Goal: Transaction & Acquisition: Book appointment/travel/reservation

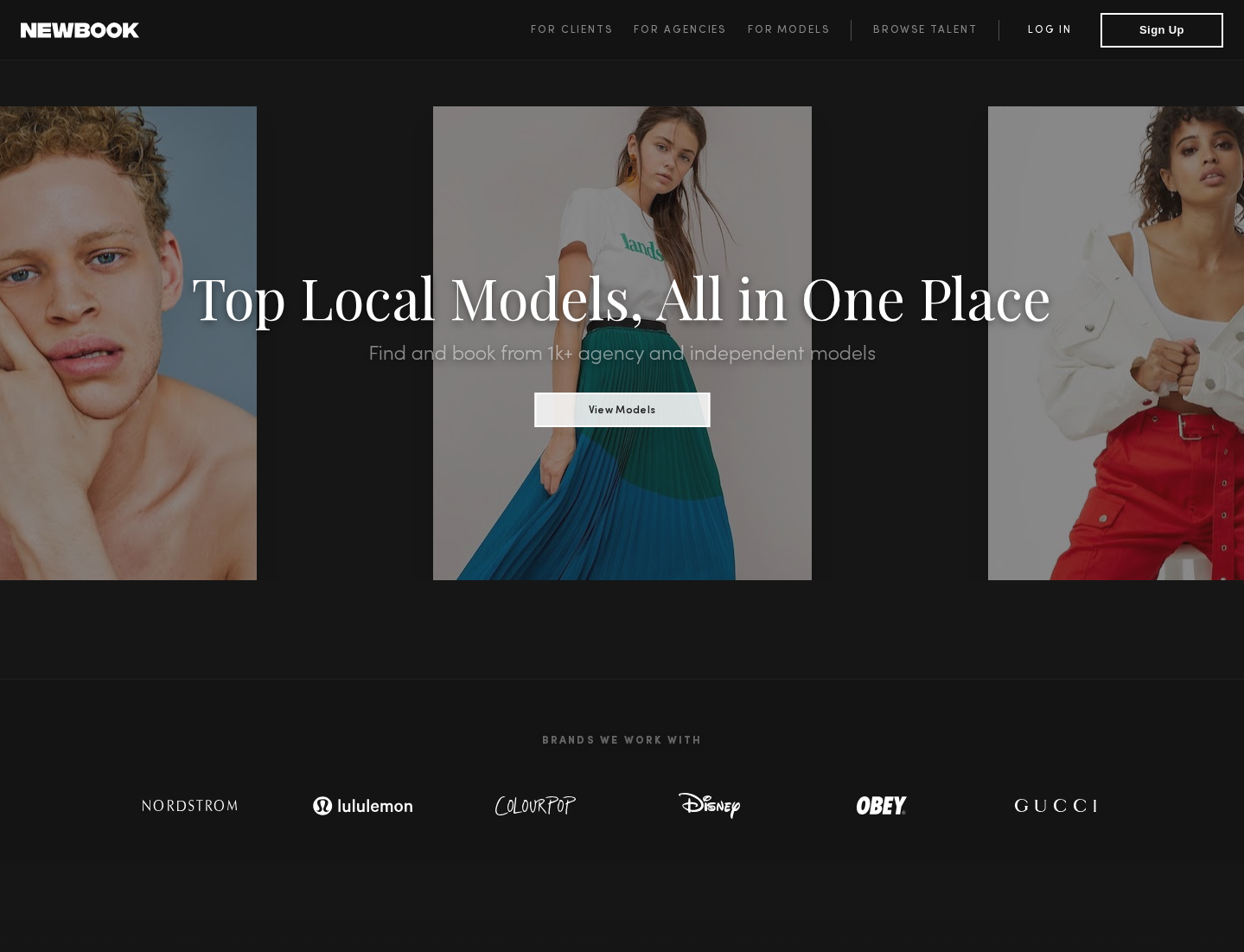
click at [1044, 26] on link "Log in" at bounding box center [1049, 30] width 102 height 21
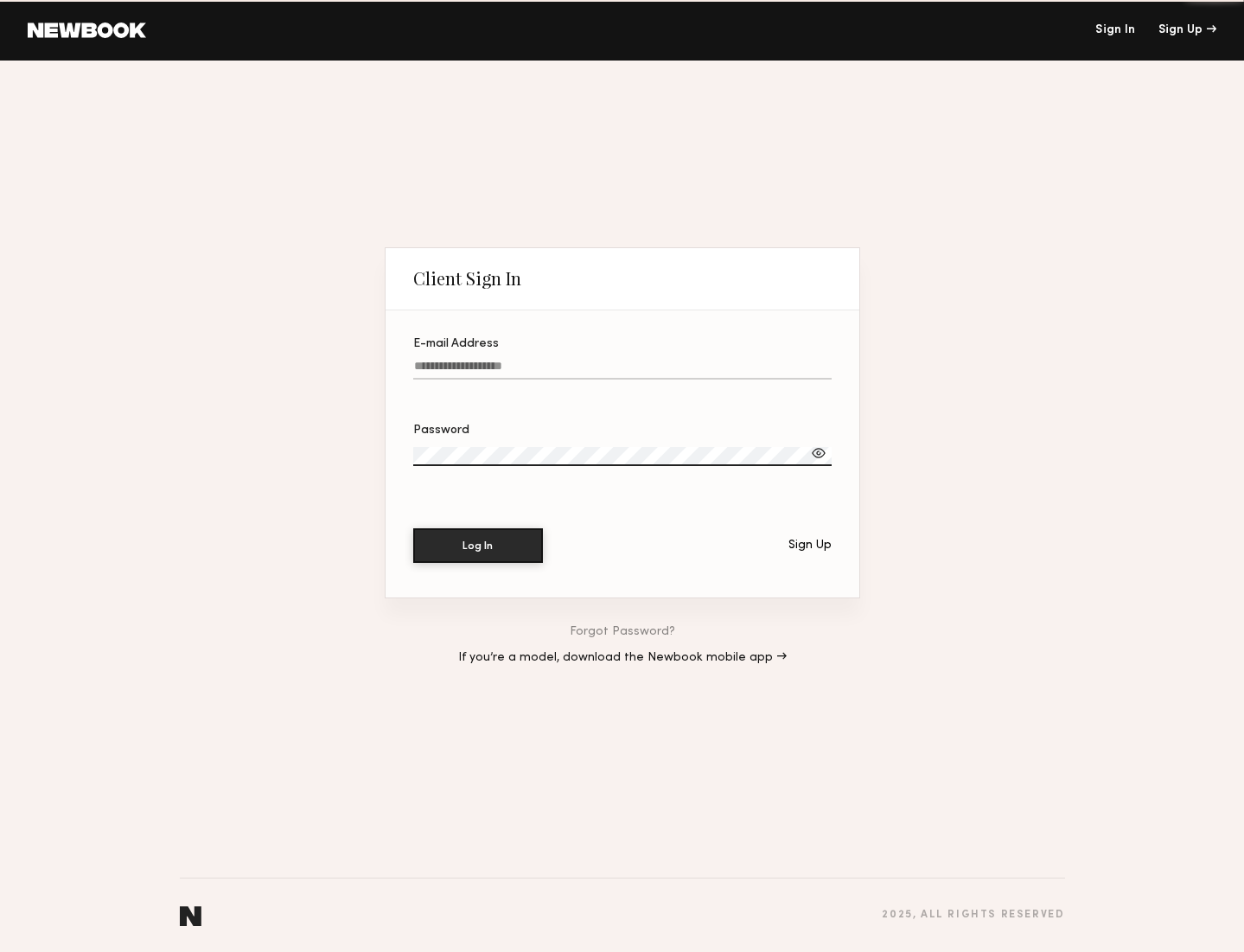
type input "**********"
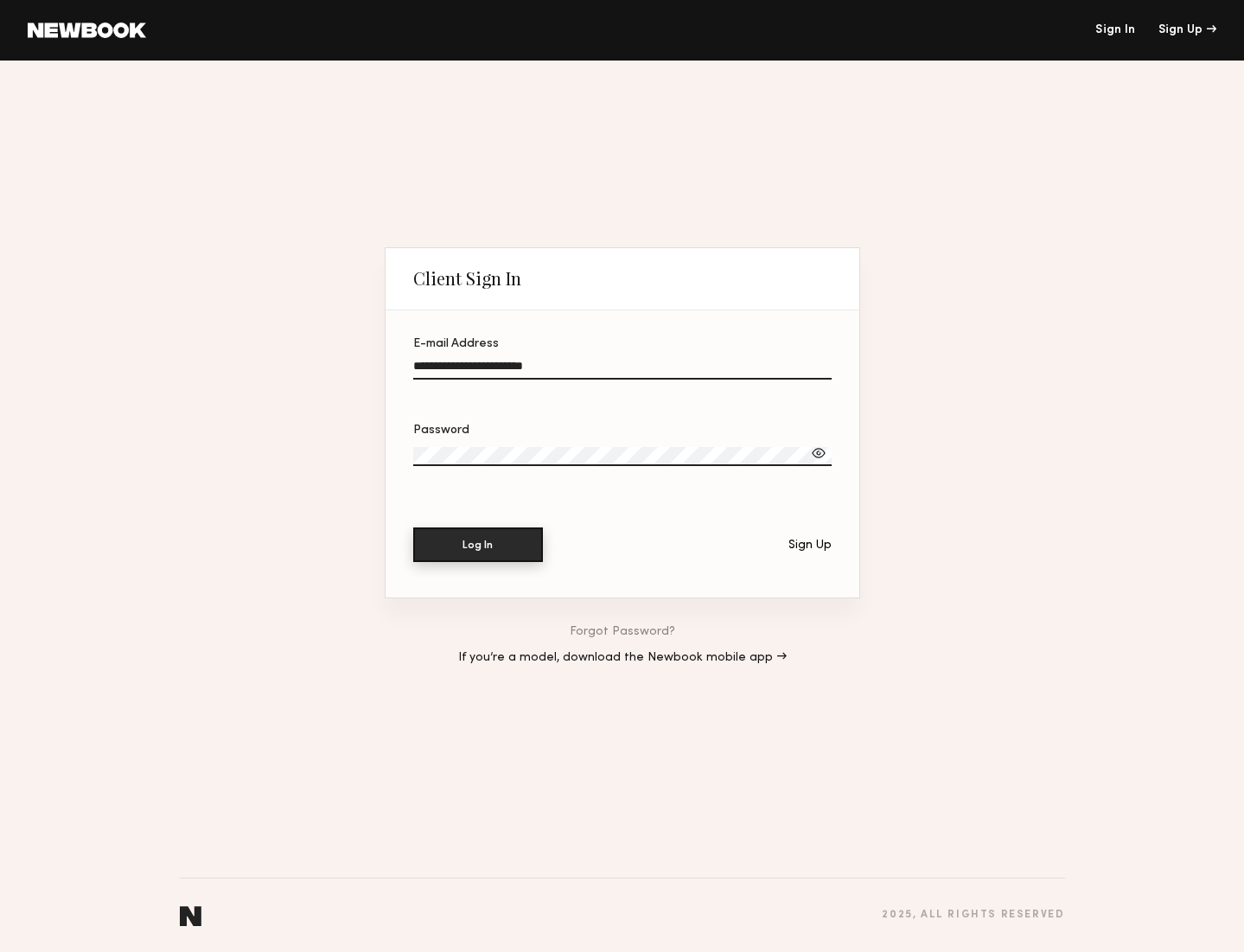
click at [473, 559] on button "Log In" at bounding box center [478, 545] width 130 height 35
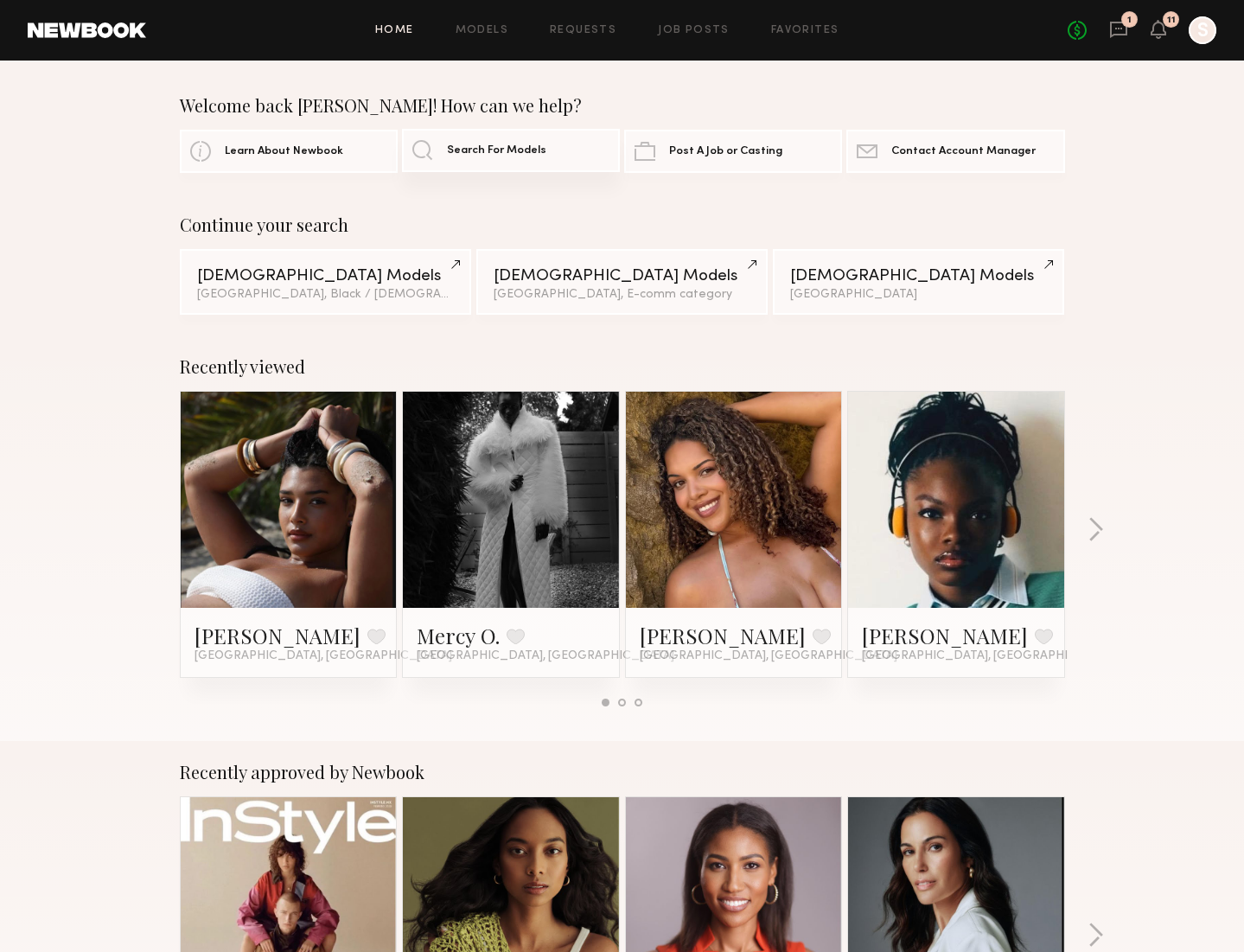
scroll to position [3, 0]
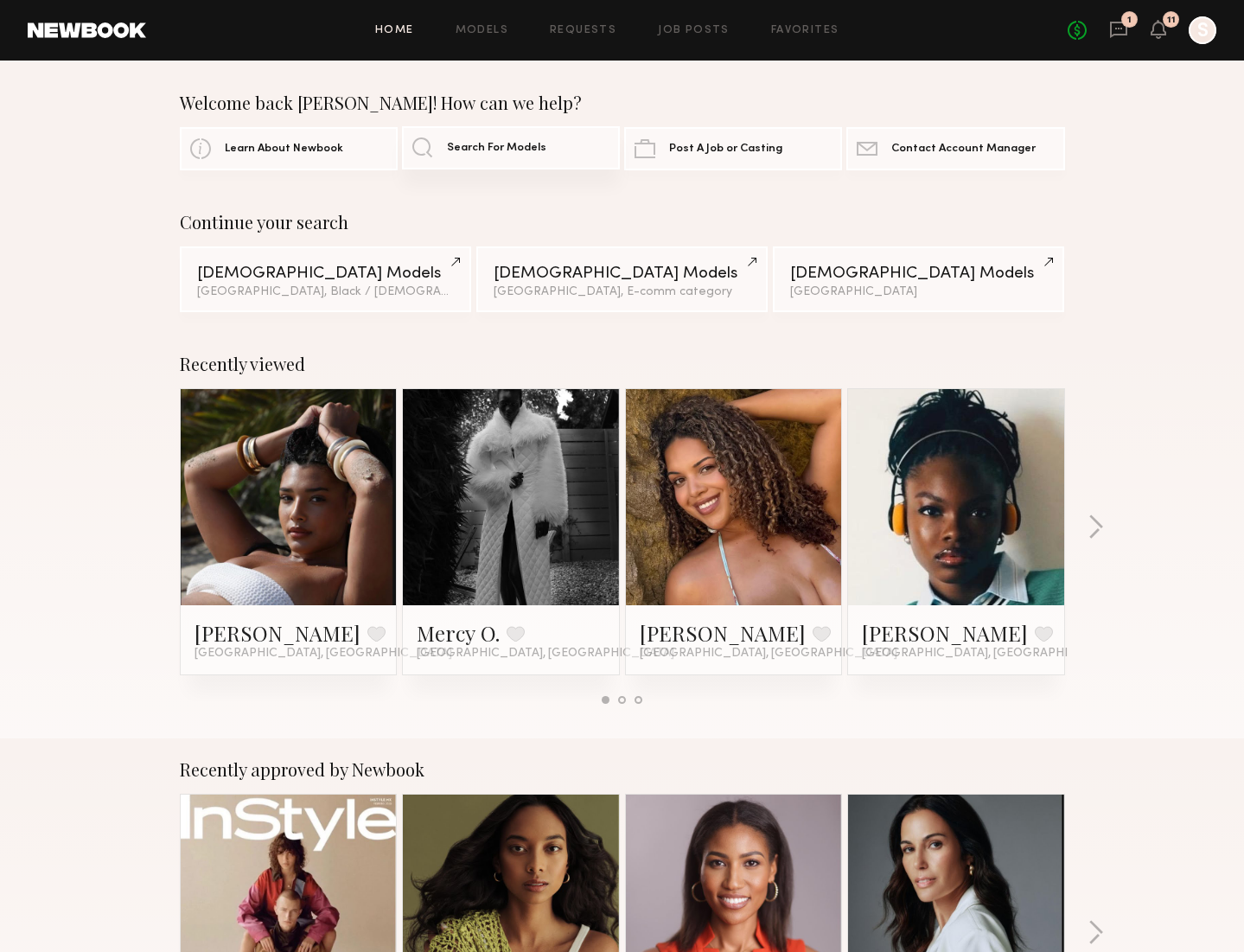
click at [473, 147] on span "Search For Models" at bounding box center [496, 148] width 100 height 11
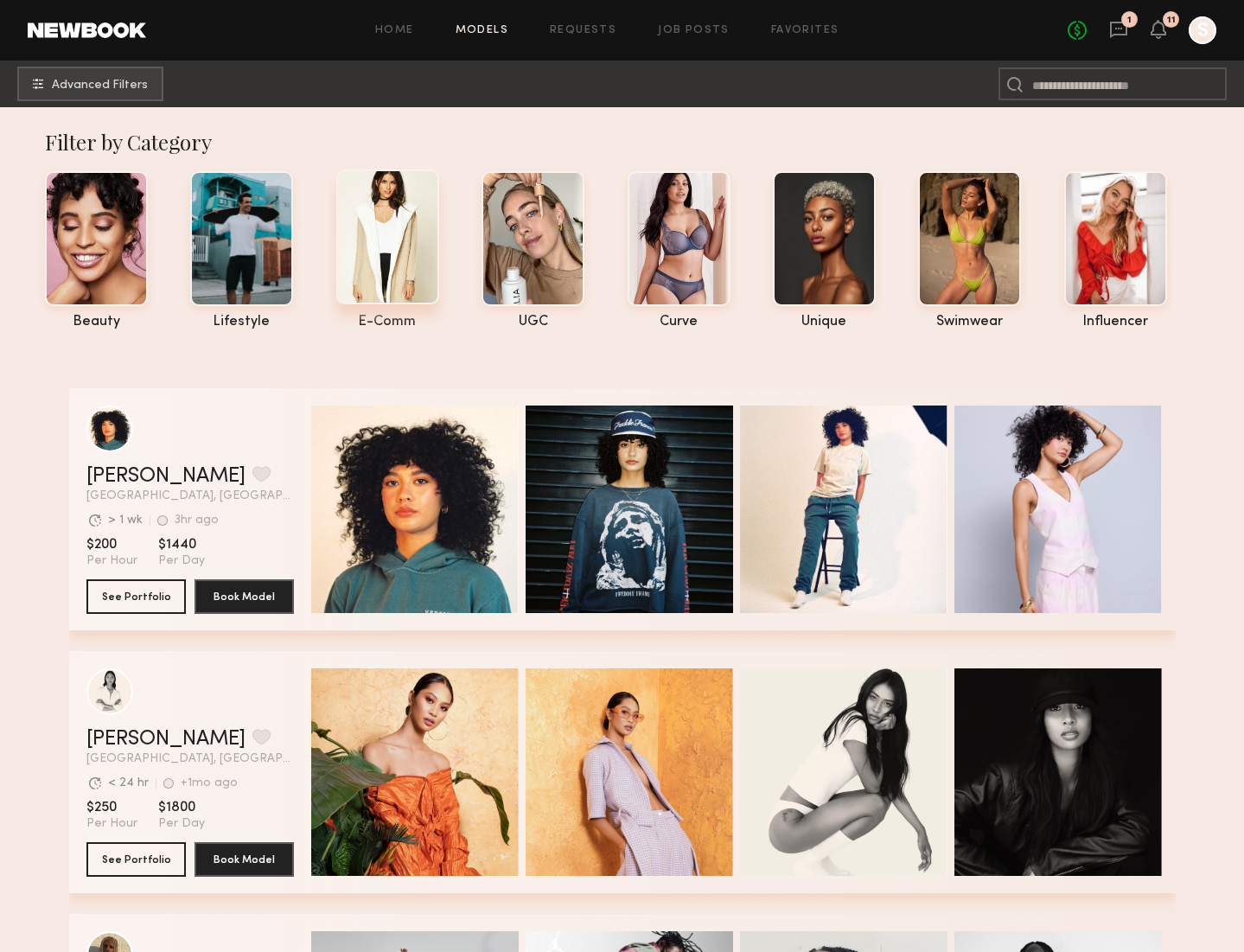
click at [380, 240] on nb-tags-selector "beauty lifestyle e-comm UGC curve unique swimwear influencer" at bounding box center [630, 246] width 1171 height 167
click at [389, 307] on div "e-comm" at bounding box center [387, 250] width 103 height 158
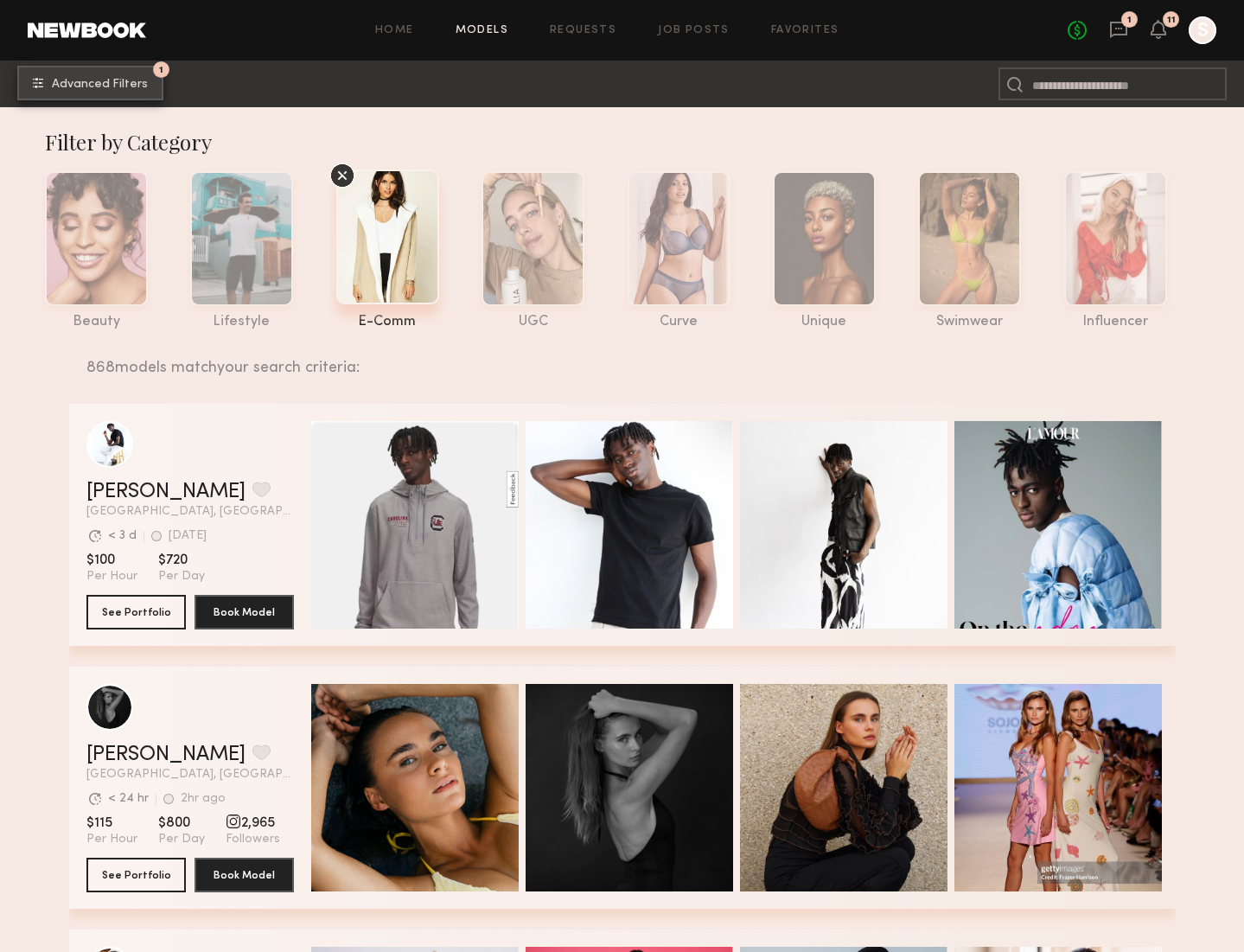
click at [54, 80] on span "Advanced Filters" at bounding box center [100, 84] width 96 height 12
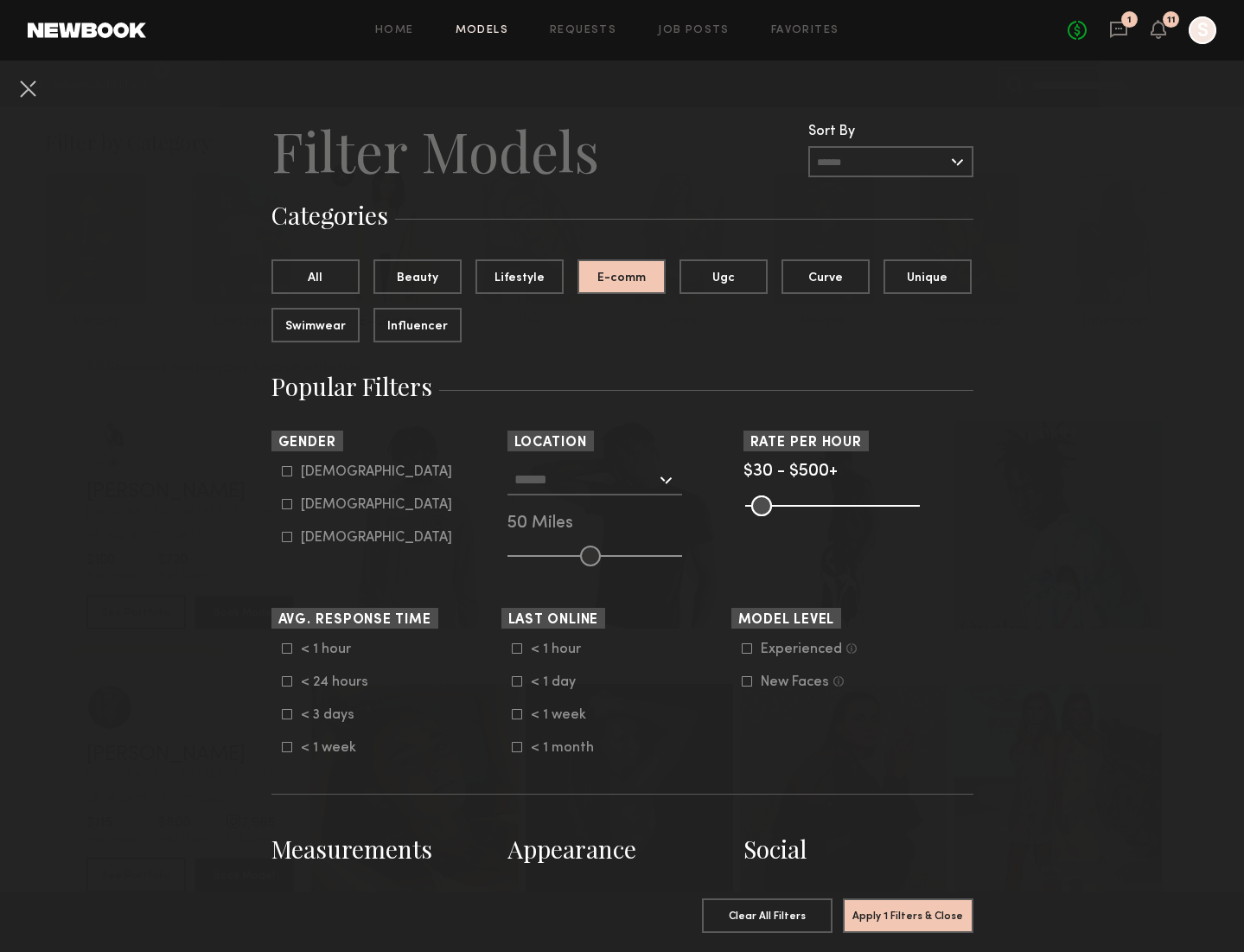
click at [282, 500] on icon at bounding box center [287, 504] width 9 height 9
type input "**"
click at [611, 471] on input "text" at bounding box center [585, 479] width 142 height 29
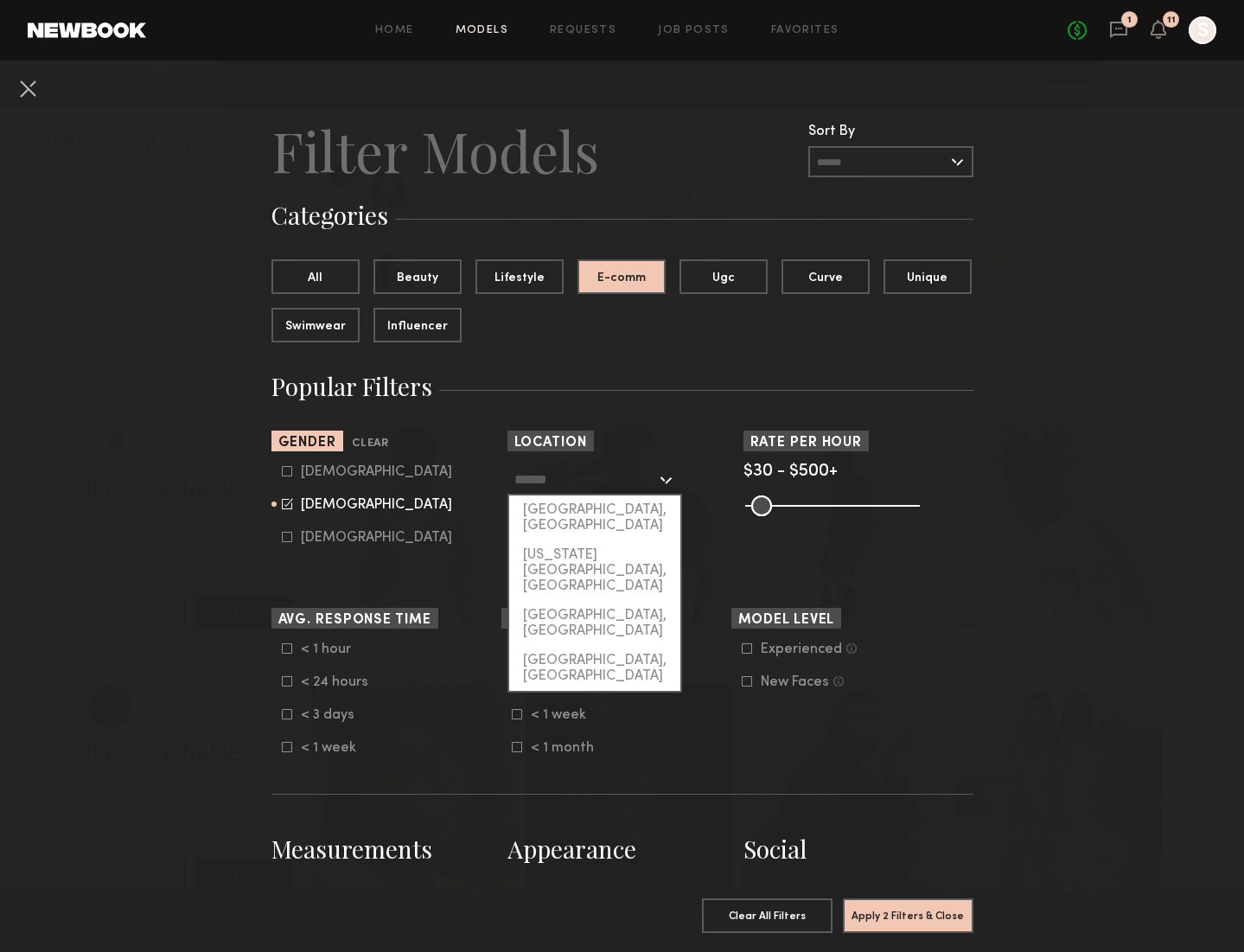
click at [608, 504] on div "[GEOGRAPHIC_DATA], [GEOGRAPHIC_DATA]" at bounding box center [594, 517] width 171 height 45
type input "**********"
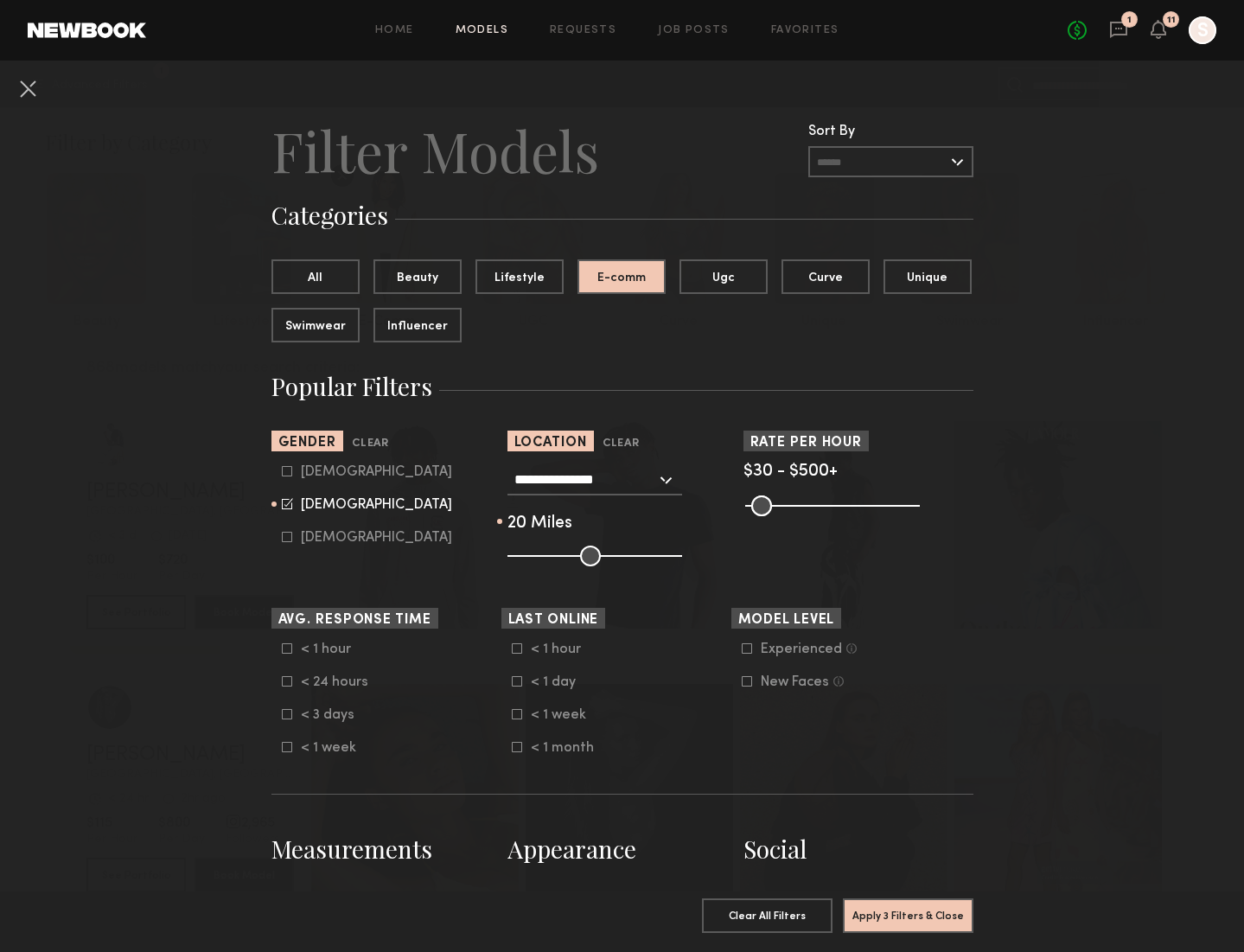
drag, startPoint x: 589, startPoint y: 554, endPoint x: 541, endPoint y: 557, distance: 48.1
click at [541, 557] on input "range" at bounding box center [594, 556] width 175 height 21
drag, startPoint x: 541, startPoint y: 557, endPoint x: 563, endPoint y: 558, distance: 22.0
type input "**"
click at [563, 558] on input "range" at bounding box center [594, 556] width 175 height 21
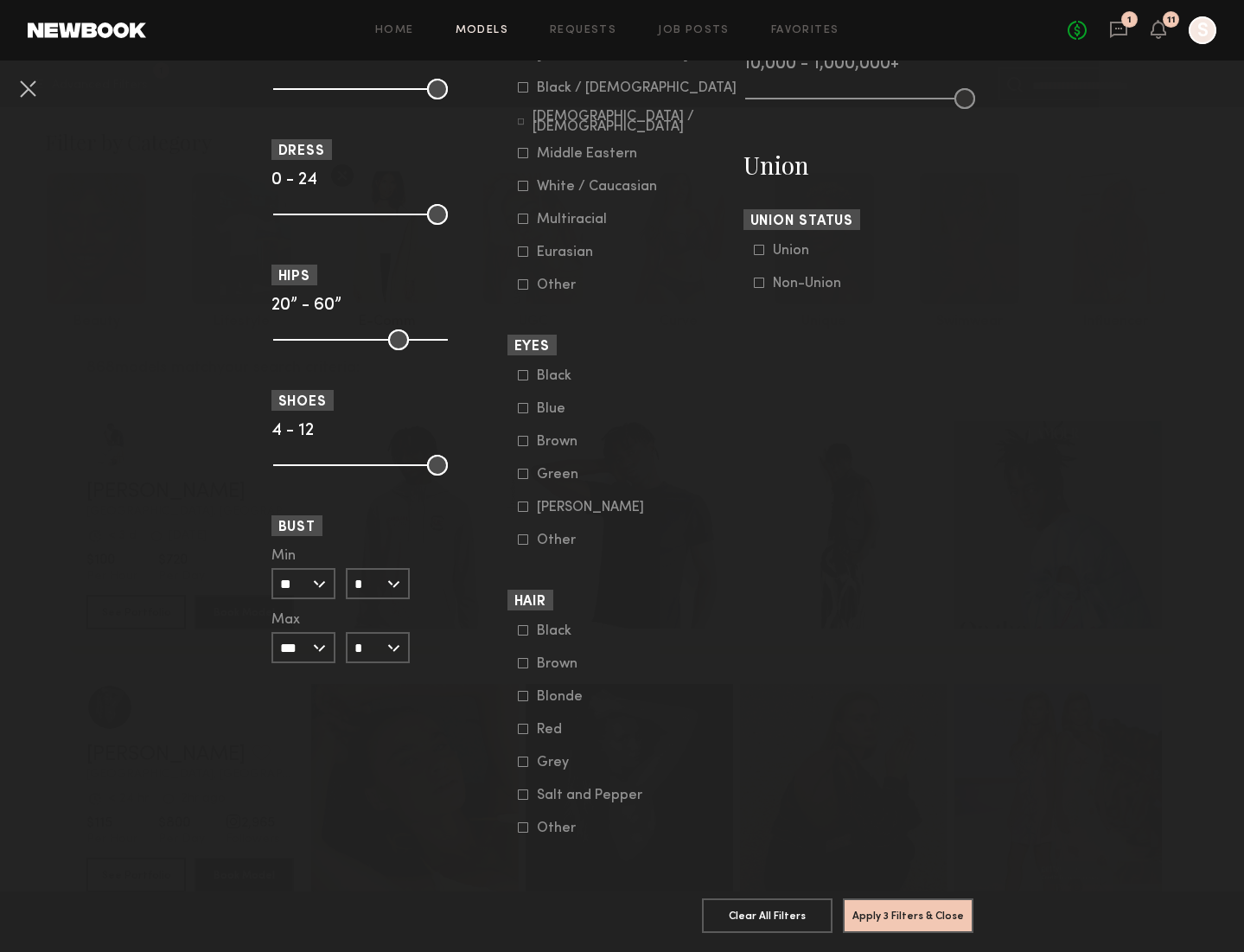
scroll to position [1014, 0]
click at [891, 917] on button "Apply 3 Filters & Close" at bounding box center [908, 914] width 131 height 35
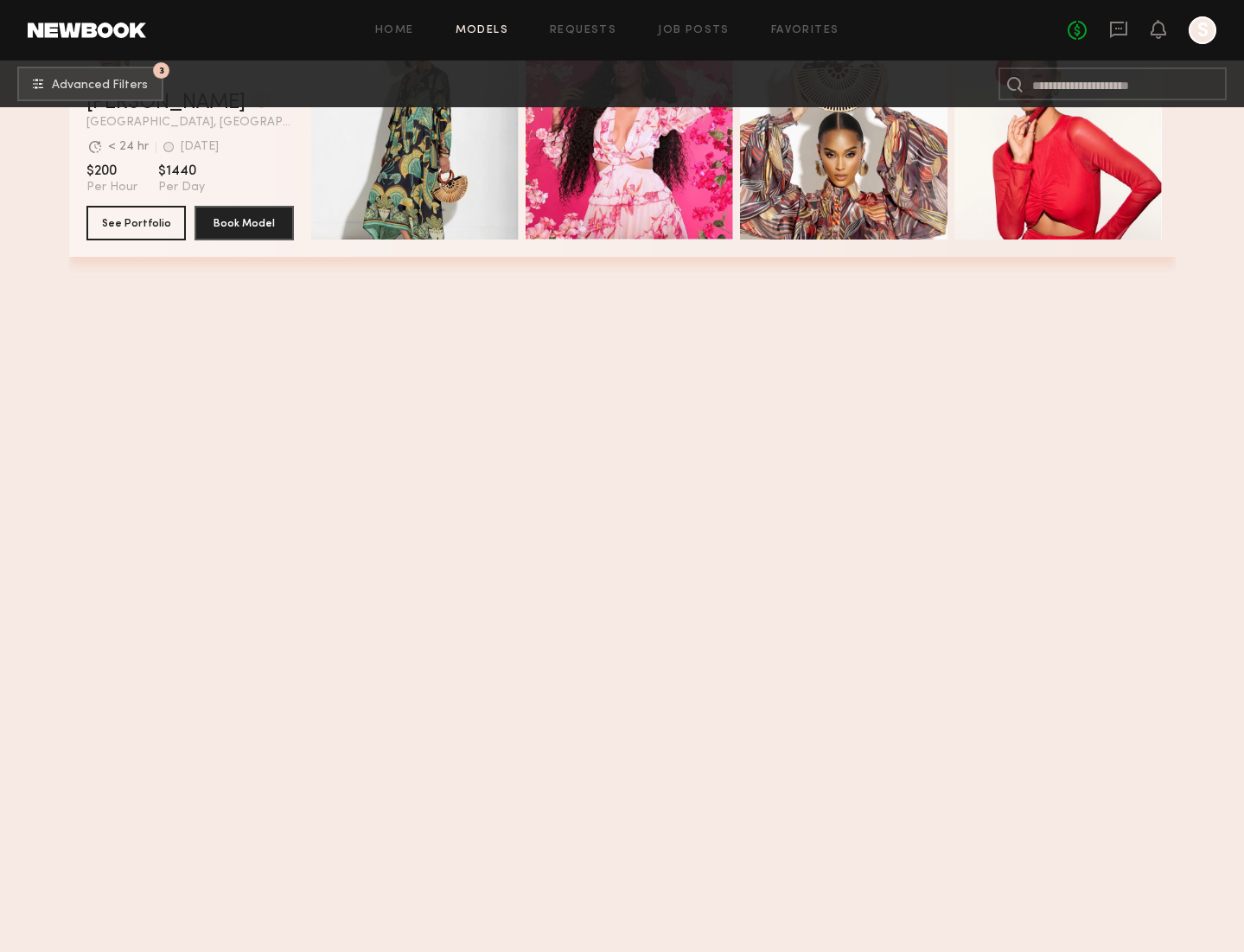
scroll to position [45142, 0]
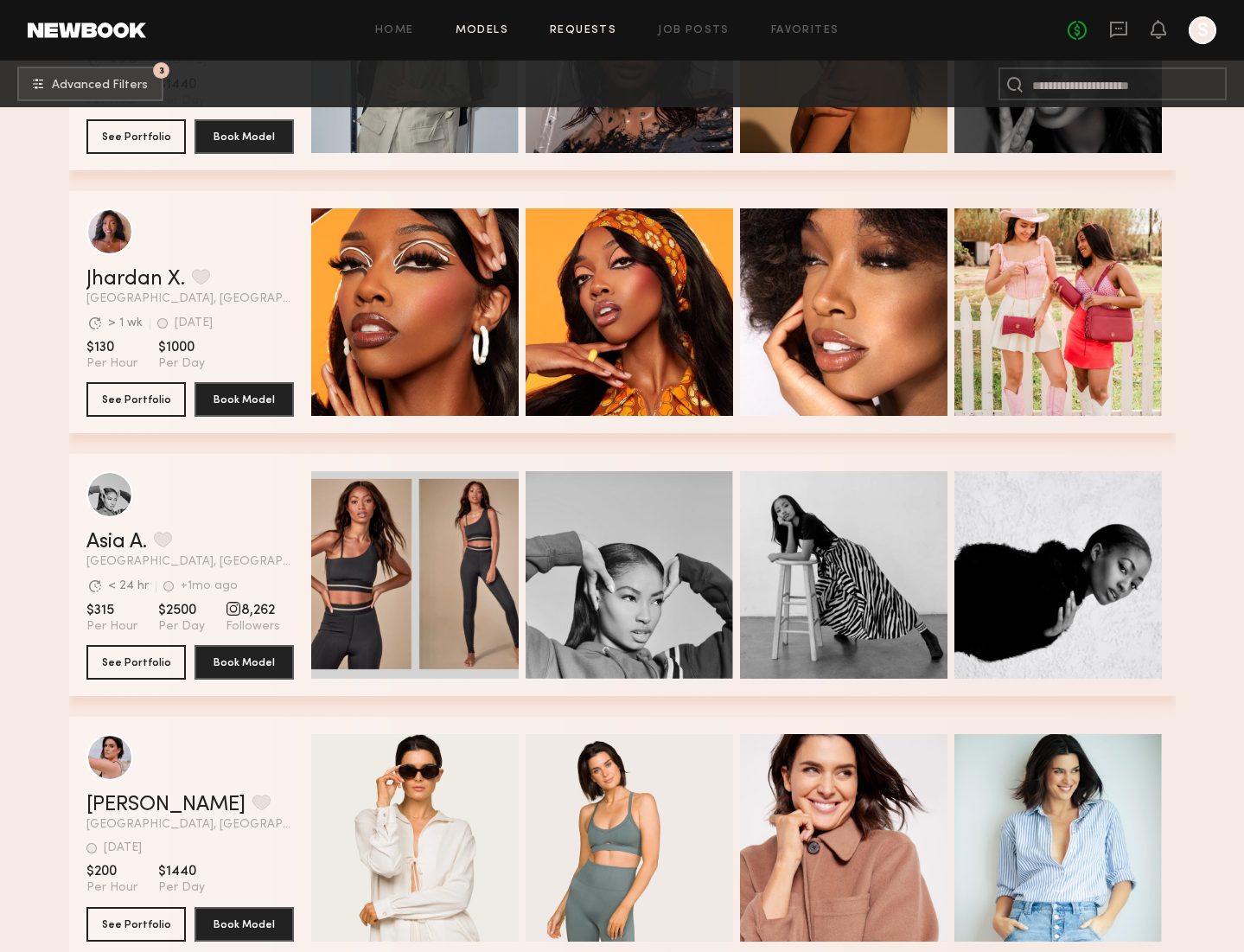
click at [559, 33] on link "Requests" at bounding box center [583, 30] width 67 height 11
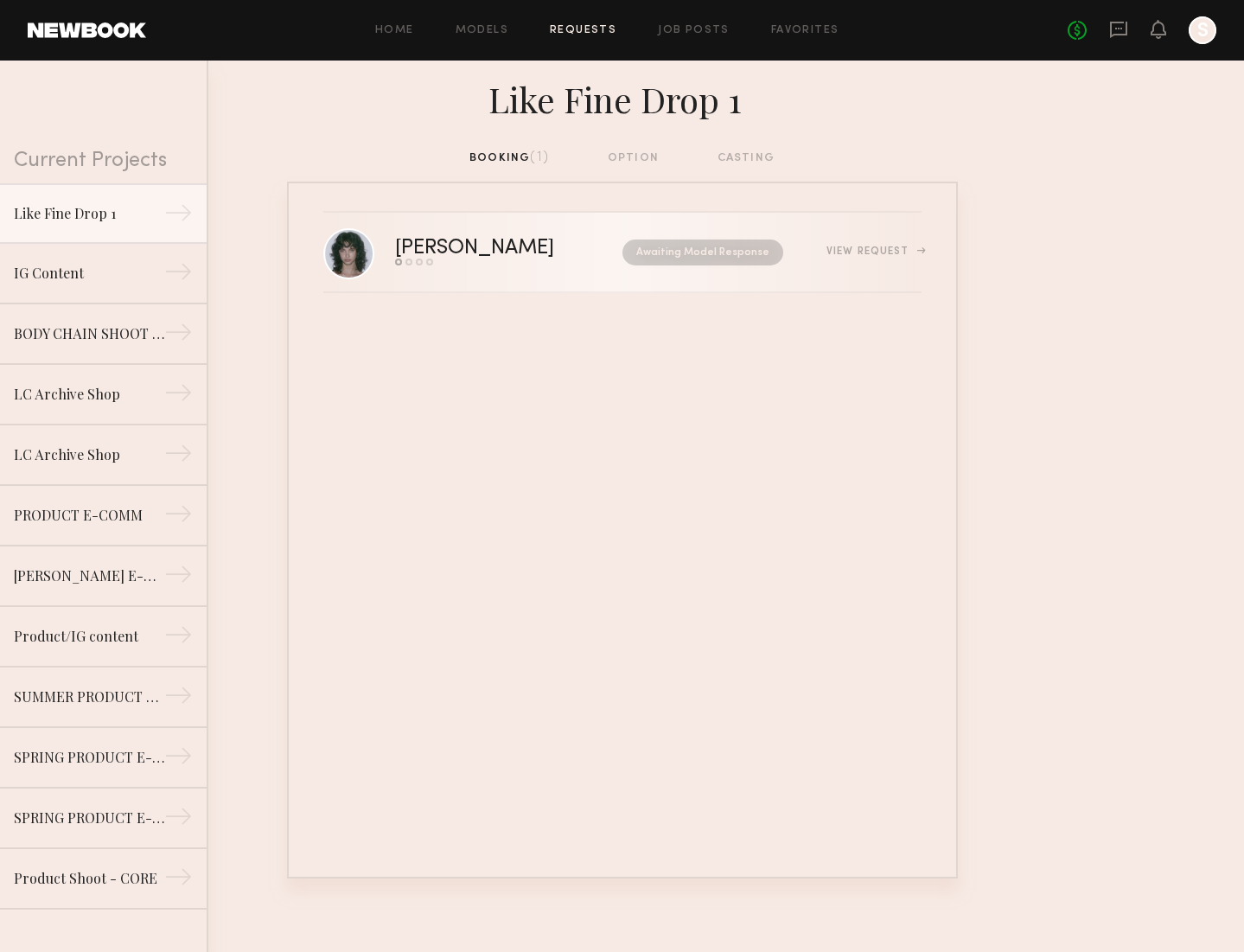
click at [883, 252] on div "View Request" at bounding box center [873, 251] width 94 height 10
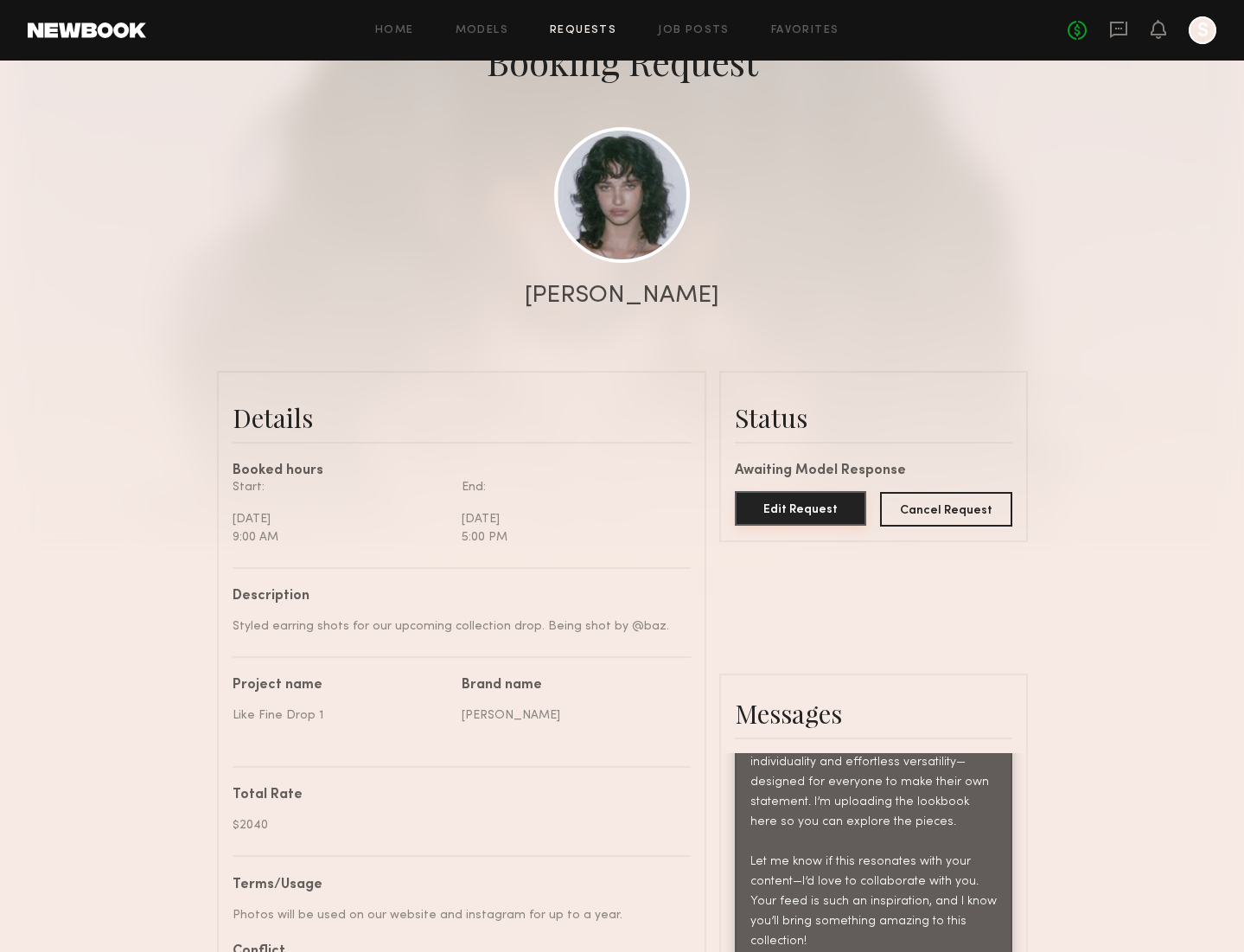
scroll to position [138, 0]
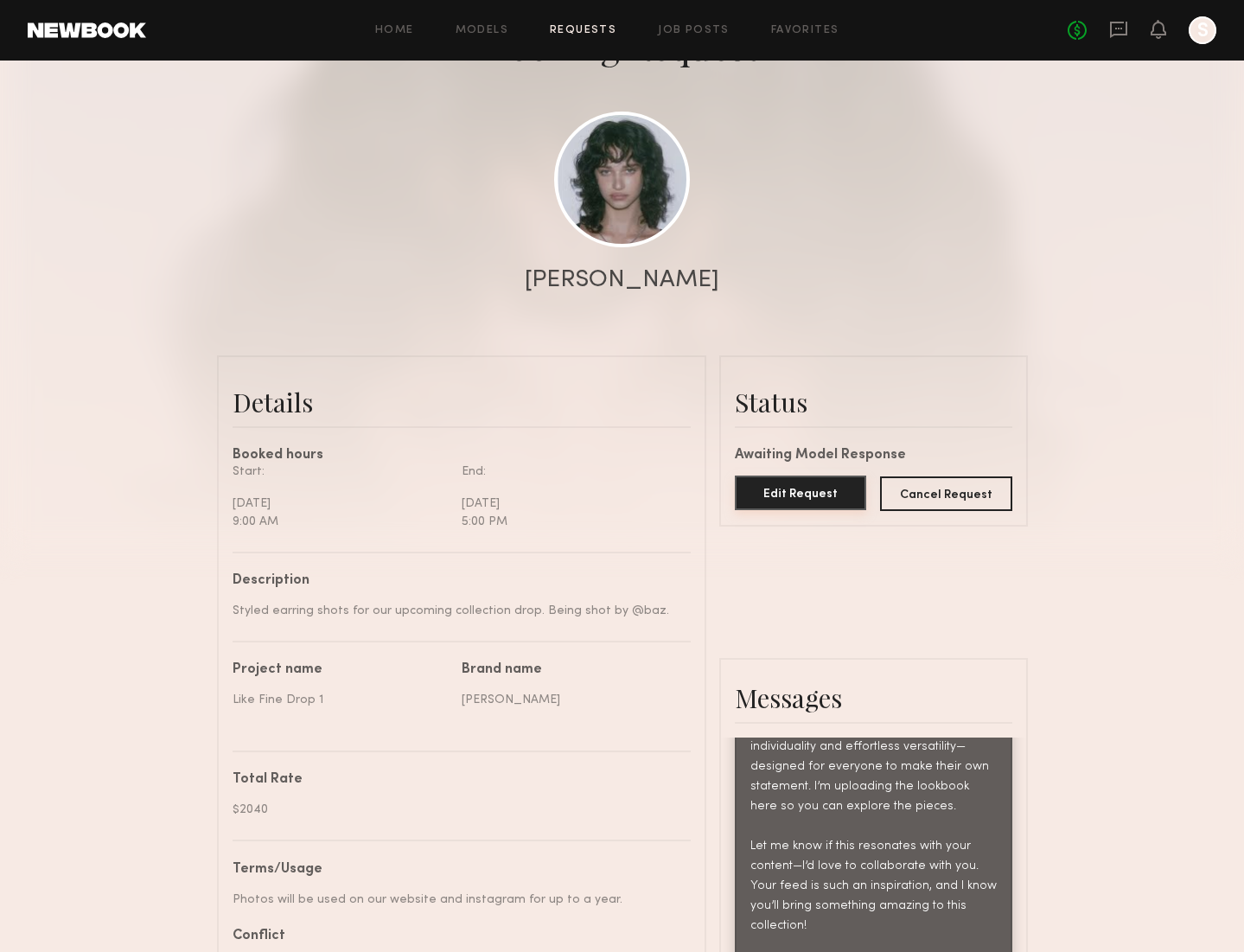
click at [798, 494] on button "Edit Request" at bounding box center [801, 492] width 132 height 35
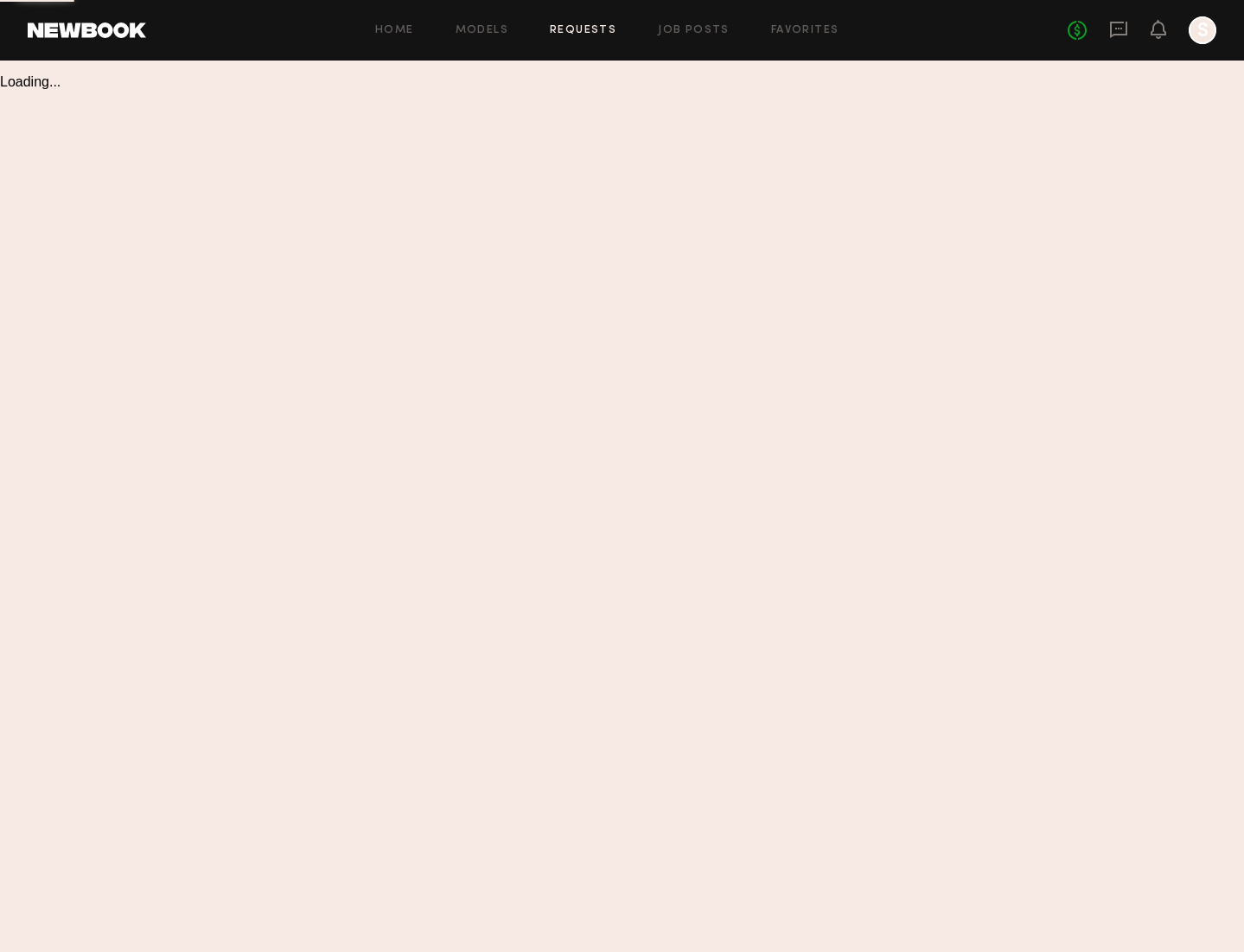
scroll to position [1, 0]
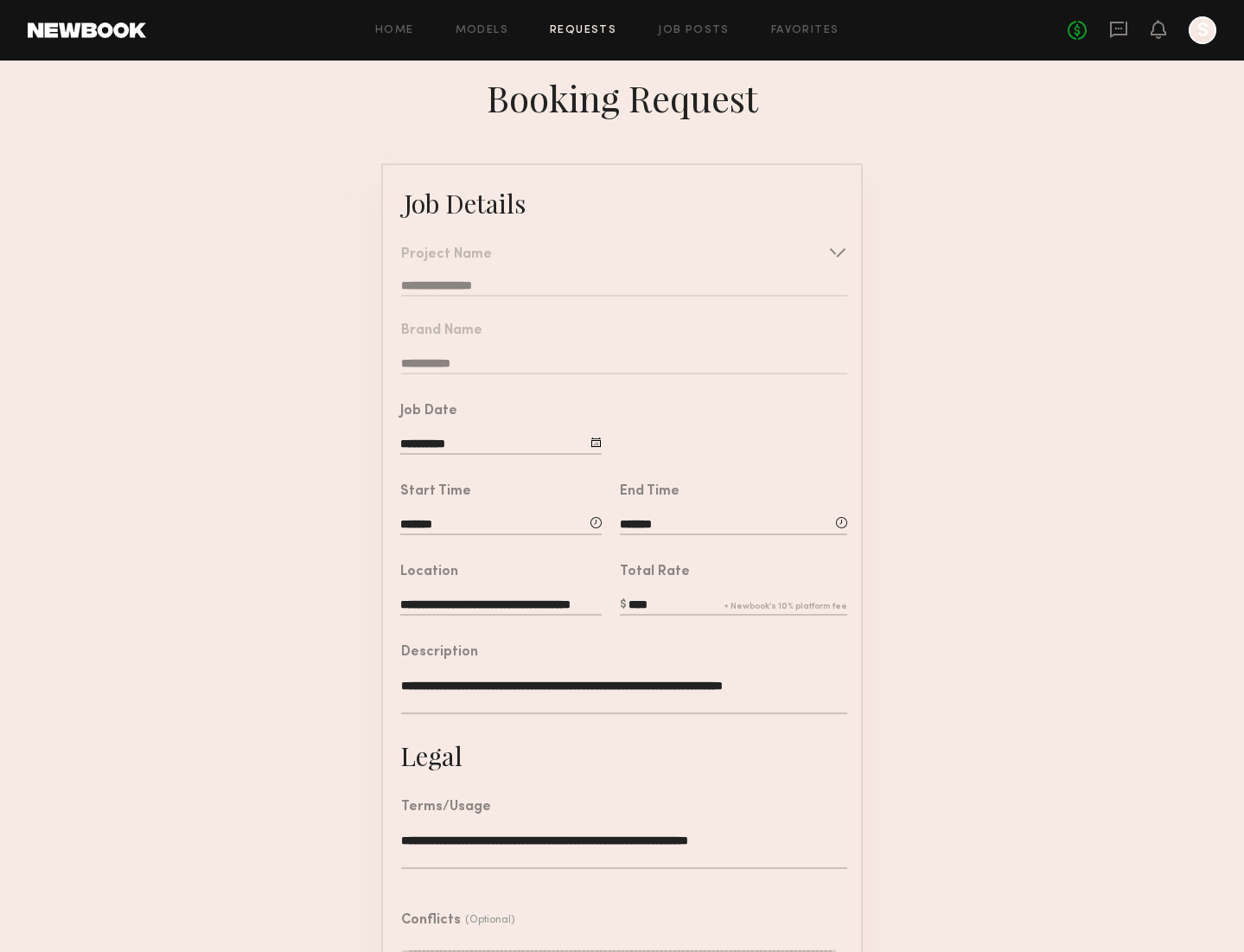
drag, startPoint x: 471, startPoint y: 530, endPoint x: 453, endPoint y: 527, distance: 18.2
click at [471, 530] on input "*******" at bounding box center [501, 525] width 201 height 19
click at [653, 477] on div "End Time *******" at bounding box center [724, 505] width 245 height 81
click at [713, 514] on div "End Time *******" at bounding box center [733, 513] width 227 height 53
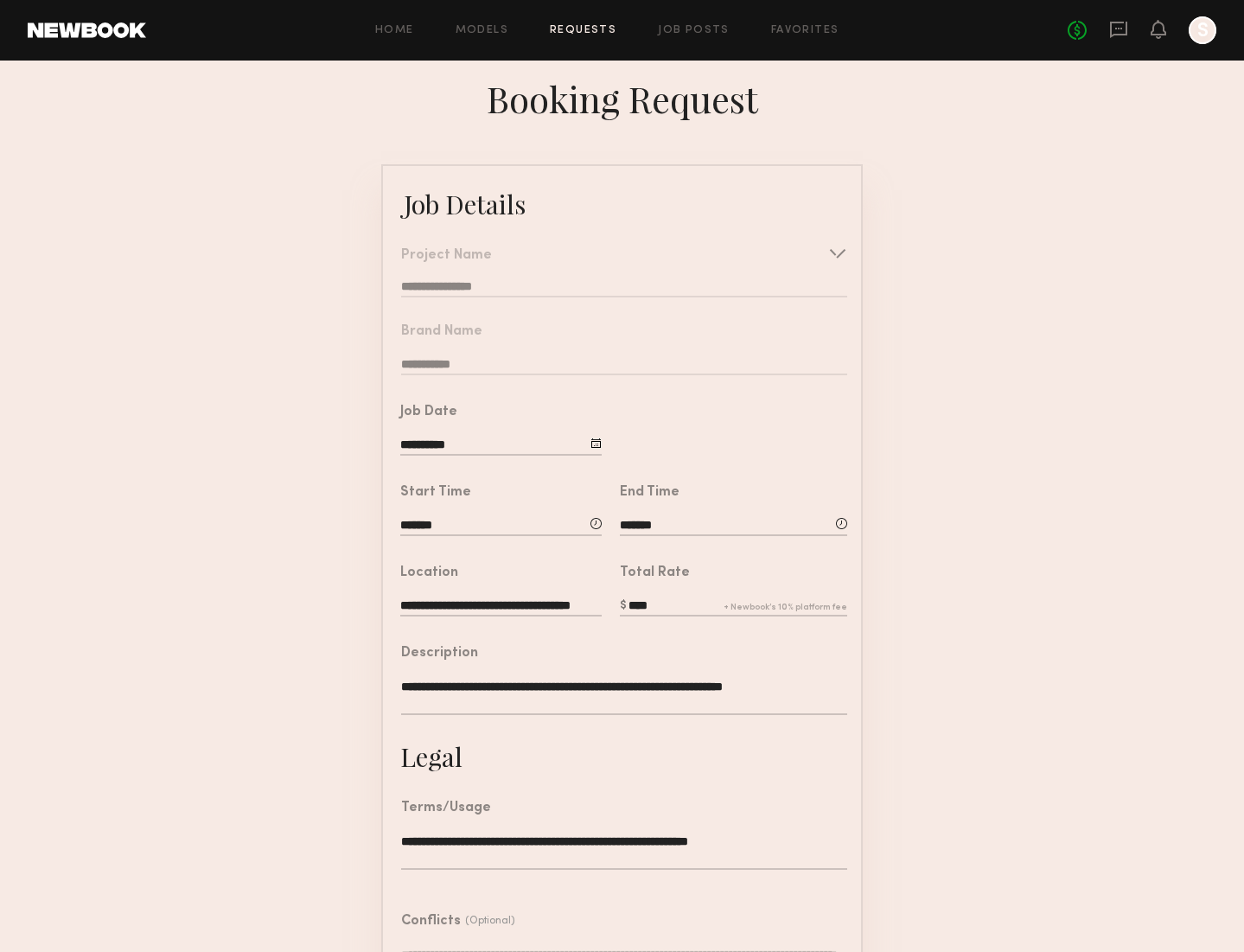
click at [406, 520] on input "*******" at bounding box center [501, 526] width 201 height 19
click at [468, 600] on input "**" at bounding box center [449, 599] width 64 height 31
type input "**"
drag, startPoint x: 709, startPoint y: 511, endPoint x: 665, endPoint y: 519, distance: 44.7
click at [709, 511] on div "End Time *******" at bounding box center [733, 513] width 227 height 53
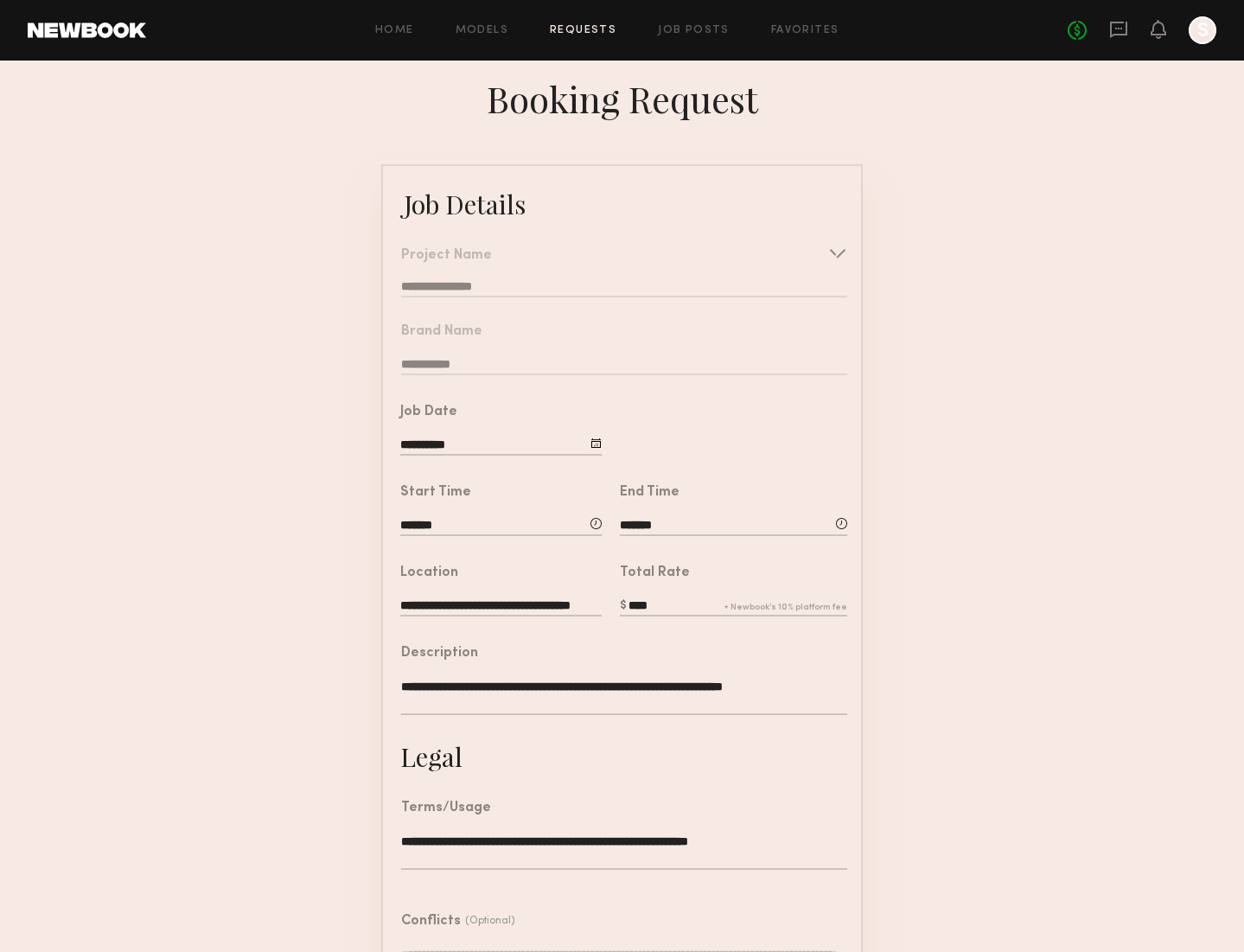
click at [656, 520] on input "*******" at bounding box center [733, 526] width 227 height 19
click at [681, 604] on input "**" at bounding box center [669, 599] width 64 height 31
click at [660, 598] on input "**" at bounding box center [669, 599] width 64 height 31
type input "**"
click at [899, 607] on form "**********" at bounding box center [622, 632] width 1244 height 936
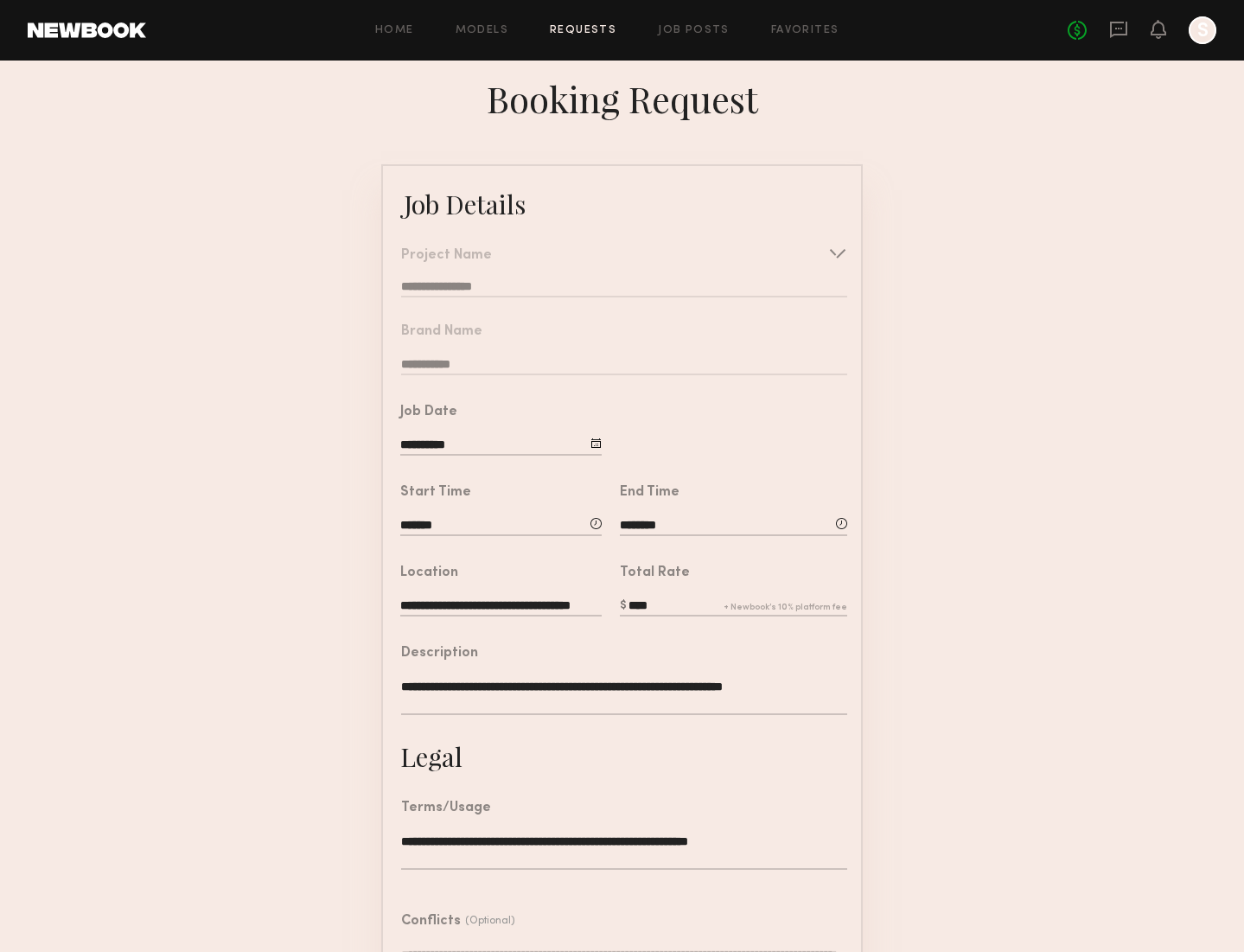
click at [843, 522] on div at bounding box center [841, 524] width 11 height 11
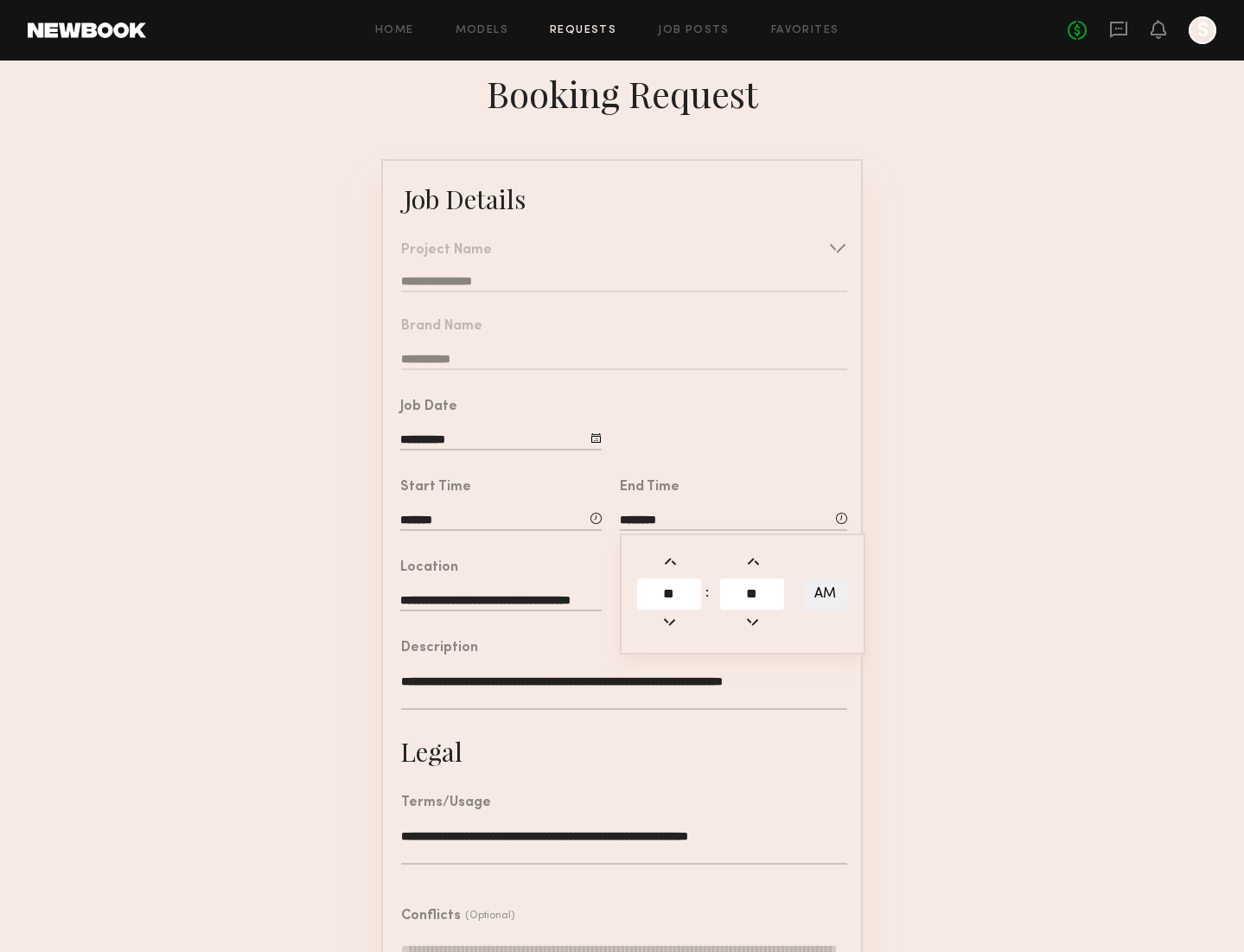
scroll to position [5, 0]
click at [767, 589] on input "**" at bounding box center [752, 595] width 64 height 31
click at [813, 590] on button "AM" at bounding box center [825, 595] width 44 height 33
type input "********"
click at [936, 586] on form "**********" at bounding box center [622, 628] width 1244 height 936
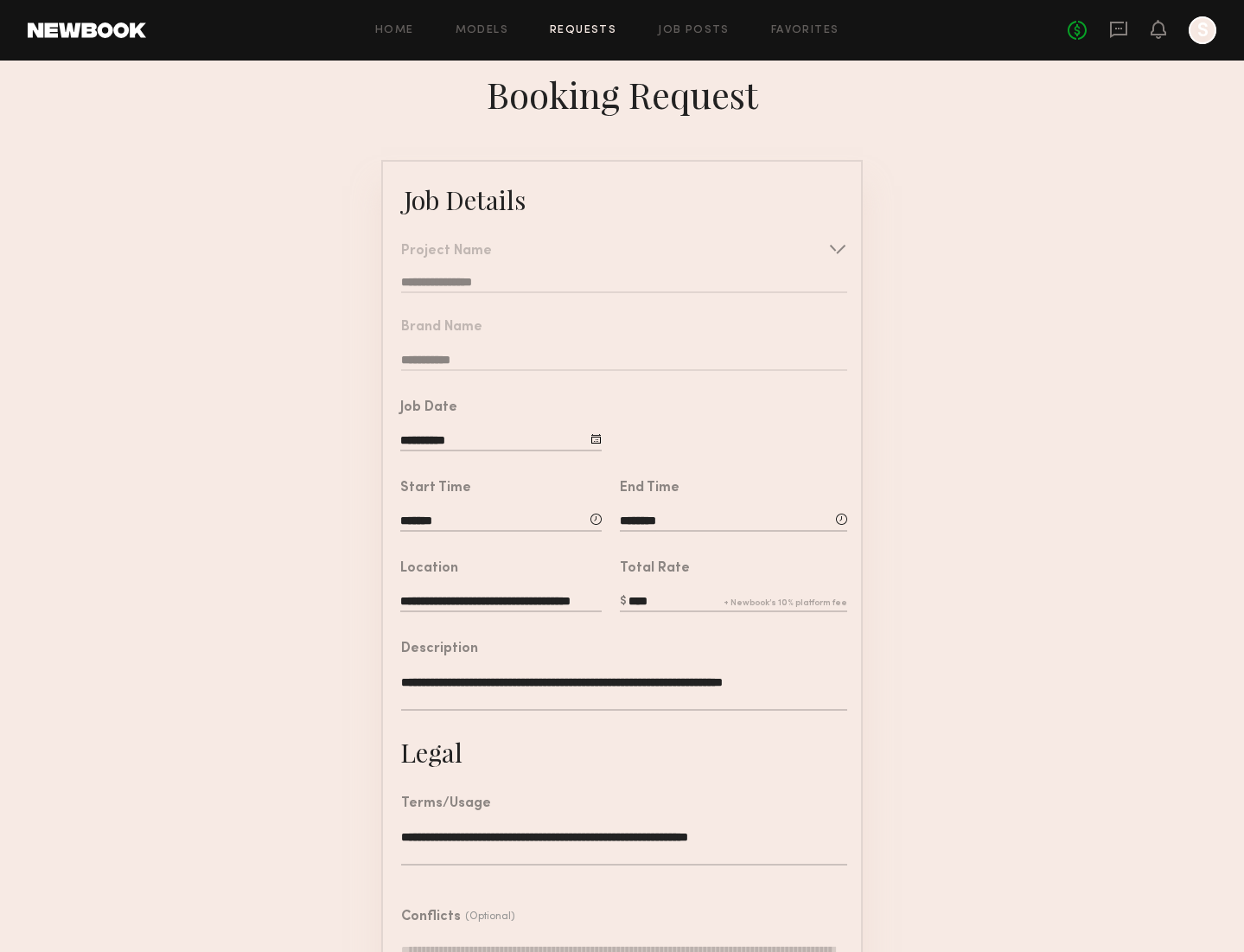
click at [739, 513] on input "********" at bounding box center [733, 522] width 227 height 19
click at [993, 627] on form "**********" at bounding box center [622, 628] width 1244 height 936
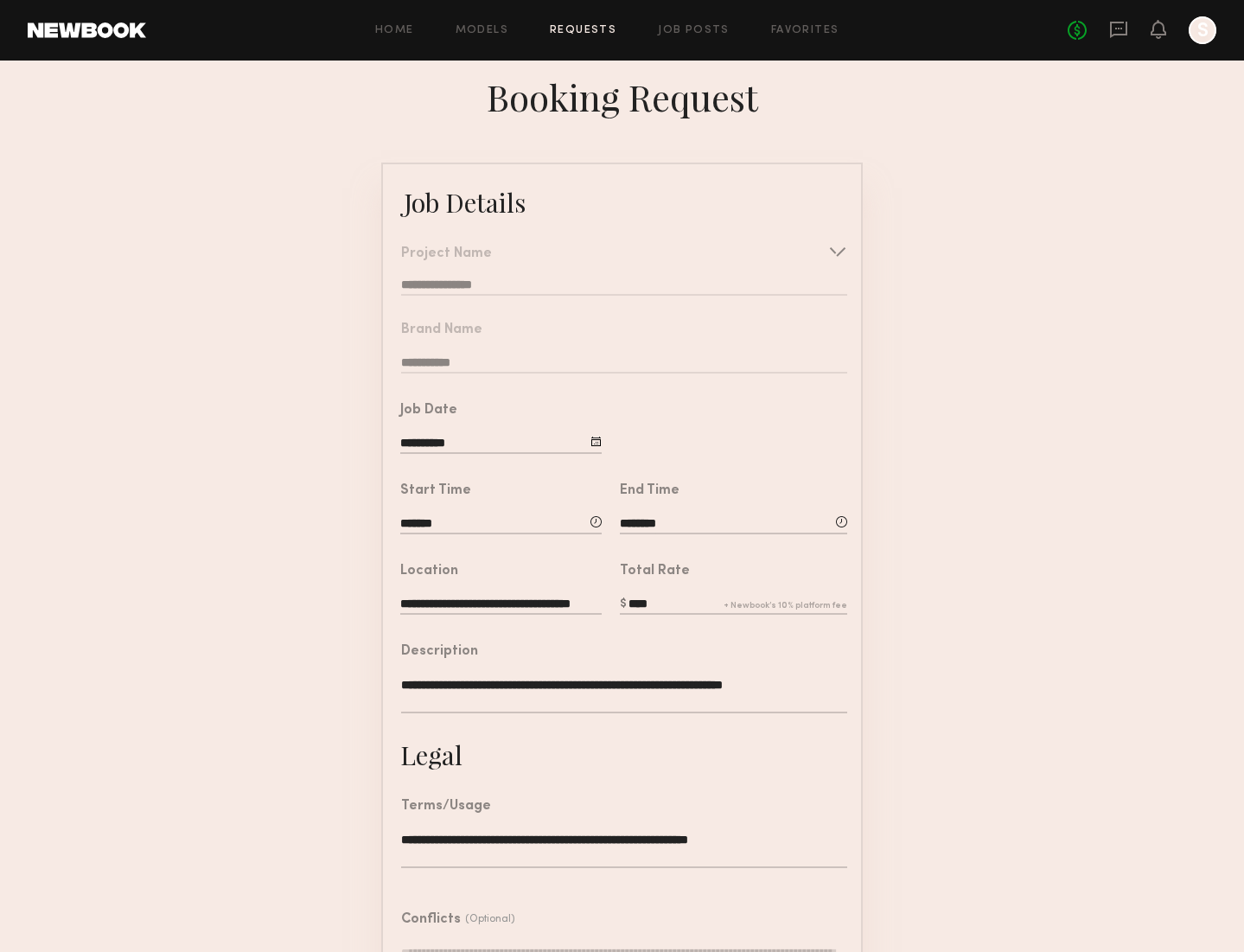
click at [684, 600] on input "****" at bounding box center [733, 605] width 227 height 19
click at [663, 594] on div "Total Rate ****" at bounding box center [733, 592] width 227 height 53
drag, startPoint x: 656, startPoint y: 598, endPoint x: 602, endPoint y: 598, distance: 54.0
click at [602, 598] on div "Total Rate ****" at bounding box center [724, 586] width 245 height 81
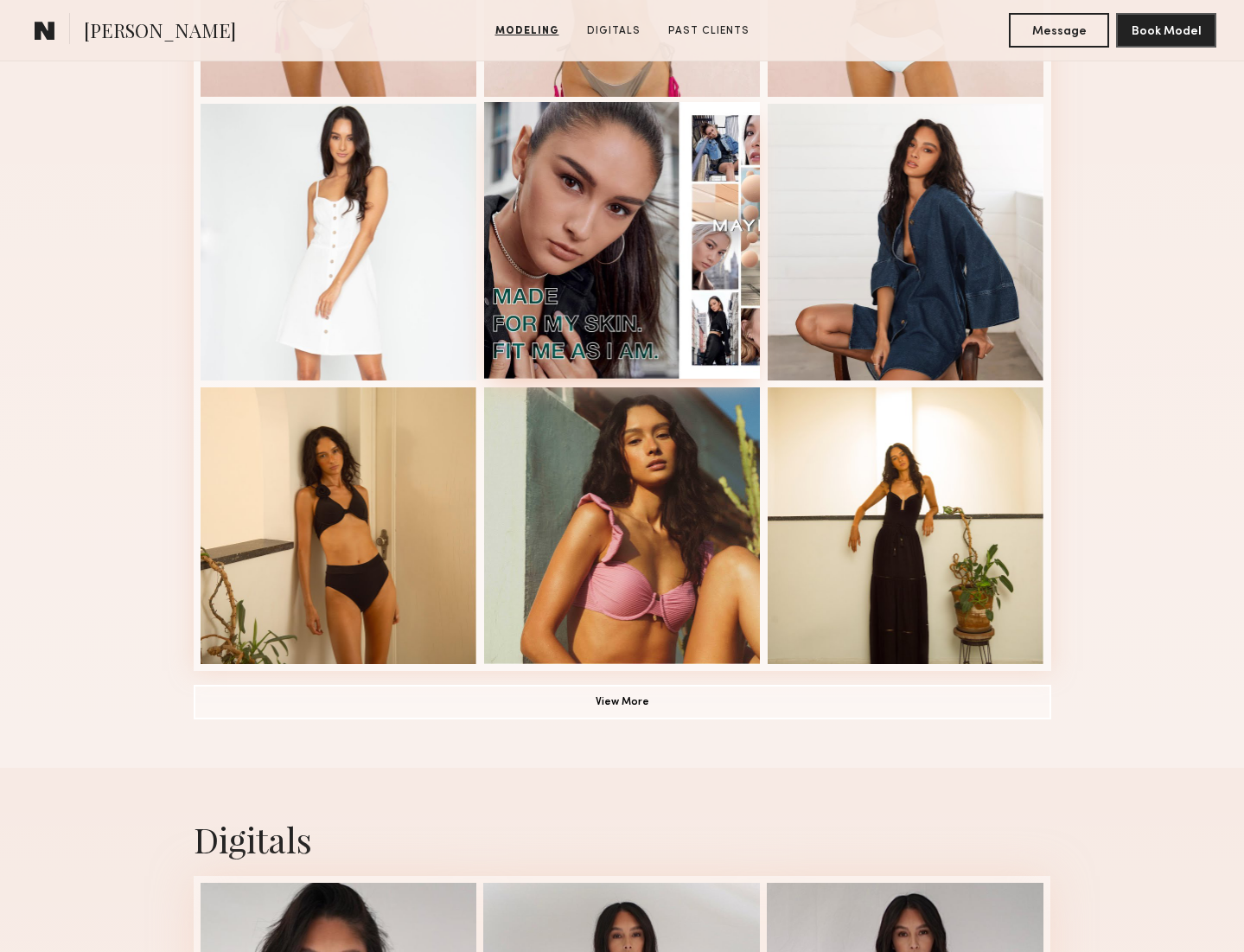
scroll to position [1035, 0]
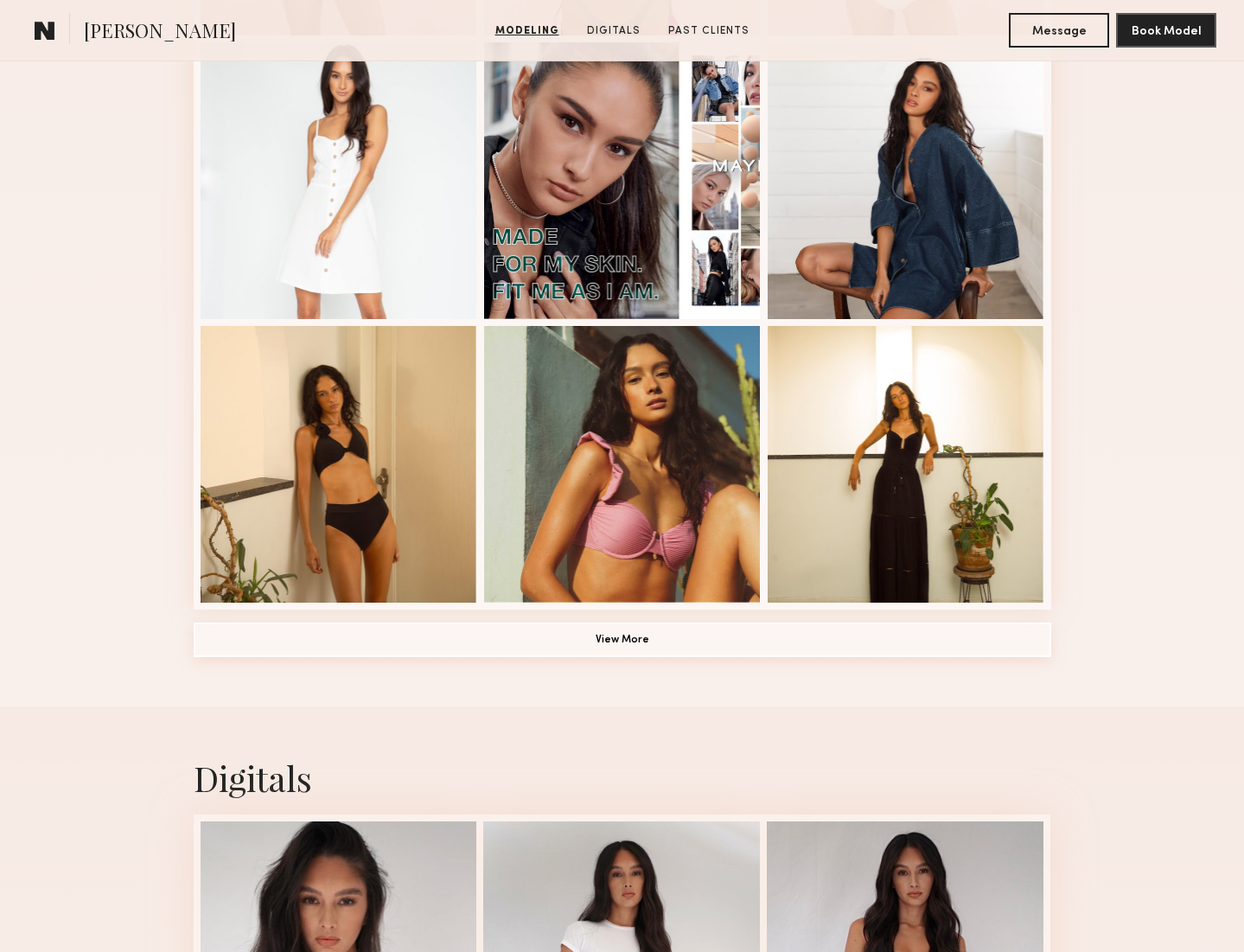
click at [611, 647] on button "View More" at bounding box center [622, 640] width 858 height 35
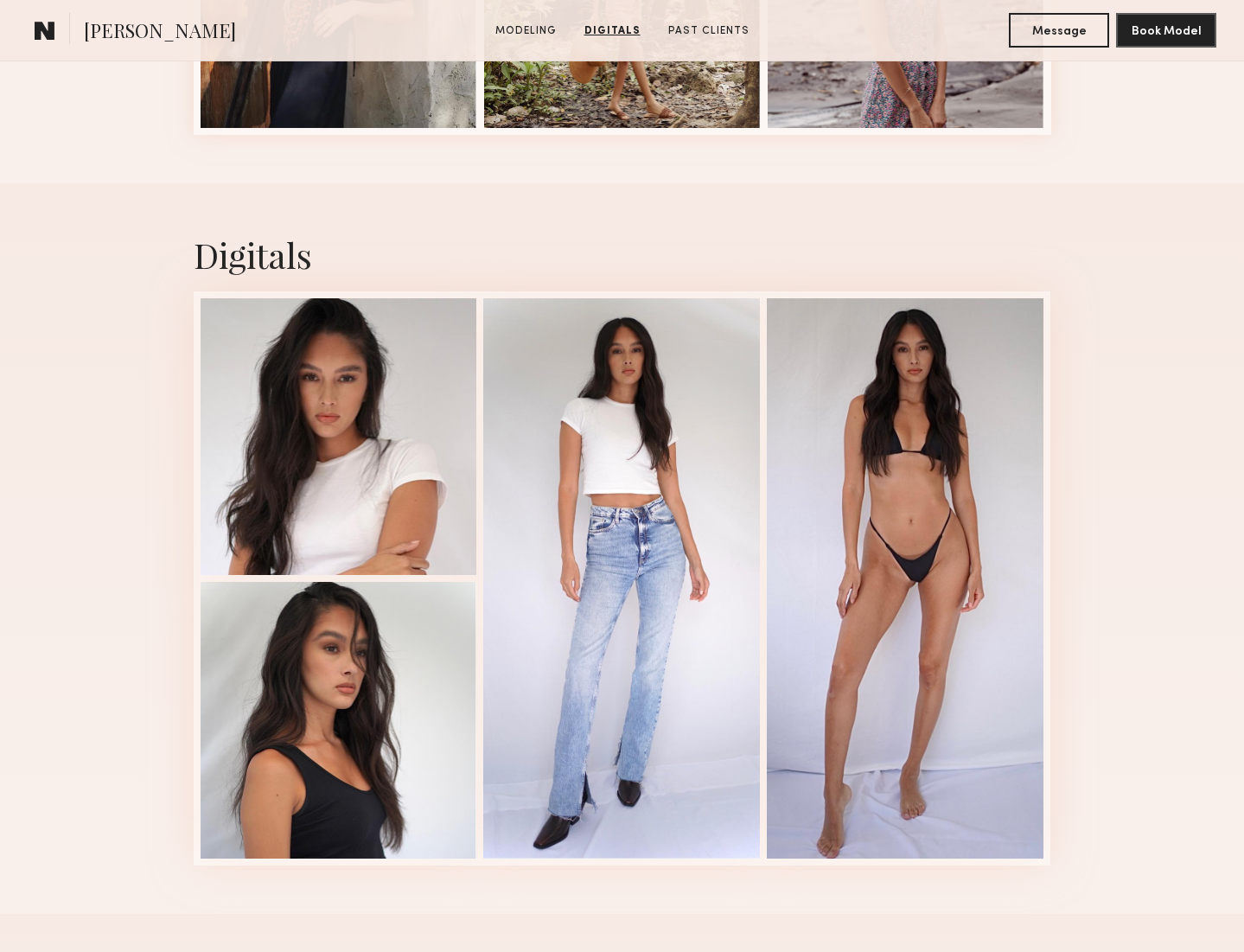
scroll to position [2631, 0]
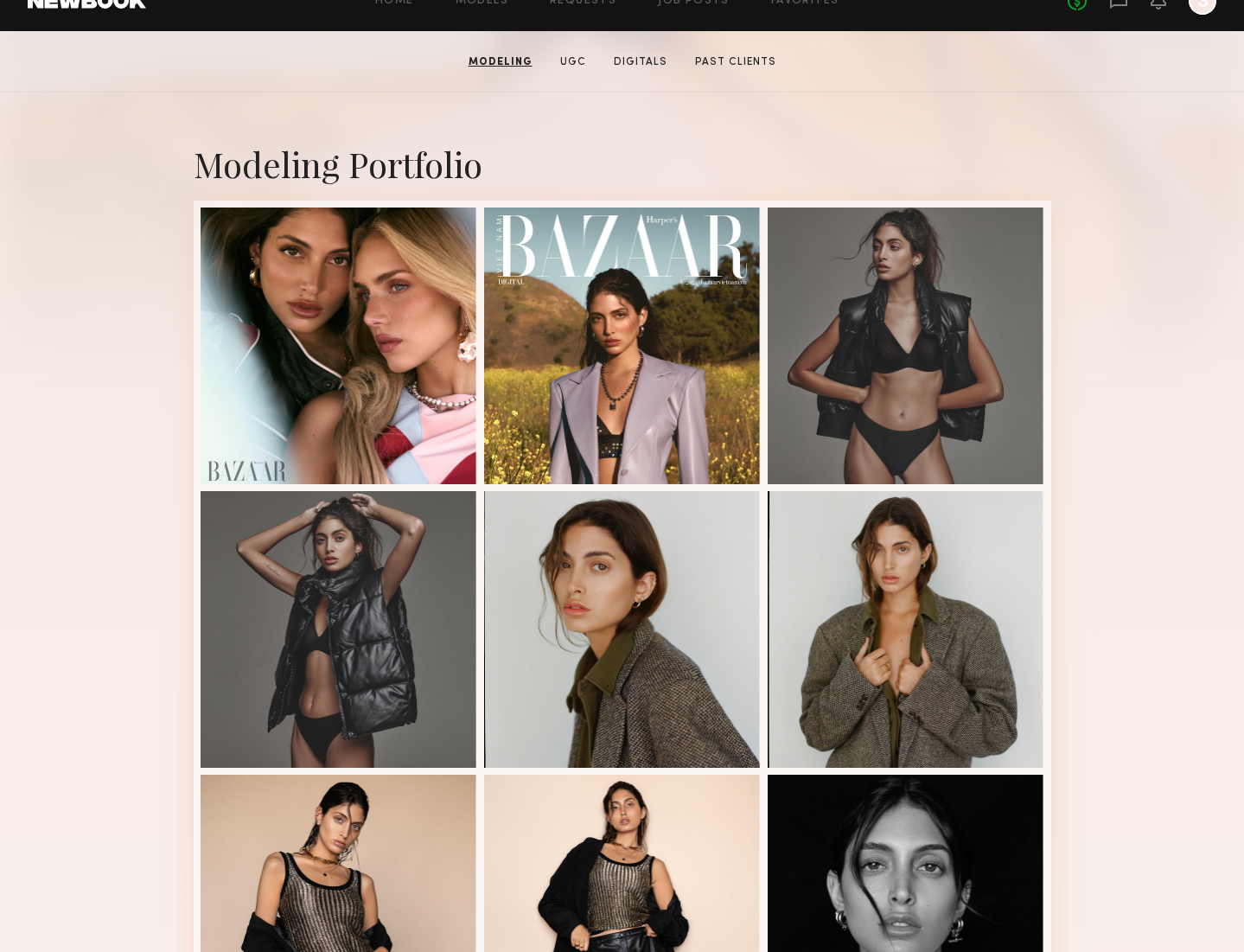
scroll to position [307, 0]
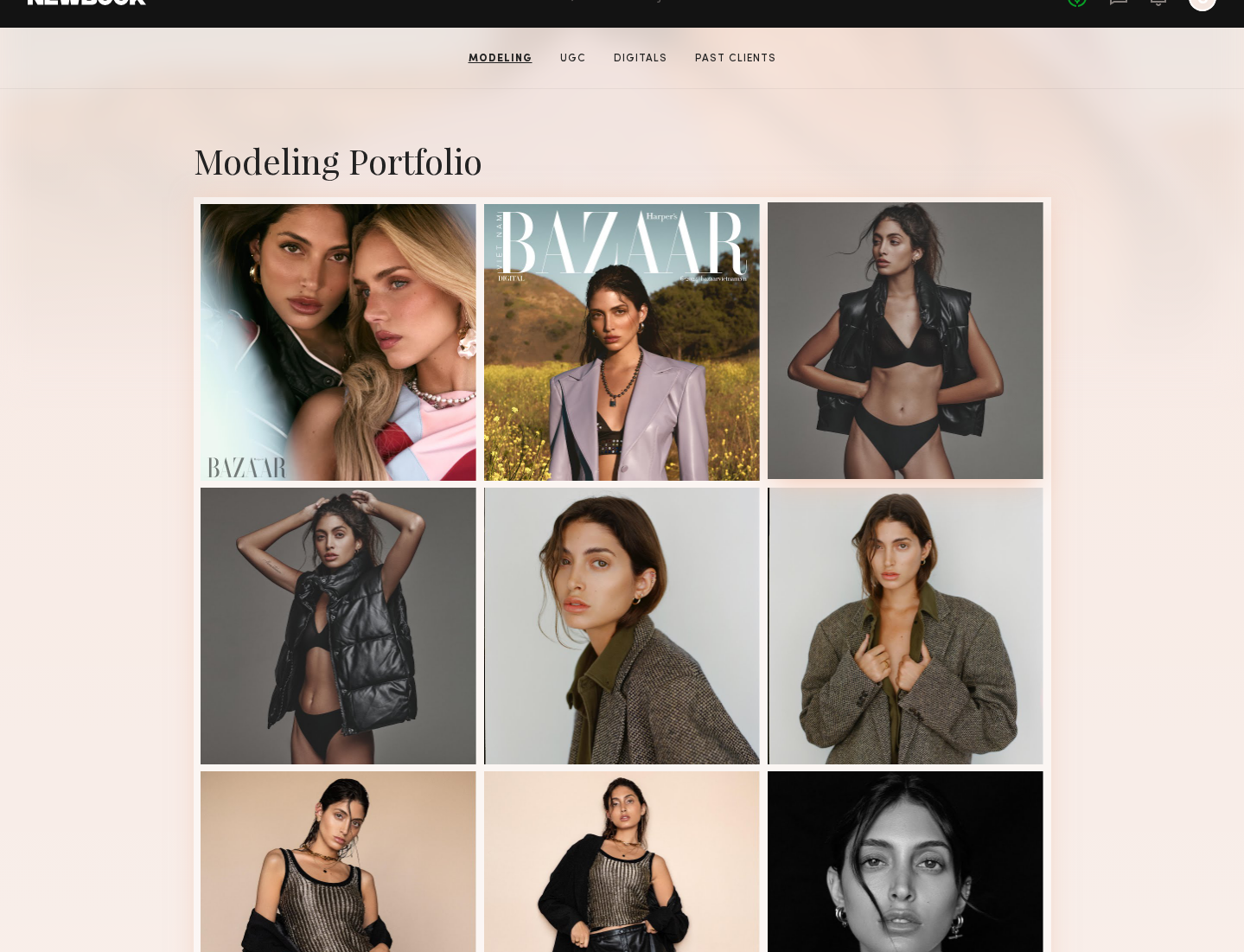
click at [891, 297] on div at bounding box center [905, 341] width 276 height 276
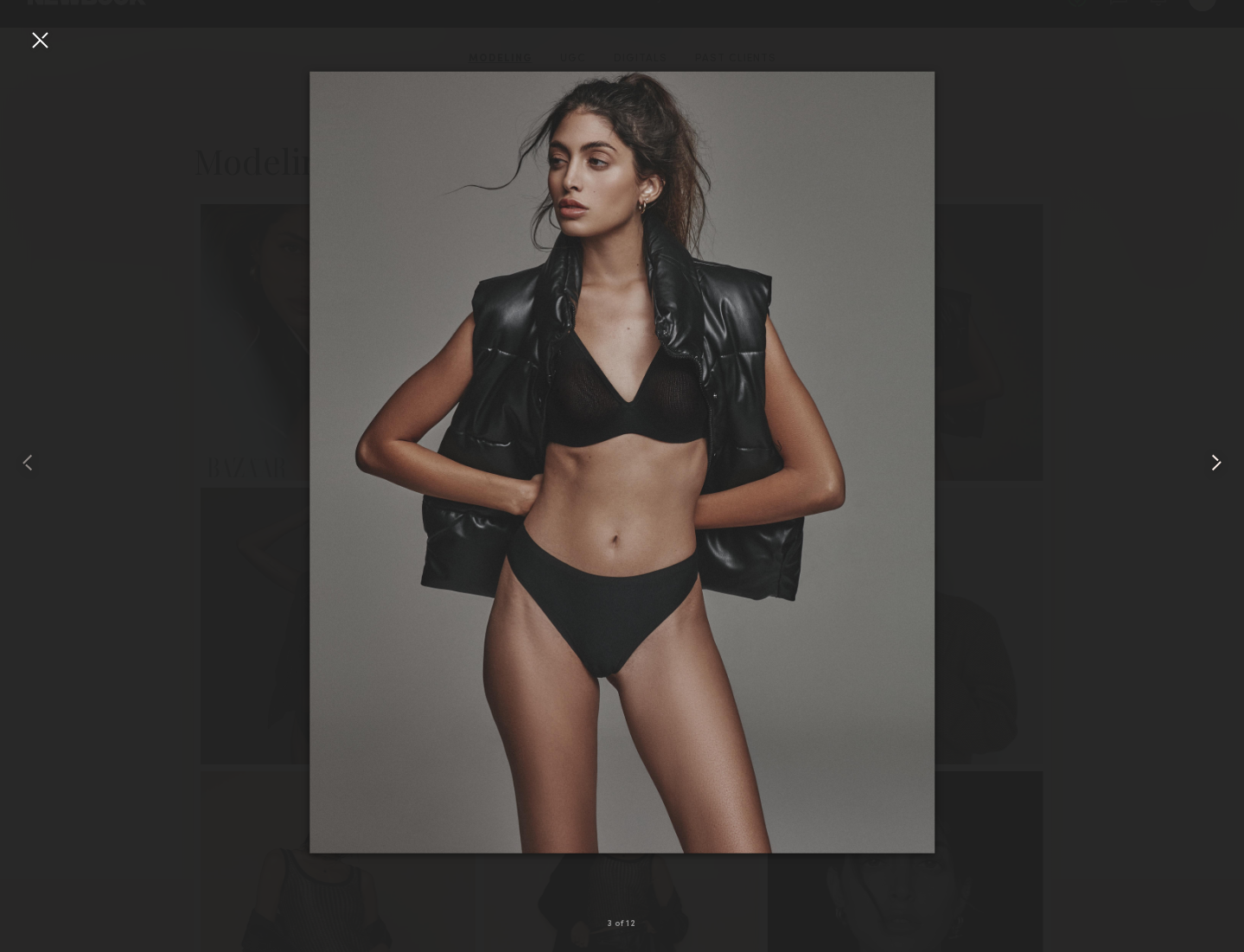
click at [1224, 462] on common-icon at bounding box center [1216, 462] width 27 height 27
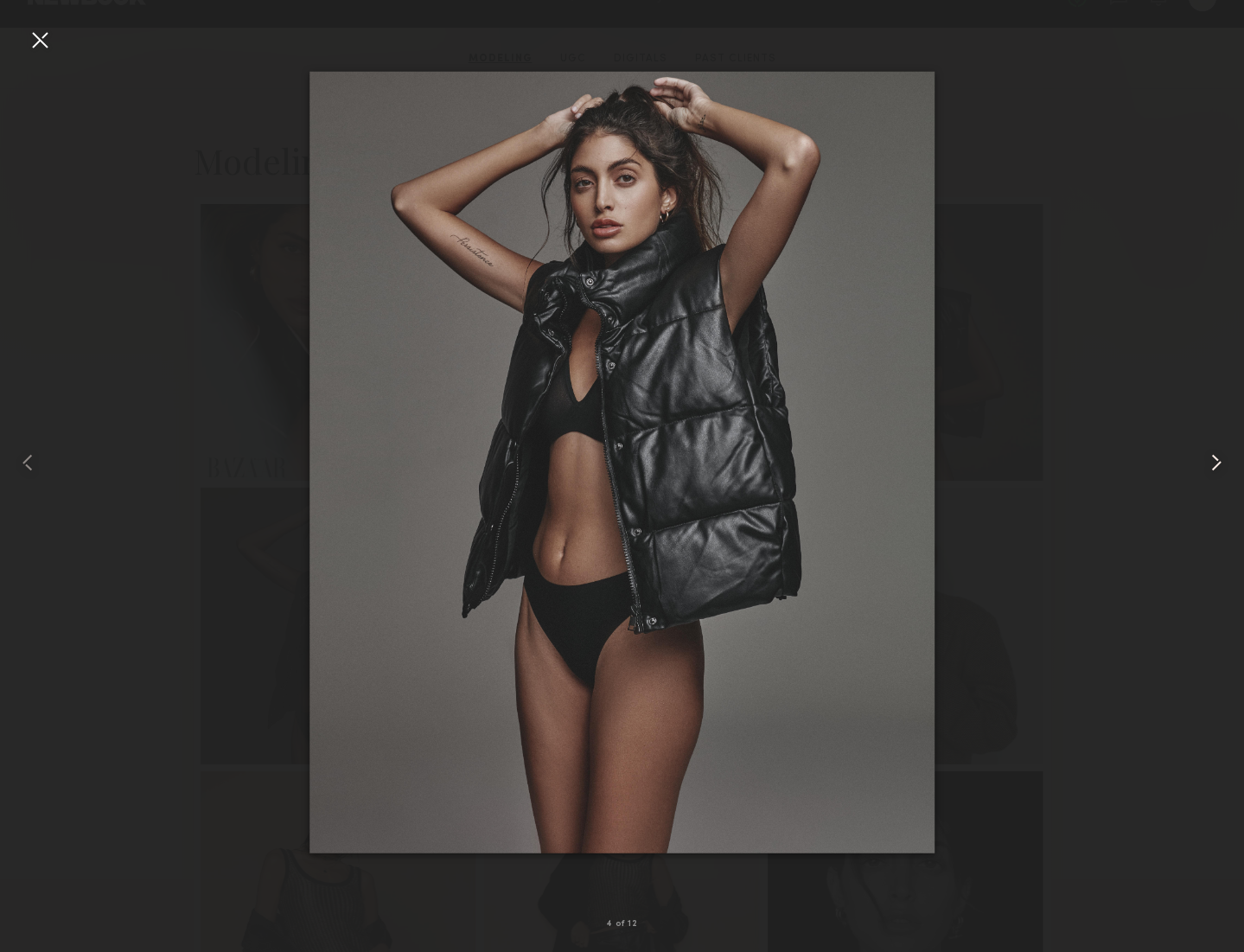
click at [1218, 463] on common-icon at bounding box center [1216, 462] width 27 height 27
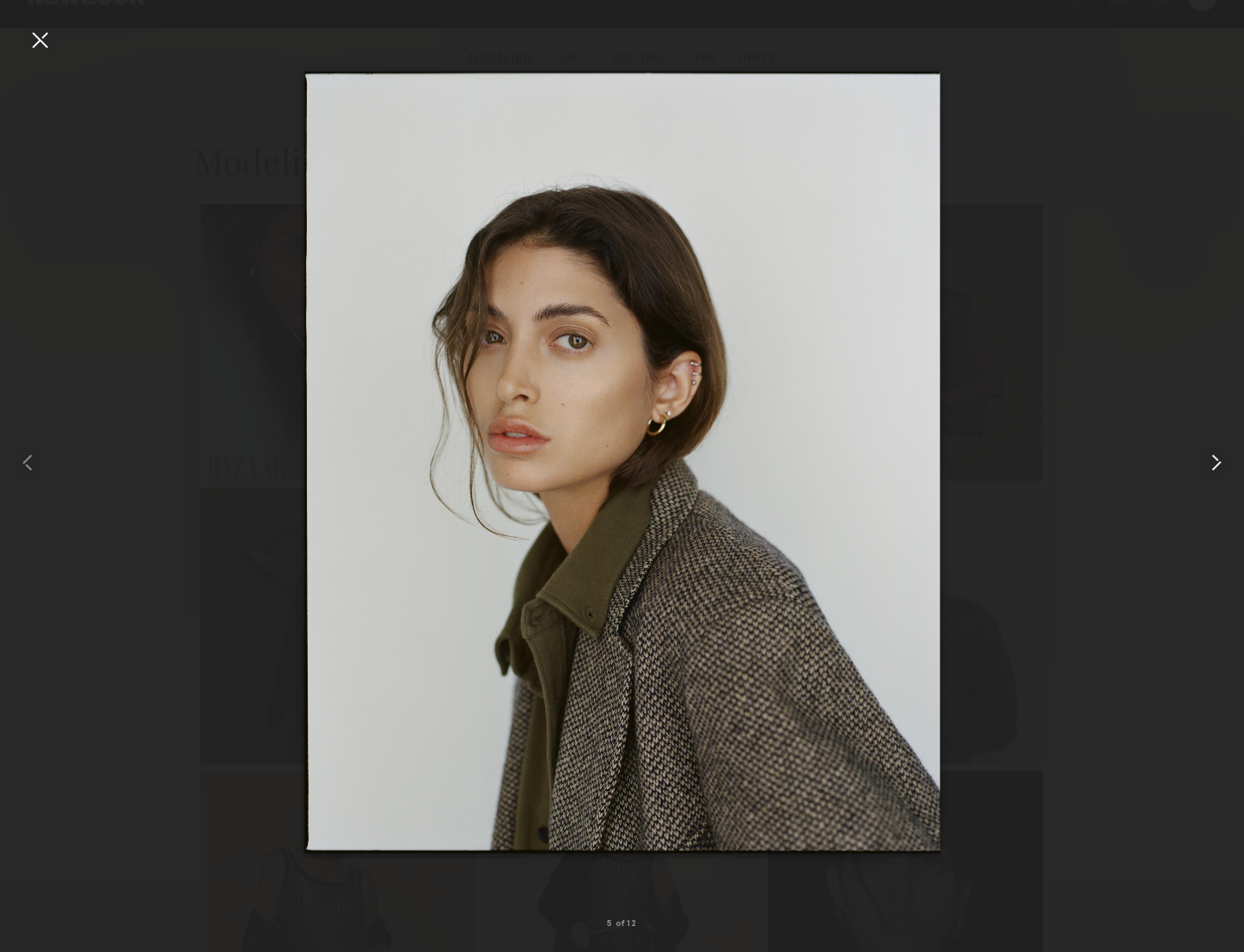
click at [1218, 463] on common-icon at bounding box center [1216, 462] width 27 height 27
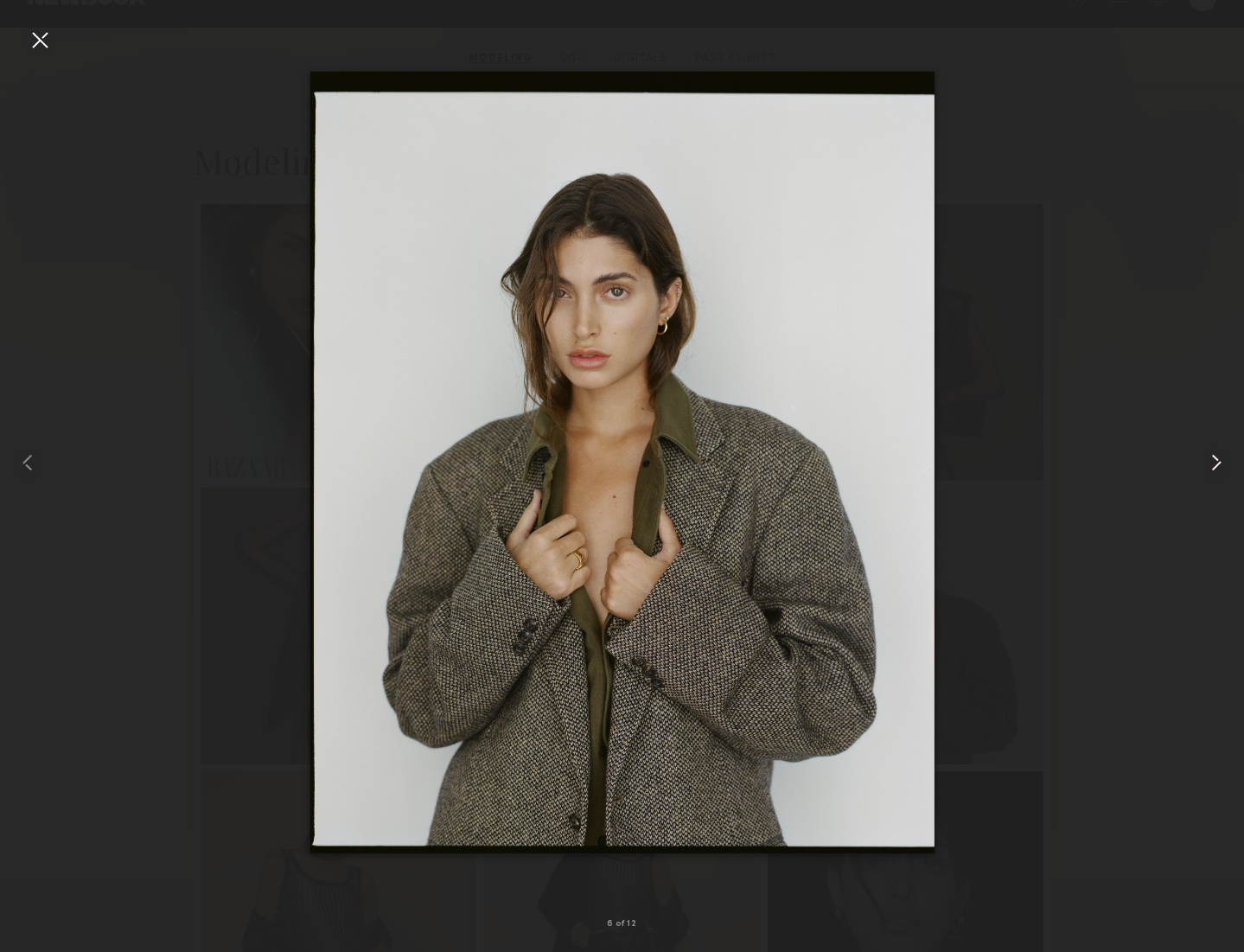
click at [1218, 463] on common-icon at bounding box center [1216, 462] width 27 height 27
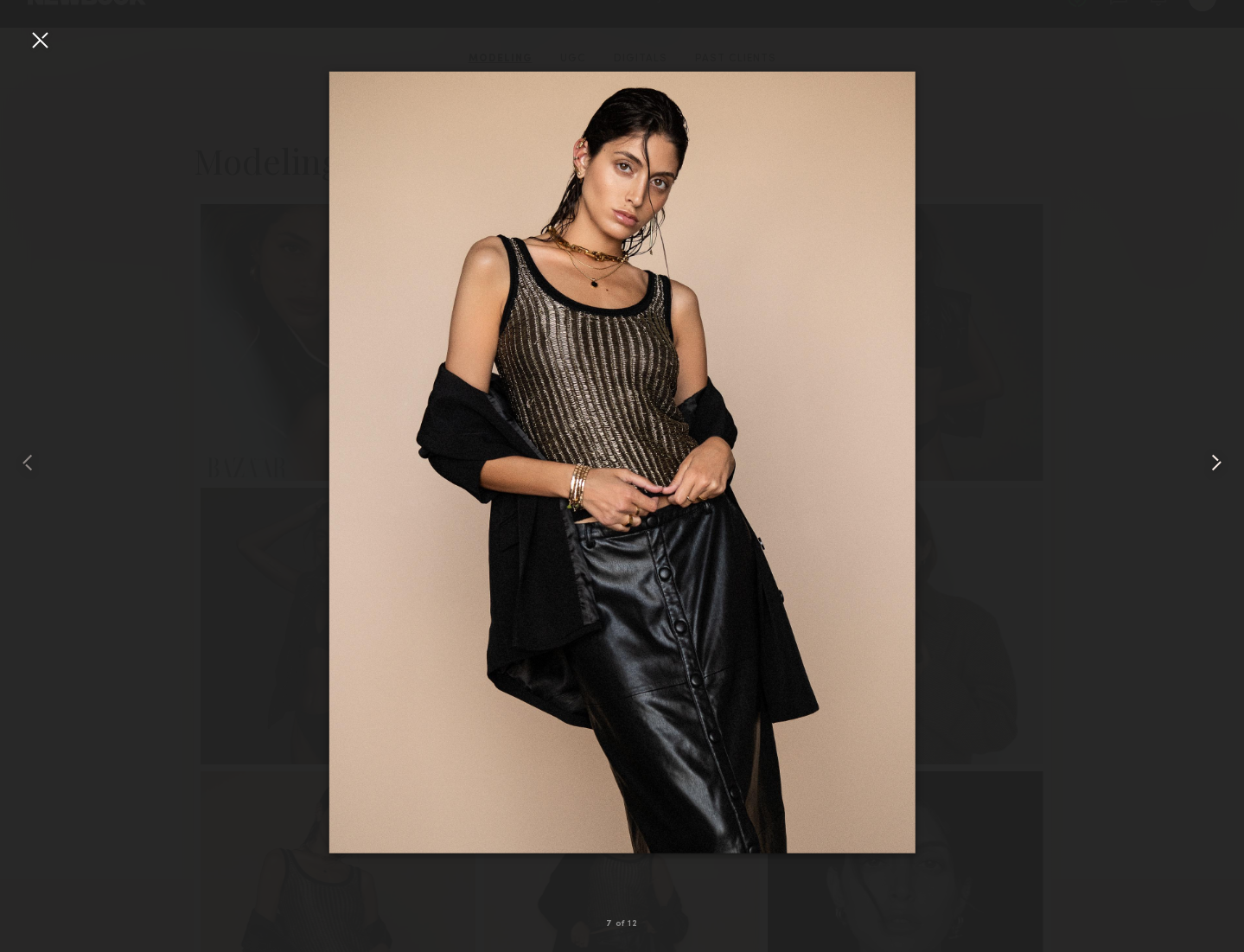
click at [1218, 463] on common-icon at bounding box center [1216, 462] width 27 height 27
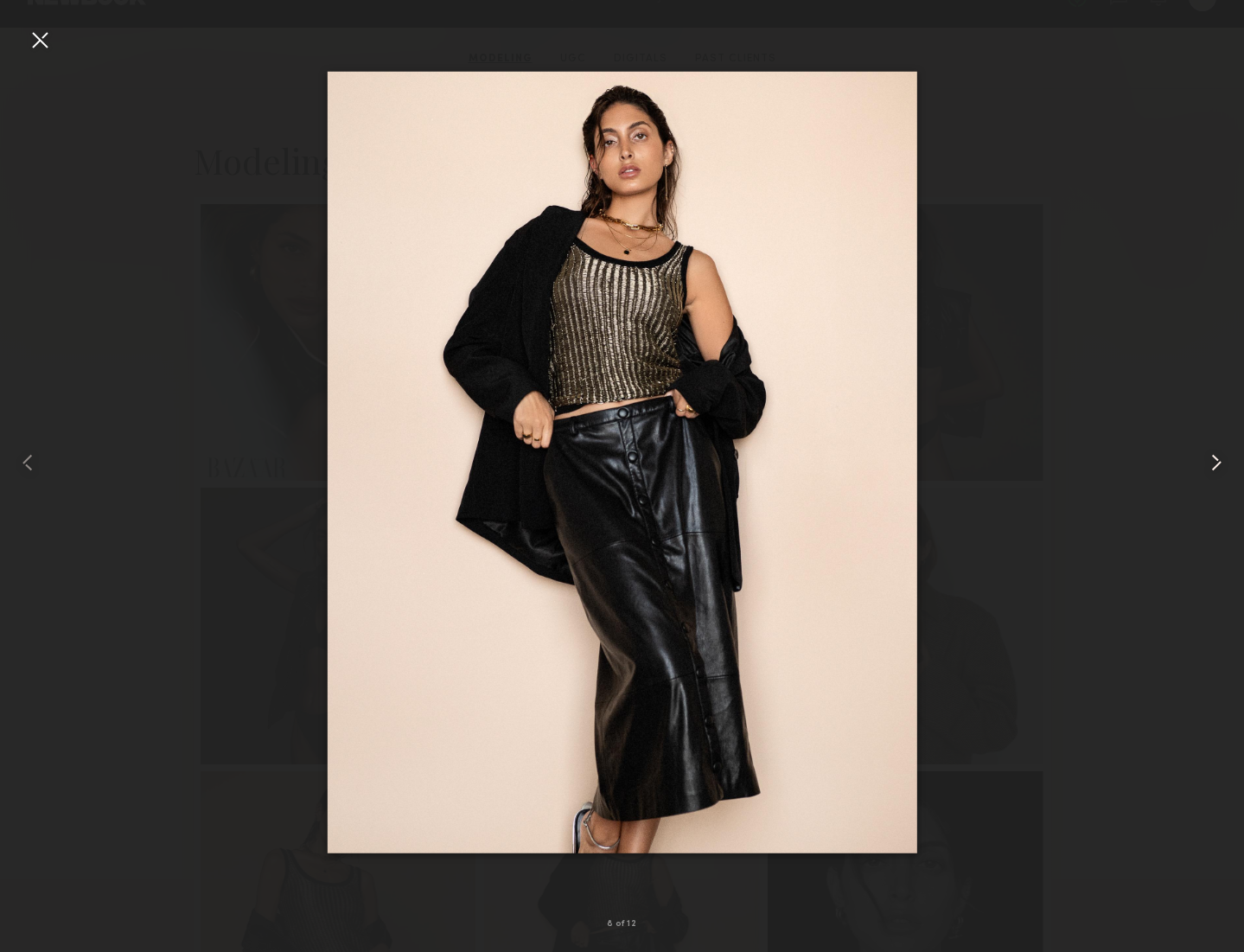
click at [1218, 463] on common-icon at bounding box center [1216, 462] width 27 height 27
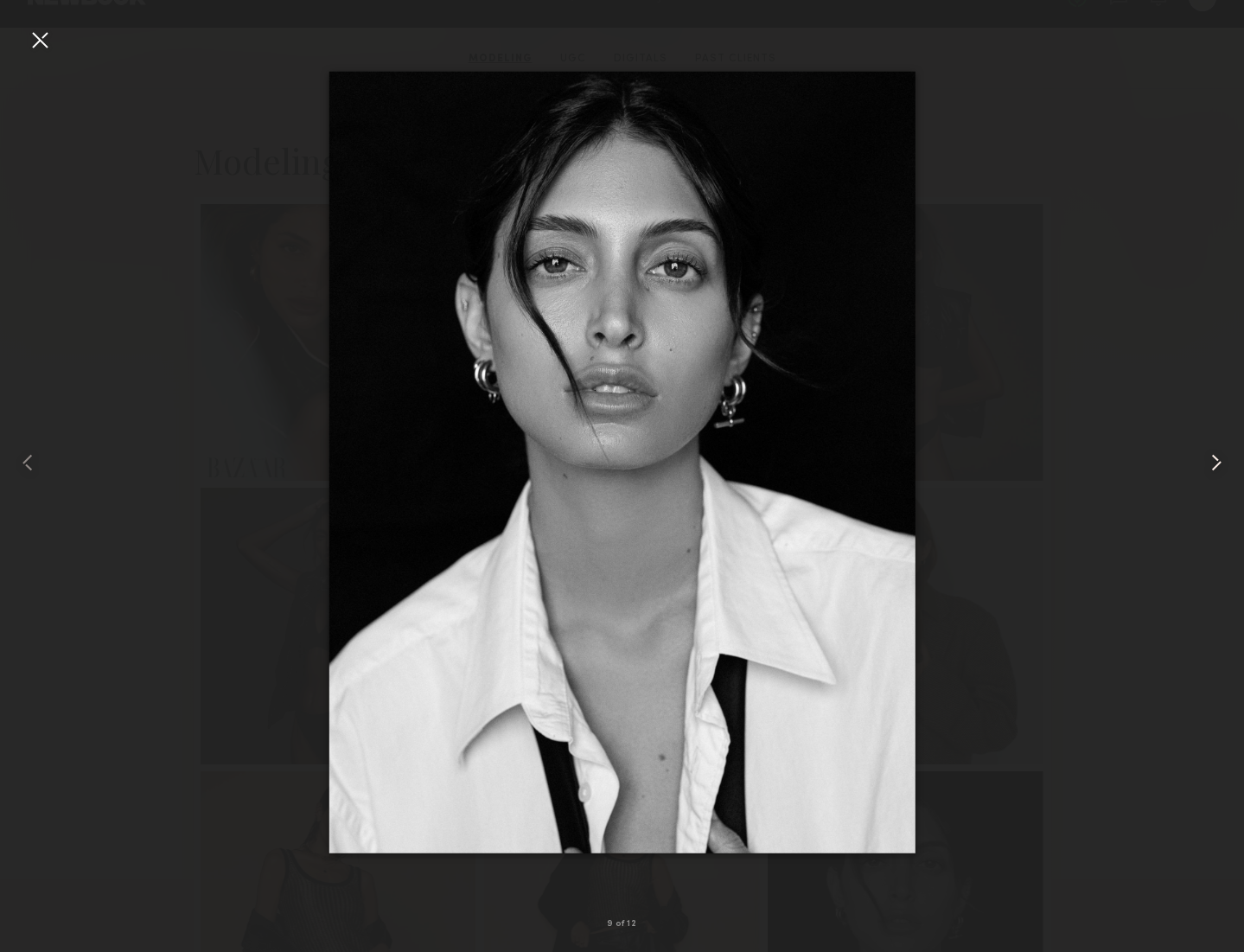
click at [1218, 463] on common-icon at bounding box center [1216, 462] width 27 height 27
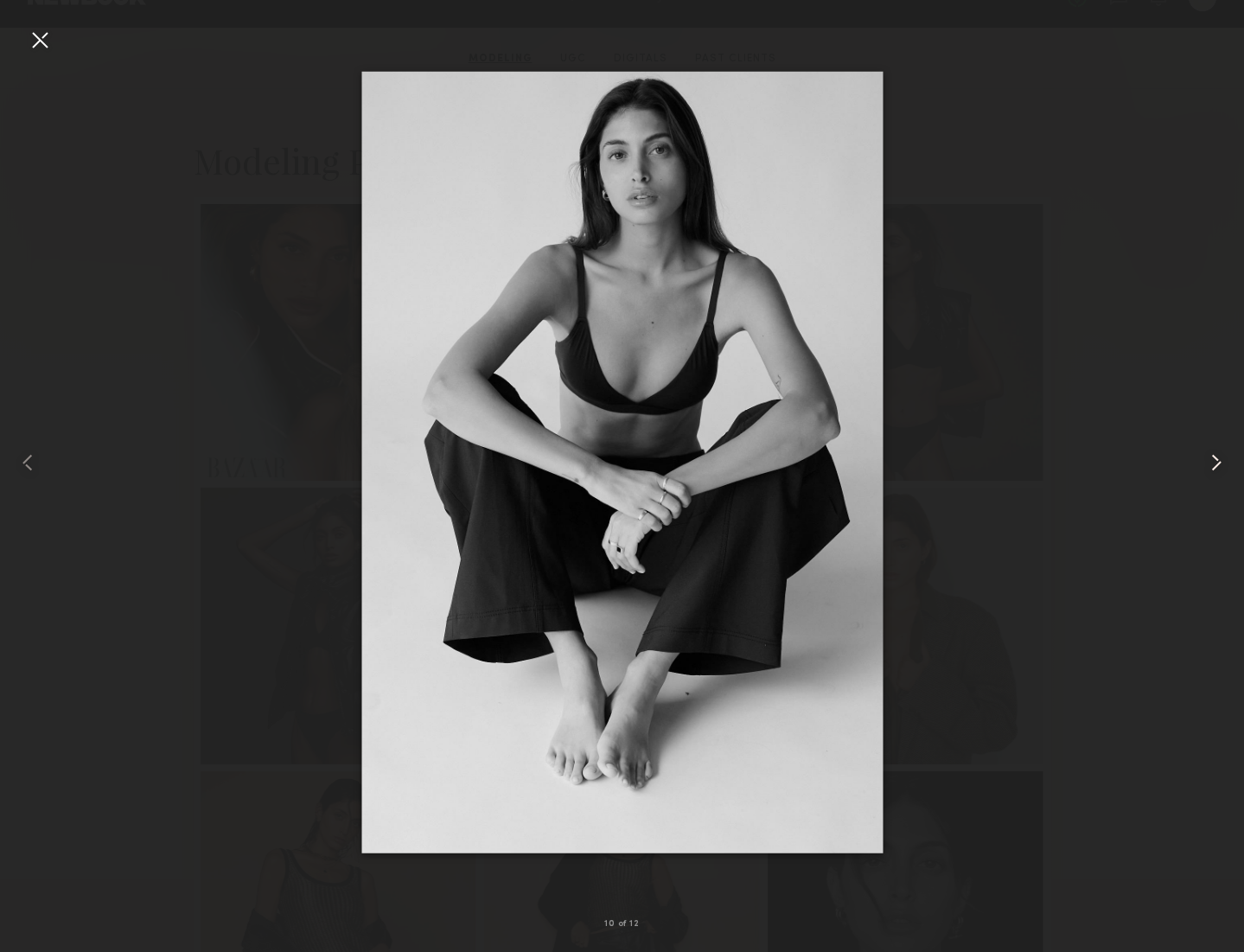
click at [1218, 463] on common-icon at bounding box center [1216, 462] width 27 height 27
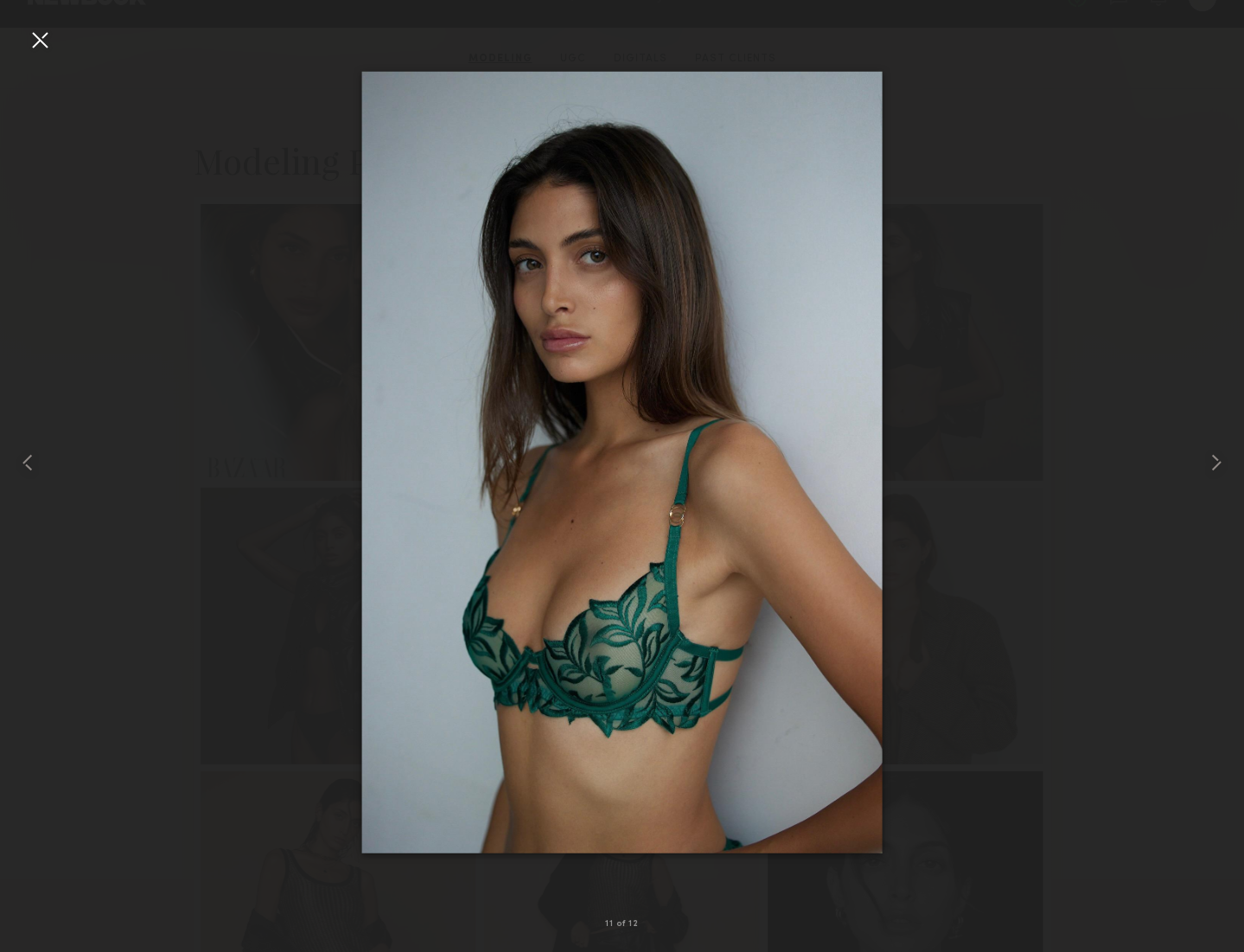
click at [49, 38] on div at bounding box center [39, 39] width 27 height 27
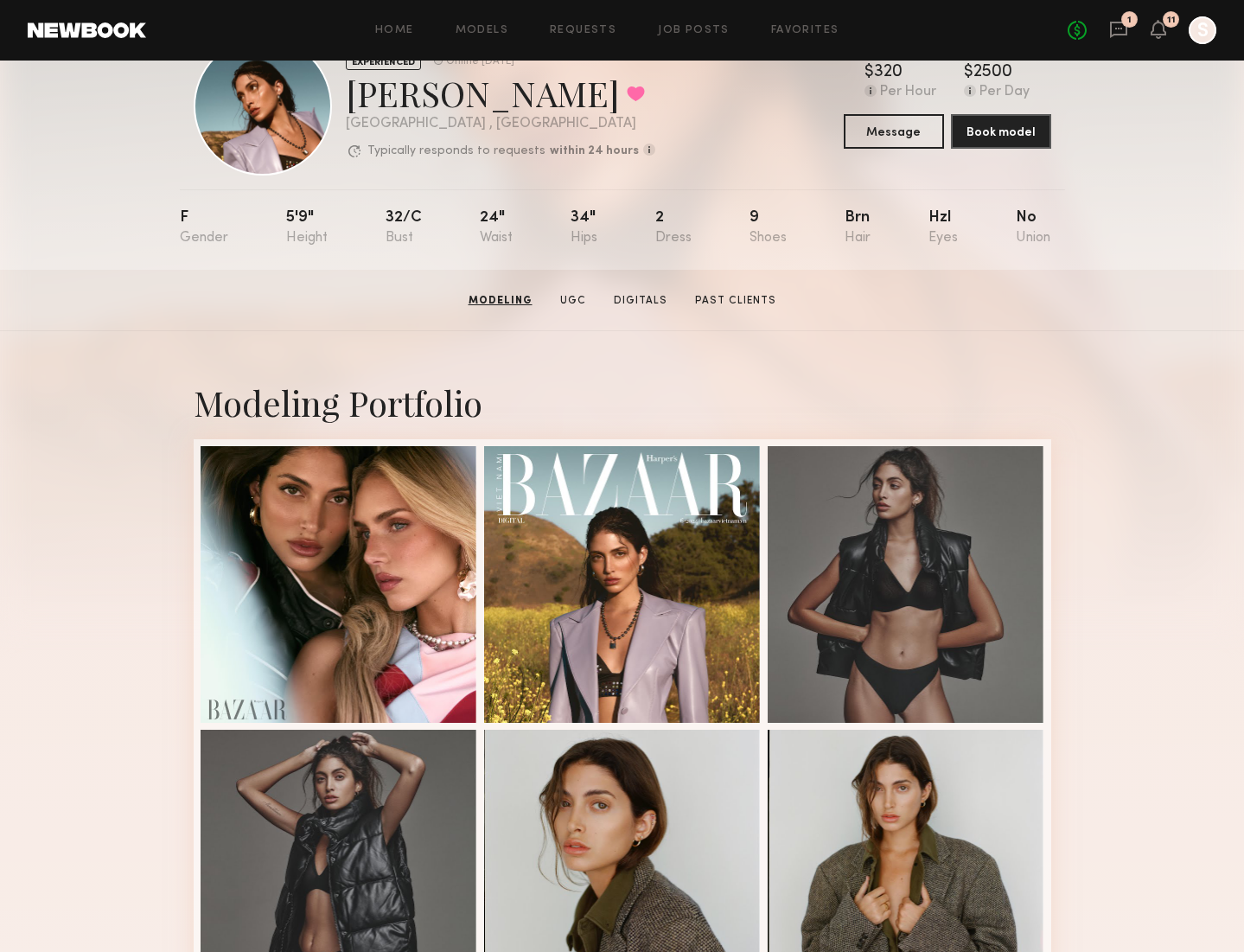
scroll to position [0, 0]
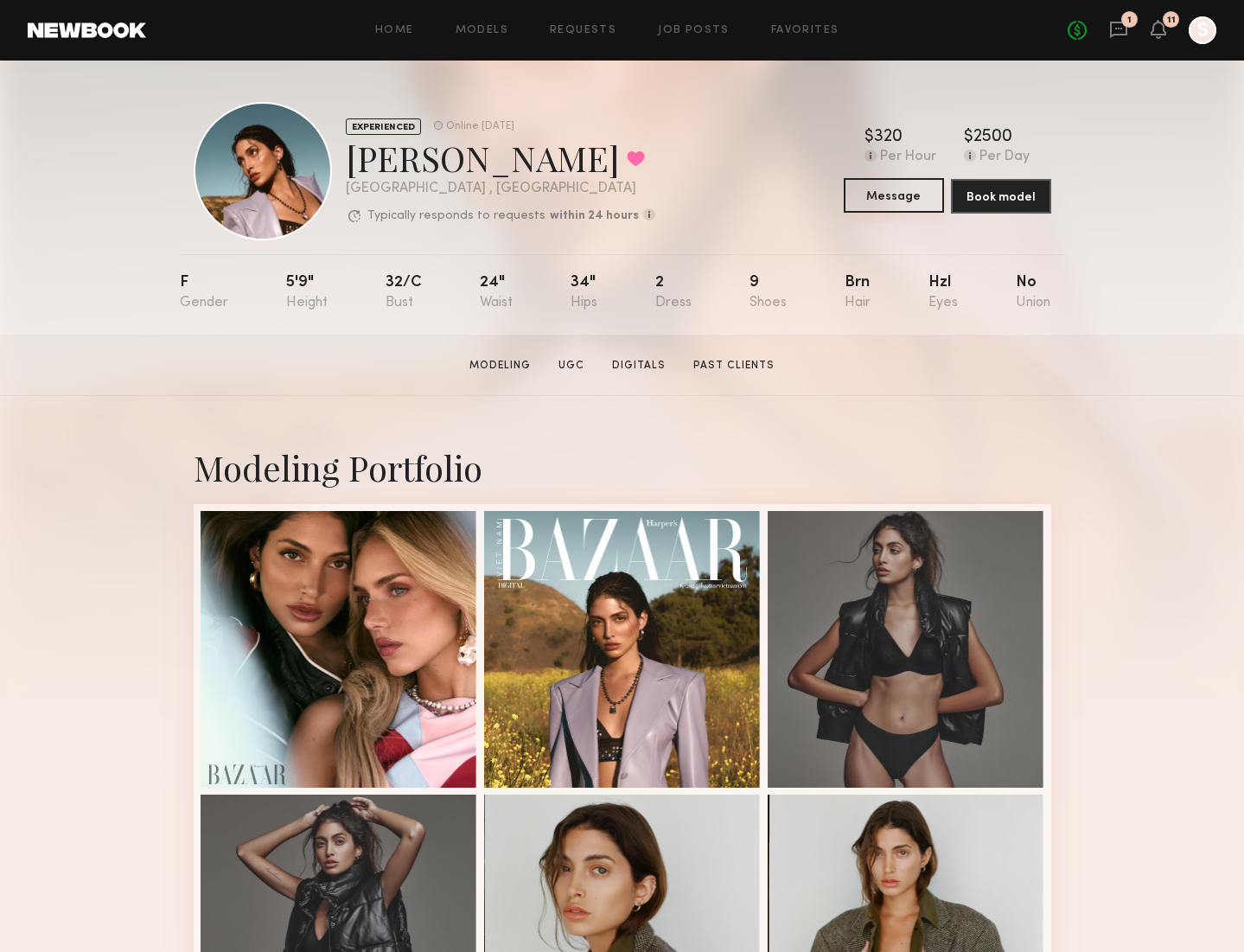
click at [889, 193] on button "Message" at bounding box center [894, 196] width 101 height 35
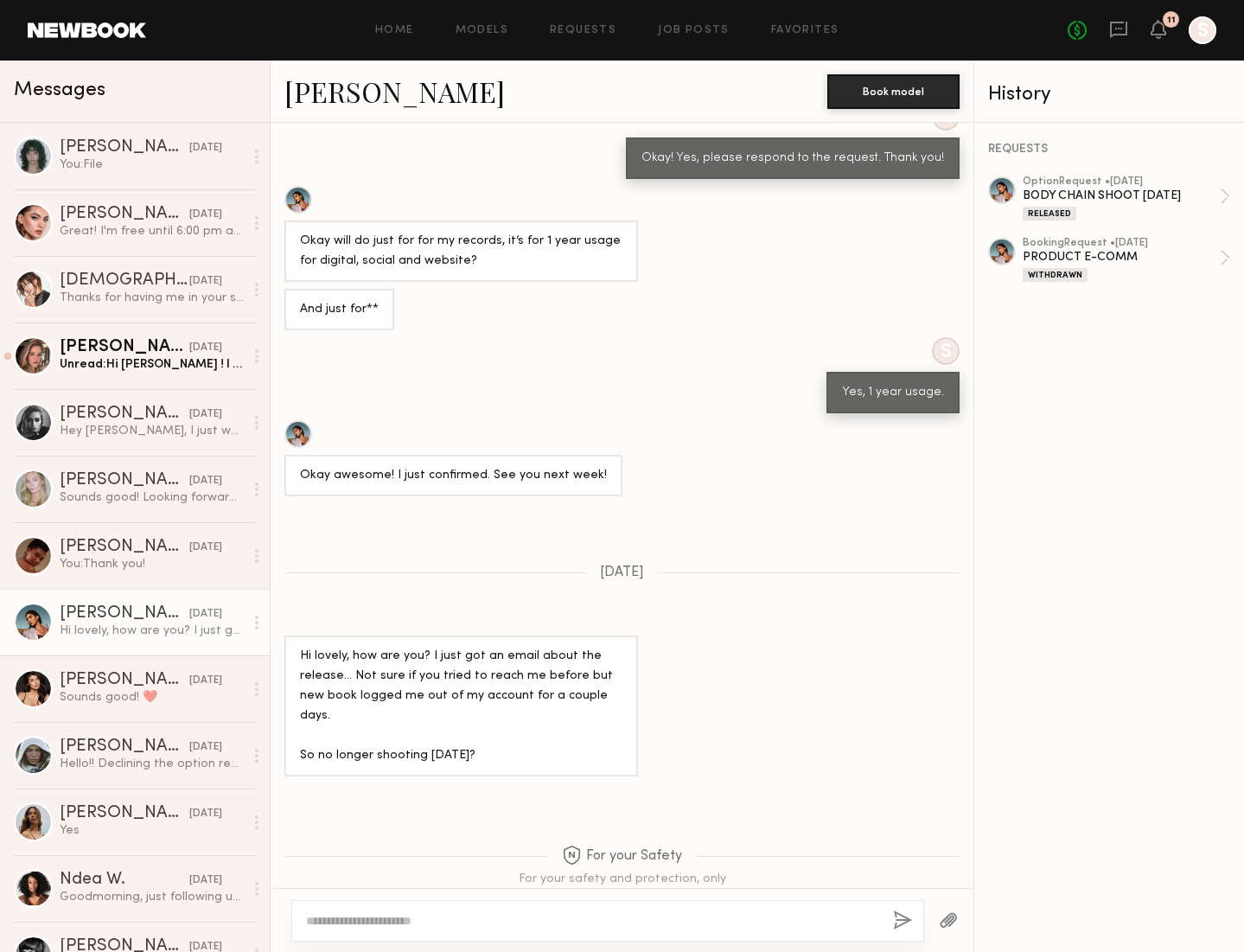
scroll to position [1829, 0]
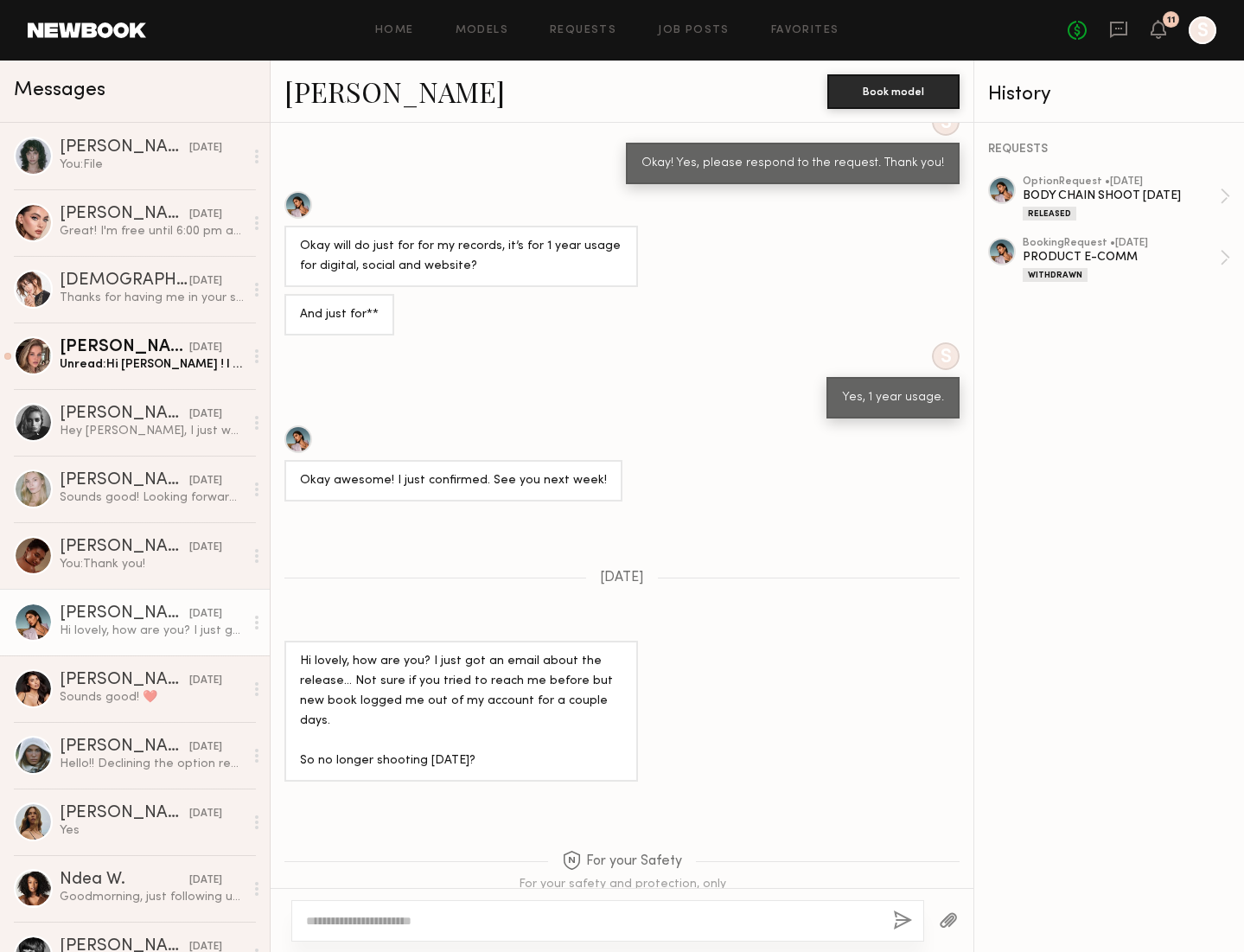
click at [330, 90] on link "Lara G." at bounding box center [395, 91] width 221 height 38
click at [436, 930] on div at bounding box center [607, 920] width 633 height 41
click at [386, 921] on textarea at bounding box center [592, 920] width 573 height 17
paste textarea "**********"
type textarea "**********"
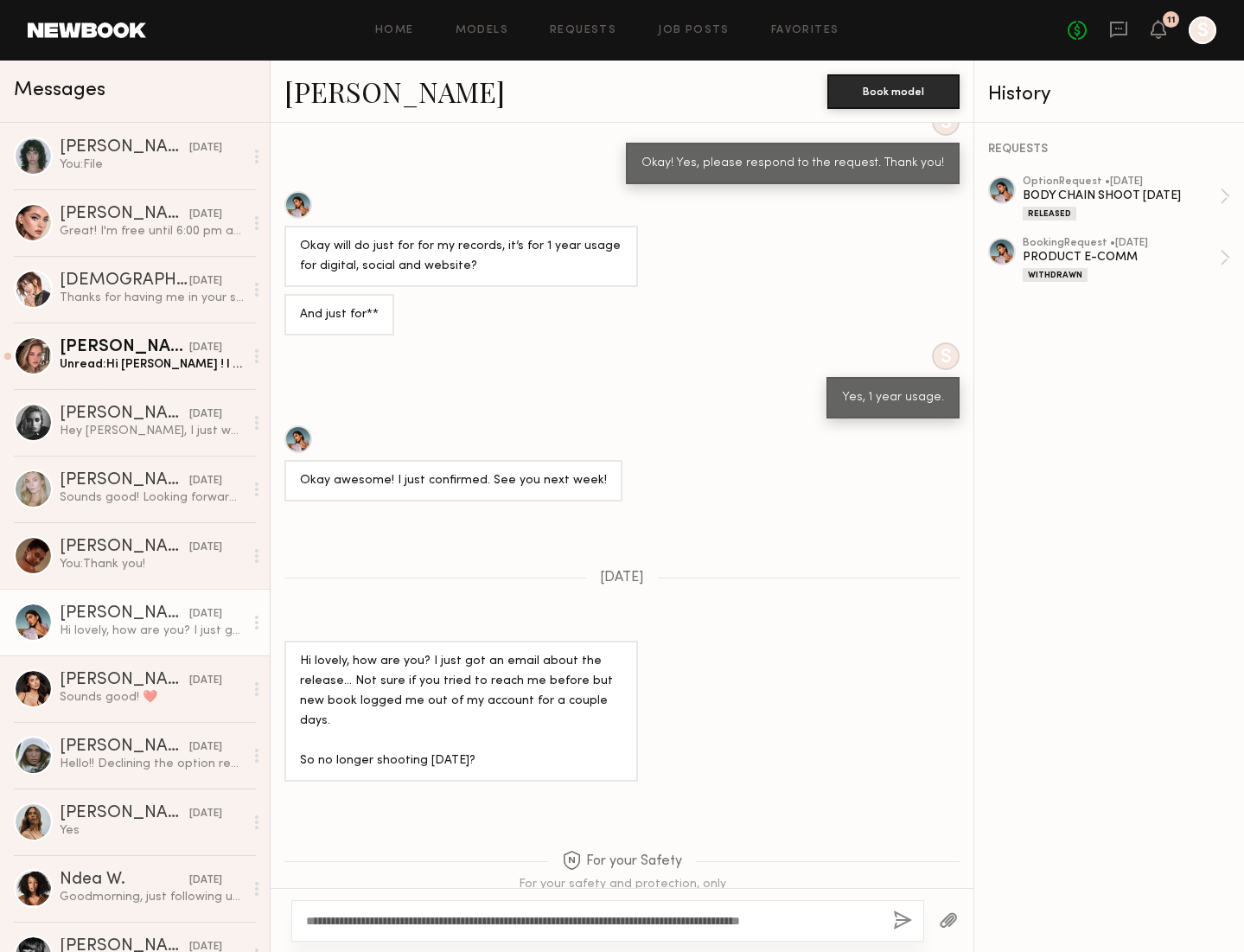
click at [902, 922] on button "button" at bounding box center [902, 921] width 19 height 22
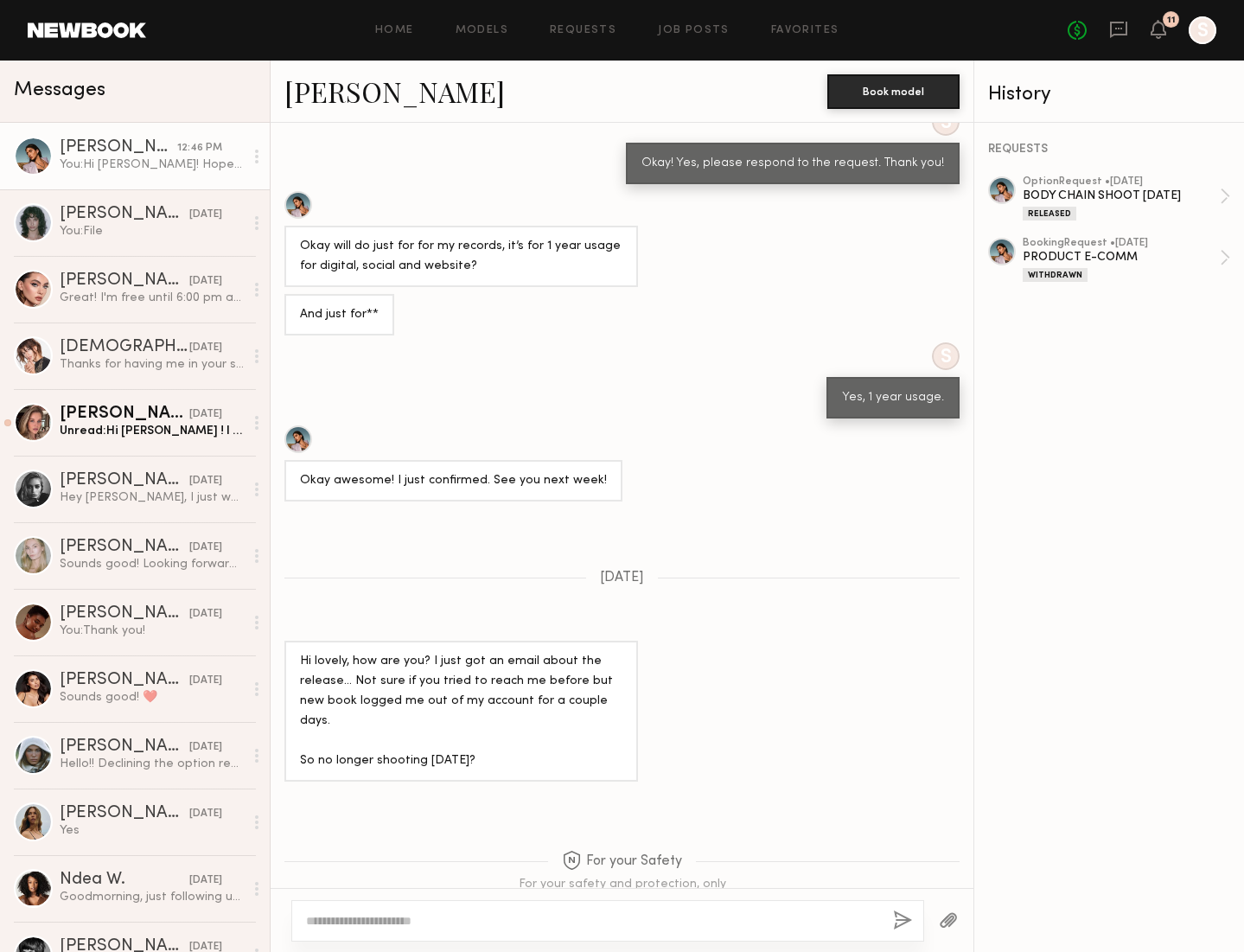
scroll to position [2170, 0]
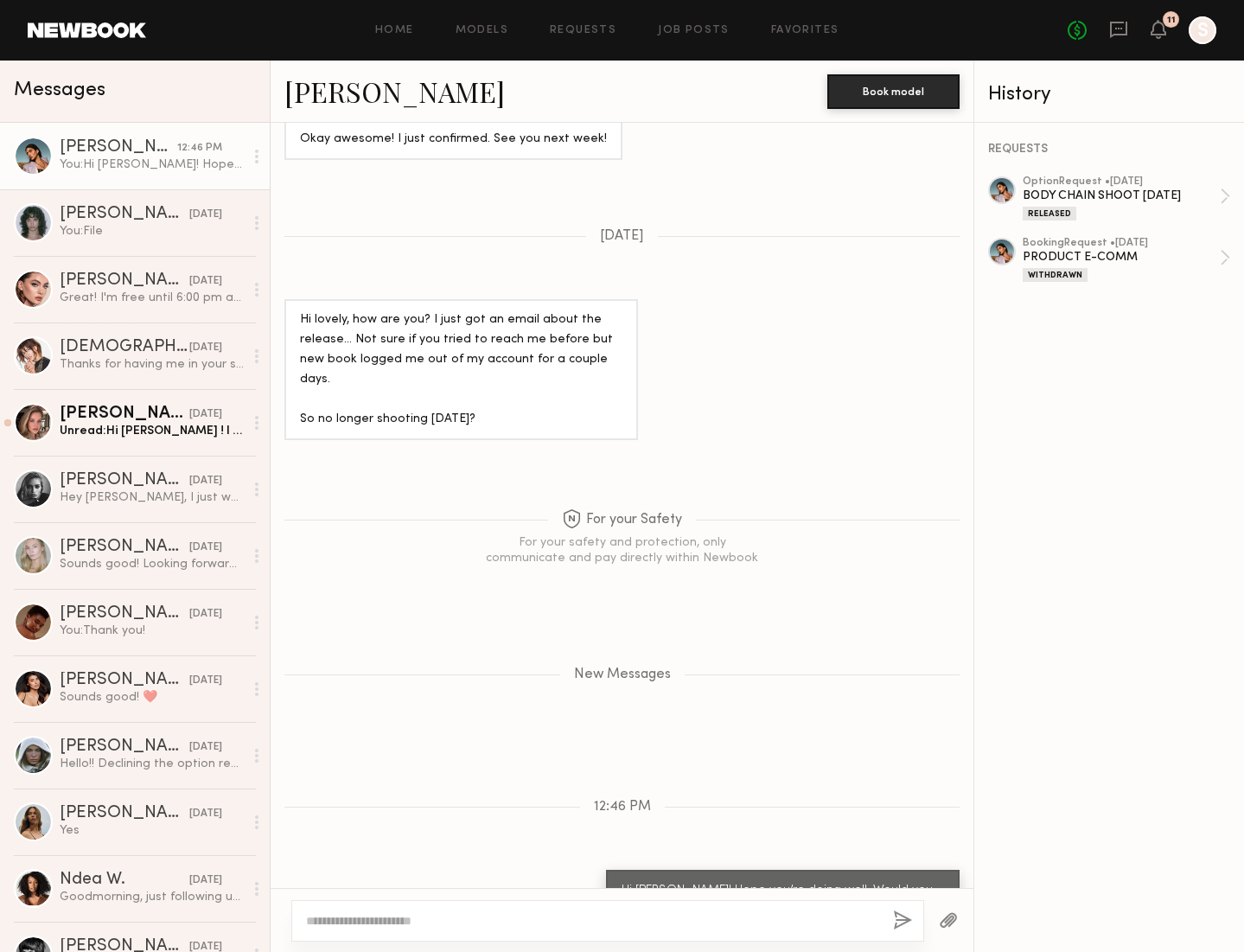
click at [83, 153] on div "Lara G." at bounding box center [118, 147] width 117 height 17
click at [81, 148] on div "Lara G." at bounding box center [118, 147] width 117 height 17
click at [339, 108] on link "Lara G." at bounding box center [395, 91] width 221 height 38
click at [1160, 23] on icon at bounding box center [1158, 28] width 14 height 12
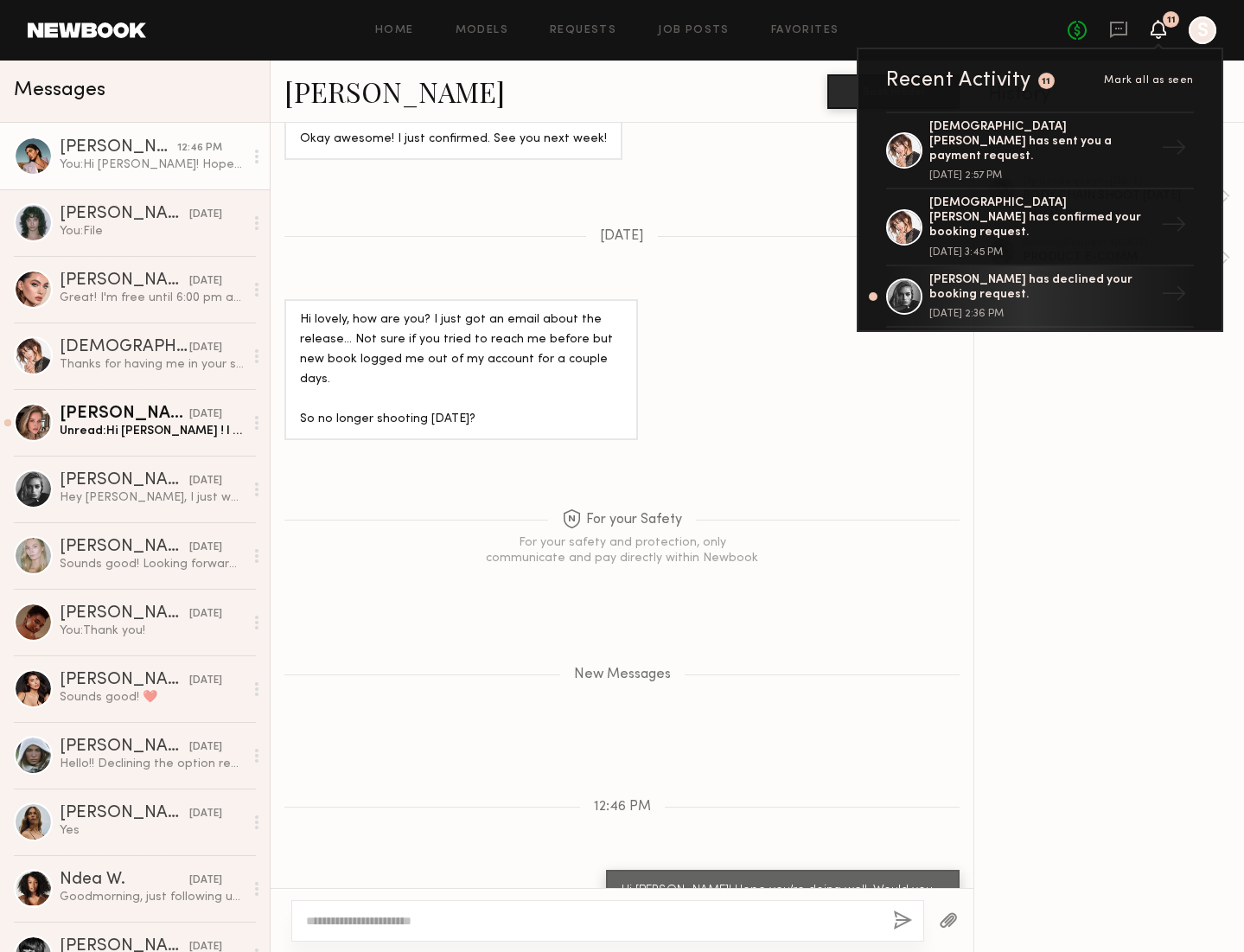
click at [1038, 76] on div "11" at bounding box center [1046, 81] width 16 height 16
click at [1153, 81] on span "Mark all as seen" at bounding box center [1149, 80] width 90 height 10
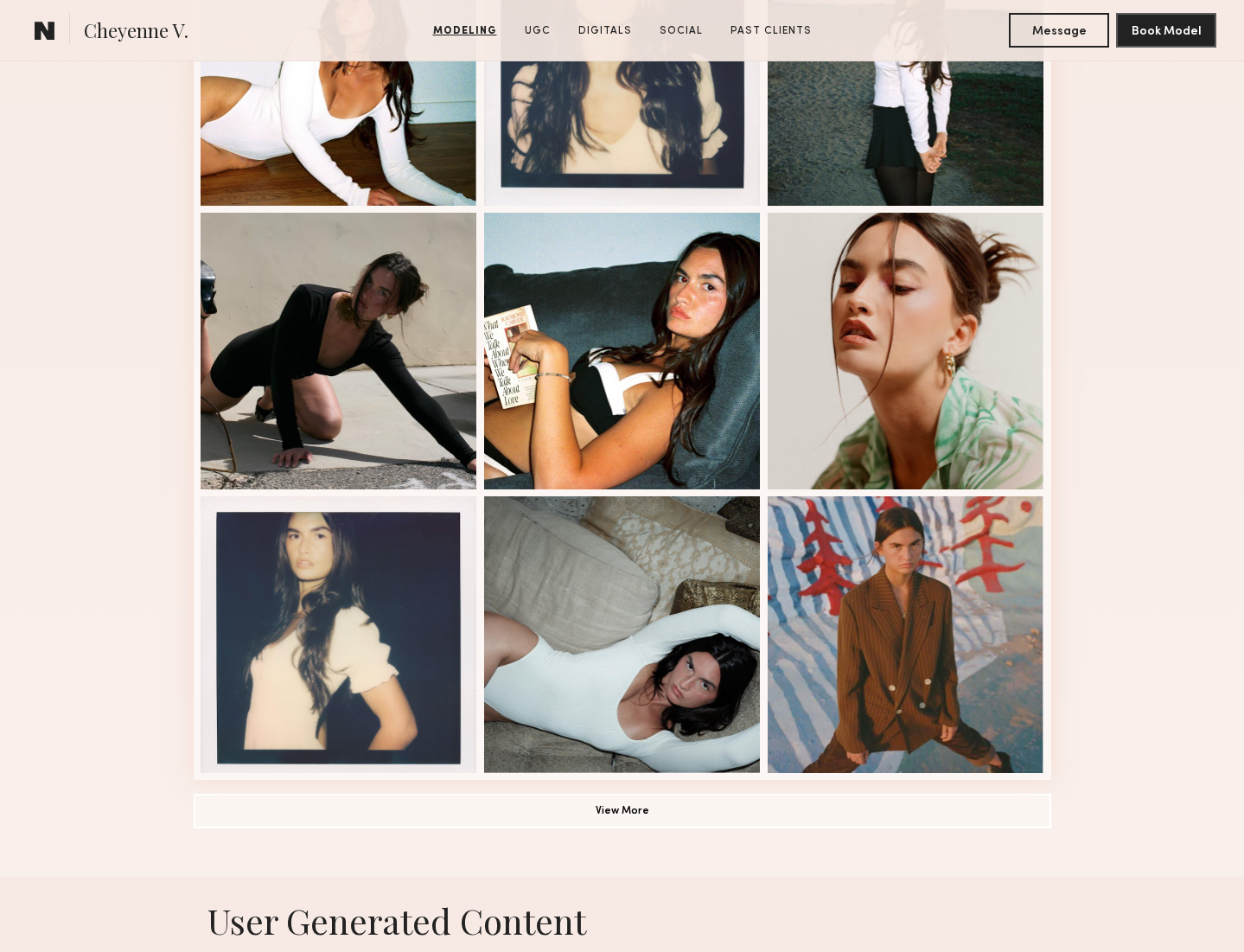
scroll to position [914, 0]
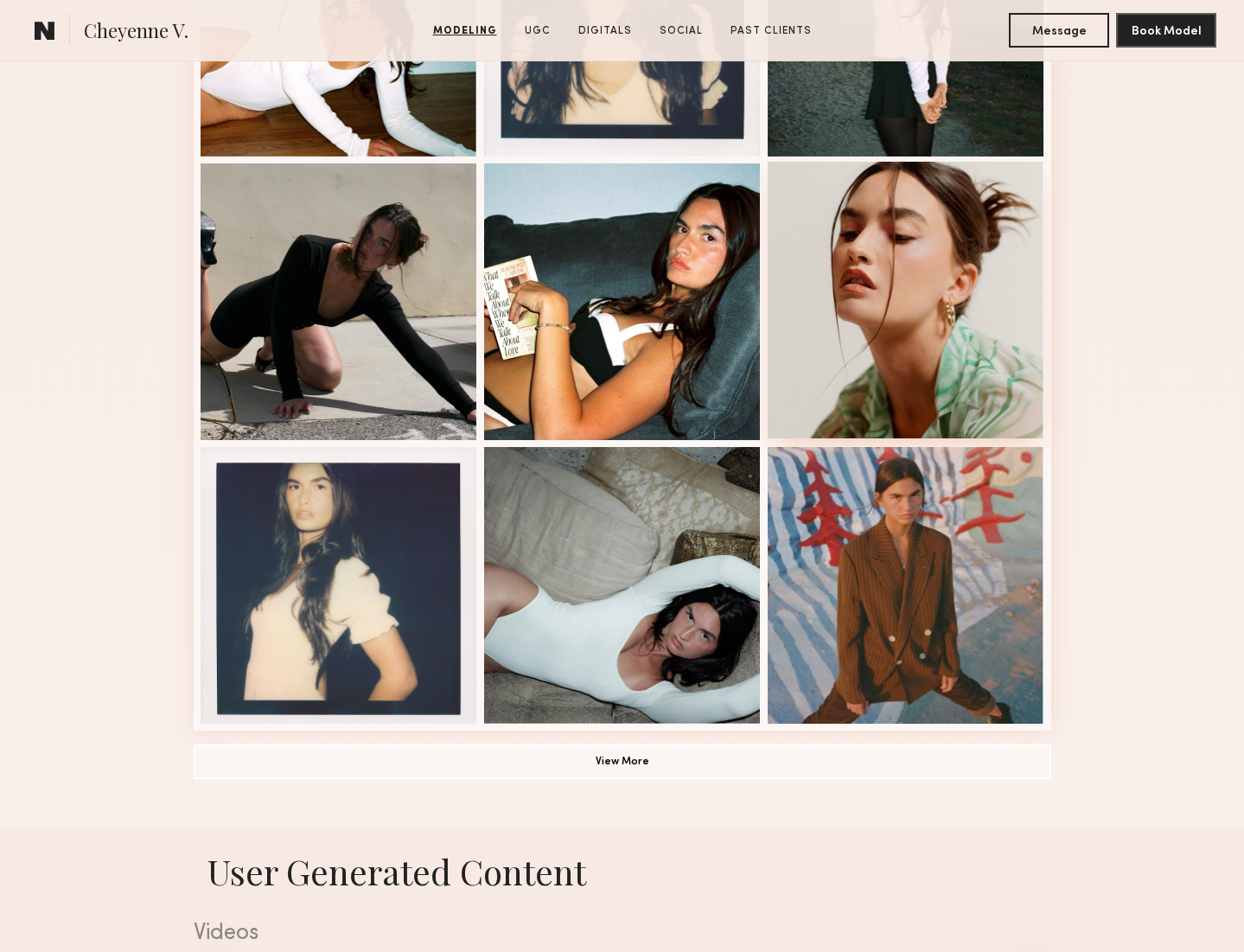
click at [932, 341] on div at bounding box center [905, 300] width 276 height 276
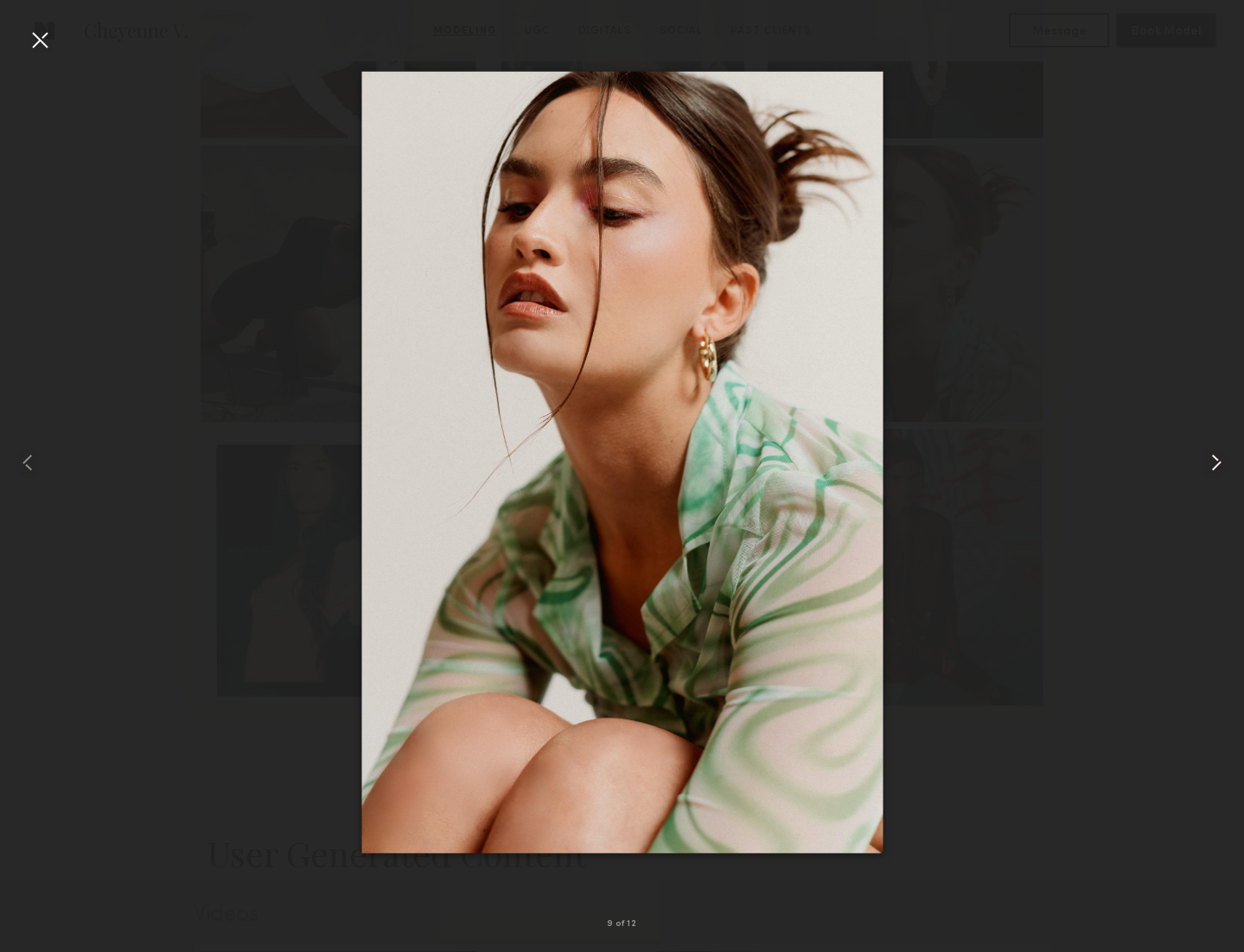
click at [1210, 462] on common-icon at bounding box center [1216, 462] width 27 height 27
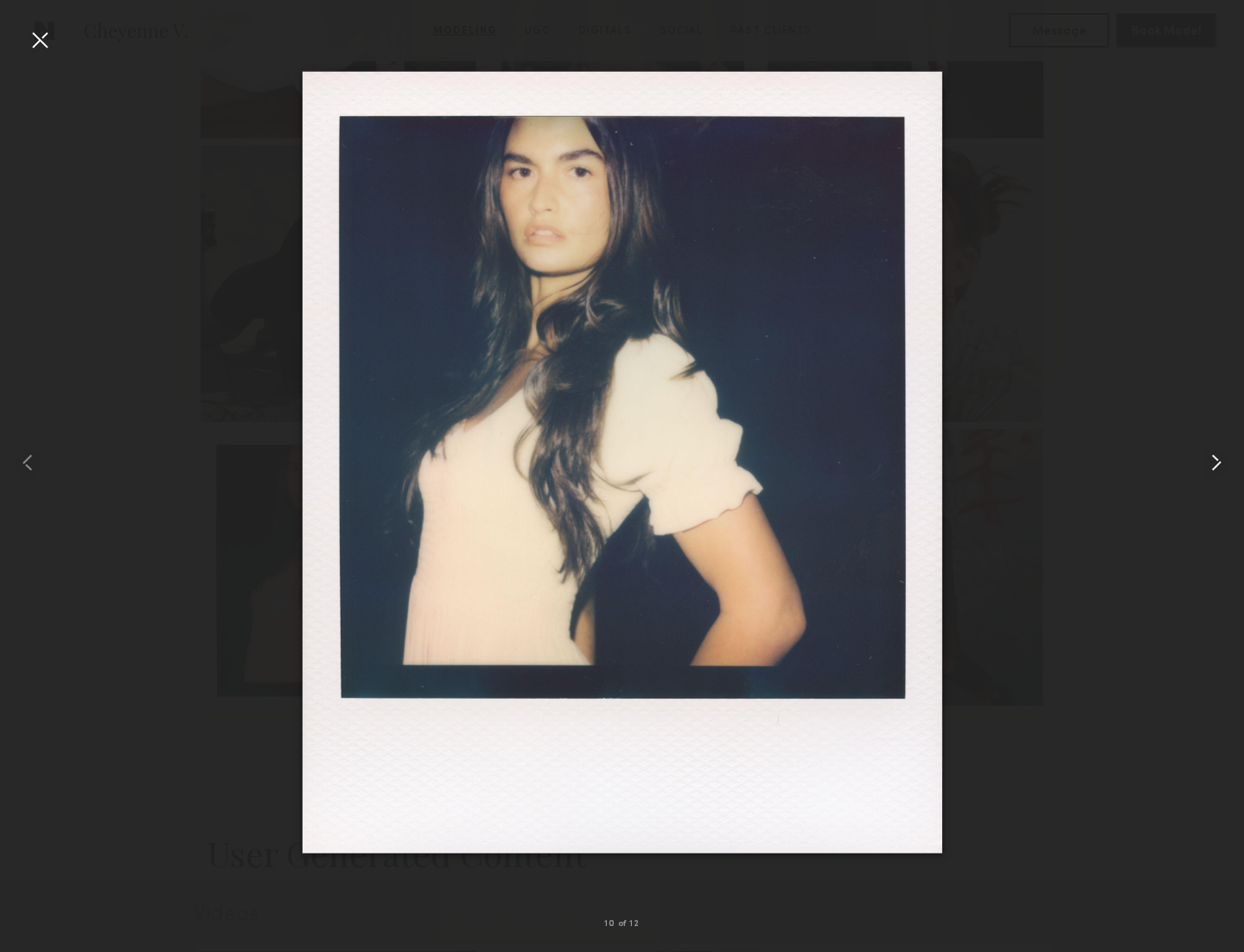
scroll to position [928, 0]
click at [1210, 462] on common-icon at bounding box center [1216, 462] width 27 height 27
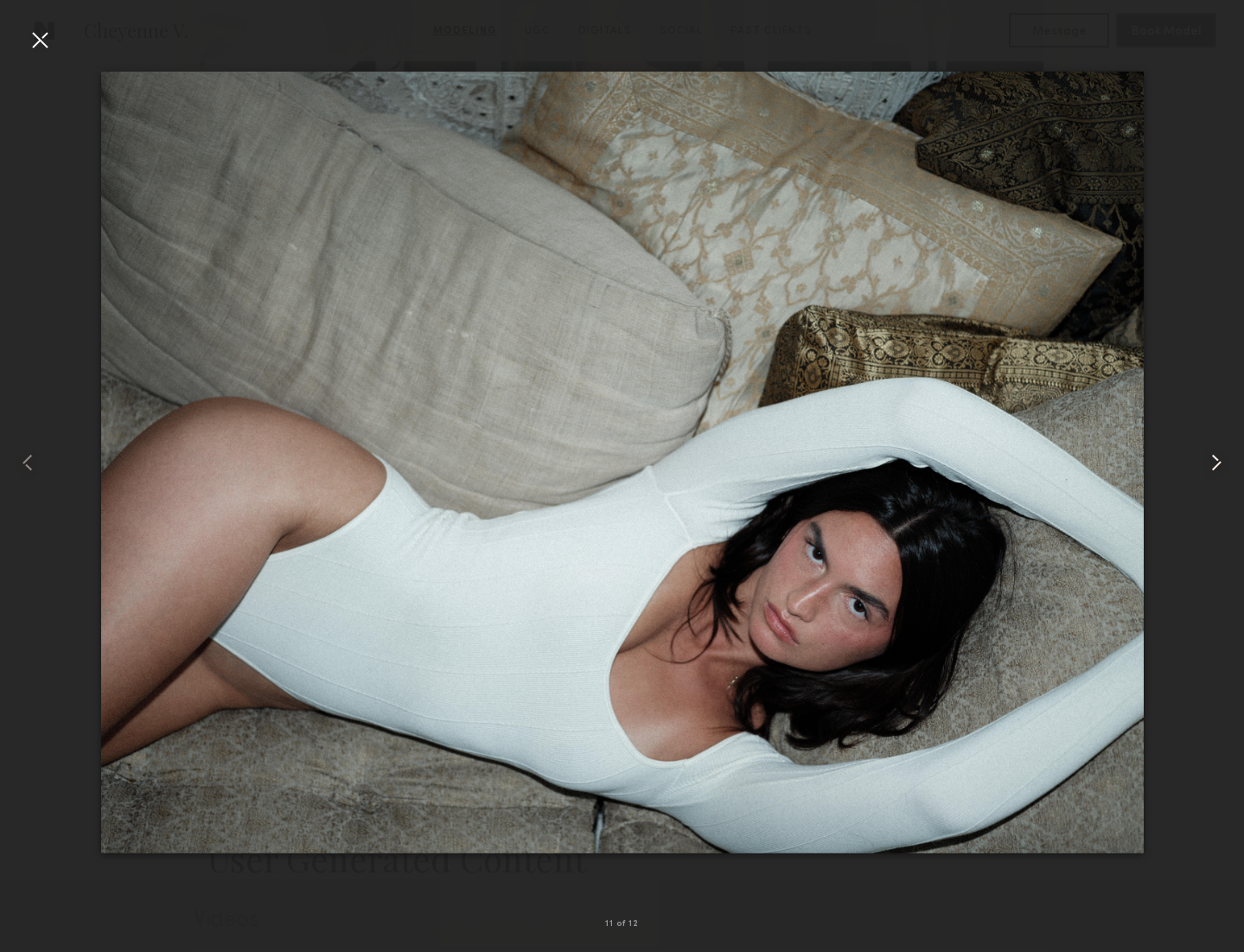
click at [1210, 462] on common-icon at bounding box center [1216, 462] width 27 height 27
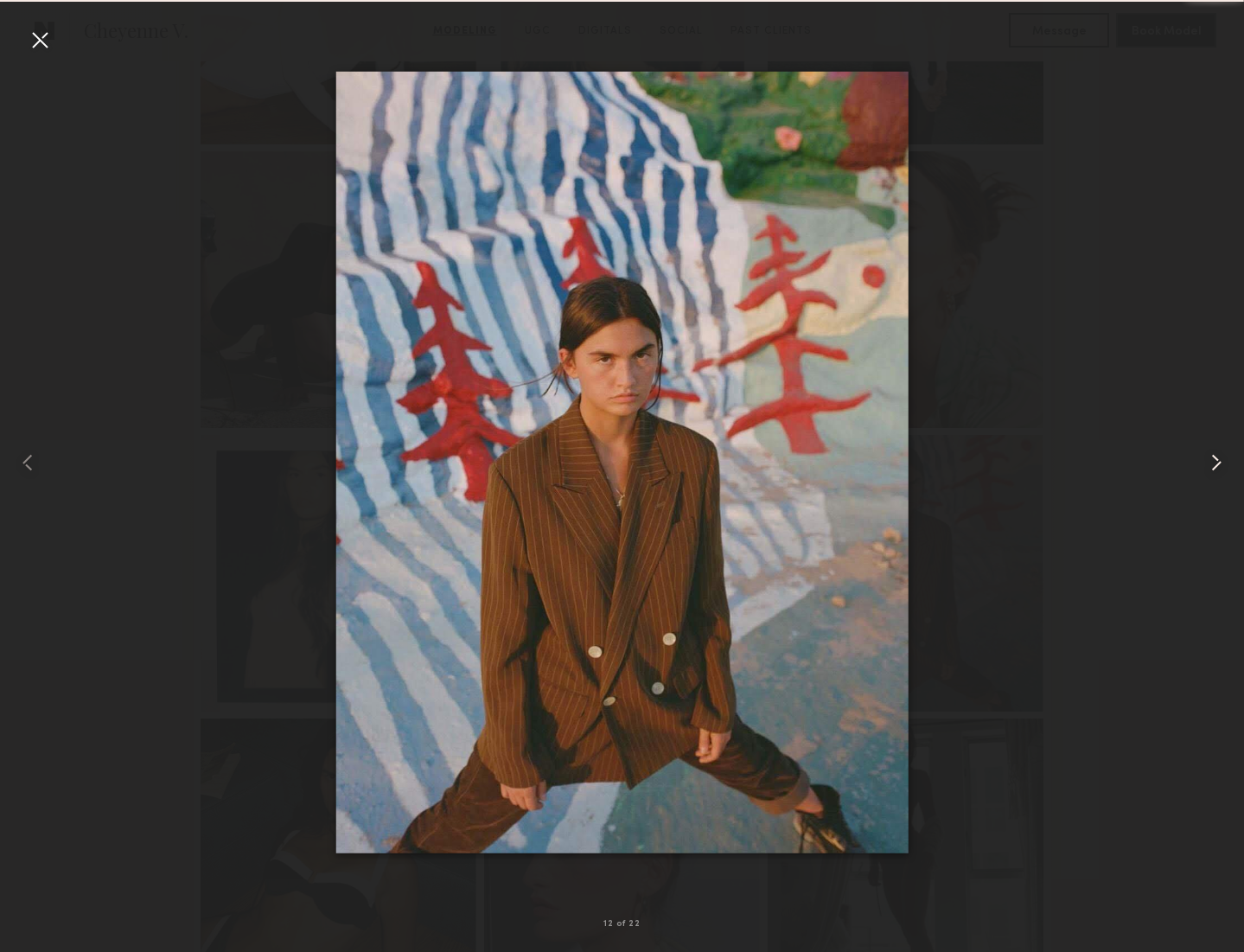
click at [1210, 462] on common-icon at bounding box center [1216, 462] width 27 height 27
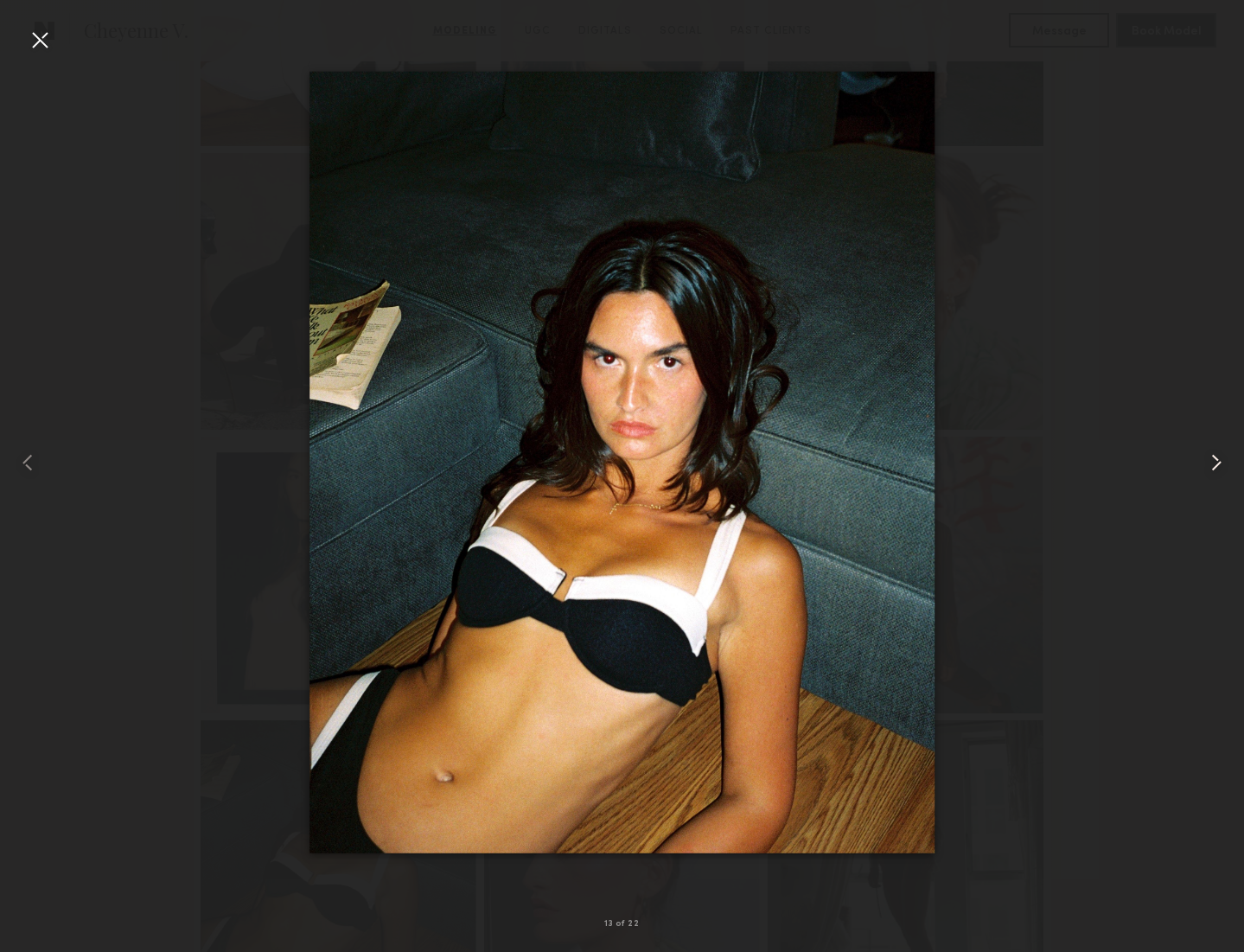
click at [1210, 462] on common-icon at bounding box center [1216, 462] width 27 height 27
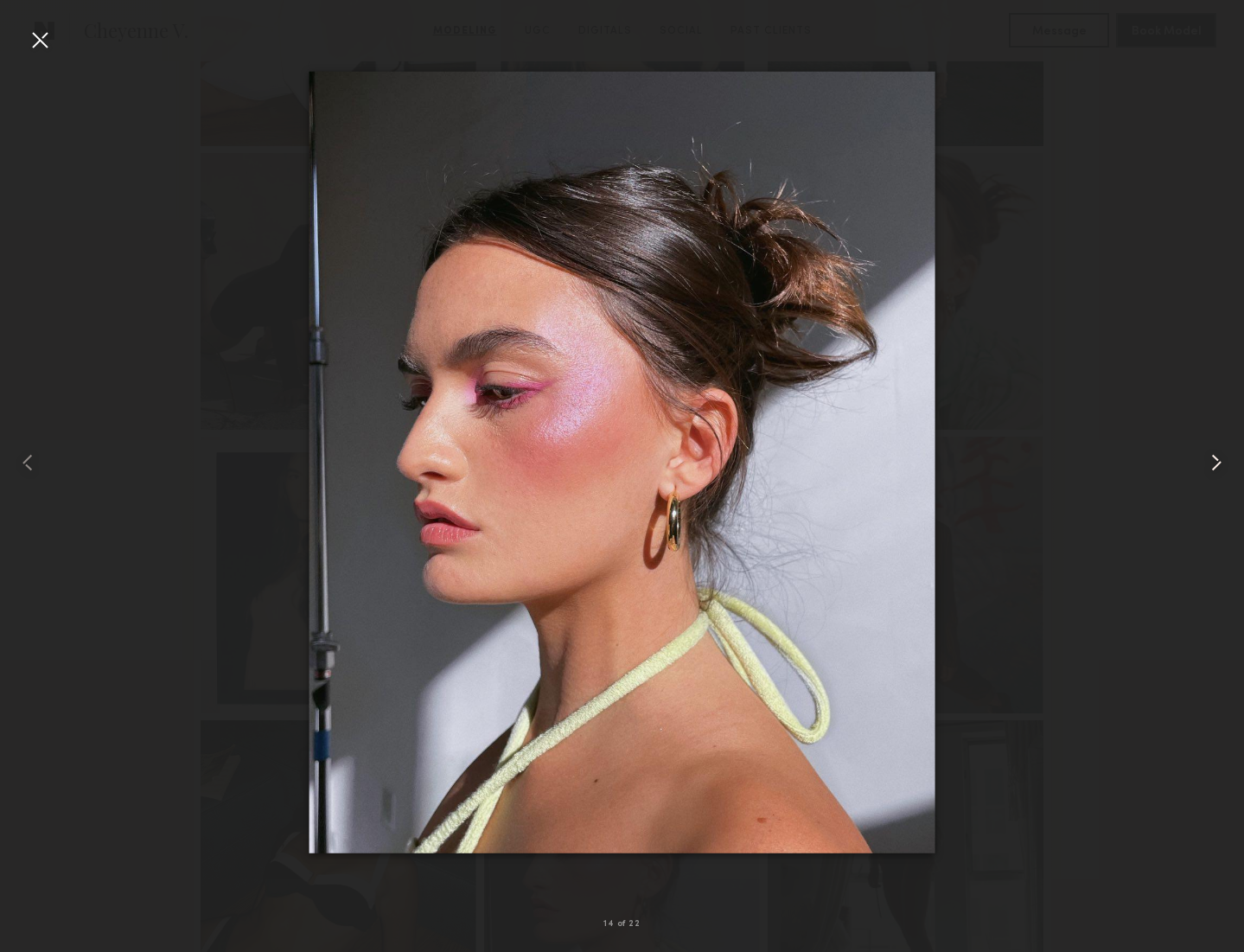
scroll to position [920, 0]
click at [1210, 462] on common-icon at bounding box center [1216, 462] width 27 height 27
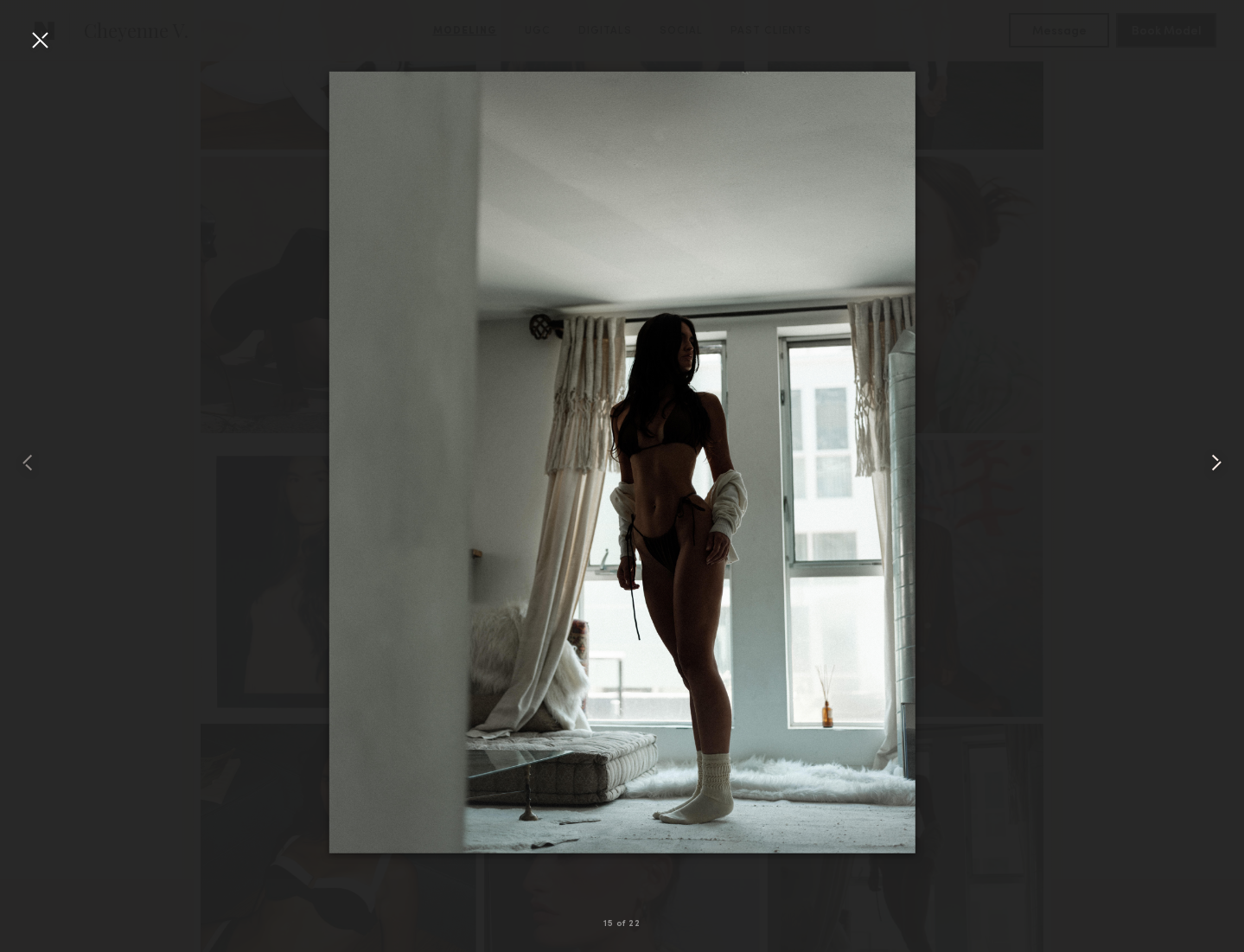
scroll to position [919, 0]
click at [1210, 462] on common-icon at bounding box center [1216, 462] width 27 height 27
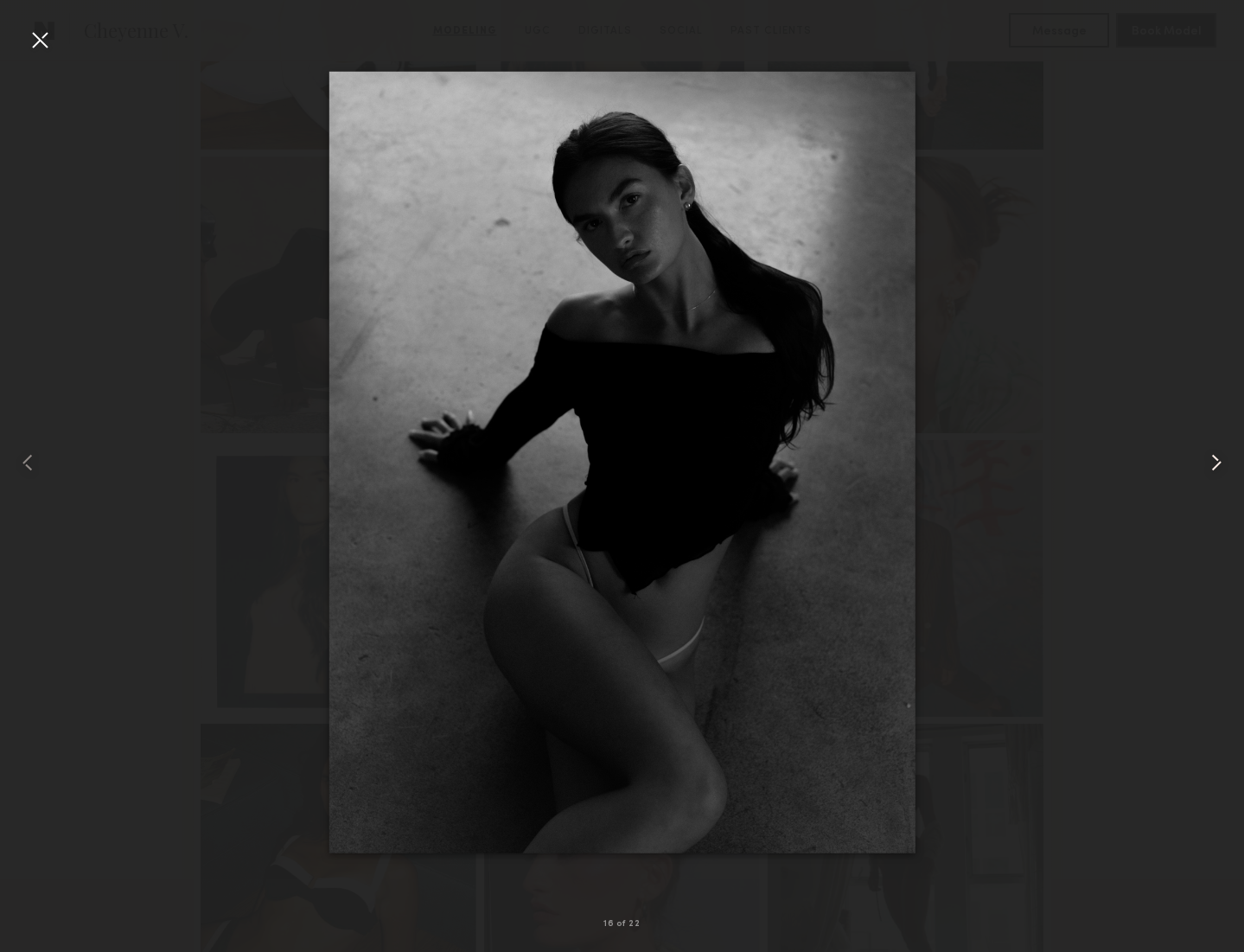
click at [1210, 462] on common-icon at bounding box center [1216, 462] width 27 height 27
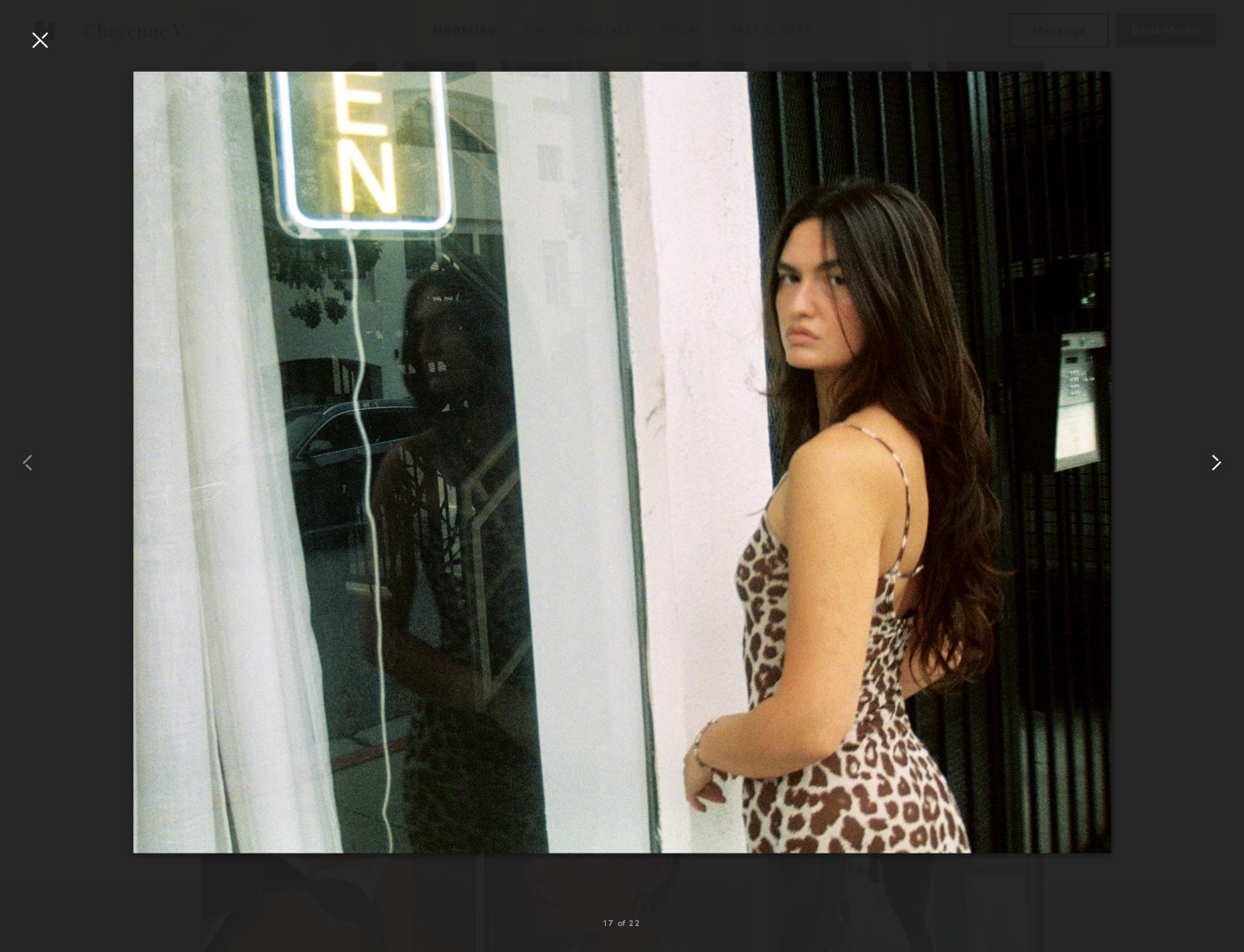
click at [1210, 462] on common-icon at bounding box center [1216, 462] width 27 height 27
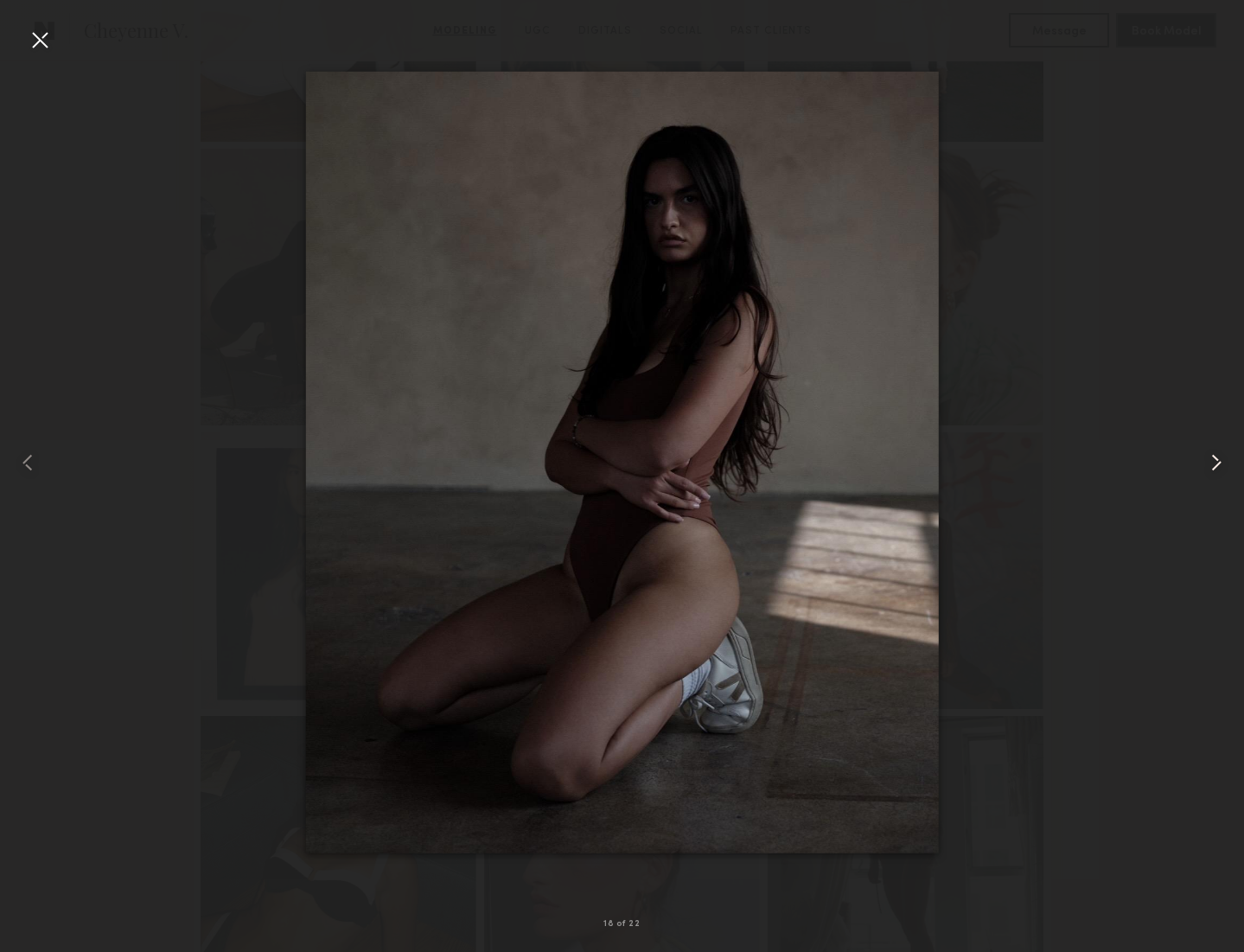
click at [1210, 462] on common-icon at bounding box center [1216, 462] width 27 height 27
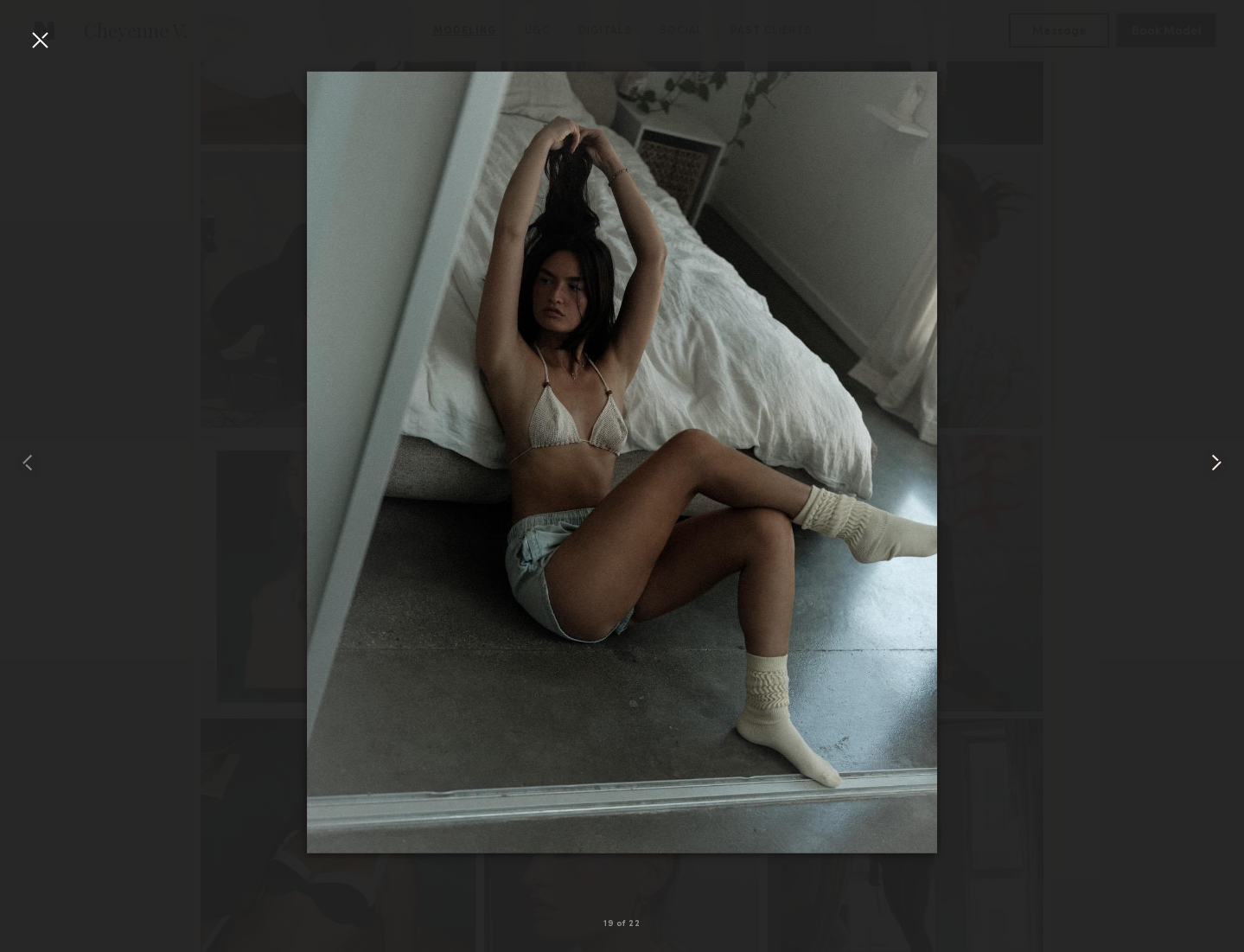
click at [1210, 462] on common-icon at bounding box center [1216, 462] width 27 height 27
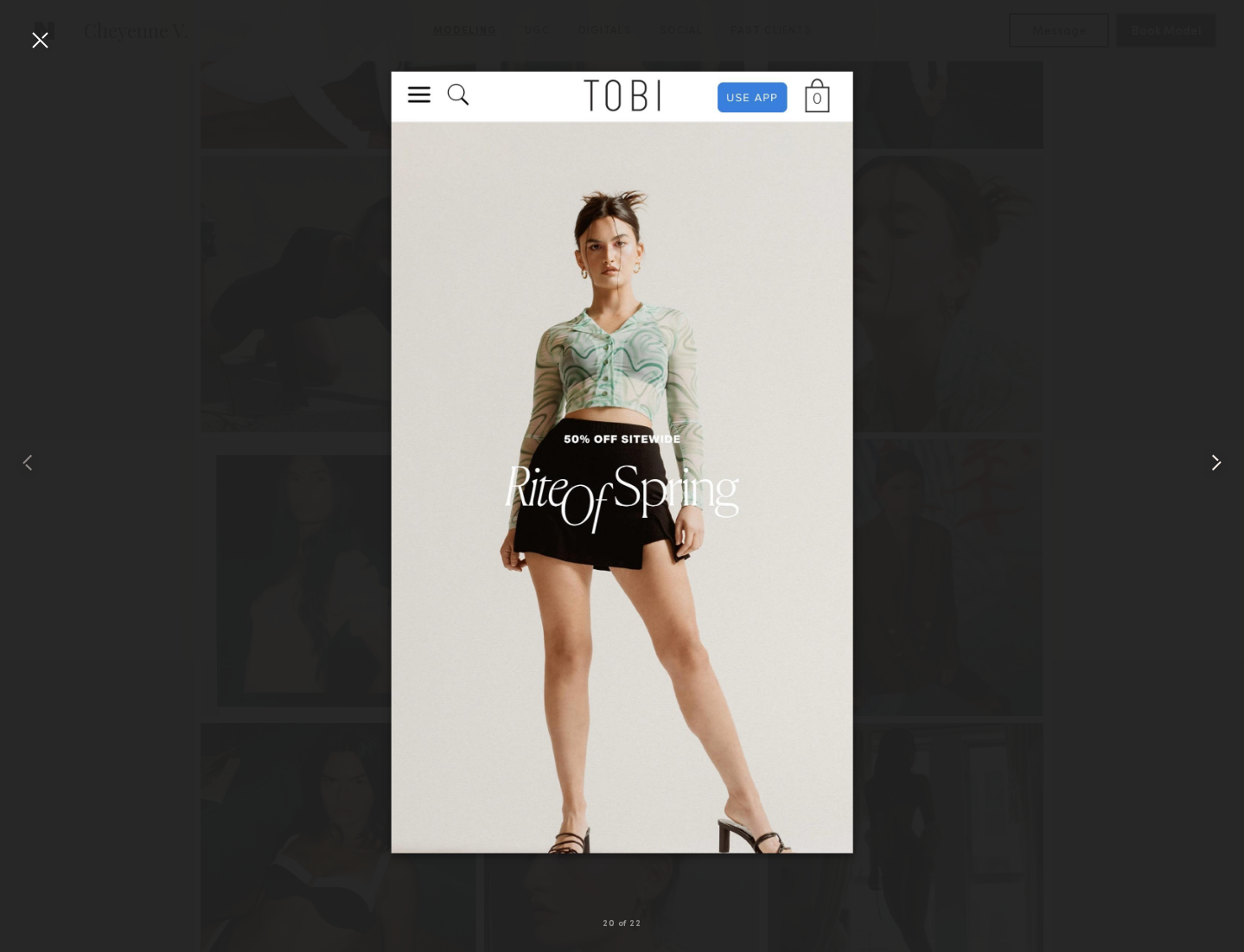
click at [1210, 462] on common-icon at bounding box center [1216, 462] width 27 height 27
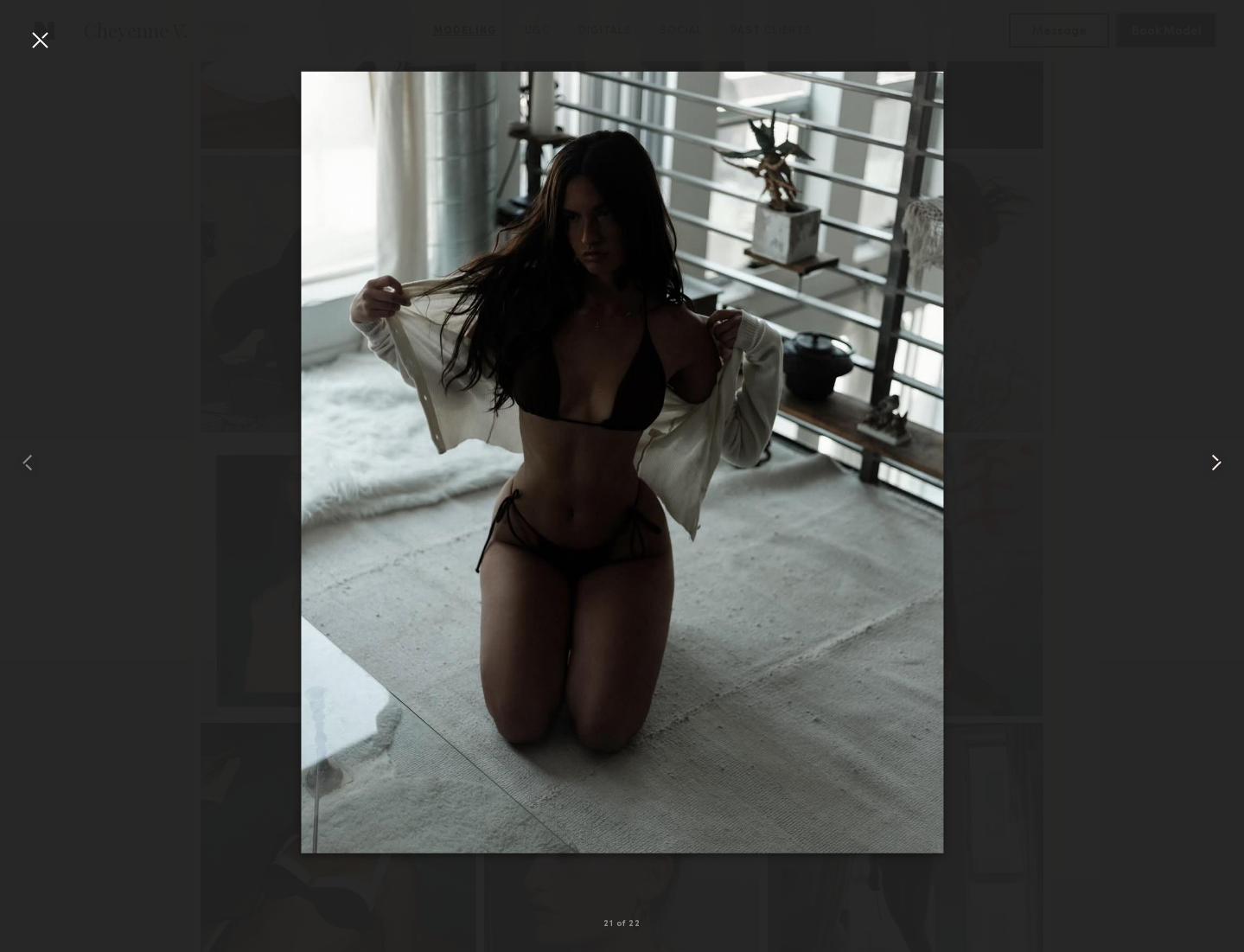
click at [1210, 462] on common-icon at bounding box center [1216, 462] width 27 height 27
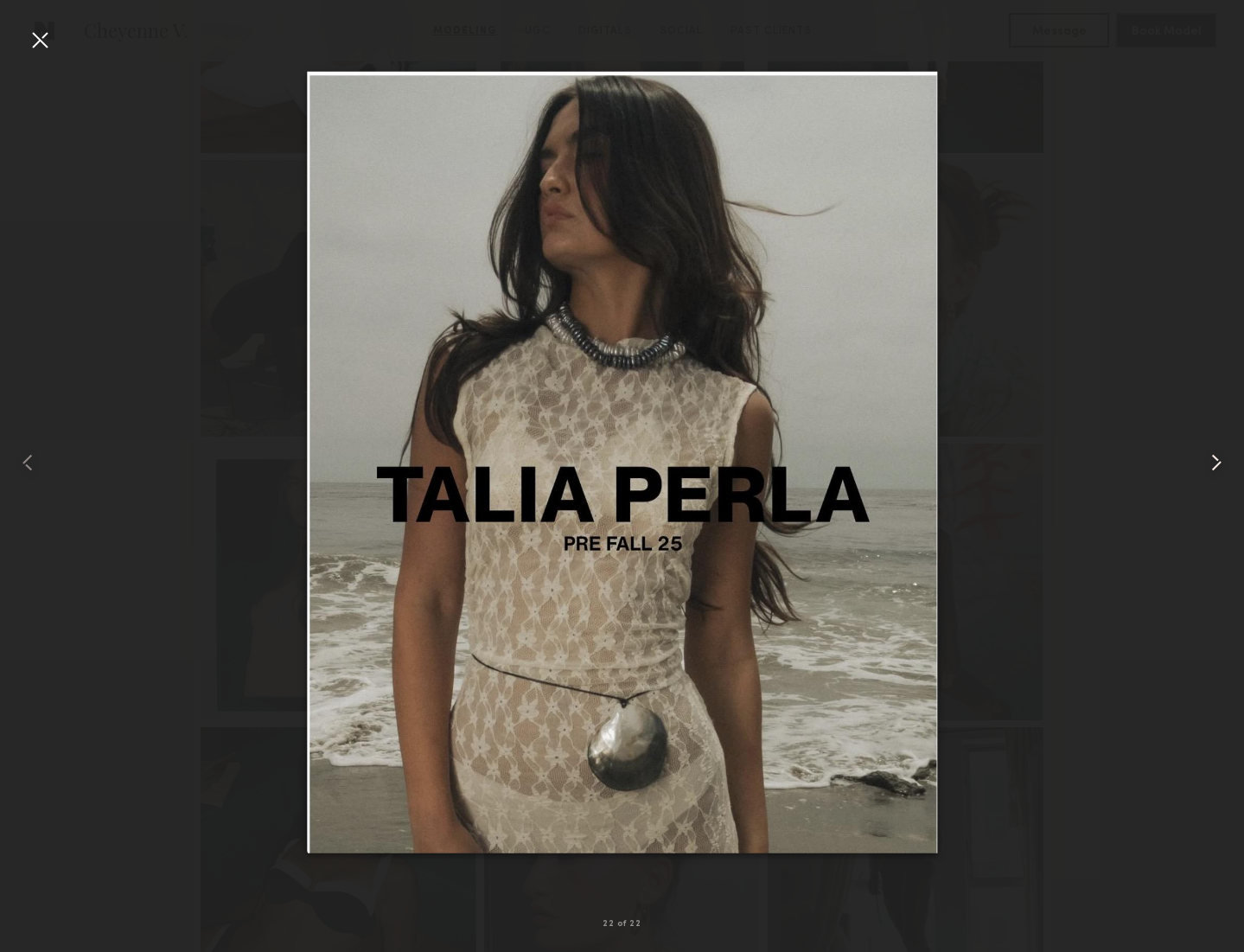
click at [1209, 462] on common-icon at bounding box center [1216, 462] width 27 height 27
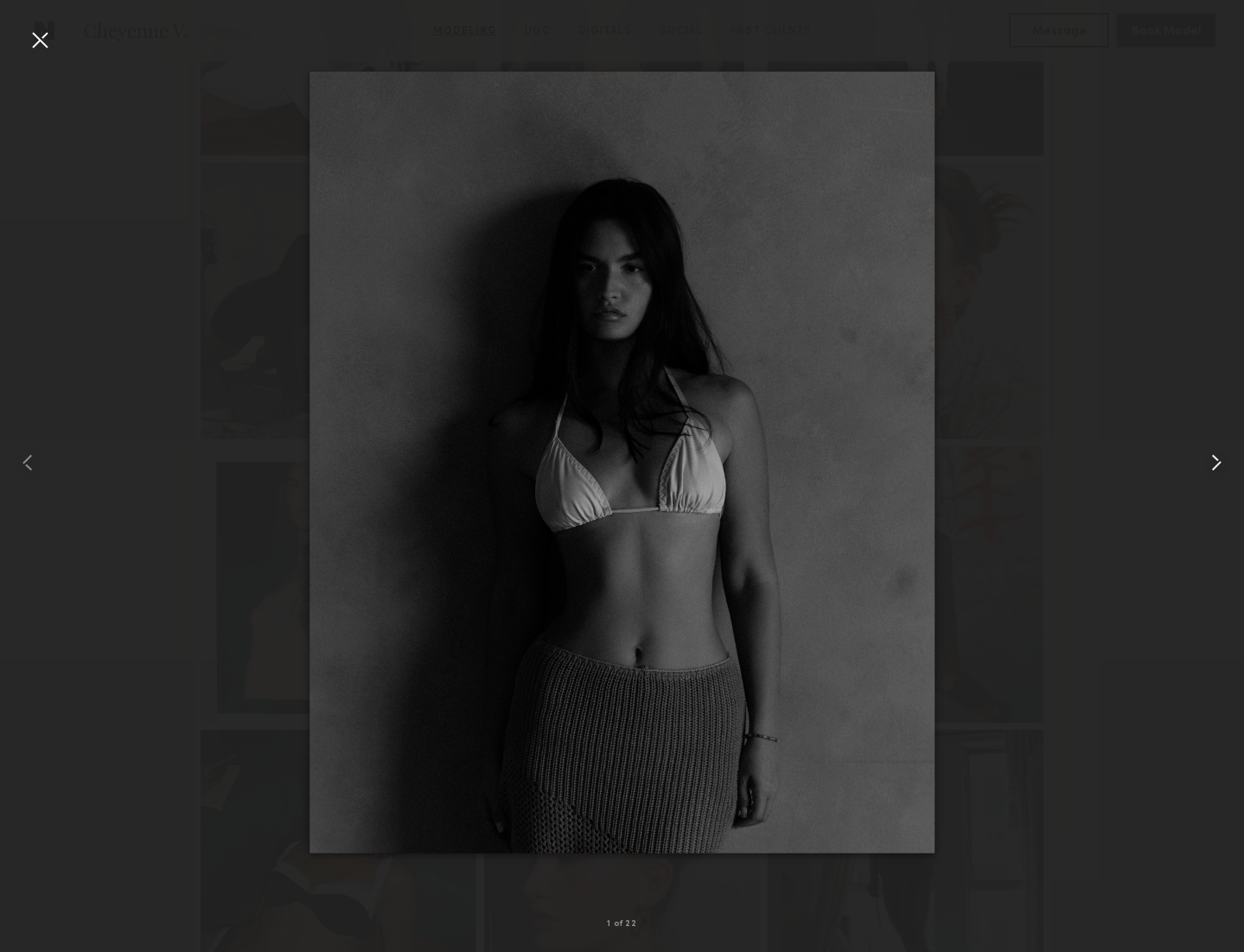
click at [1209, 462] on common-icon at bounding box center [1216, 462] width 27 height 27
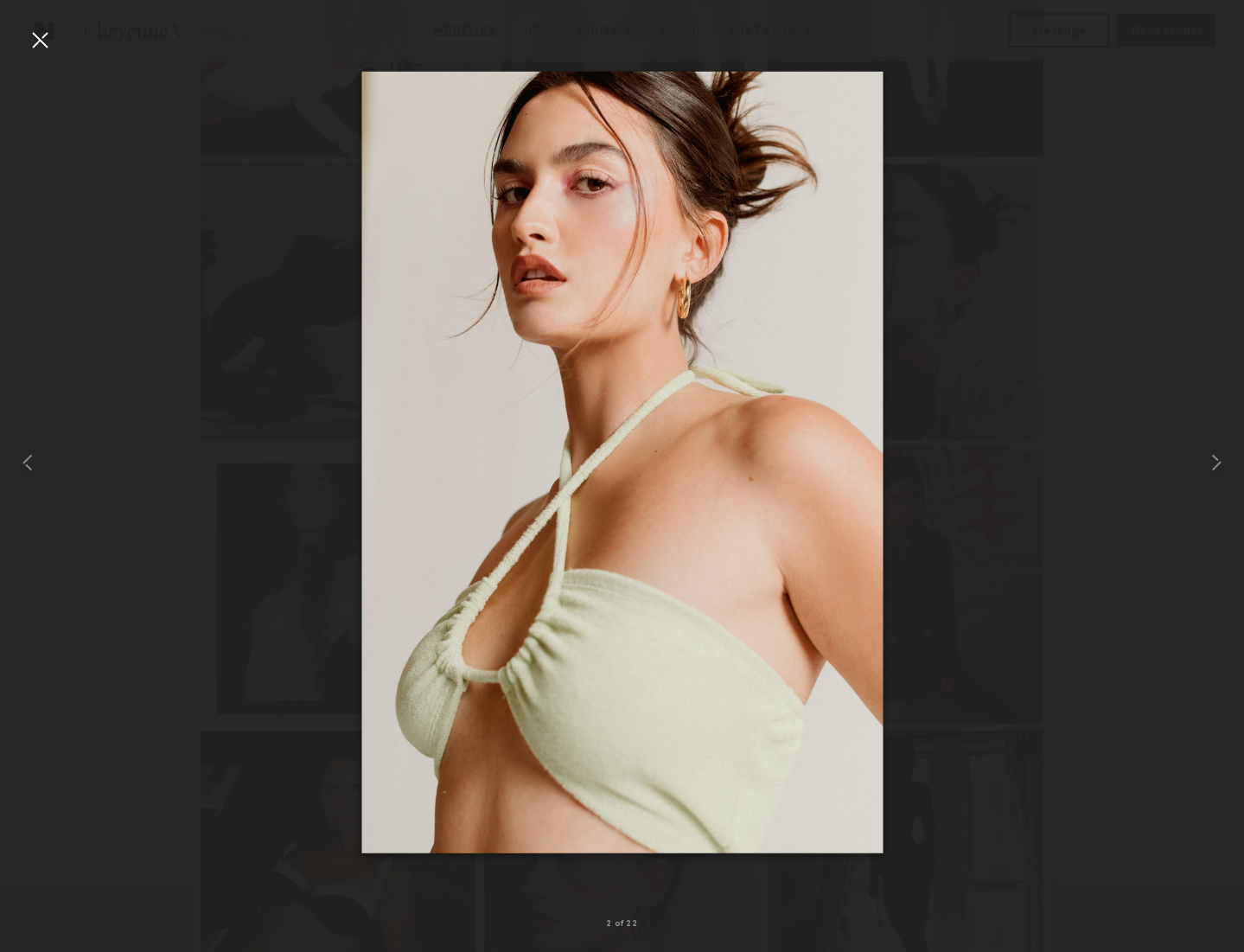
scroll to position [917, 0]
click at [38, 38] on div at bounding box center [39, 39] width 27 height 27
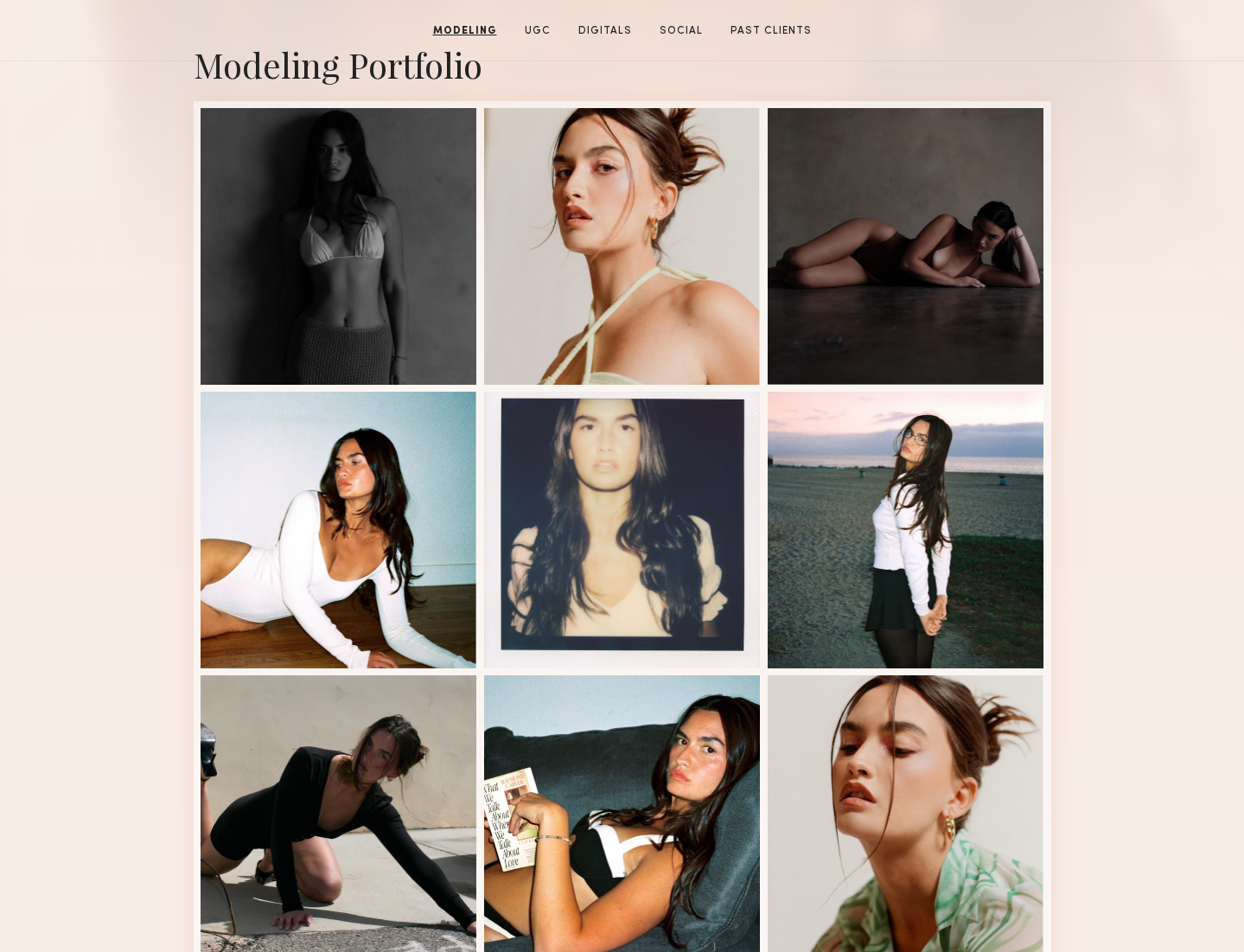
scroll to position [0, 0]
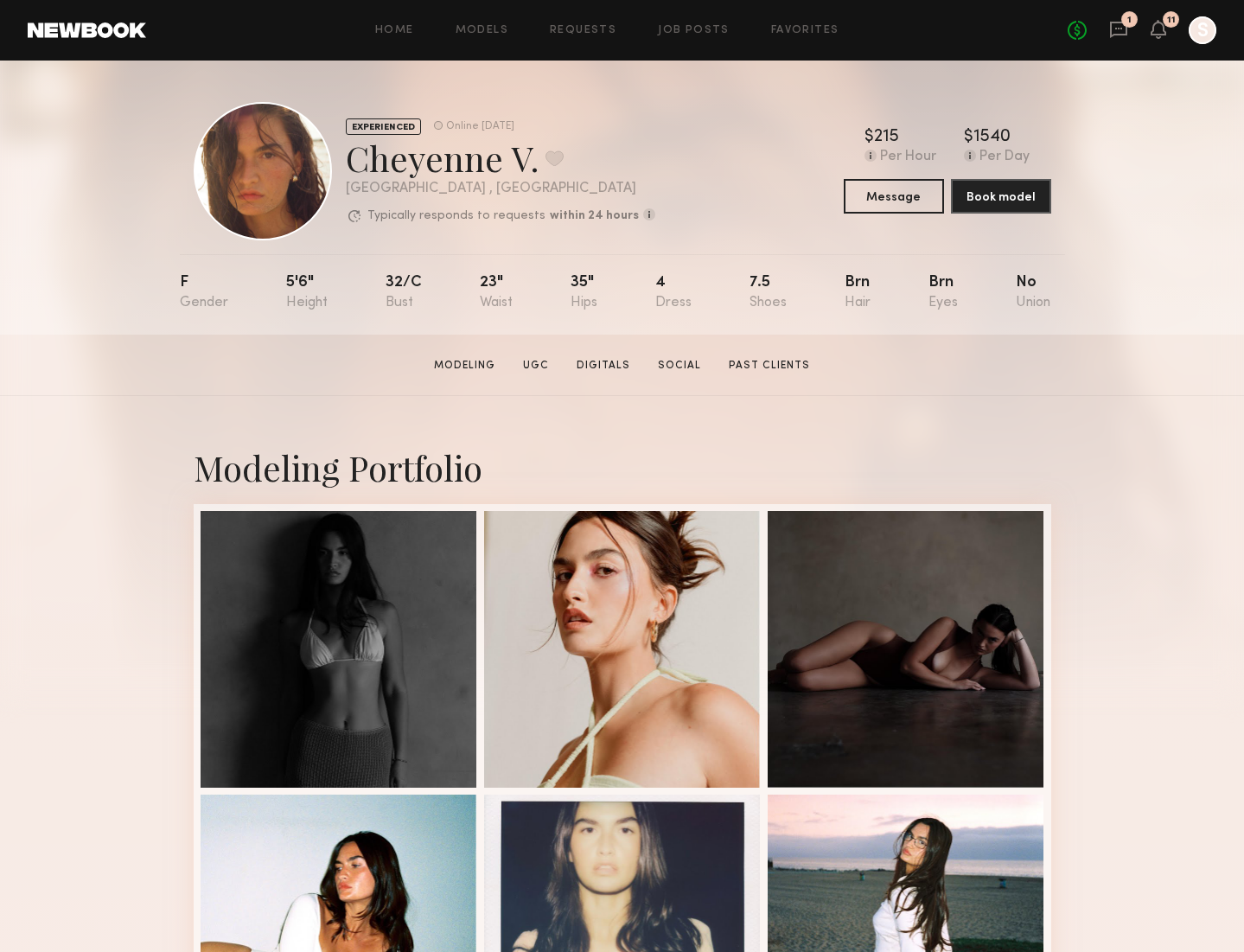
click at [594, 352] on section "Cheyenne V. Modeling UGC Digitals Social Past Clients Message Book Model" at bounding box center [622, 364] width 1244 height 61
click at [599, 368] on link "Digitals" at bounding box center [603, 365] width 68 height 16
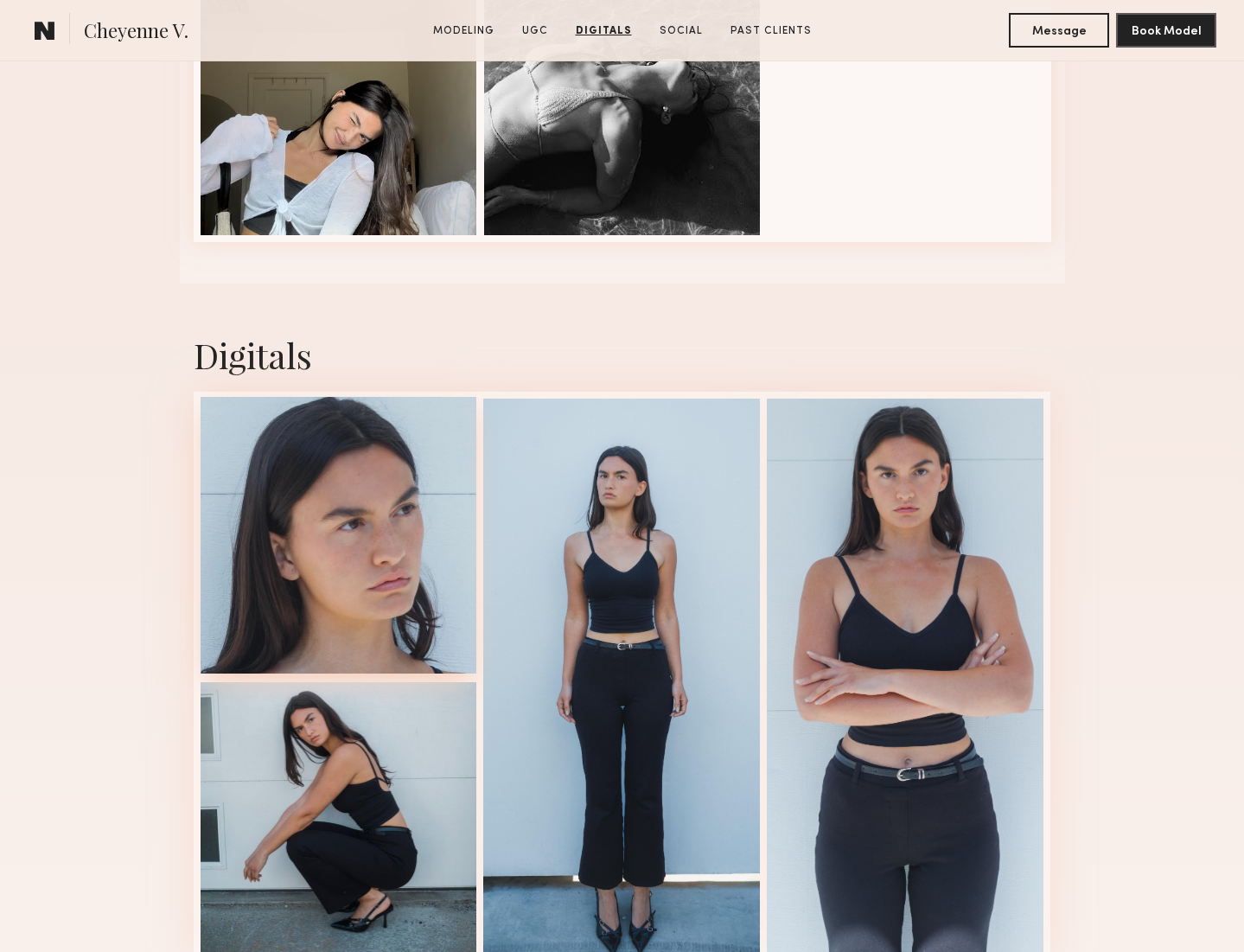
scroll to position [3238, 0]
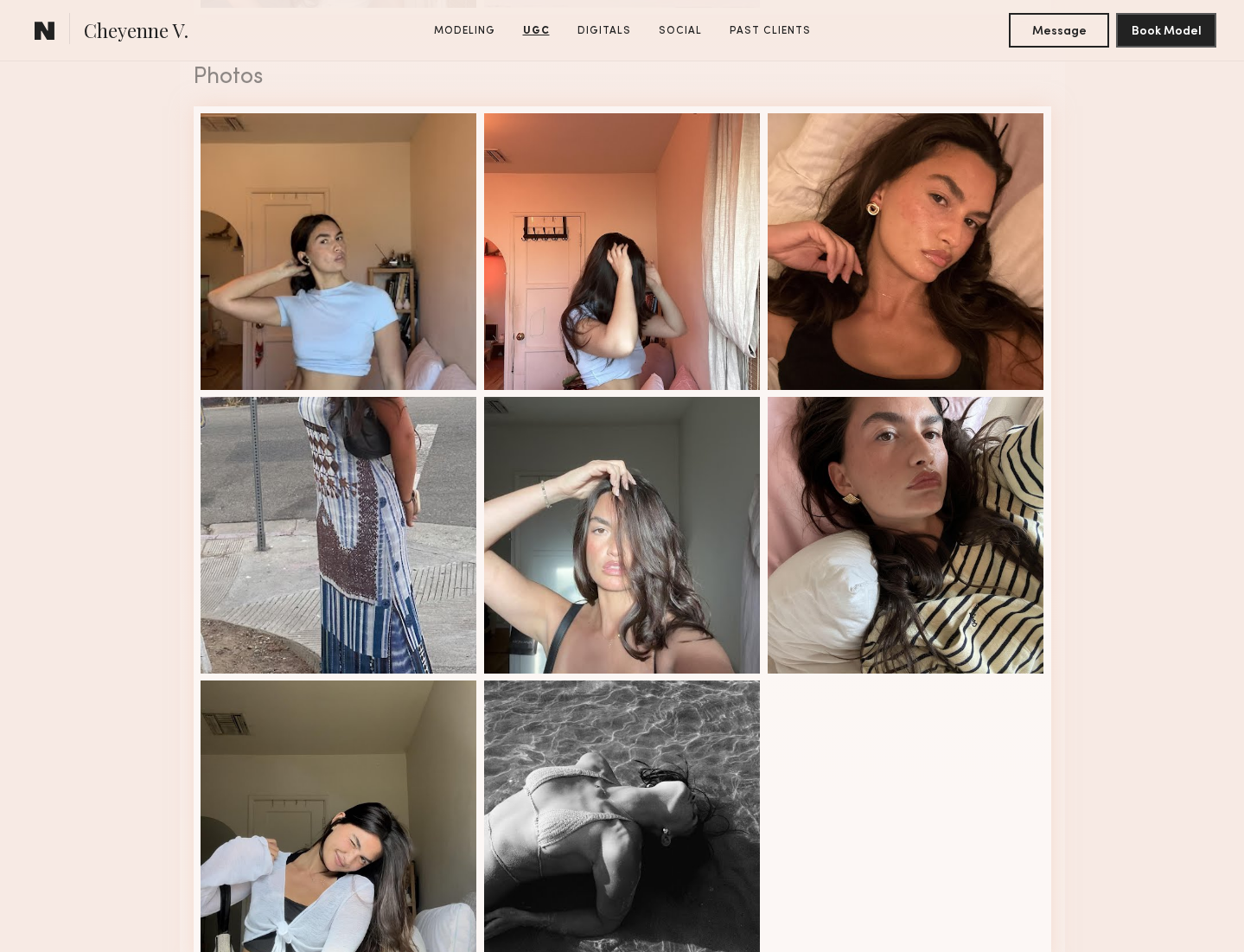
click at [322, 256] on div at bounding box center [339, 252] width 276 height 276
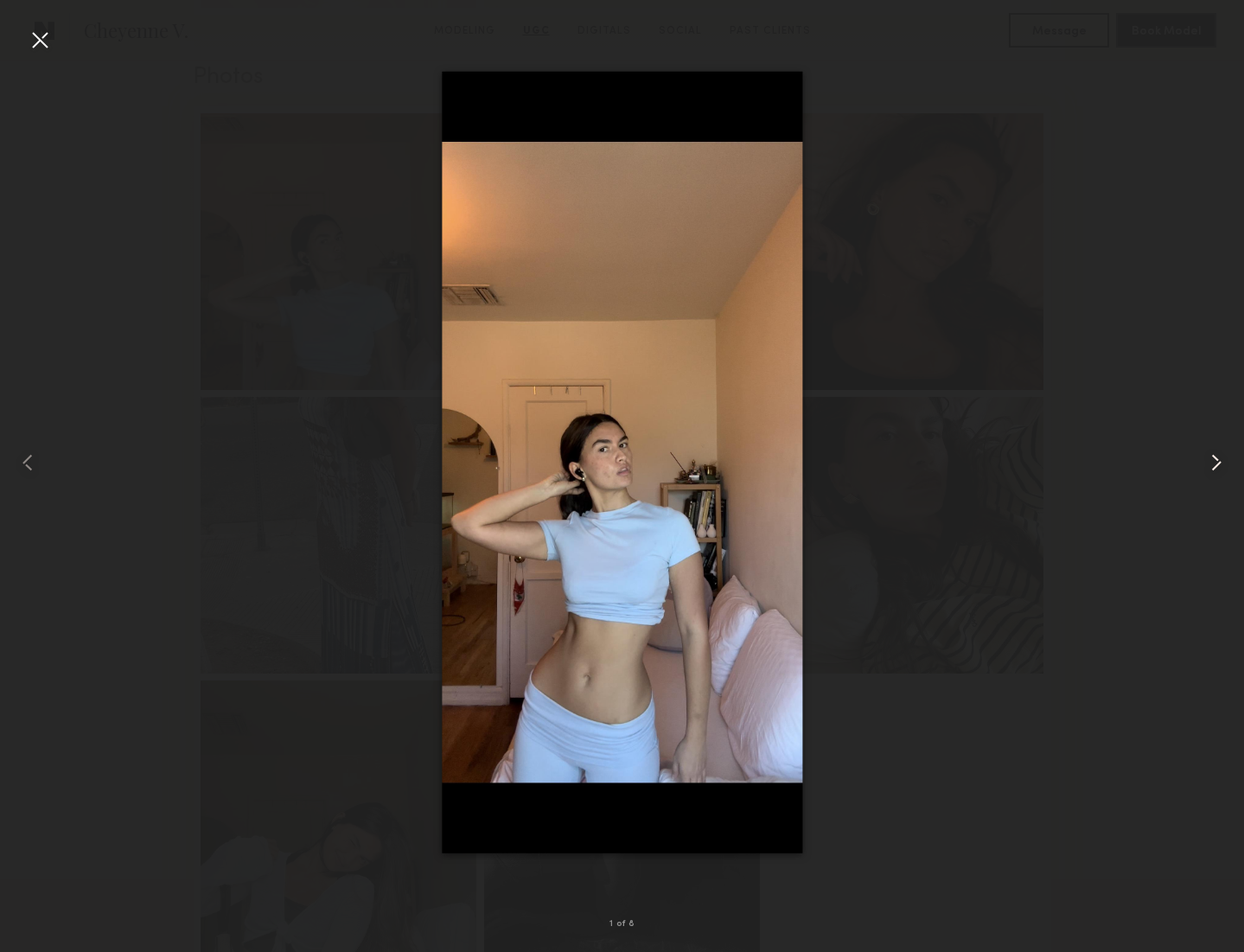
click at [1215, 460] on common-icon at bounding box center [1216, 462] width 27 height 27
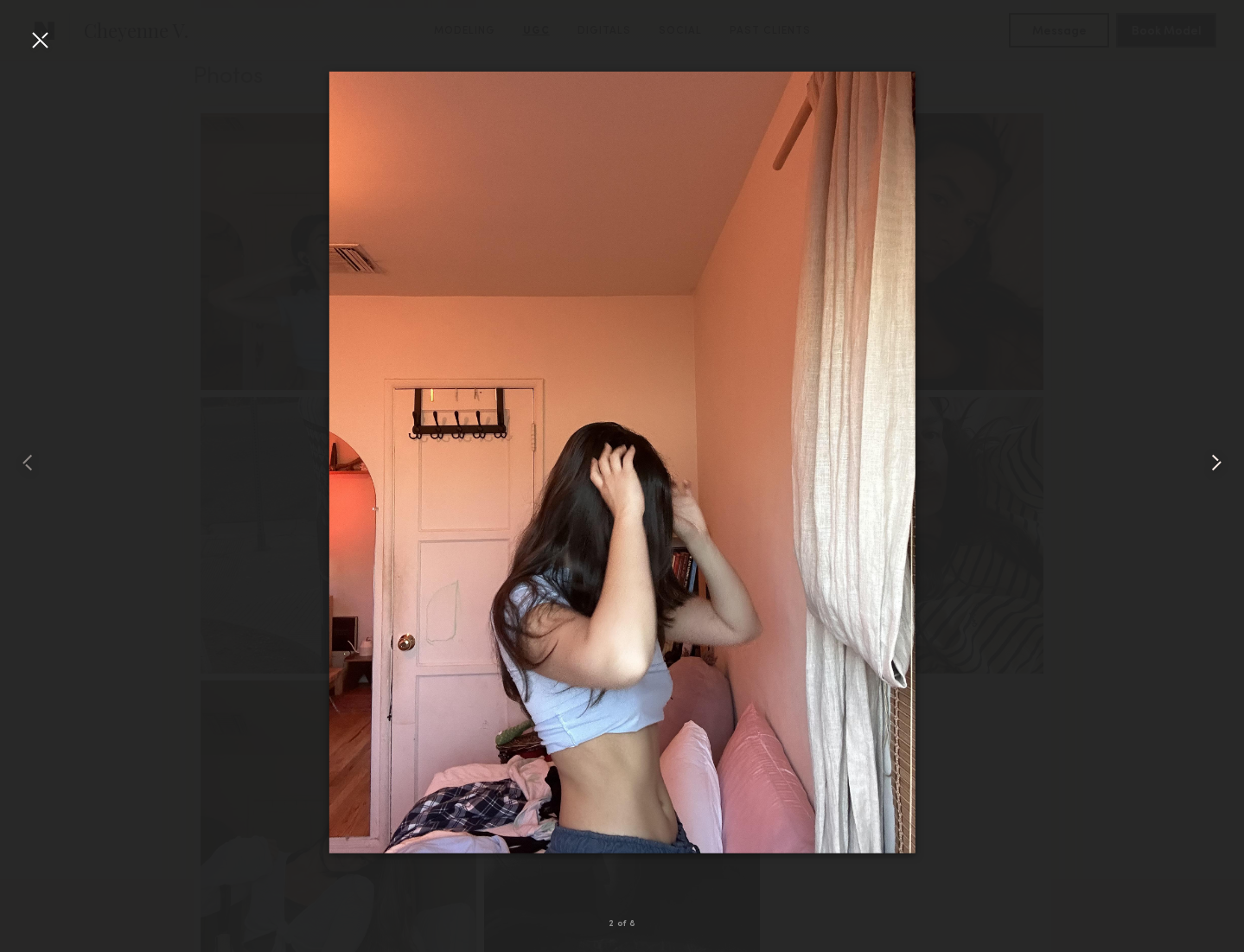
click at [1215, 460] on common-icon at bounding box center [1216, 462] width 27 height 27
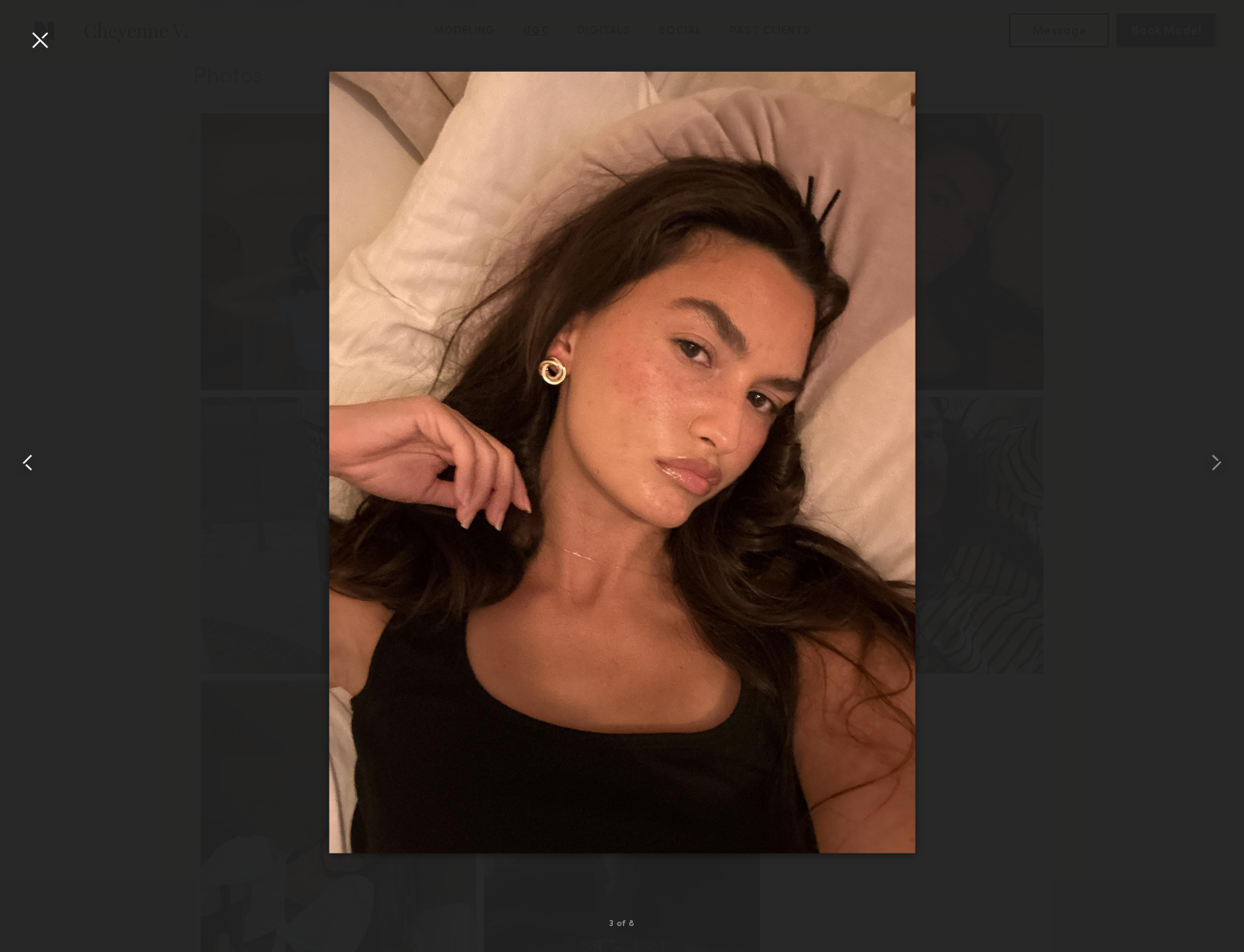
click at [26, 460] on common-icon at bounding box center [27, 462] width 27 height 27
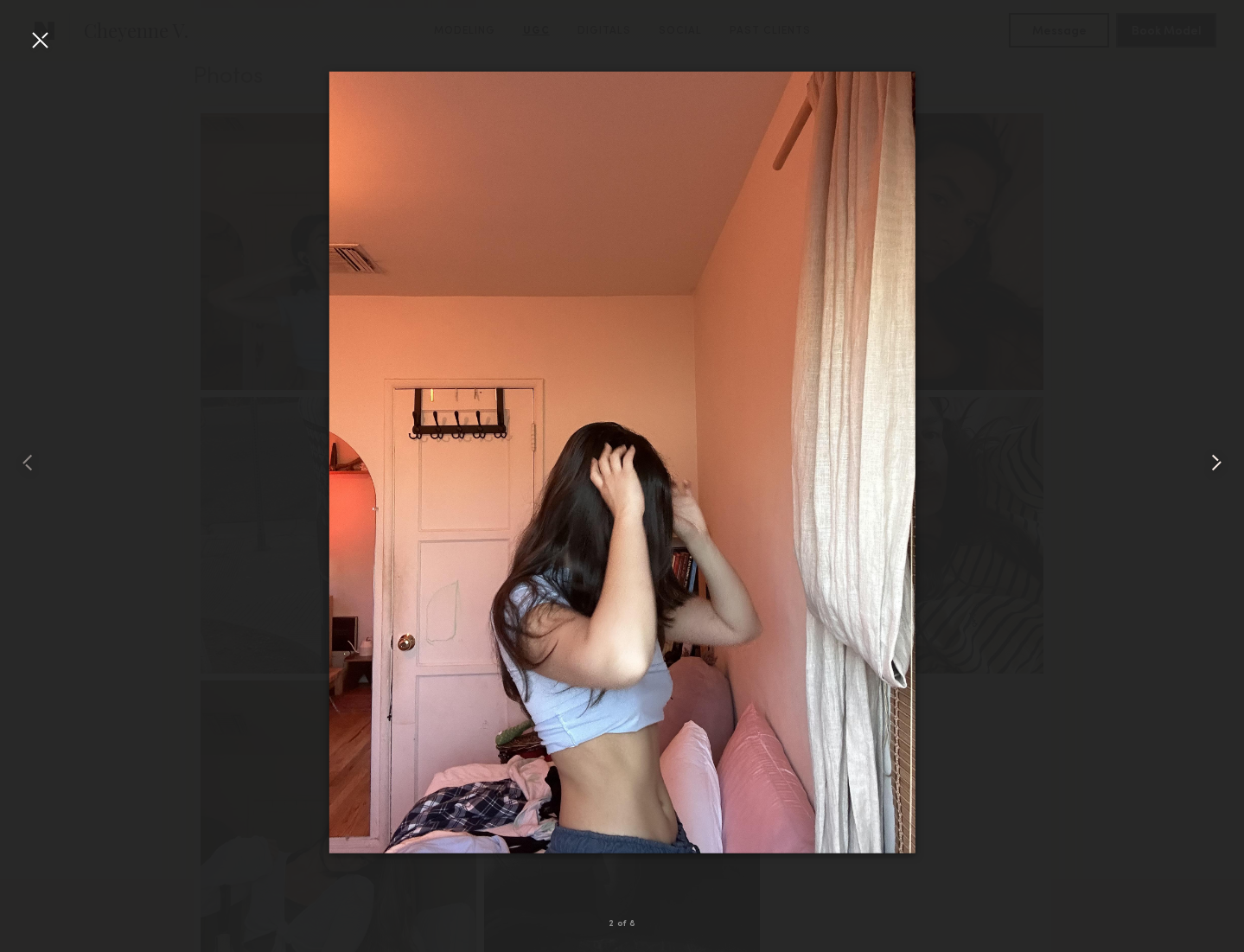
click at [1208, 460] on common-icon at bounding box center [1216, 462] width 27 height 27
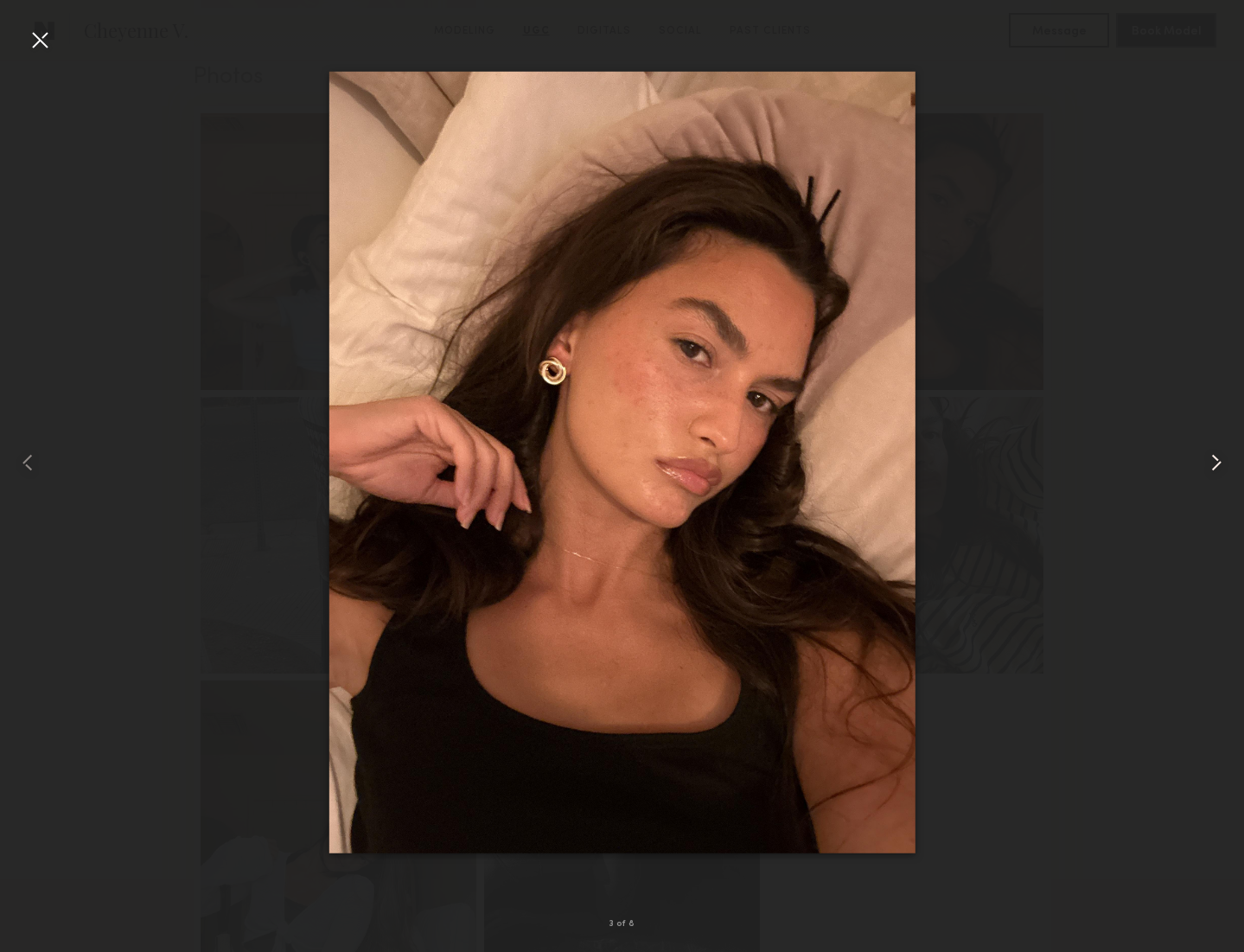
click at [1208, 460] on common-icon at bounding box center [1216, 462] width 27 height 27
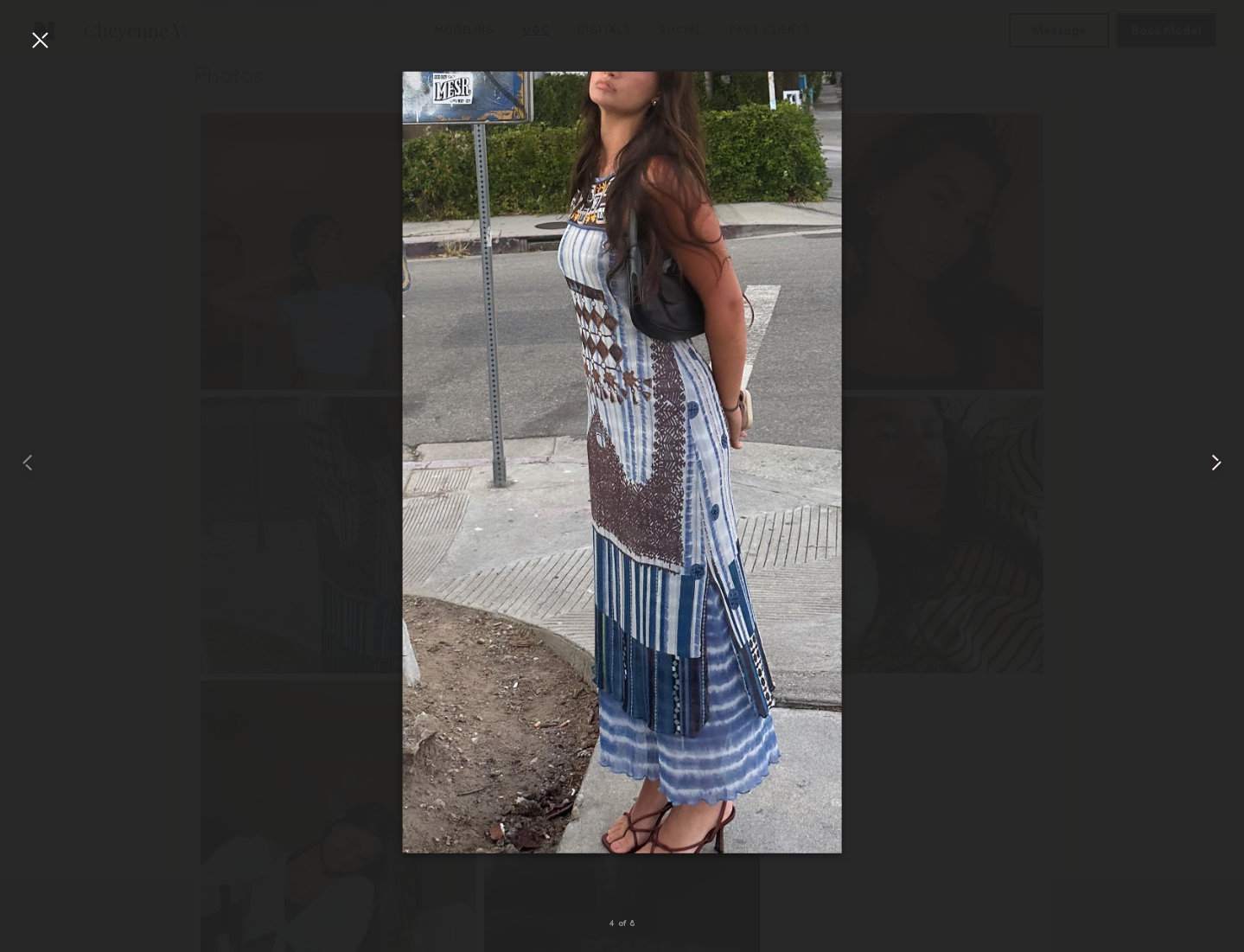
click at [1208, 460] on common-icon at bounding box center [1216, 462] width 27 height 27
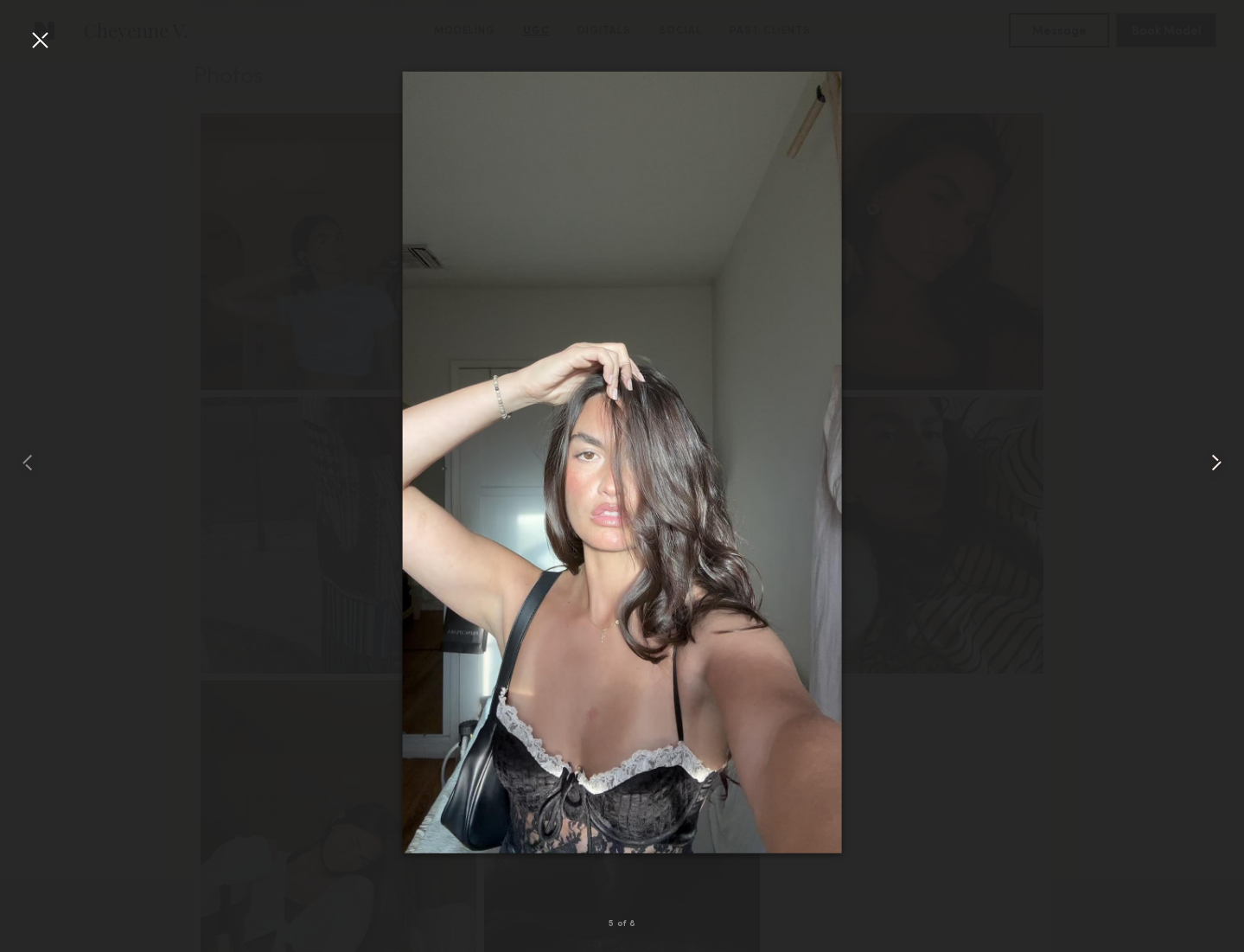
click at [1208, 460] on common-icon at bounding box center [1216, 462] width 27 height 27
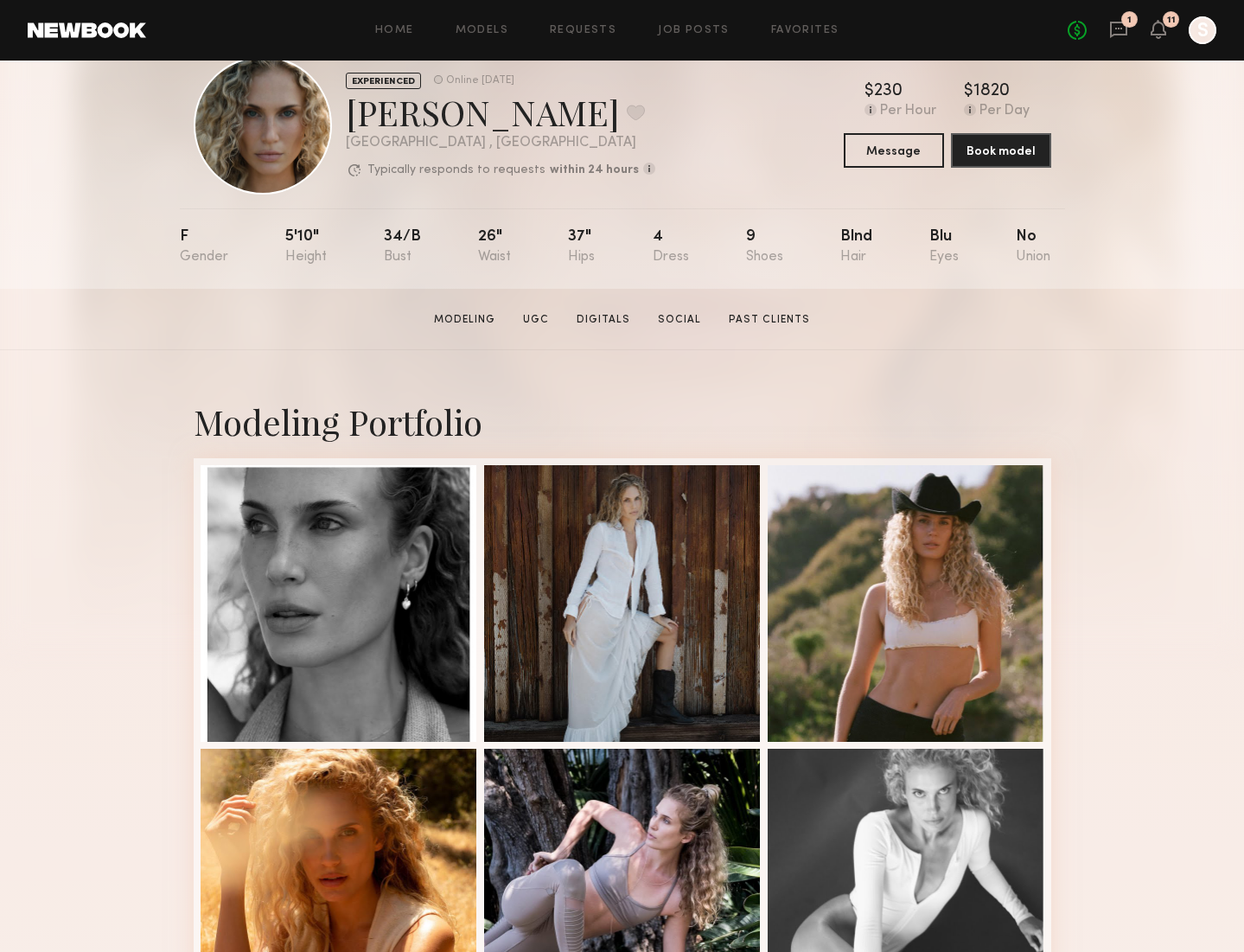
scroll to position [176, 0]
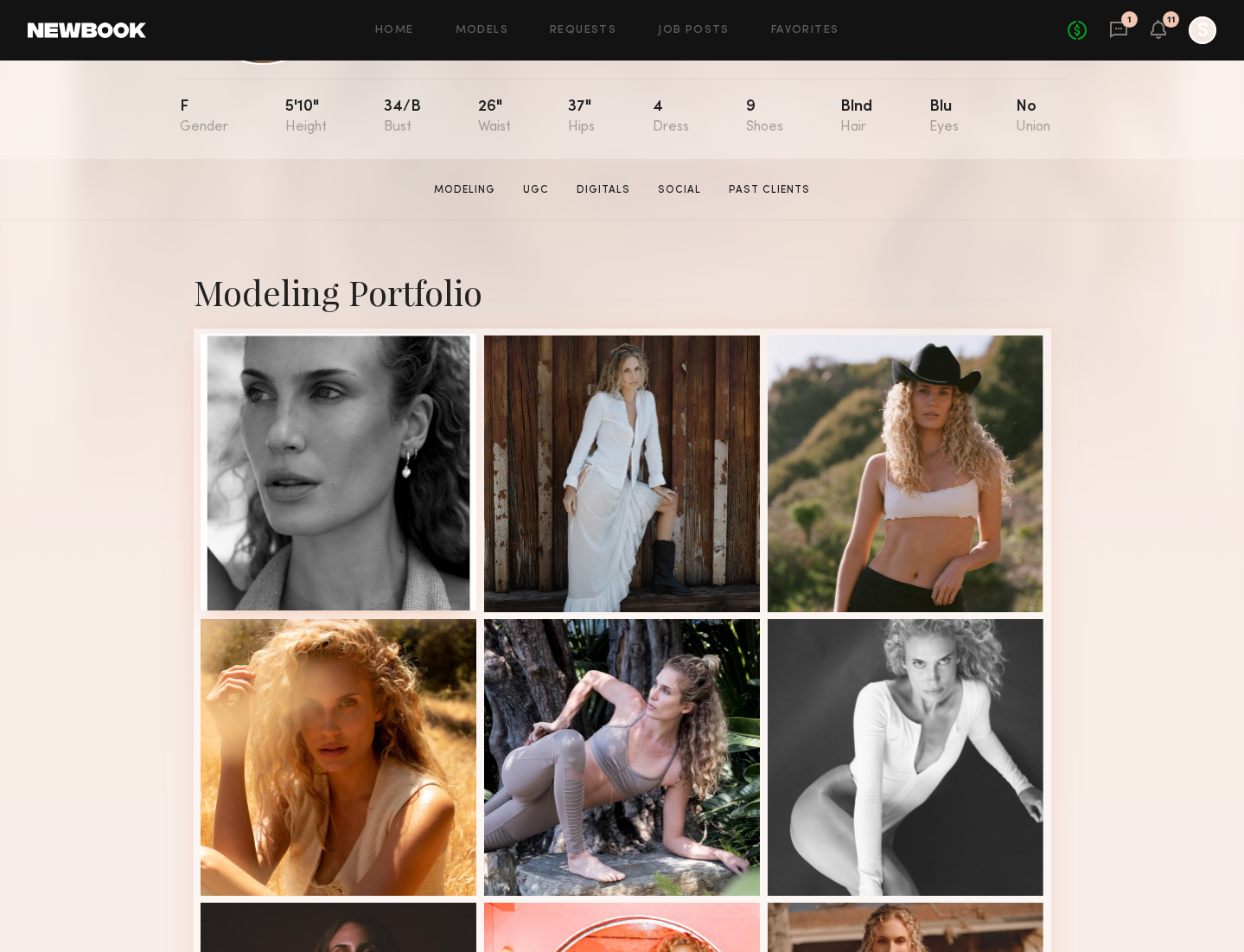
click at [351, 459] on div at bounding box center [339, 471] width 276 height 276
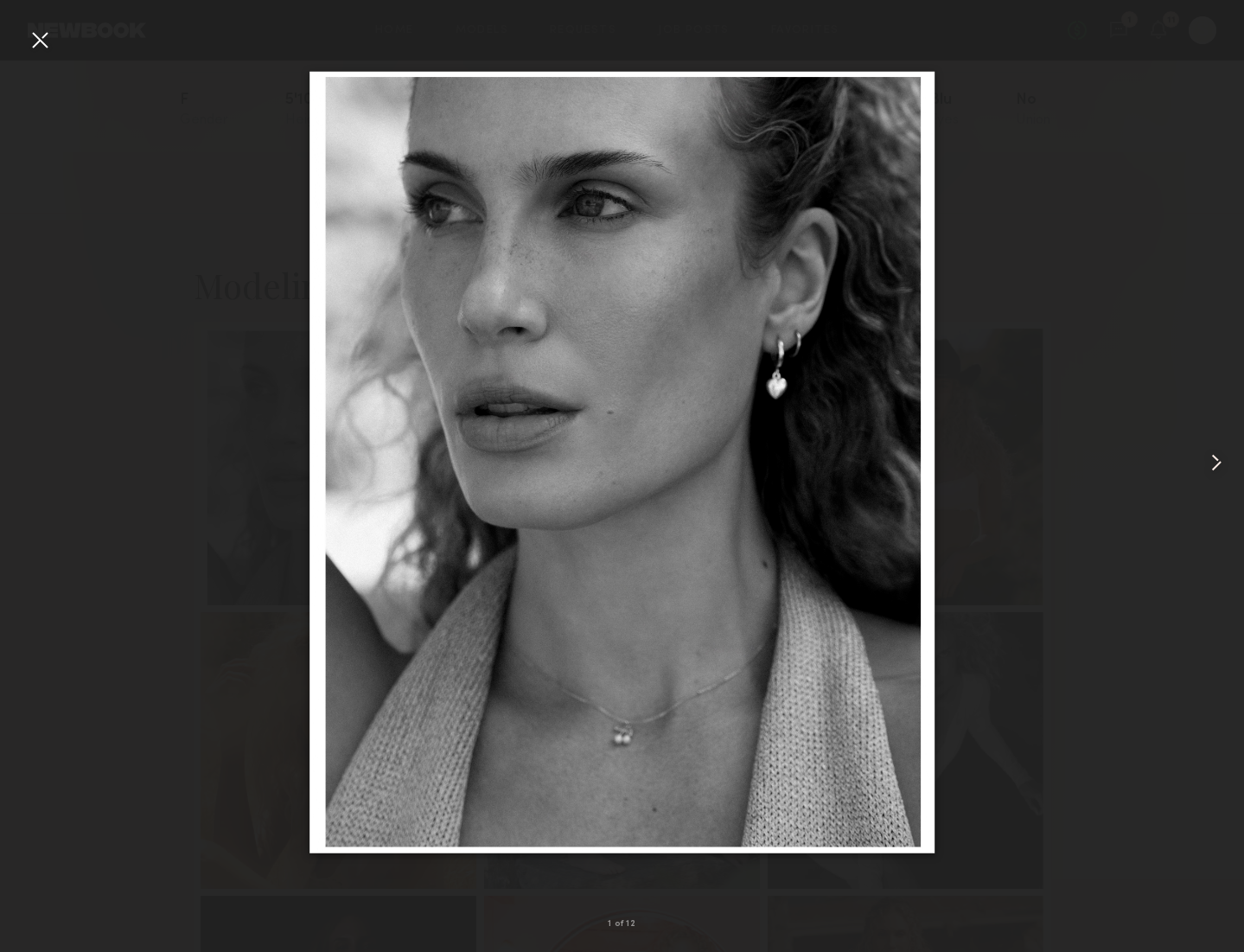
click at [1213, 456] on common-icon at bounding box center [1216, 462] width 27 height 27
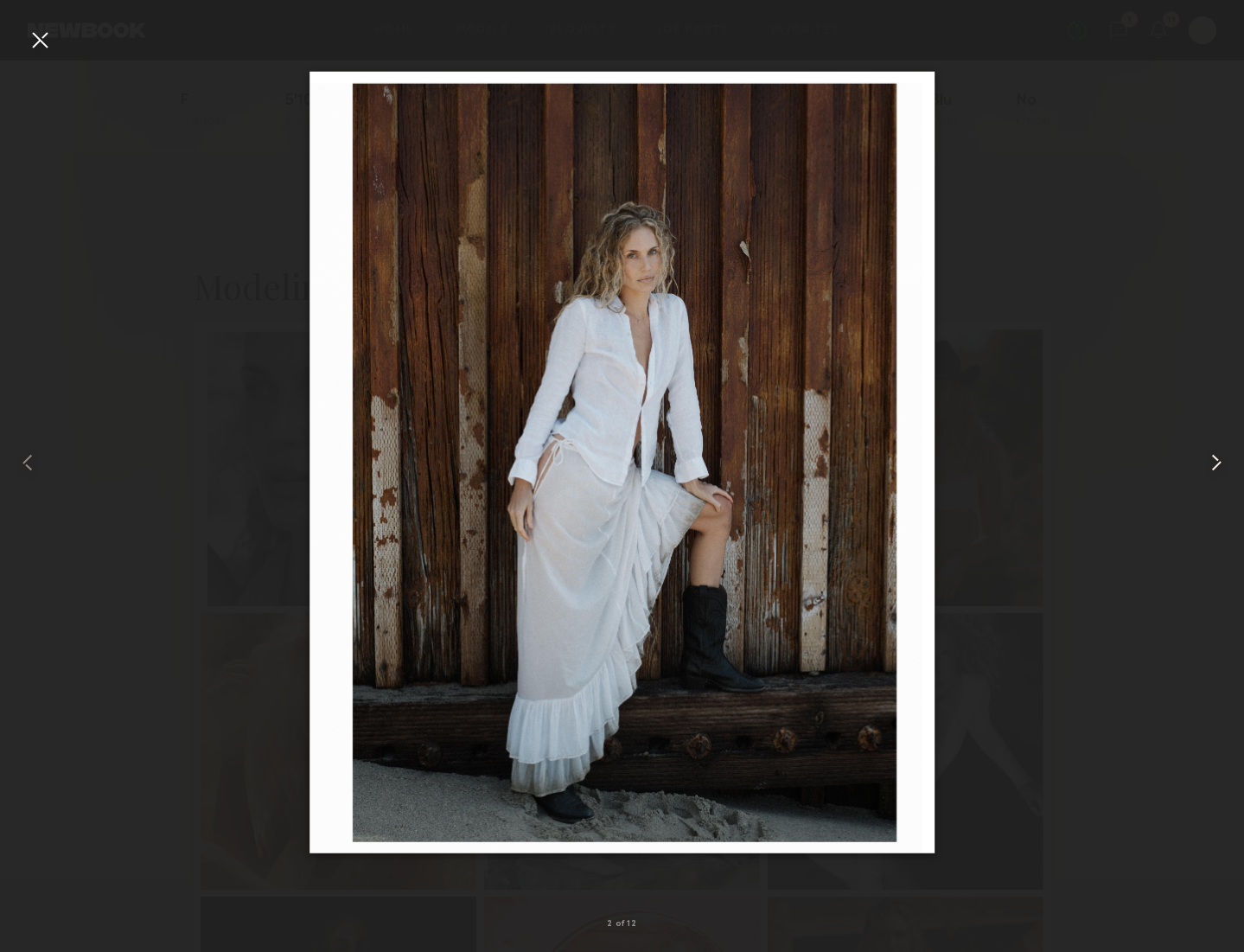
click at [1213, 456] on common-icon at bounding box center [1216, 462] width 27 height 27
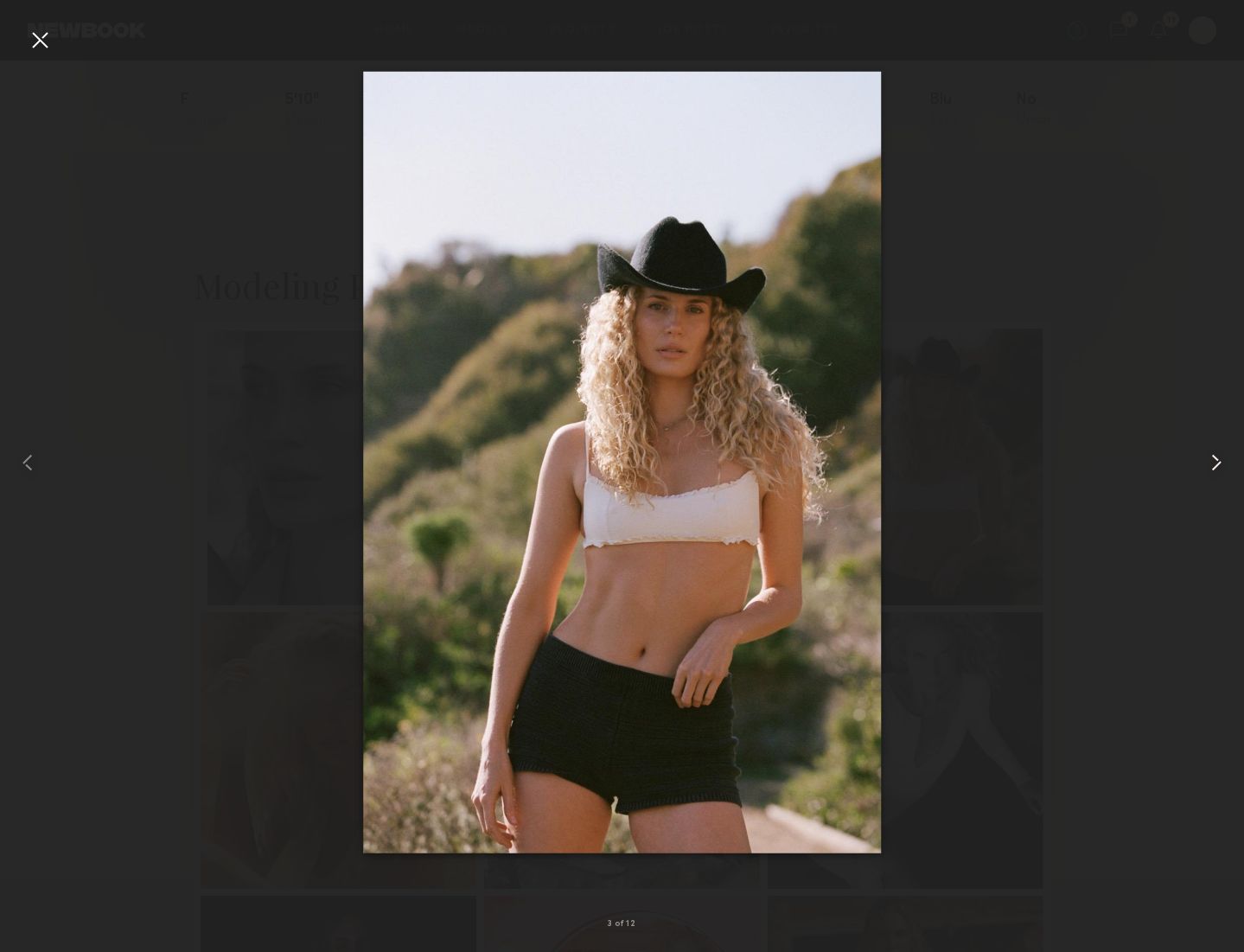
click at [1213, 456] on common-icon at bounding box center [1216, 462] width 27 height 27
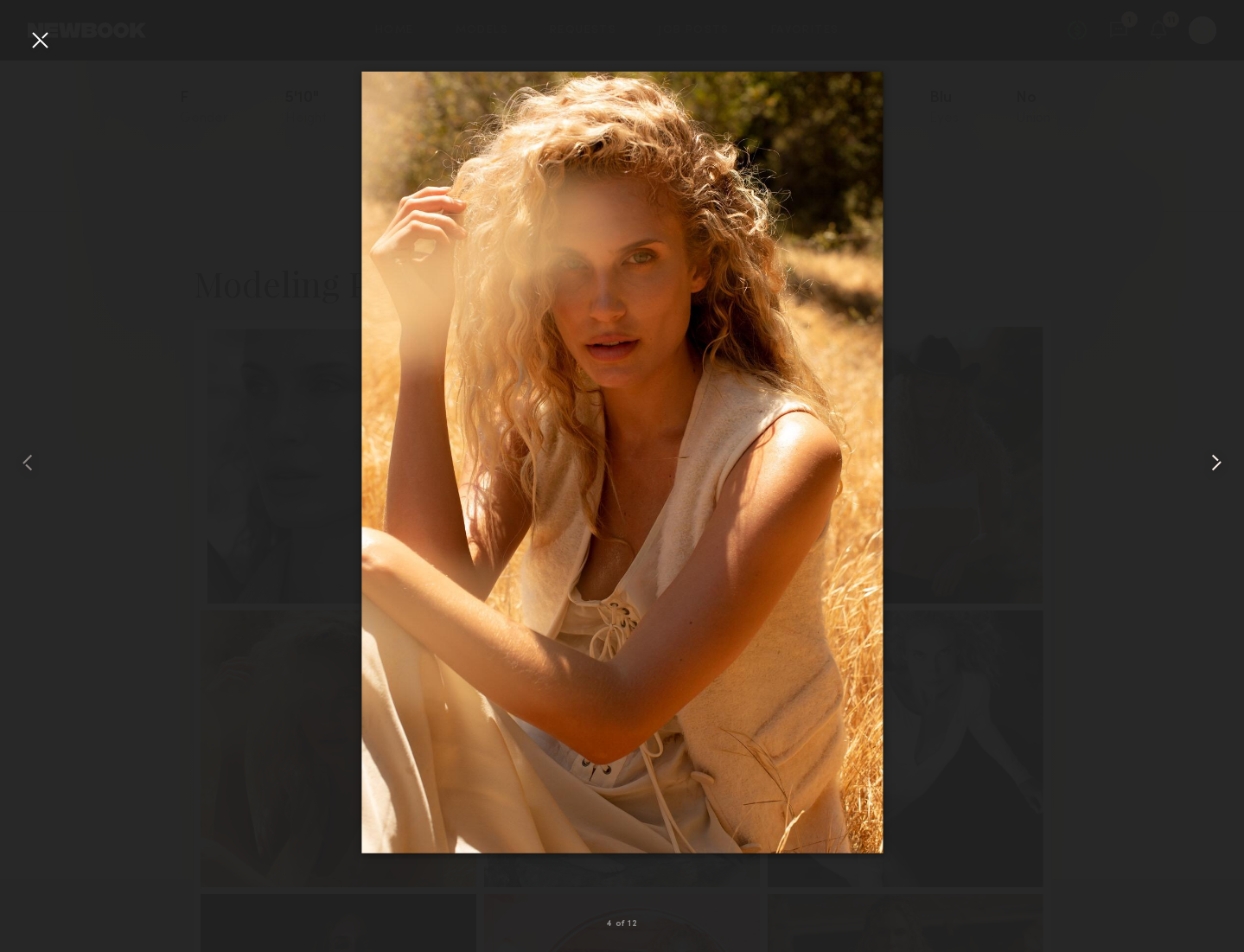
click at [1213, 456] on common-icon at bounding box center [1216, 462] width 27 height 27
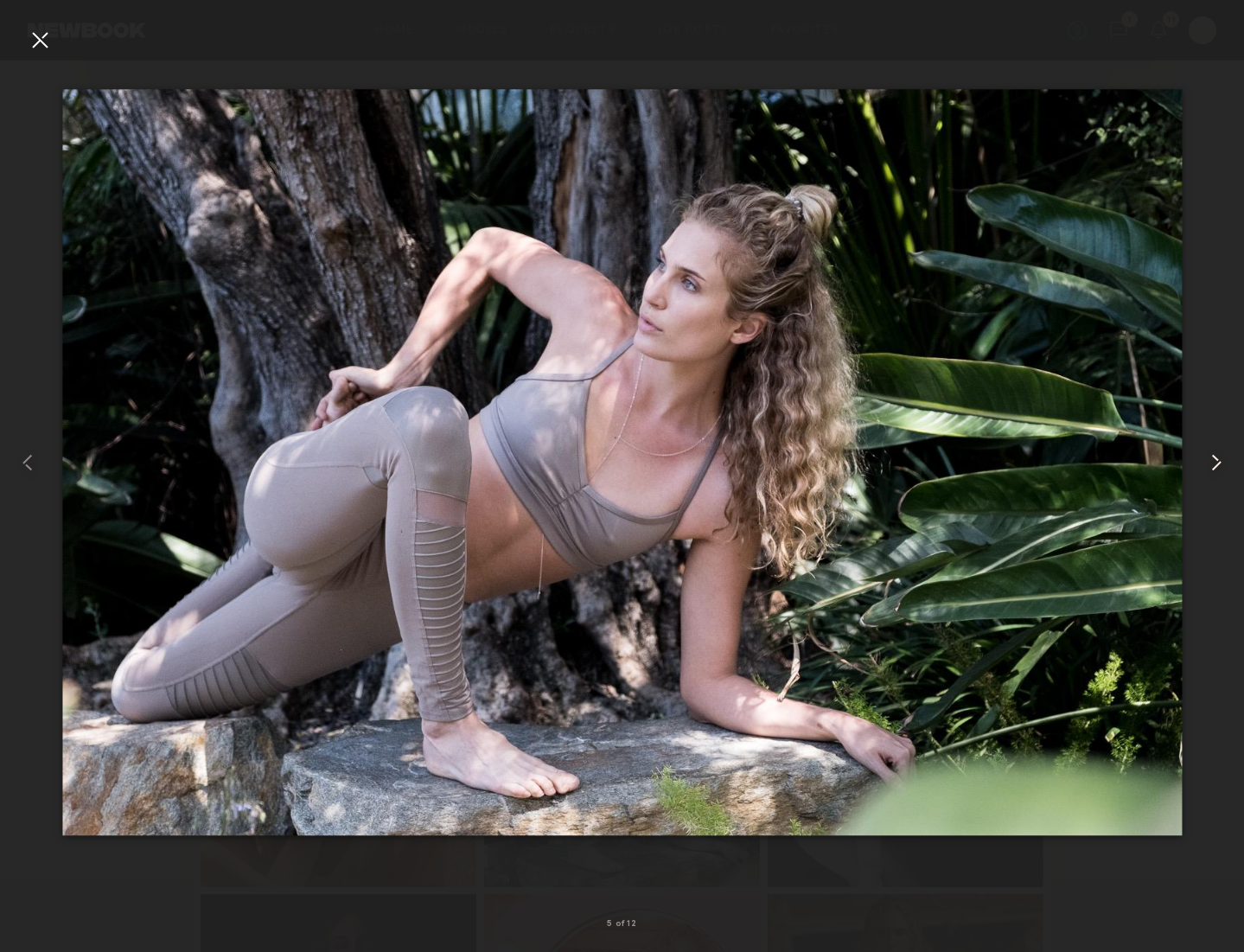
click at [1213, 456] on common-icon at bounding box center [1216, 462] width 27 height 27
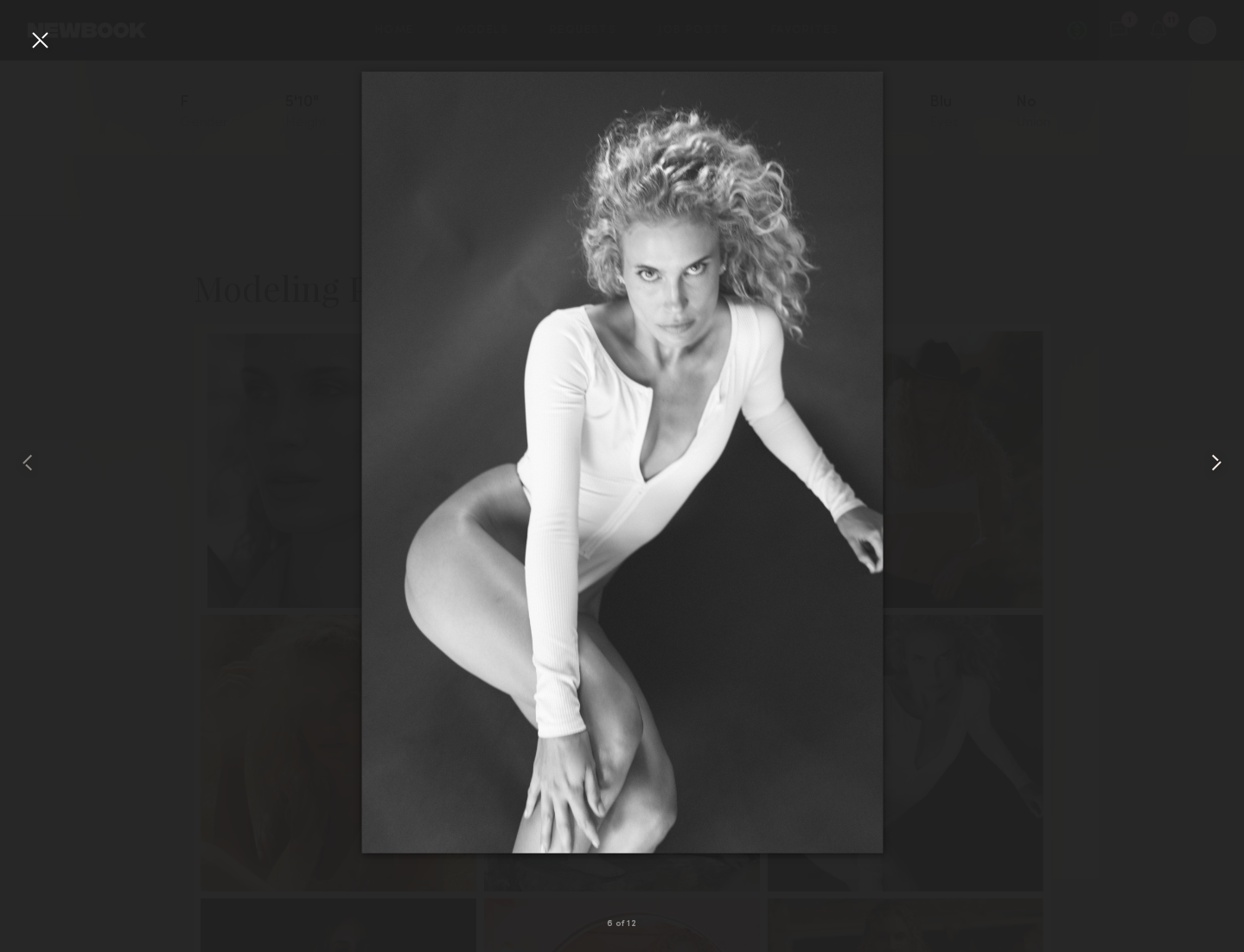
click at [1213, 456] on common-icon at bounding box center [1216, 462] width 27 height 27
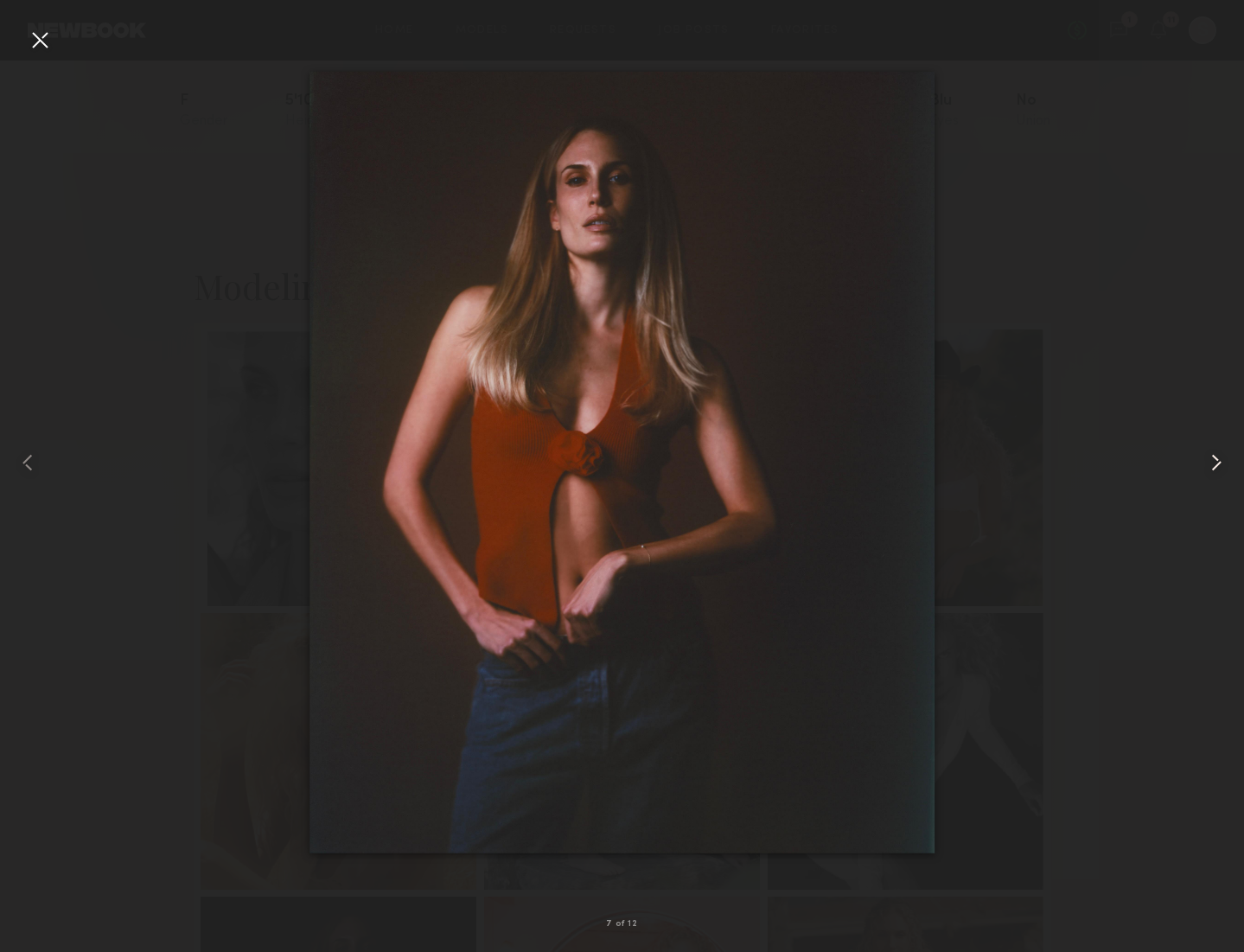
click at [1213, 456] on common-icon at bounding box center [1216, 462] width 27 height 27
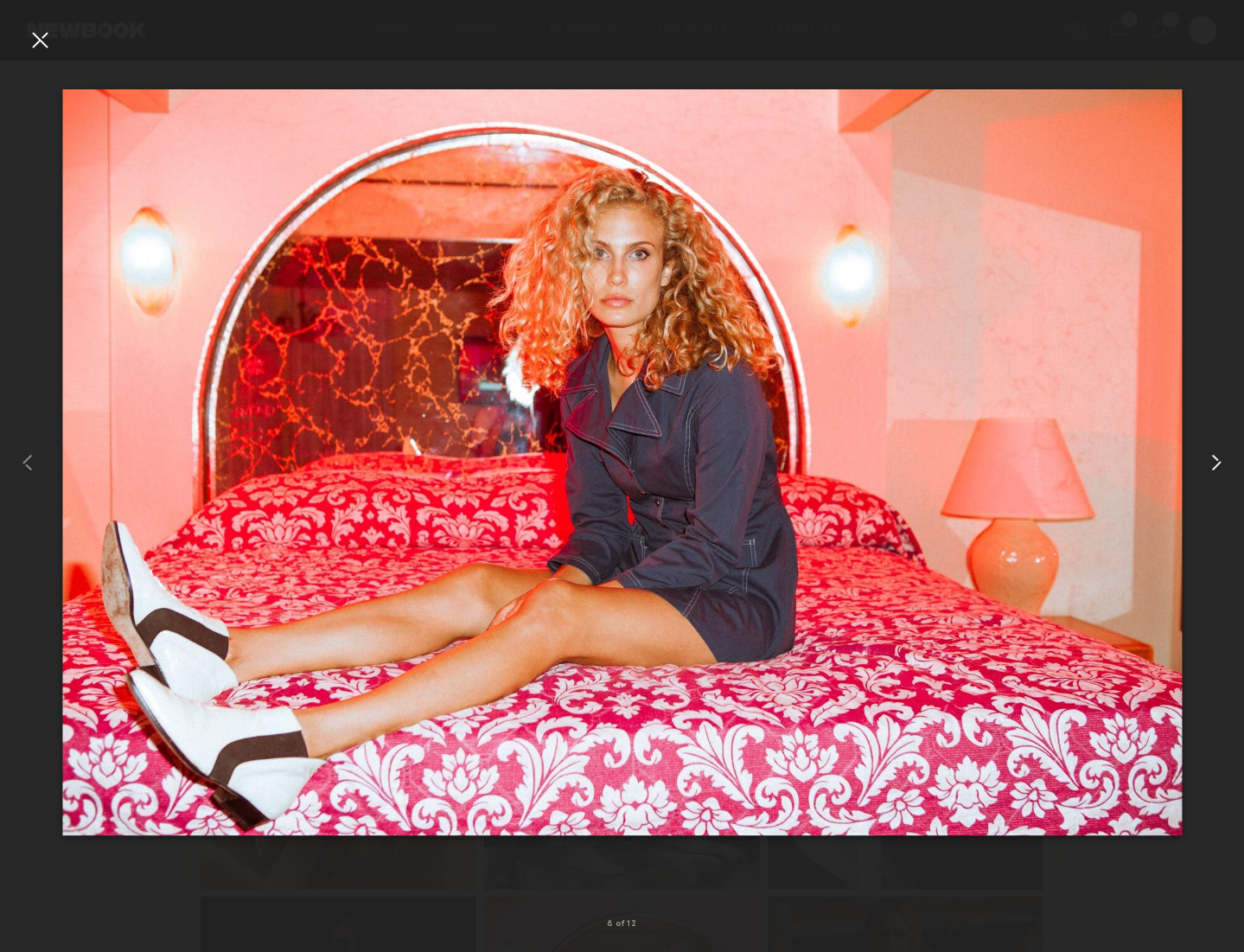
scroll to position [187, 0]
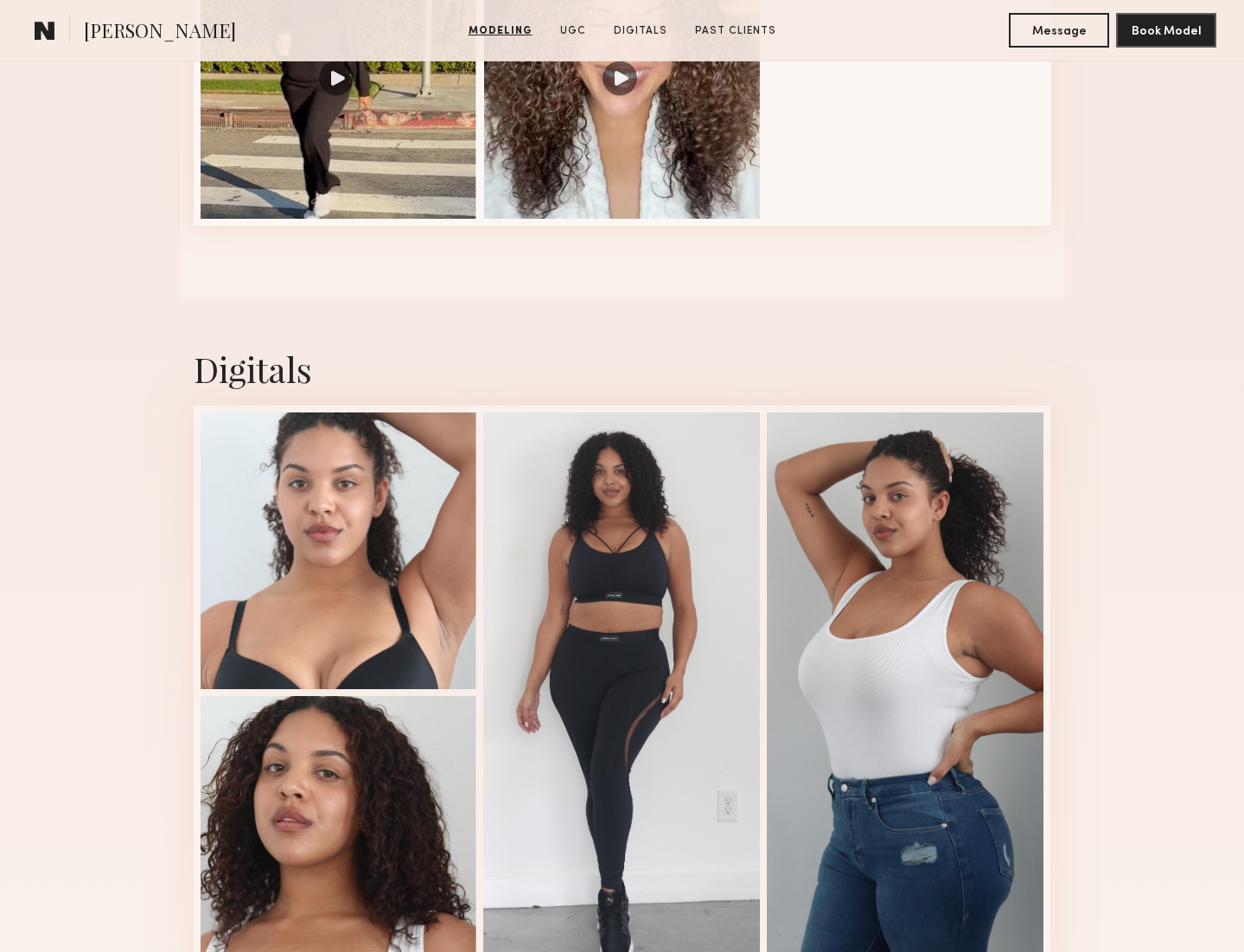
scroll to position [2119, 0]
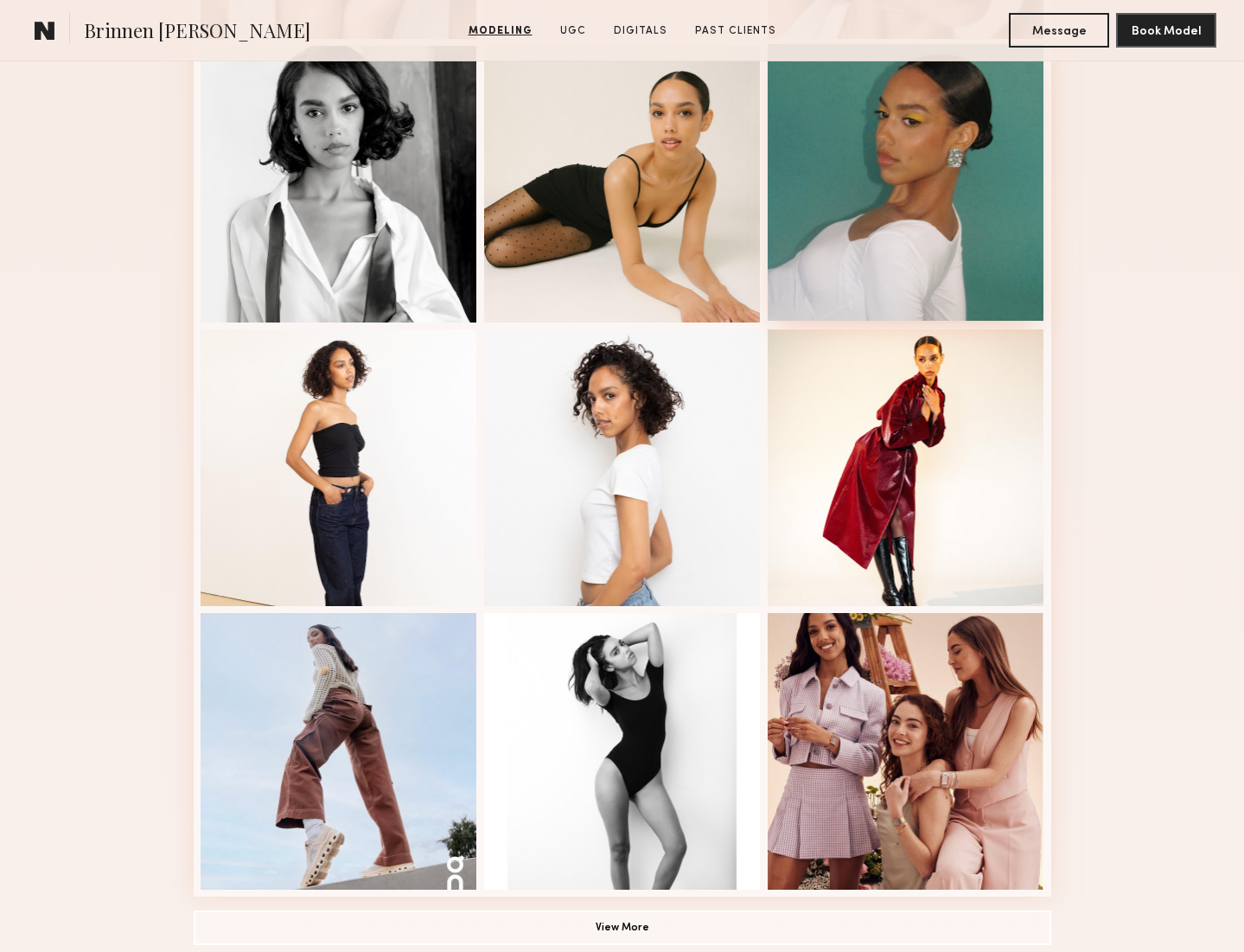
scroll to position [733, 0]
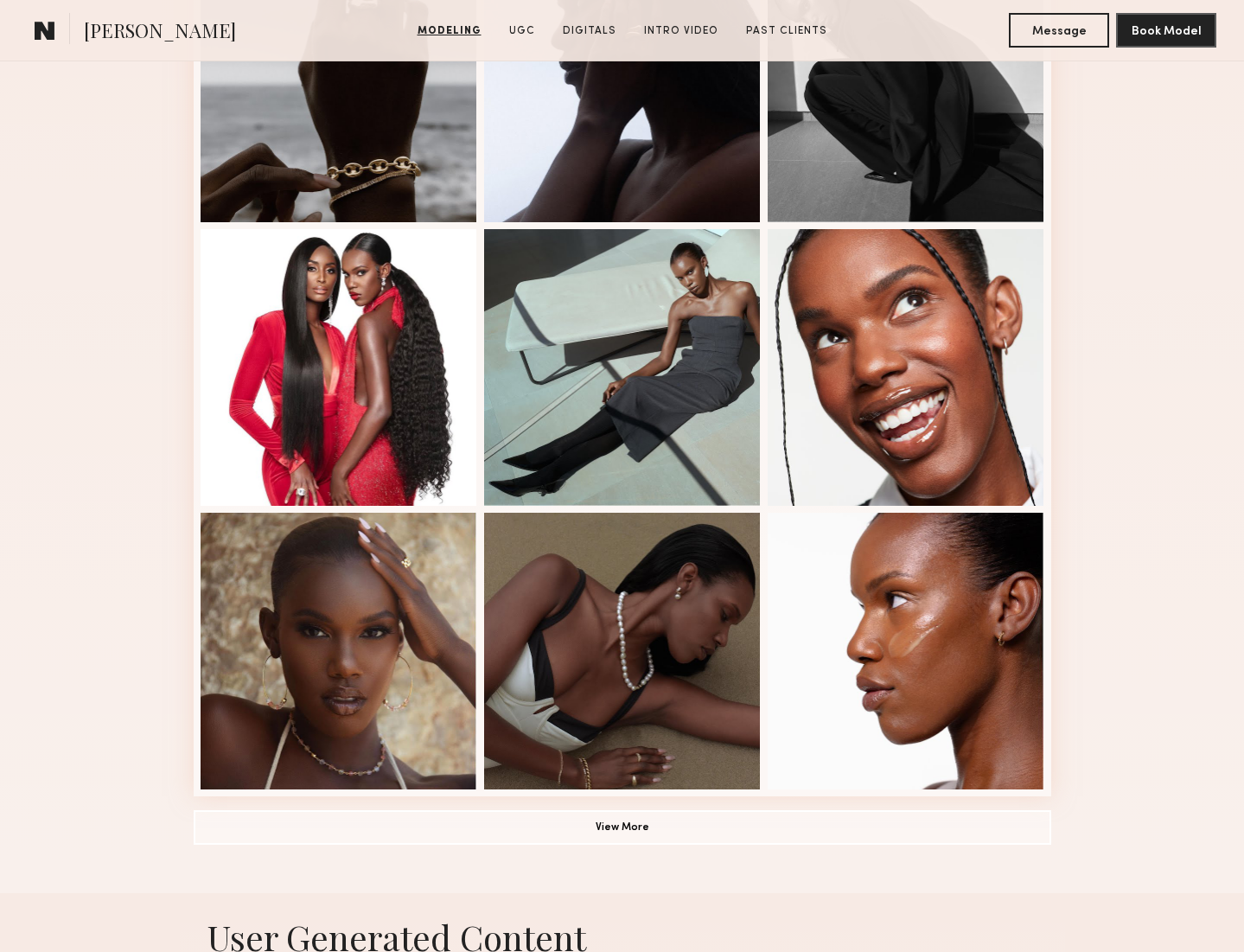
scroll to position [995, 0]
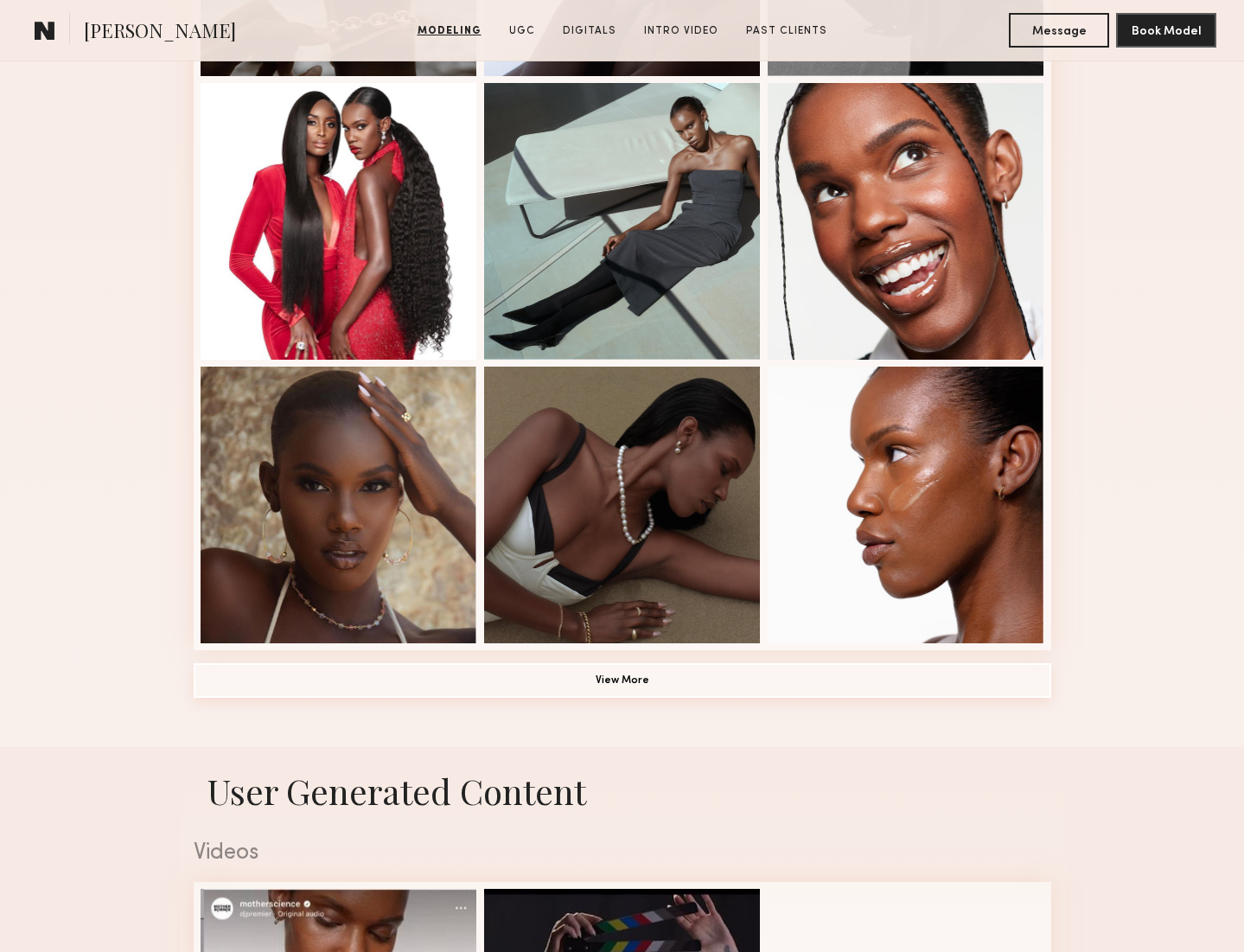
click at [705, 686] on button "View More" at bounding box center [622, 680] width 858 height 35
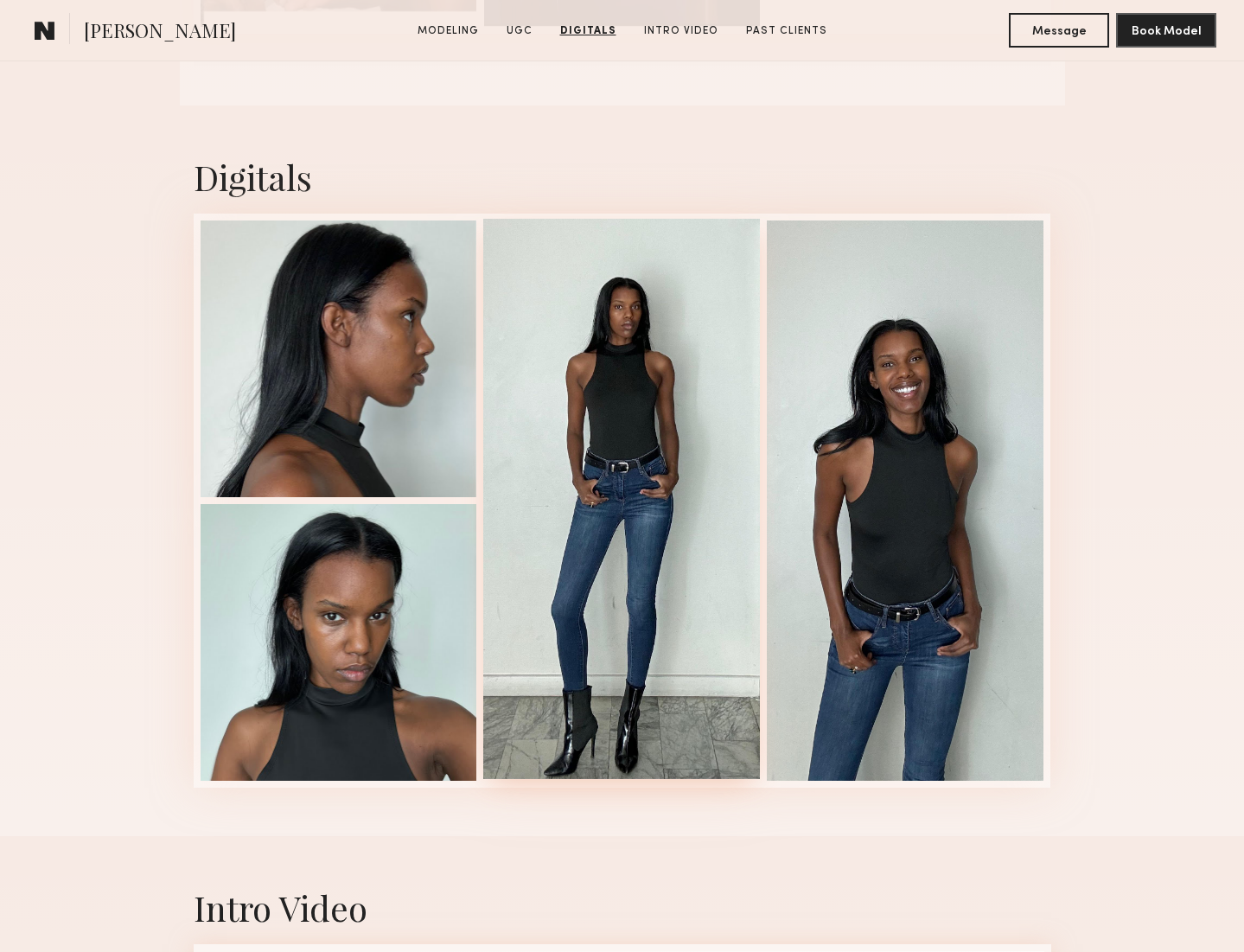
scroll to position [3218, 0]
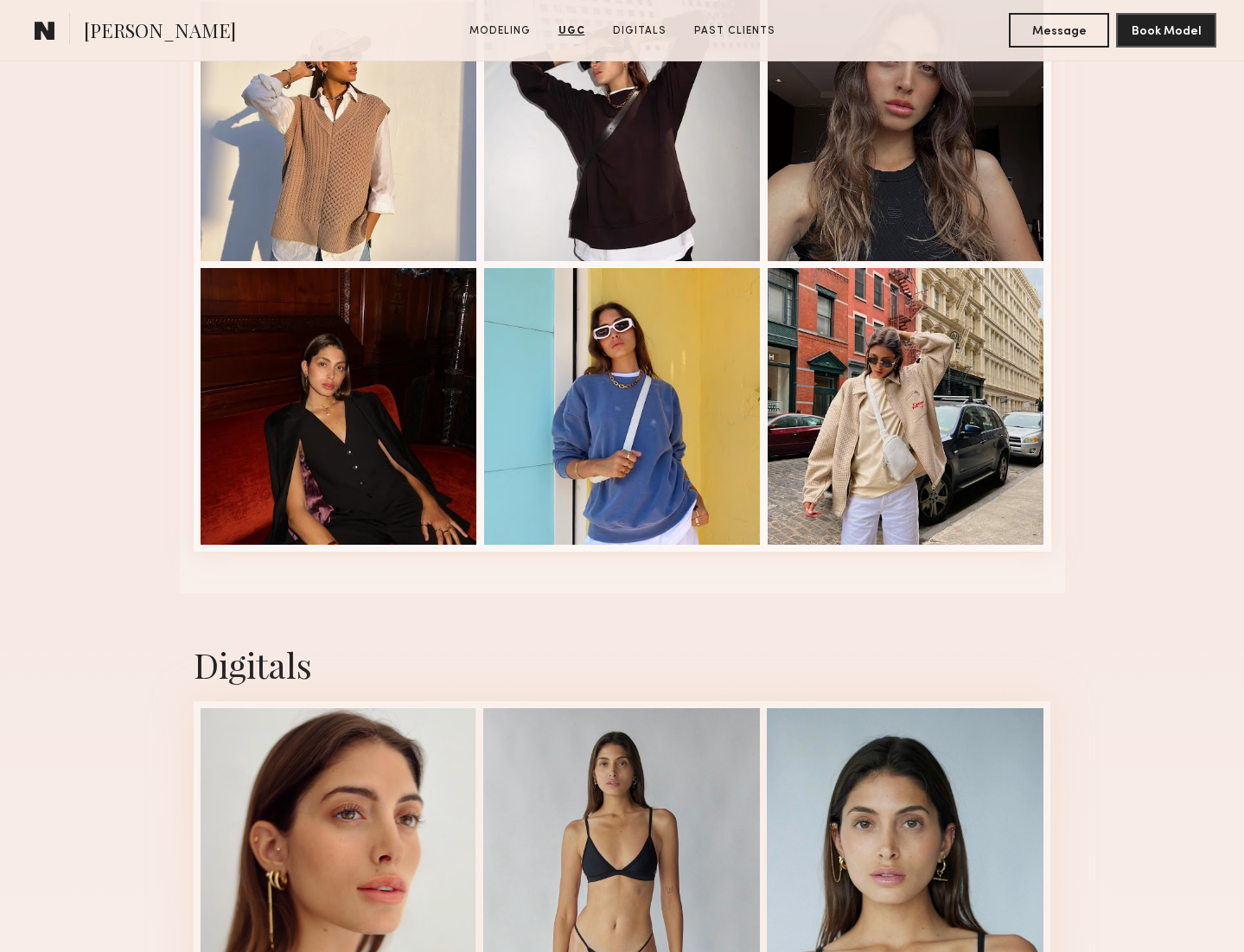
scroll to position [4275, 0]
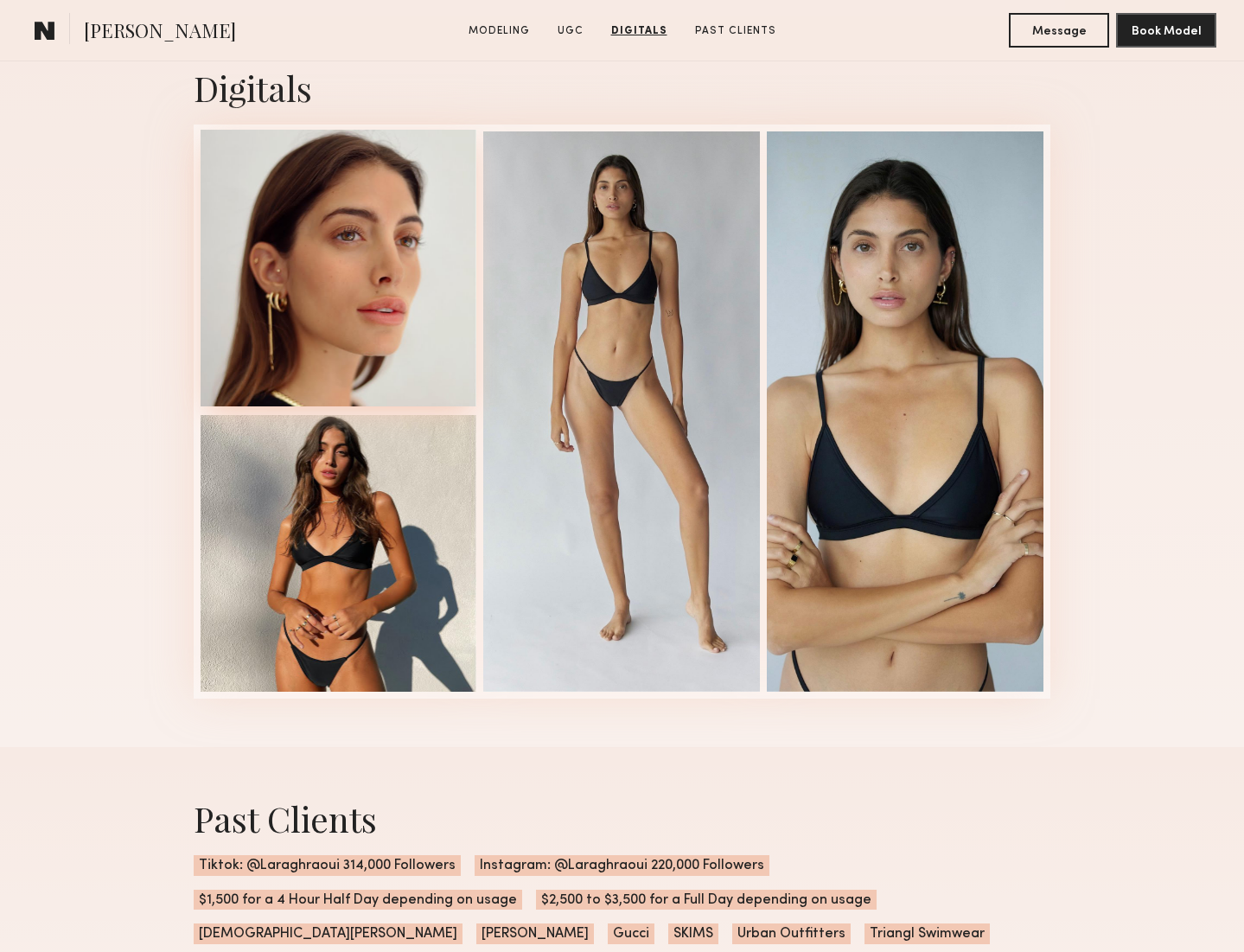
click at [358, 344] on div at bounding box center [339, 268] width 276 height 276
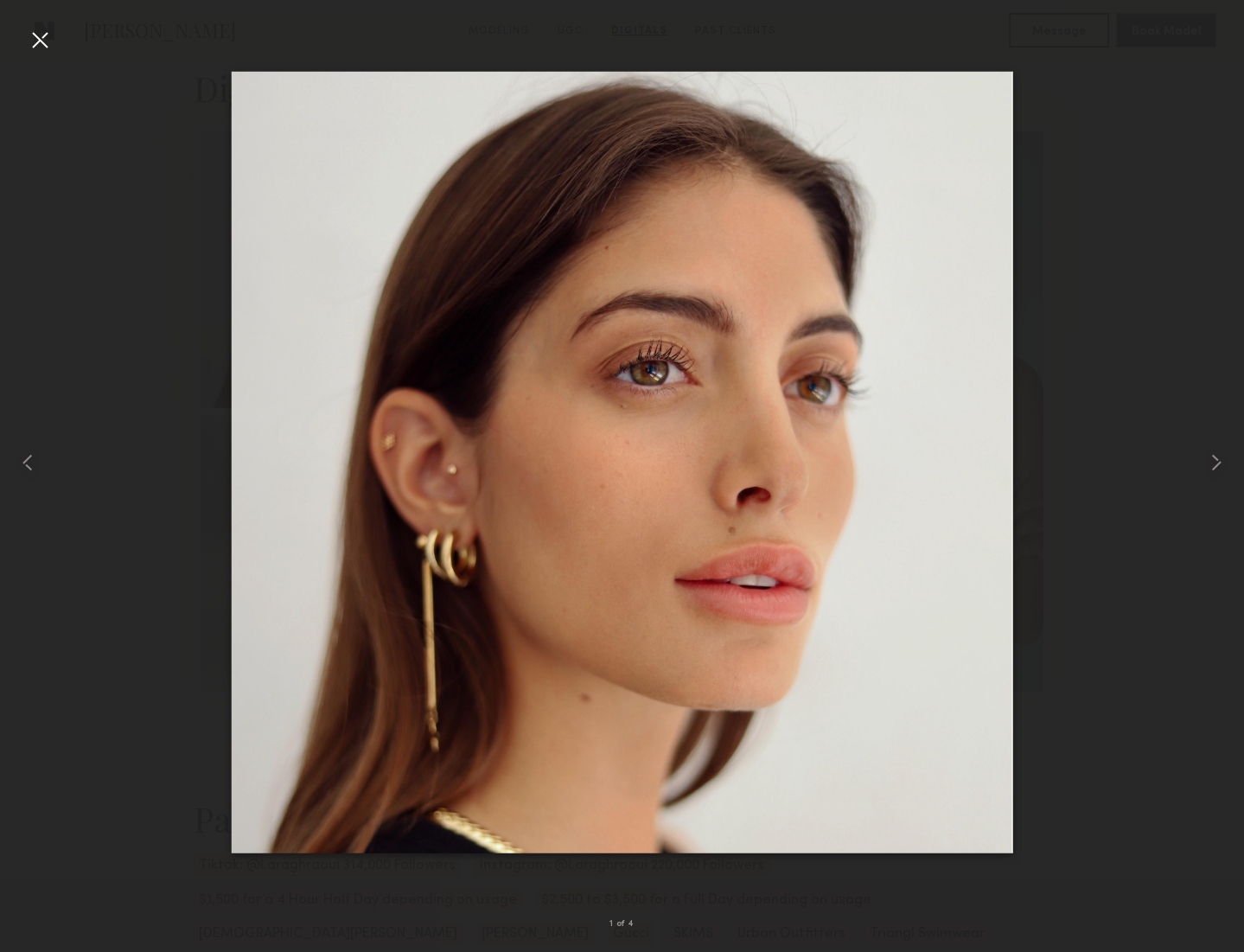
click at [49, 40] on div at bounding box center [39, 39] width 27 height 27
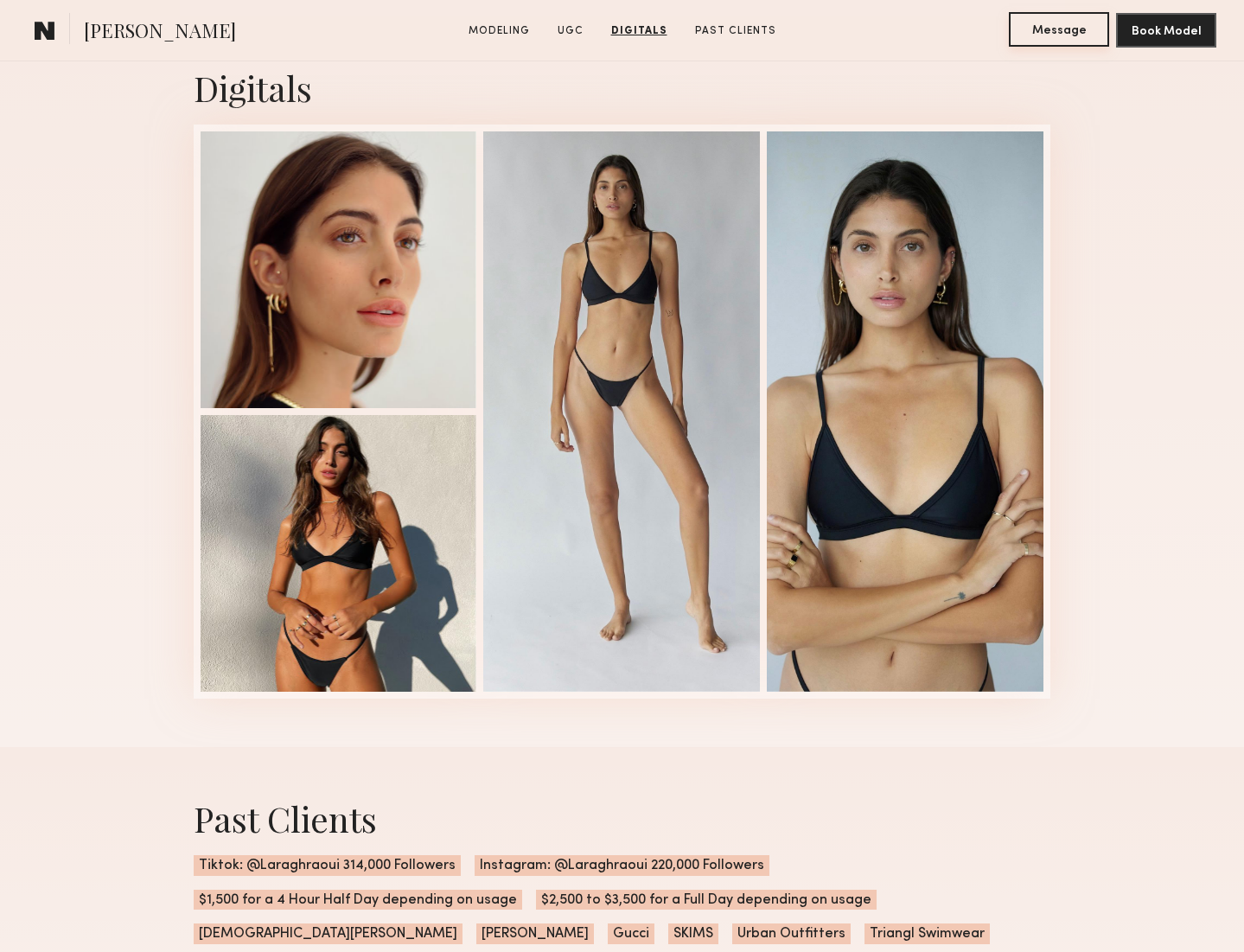
click at [1025, 36] on button "Message" at bounding box center [1059, 29] width 101 height 35
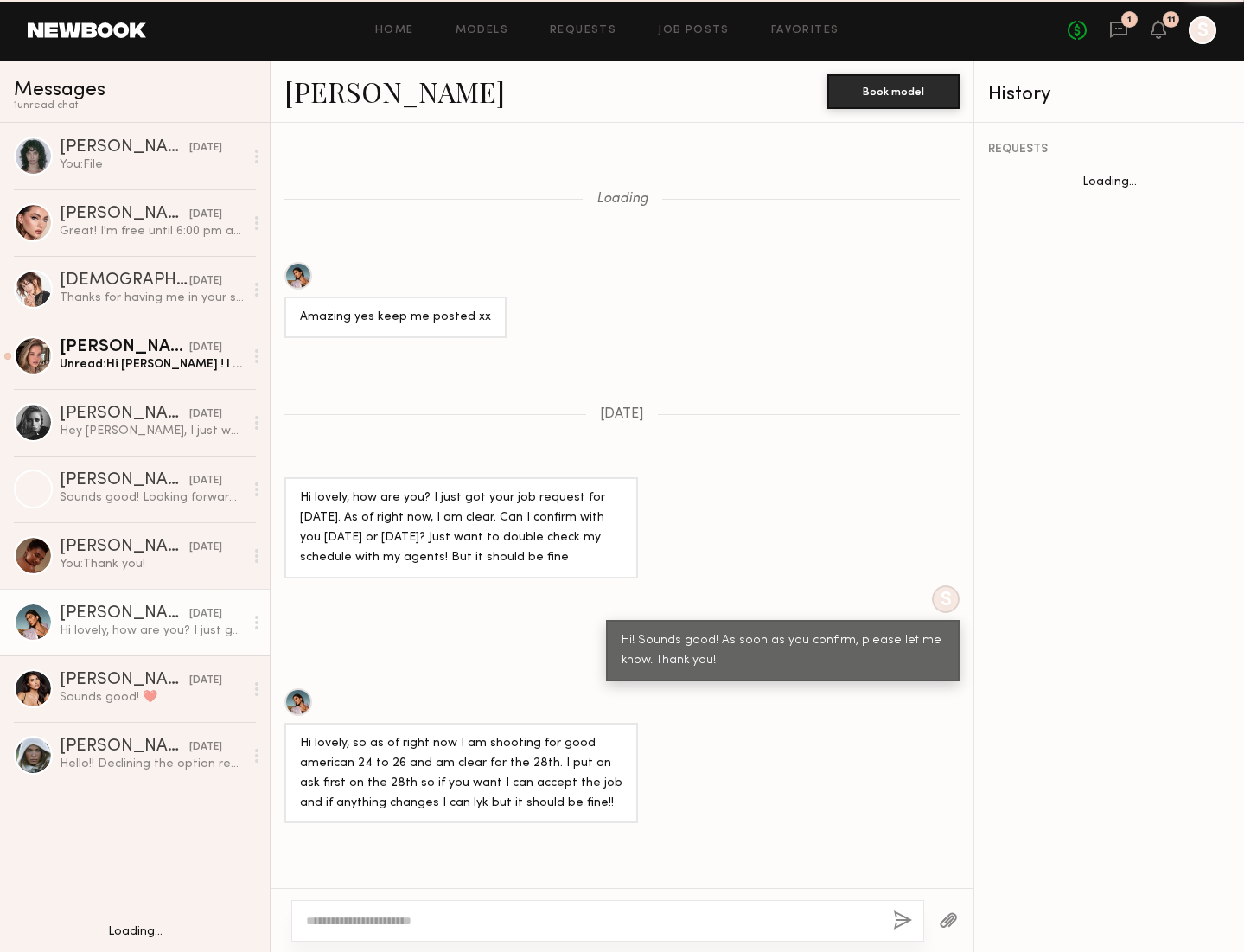
scroll to position [896, 0]
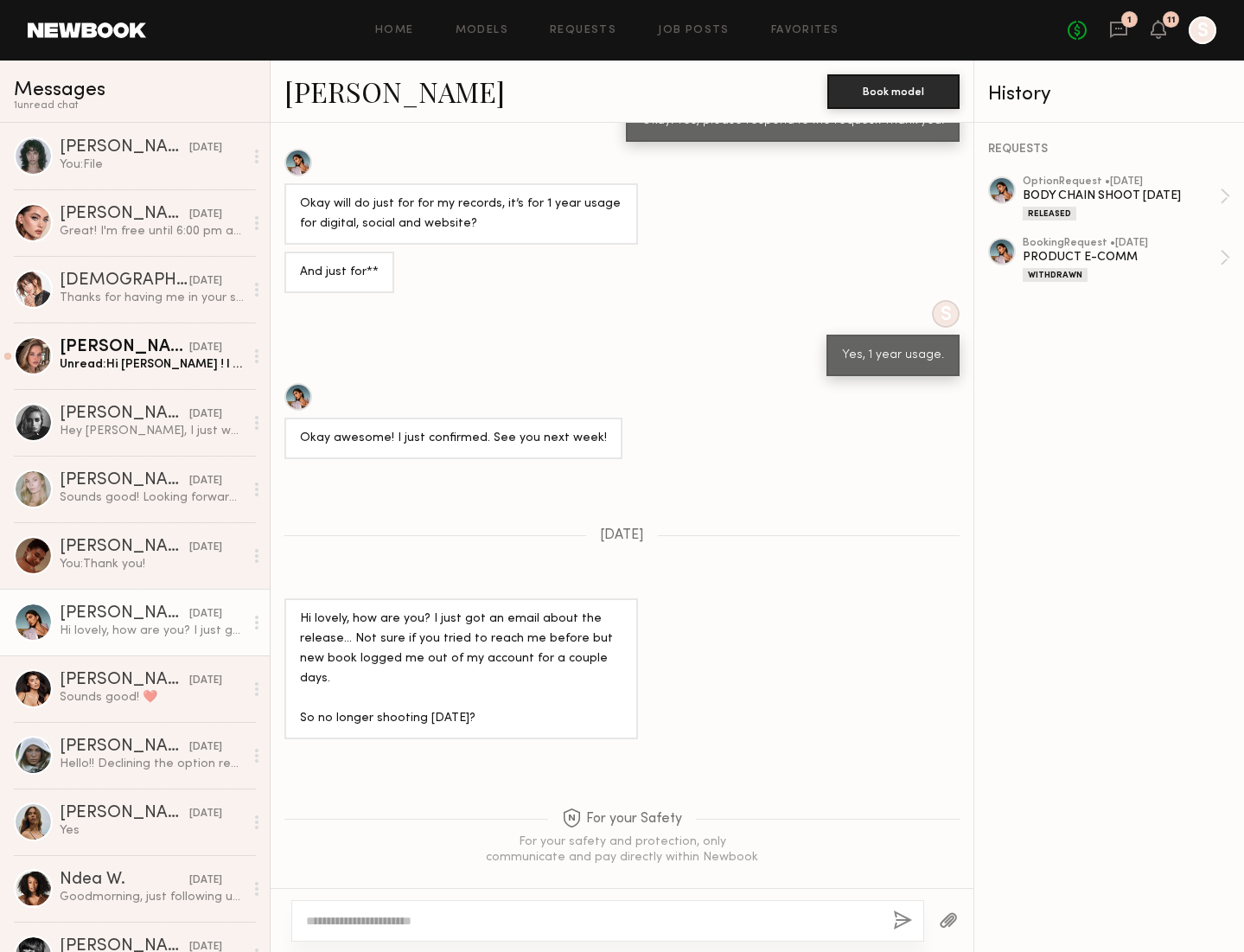
click at [509, 903] on div at bounding box center [607, 920] width 633 height 41
click at [514, 915] on textarea at bounding box center [592, 920] width 573 height 17
drag, startPoint x: 838, startPoint y: 918, endPoint x: 297, endPoint y: 918, distance: 541.0
click at [297, 918] on div "**********" at bounding box center [607, 920] width 633 height 41
type textarea "**********"
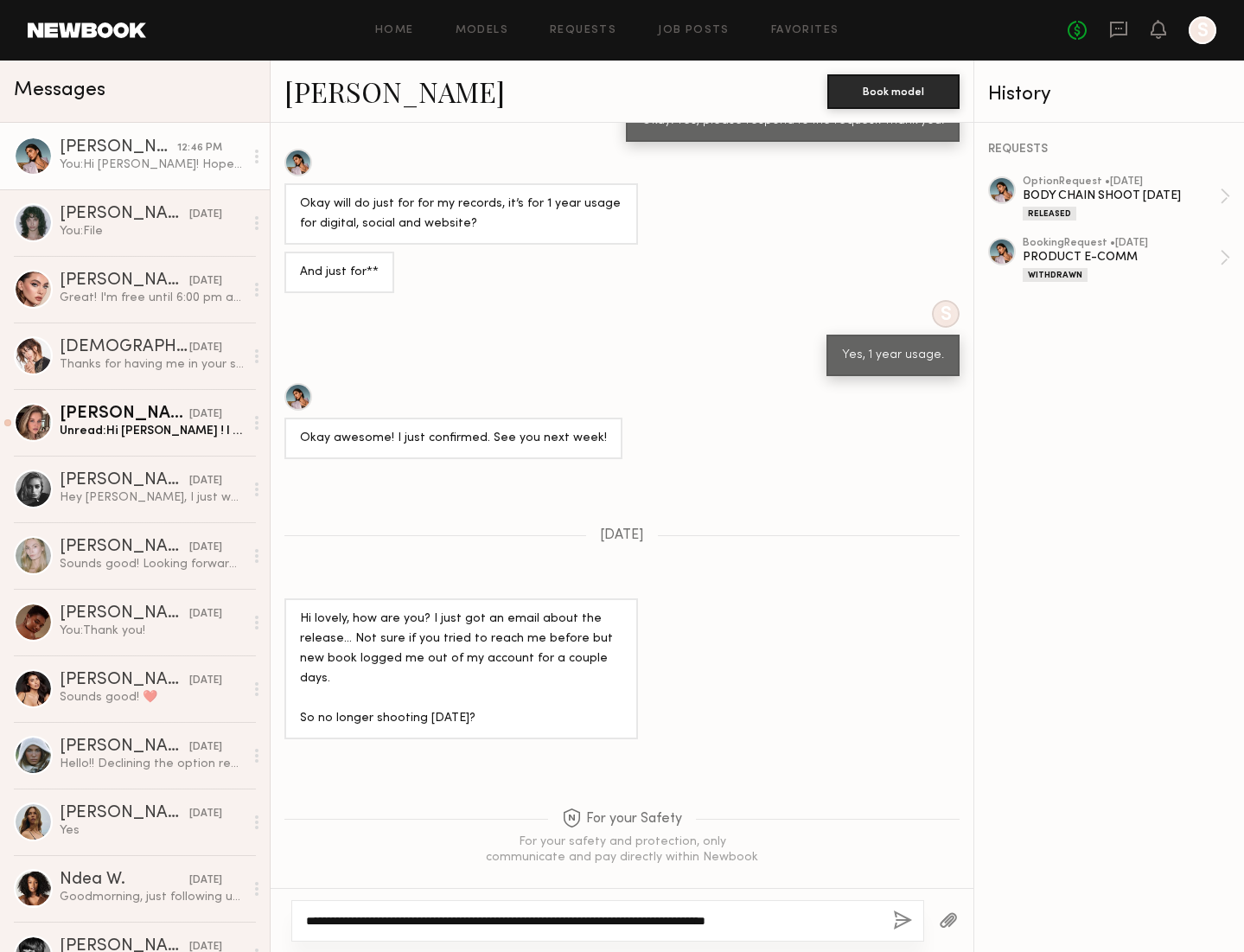
scroll to position [1228, 0]
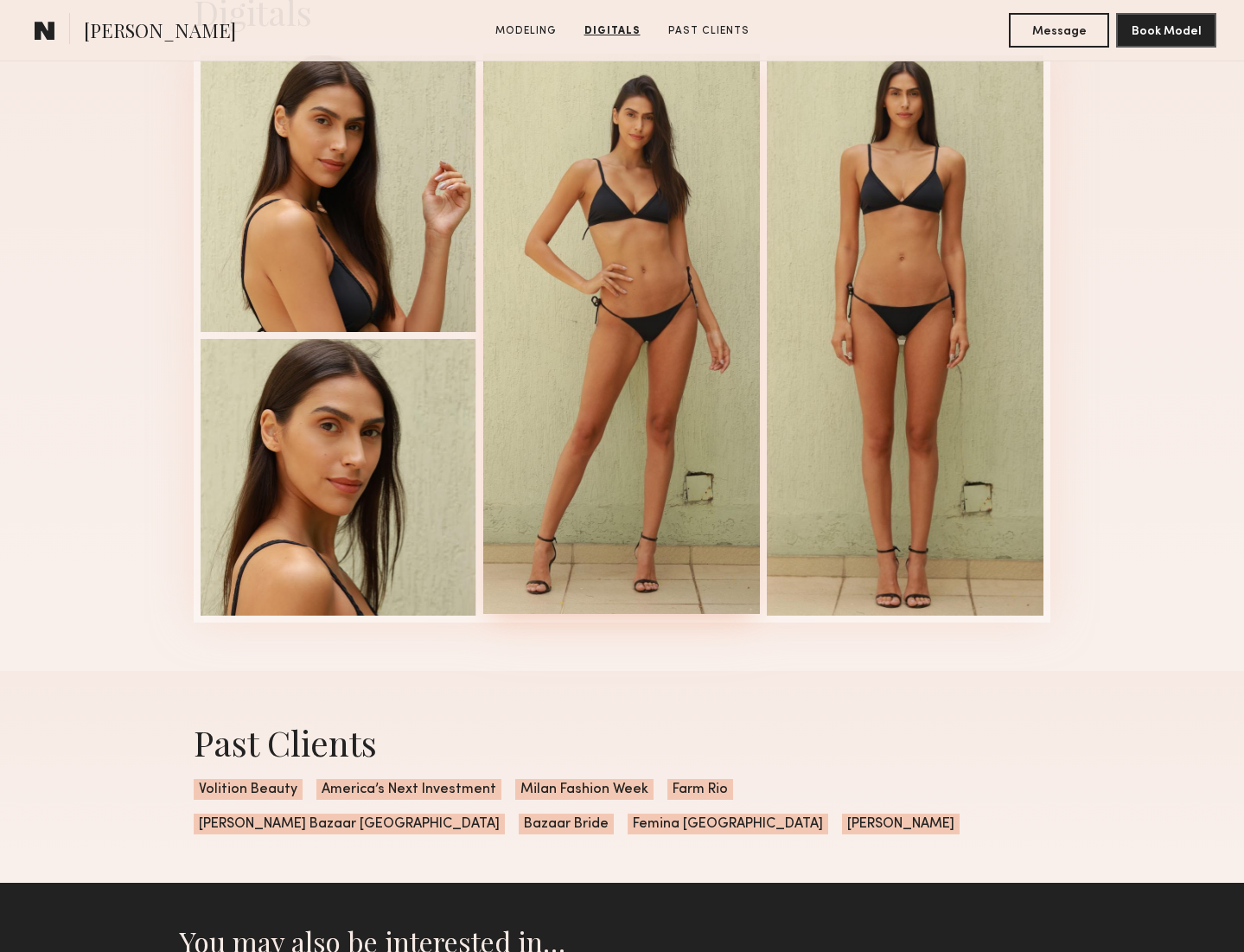
scroll to position [1799, 0]
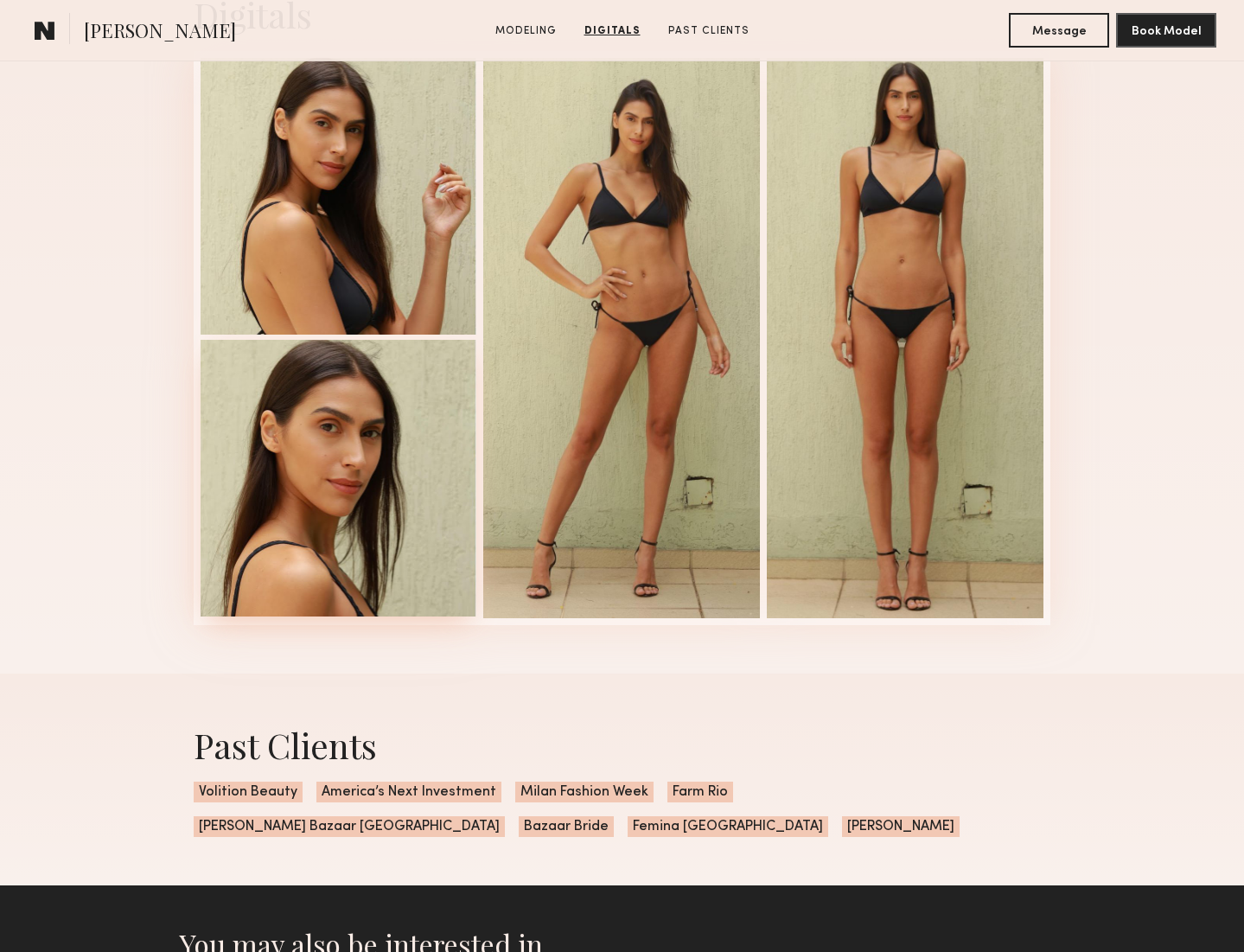
click at [315, 459] on div at bounding box center [339, 478] width 276 height 276
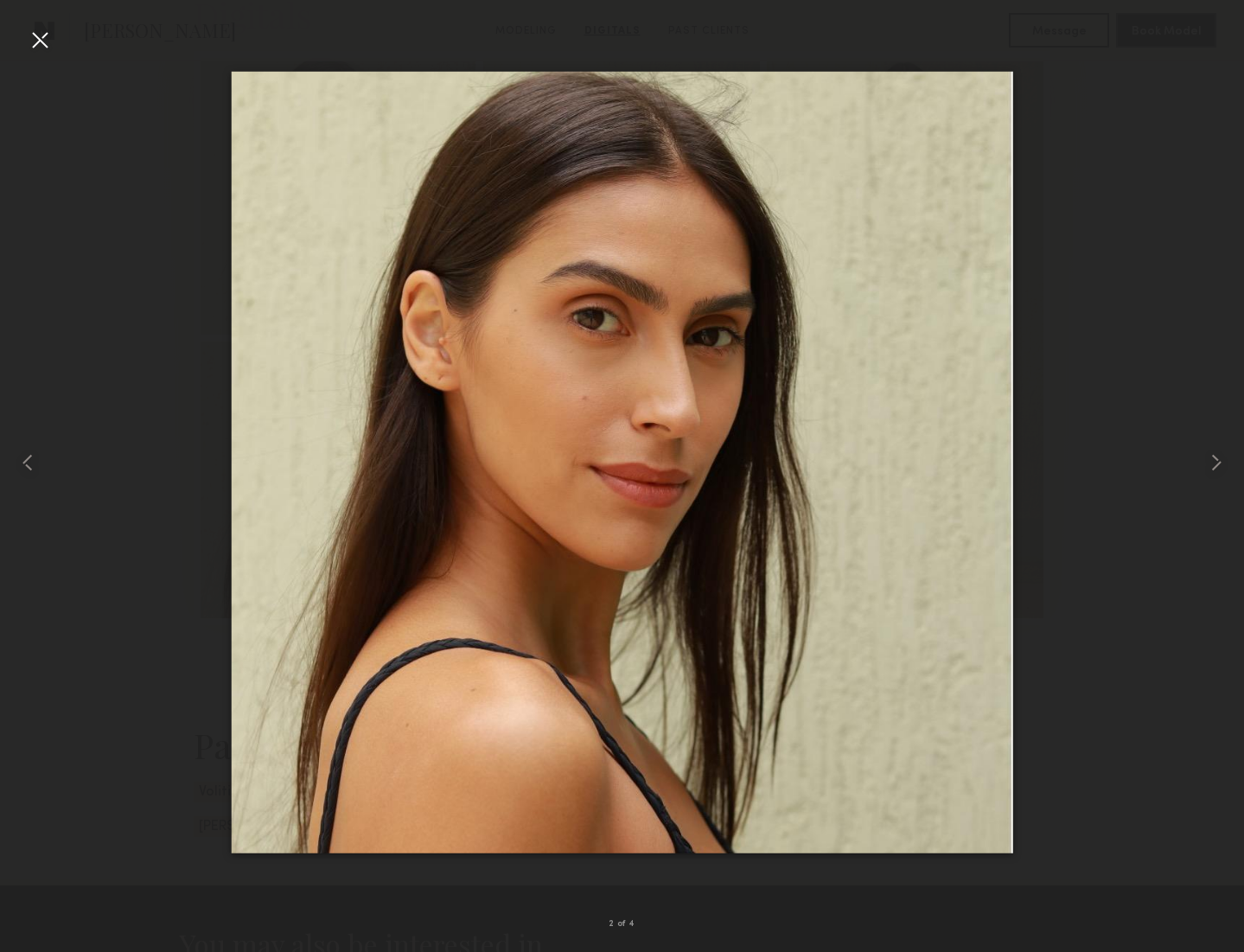
drag, startPoint x: 42, startPoint y: 36, endPoint x: 192, endPoint y: 2, distance: 153.8
click at [45, 35] on div at bounding box center [39, 39] width 27 height 27
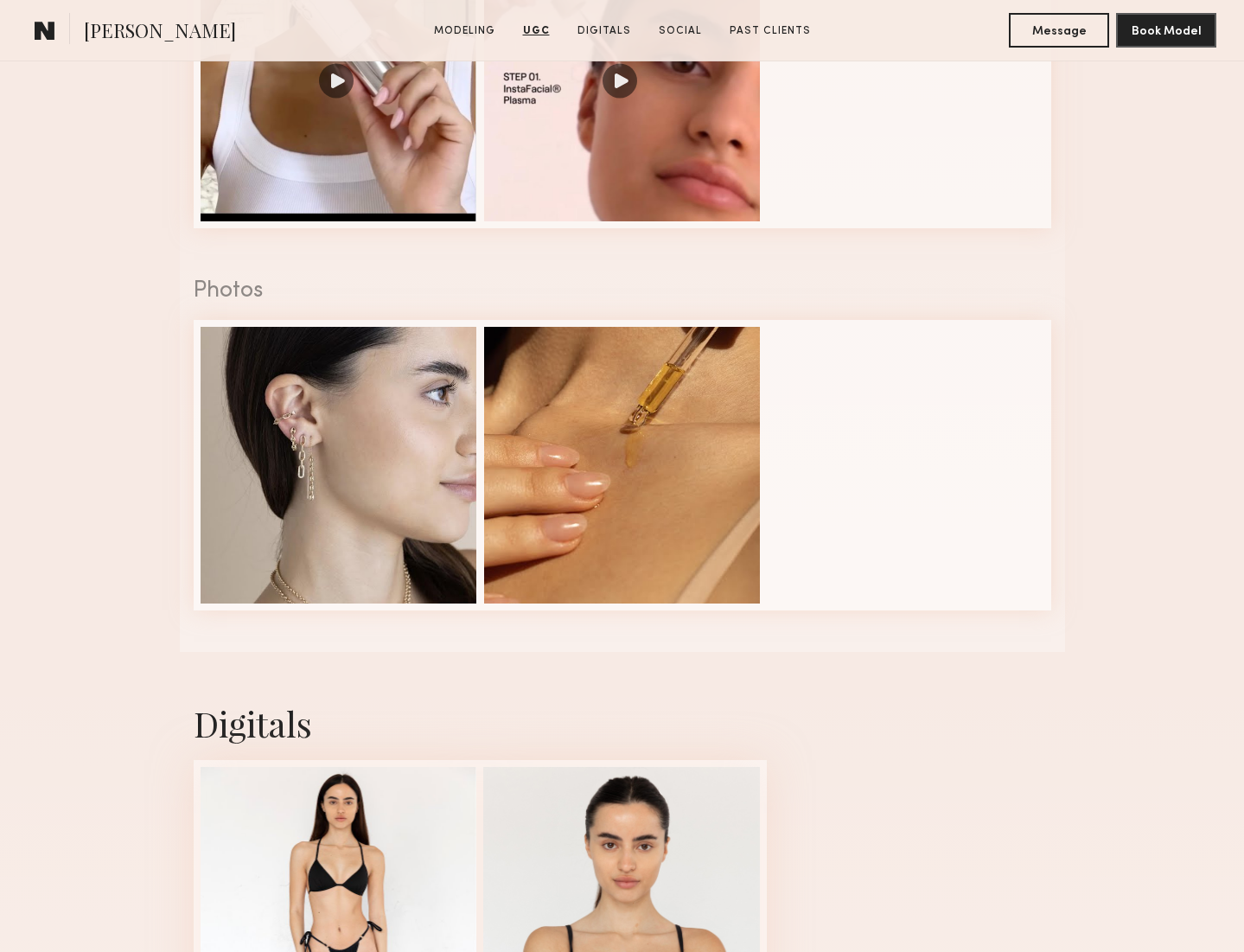
scroll to position [2087, 0]
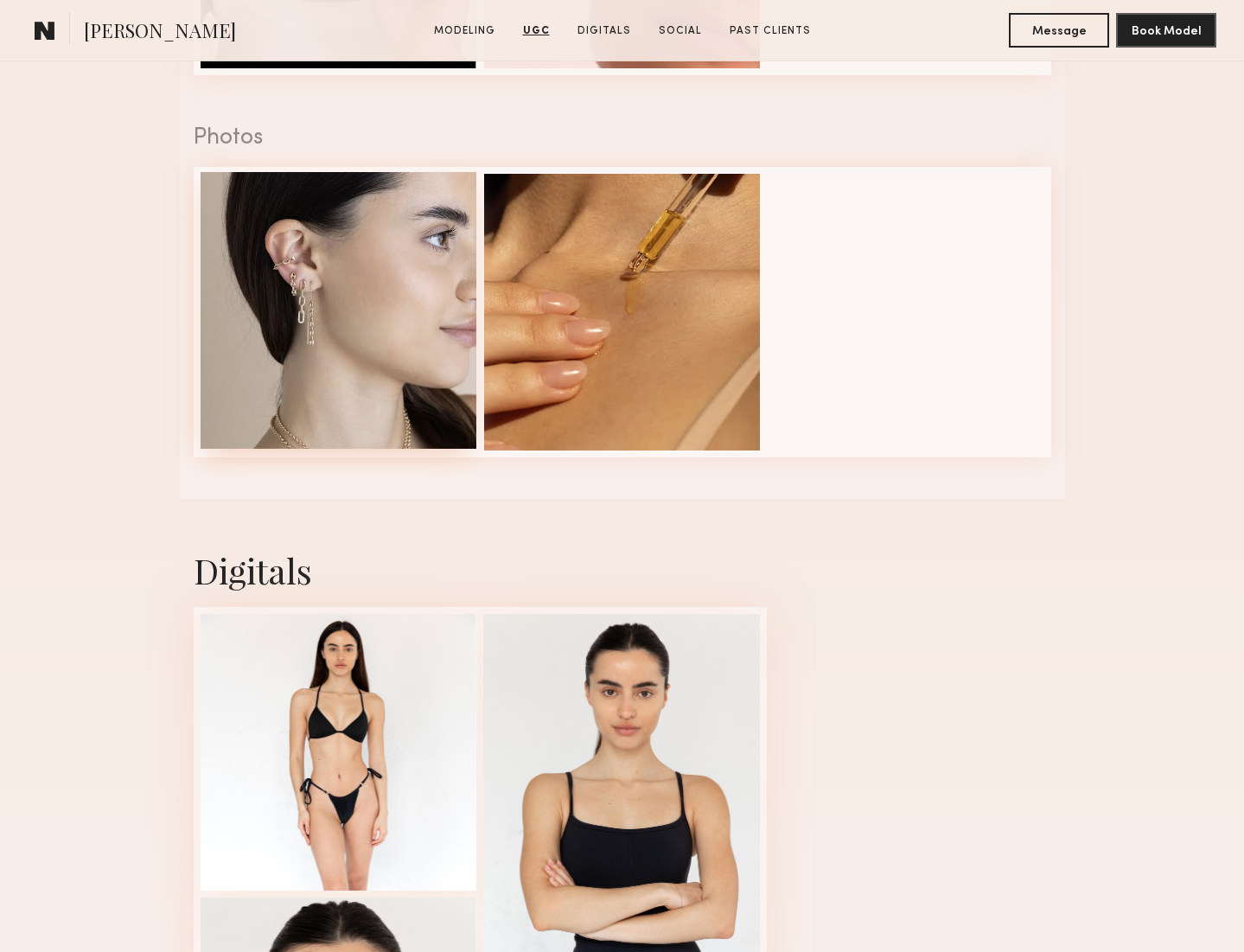
click at [357, 297] on div at bounding box center [339, 310] width 276 height 276
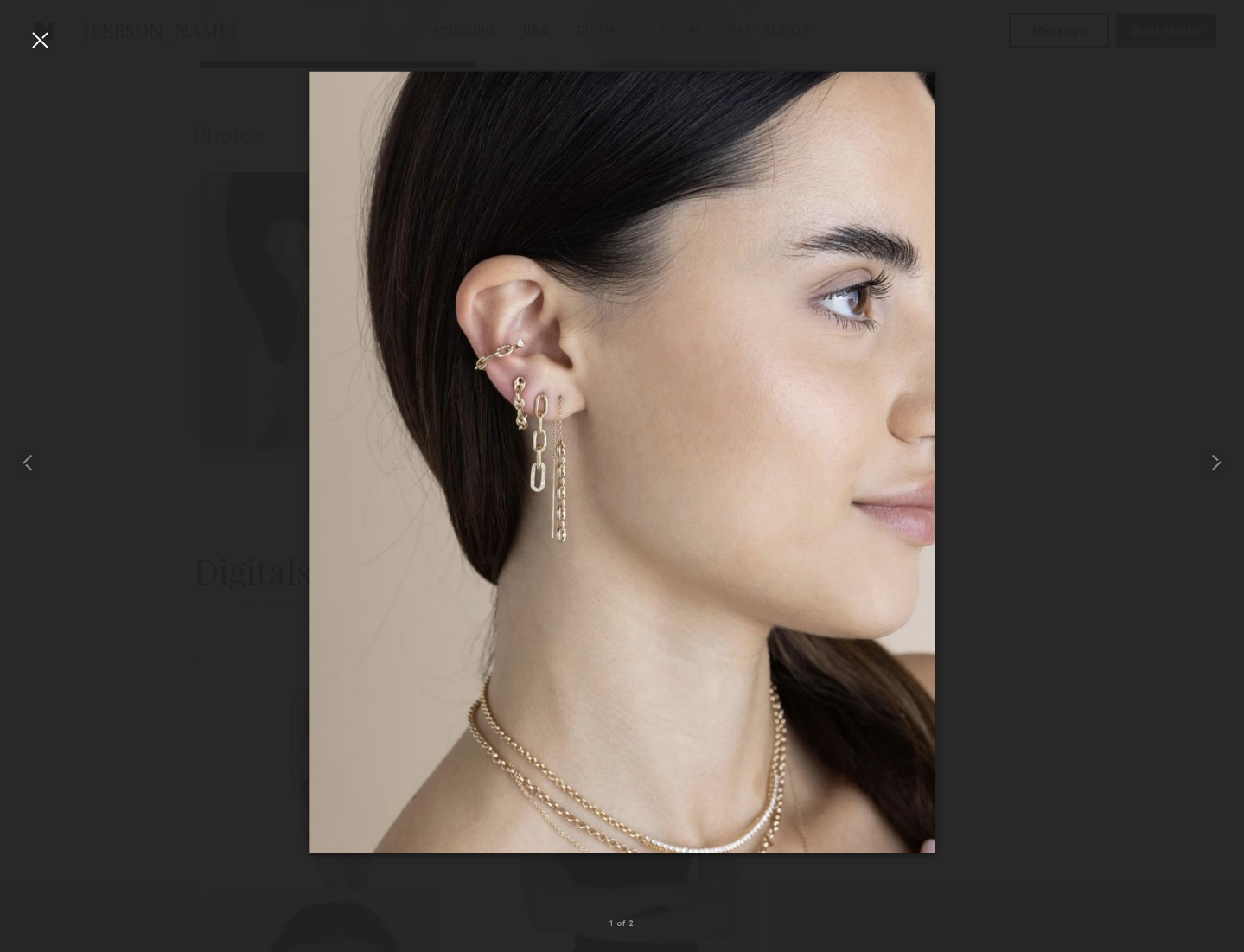
scroll to position [2089, 0]
click at [1090, 324] on div at bounding box center [622, 461] width 1244 height 869
click at [34, 41] on div at bounding box center [39, 39] width 27 height 27
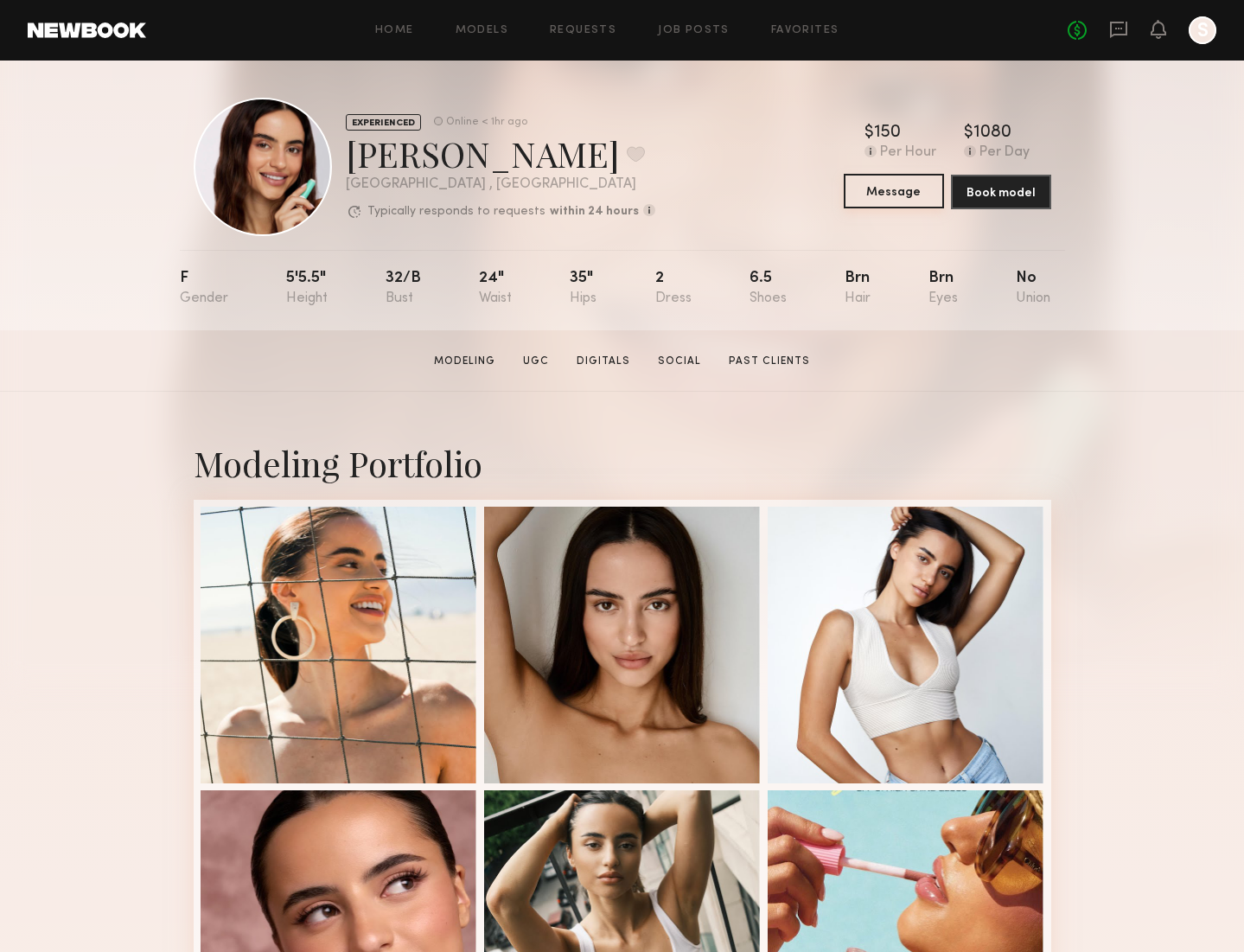
scroll to position [0, 0]
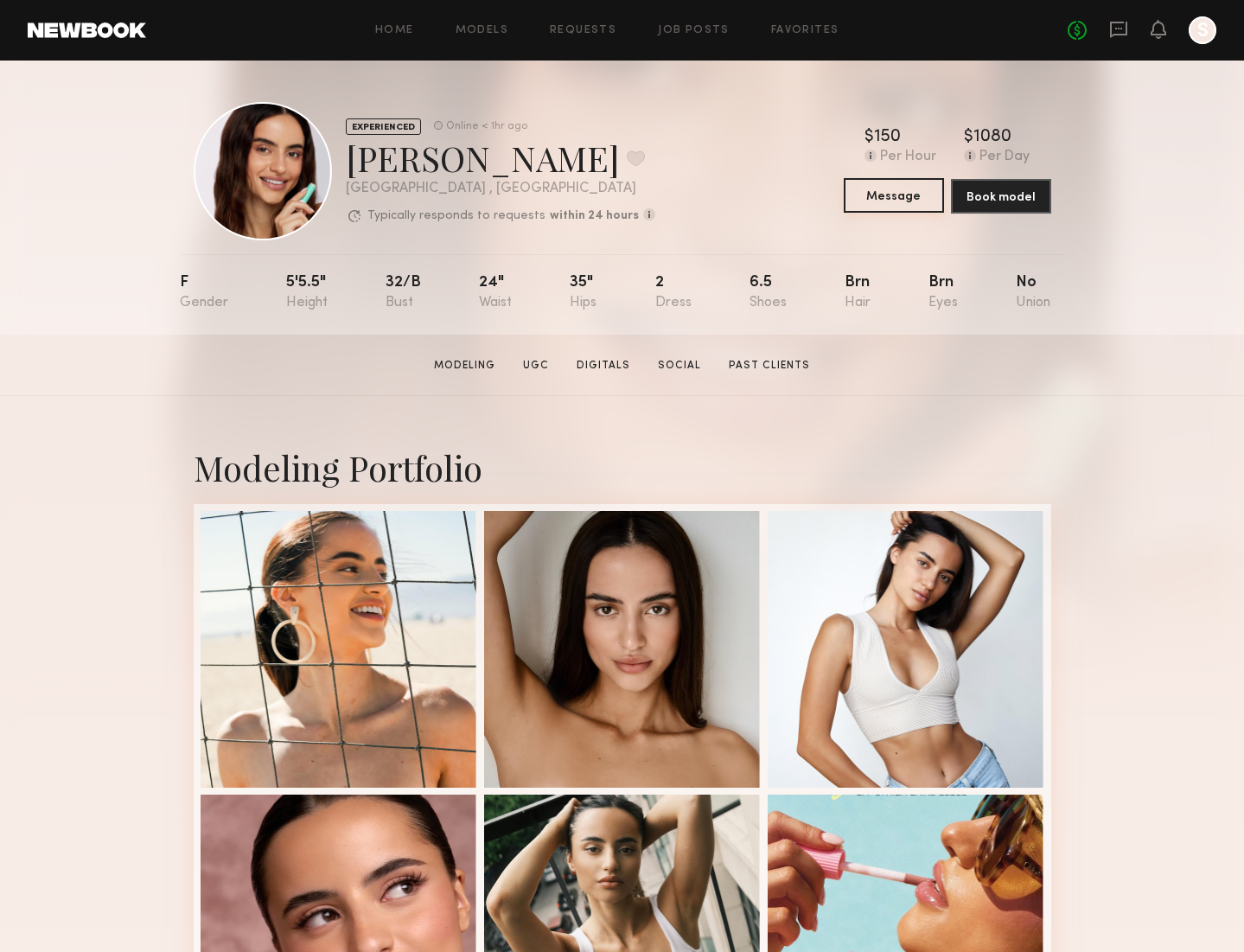
drag, startPoint x: 890, startPoint y: 198, endPoint x: 936, endPoint y: 154, distance: 63.7
click at [890, 198] on button "Message" at bounding box center [894, 196] width 101 height 35
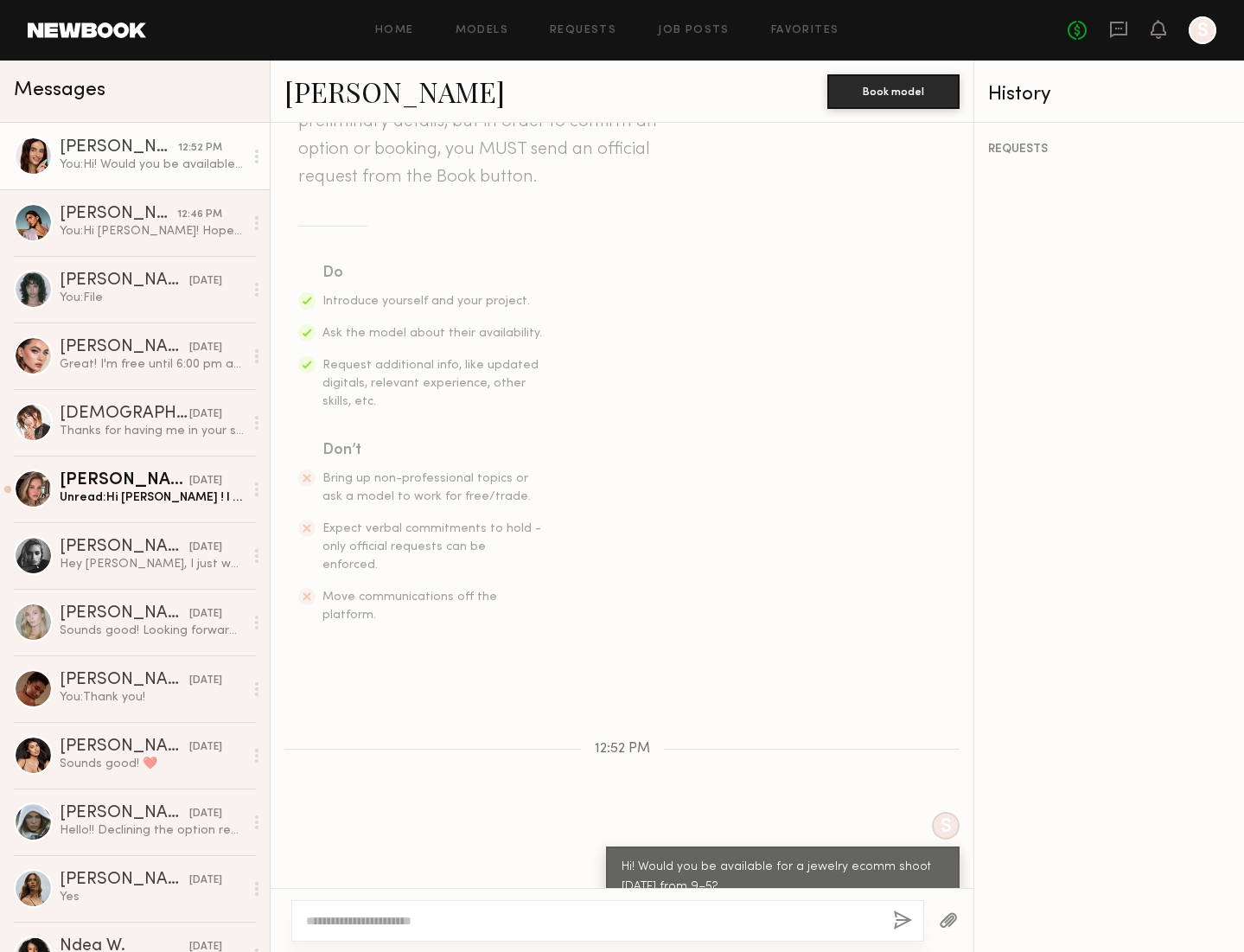
scroll to position [161, 0]
click at [104, 225] on div "You: Hi [PERSON_NAME]! Hope you’re doing well. Would you be available for a jew…" at bounding box center [151, 232] width 184 height 16
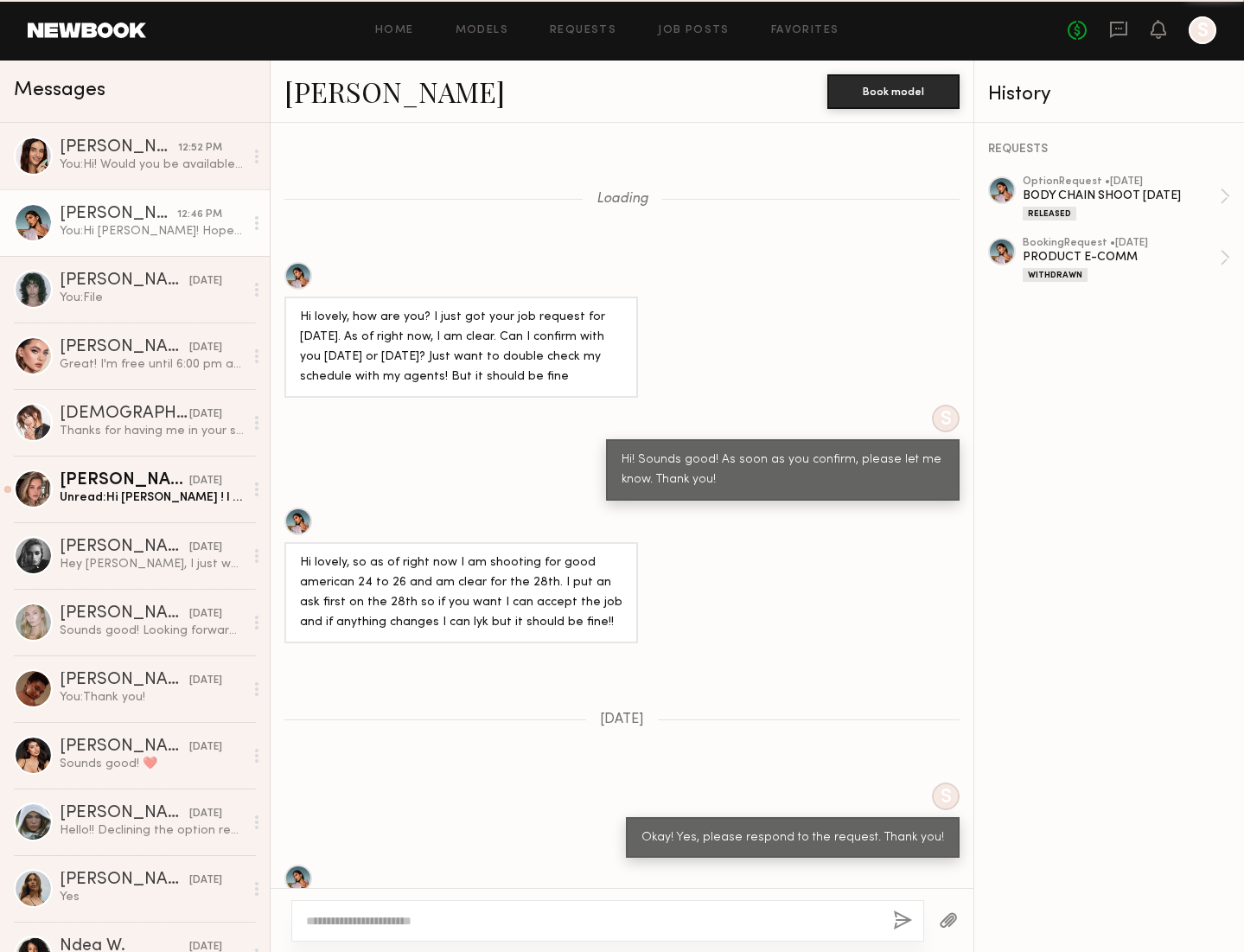
scroll to position [916, 0]
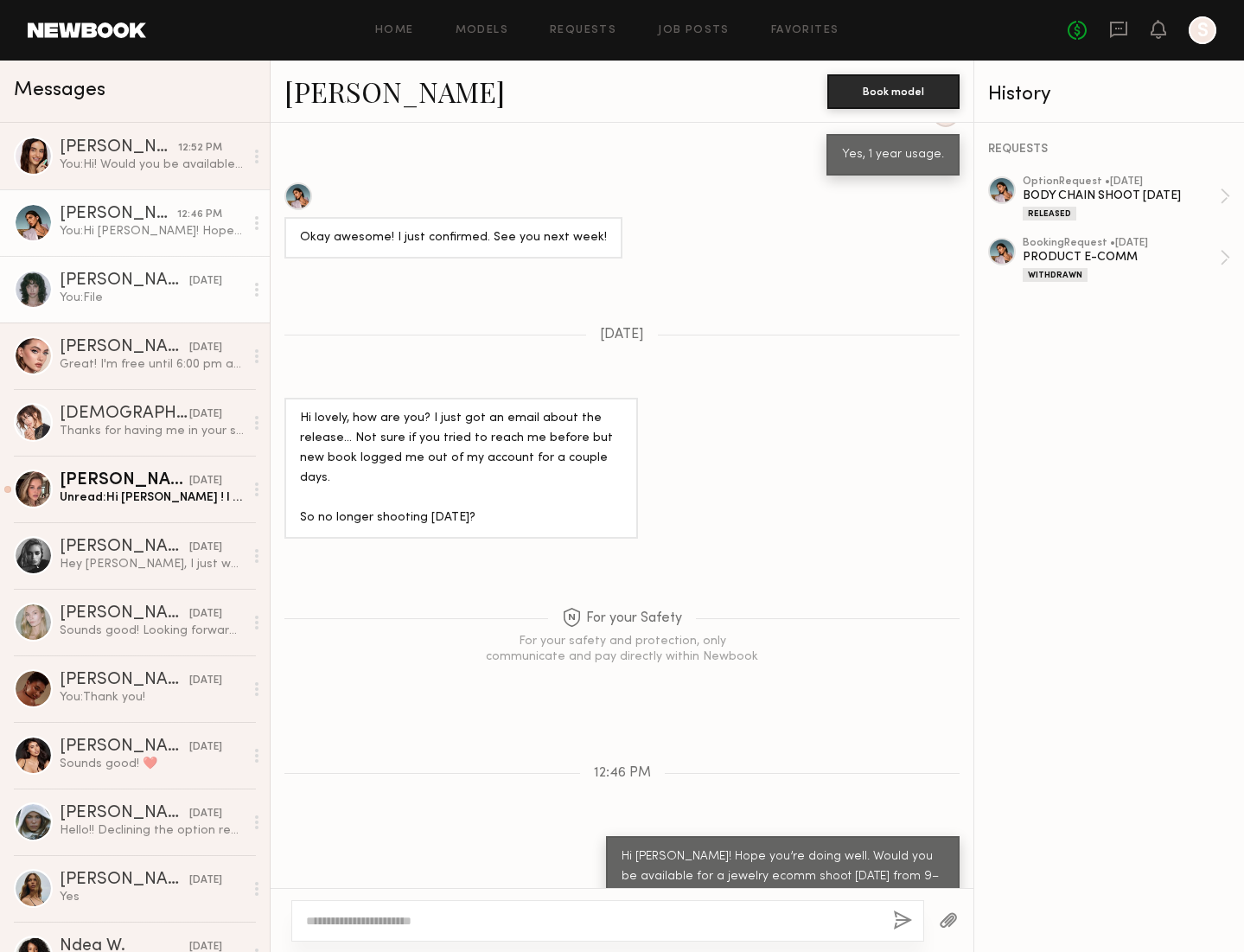
click at [136, 284] on div "[PERSON_NAME]" at bounding box center [124, 280] width 130 height 17
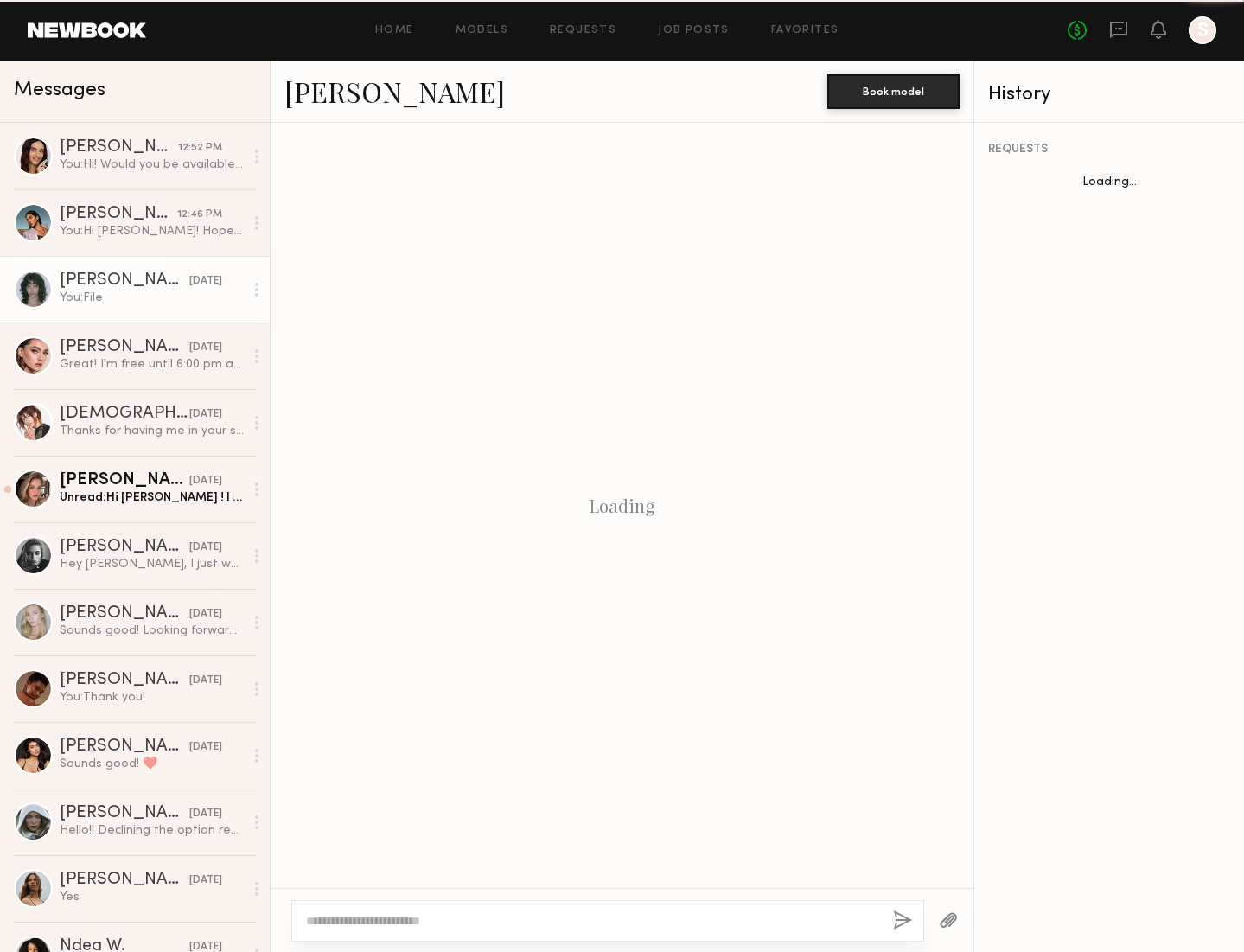
scroll to position [708, 0]
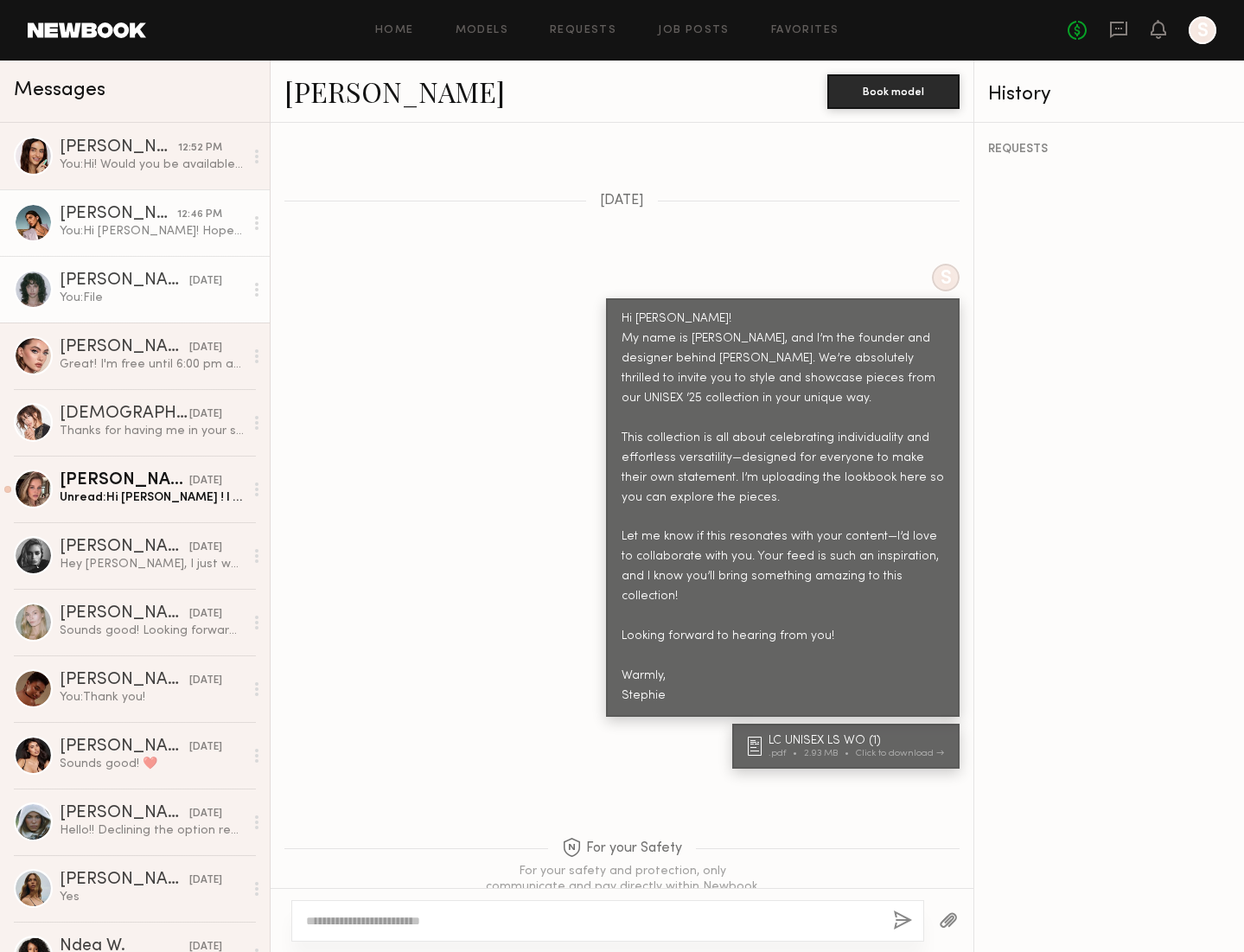
click at [94, 224] on div "You: Hi [PERSON_NAME]! Hope you’re doing well. Would you be available for a jew…" at bounding box center [151, 232] width 184 height 16
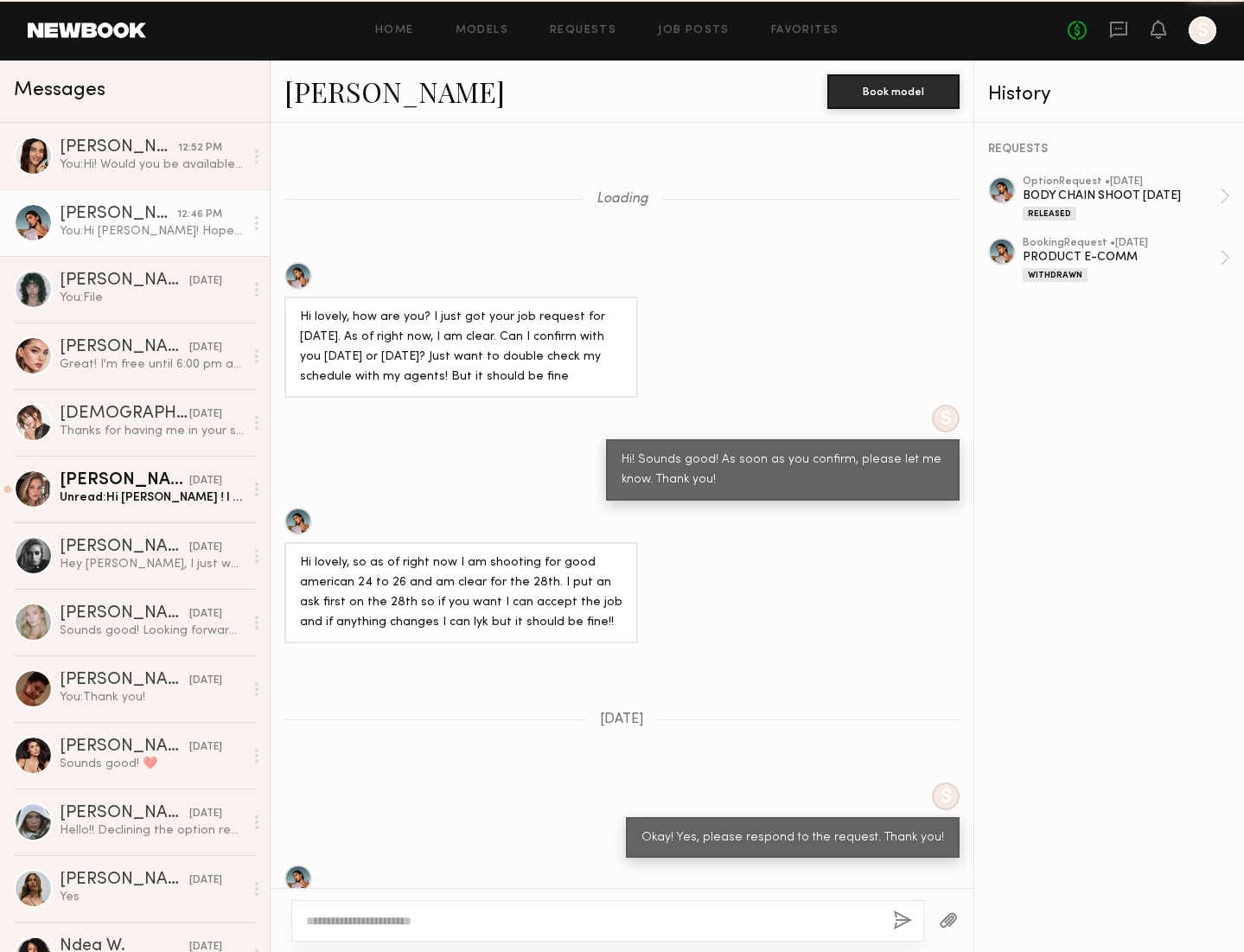
scroll to position [916, 0]
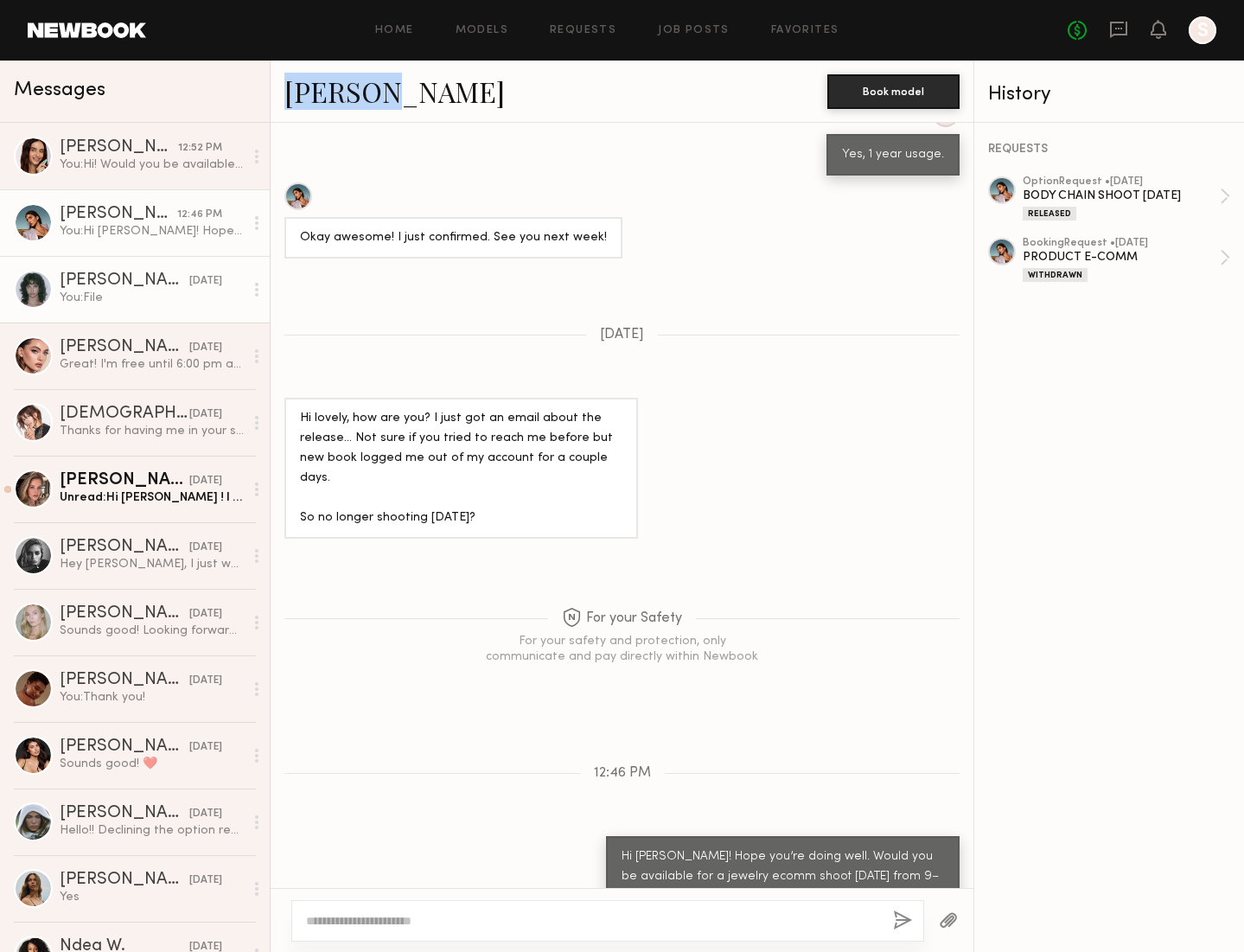
click at [100, 281] on div "[PERSON_NAME]" at bounding box center [124, 280] width 130 height 17
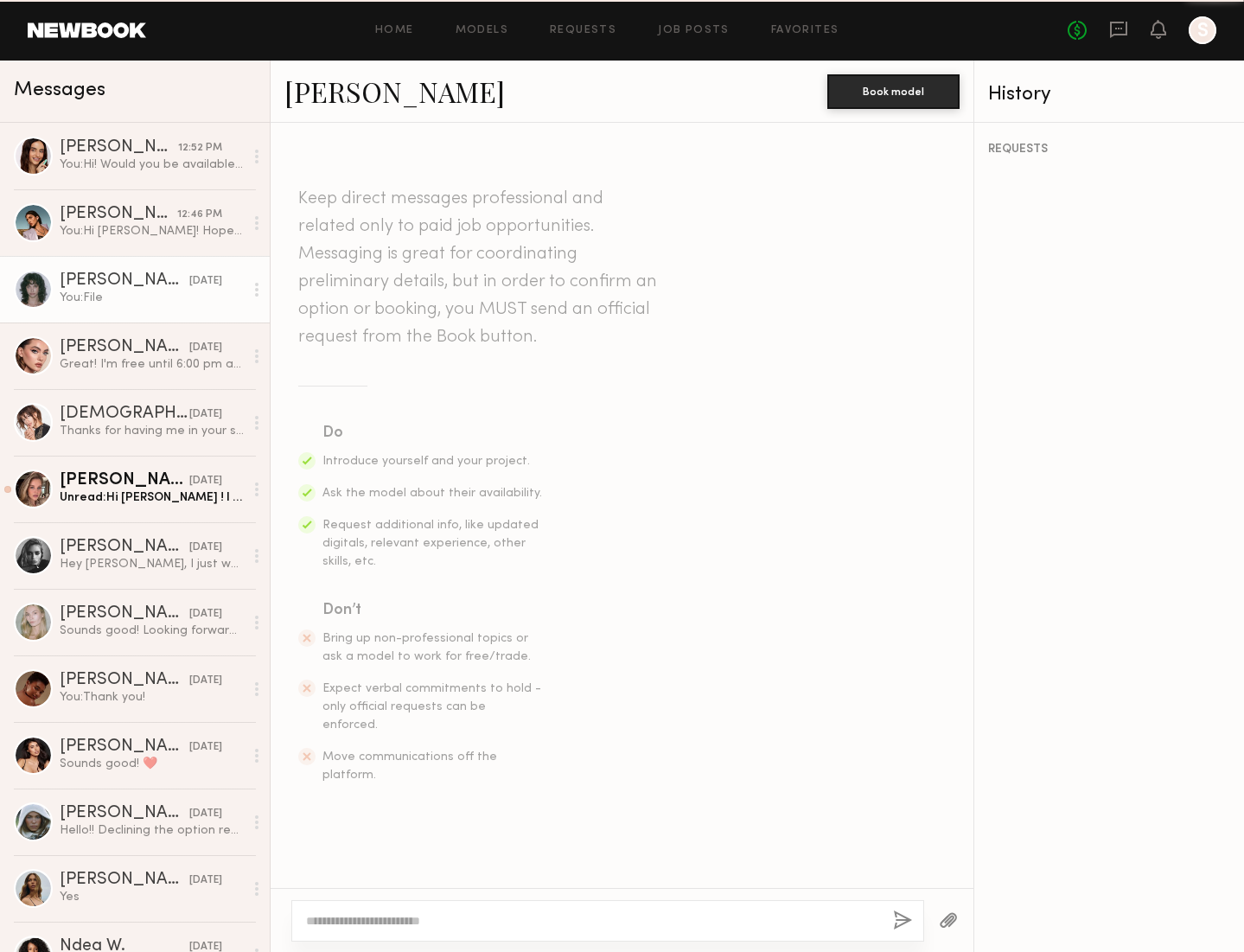
scroll to position [708, 0]
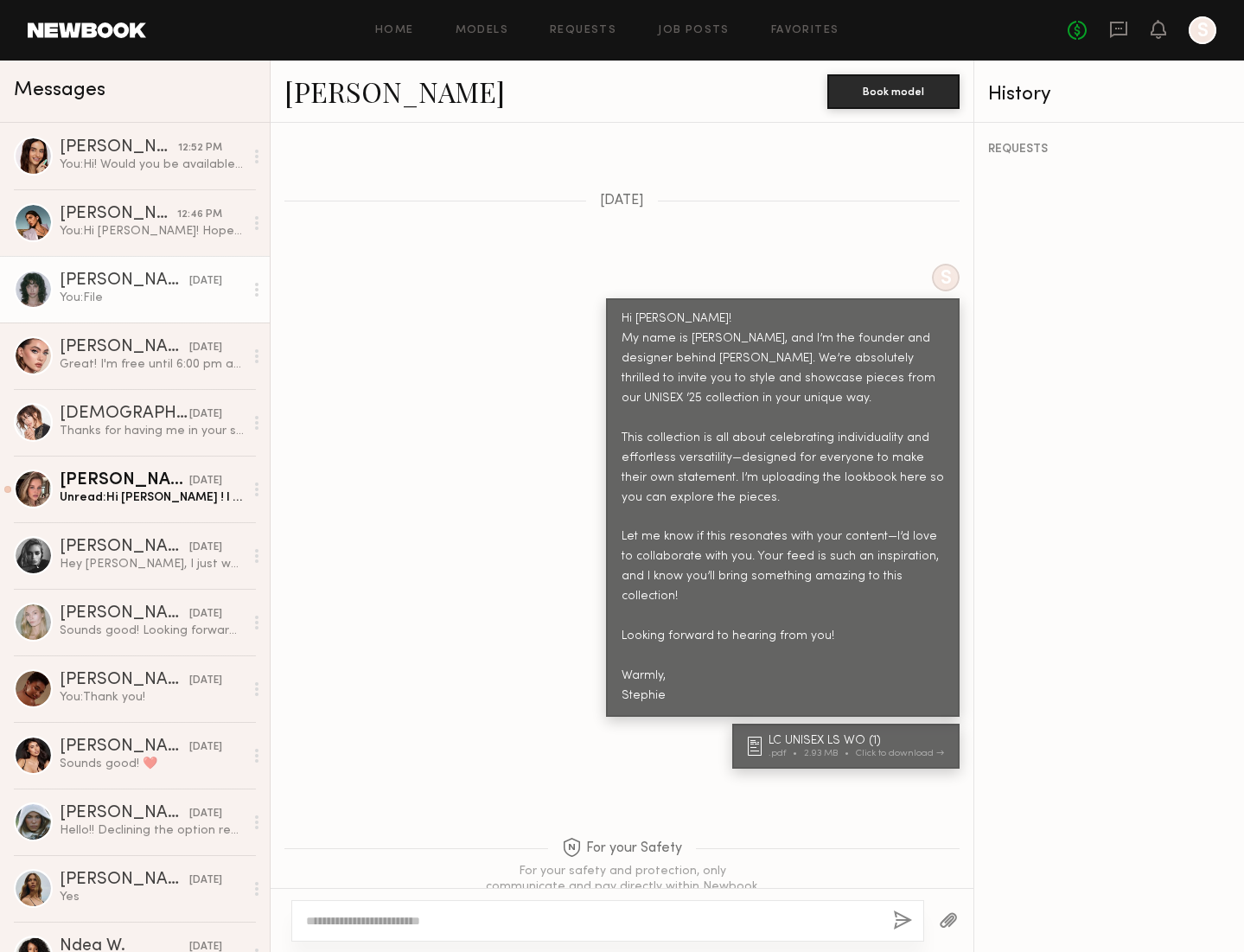
click at [108, 280] on div "[PERSON_NAME]" at bounding box center [124, 280] width 130 height 17
click at [310, 89] on link "[PERSON_NAME]" at bounding box center [395, 91] width 221 height 38
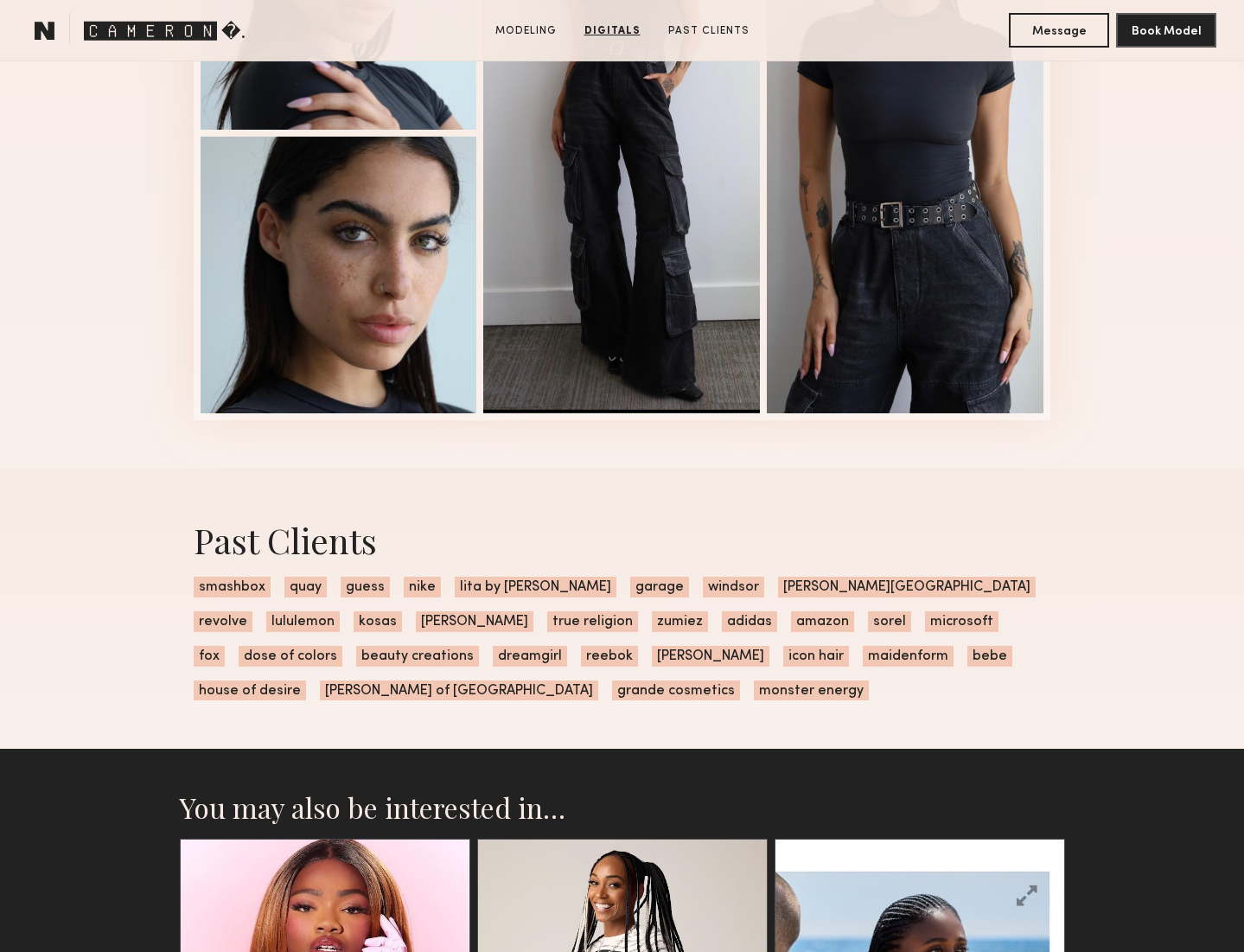
scroll to position [2001, 0]
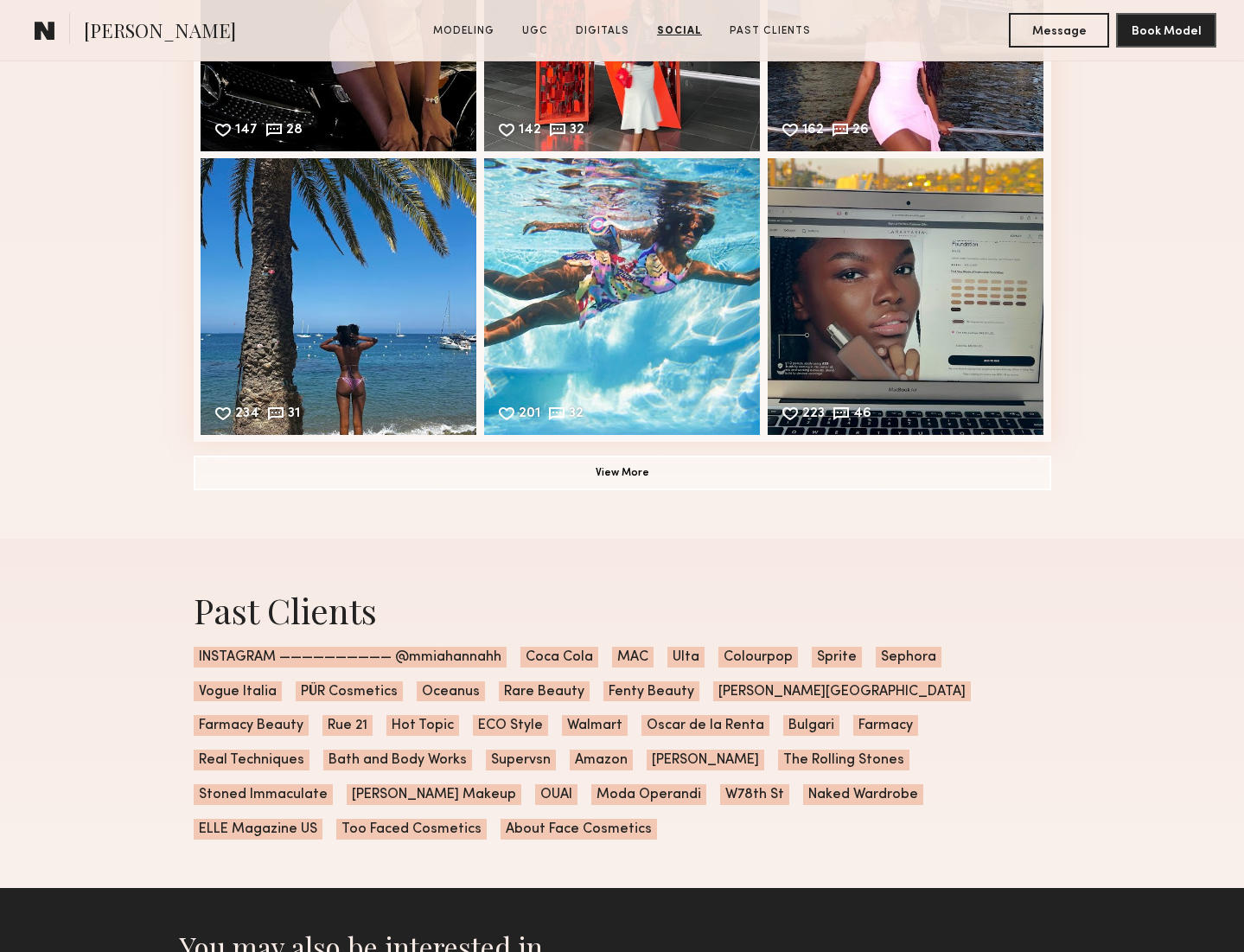
scroll to position [5730, 0]
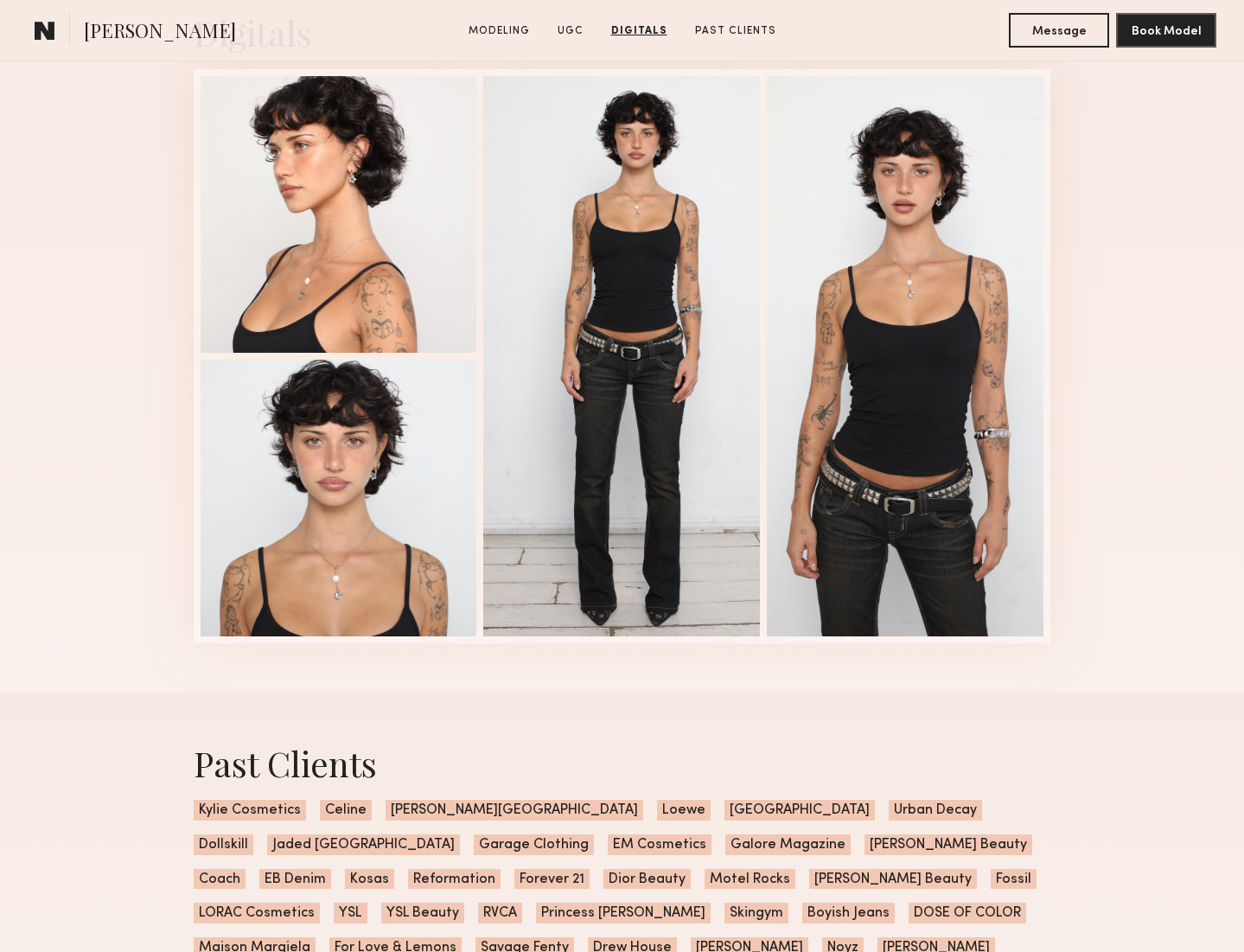
scroll to position [3760, 0]
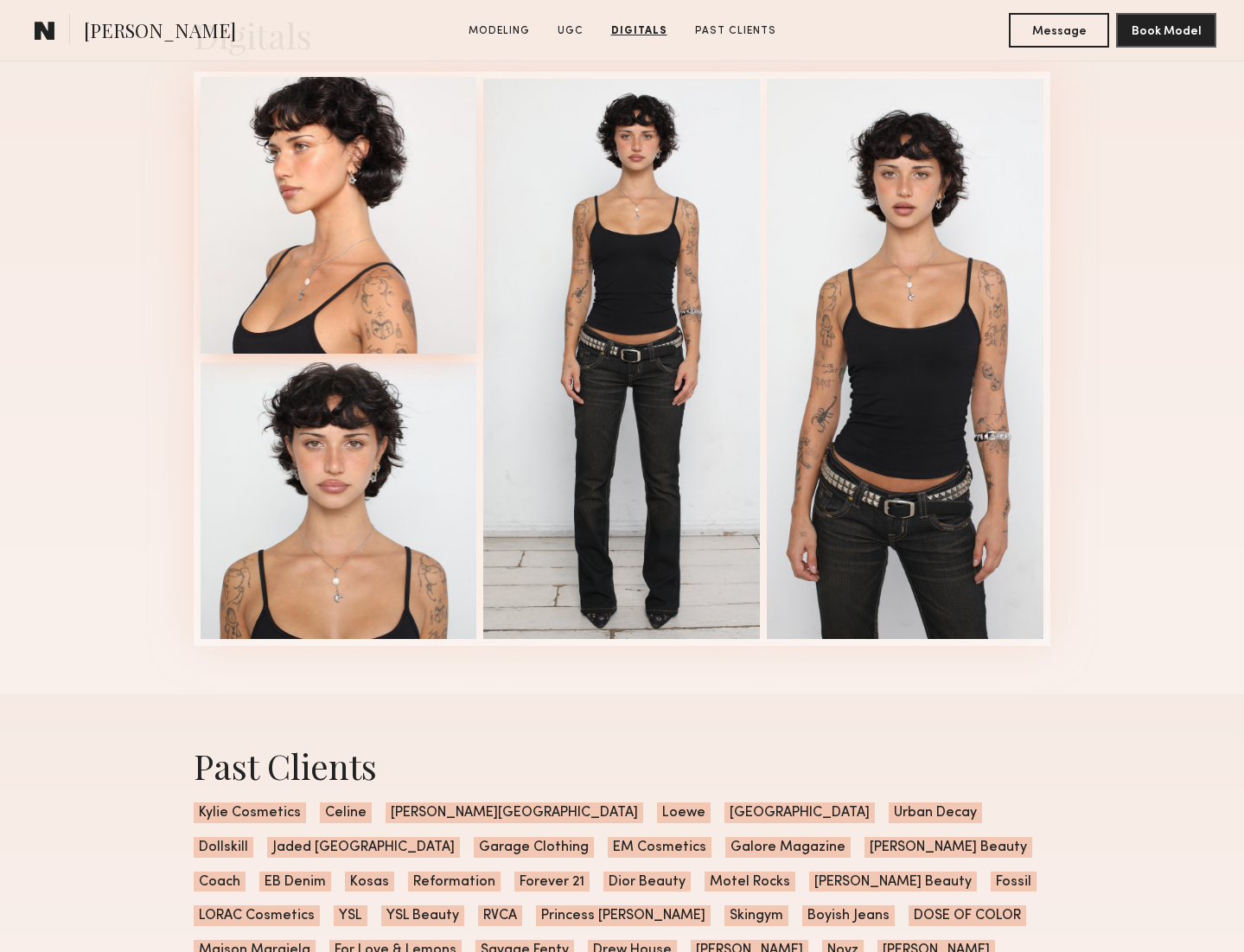
click at [345, 229] on div at bounding box center [339, 215] width 276 height 276
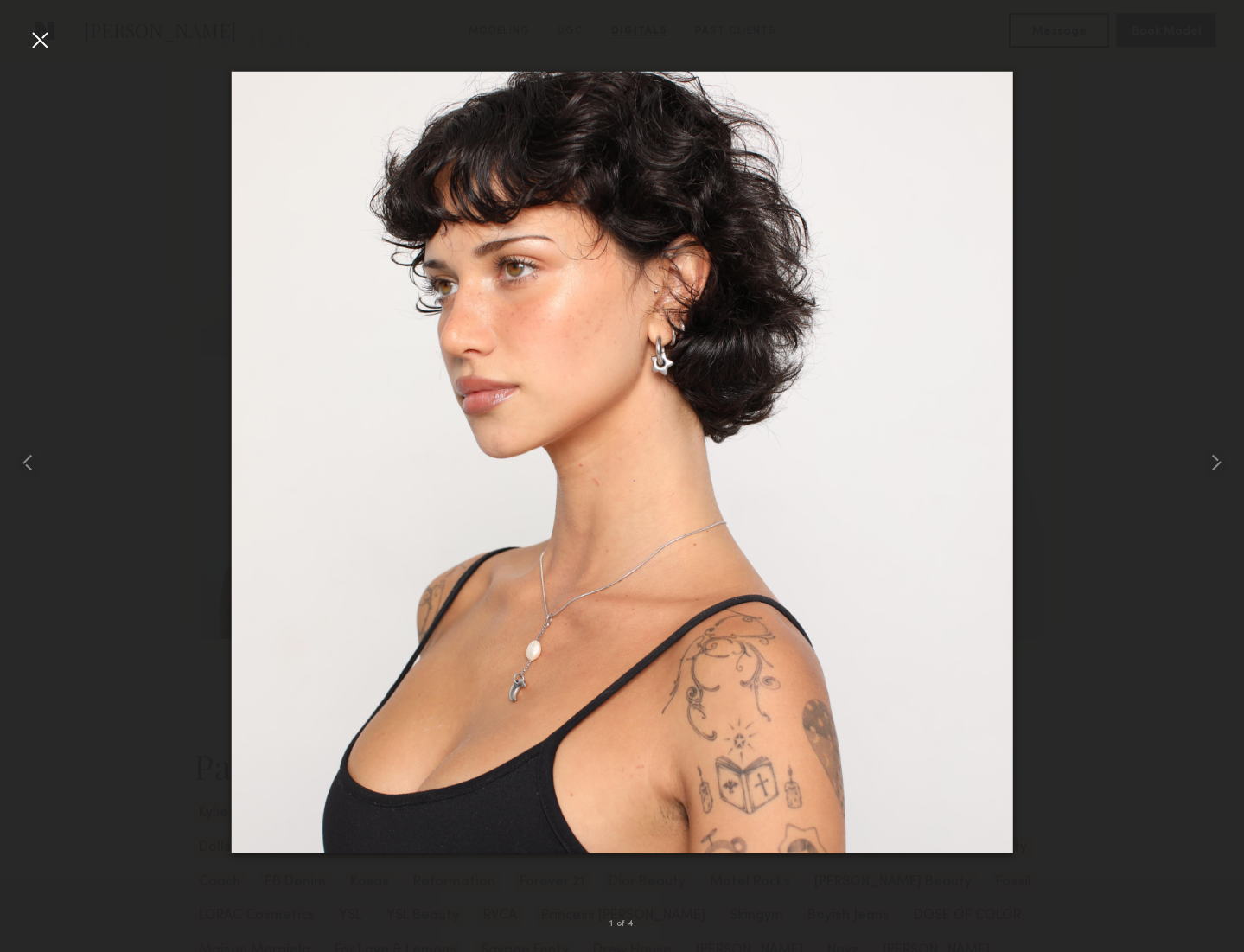
drag, startPoint x: 40, startPoint y: 43, endPoint x: 196, endPoint y: 117, distance: 172.7
click at [40, 43] on div at bounding box center [39, 39] width 27 height 27
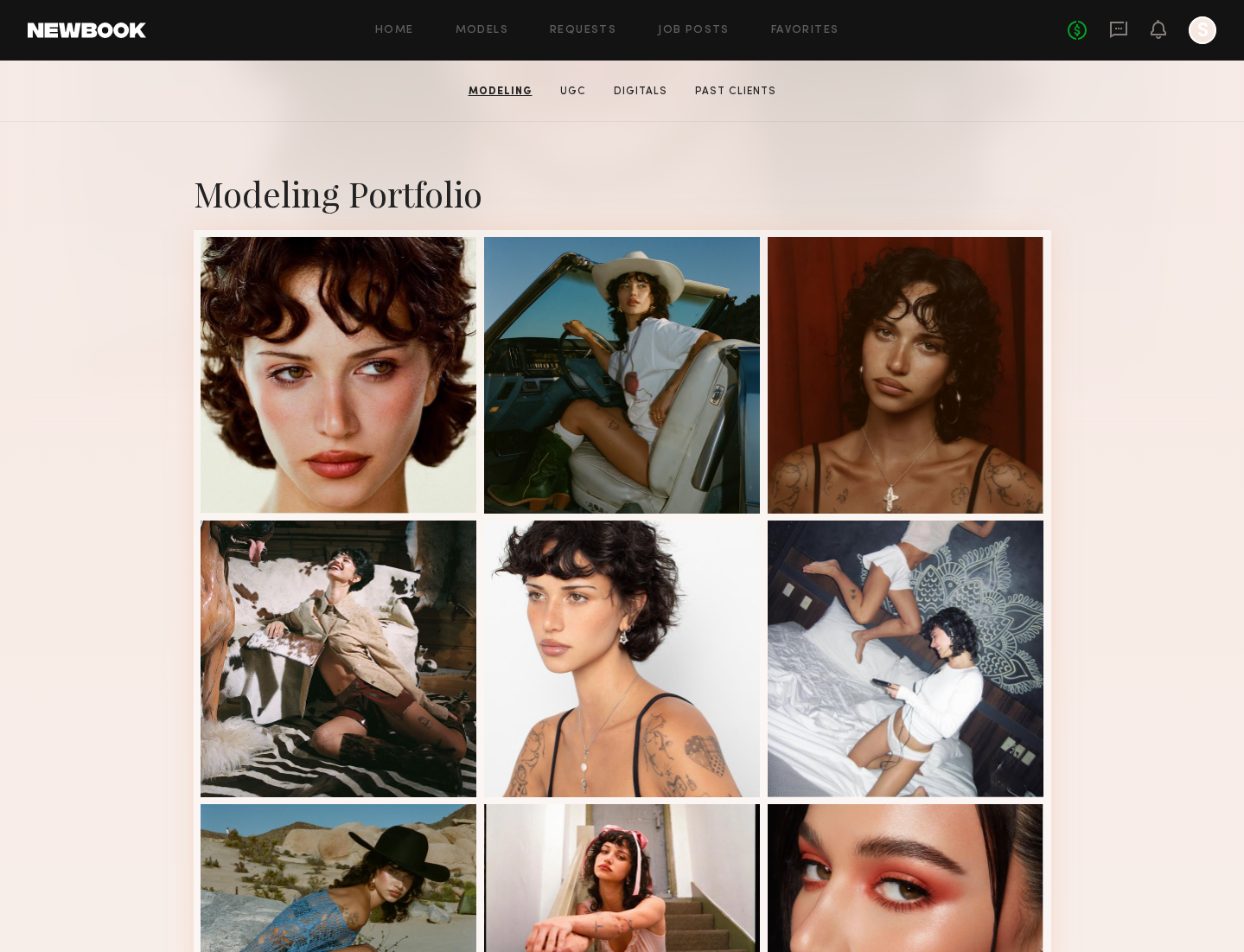
scroll to position [0, 0]
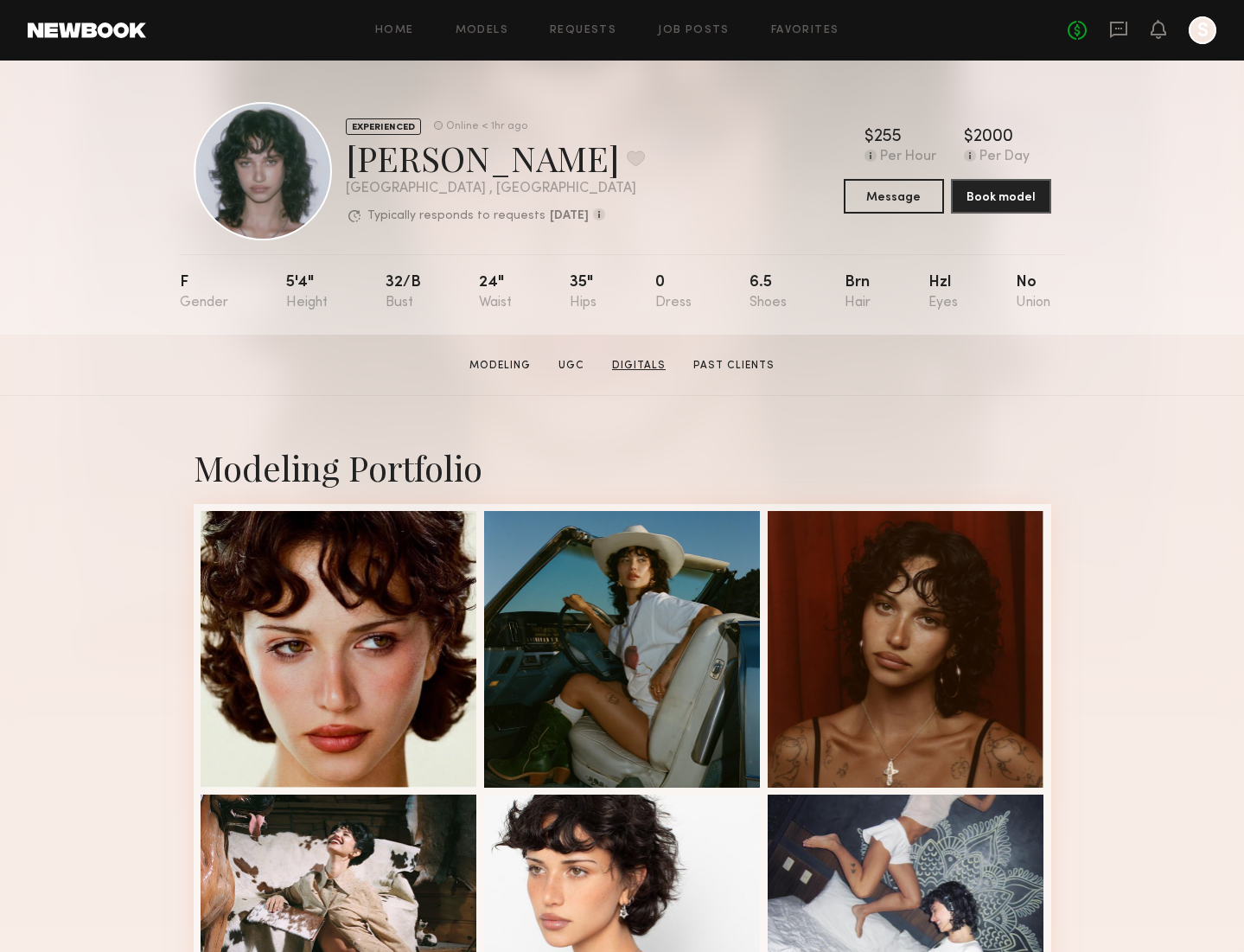
click at [633, 367] on link "Digitals" at bounding box center [639, 365] width 68 height 16
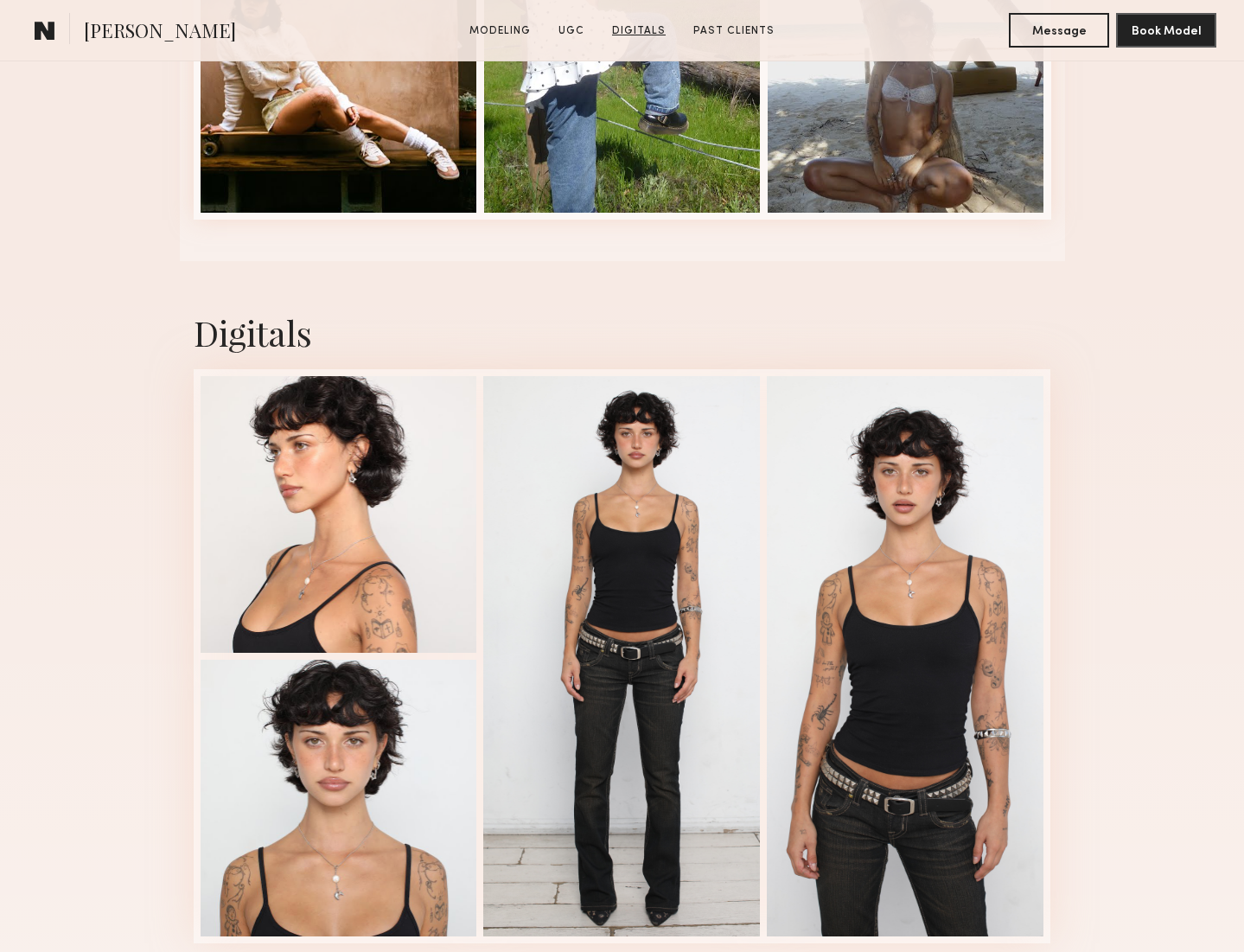
scroll to position [3620, 0]
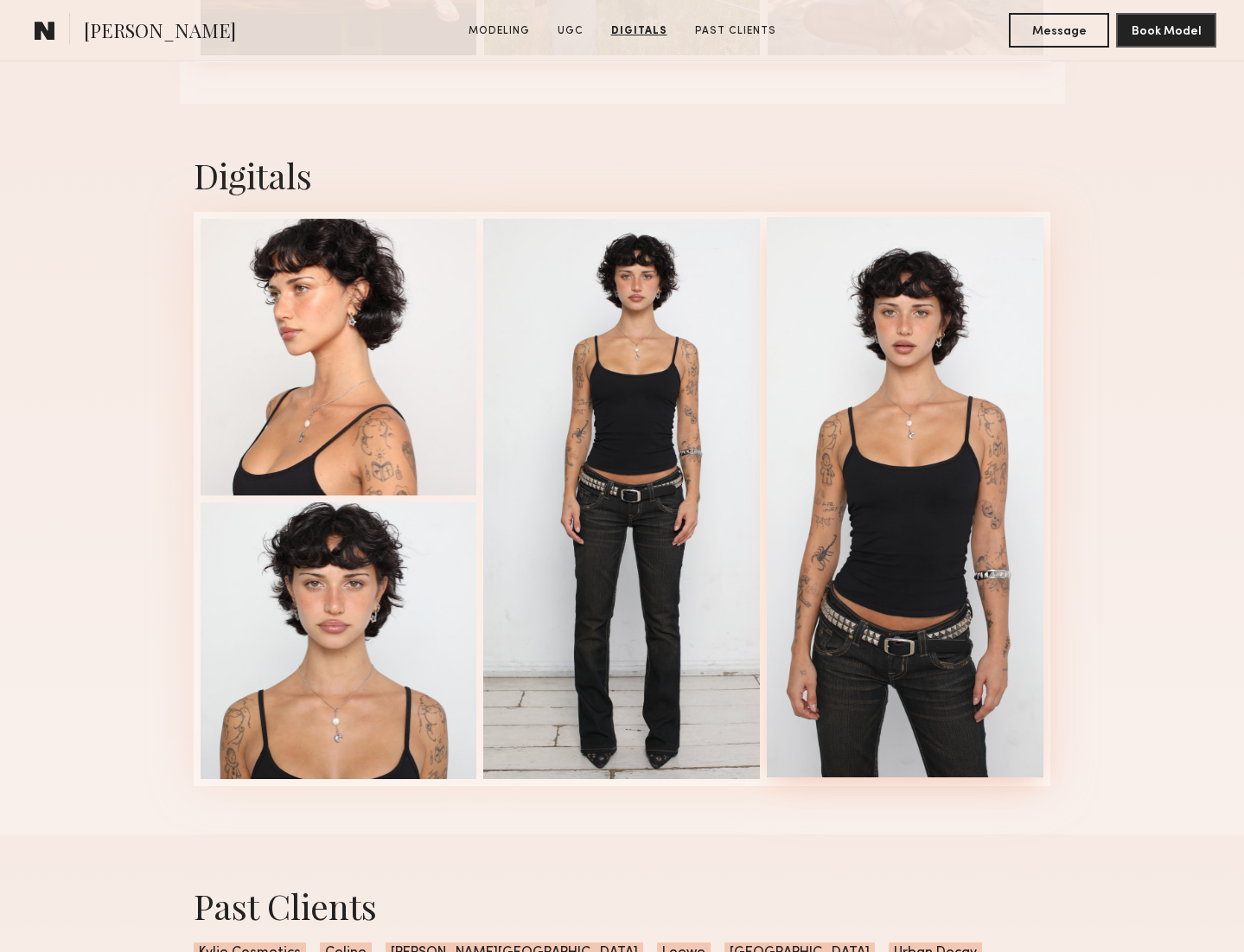
click at [944, 358] on div at bounding box center [905, 497] width 276 height 560
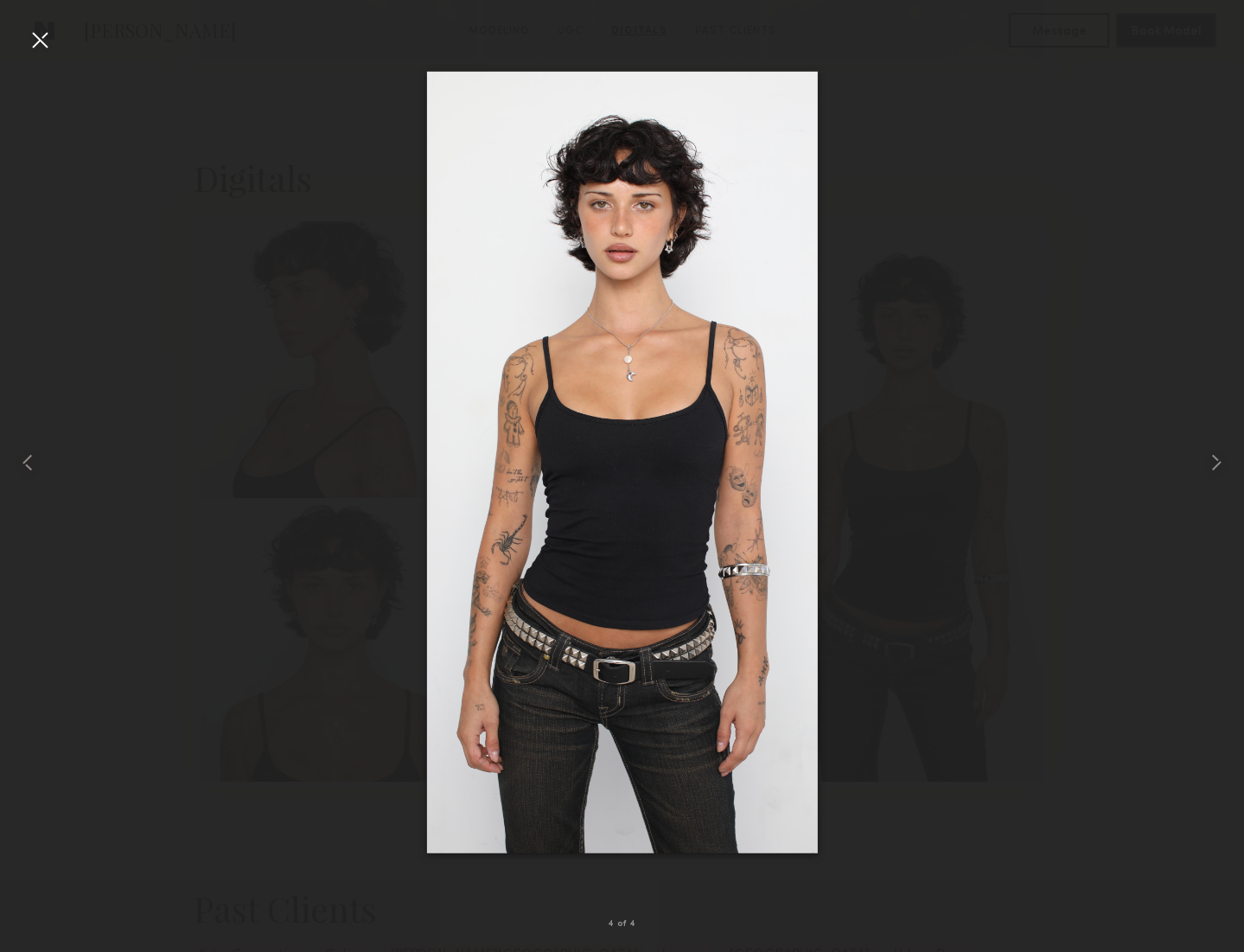
click at [32, 38] on div at bounding box center [39, 39] width 27 height 27
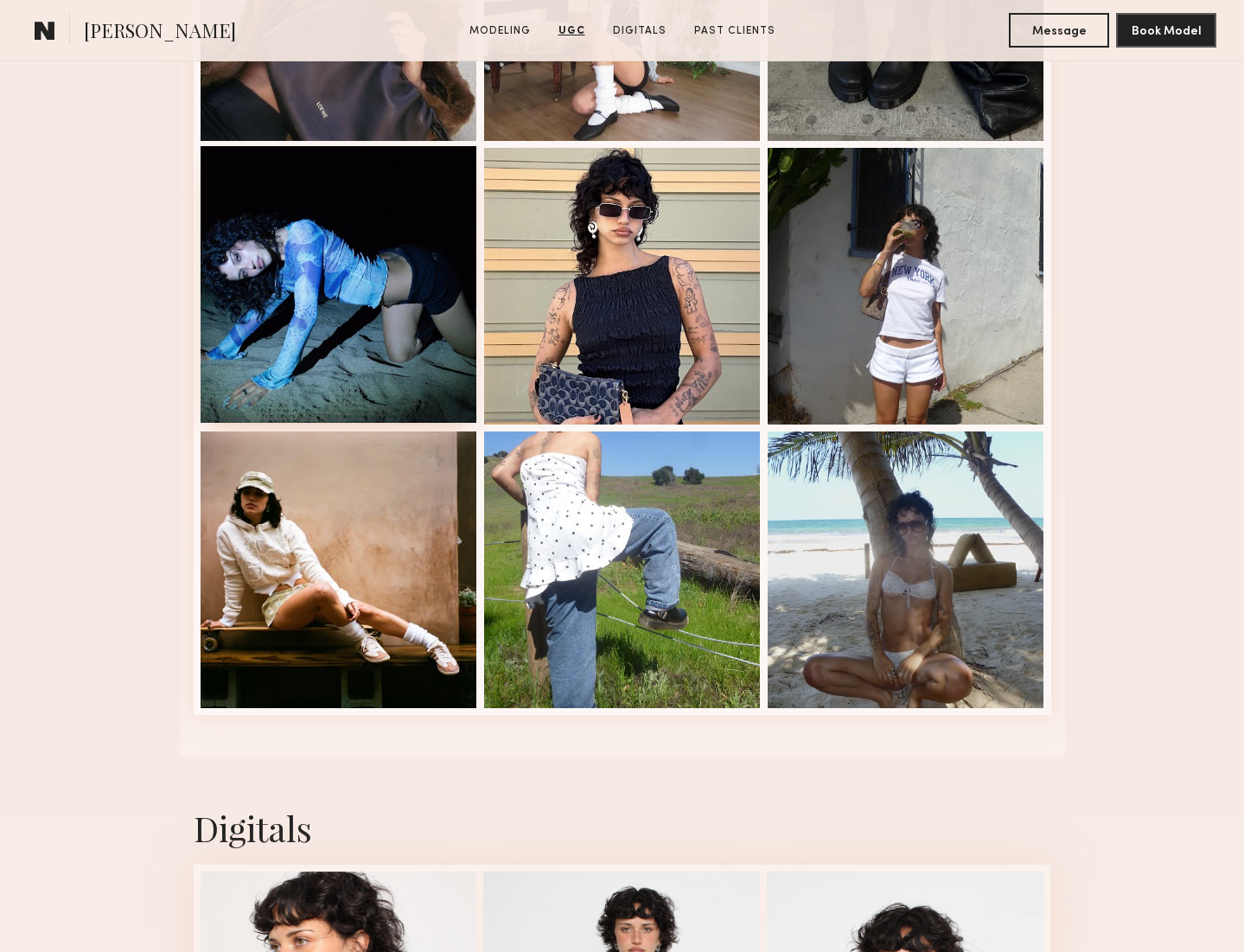
scroll to position [3371, 0]
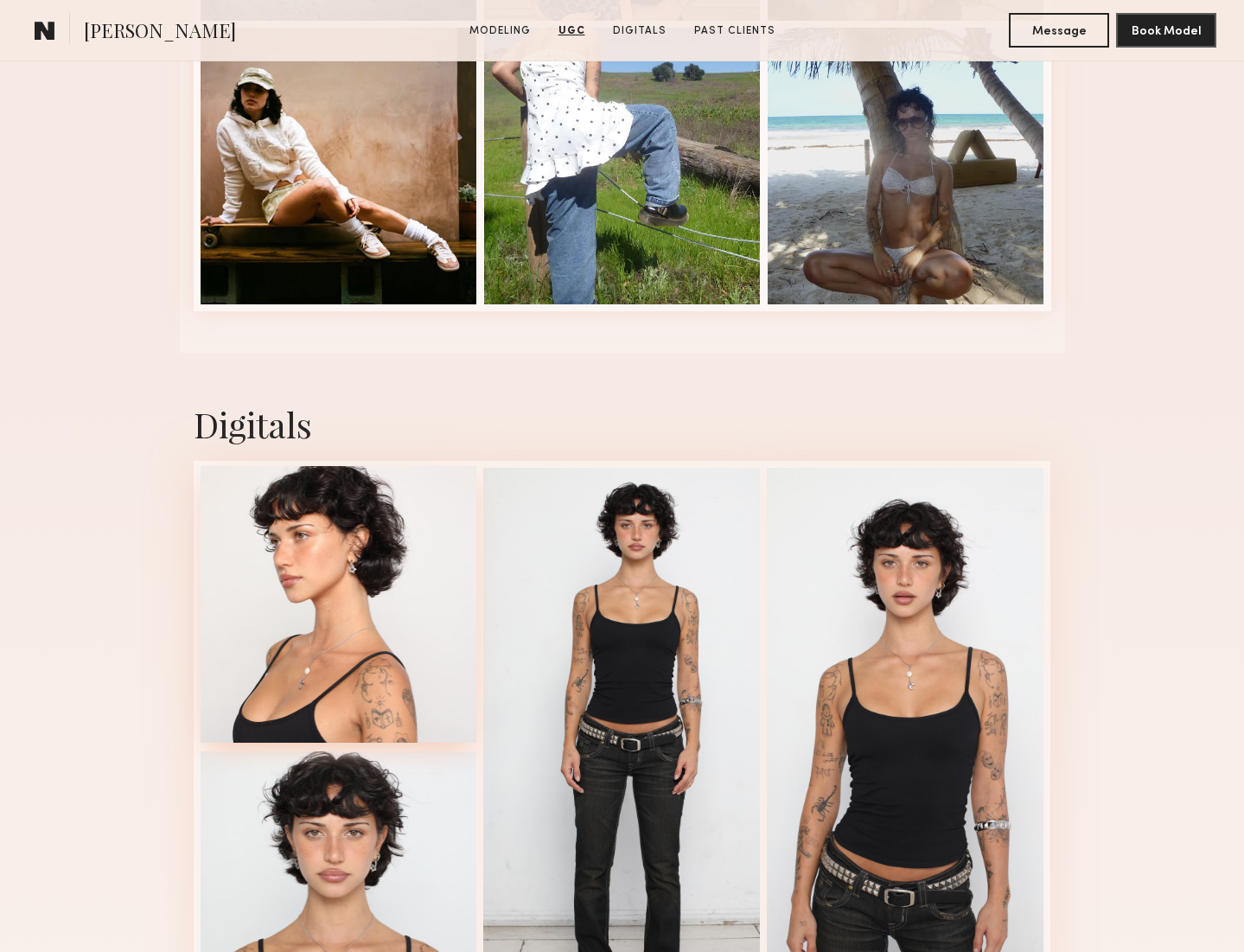
click at [353, 533] on div at bounding box center [339, 604] width 276 height 276
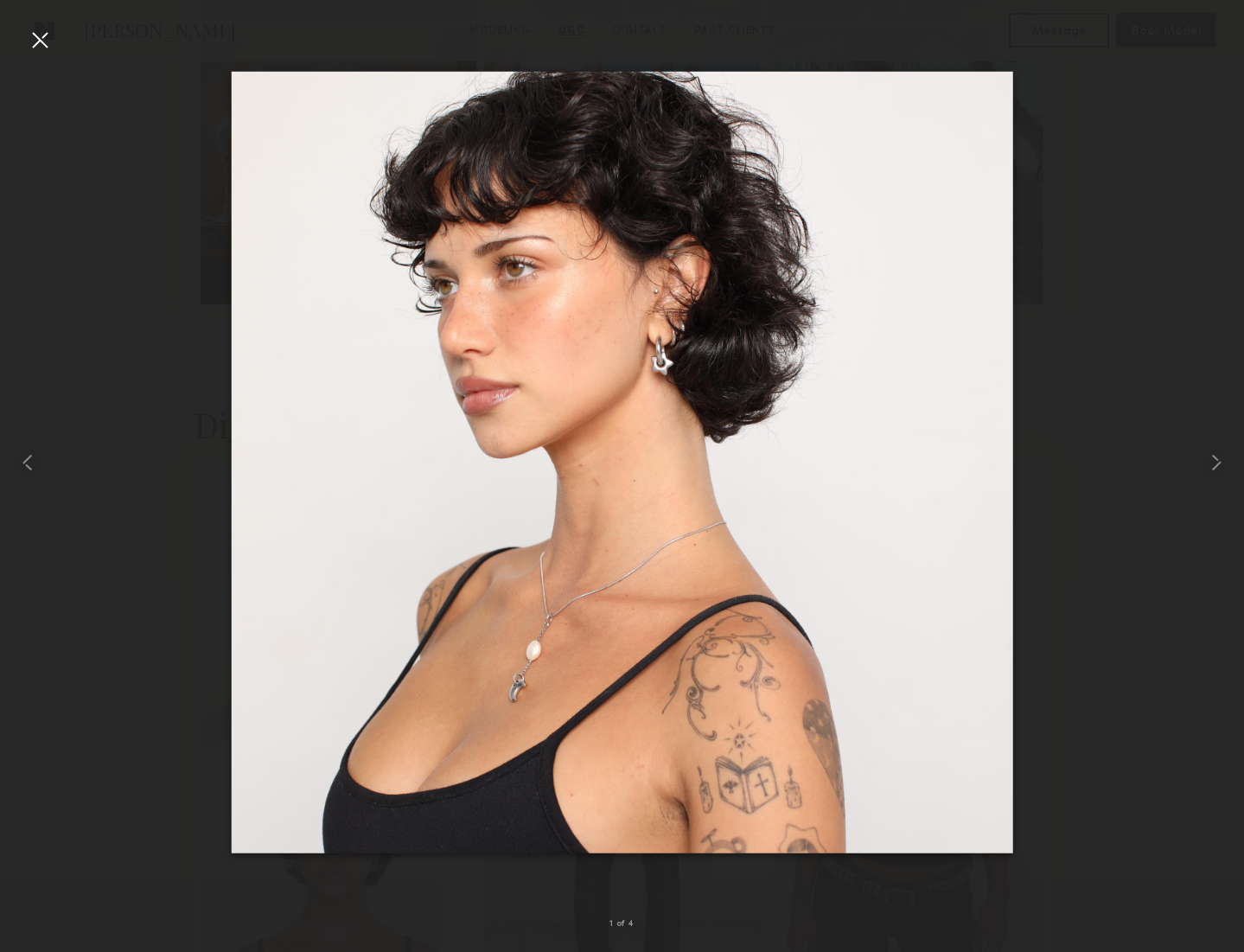
click at [41, 49] on div at bounding box center [39, 39] width 27 height 27
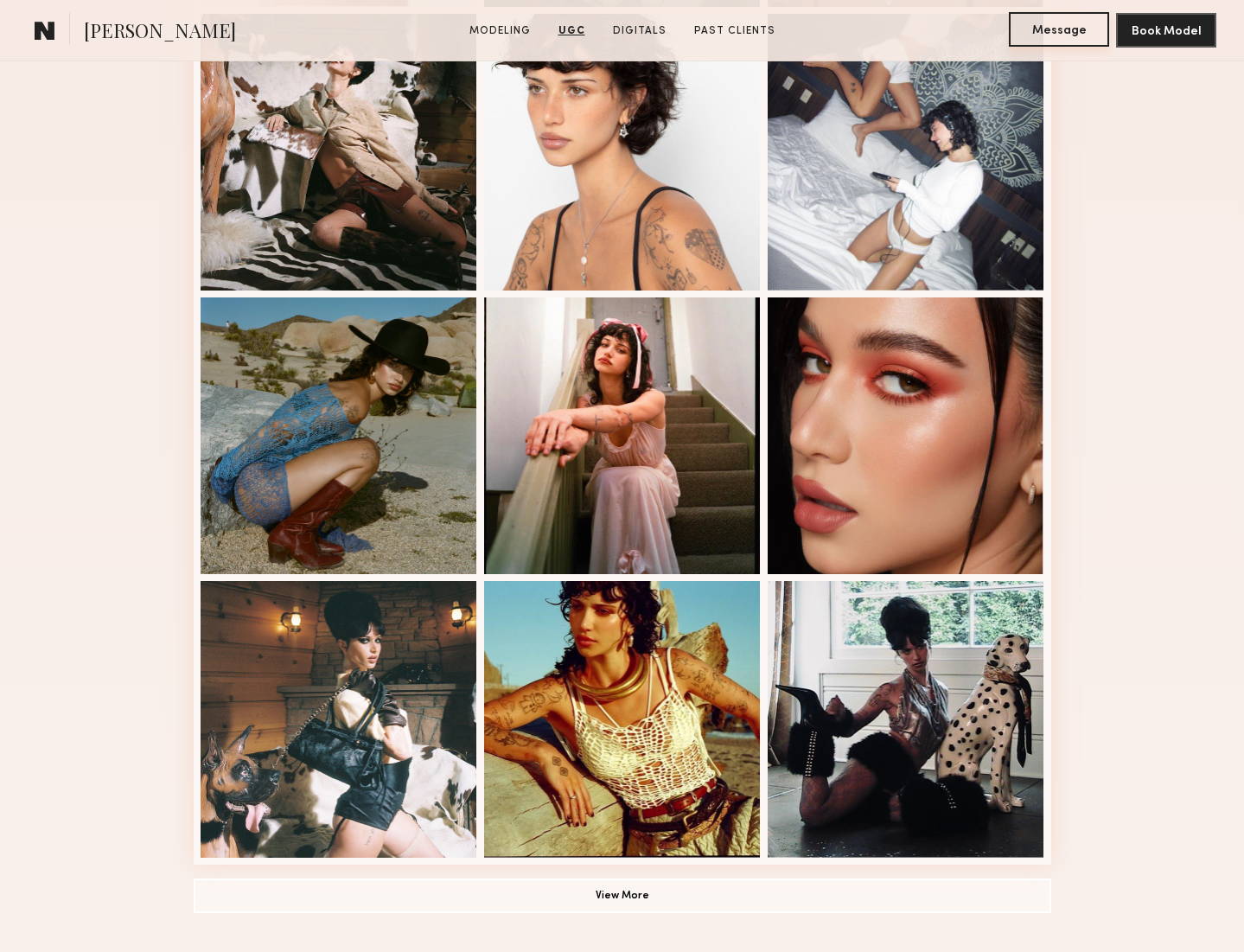
scroll to position [768, 0]
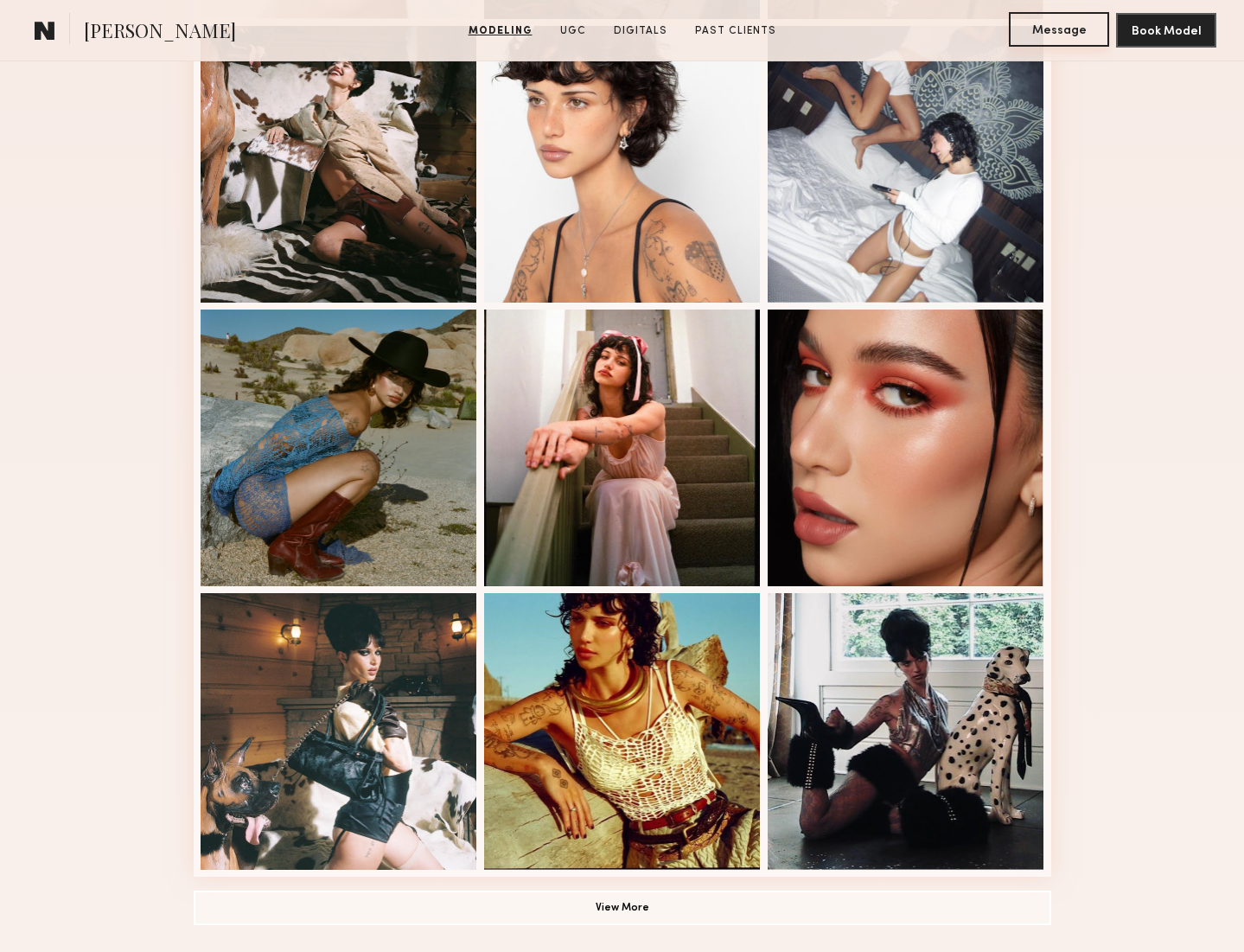
click at [1052, 34] on button "Message" at bounding box center [1059, 29] width 101 height 35
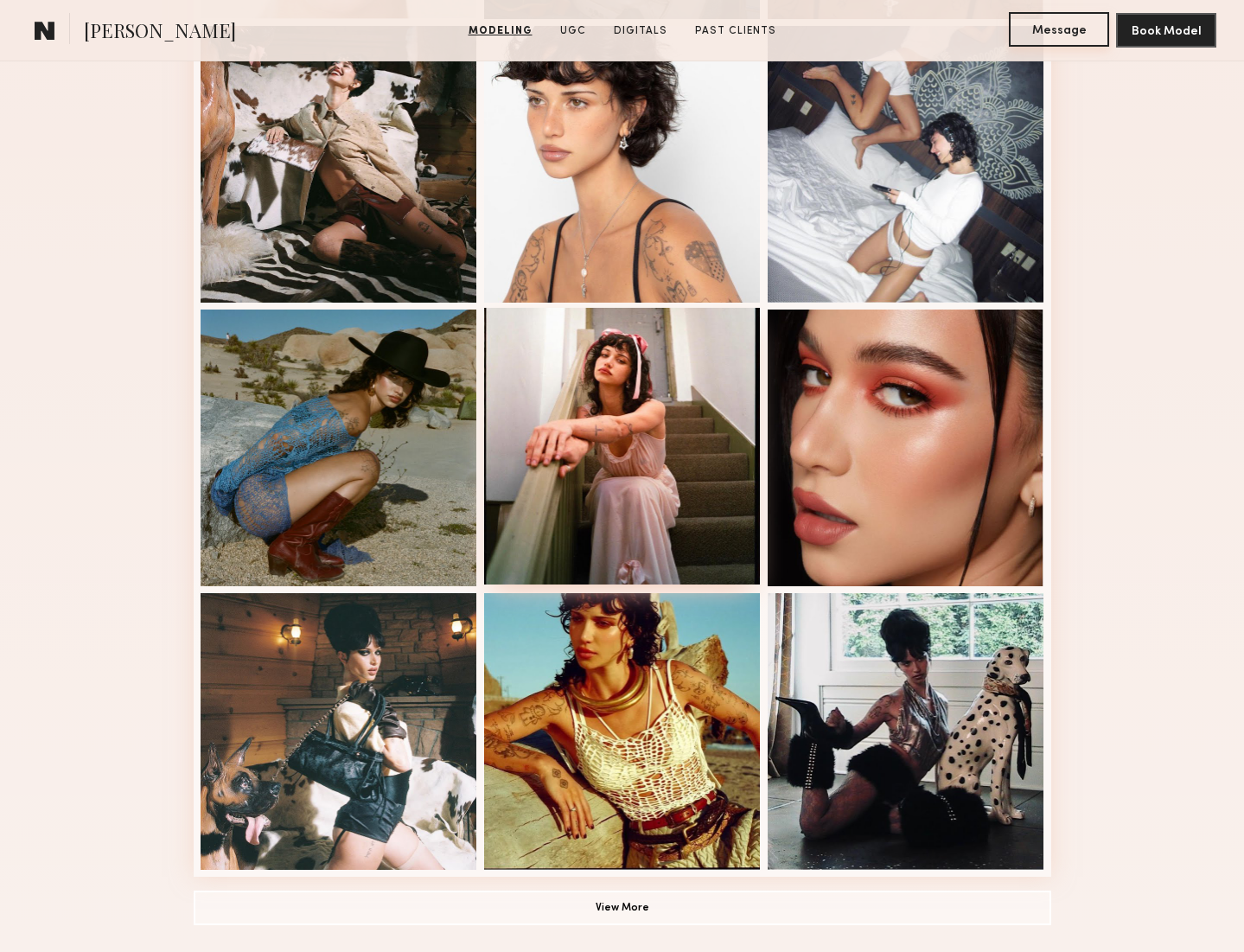
scroll to position [791, 0]
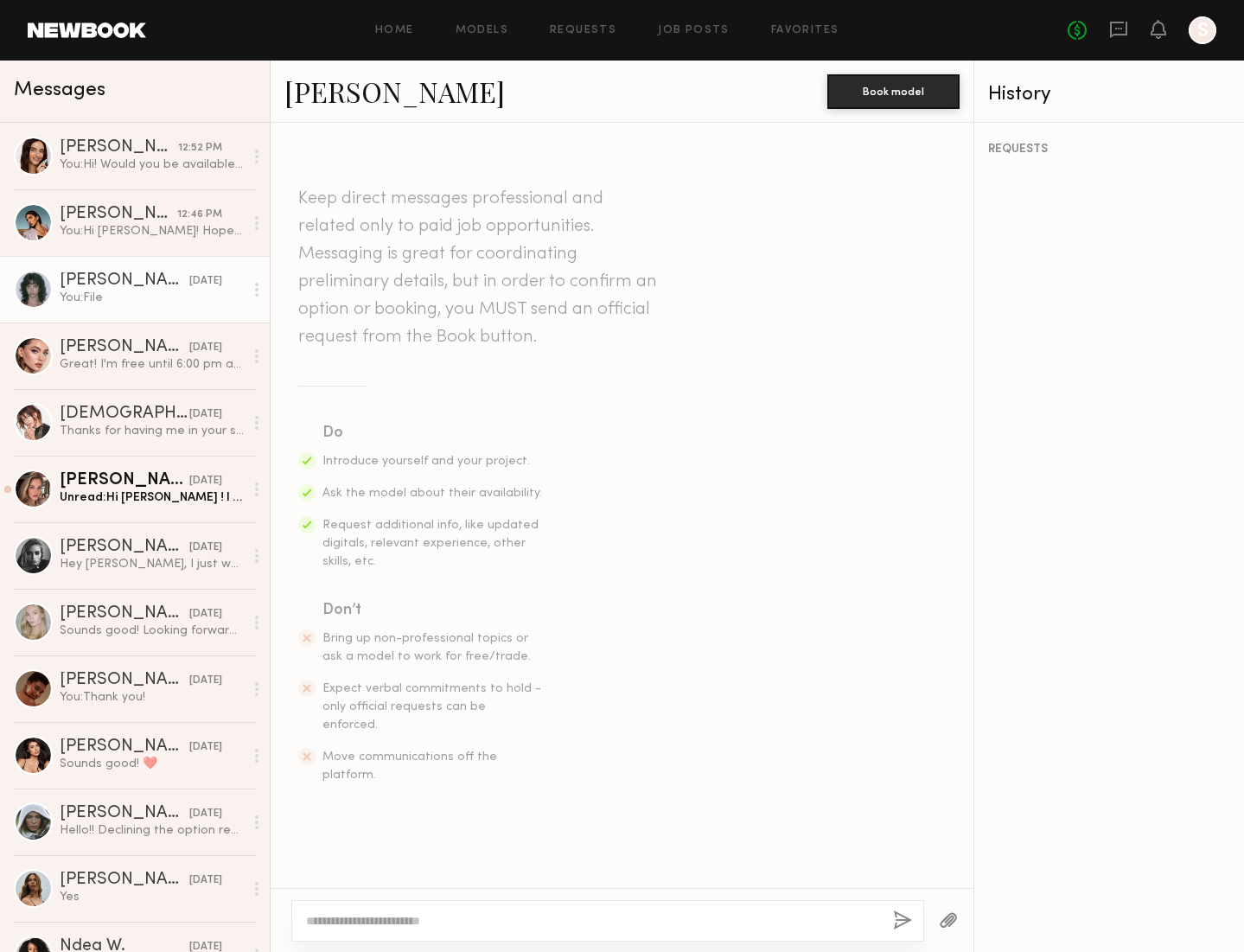
click at [353, 91] on link "[PERSON_NAME]" at bounding box center [395, 91] width 221 height 38
click at [889, 101] on button "Book model" at bounding box center [893, 91] width 132 height 35
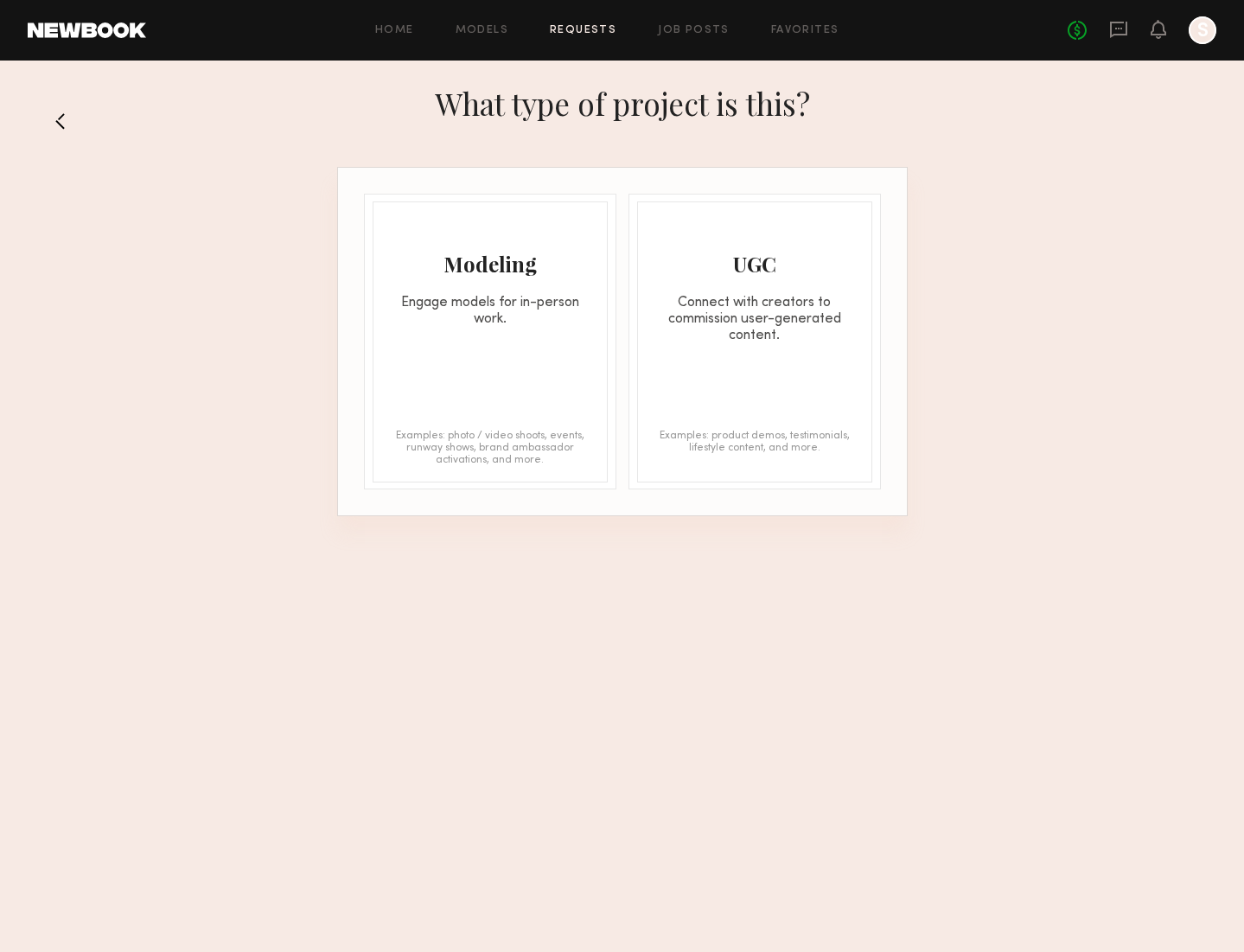
click at [441, 278] on div "Modeling Engage models for in-person work." at bounding box center [490, 265] width 233 height 125
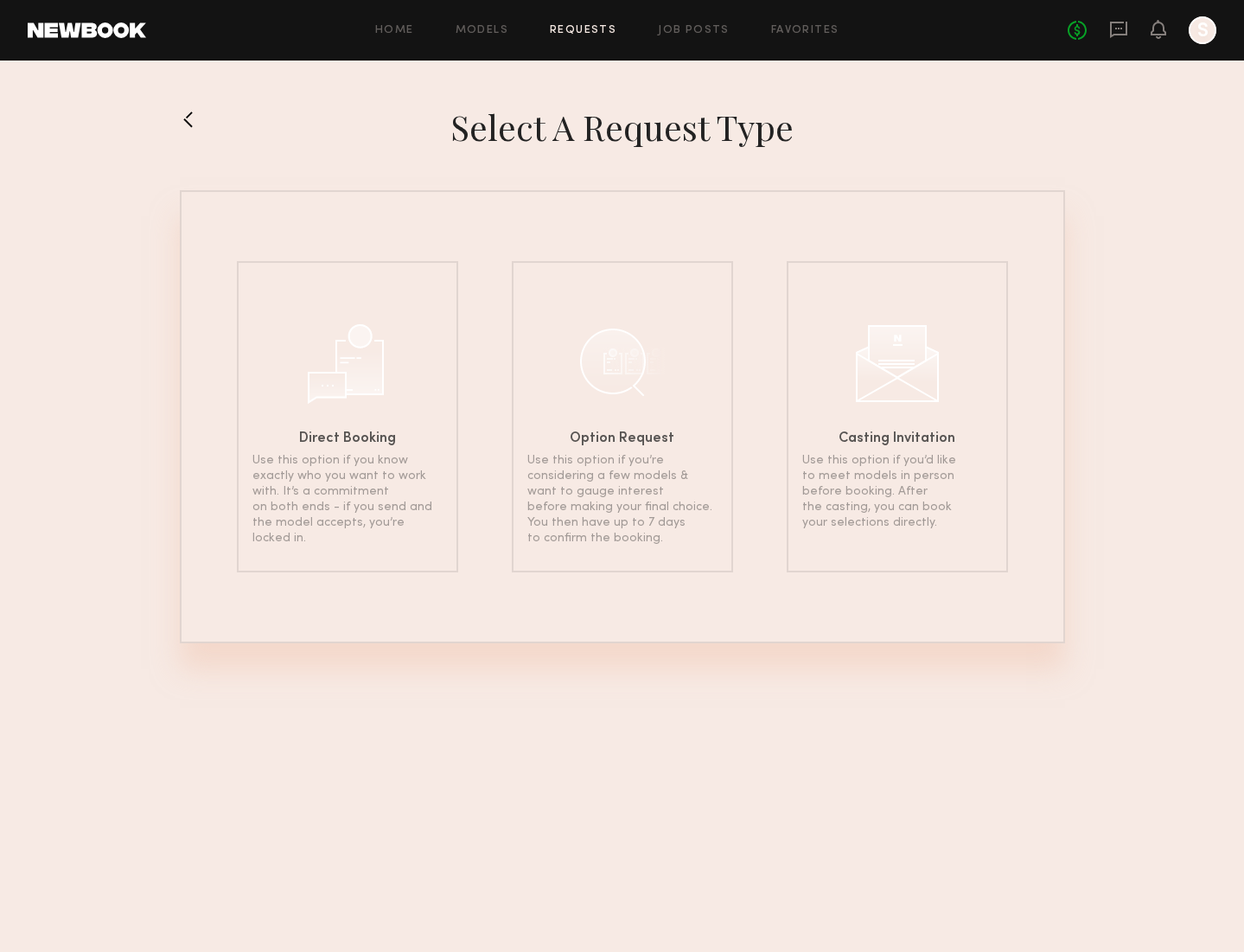
click at [349, 333] on div at bounding box center [347, 361] width 86 height 86
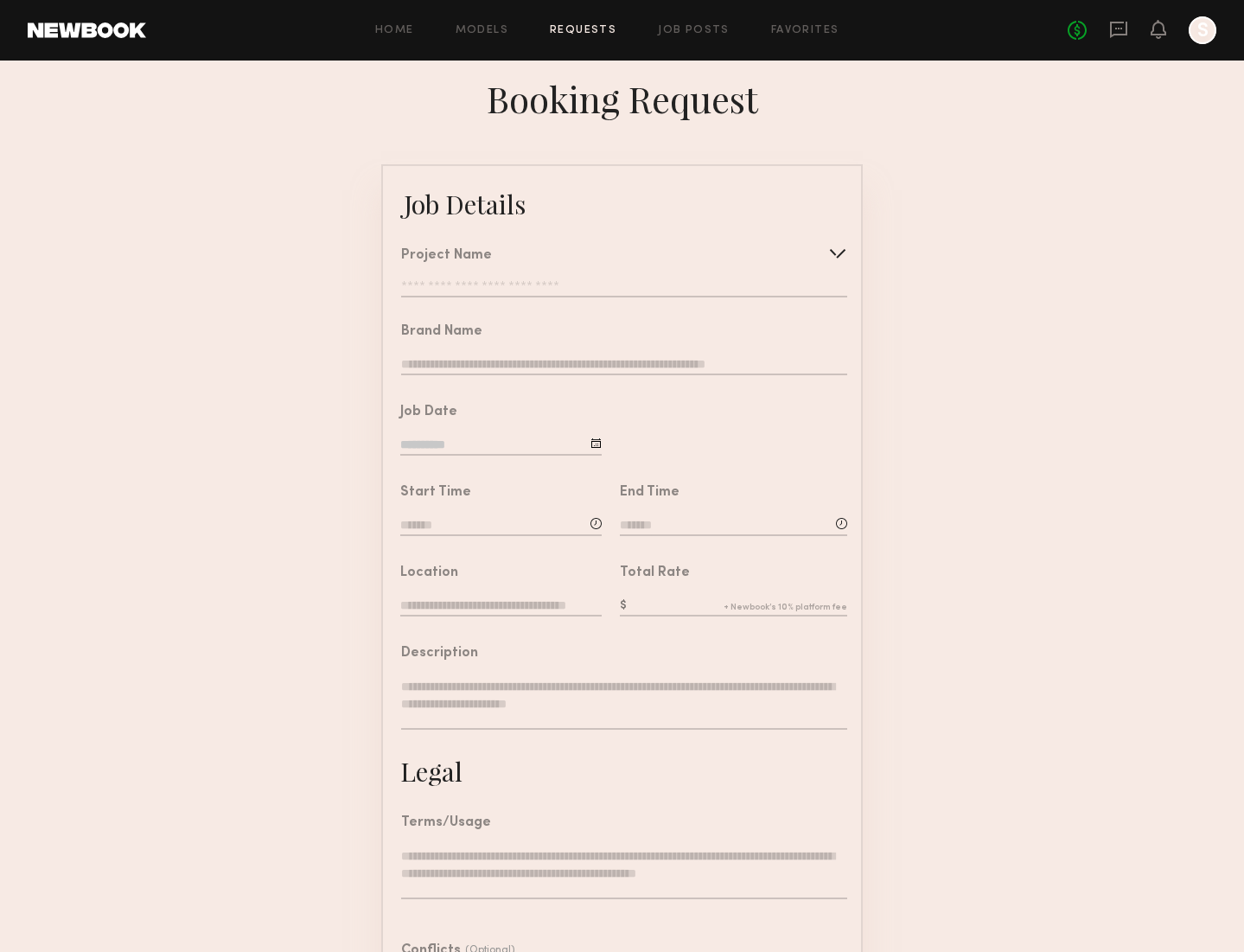
click at [618, 360] on input "text" at bounding box center [623, 365] width 446 height 19
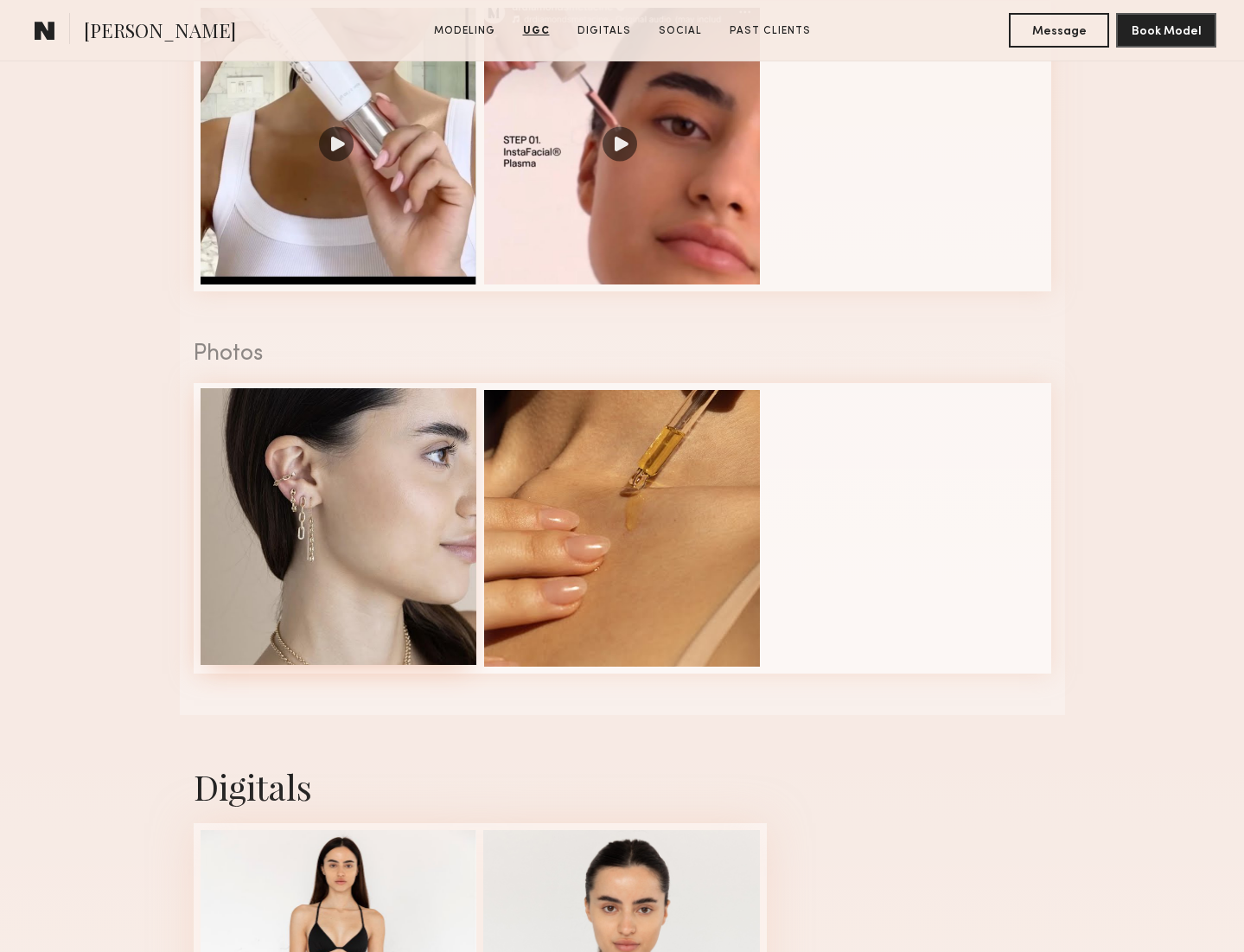
scroll to position [1877, 0]
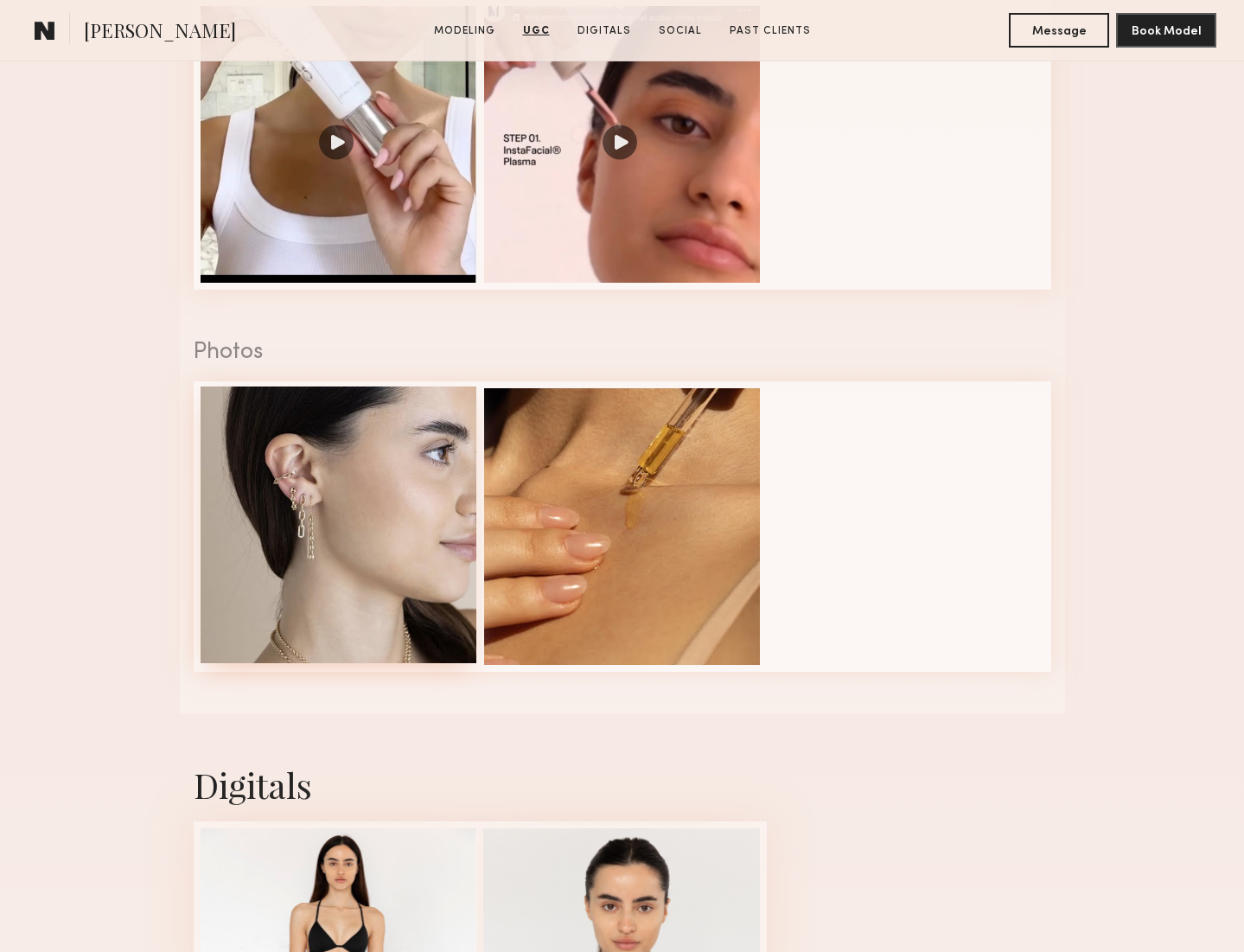
click at [399, 503] on div at bounding box center [339, 525] width 276 height 276
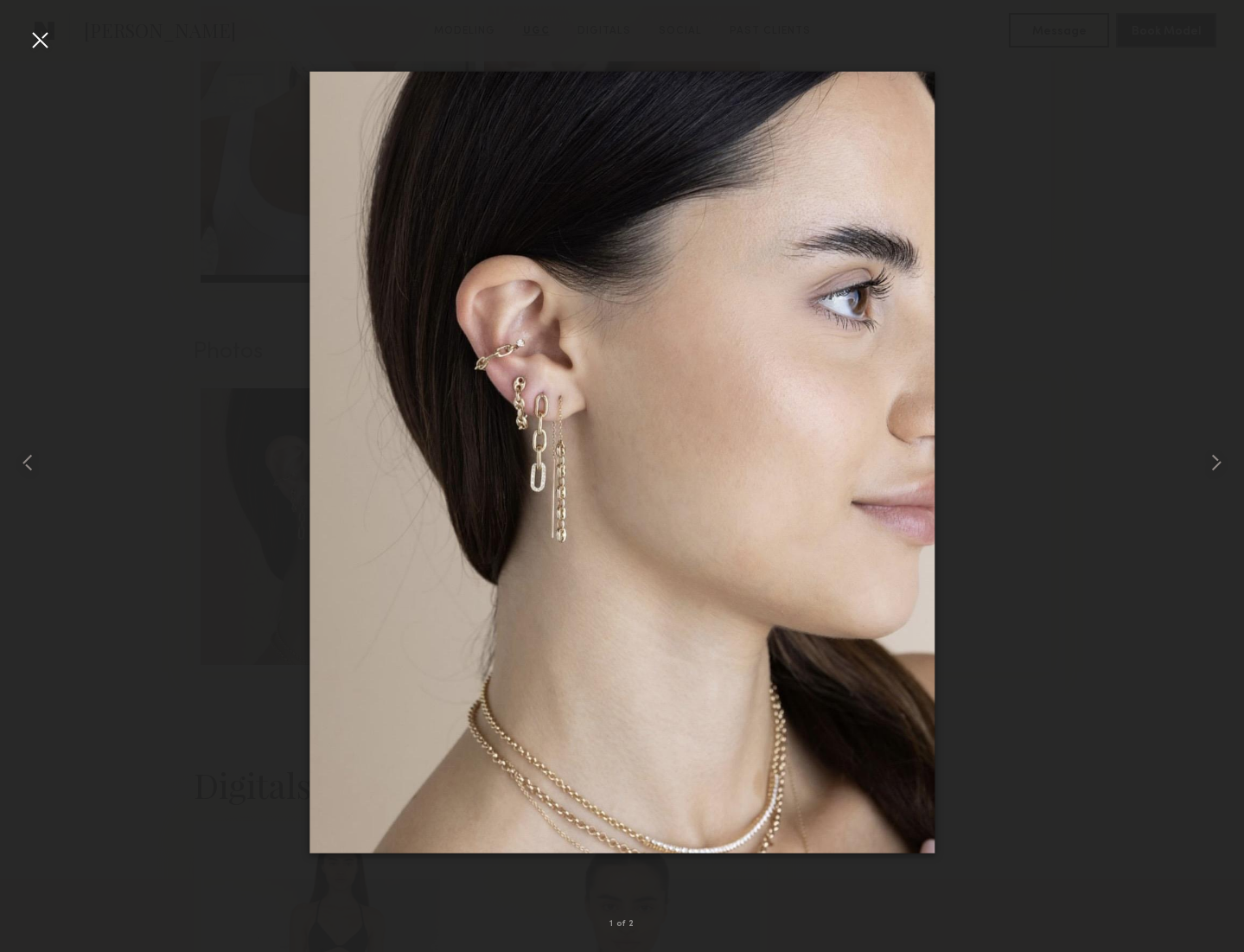
click at [34, 41] on div at bounding box center [39, 39] width 27 height 27
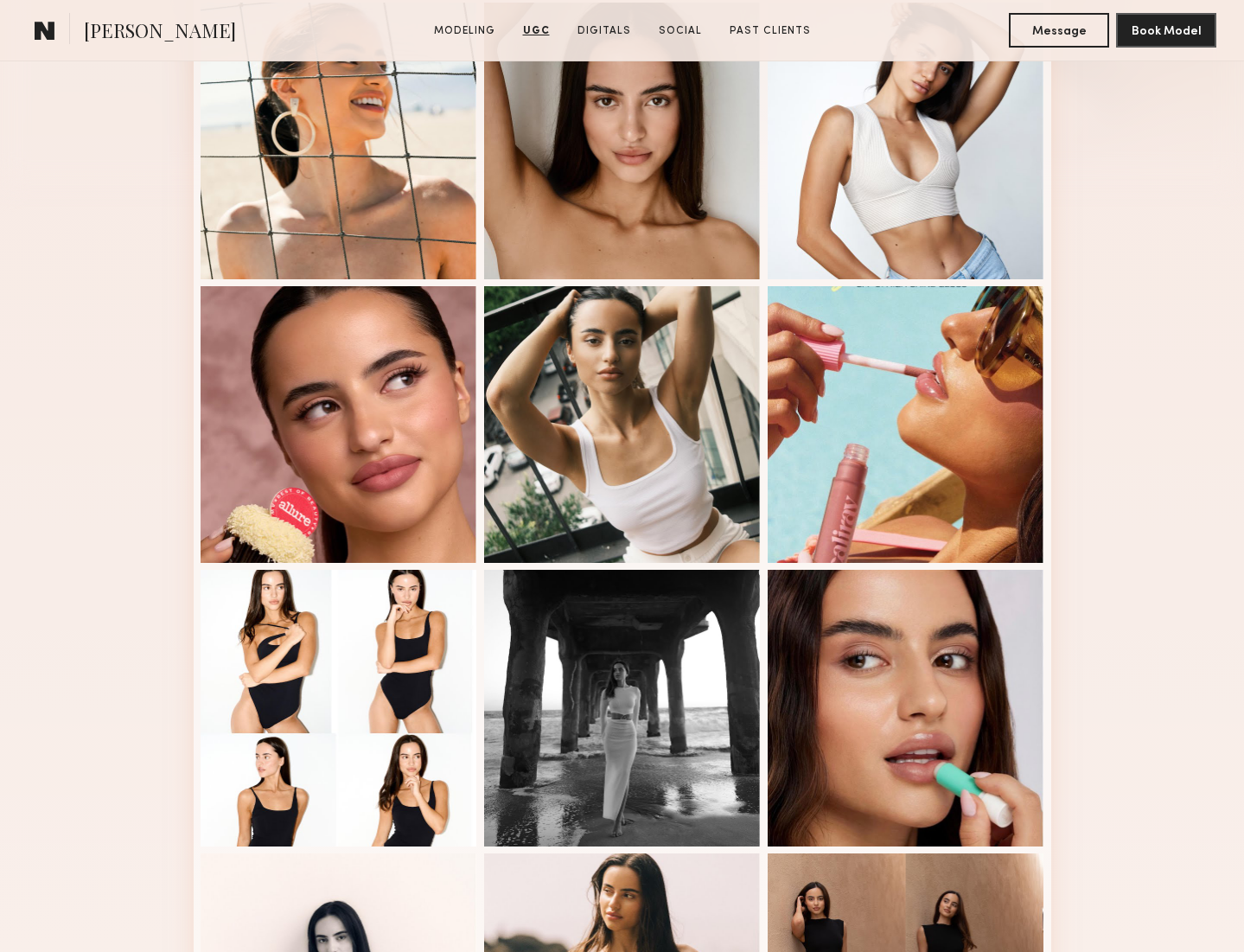
scroll to position [0, 0]
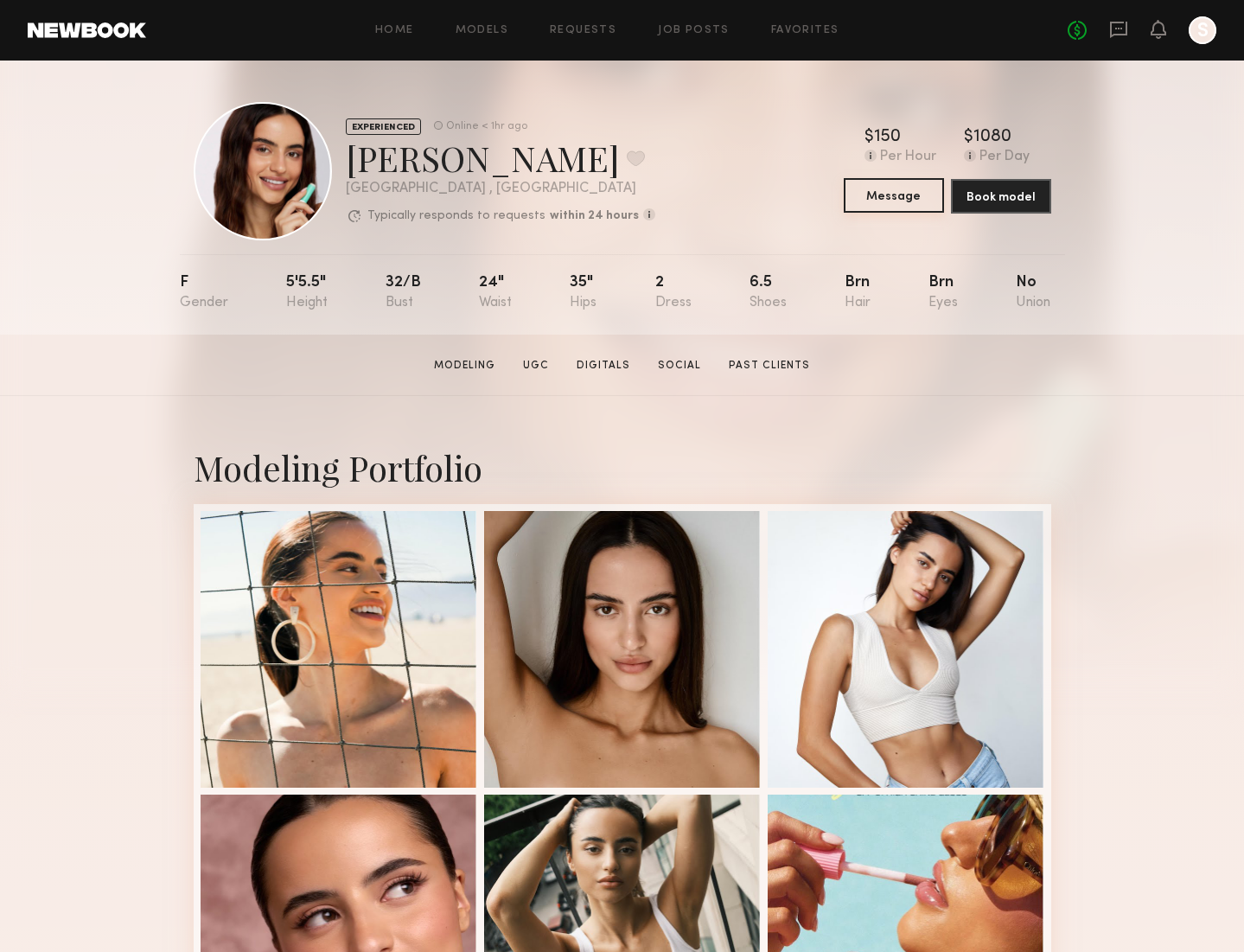
click at [885, 197] on button "Message" at bounding box center [894, 196] width 101 height 35
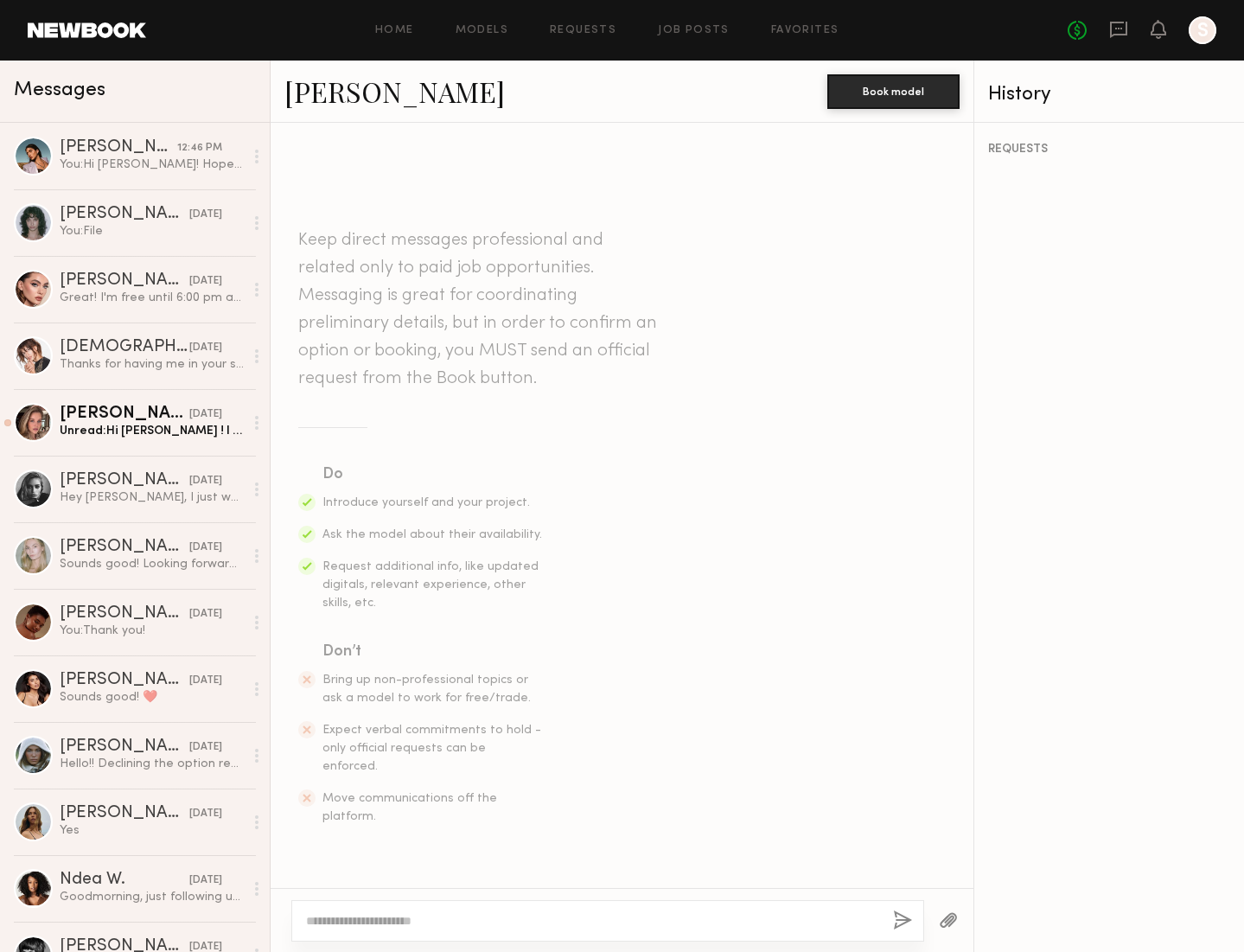
click at [396, 921] on textarea at bounding box center [592, 920] width 573 height 17
type textarea "**********"
drag, startPoint x: 773, startPoint y: 919, endPoint x: 295, endPoint y: 909, distance: 478.1
click at [295, 909] on div "**********" at bounding box center [607, 920] width 633 height 41
paste textarea "**********"
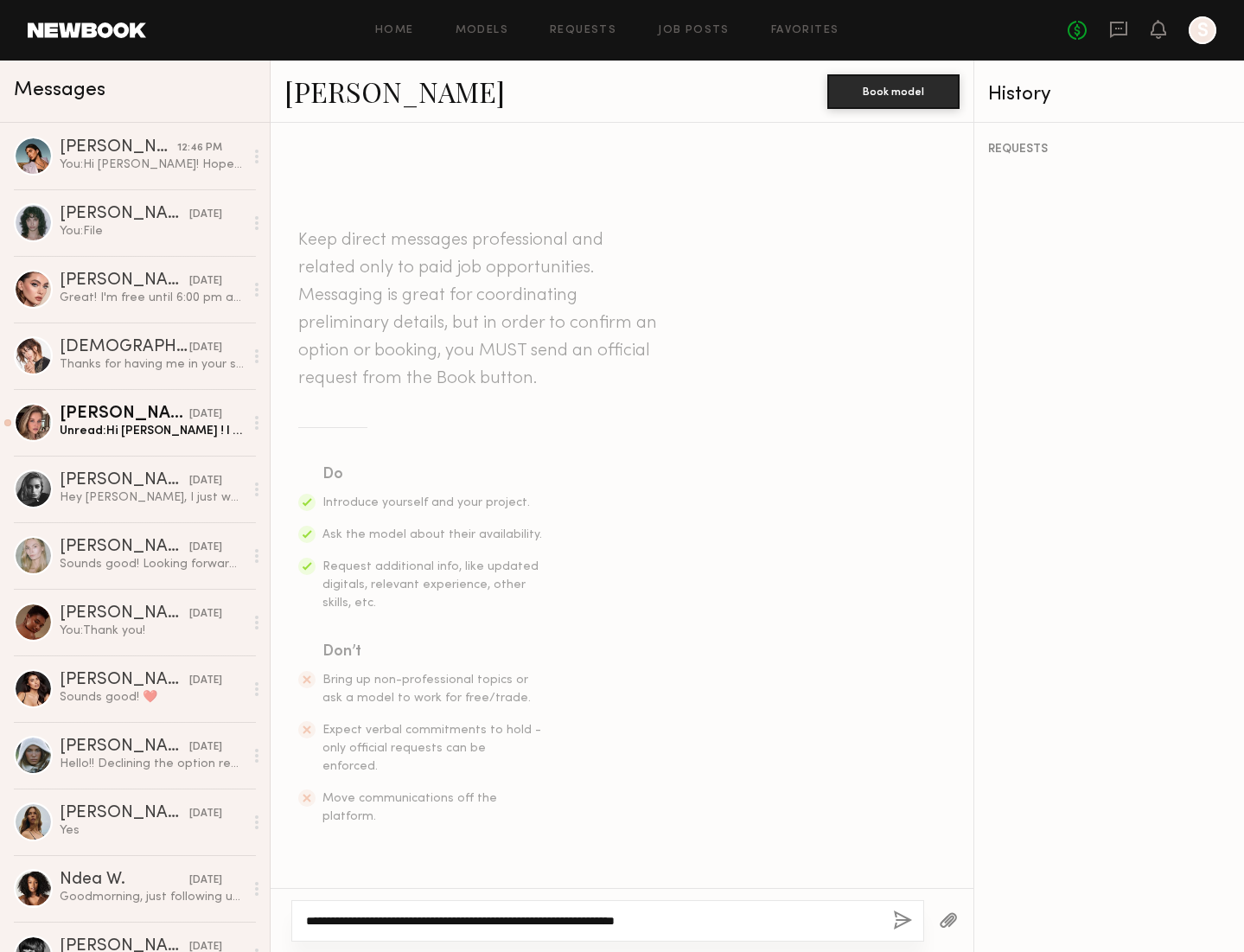
click at [742, 925] on textarea "**********" at bounding box center [592, 920] width 573 height 17
type textarea "**********"
click at [891, 915] on div "**********" at bounding box center [607, 920] width 633 height 41
click at [902, 923] on button "button" at bounding box center [902, 921] width 19 height 22
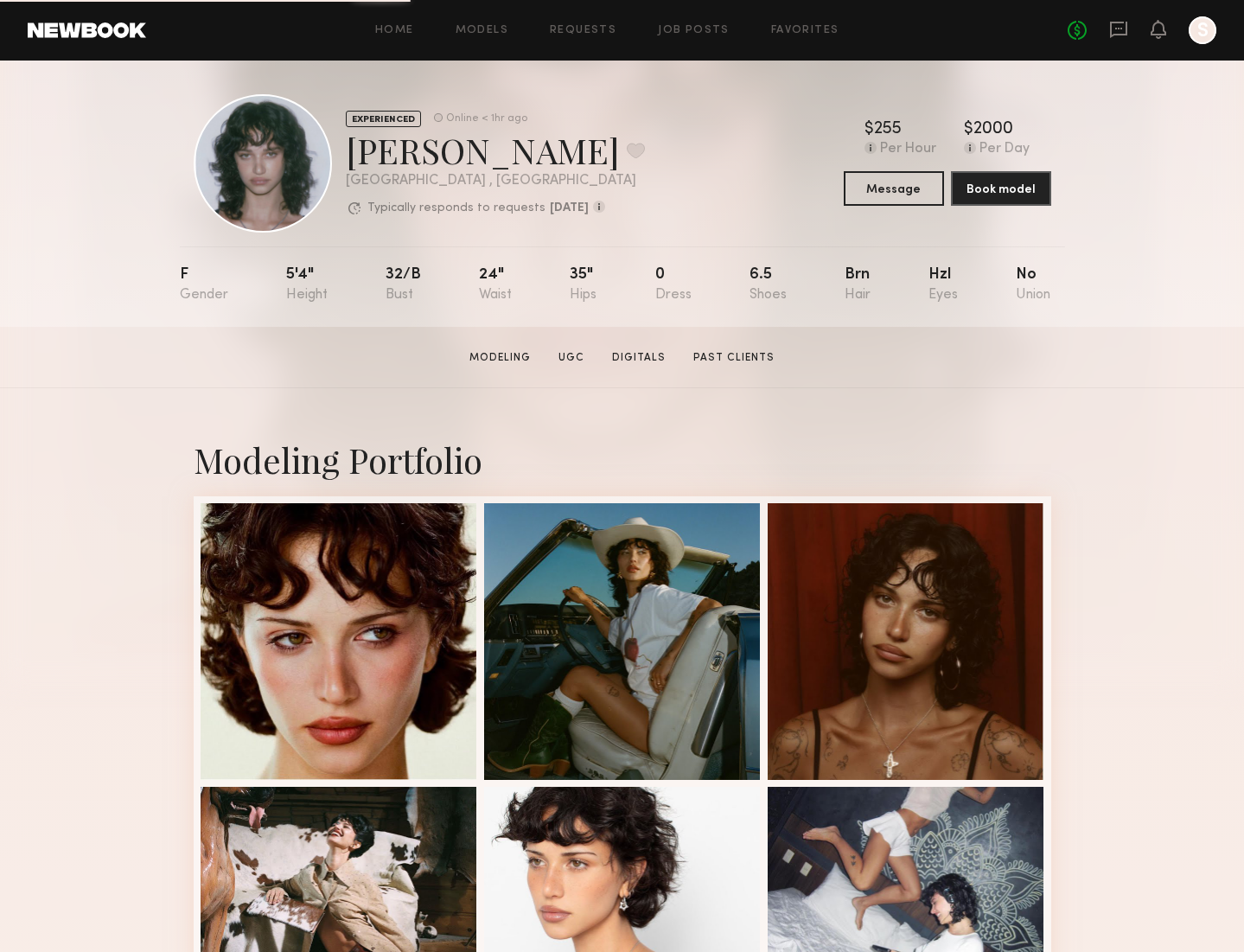
scroll to position [8, 0]
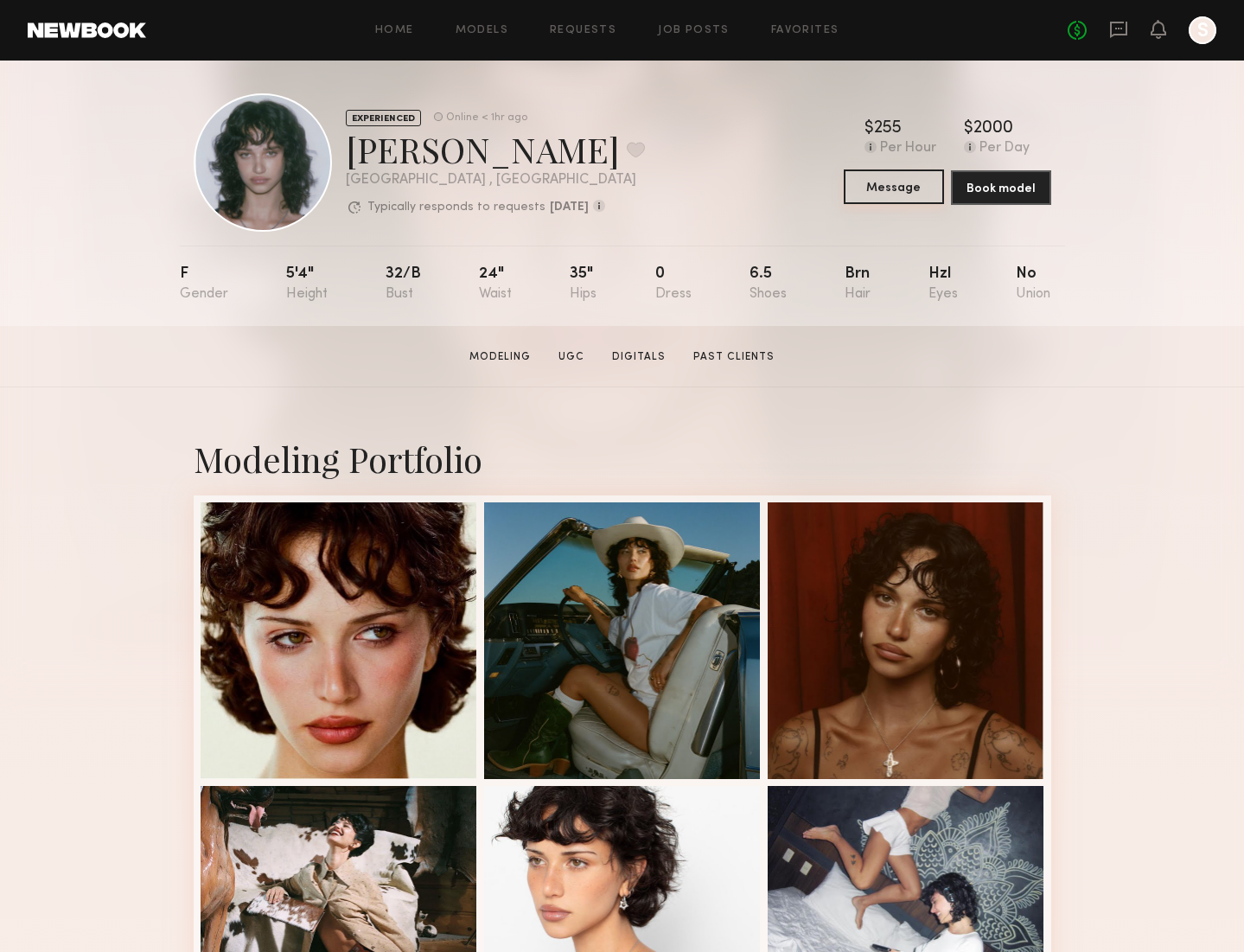
click at [887, 192] on button "Message" at bounding box center [894, 187] width 101 height 35
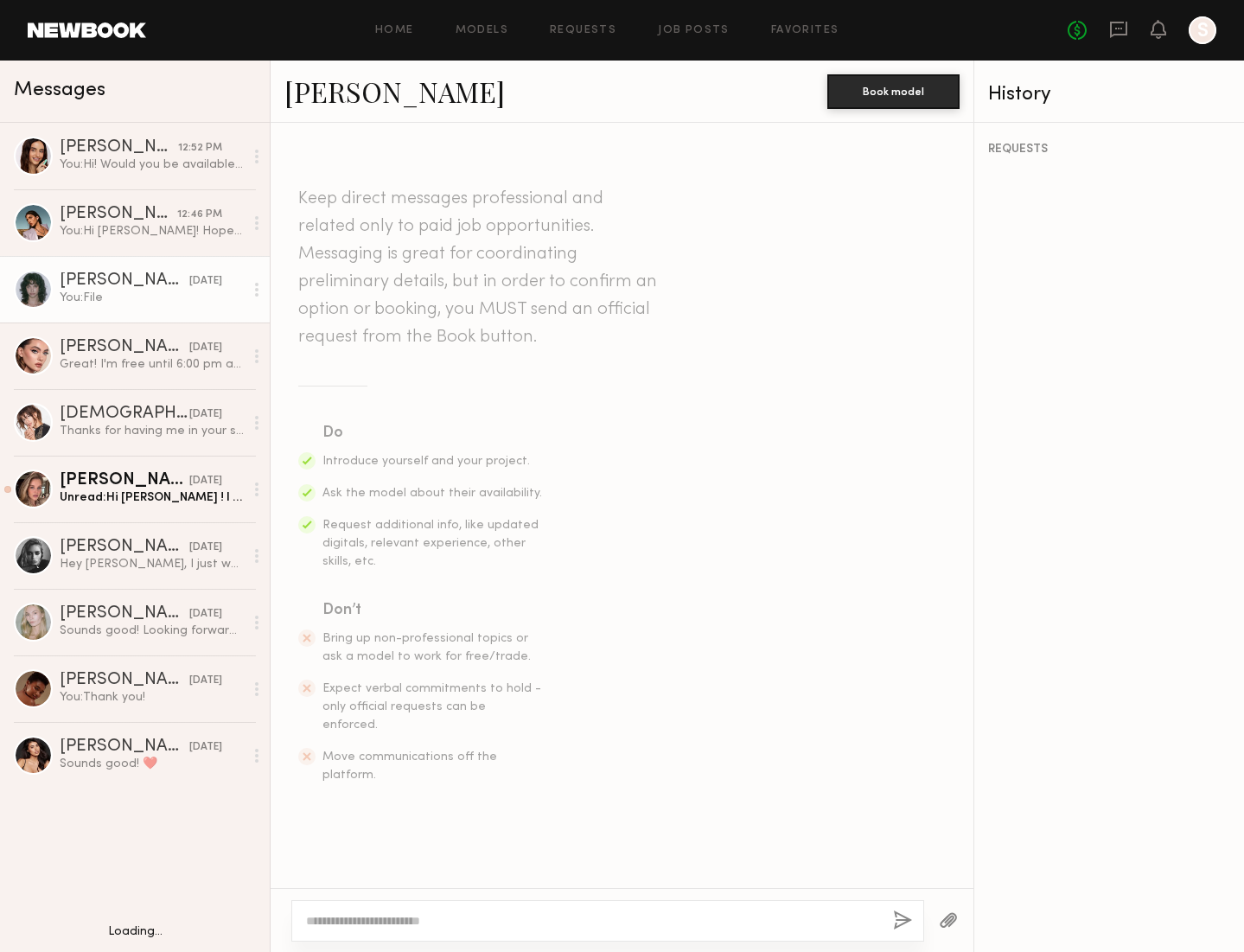
scroll to position [708, 0]
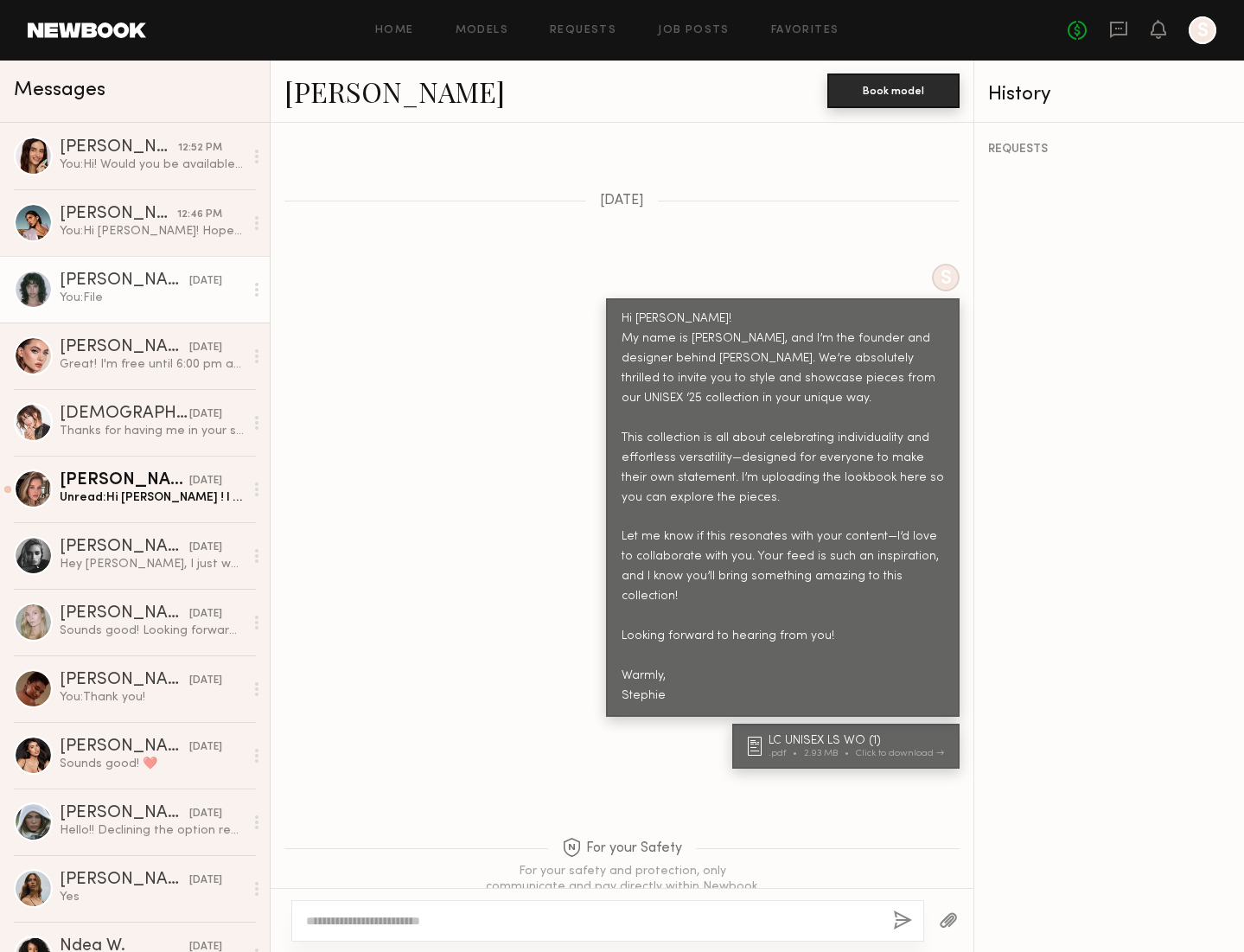
click at [879, 81] on button "Book model" at bounding box center [893, 91] width 132 height 35
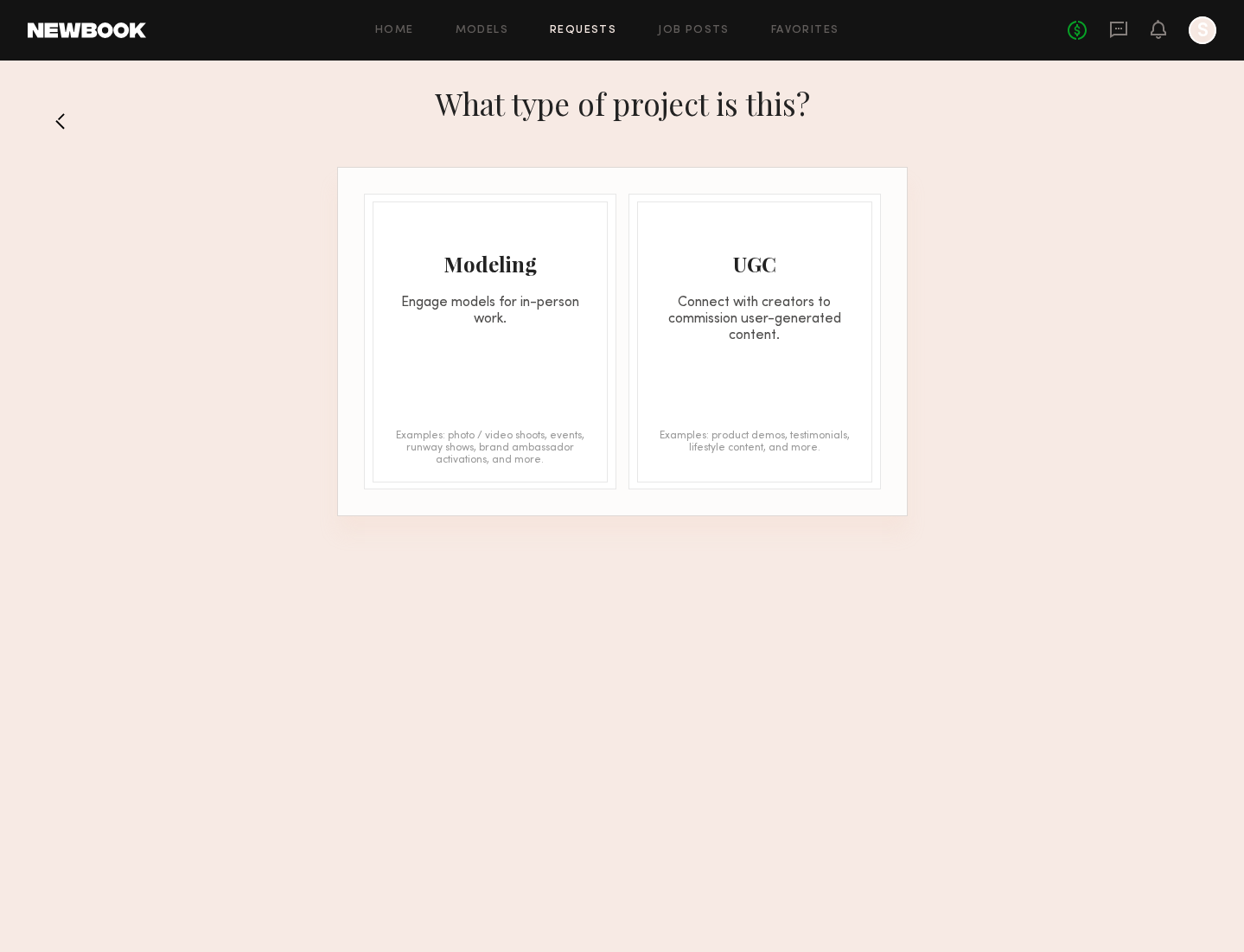
click at [431, 279] on div "Modeling Engage models for in-person work." at bounding box center [490, 265] width 233 height 125
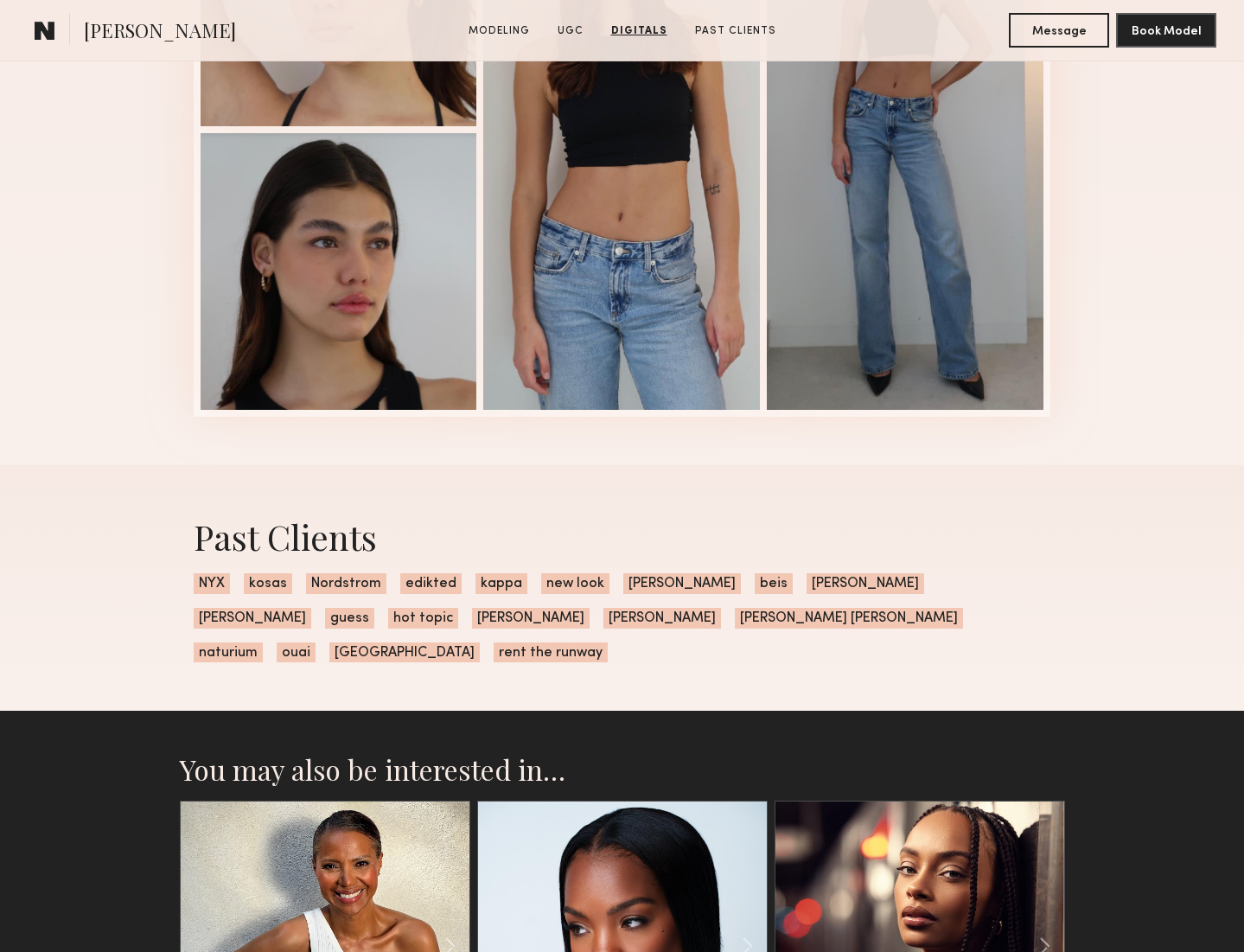
scroll to position [2855, 0]
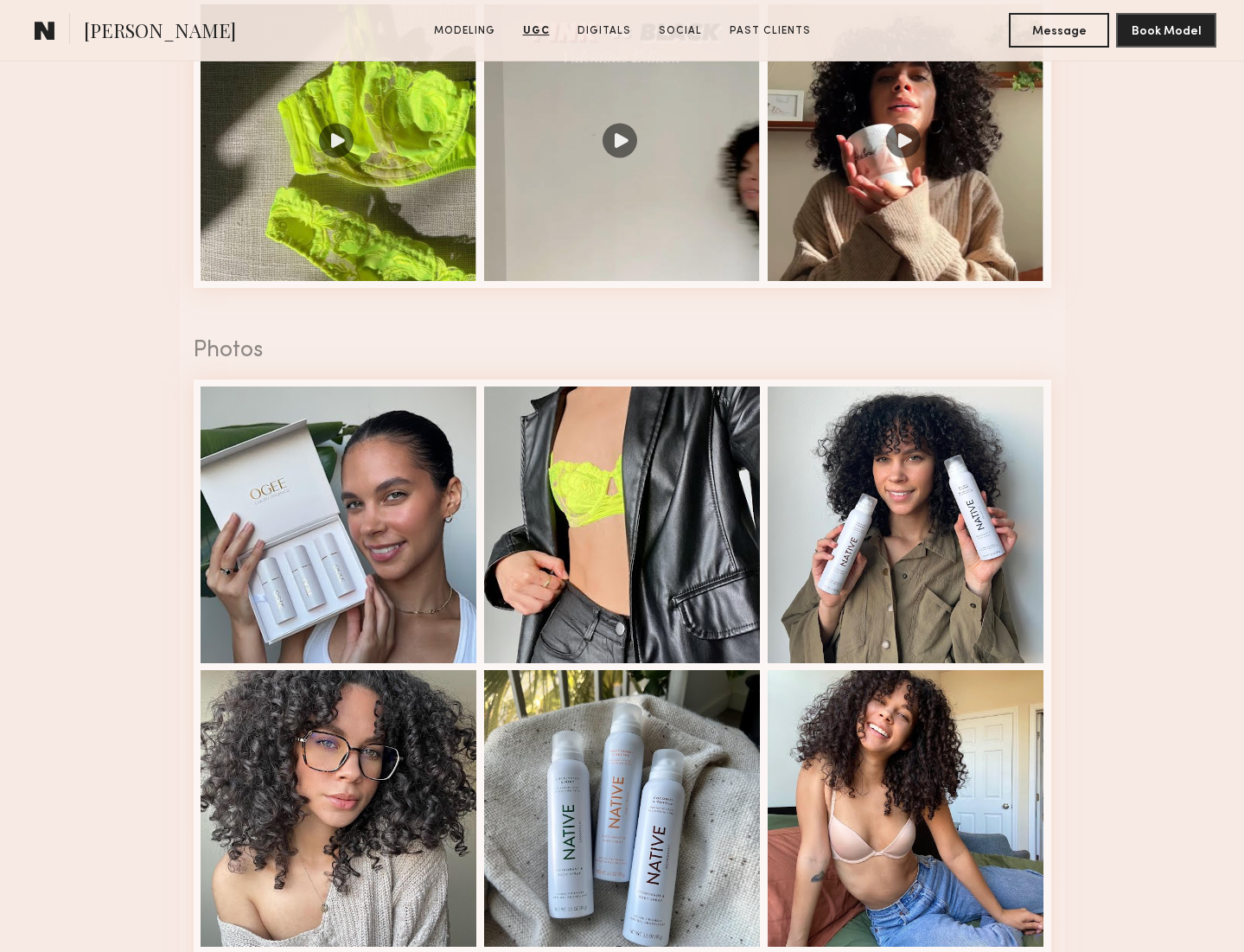
scroll to position [2795, 0]
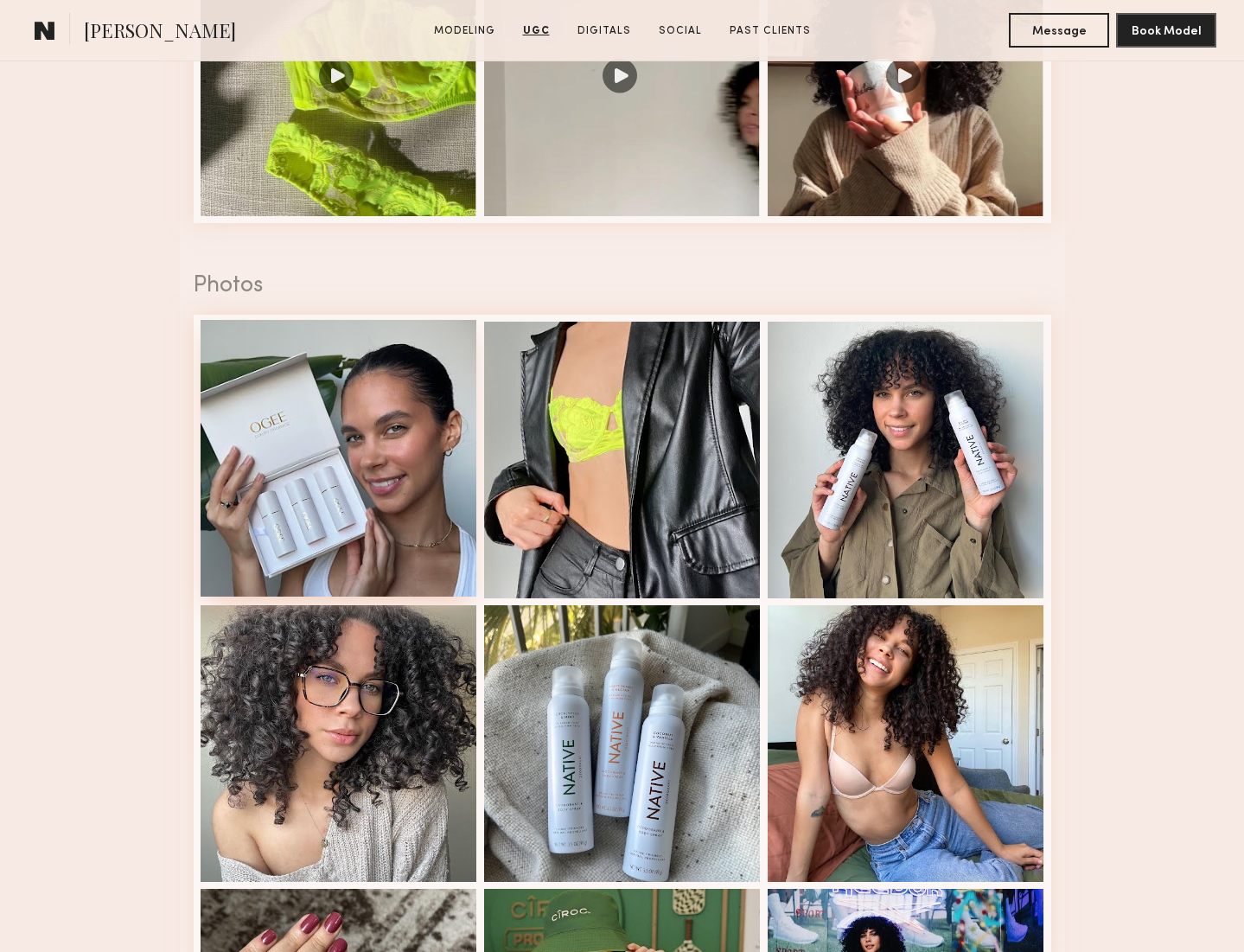
click at [303, 430] on div at bounding box center [339, 458] width 276 height 276
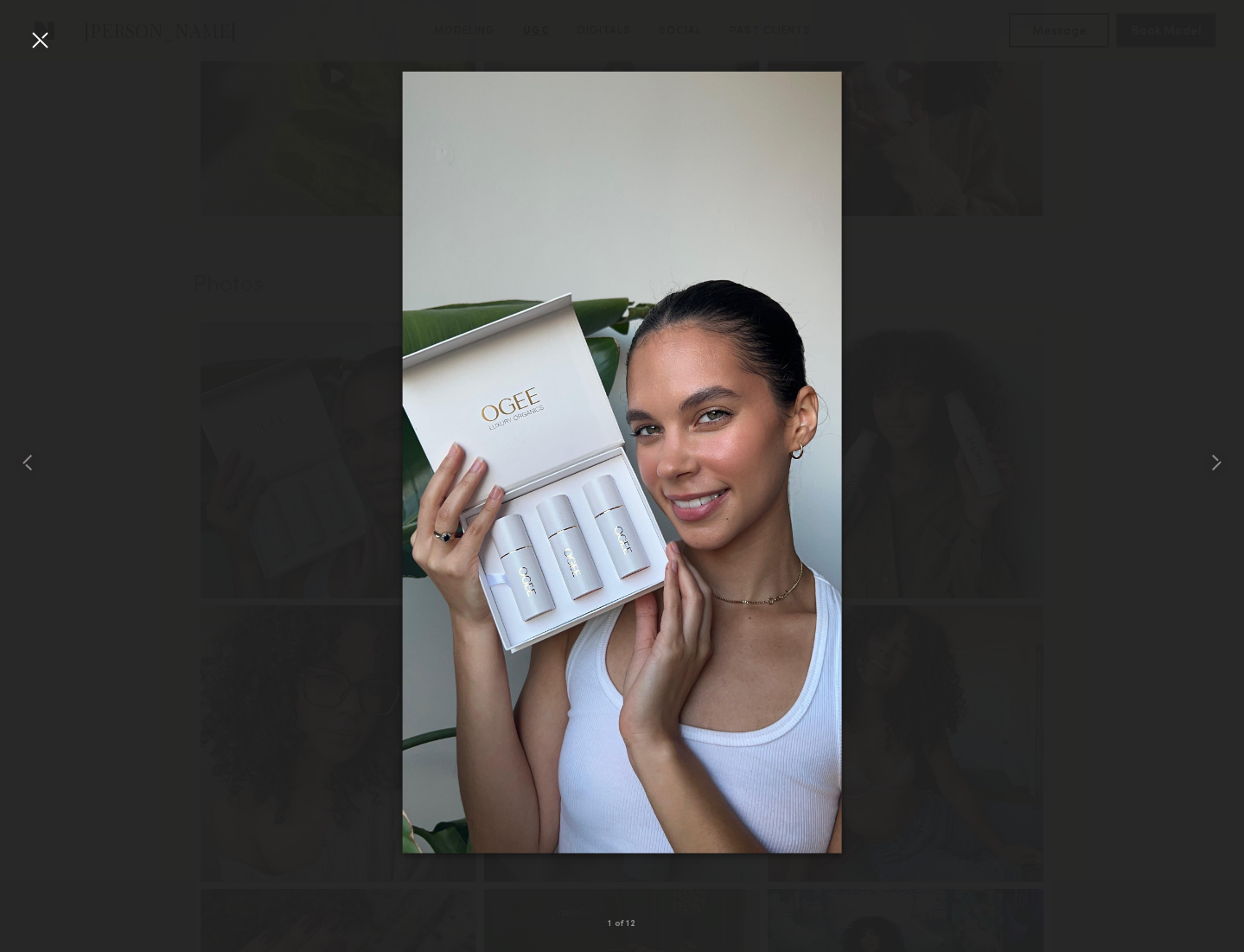
drag, startPoint x: 29, startPoint y: 43, endPoint x: 178, endPoint y: 146, distance: 181.1
click at [29, 43] on div at bounding box center [39, 39] width 27 height 27
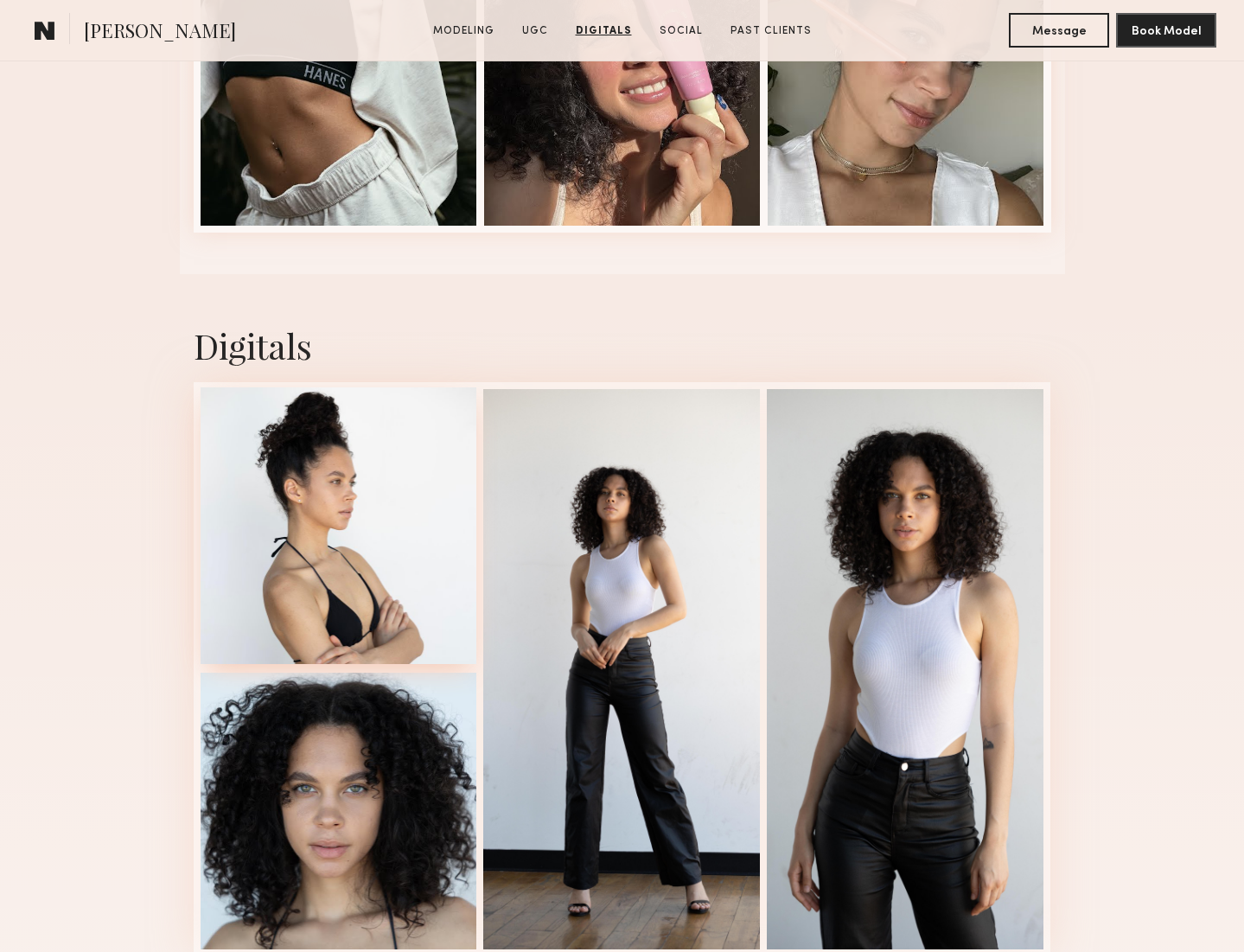
scroll to position [4228, 0]
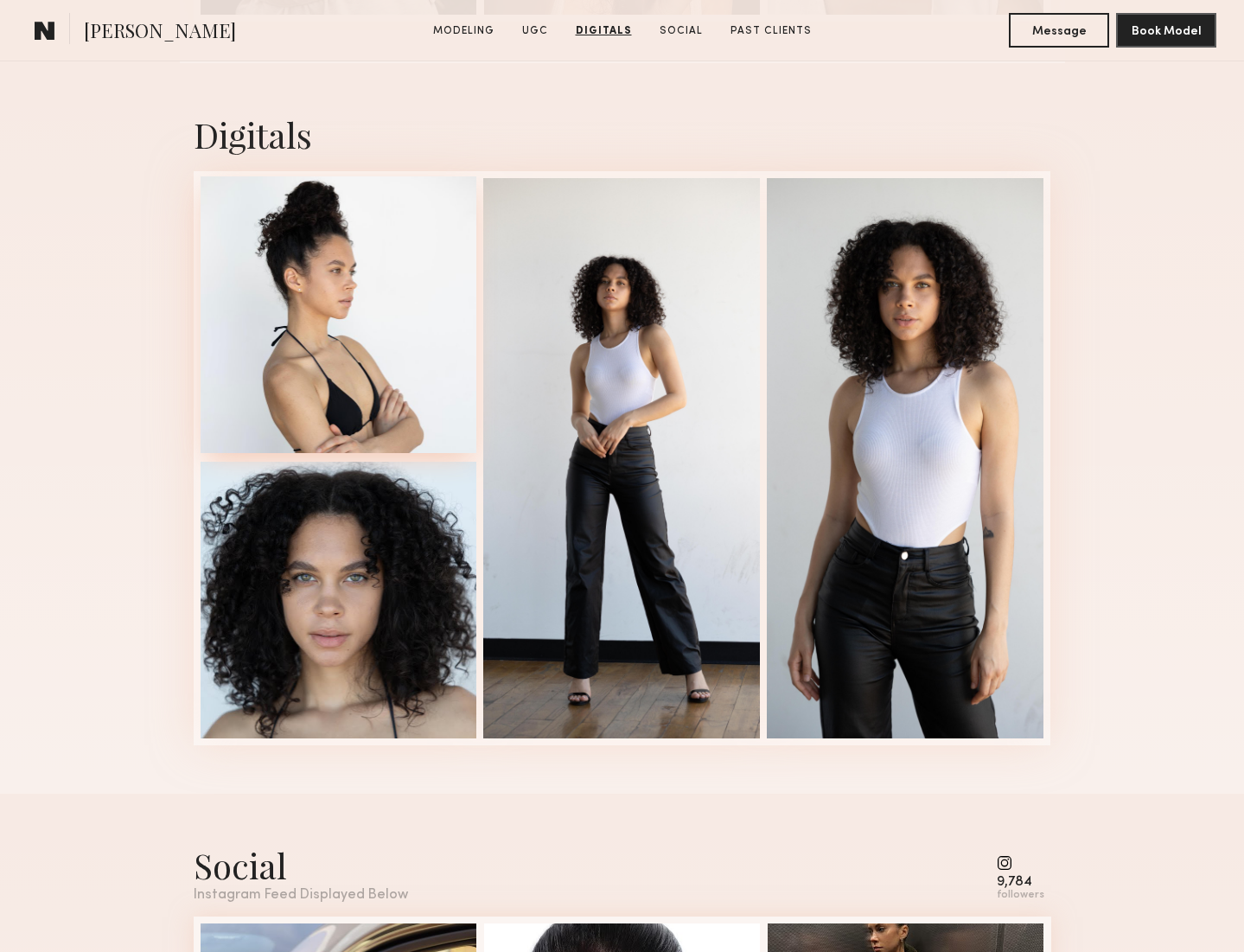
click at [318, 322] on div at bounding box center [339, 315] width 276 height 276
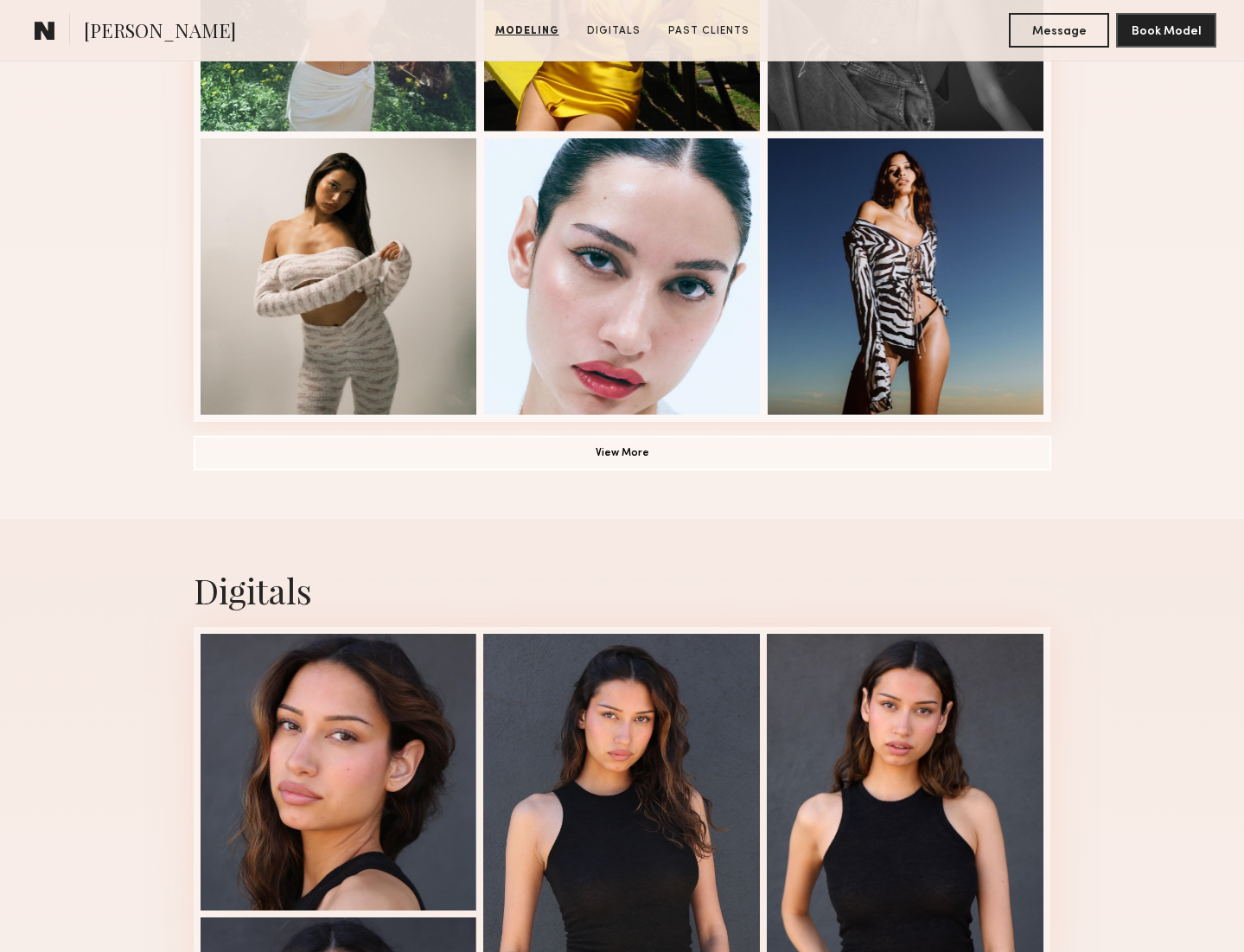
scroll to position [1634, 0]
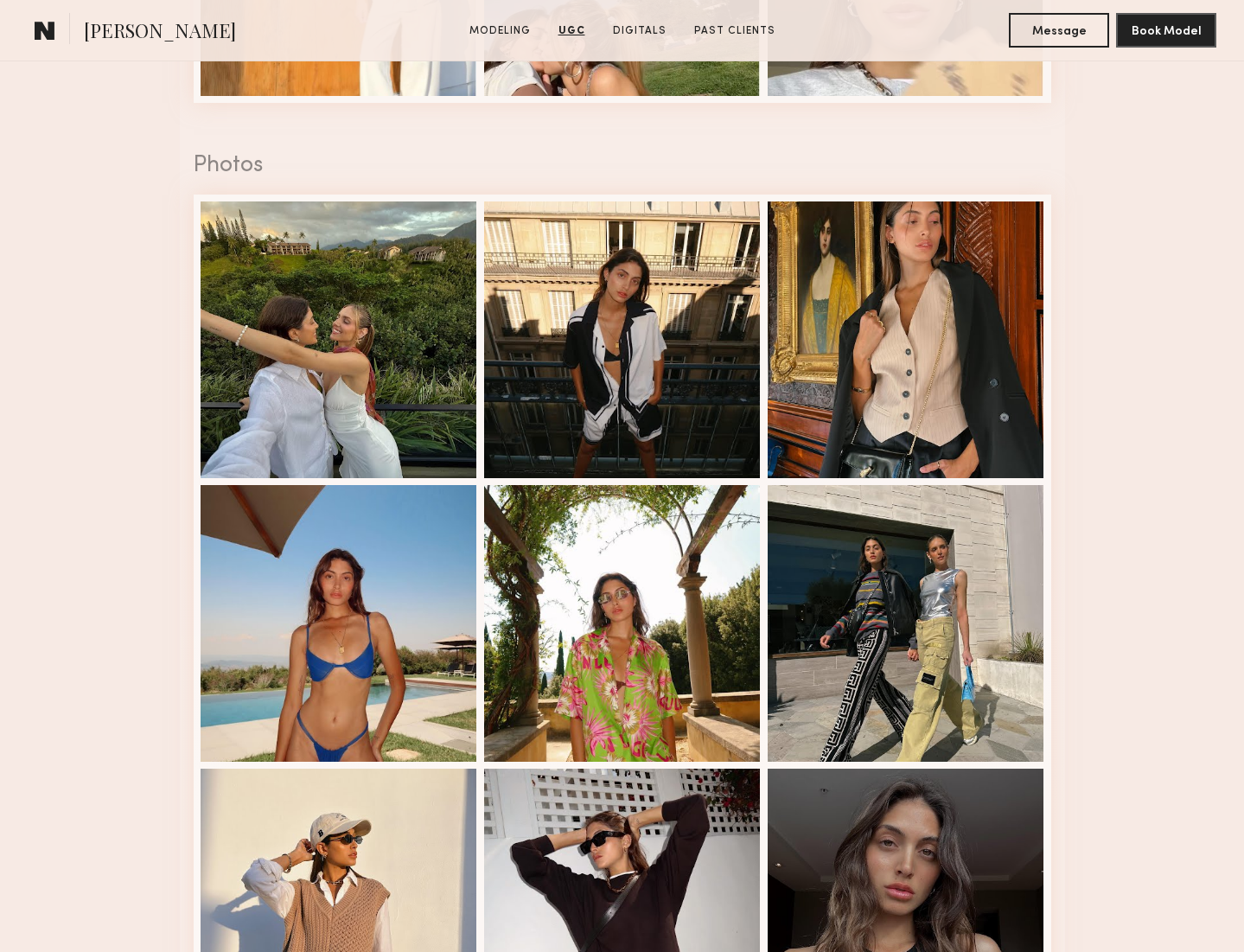
scroll to position [3012, 0]
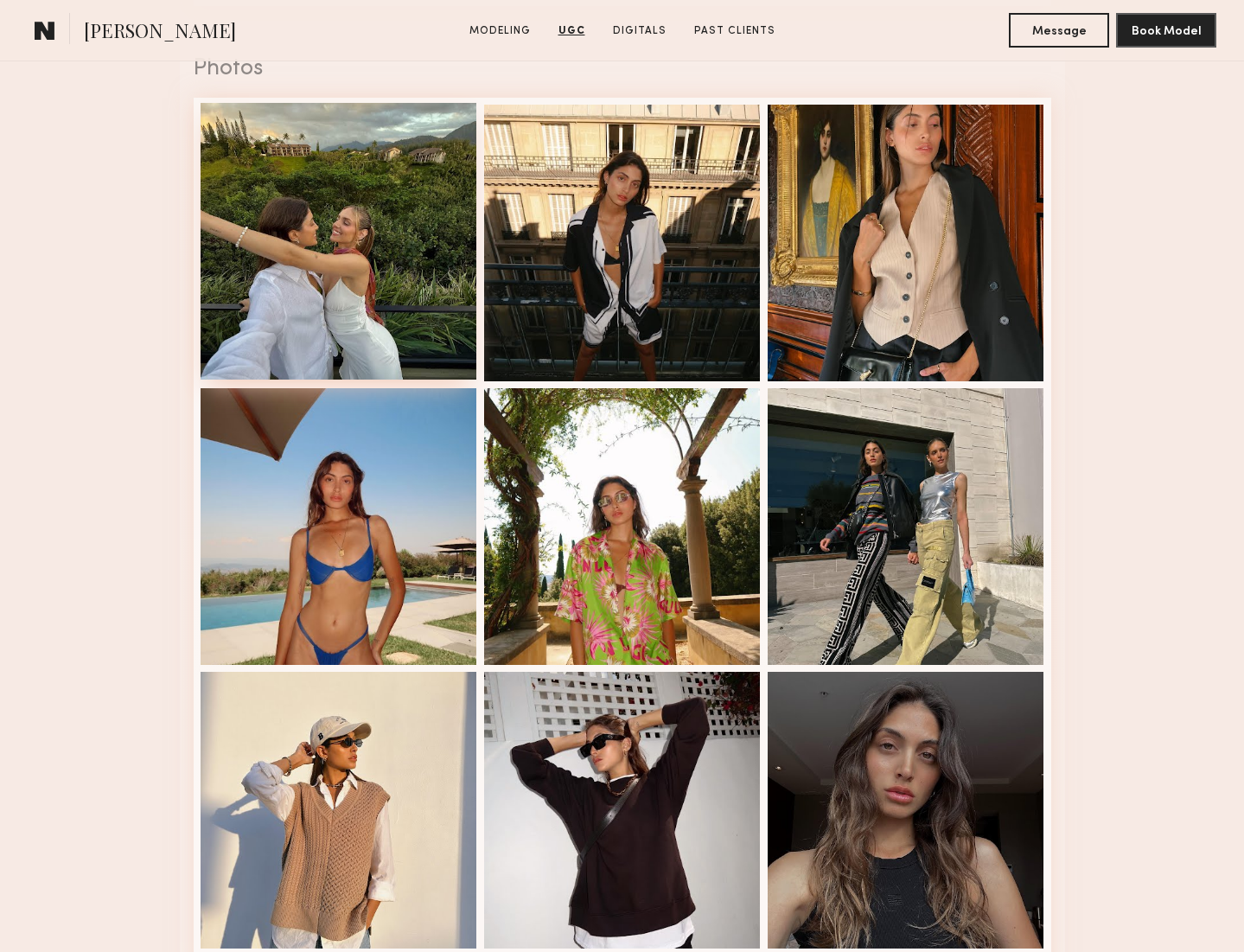
click at [367, 308] on div at bounding box center [339, 241] width 276 height 276
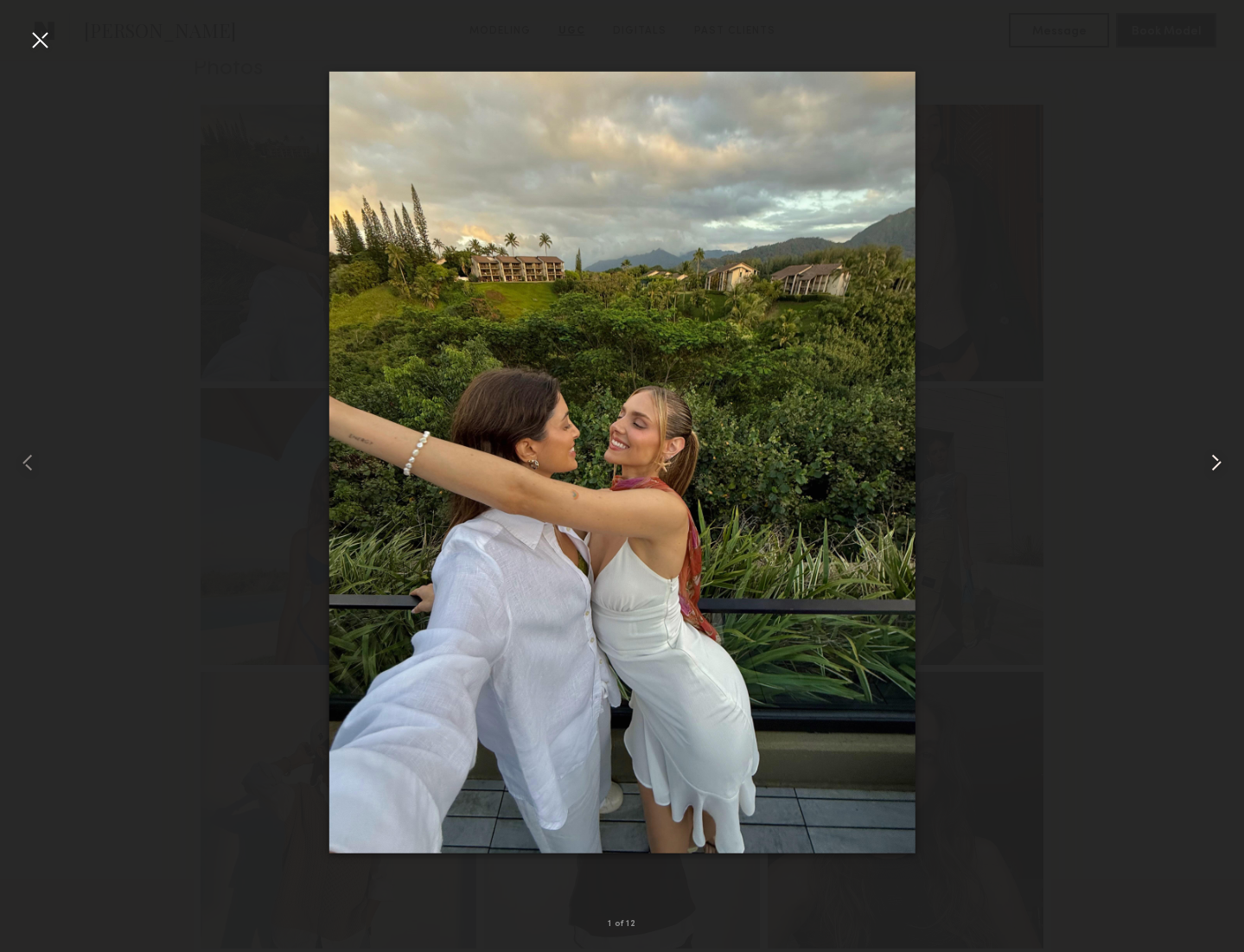
click at [1209, 460] on common-icon at bounding box center [1216, 462] width 27 height 27
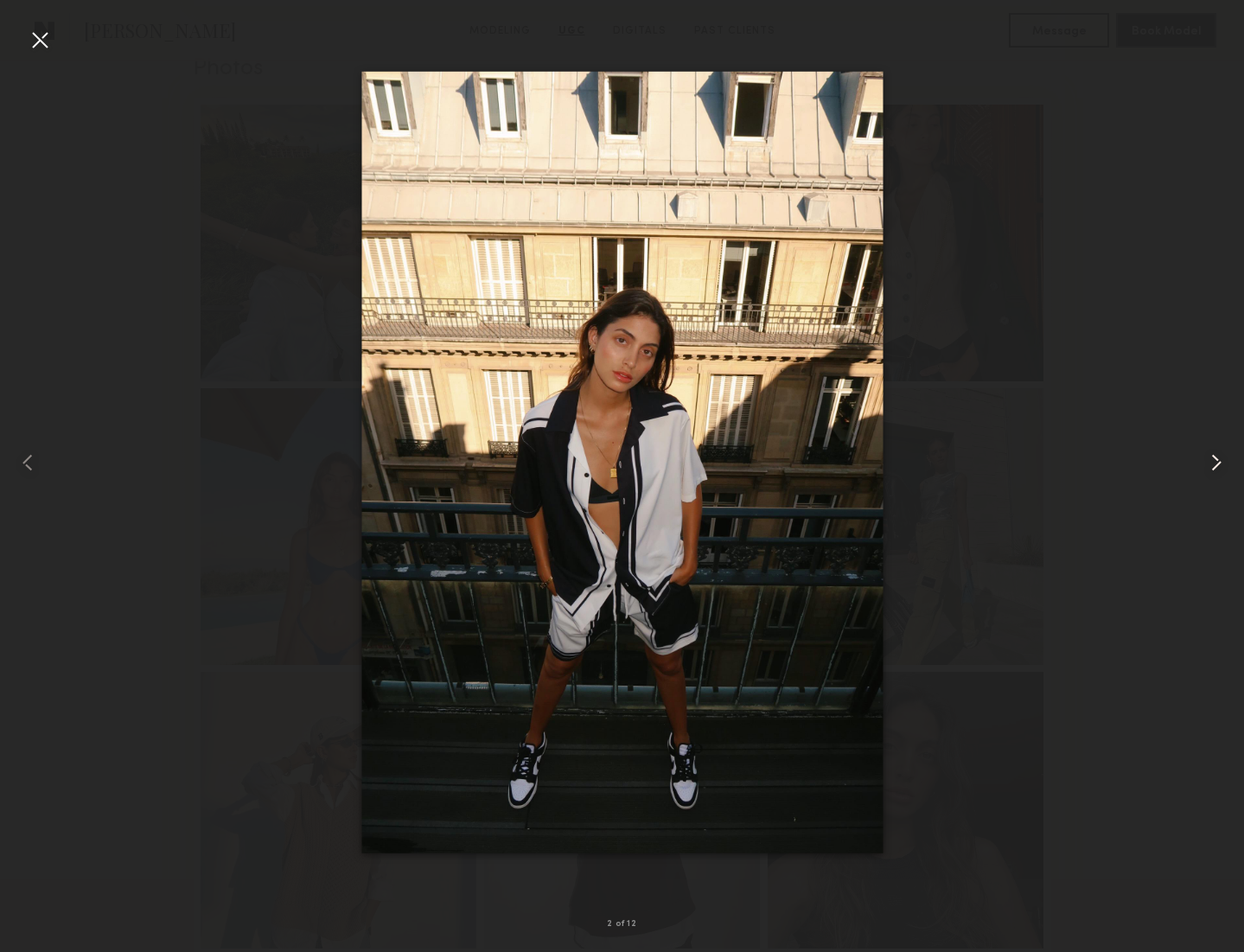
click at [1209, 460] on common-icon at bounding box center [1216, 462] width 27 height 27
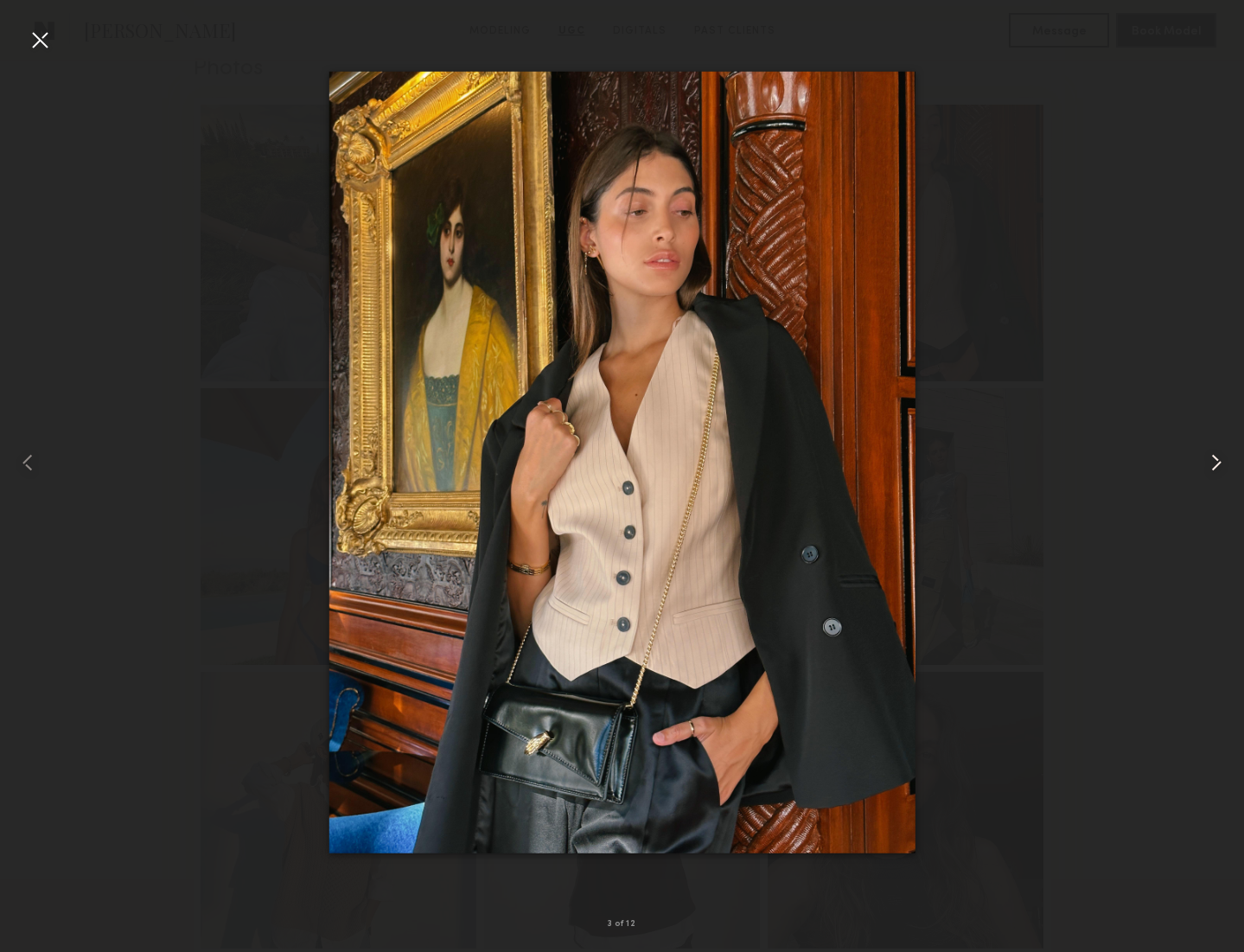
click at [1209, 460] on common-icon at bounding box center [1216, 462] width 27 height 27
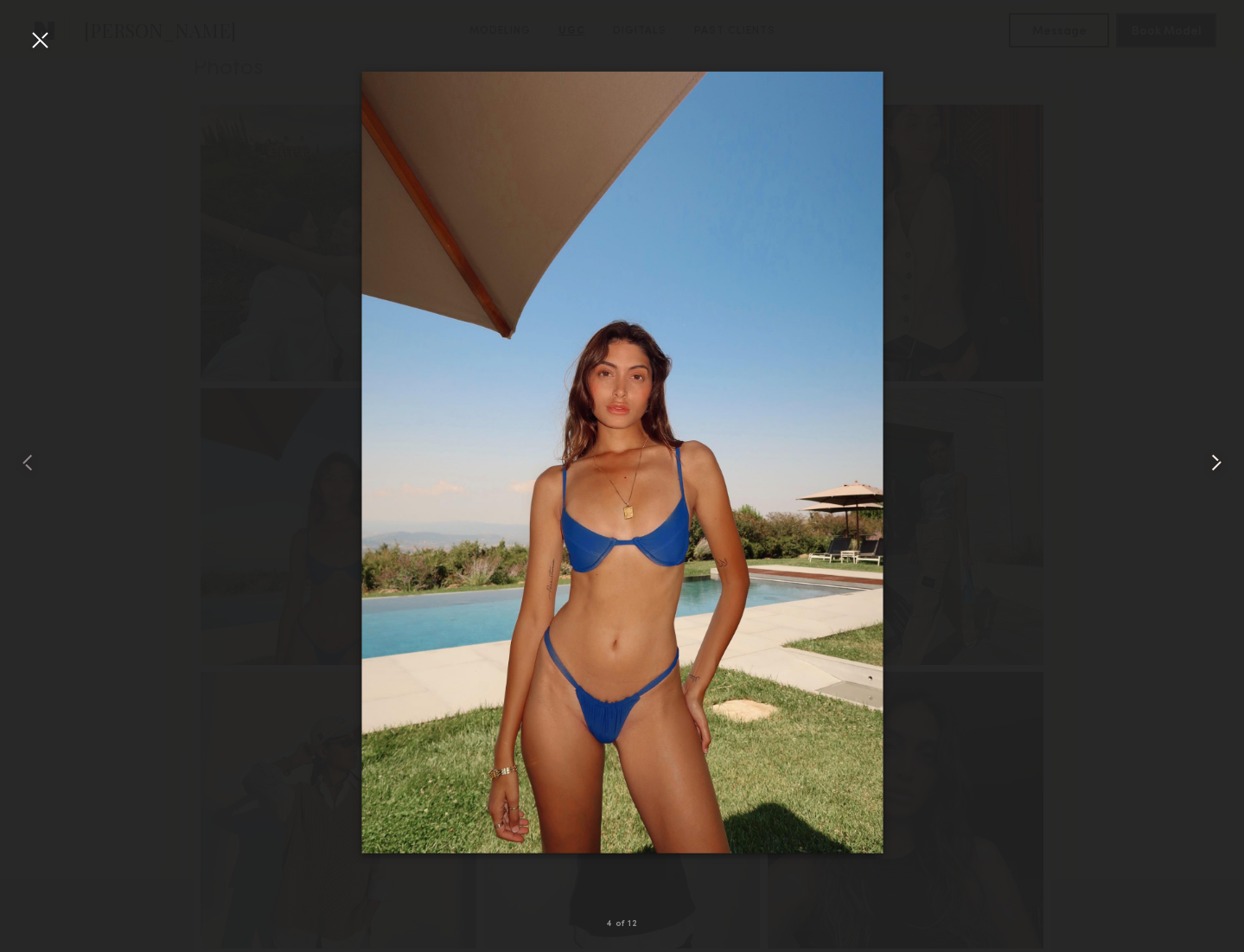
click at [1209, 460] on common-icon at bounding box center [1216, 462] width 27 height 27
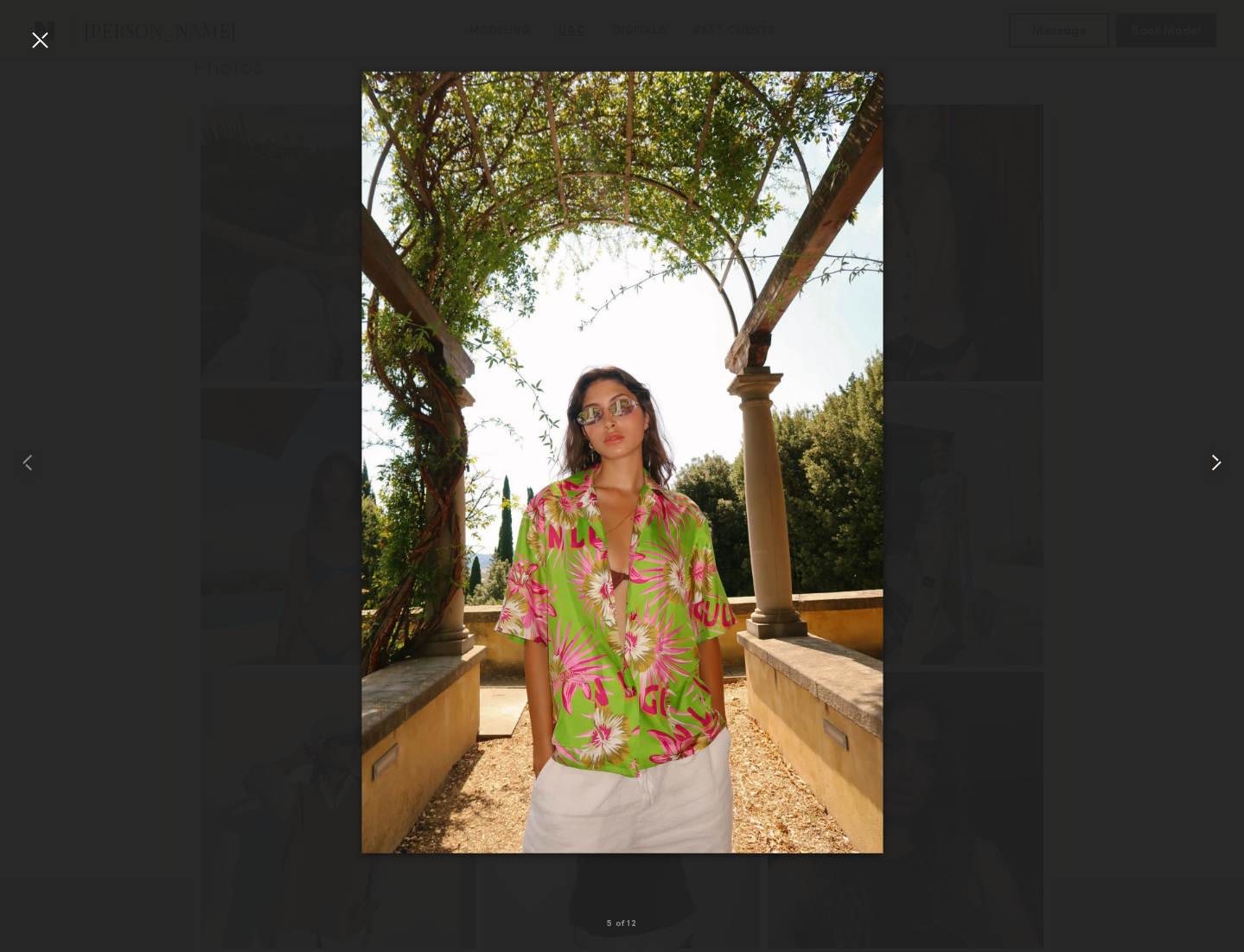
click at [1209, 460] on common-icon at bounding box center [1216, 462] width 27 height 27
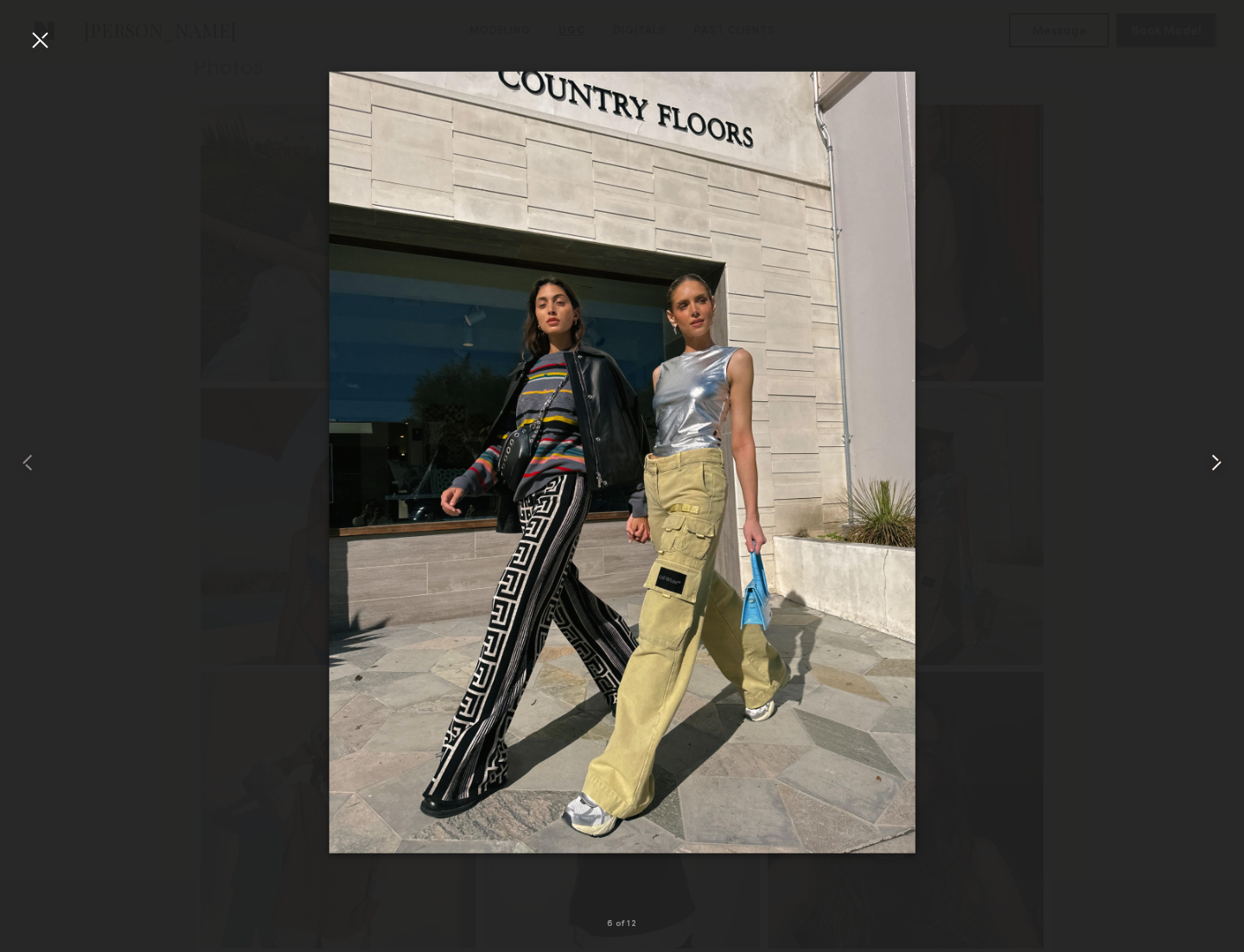
click at [1209, 460] on common-icon at bounding box center [1216, 462] width 27 height 27
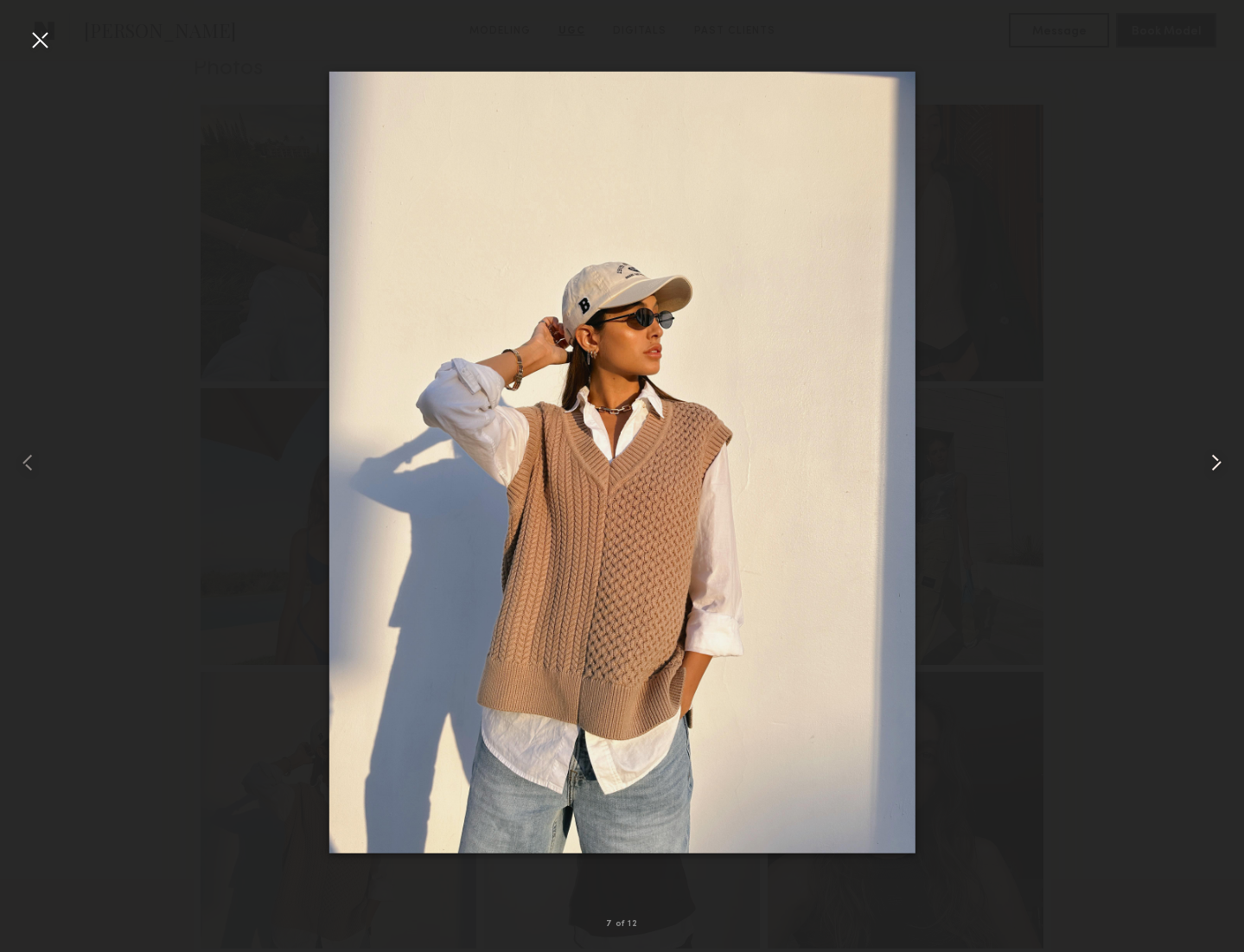
click at [1209, 460] on common-icon at bounding box center [1216, 462] width 27 height 27
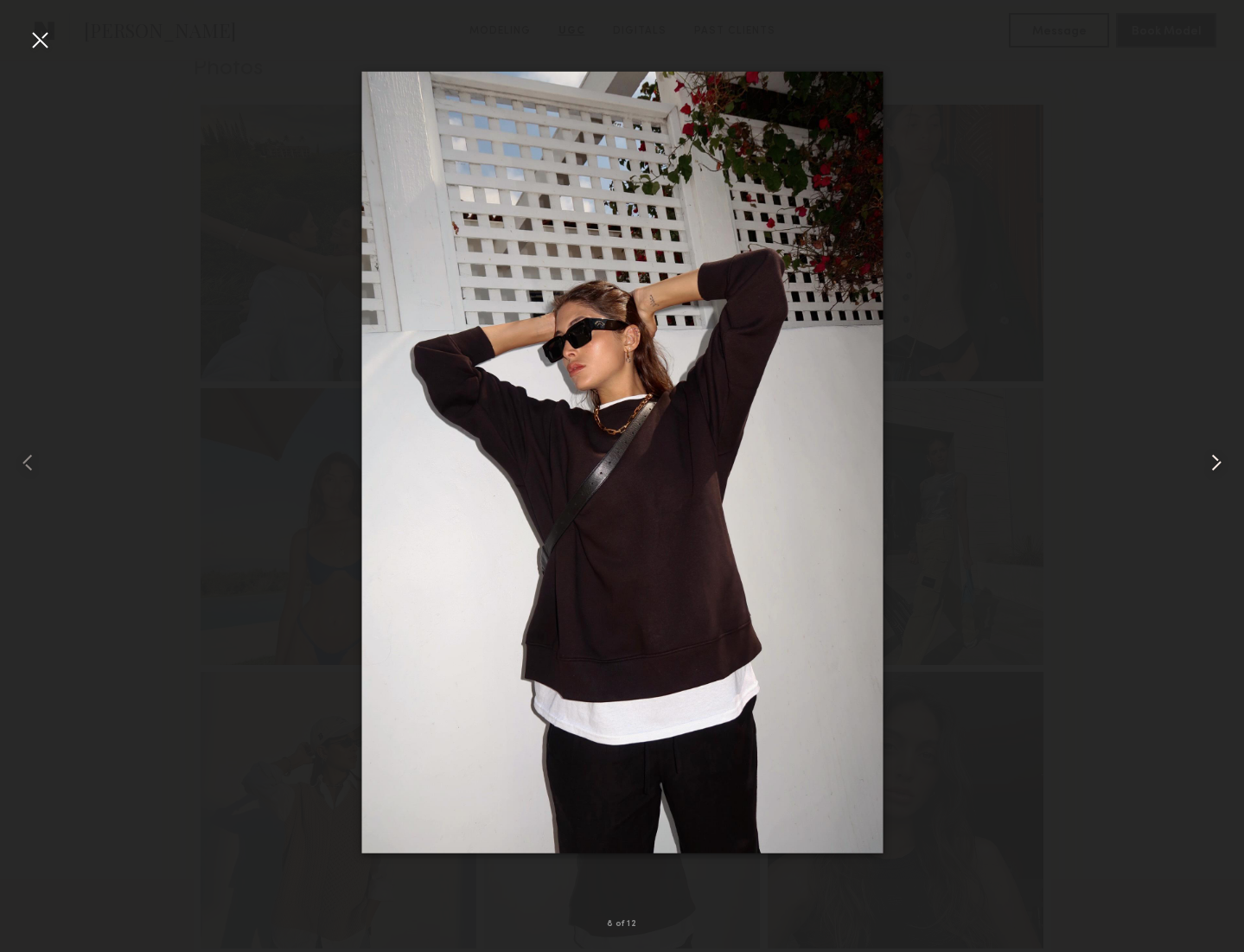
click at [1209, 460] on common-icon at bounding box center [1216, 462] width 27 height 27
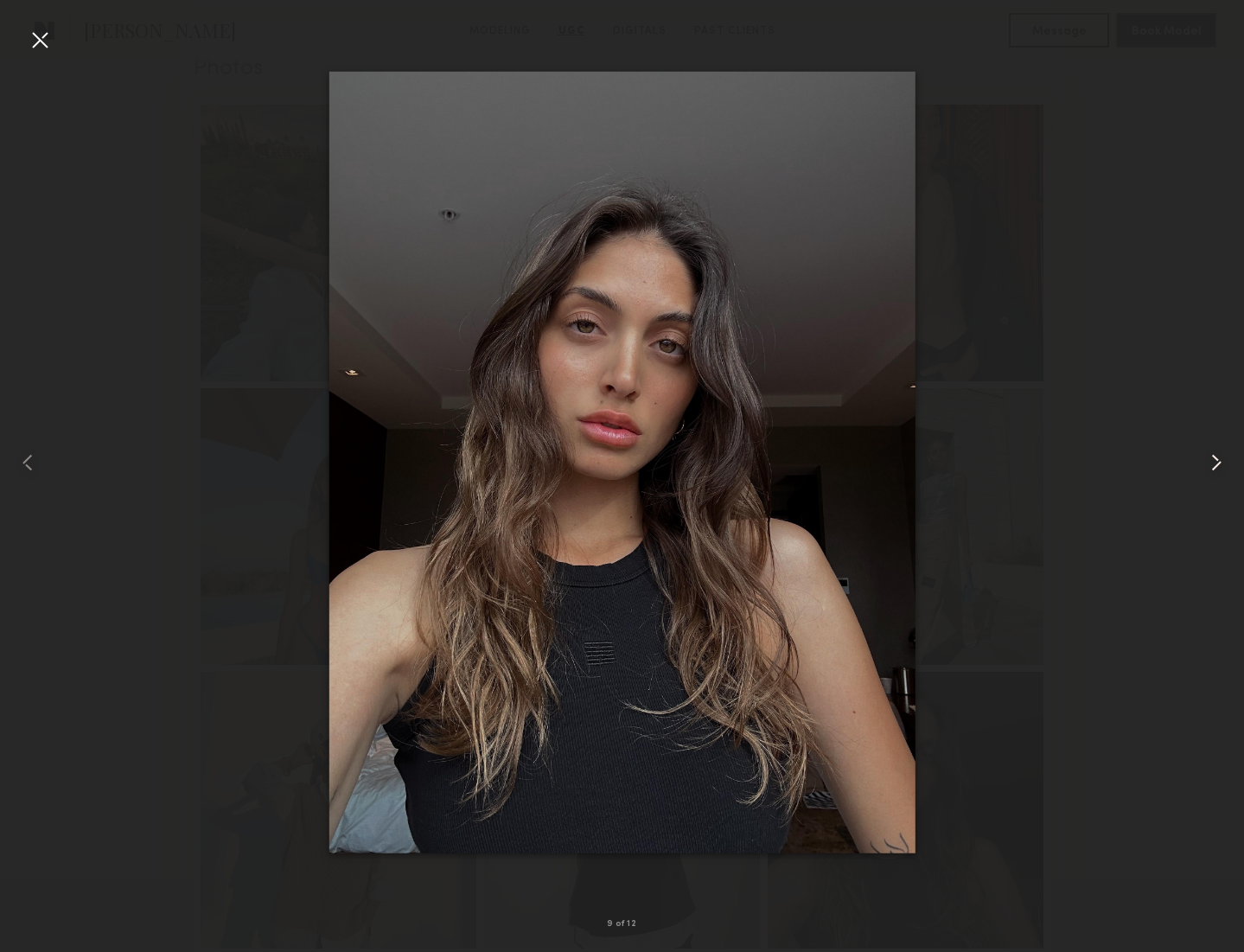
click at [1209, 460] on common-icon at bounding box center [1216, 462] width 27 height 27
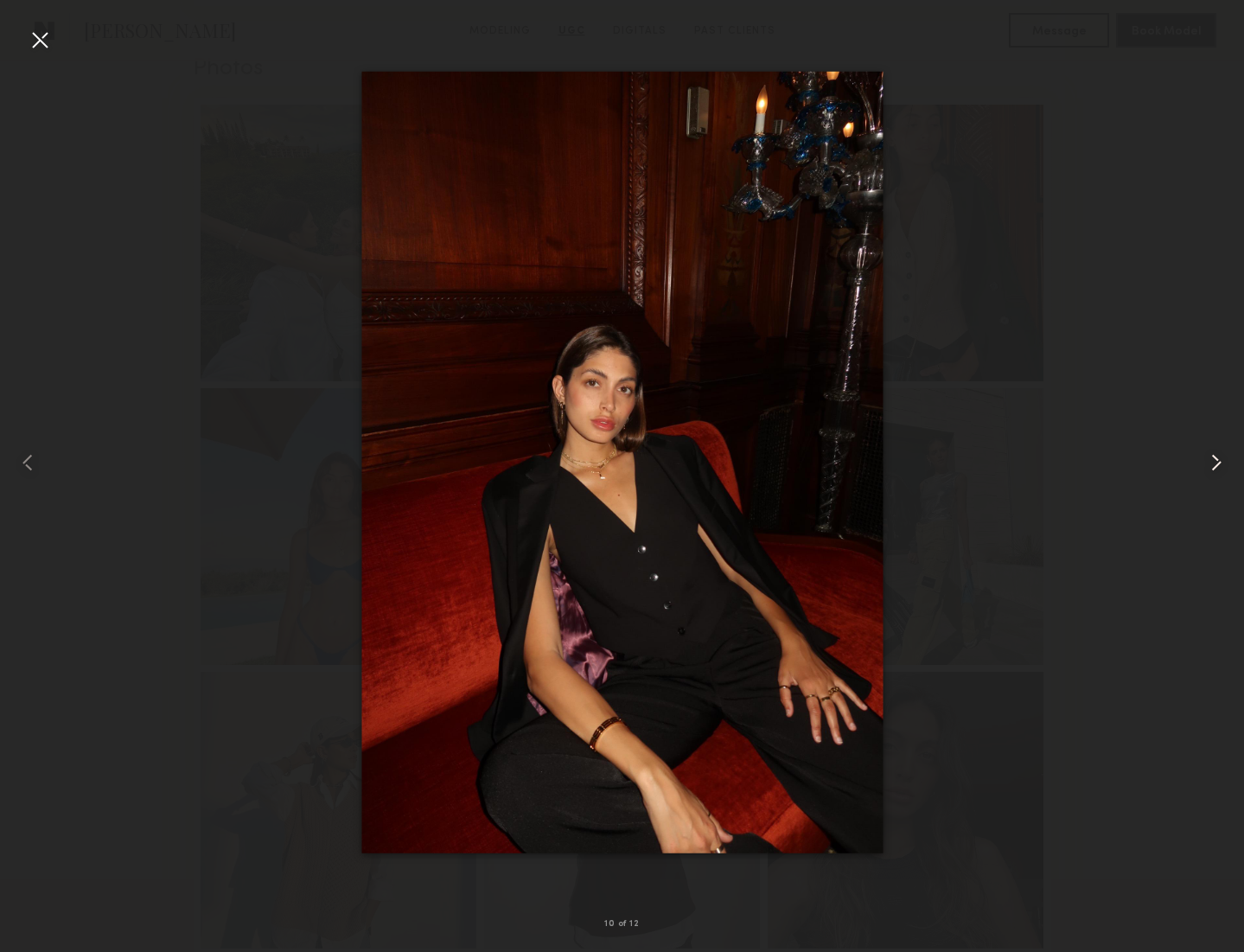
click at [1209, 460] on common-icon at bounding box center [1216, 462] width 27 height 27
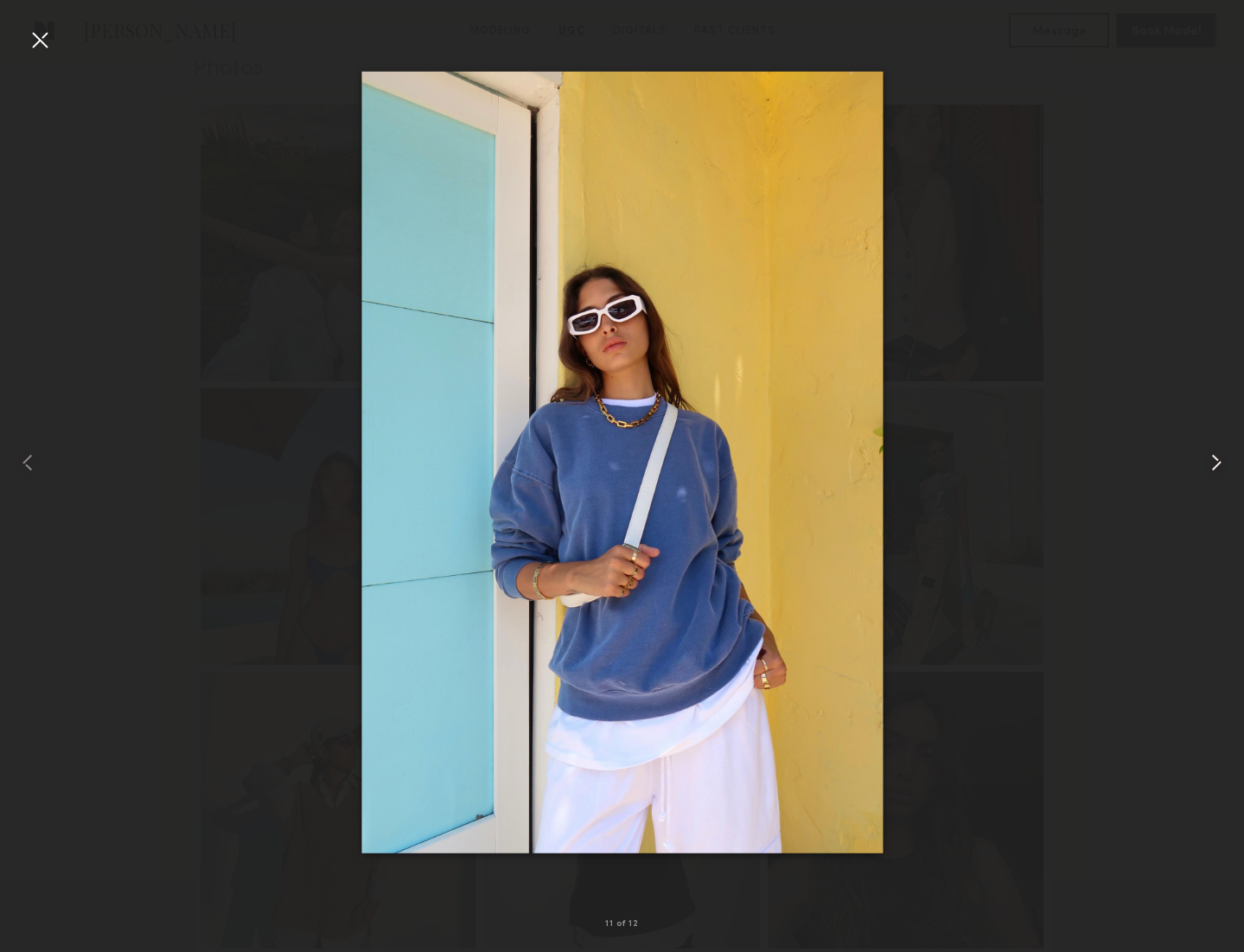
click at [1209, 460] on common-icon at bounding box center [1216, 462] width 27 height 27
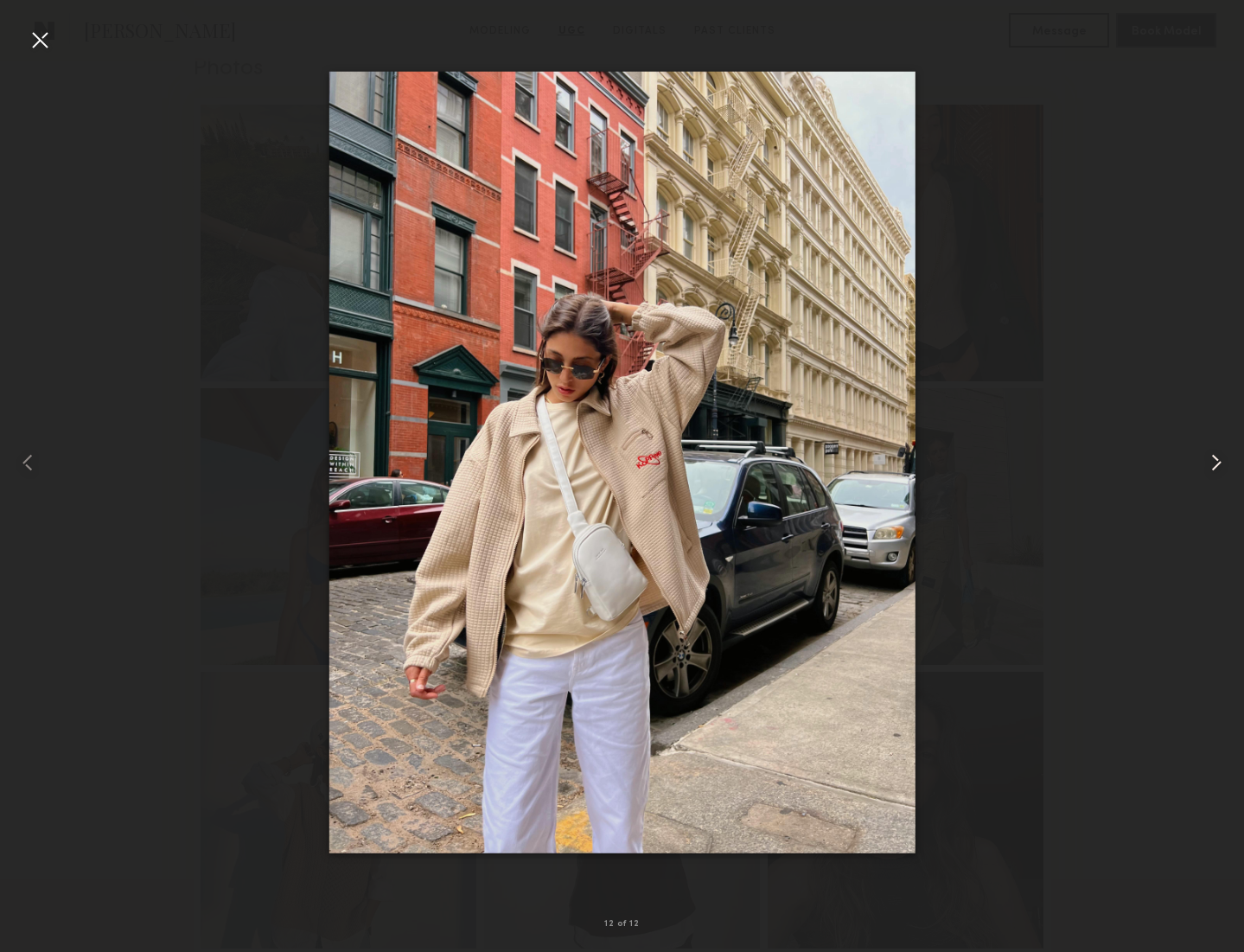
click at [1209, 460] on common-icon at bounding box center [1216, 462] width 27 height 27
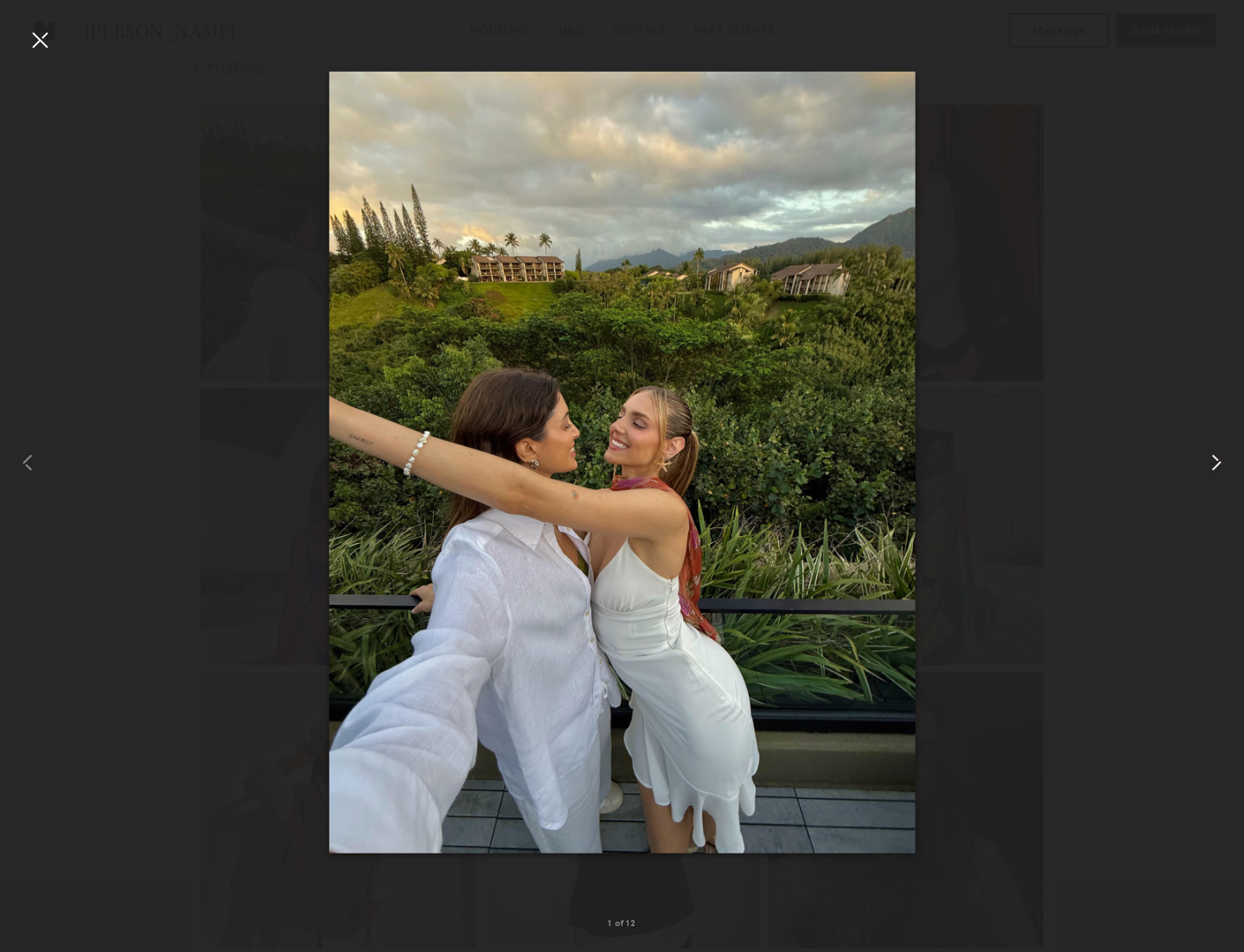
click at [1209, 460] on common-icon at bounding box center [1216, 462] width 27 height 27
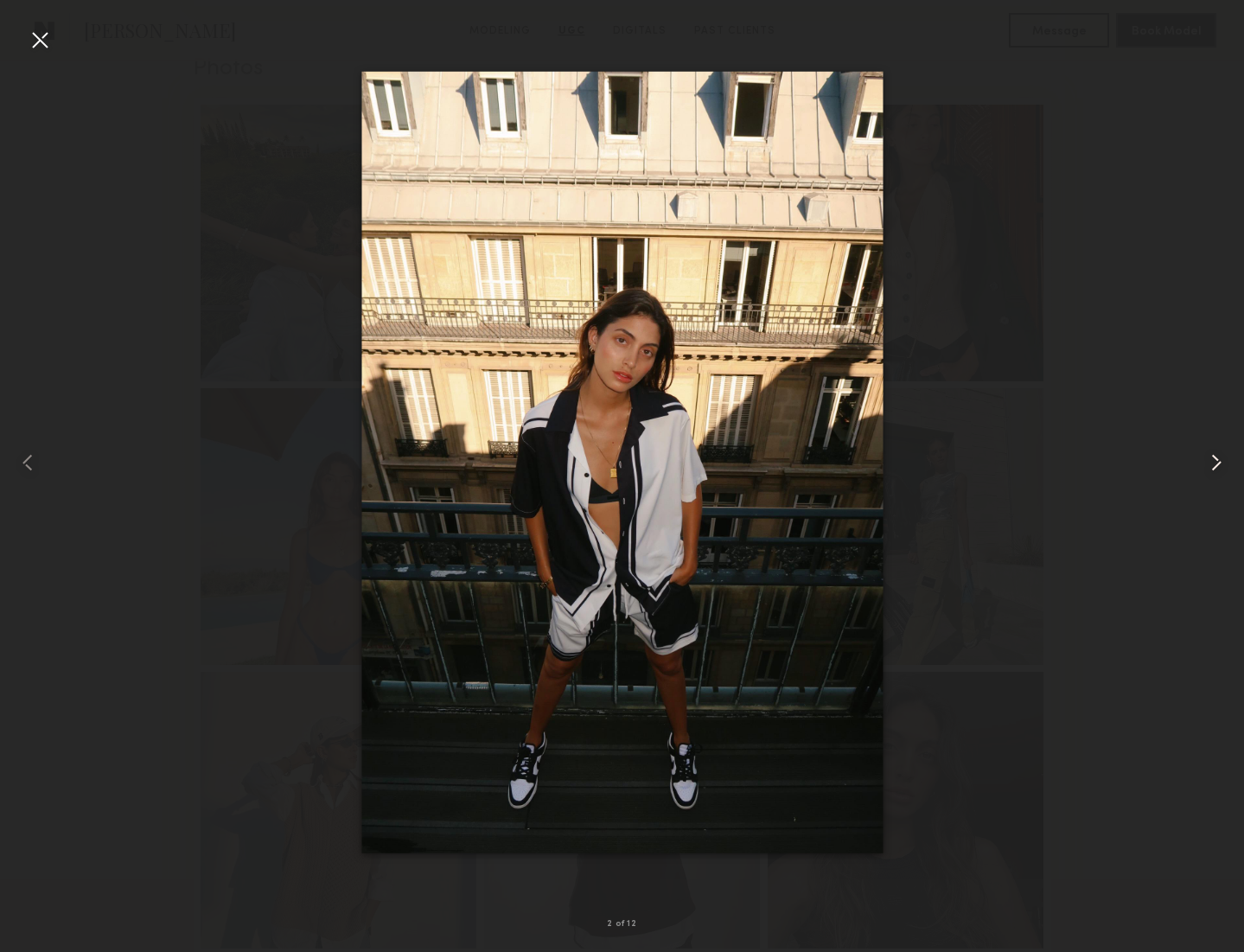
click at [1209, 460] on common-icon at bounding box center [1216, 462] width 27 height 27
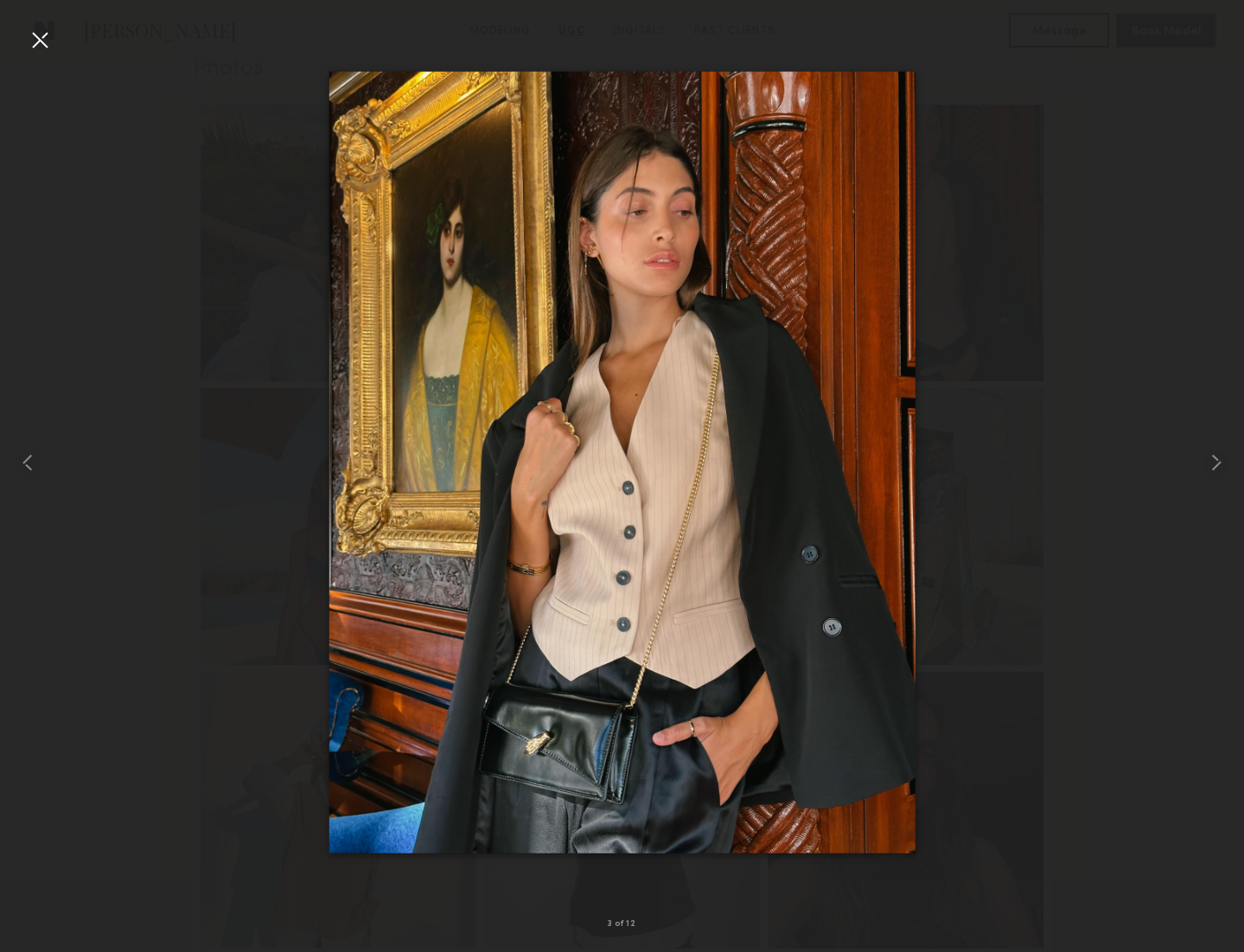
scroll to position [3002, 0]
click at [47, 34] on div at bounding box center [39, 39] width 27 height 27
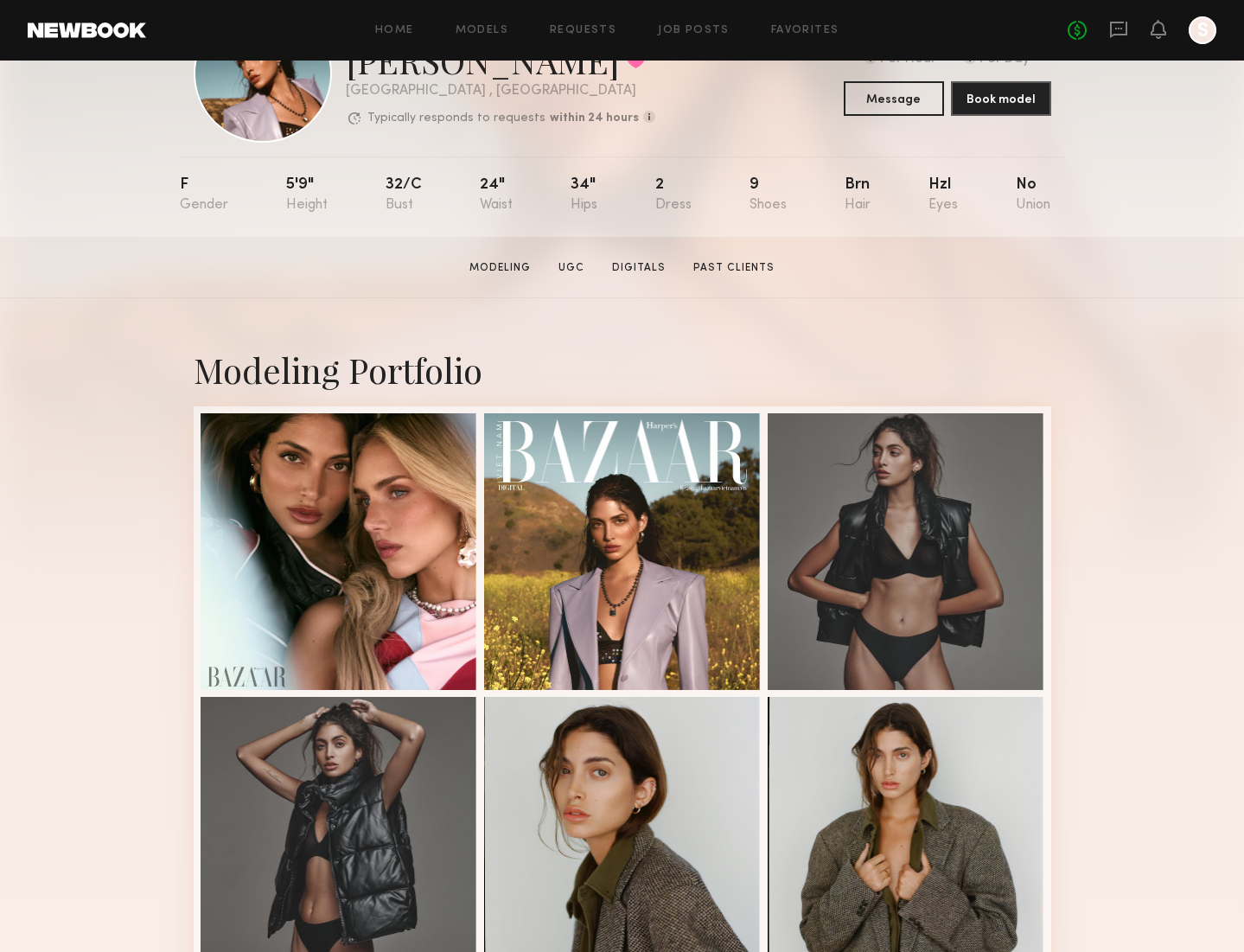
scroll to position [103, 0]
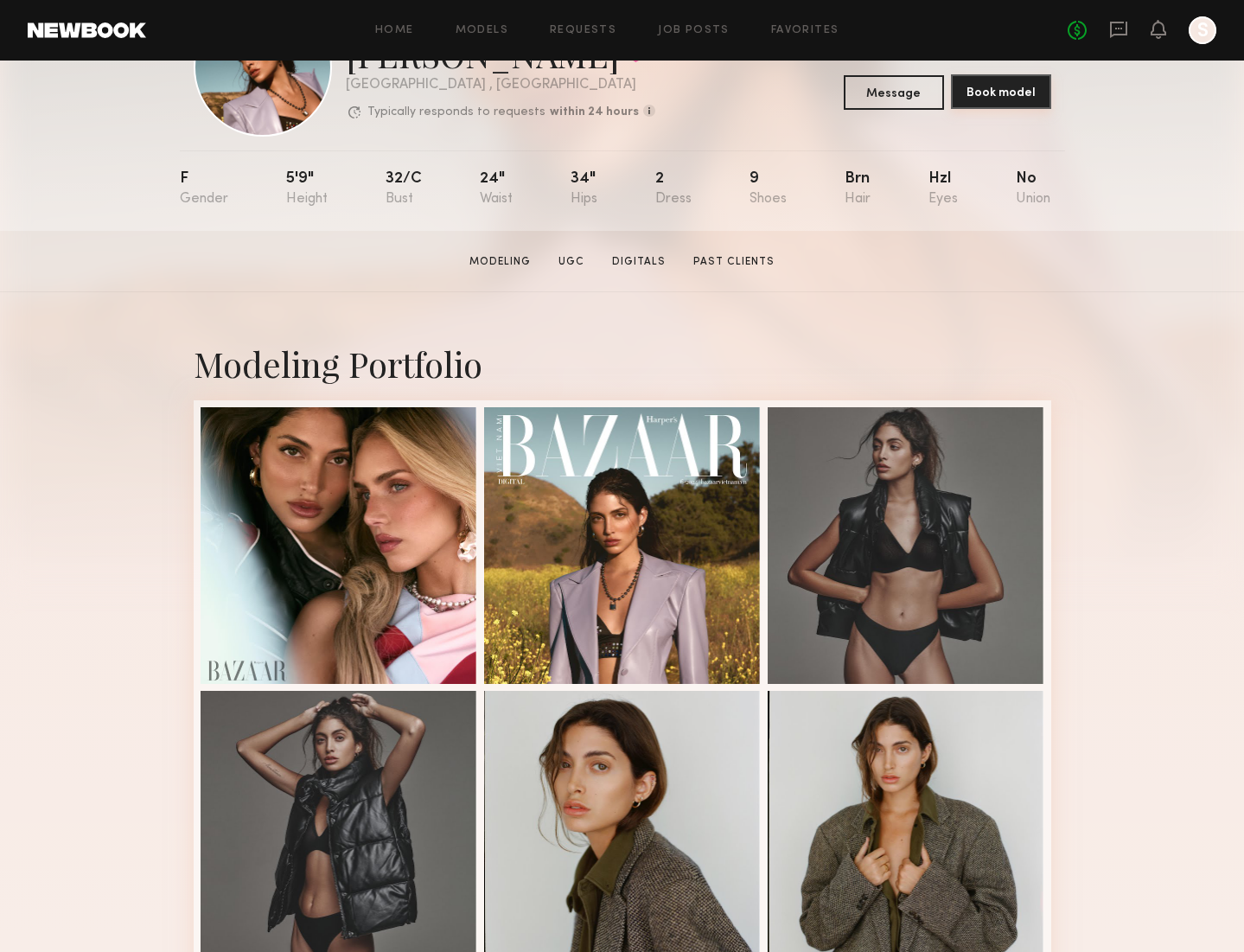
click at [982, 91] on button "Book model" at bounding box center [1001, 92] width 101 height 35
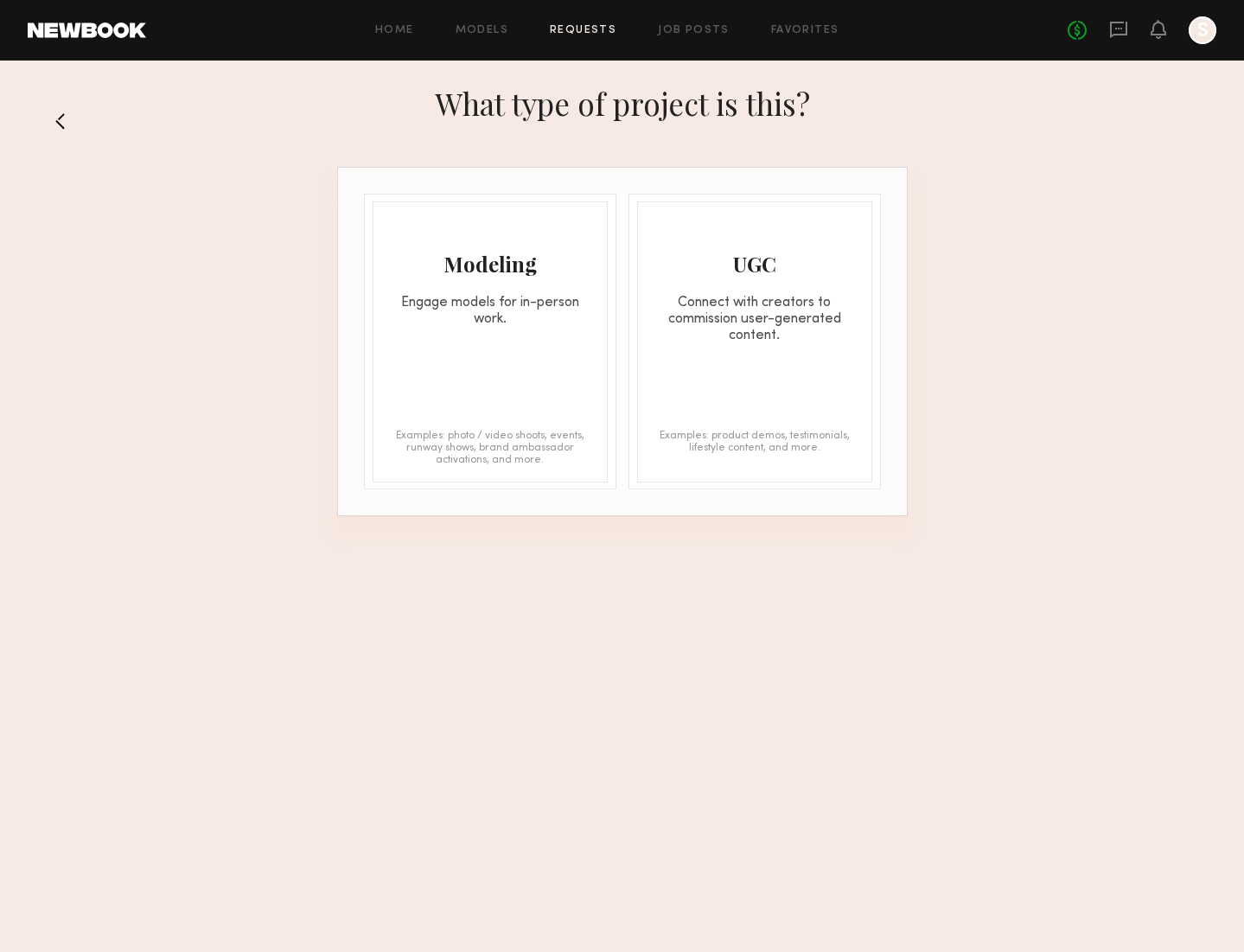
click at [480, 310] on div "Engage models for in-person work." at bounding box center [490, 311] width 233 height 33
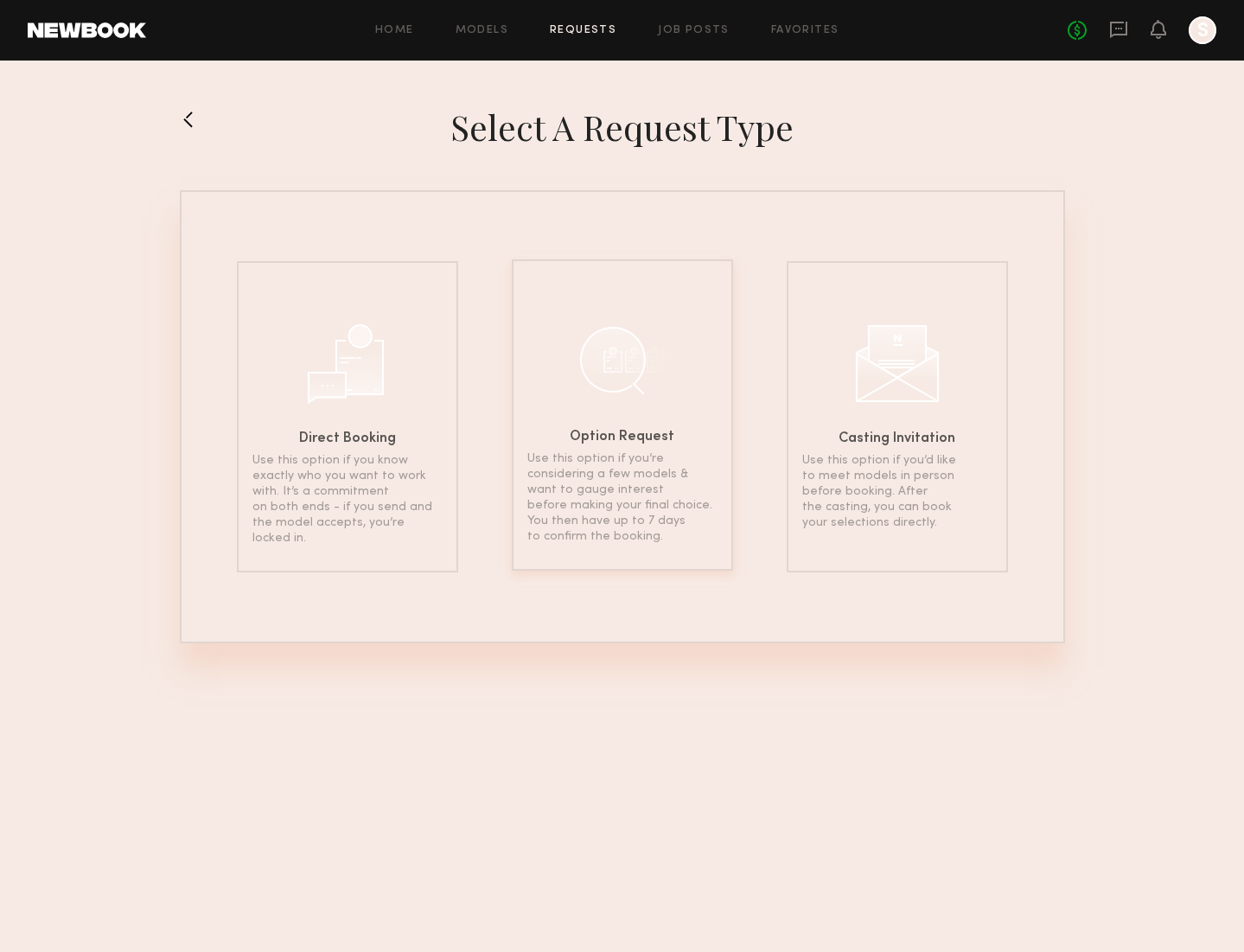
click at [670, 355] on div "Option Request Use this option if you’re considering a few models & want to gau…" at bounding box center [622, 415] width 222 height 311
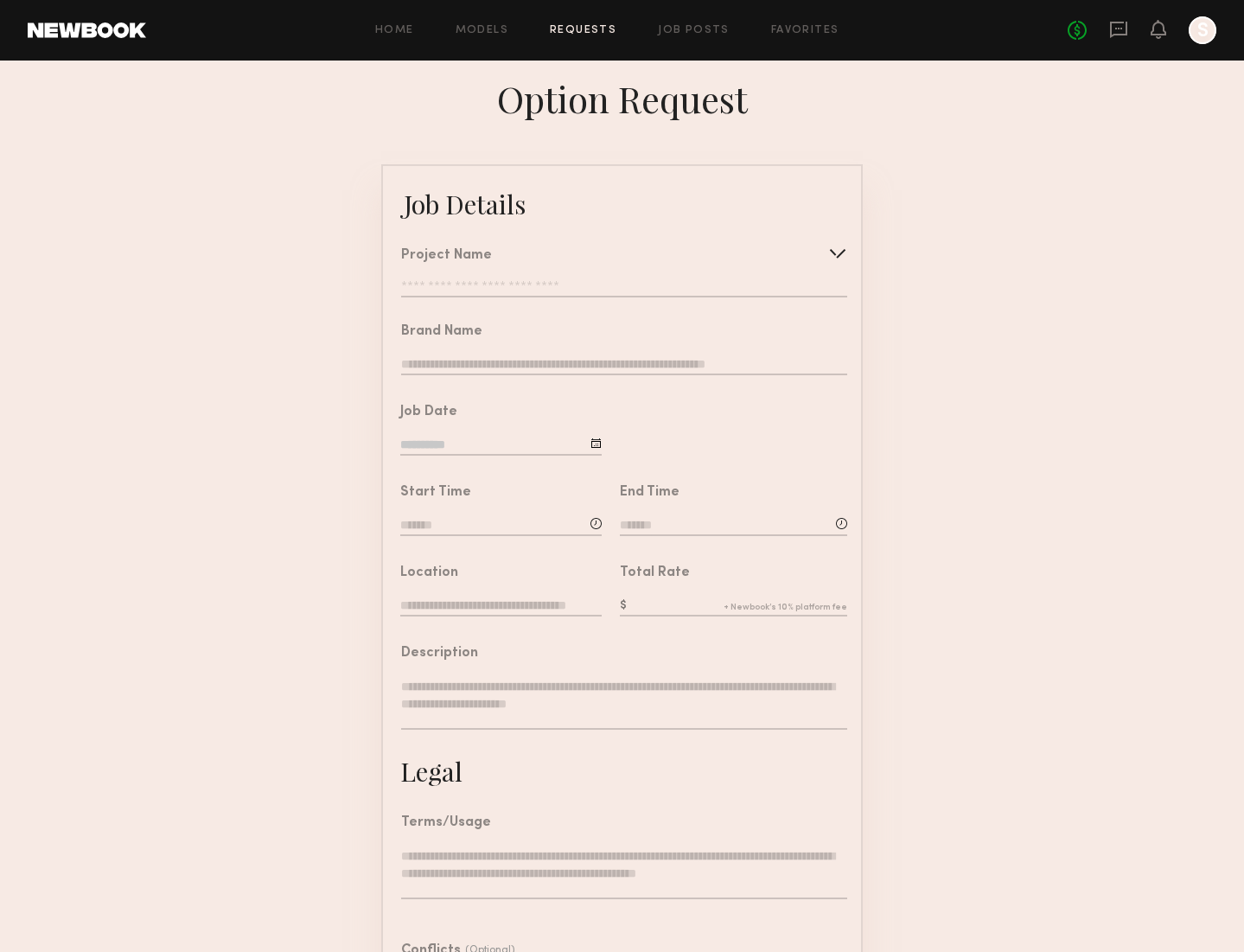
click at [519, 287] on input "text" at bounding box center [623, 288] width 446 height 17
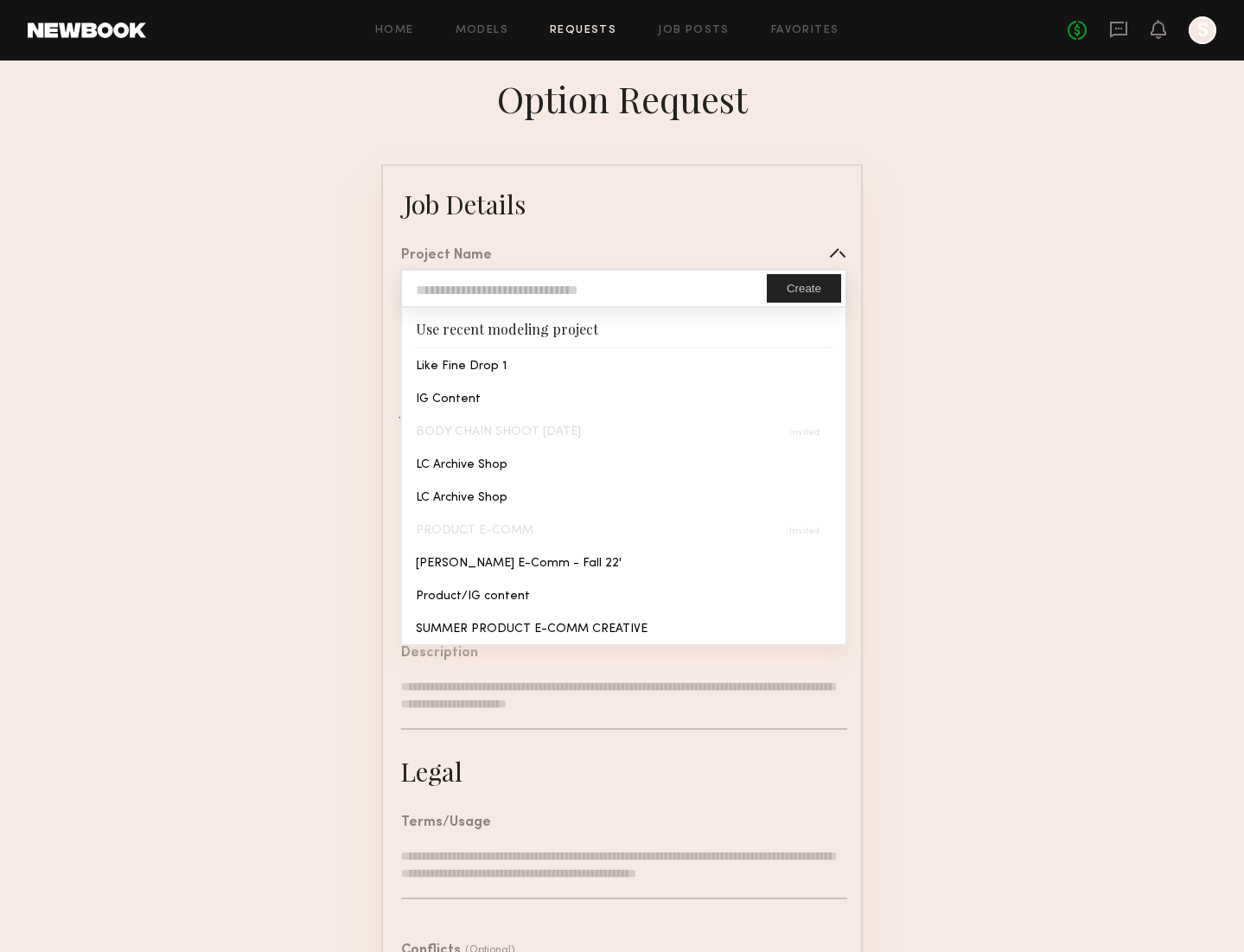
type input "**********"
type textarea "**********"
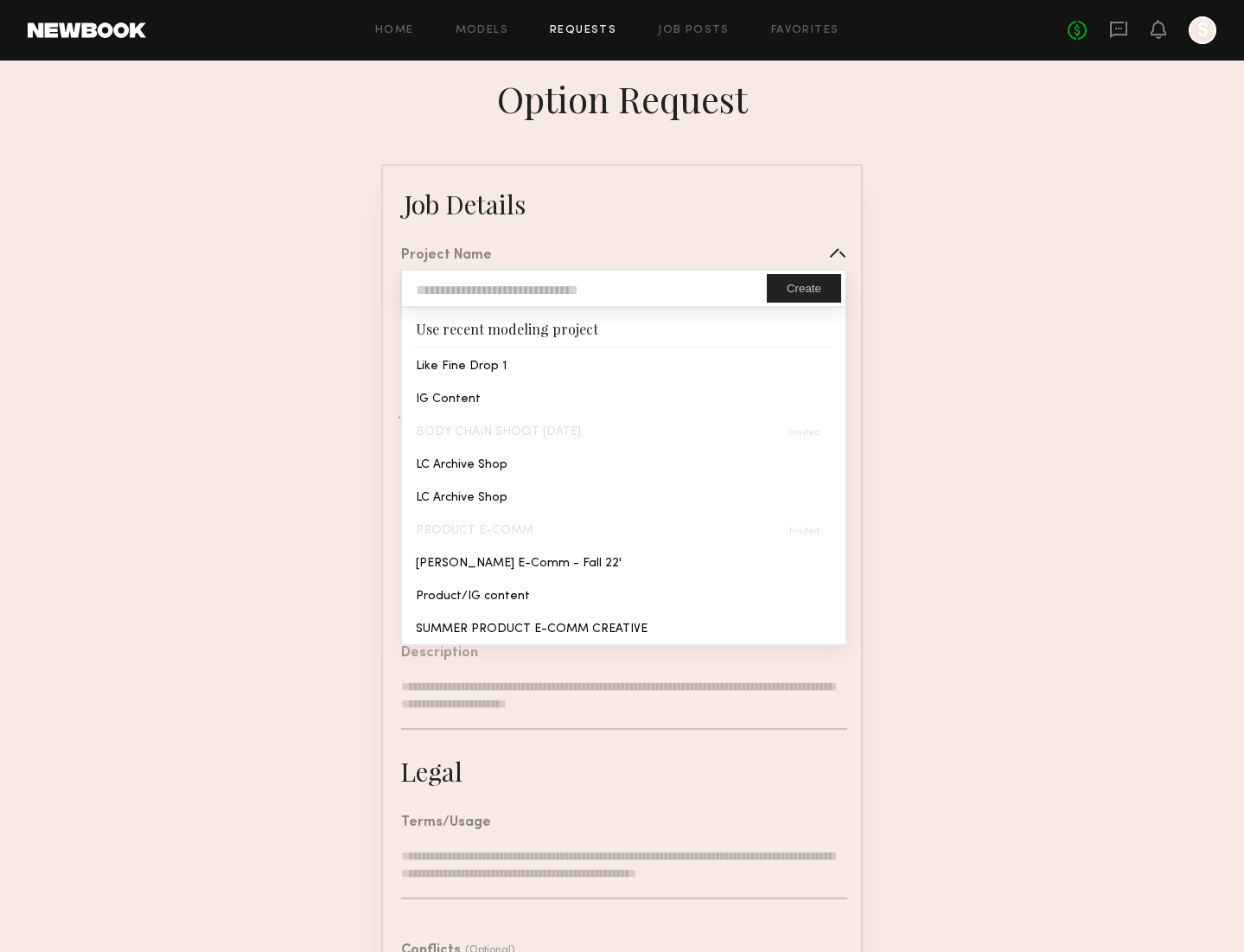
type textarea "**********"
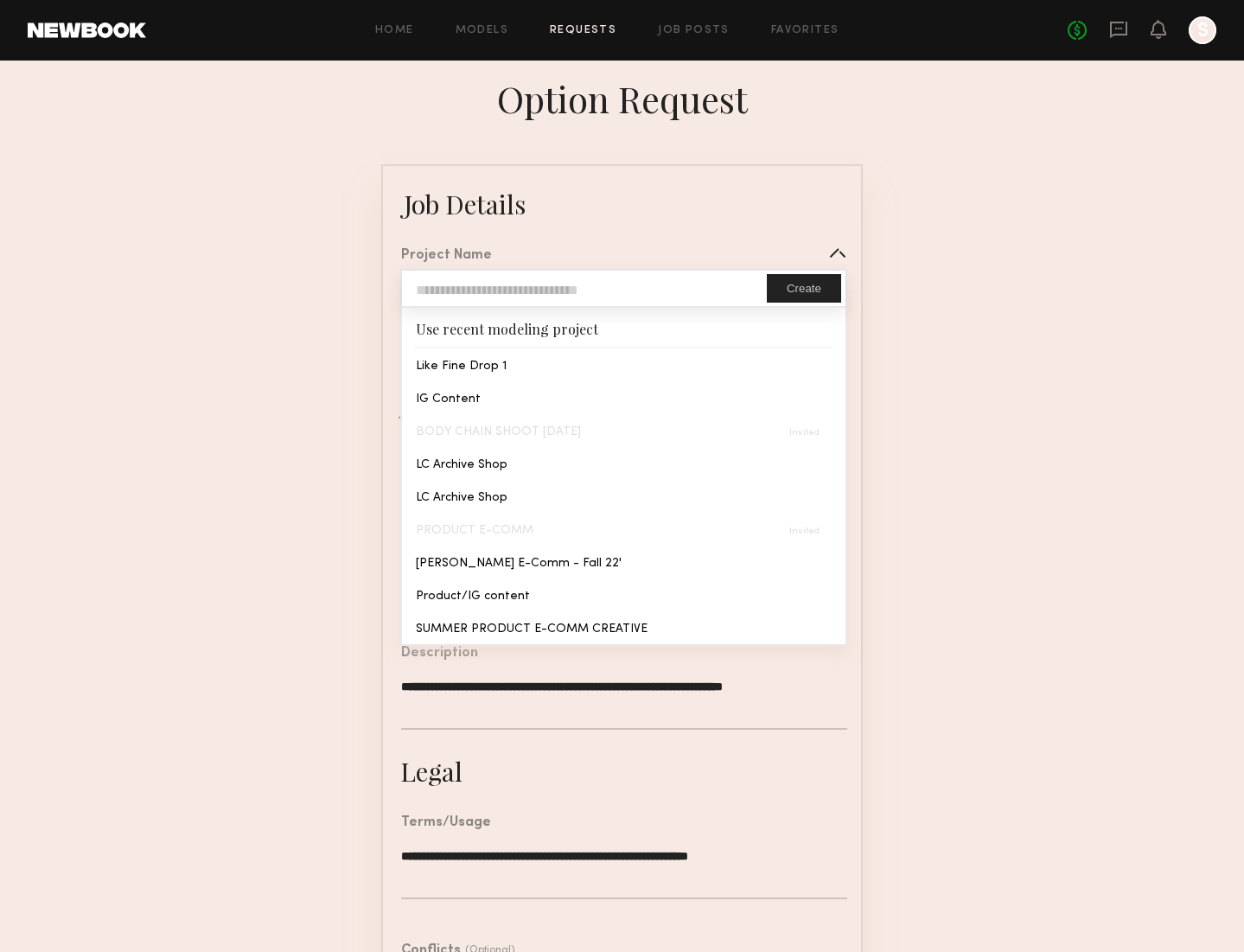
click at [514, 366] on common-border "**********" at bounding box center [622, 646] width 481 height 965
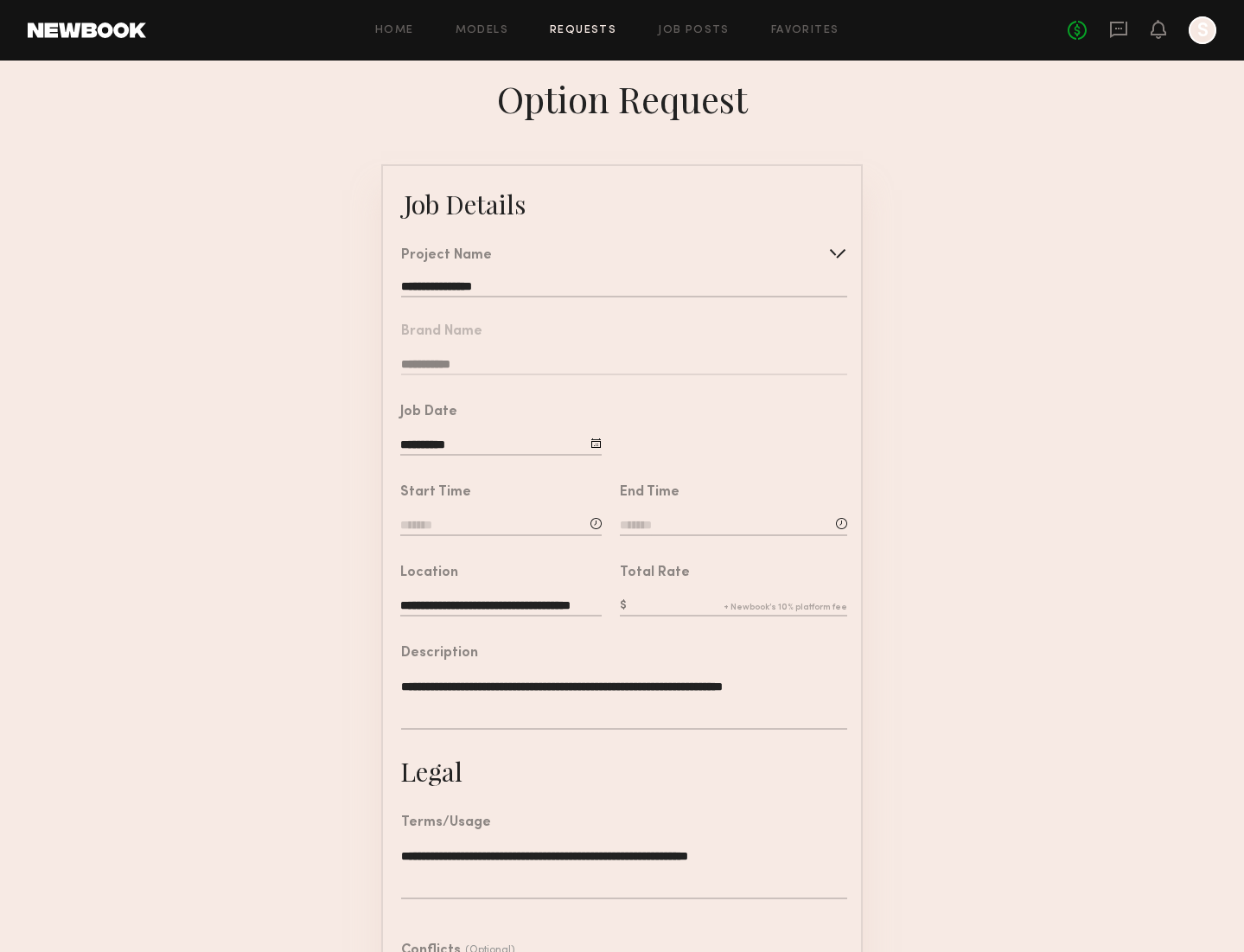
click at [590, 445] on div "**********" at bounding box center [501, 448] width 201 height 22
click at [478, 448] on input "**********" at bounding box center [501, 446] width 201 height 19
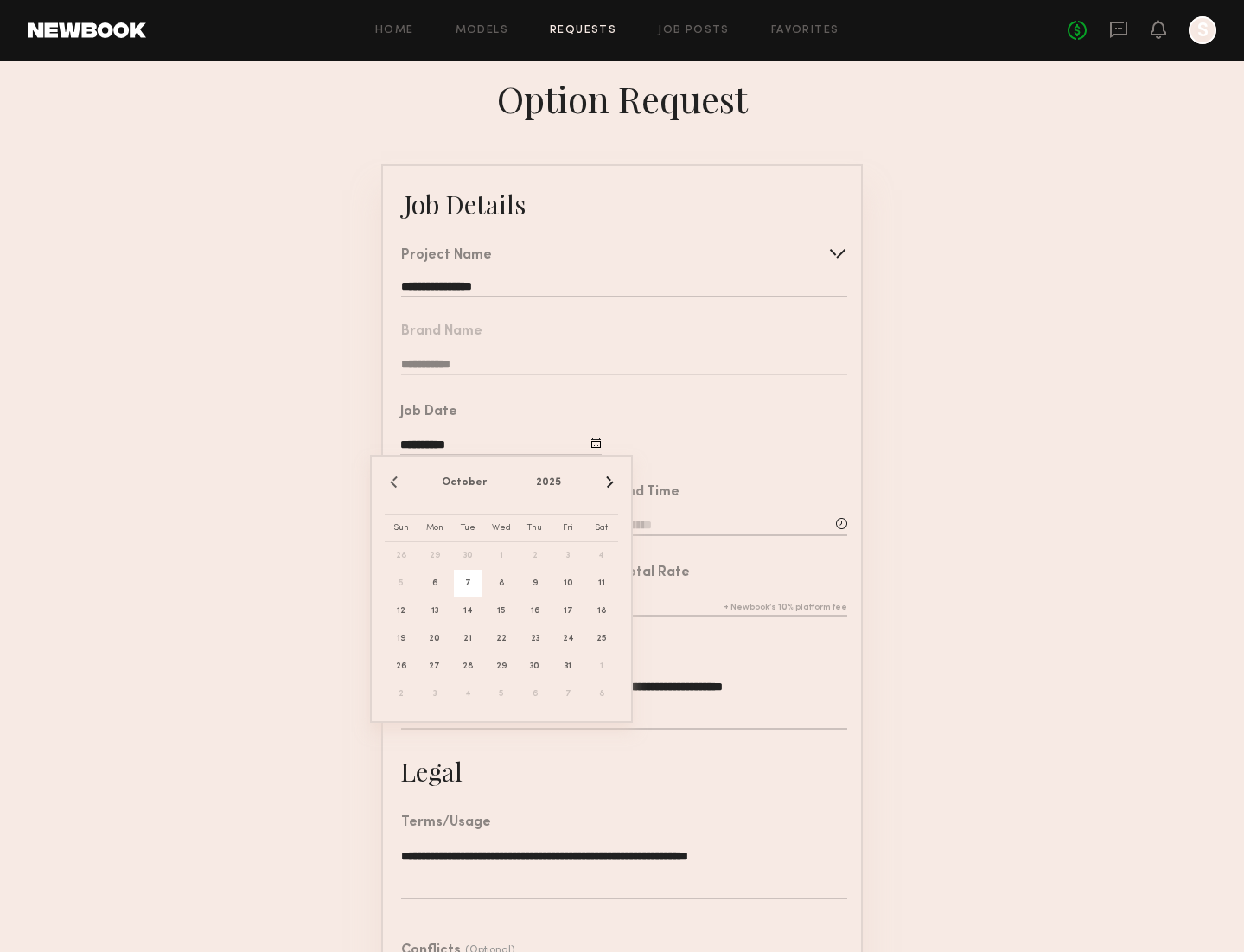
click at [471, 588] on span "7" at bounding box center [468, 583] width 27 height 27
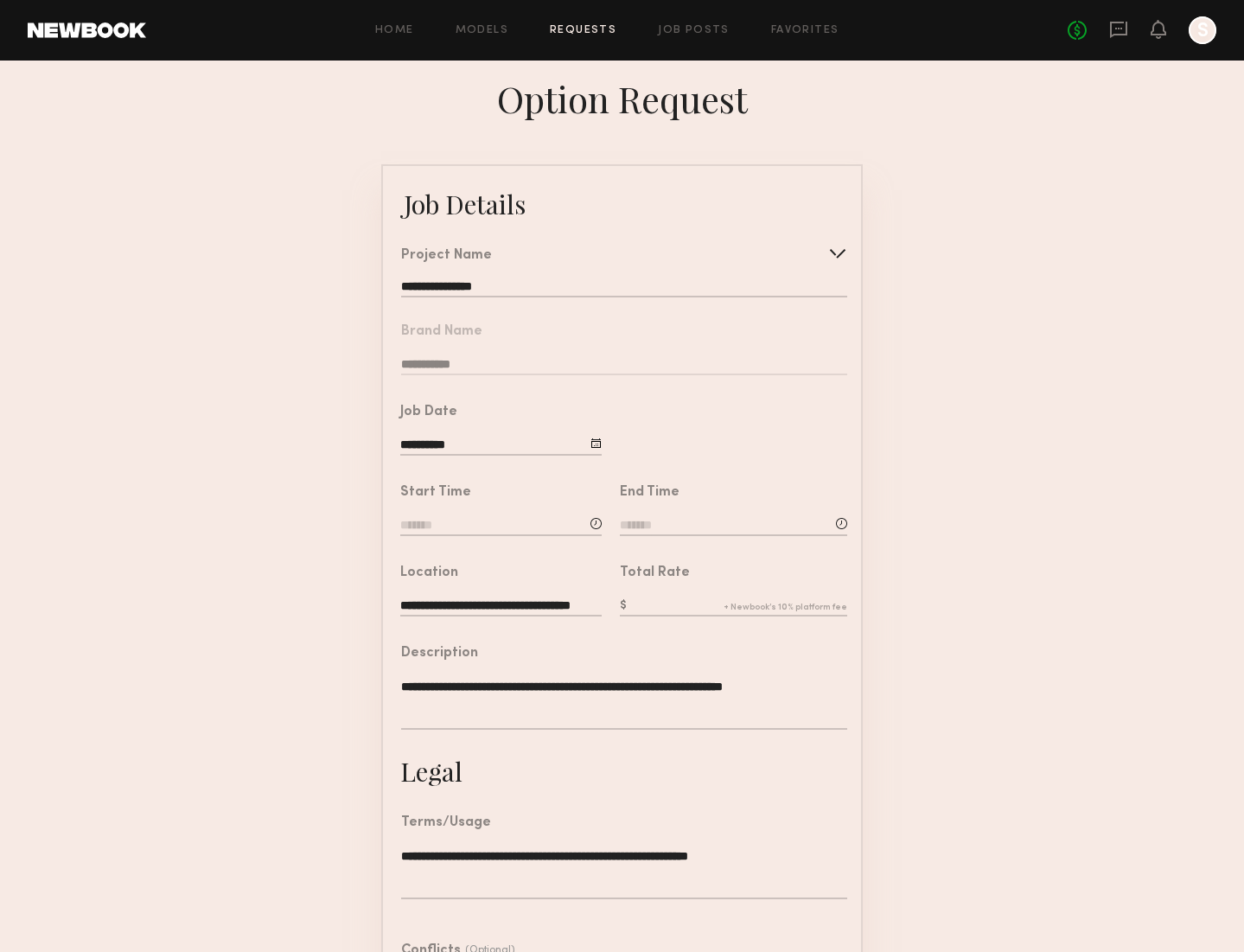
click at [457, 522] on input at bounding box center [501, 526] width 201 height 19
type input "********"
type input "**"
type input "********"
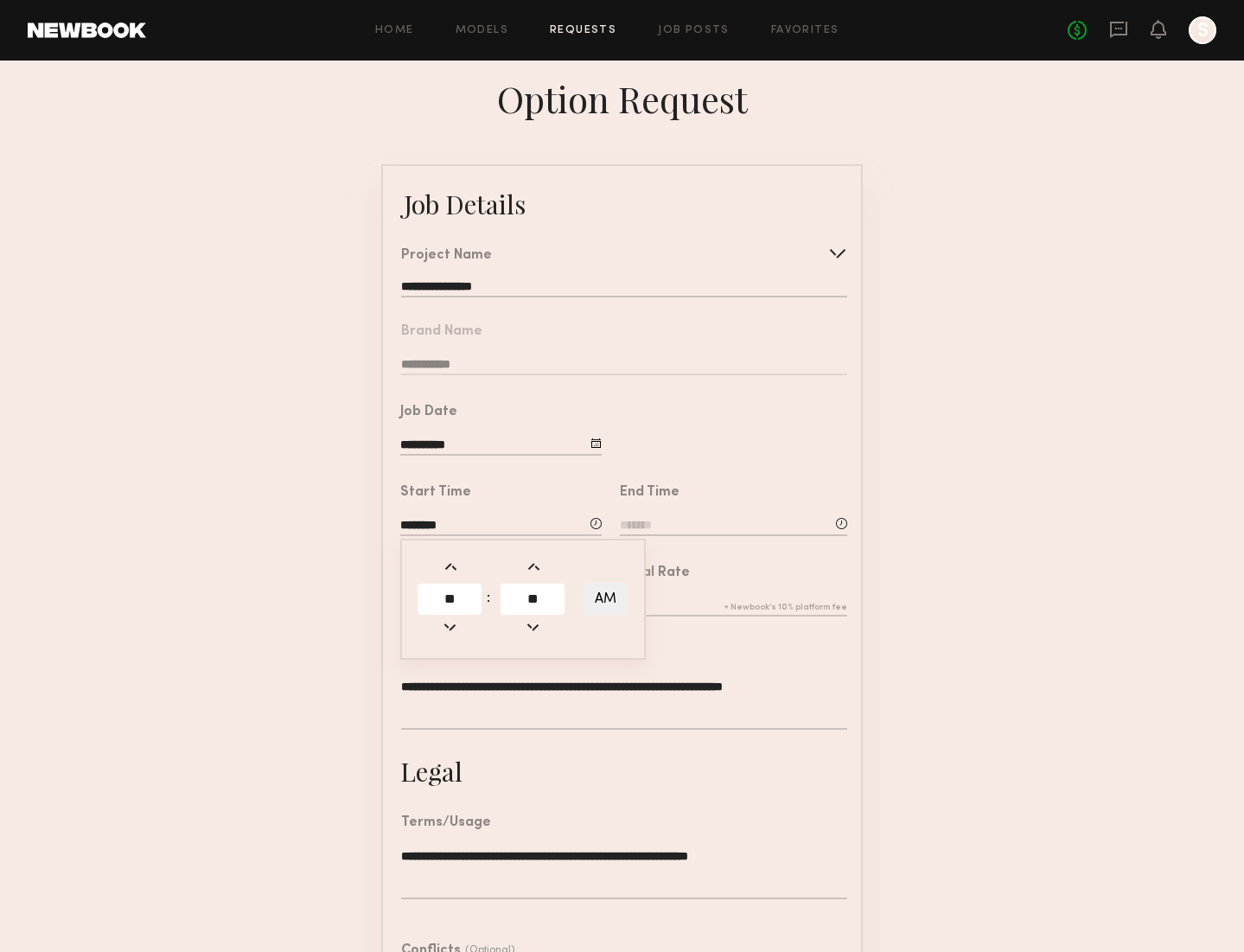
type input "**"
type input "*******"
type input "**"
click at [451, 604] on input "**" at bounding box center [449, 599] width 64 height 31
type input "********"
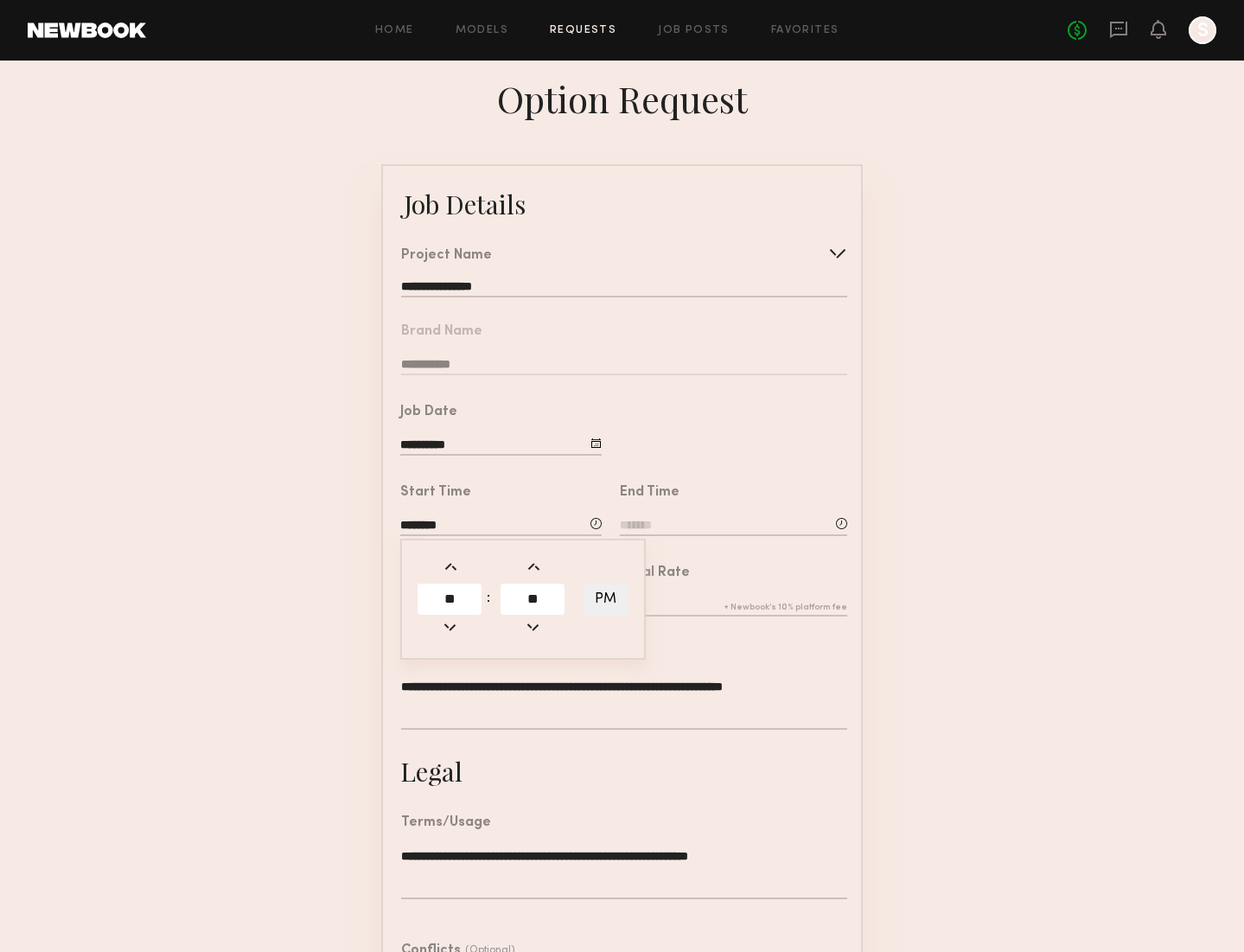
type input "*"
type input "**"
type input "*******"
type input "**"
click at [613, 598] on button "PM" at bounding box center [605, 599] width 44 height 33
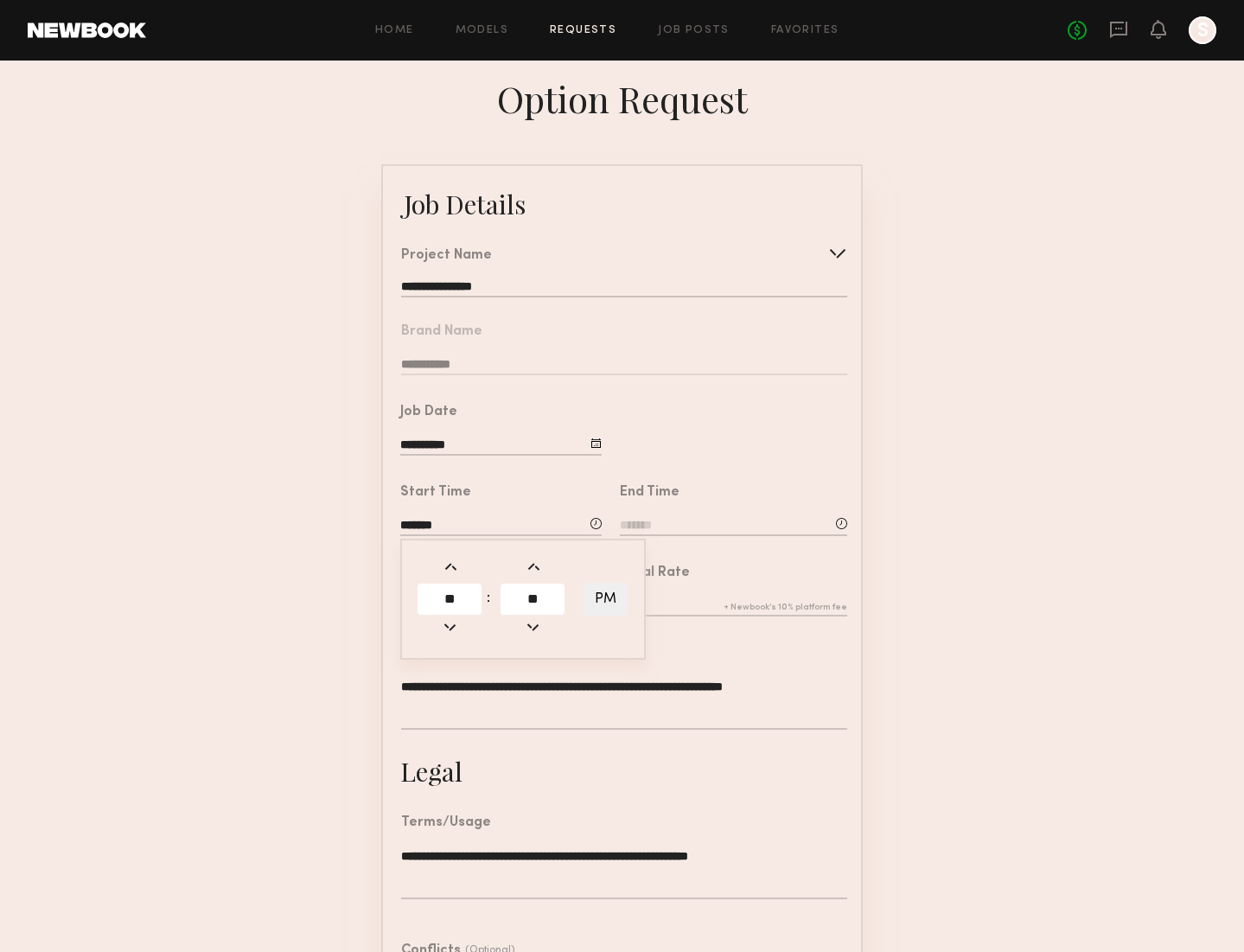
type input "*******"
drag, startPoint x: 756, startPoint y: 486, endPoint x: 737, endPoint y: 502, distance: 24.8
click at [755, 486] on div "End Time" at bounding box center [733, 492] width 227 height 14
click at [709, 519] on input at bounding box center [733, 526] width 227 height 19
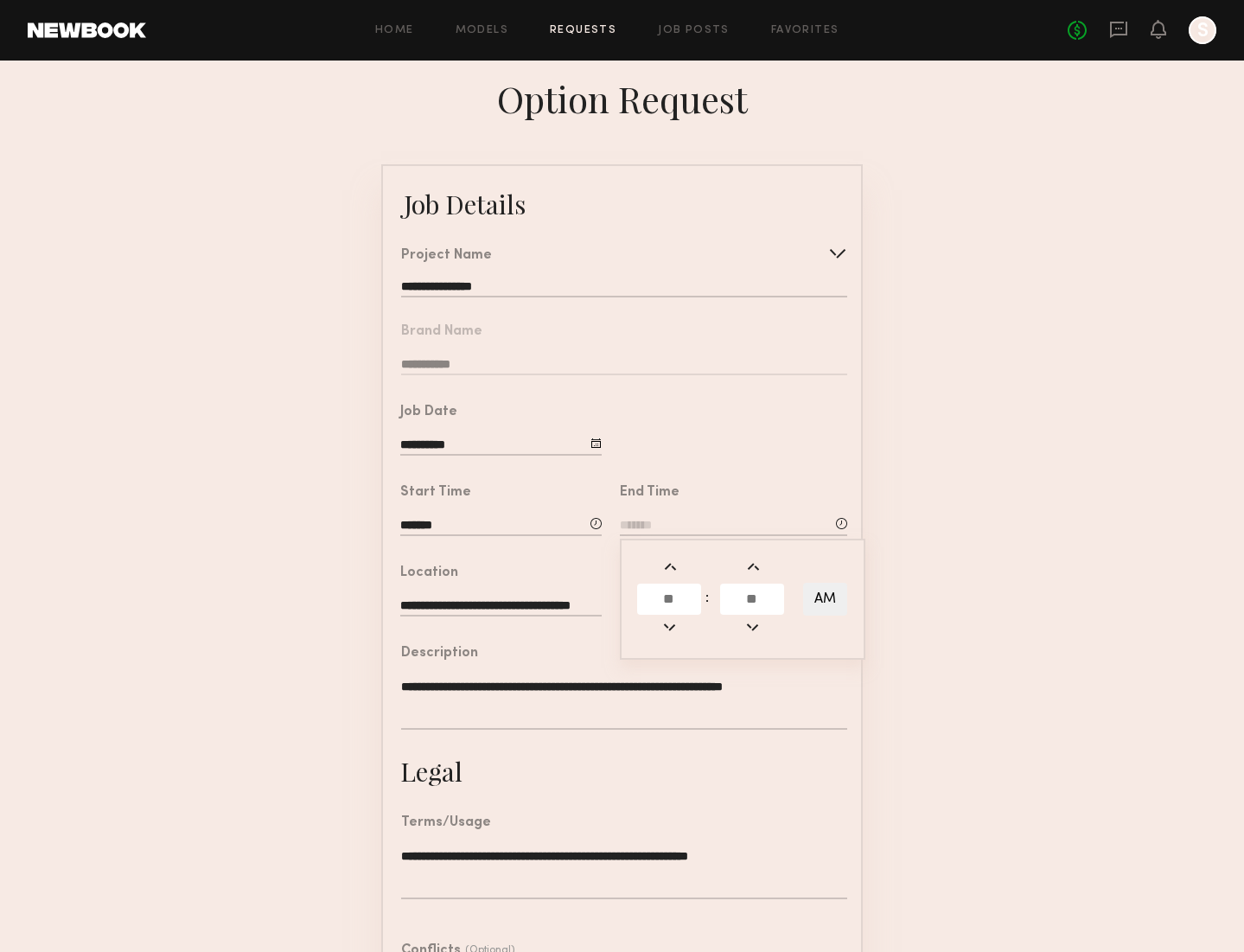
click at [656, 598] on input "text" at bounding box center [669, 599] width 64 height 31
type input "**"
click at [736, 591] on input "text" at bounding box center [752, 599] width 64 height 31
type input "**"
click at [818, 590] on button "PM" at bounding box center [825, 599] width 44 height 33
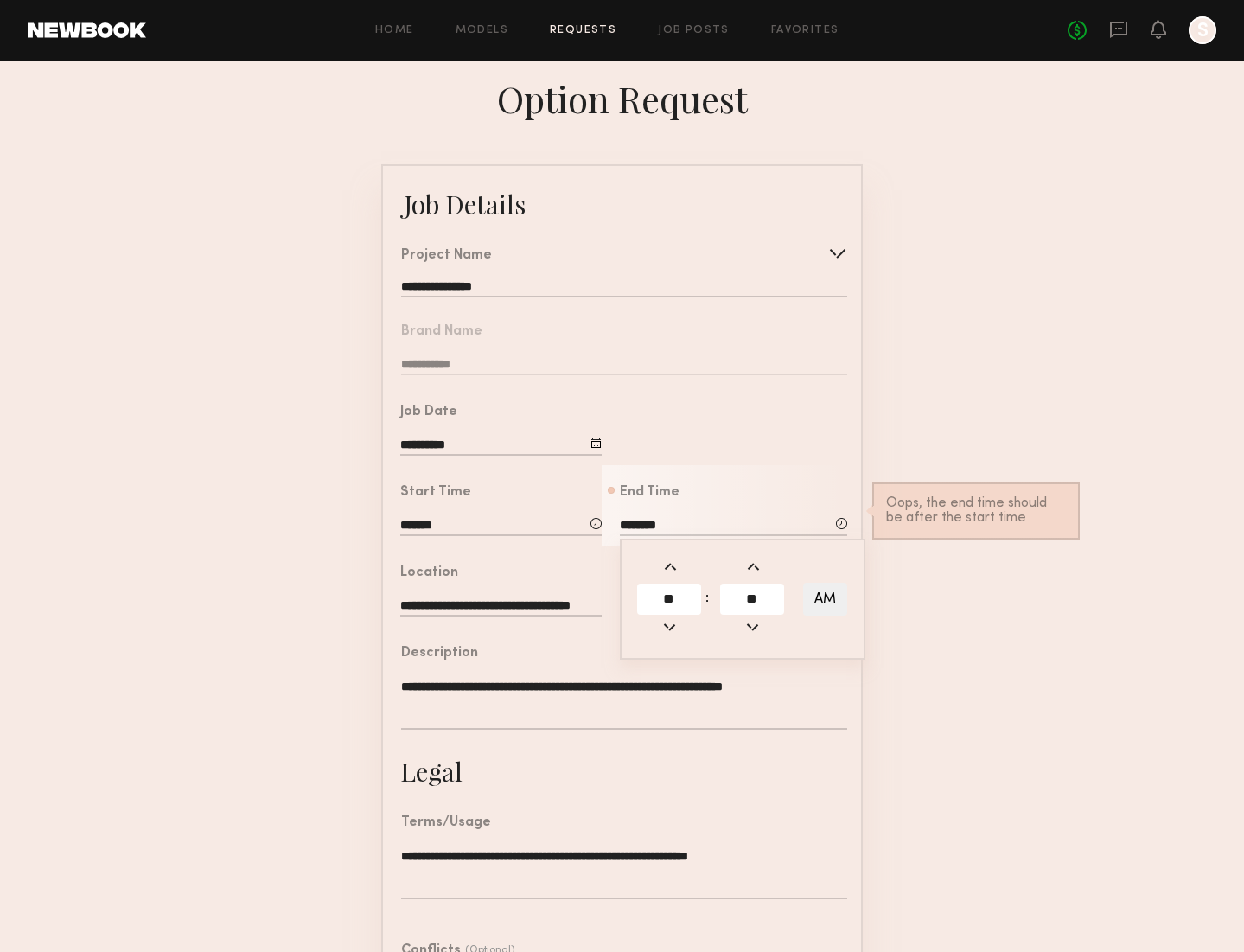
click at [824, 599] on button "AM" at bounding box center [825, 599] width 44 height 33
type input "********"
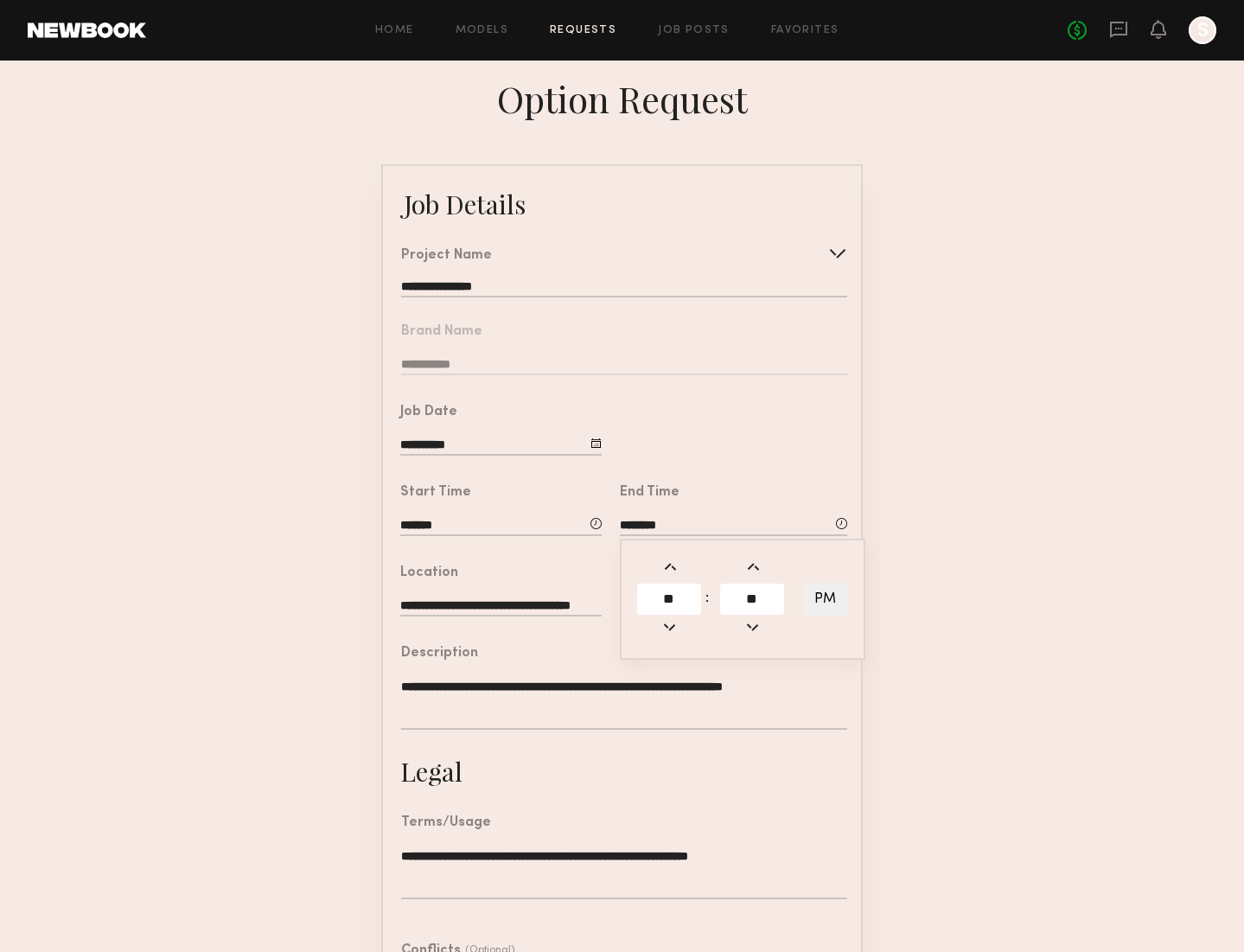
click at [946, 625] on form "**********" at bounding box center [622, 646] width 1244 height 965
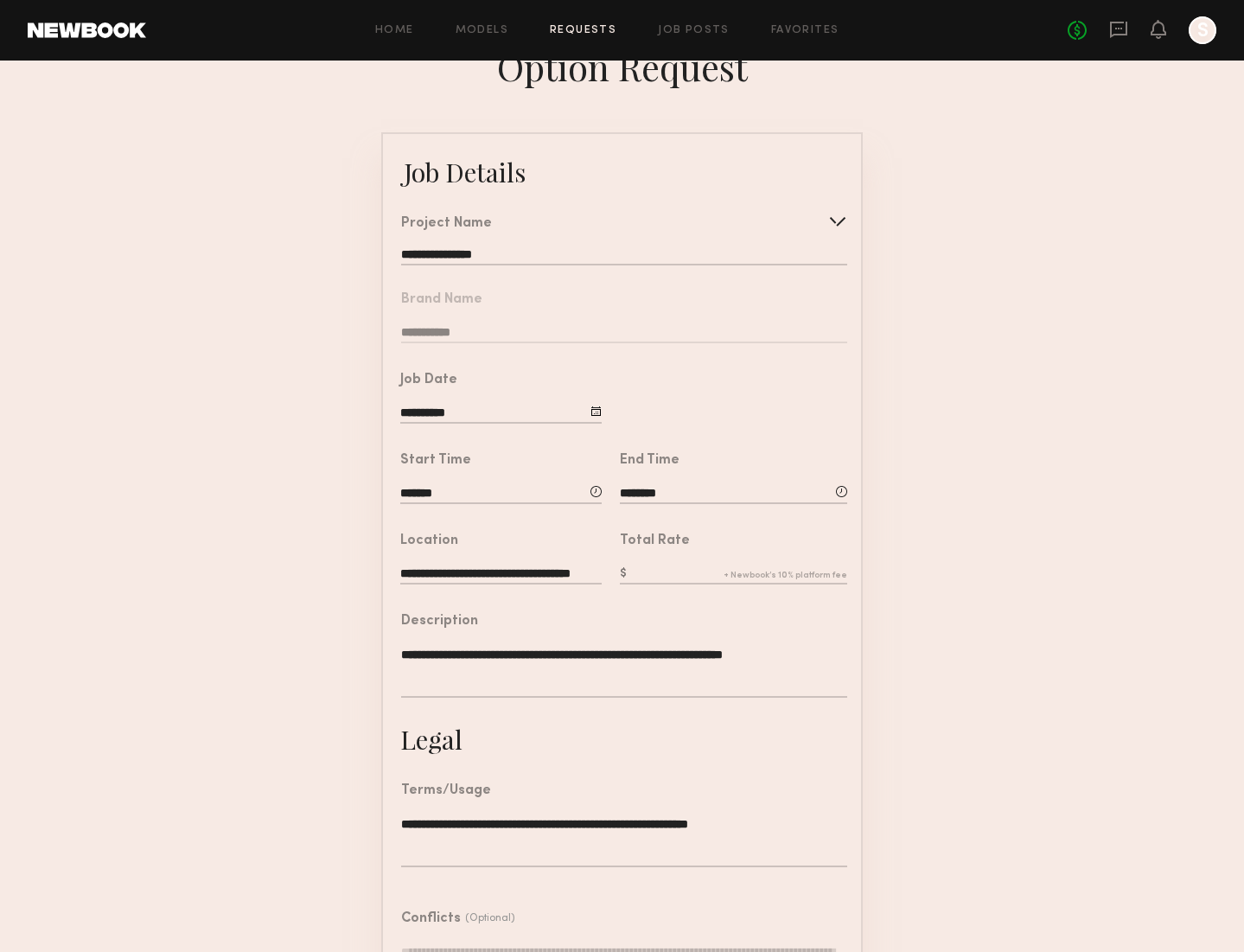
scroll to position [29, 0]
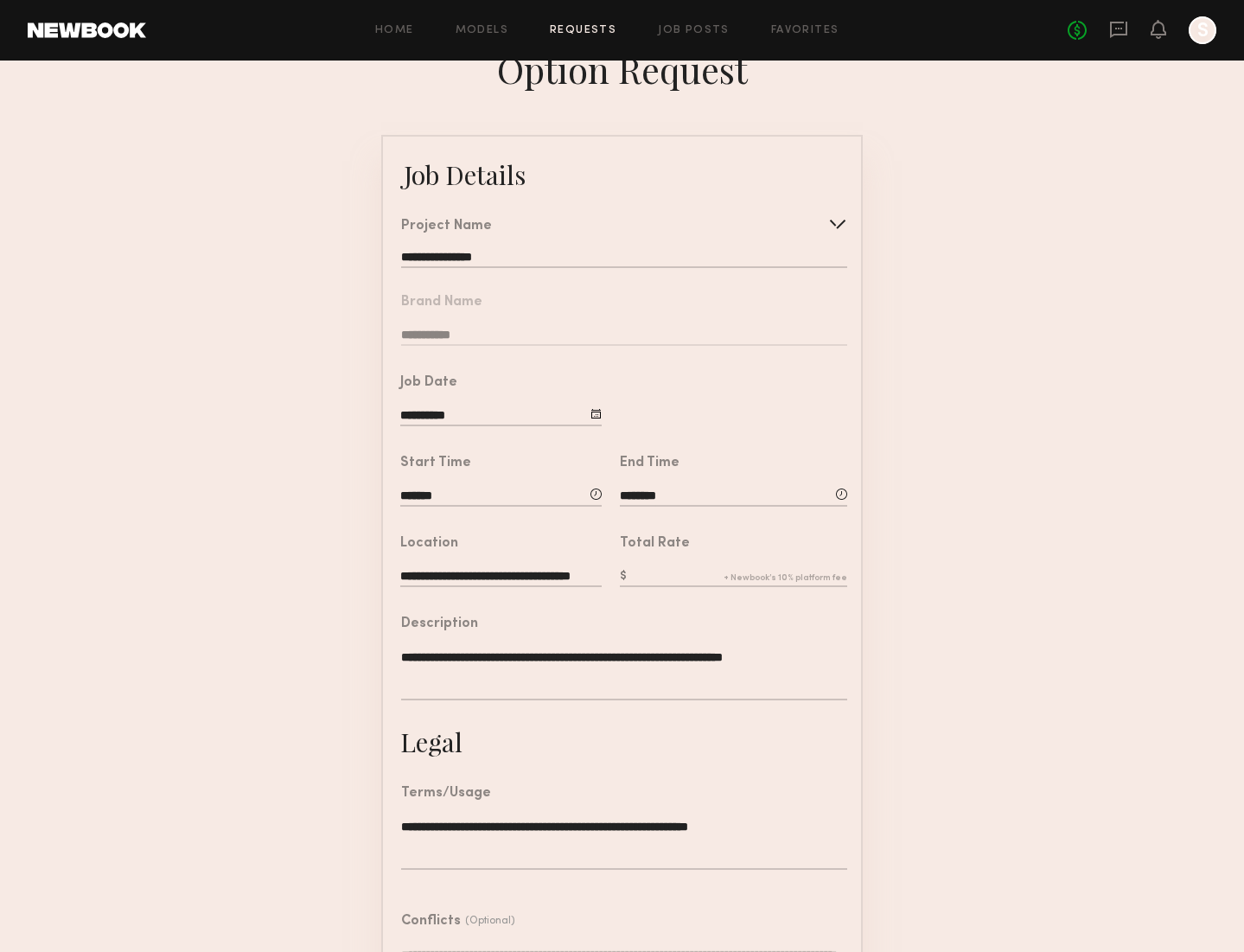
click at [662, 574] on input "text" at bounding box center [733, 577] width 227 height 19
type input "***"
click at [1023, 547] on form "**********" at bounding box center [622, 617] width 1244 height 965
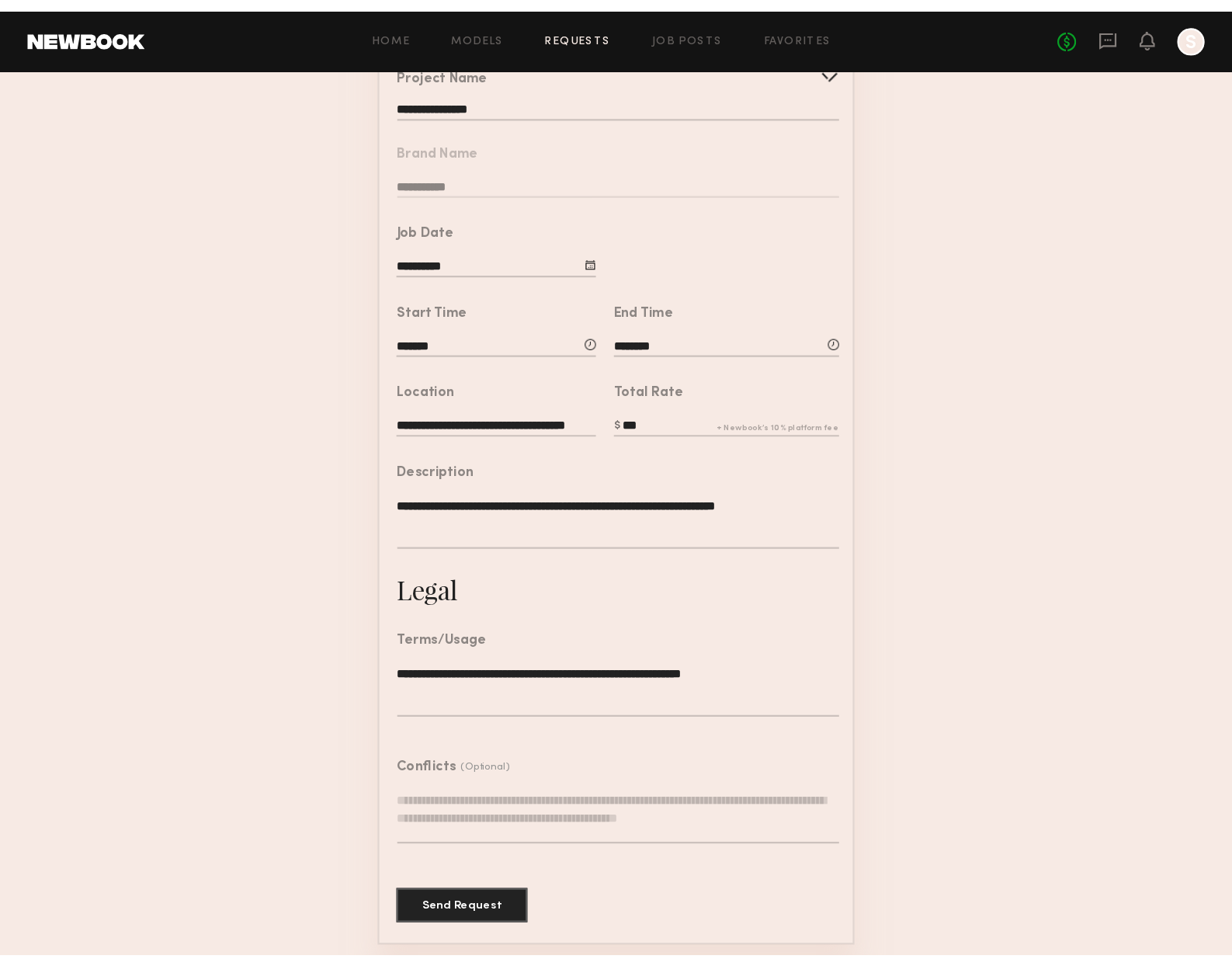
scroll to position [0, 0]
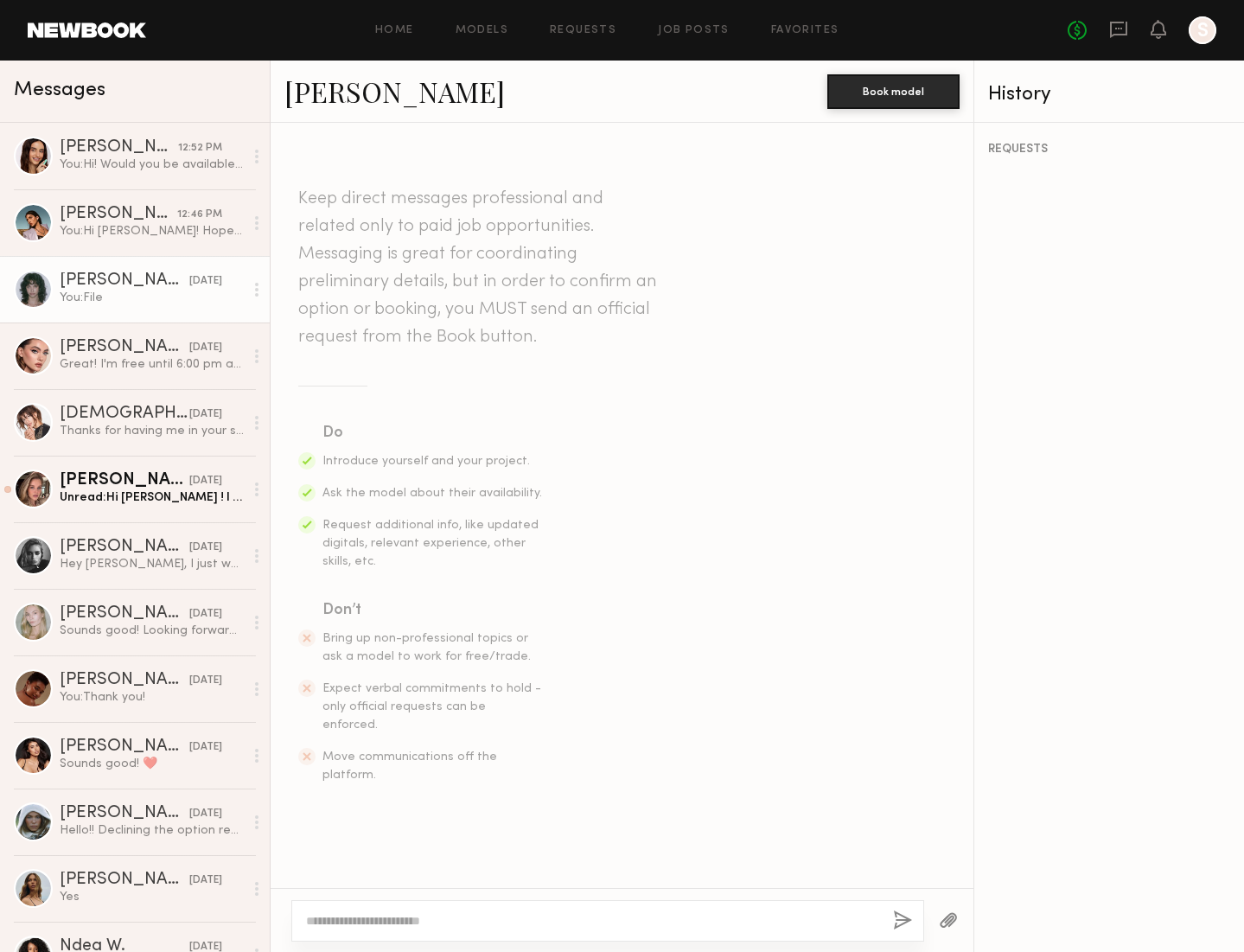
scroll to position [708, 0]
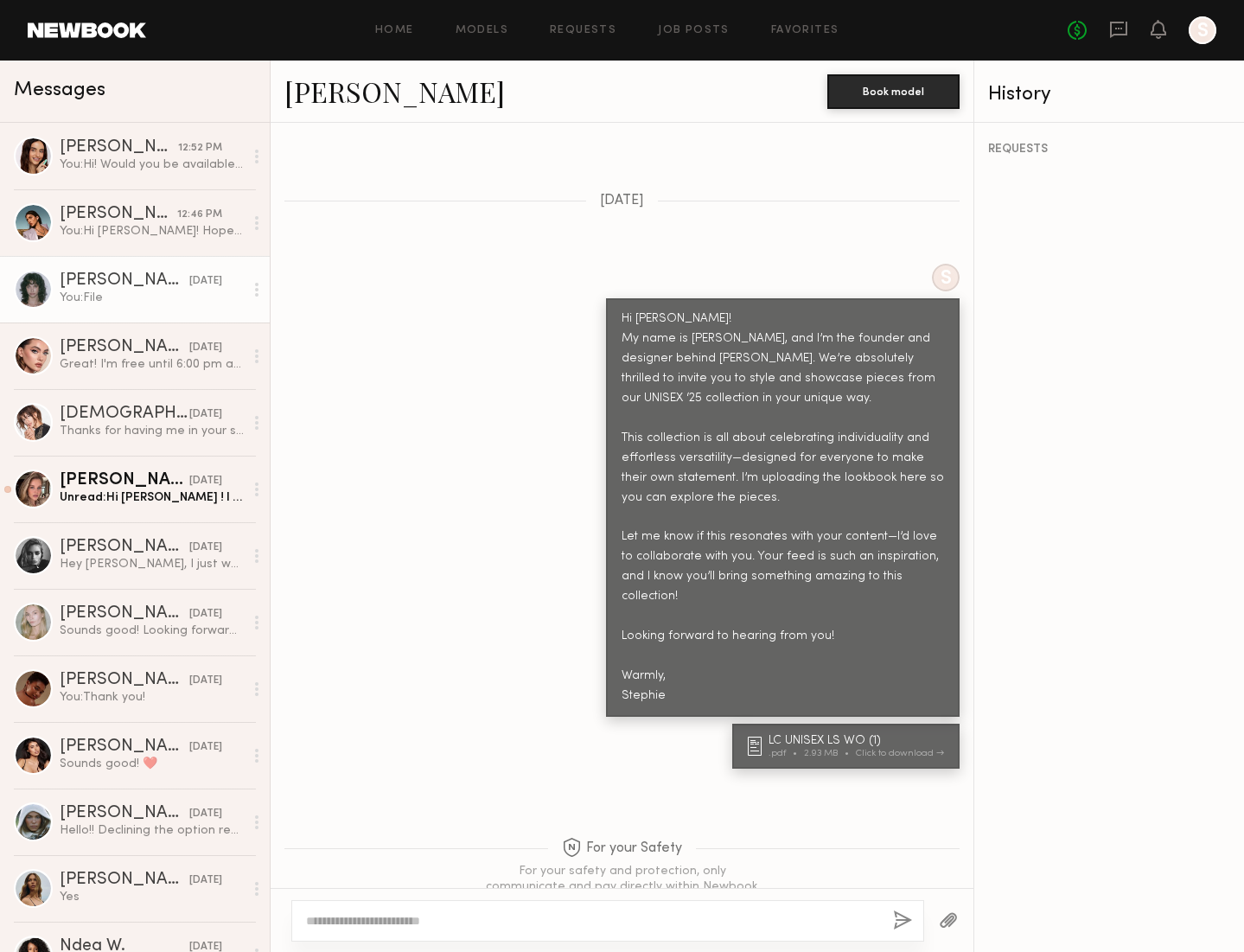
click at [48, 288] on div at bounding box center [33, 289] width 38 height 38
click at [91, 281] on div "Jessie M." at bounding box center [124, 280] width 130 height 17
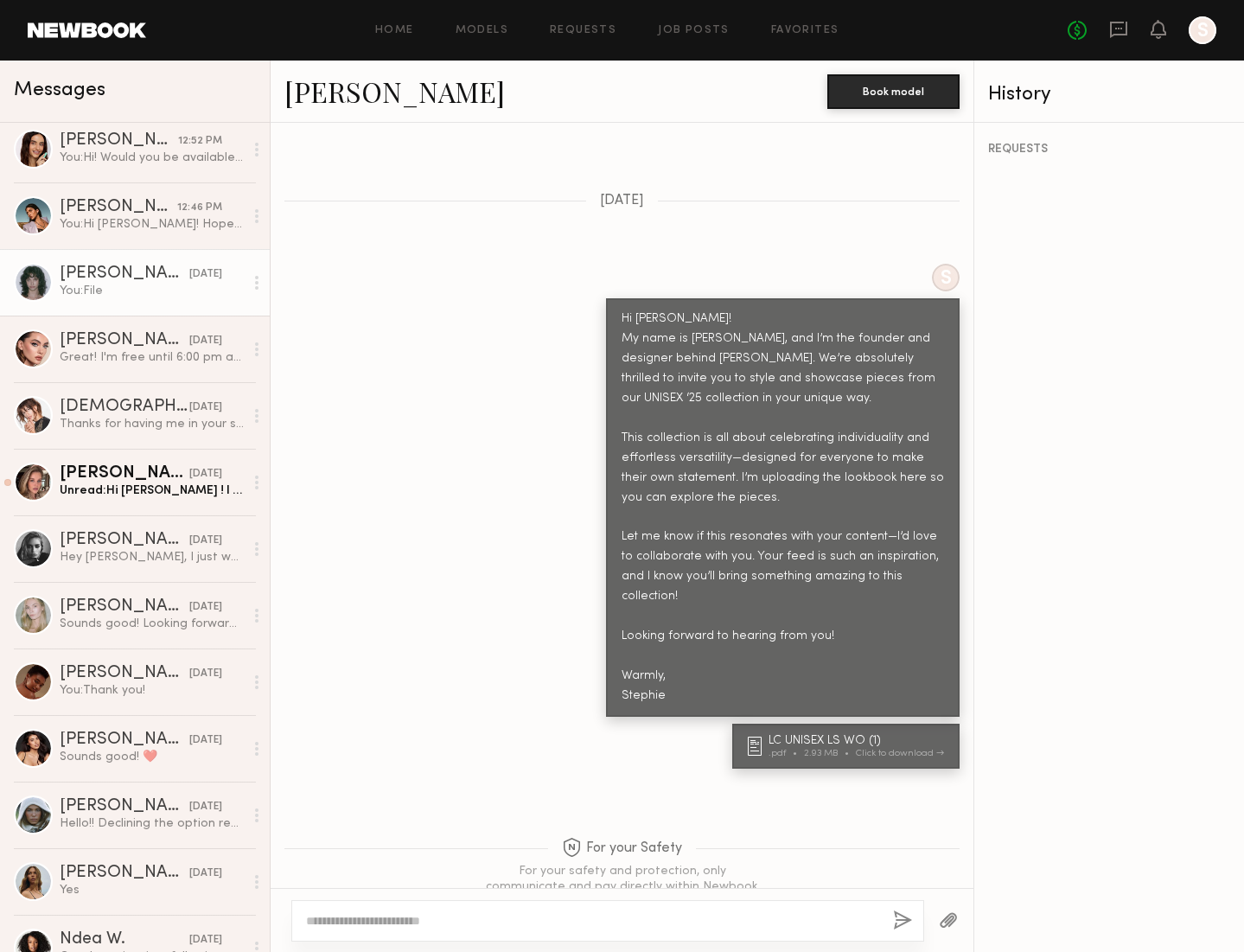
scroll to position [5, 0]
click at [12, 281] on link "Jessie M. 01/27/2025 You: File" at bounding box center [135, 284] width 270 height 67
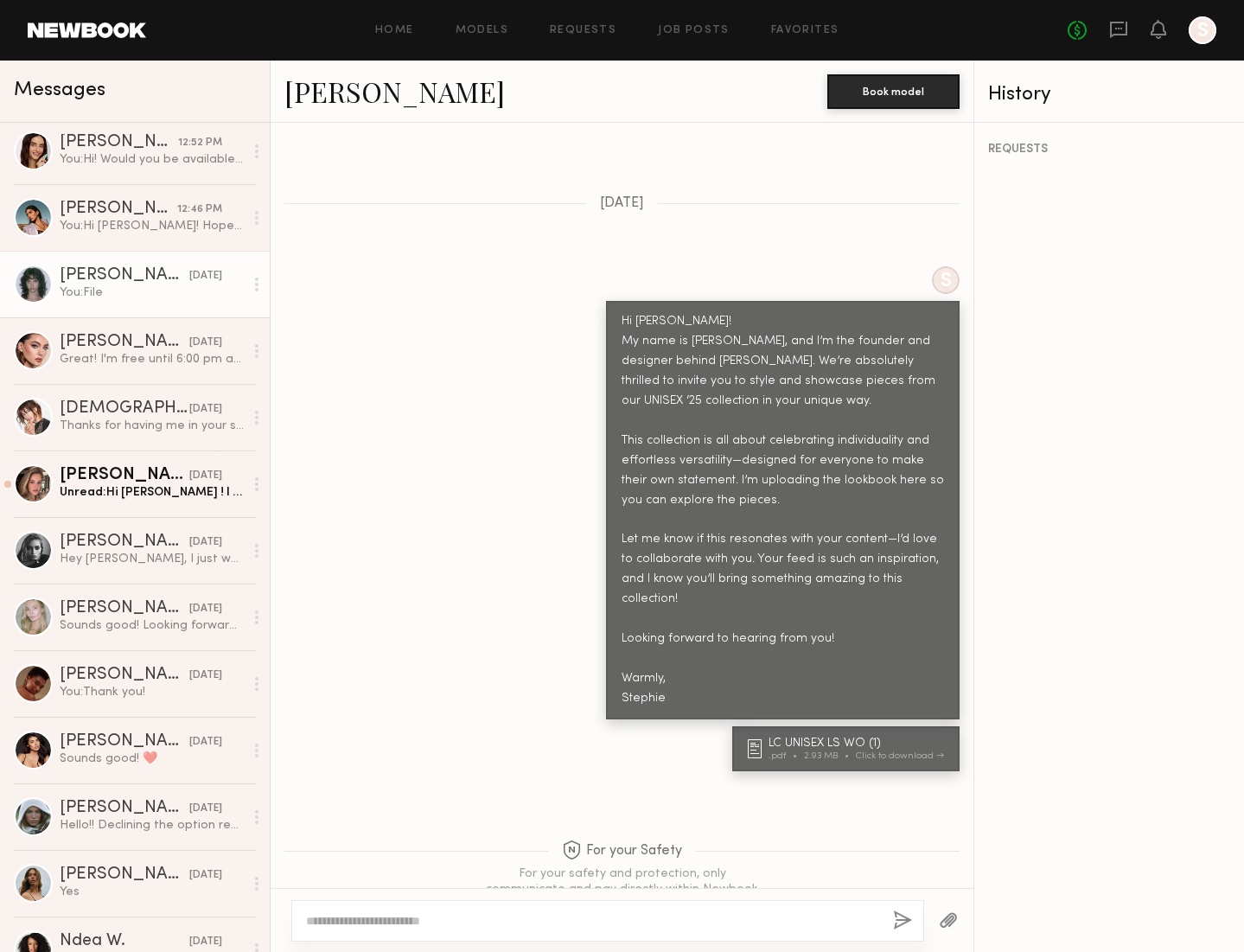
click at [349, 105] on link "Jessie M." at bounding box center [395, 91] width 221 height 38
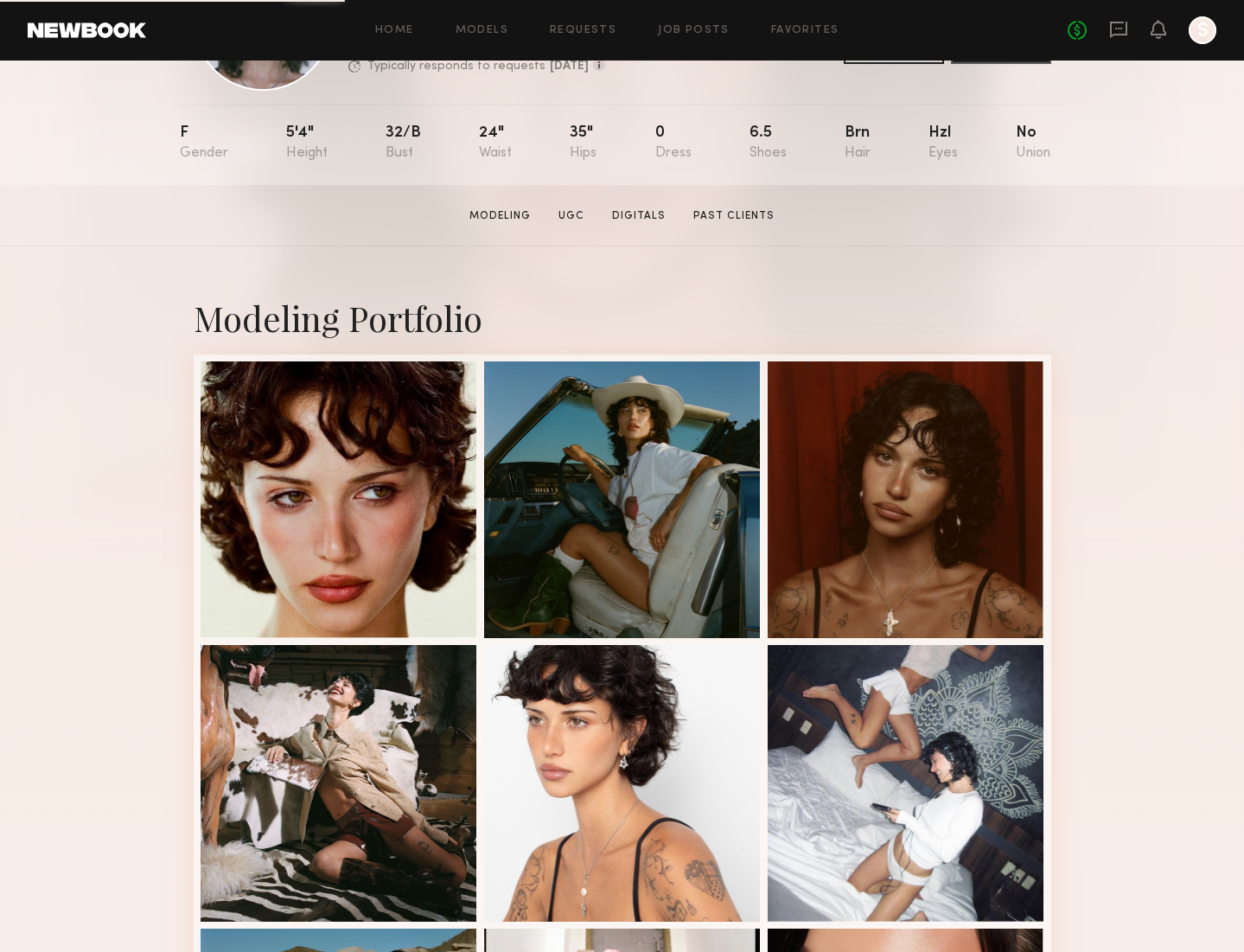
scroll to position [294, 0]
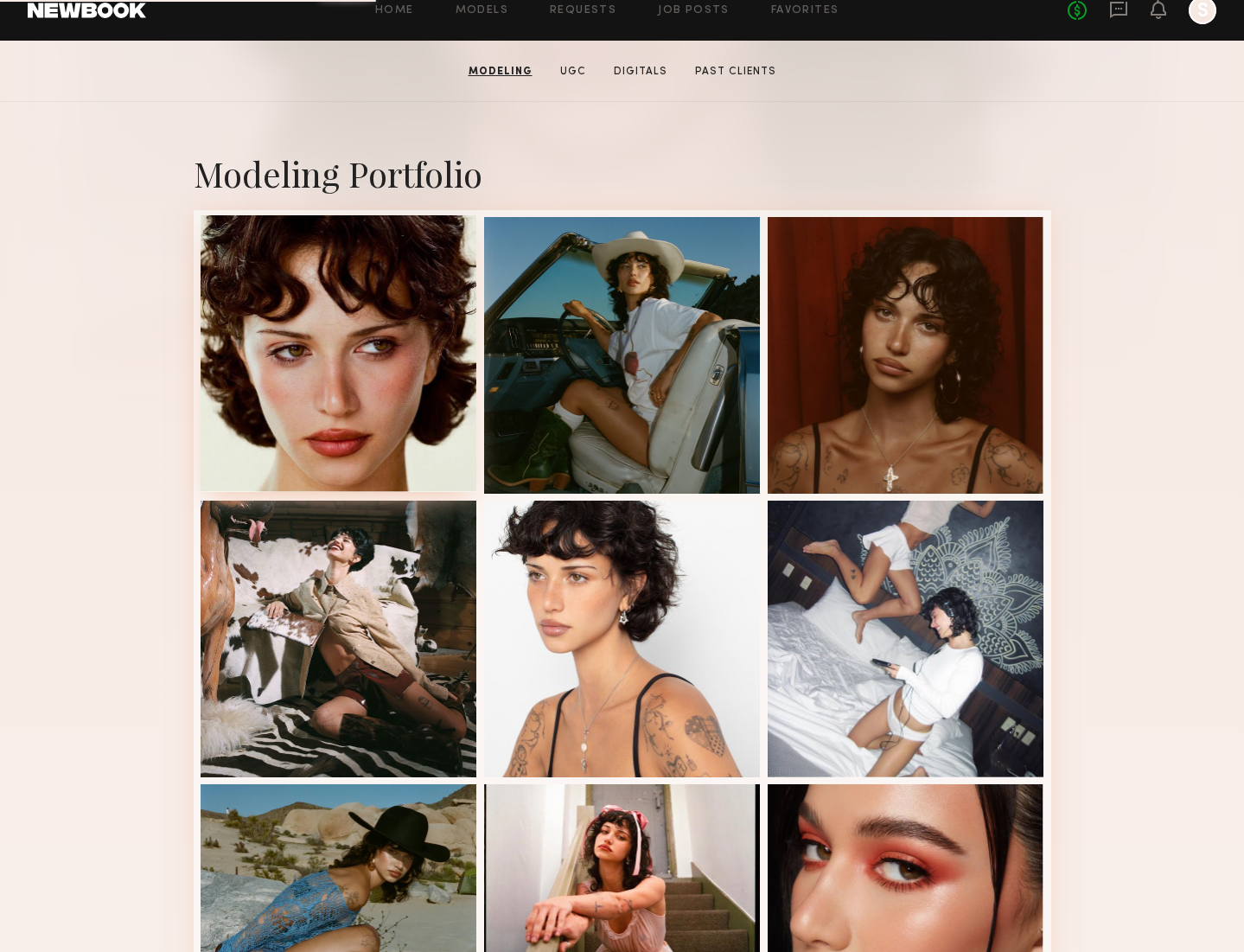
click at [360, 365] on div at bounding box center [339, 353] width 276 height 276
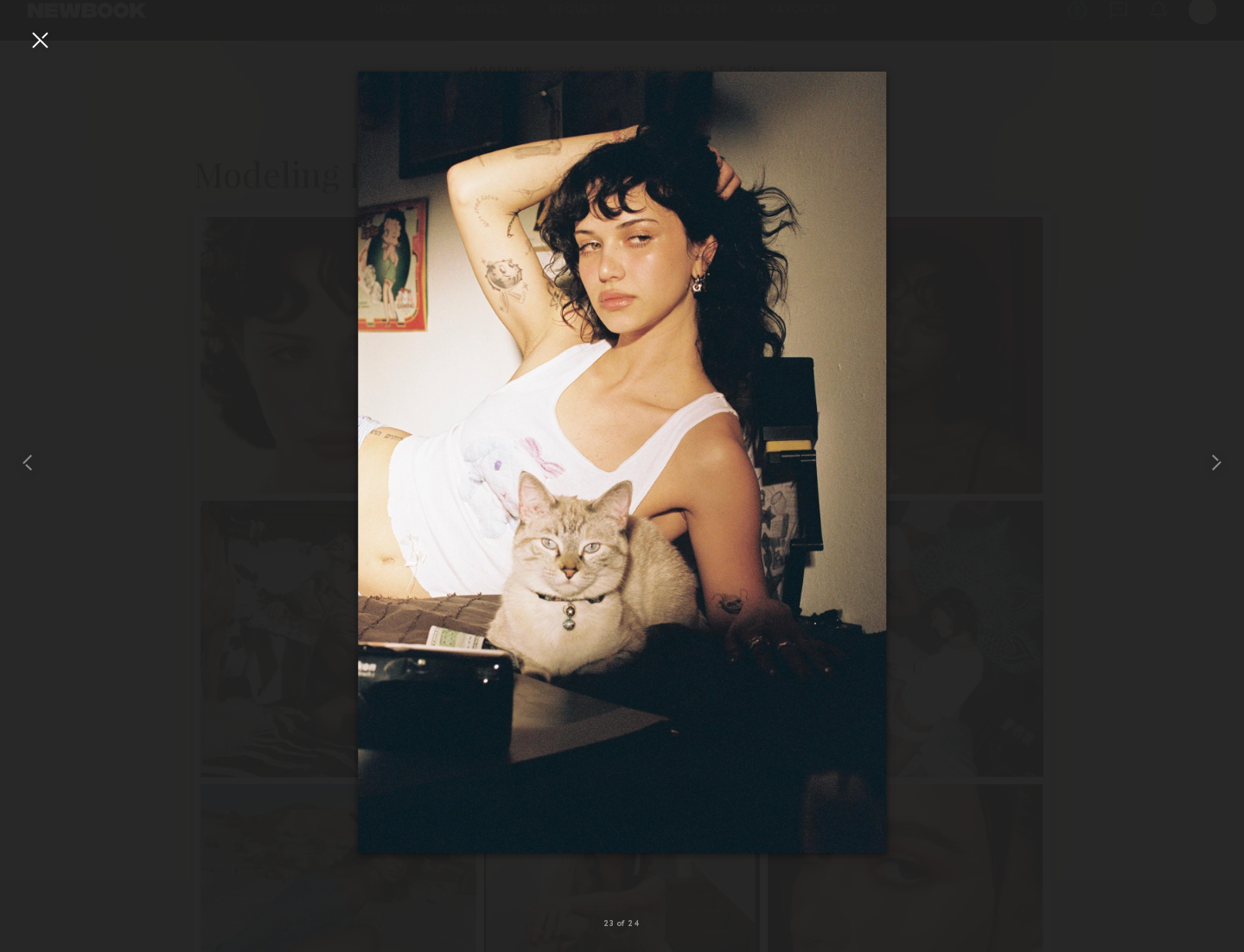
drag, startPoint x: 44, startPoint y: 38, endPoint x: 261, endPoint y: 203, distance: 272.6
click at [43, 38] on div at bounding box center [39, 39] width 27 height 27
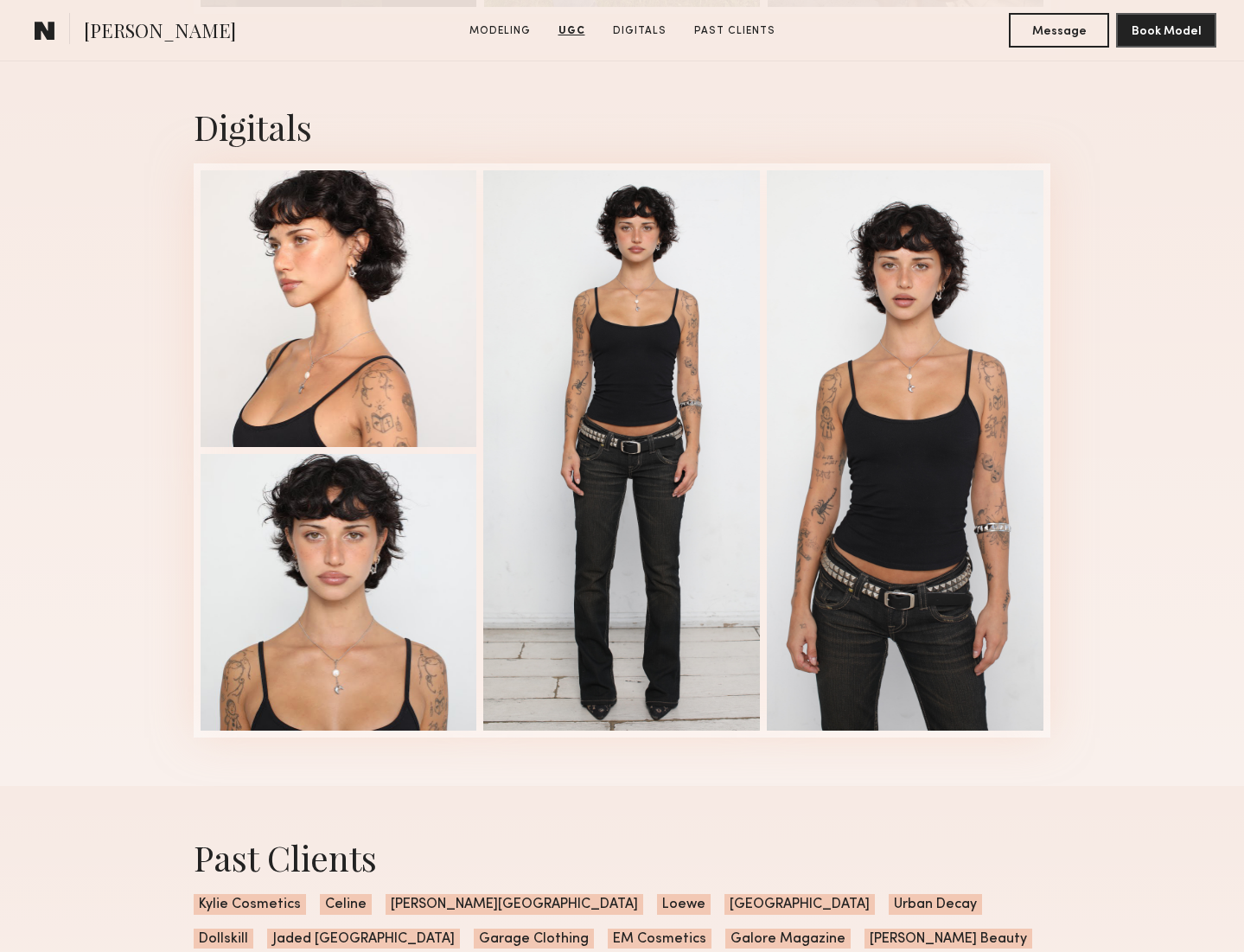
scroll to position [4812, 0]
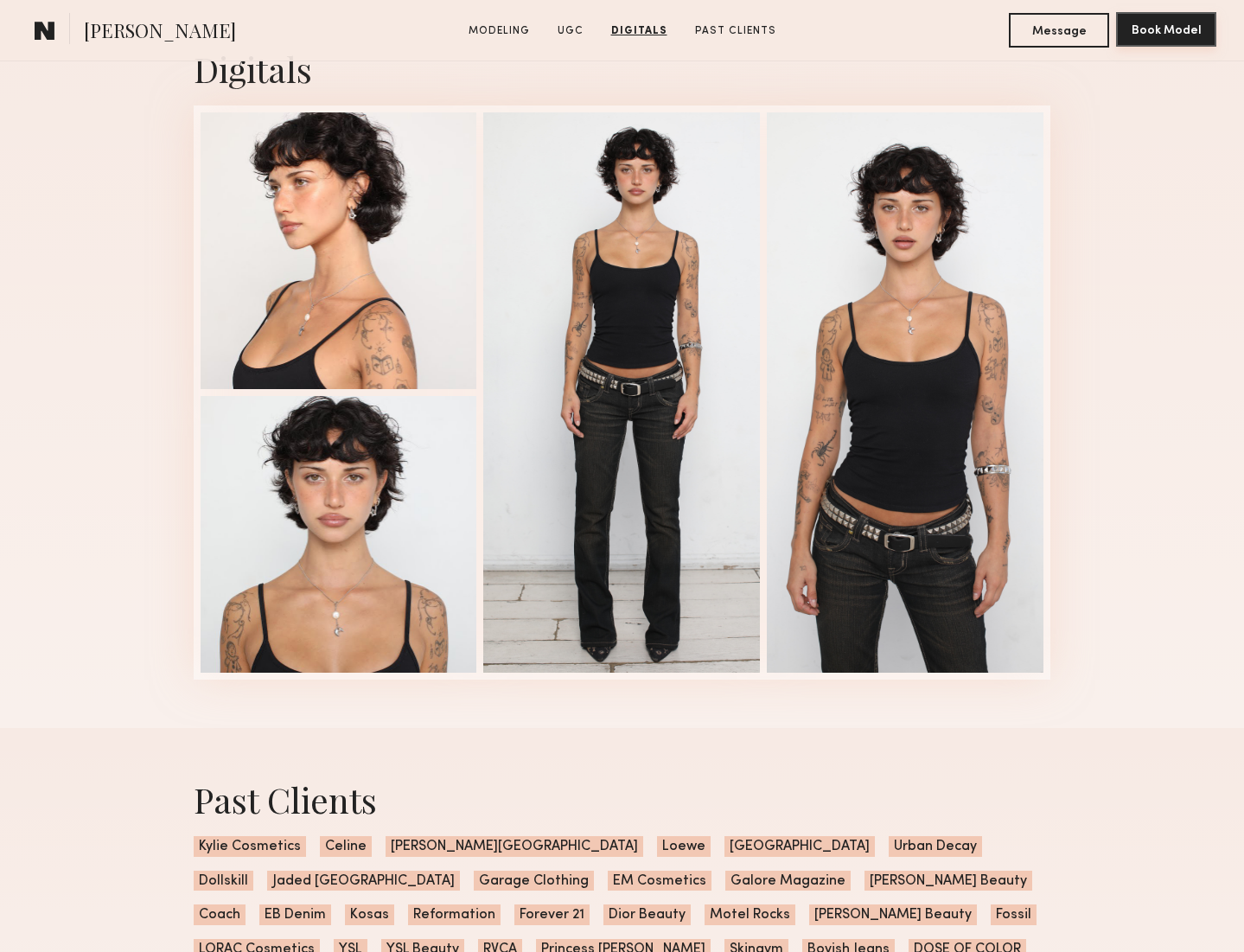
click at [1152, 30] on button "Book Model" at bounding box center [1166, 29] width 101 height 35
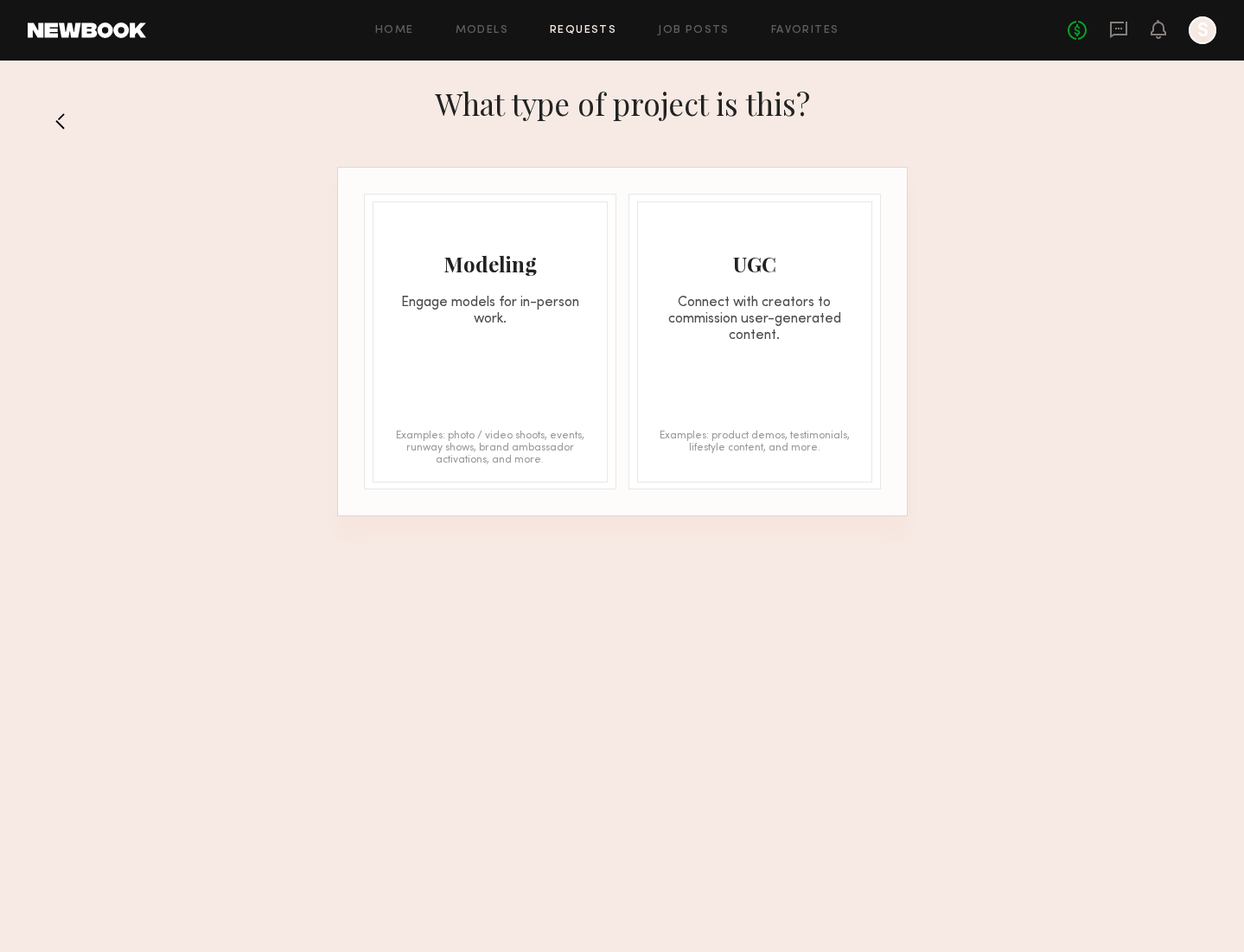
click at [521, 357] on div "Modeling Engage models for in-person work. Examples: photo / video shoots, even…" at bounding box center [490, 341] width 235 height 281
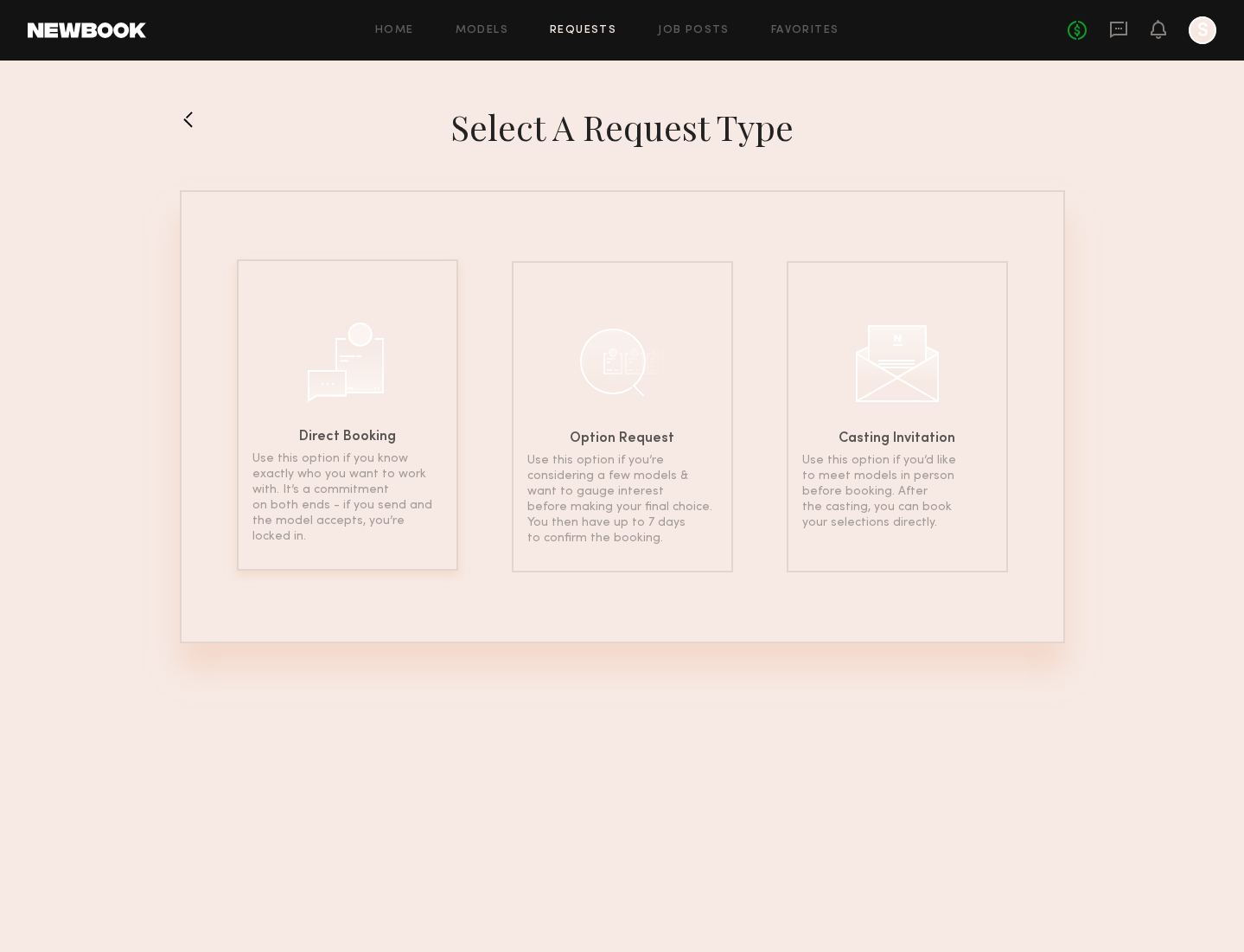
click at [393, 353] on div "Direct Booking Use this option if you know exactly who you want to work with. I…" at bounding box center [348, 415] width 222 height 311
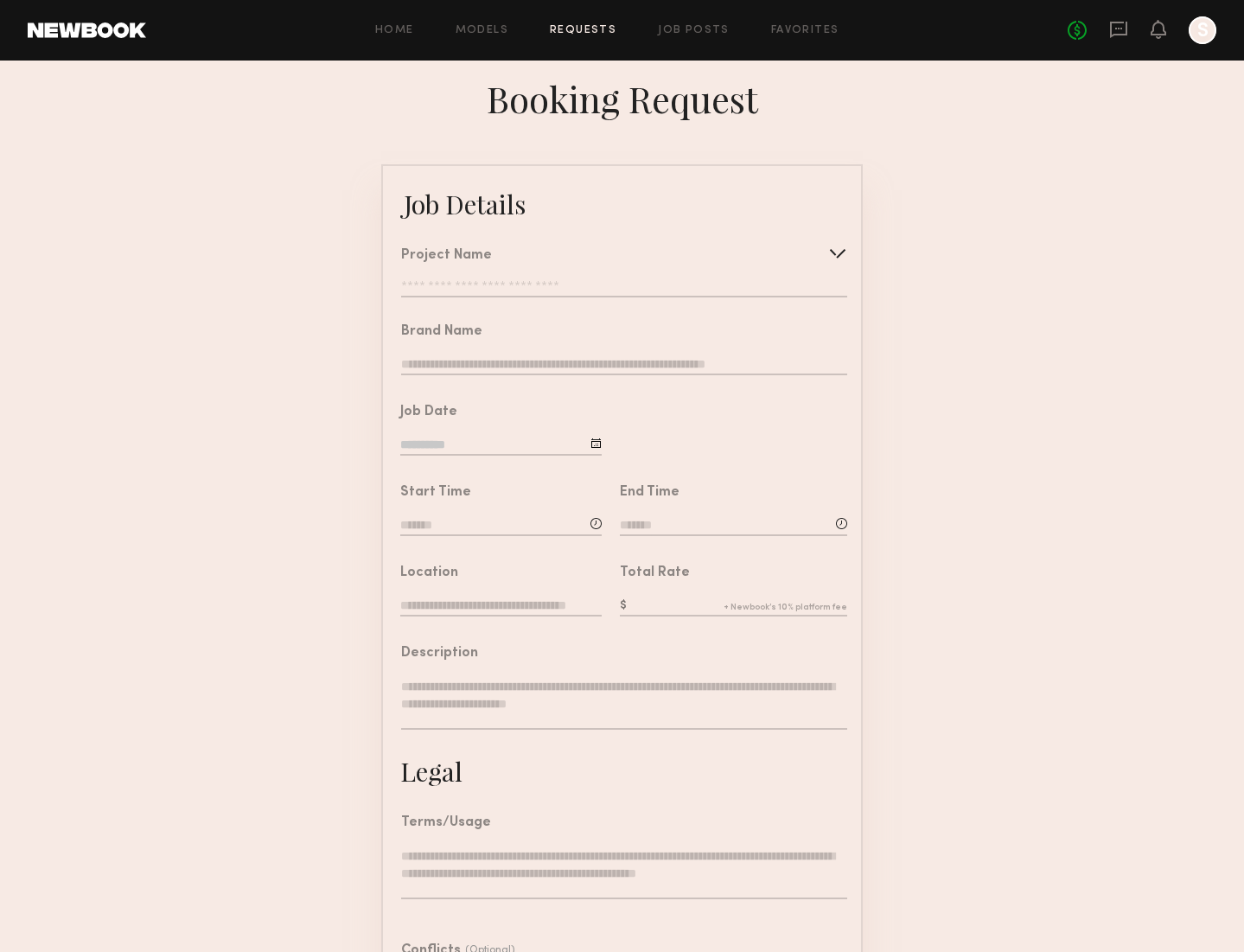
click at [488, 283] on input "text" at bounding box center [623, 288] width 446 height 17
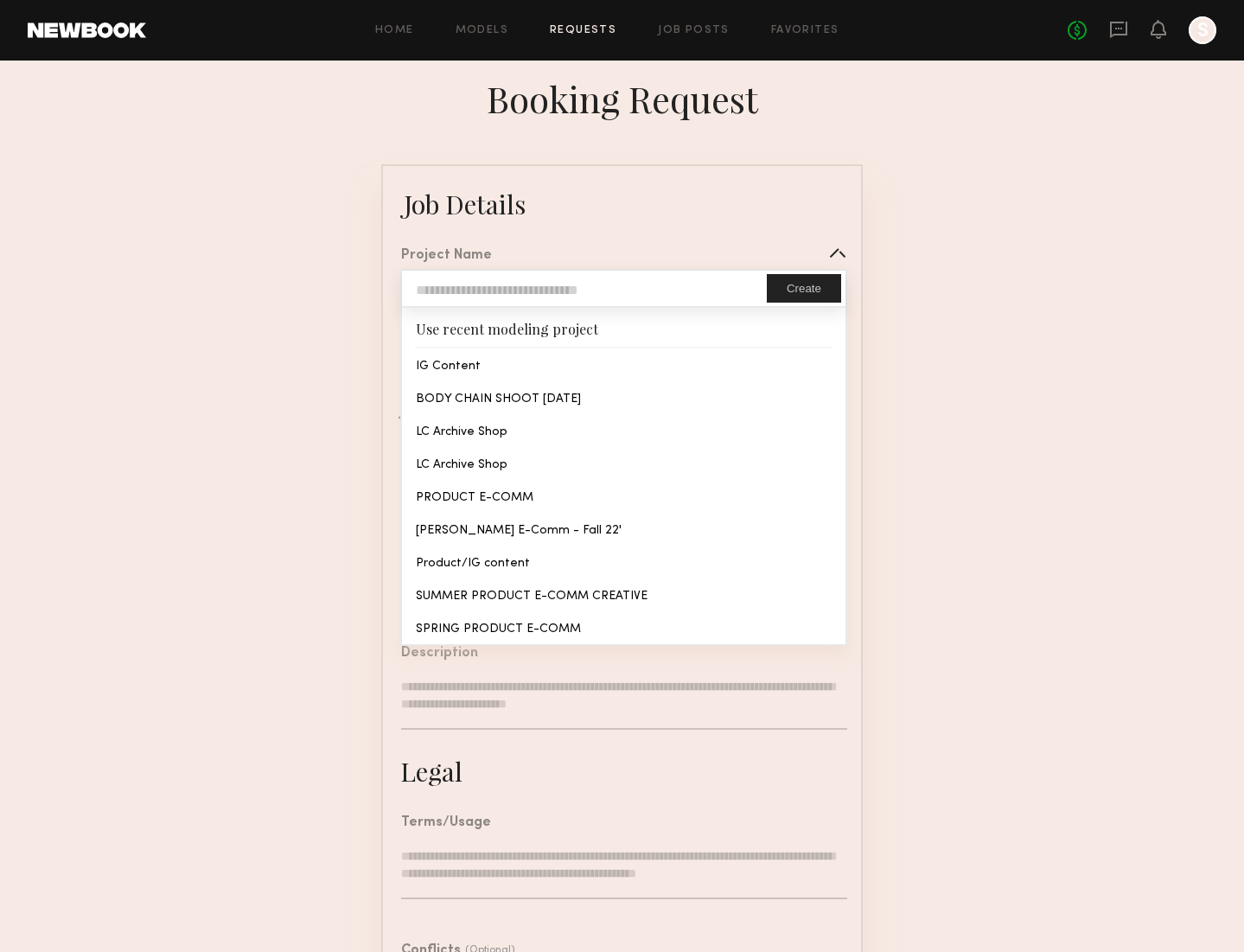
click at [488, 283] on input "text" at bounding box center [584, 288] width 364 height 36
type input "*"
type input "**********"
click at [794, 282] on button "Create" at bounding box center [804, 287] width 74 height 28
type input "**********"
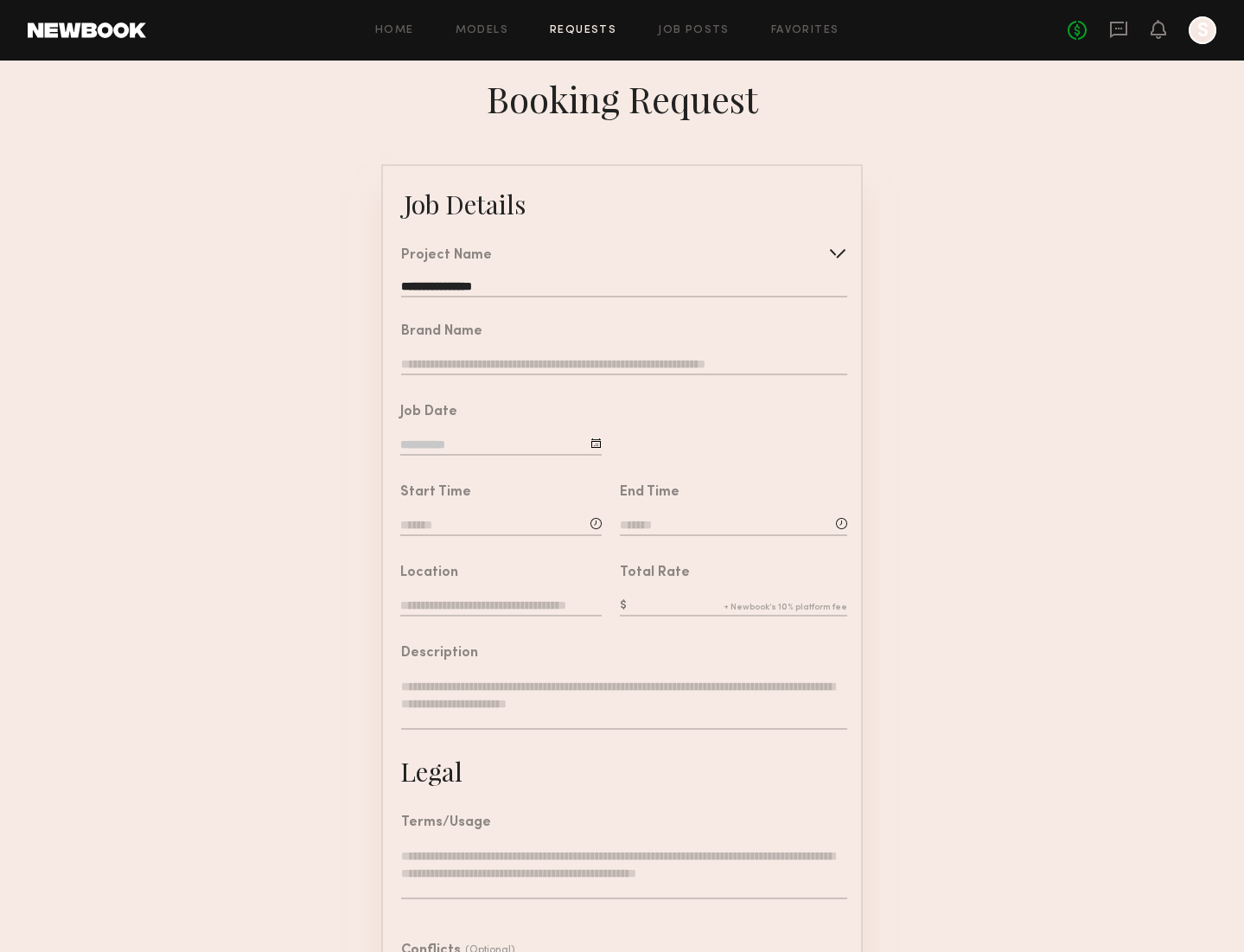
click at [561, 358] on input "text" at bounding box center [623, 365] width 446 height 19
type input "**********"
click at [484, 450] on input at bounding box center [501, 446] width 201 height 19
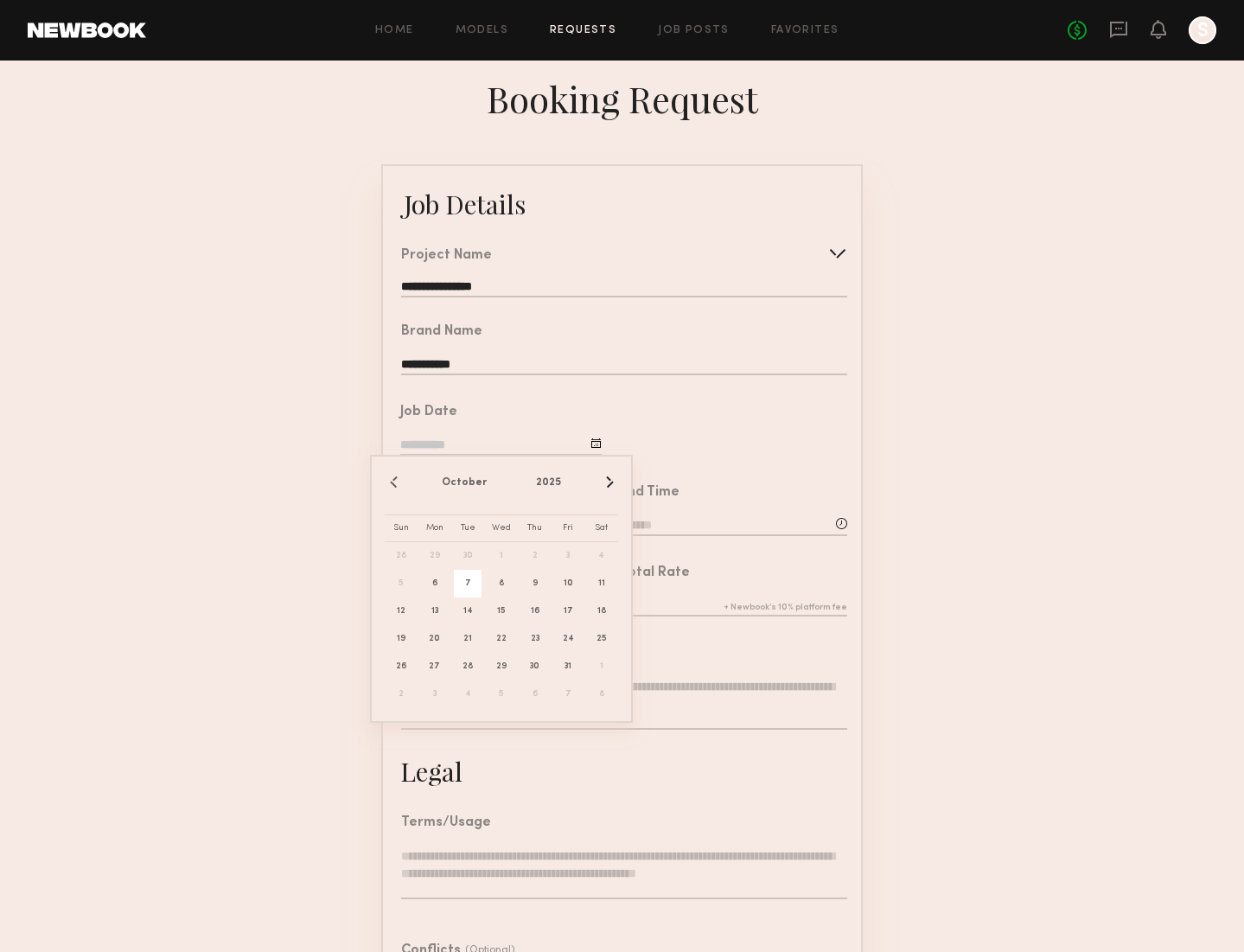
click at [474, 586] on span "7" at bounding box center [468, 583] width 27 height 27
type input "**********"
click at [436, 523] on input at bounding box center [501, 526] width 201 height 19
click at [460, 593] on input "text" at bounding box center [449, 599] width 64 height 31
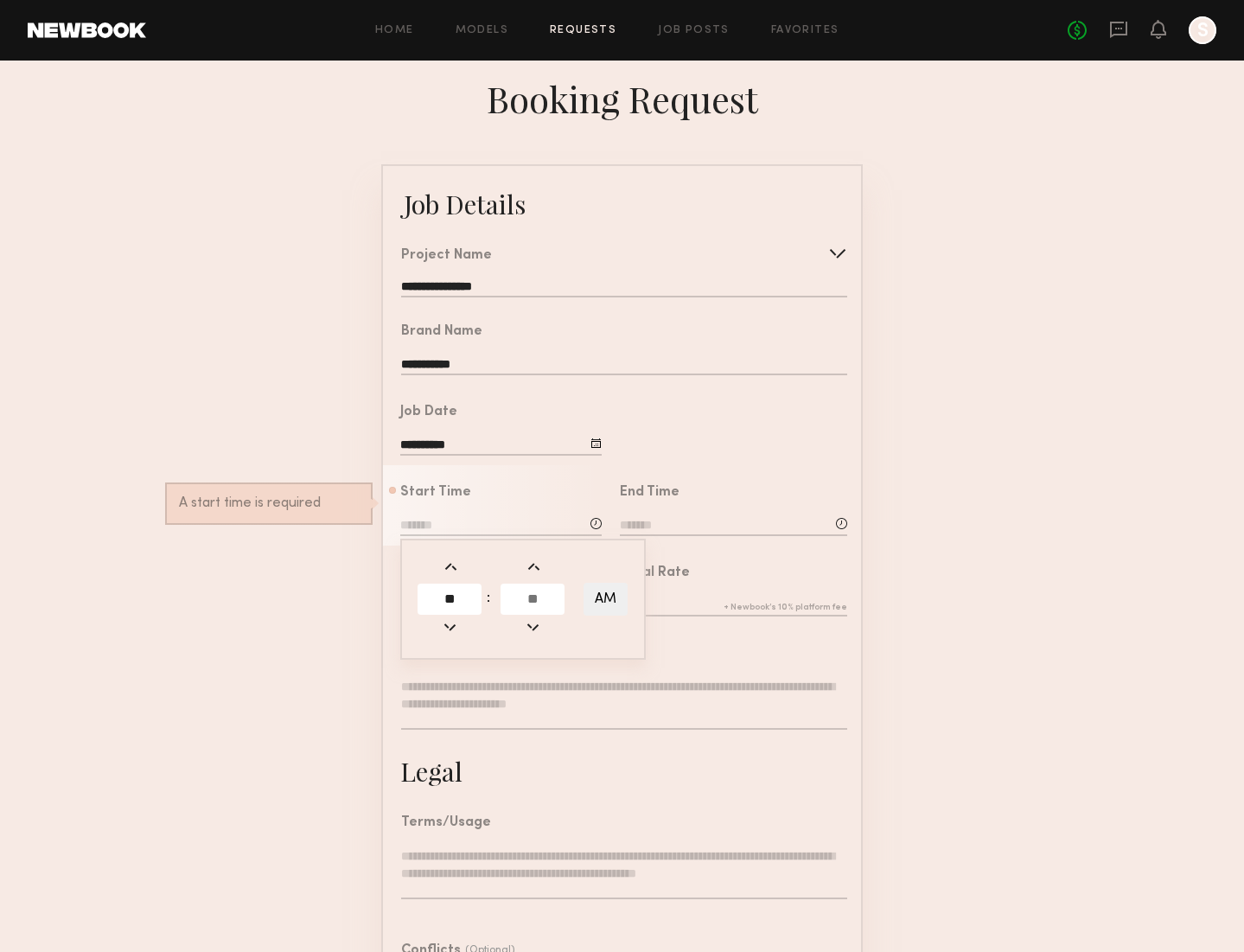
type input "**"
type input "*******"
click at [914, 627] on form "**********" at bounding box center [622, 646] width 1244 height 965
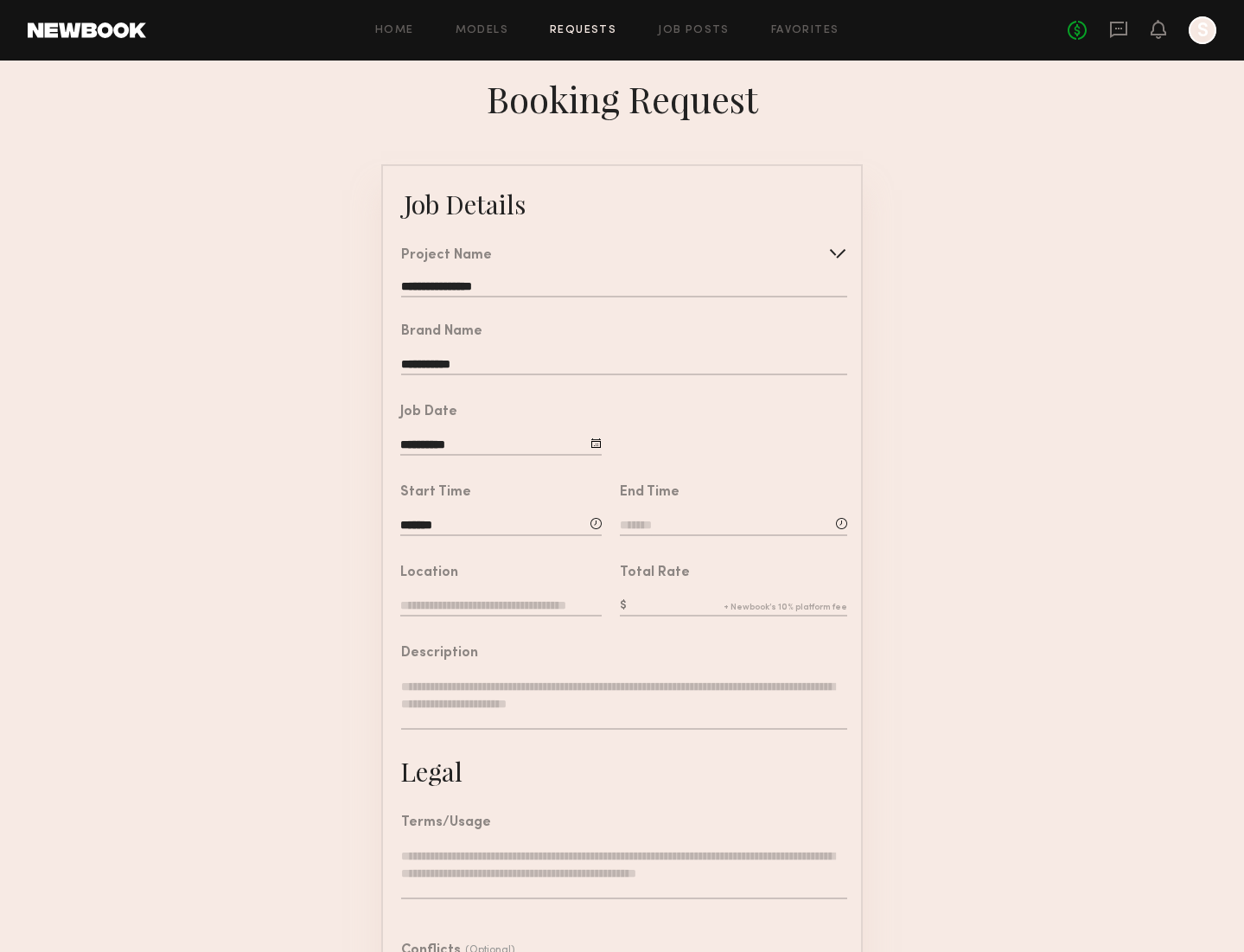
click at [699, 519] on input at bounding box center [733, 526] width 227 height 19
click at [679, 591] on input "text" at bounding box center [669, 599] width 64 height 31
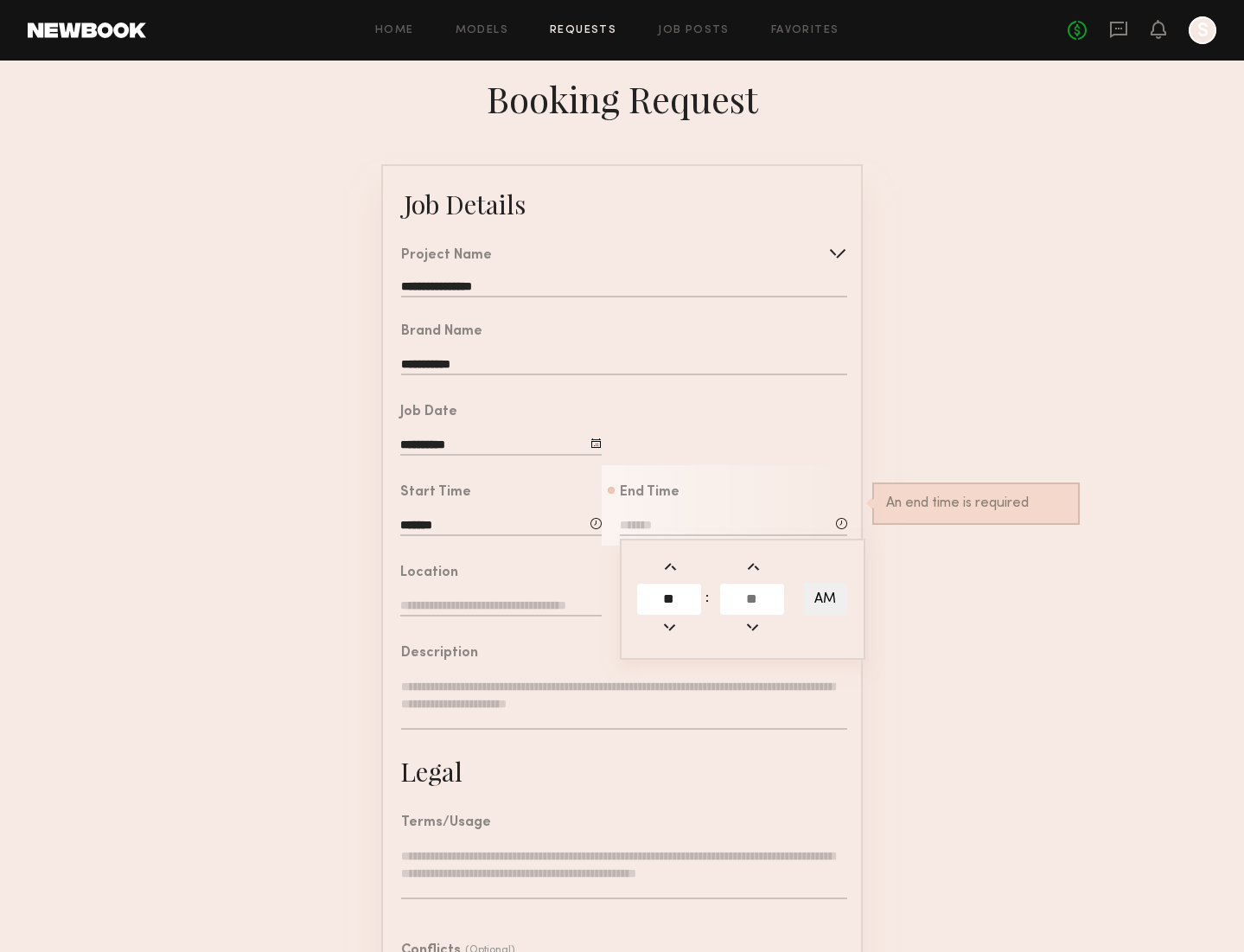
type input "**"
type input "*******"
type input "*"
click at [829, 599] on button "AM" at bounding box center [825, 599] width 44 height 33
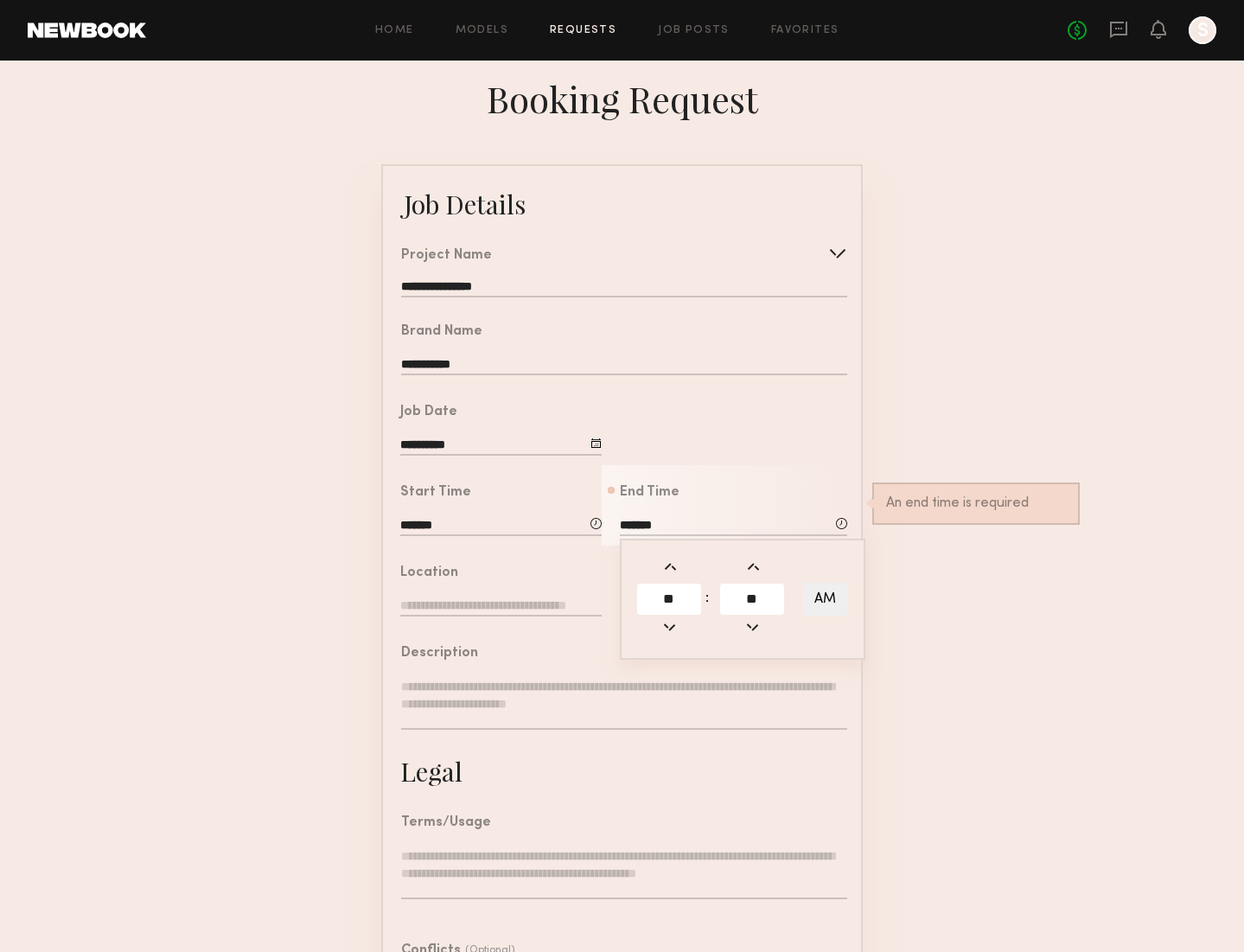
type input "*******"
type input "****"
click at [995, 640] on form "**********" at bounding box center [622, 646] width 1244 height 965
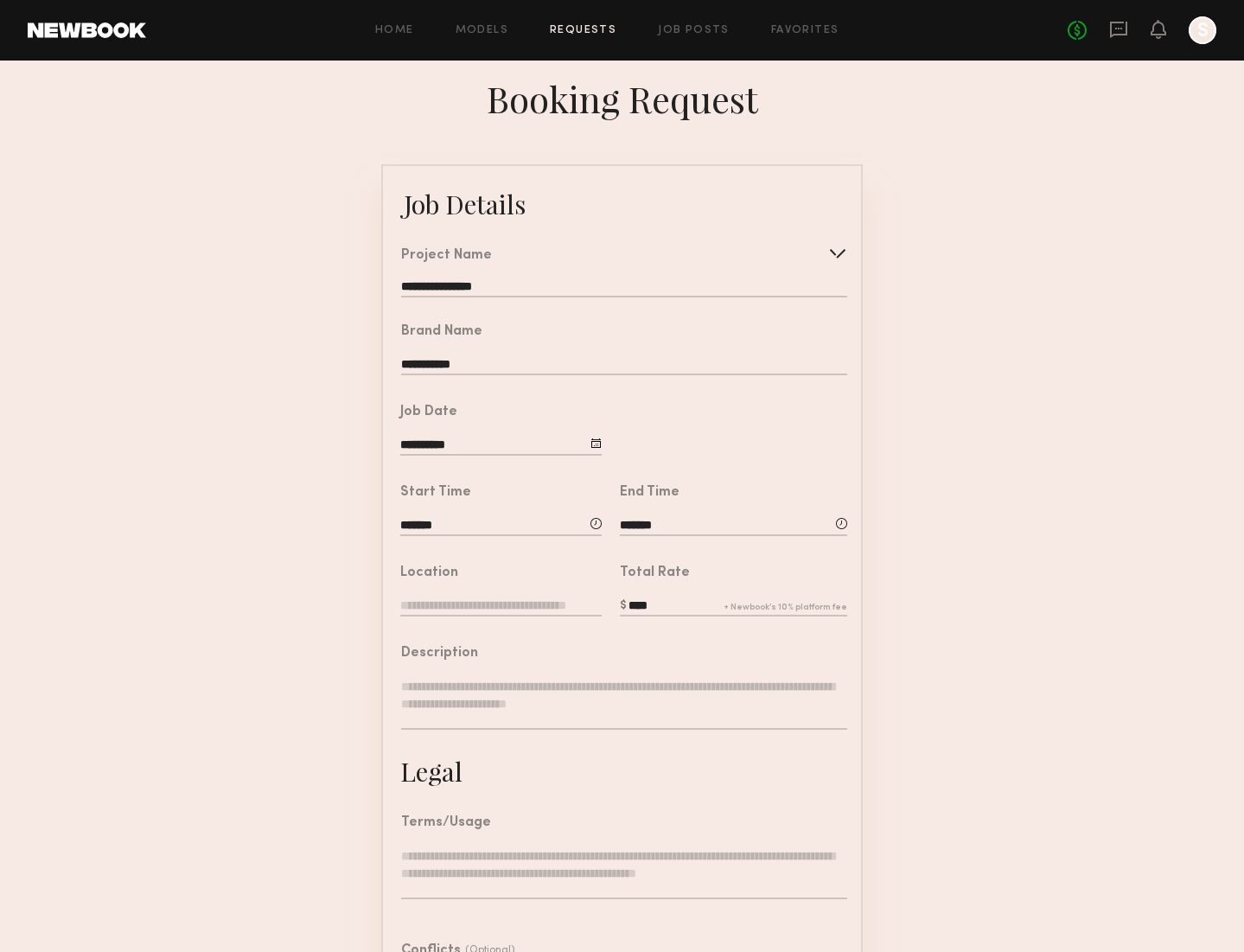
click at [541, 605] on input "text" at bounding box center [501, 606] width 201 height 19
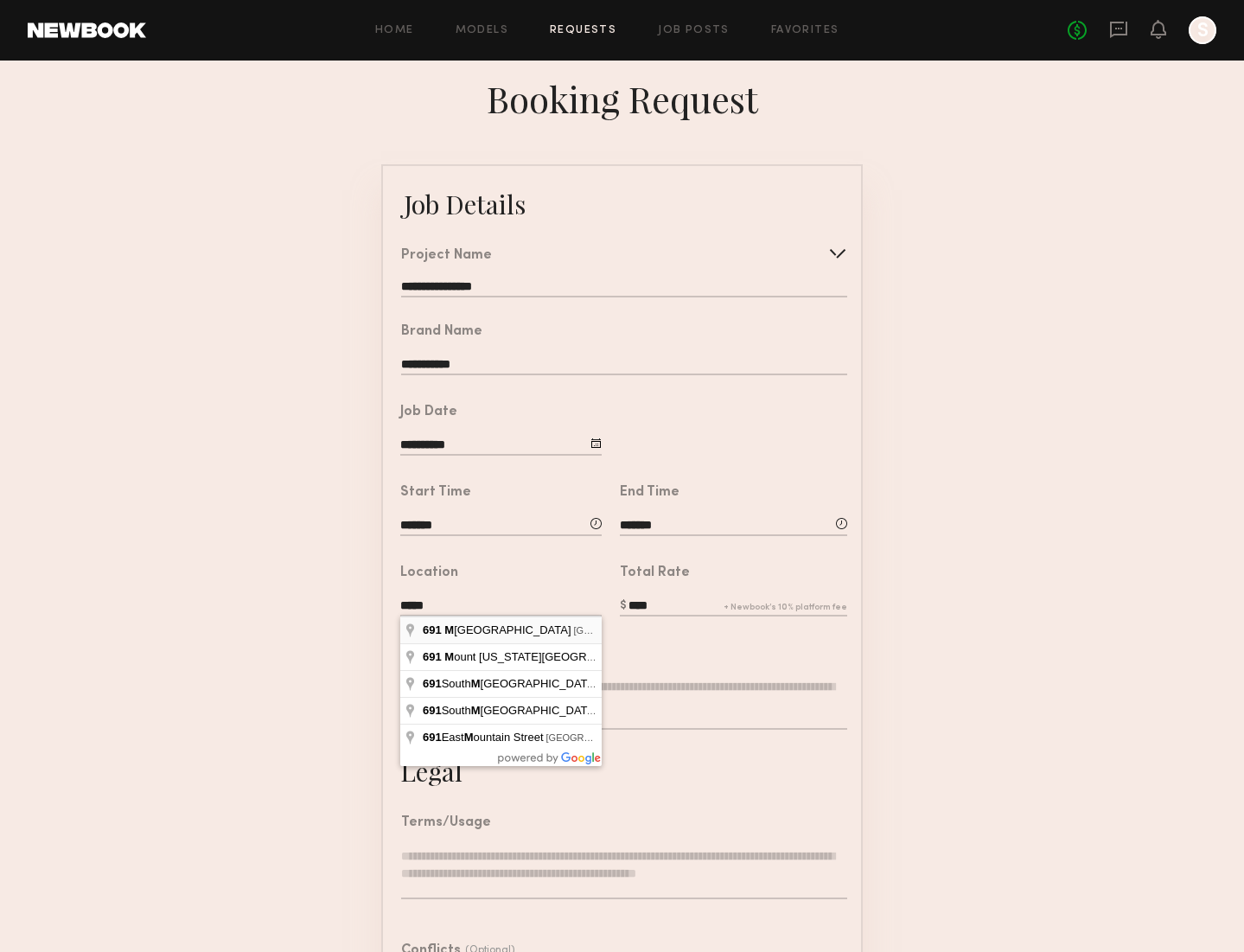
type input "**********"
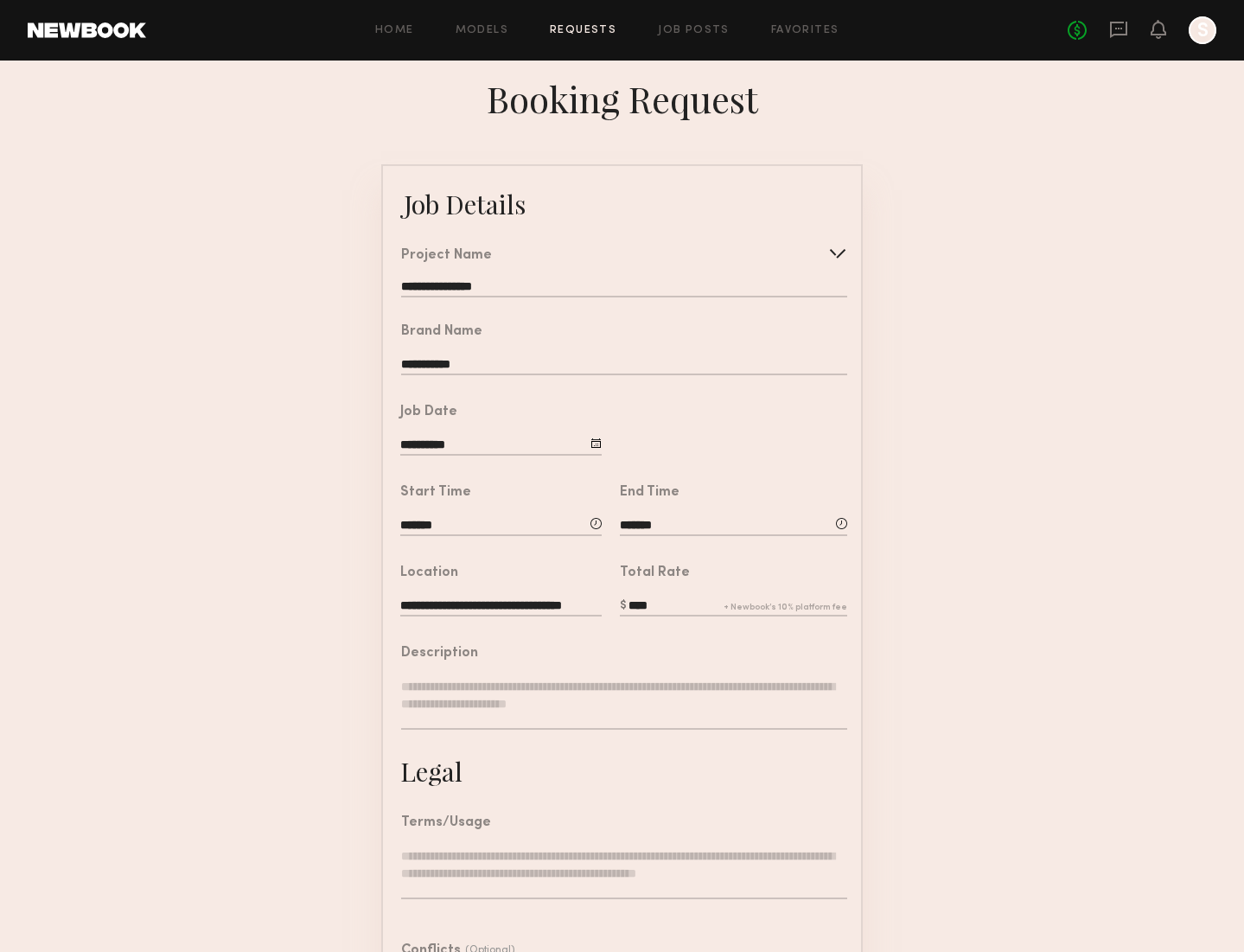
click at [887, 675] on form "**********" at bounding box center [622, 646] width 1244 height 965
click at [583, 713] on textarea at bounding box center [623, 703] width 446 height 52
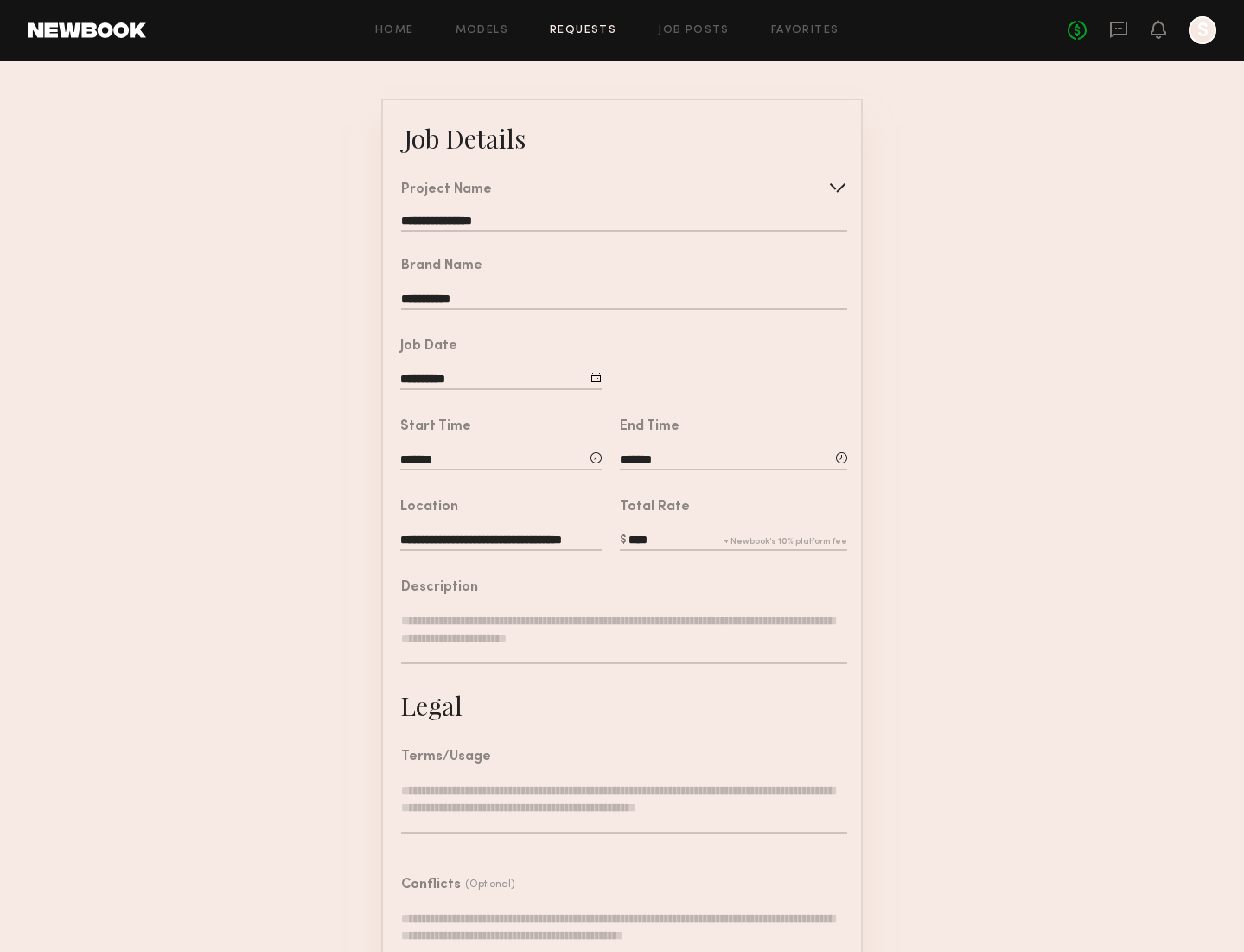
scroll to position [67, 0]
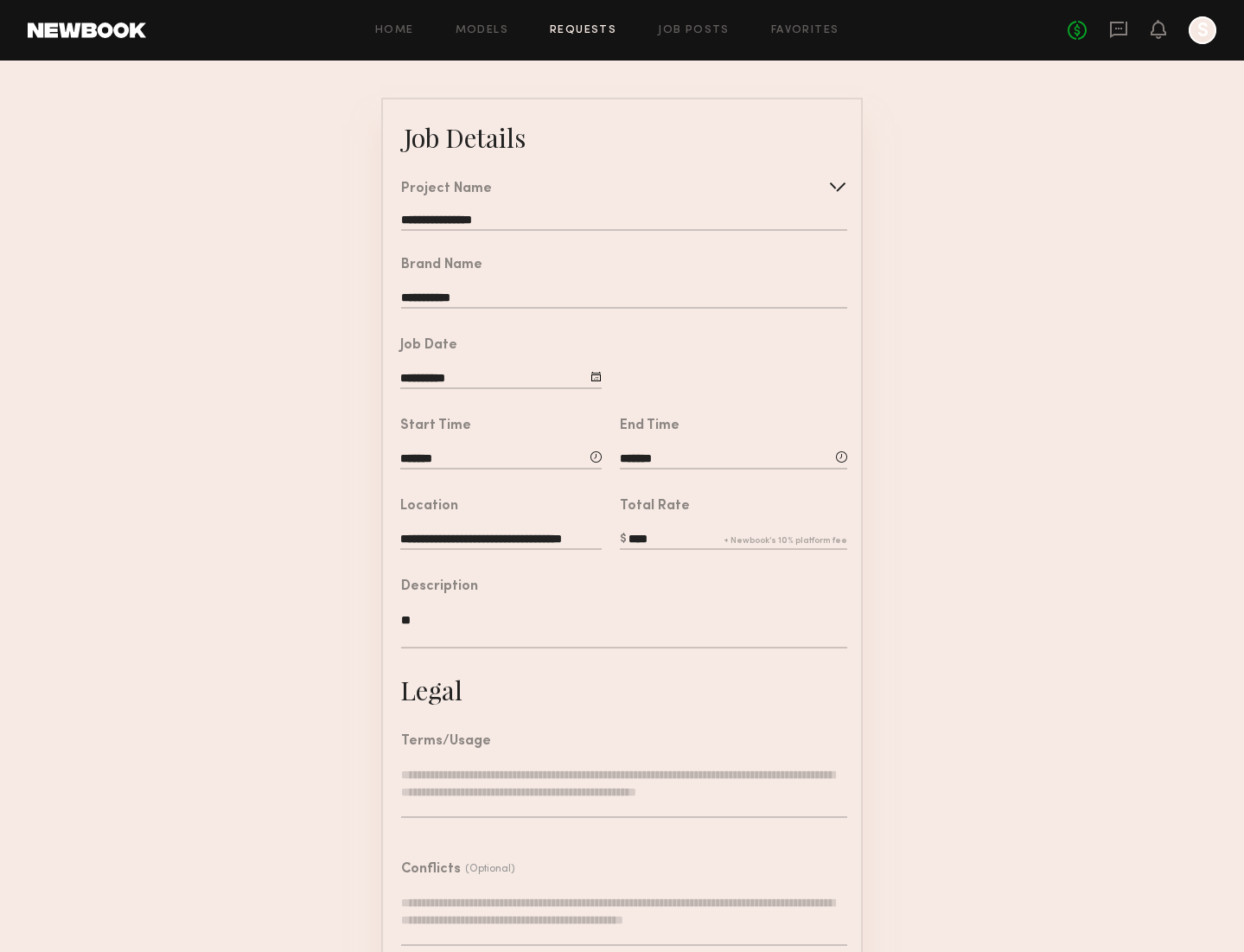
type textarea "*"
type textarea "**********"
drag, startPoint x: 723, startPoint y: 627, endPoint x: 375, endPoint y: 619, distance: 348.1
click at [375, 619] on form "**********" at bounding box center [622, 573] width 1244 height 950
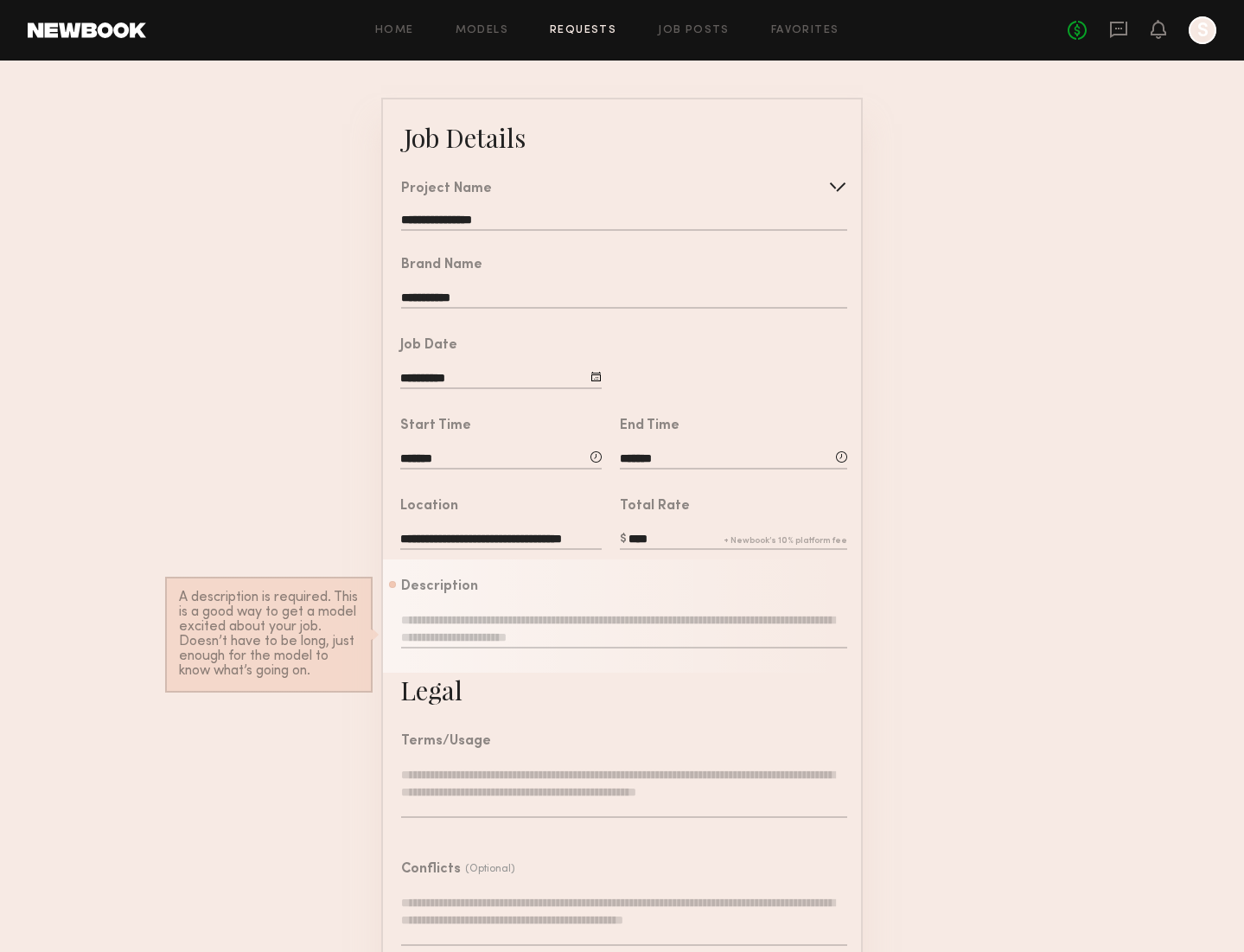
paste textarea "**********"
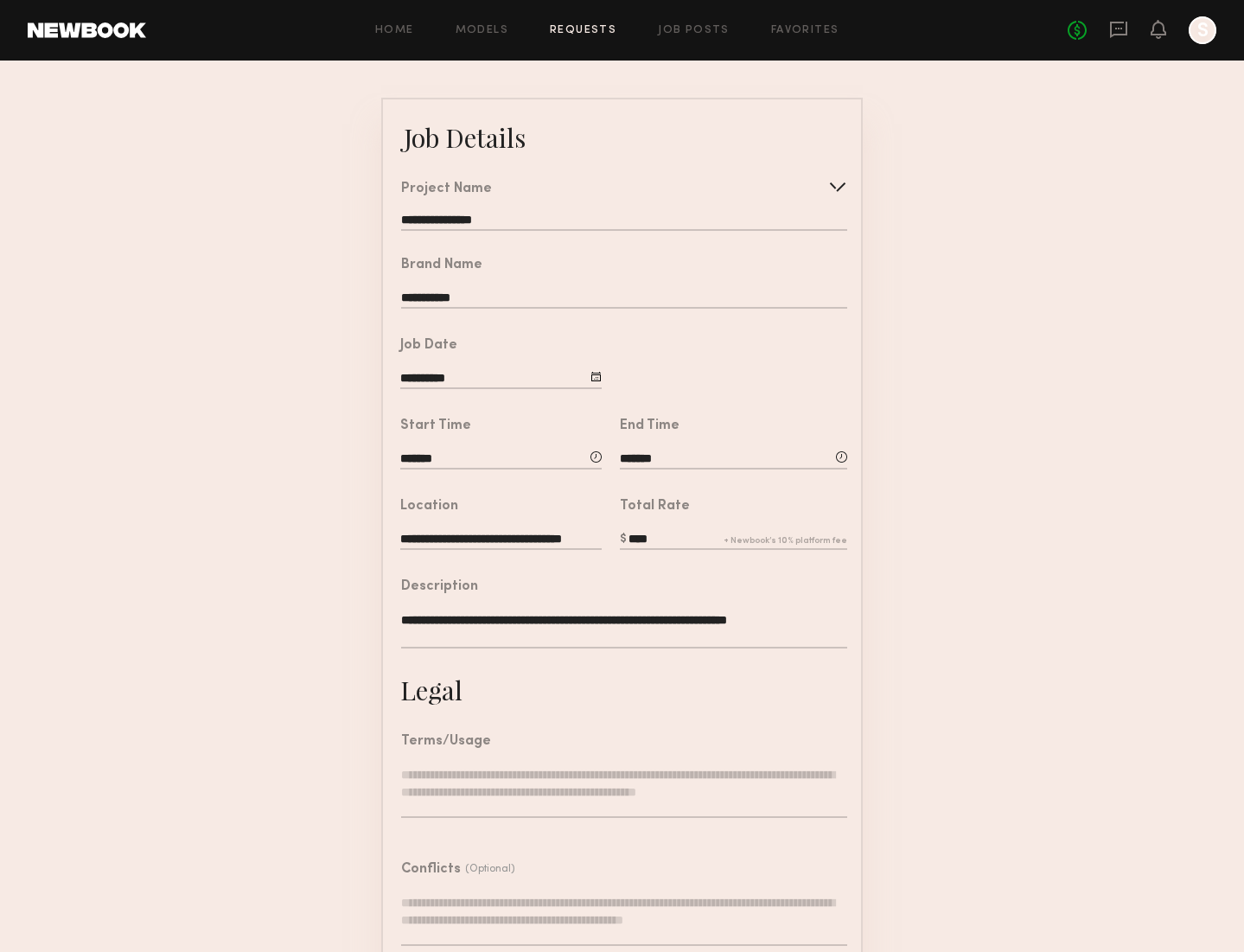
click at [710, 619] on textarea "**********" at bounding box center [623, 630] width 446 height 38
type textarea "**********"
click at [660, 786] on textarea at bounding box center [623, 793] width 446 height 52
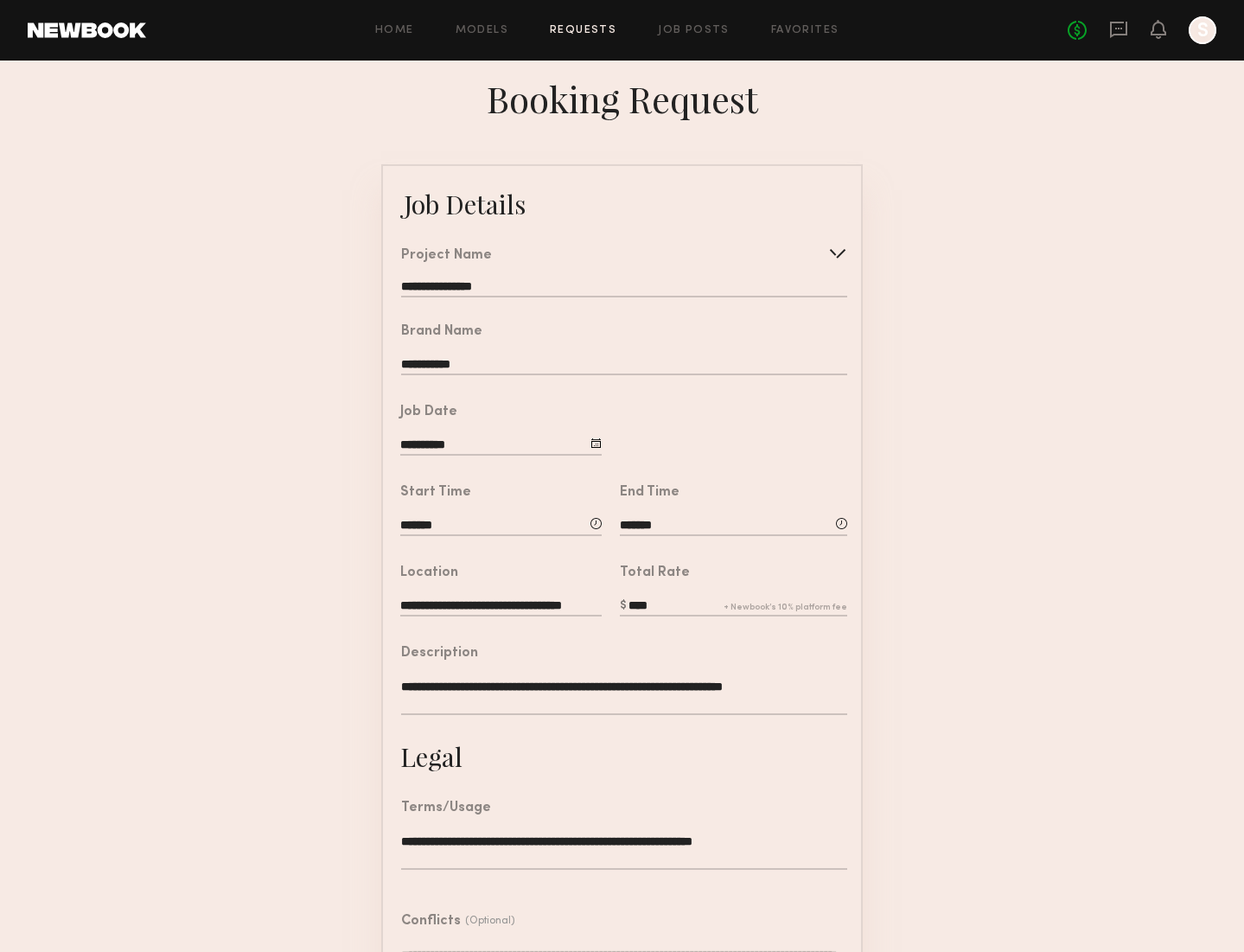
scroll to position [158, 0]
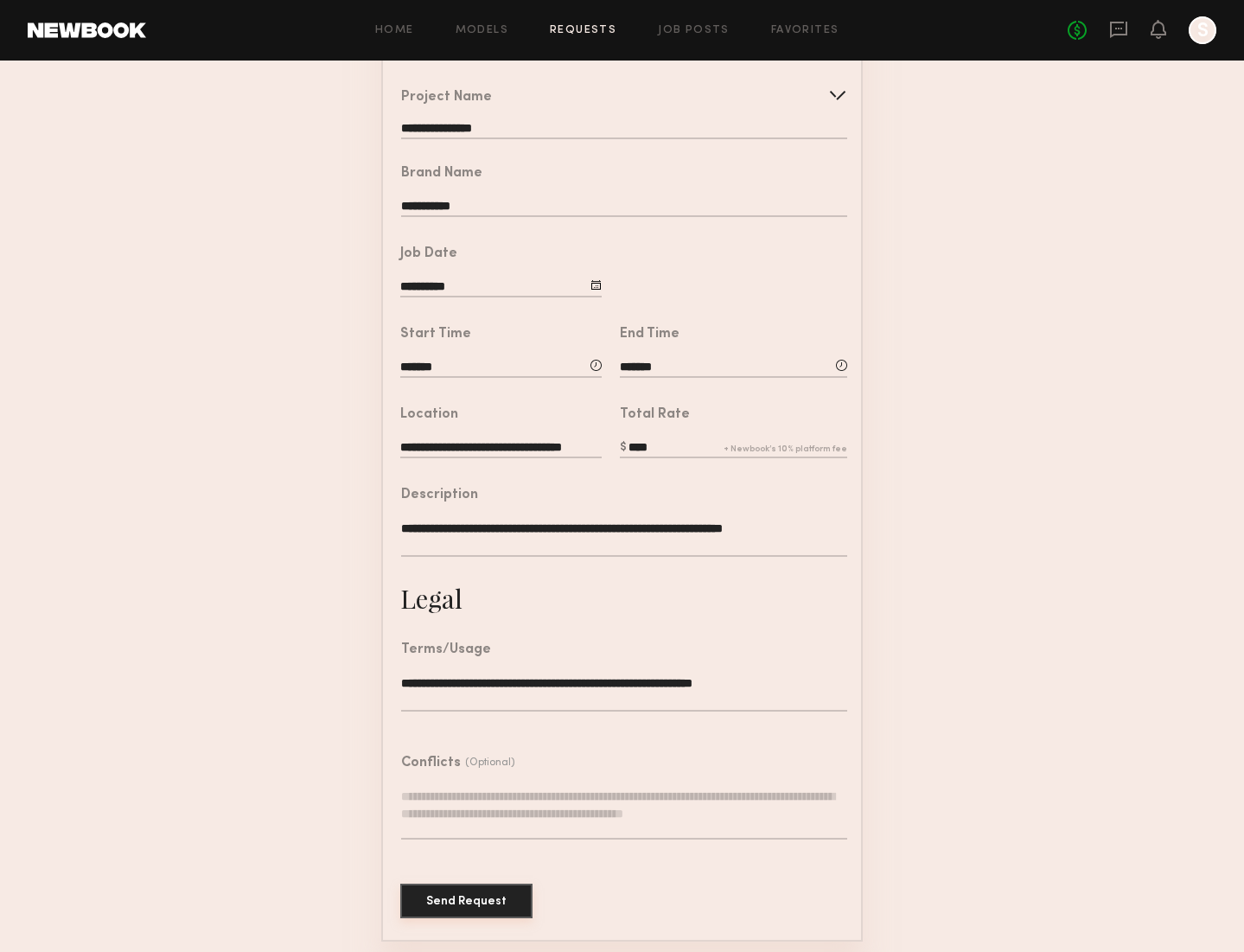
type textarea "**********"
click at [472, 903] on button "Send Request" at bounding box center [466, 901] width 132 height 35
type input "**********"
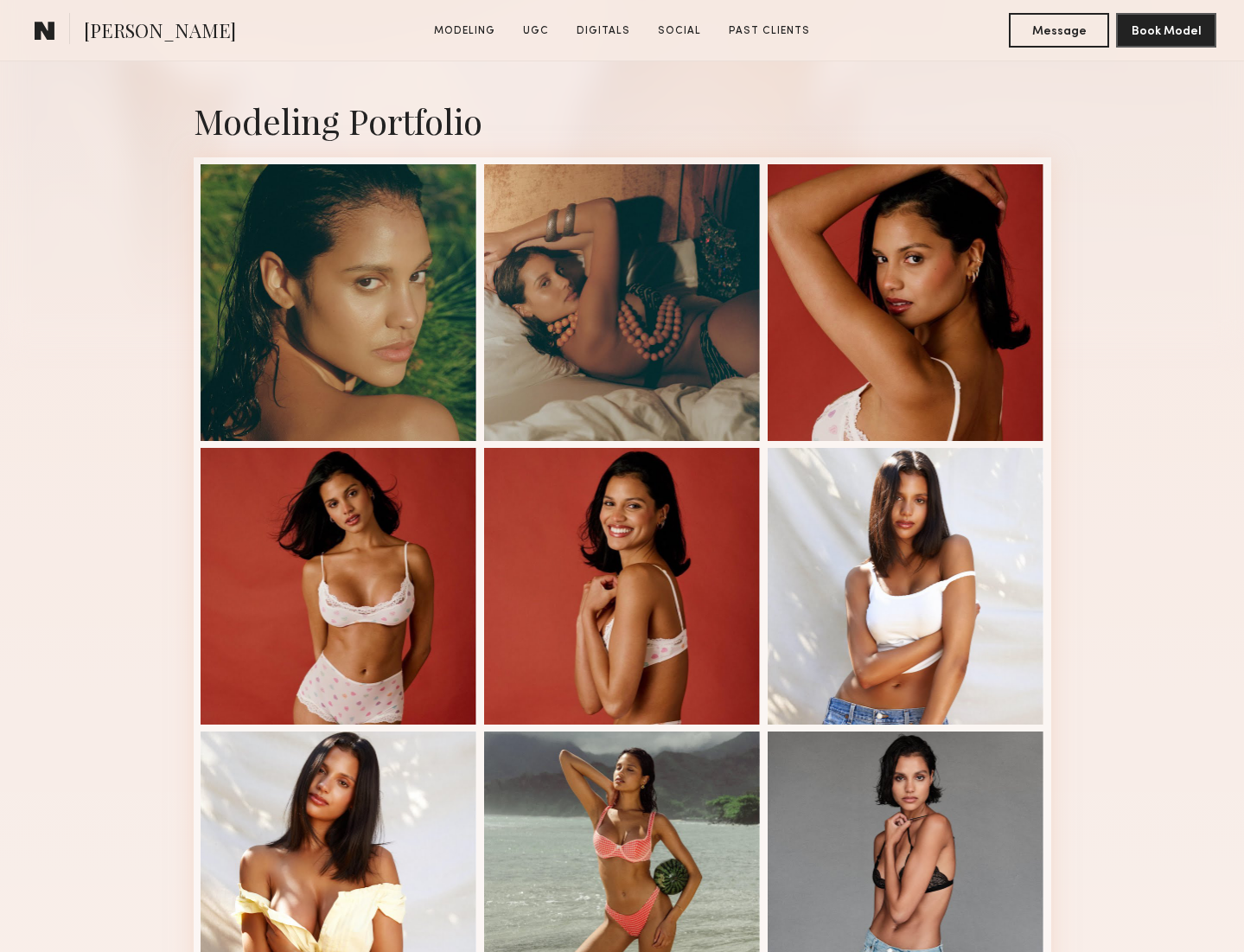
scroll to position [357, 0]
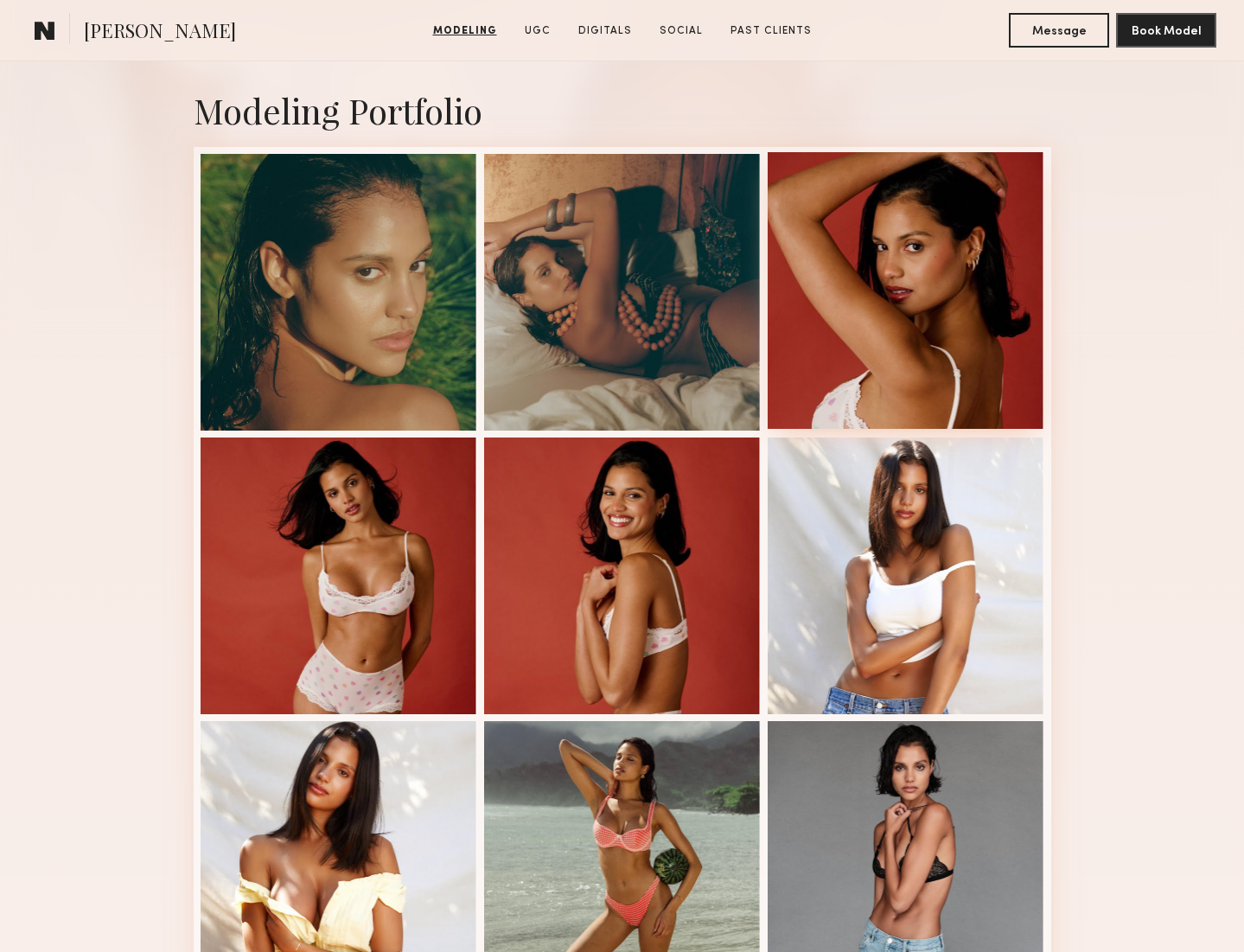
click at [897, 277] on div at bounding box center [905, 290] width 276 height 276
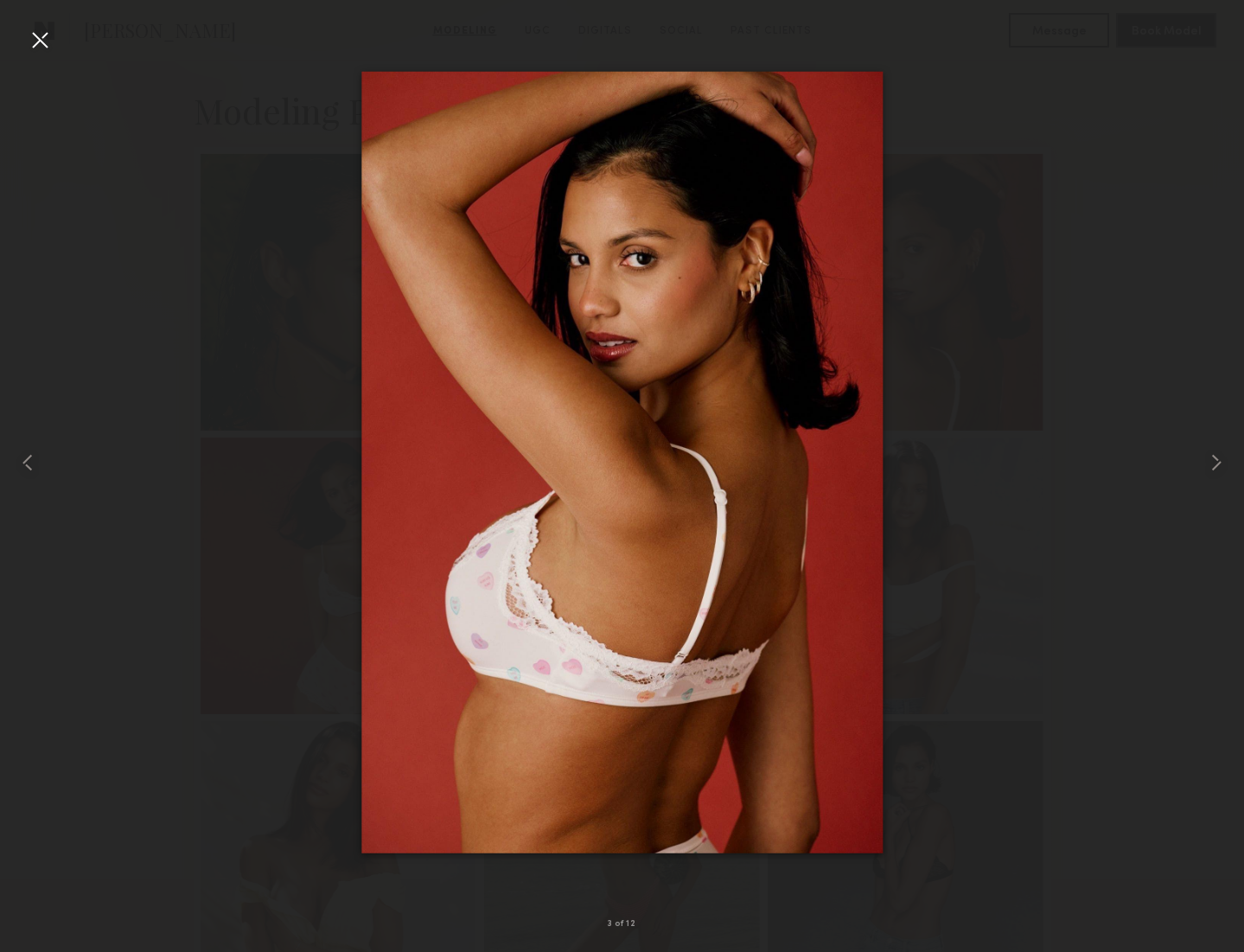
click at [31, 23] on nb-gallery-light "3 of 12" at bounding box center [622, 476] width 1244 height 952
click at [37, 38] on div at bounding box center [39, 39] width 27 height 27
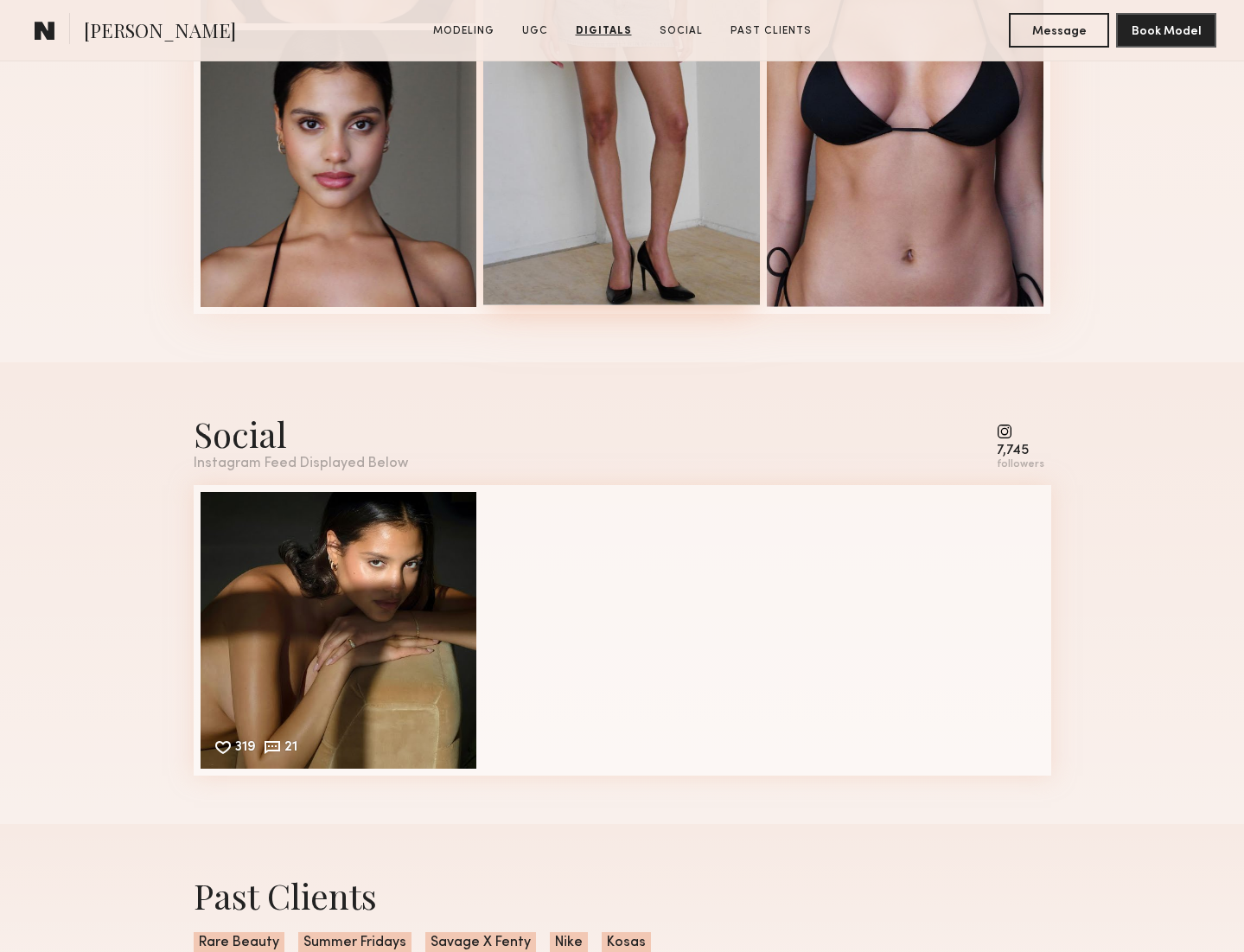
scroll to position [2471, 0]
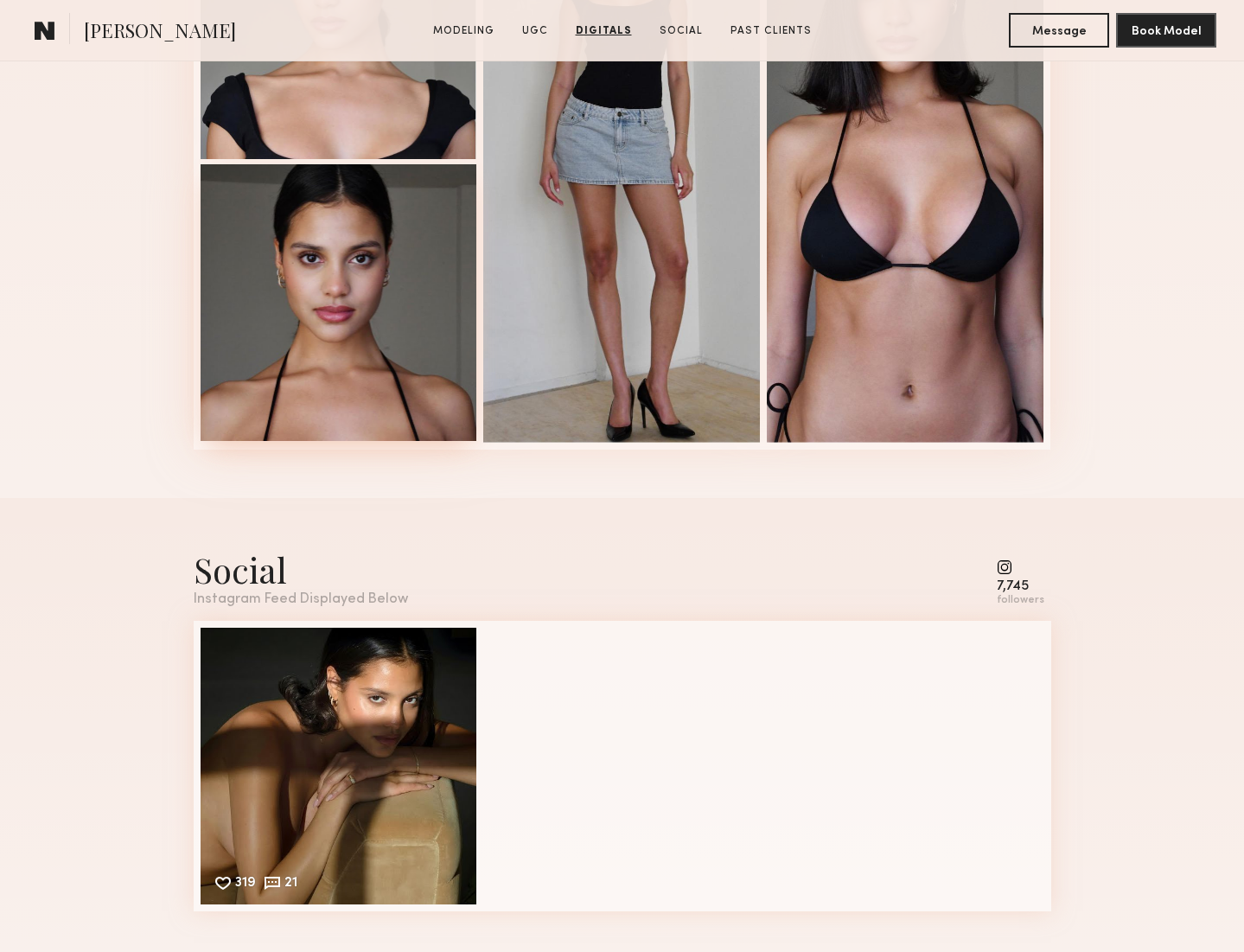
click at [333, 260] on div at bounding box center [339, 302] width 276 height 276
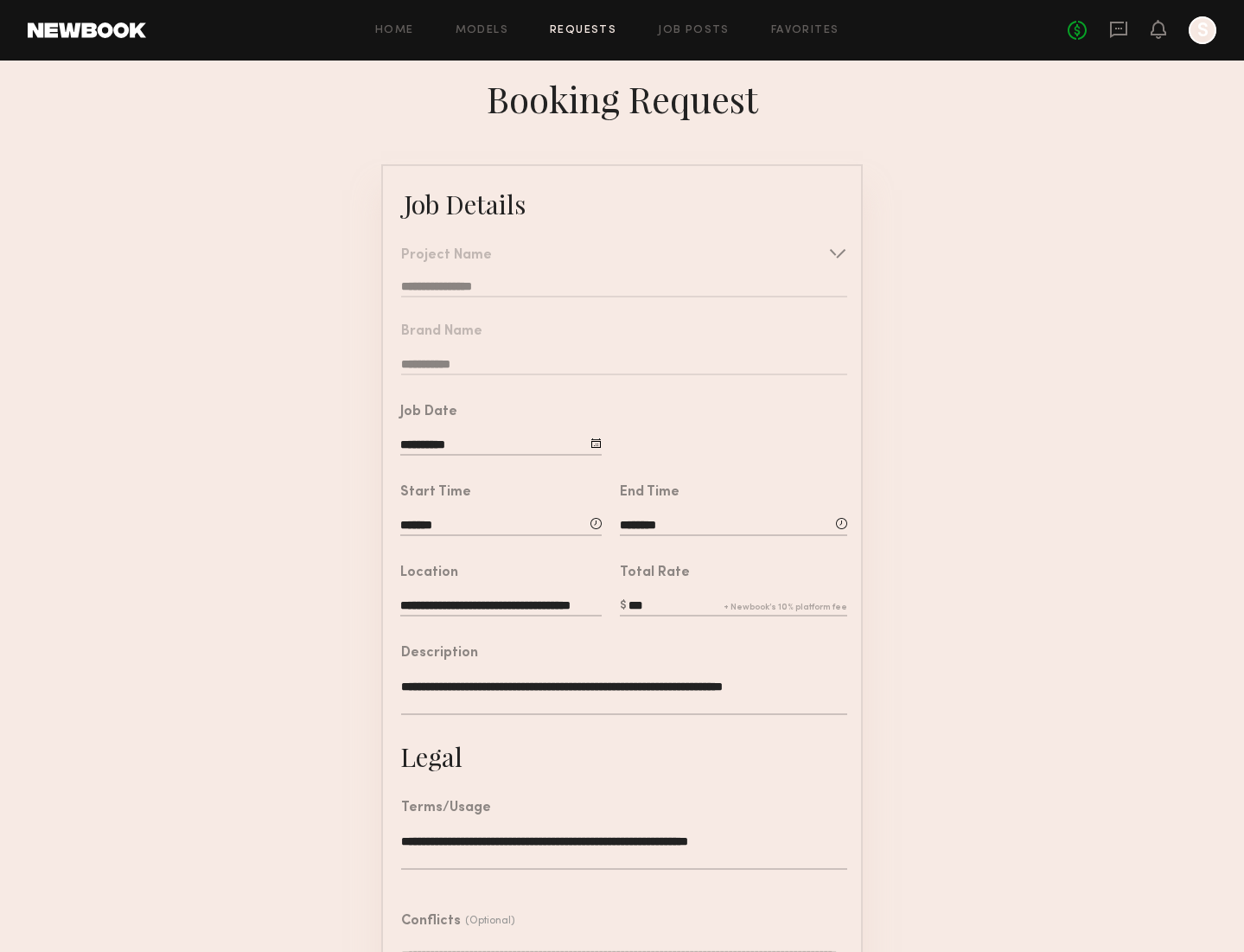
type input "***"
click at [1125, 624] on form "**********" at bounding box center [622, 632] width 1244 height 936
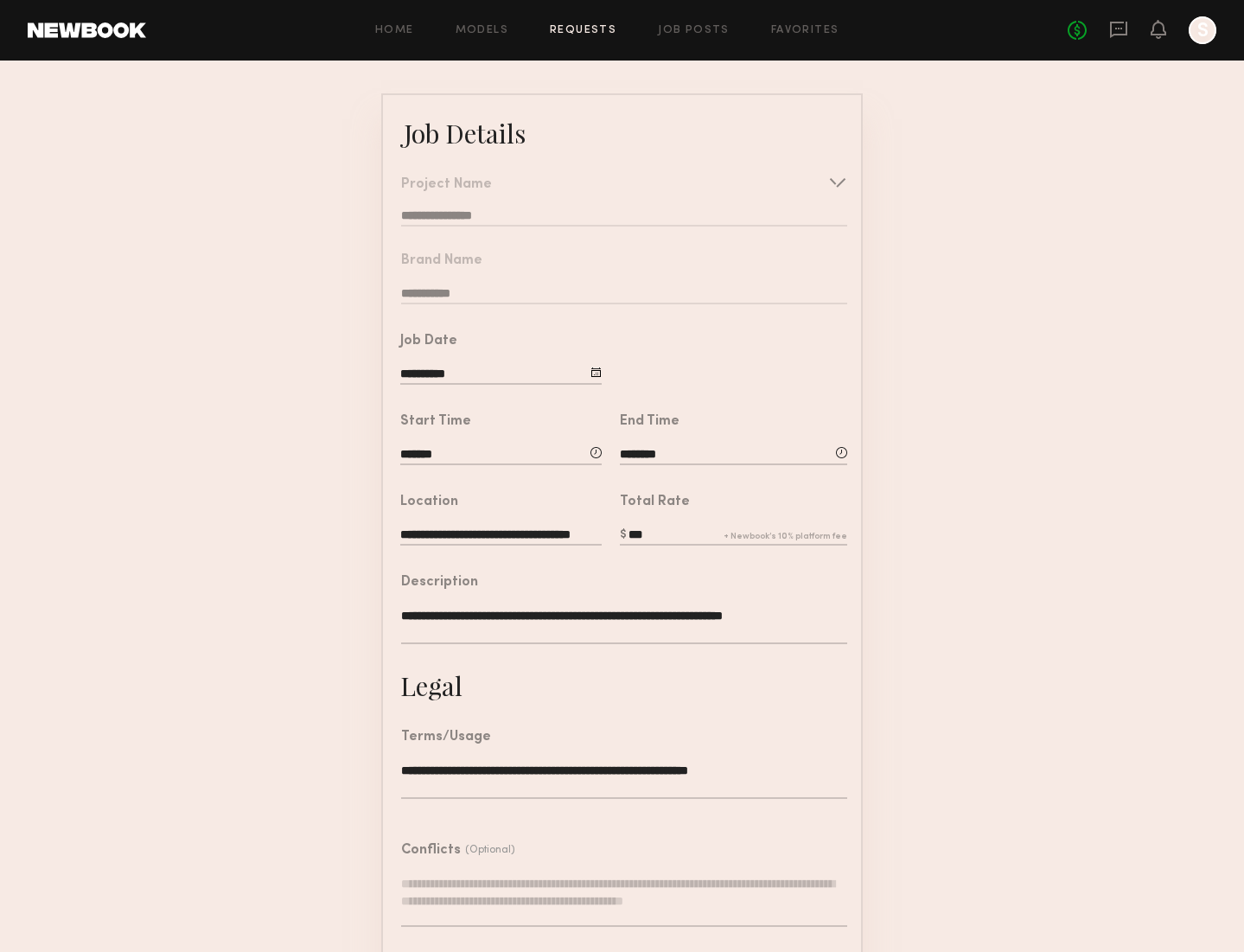
scroll to position [158, 0]
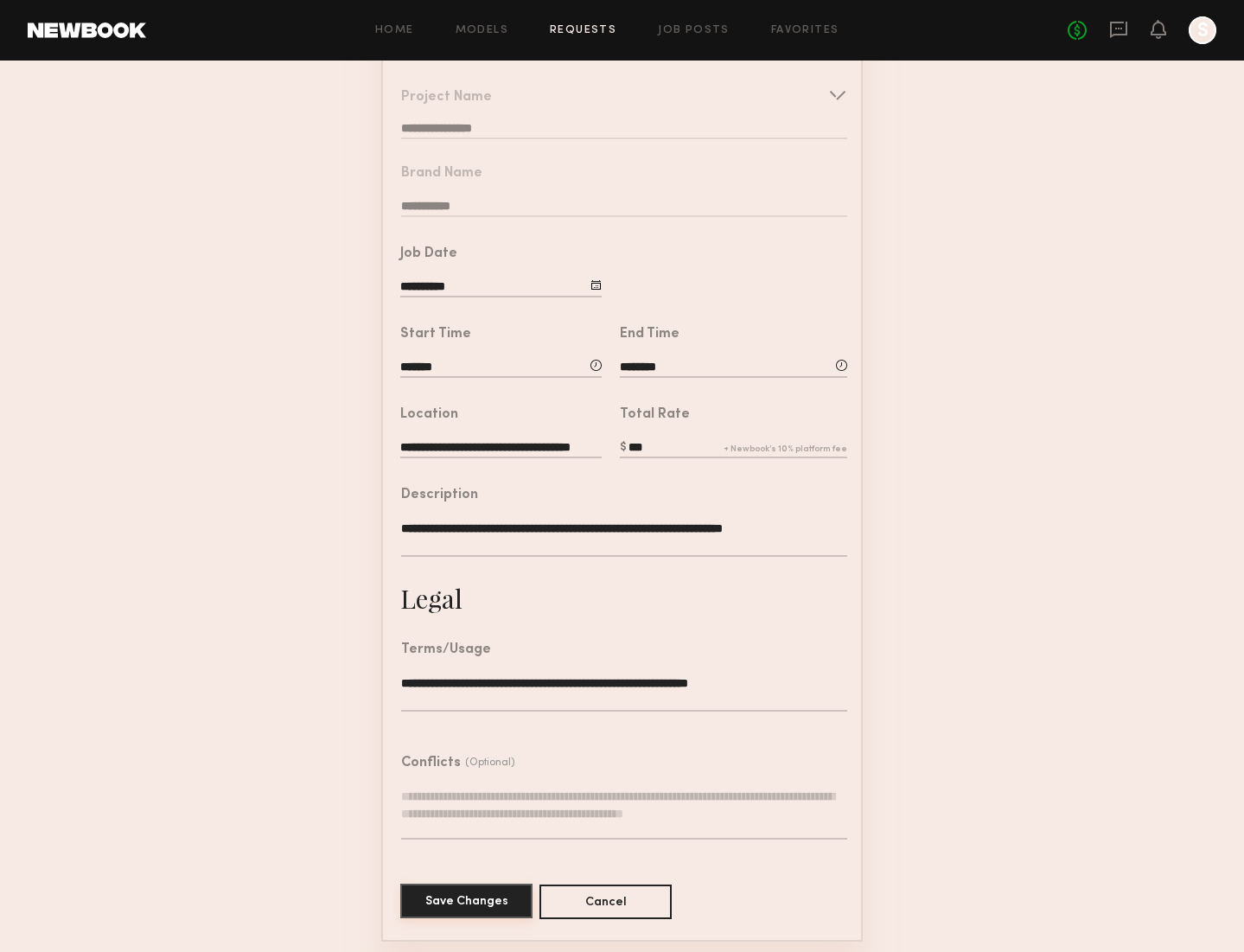
click at [489, 898] on button "Save Changes" at bounding box center [466, 901] width 132 height 35
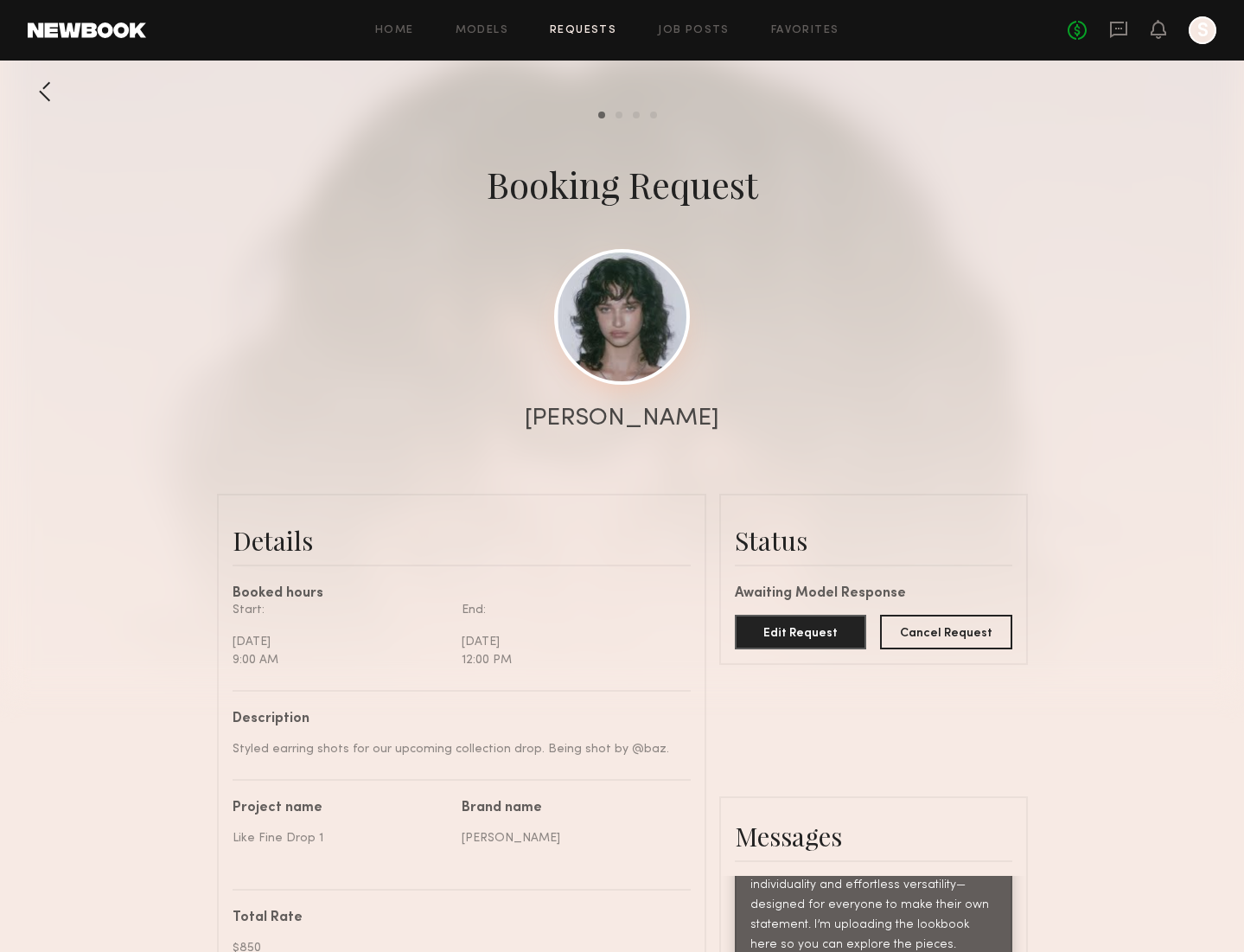
click at [615, 323] on link at bounding box center [622, 317] width 135 height 135
click at [46, 95] on div at bounding box center [45, 92] width 35 height 35
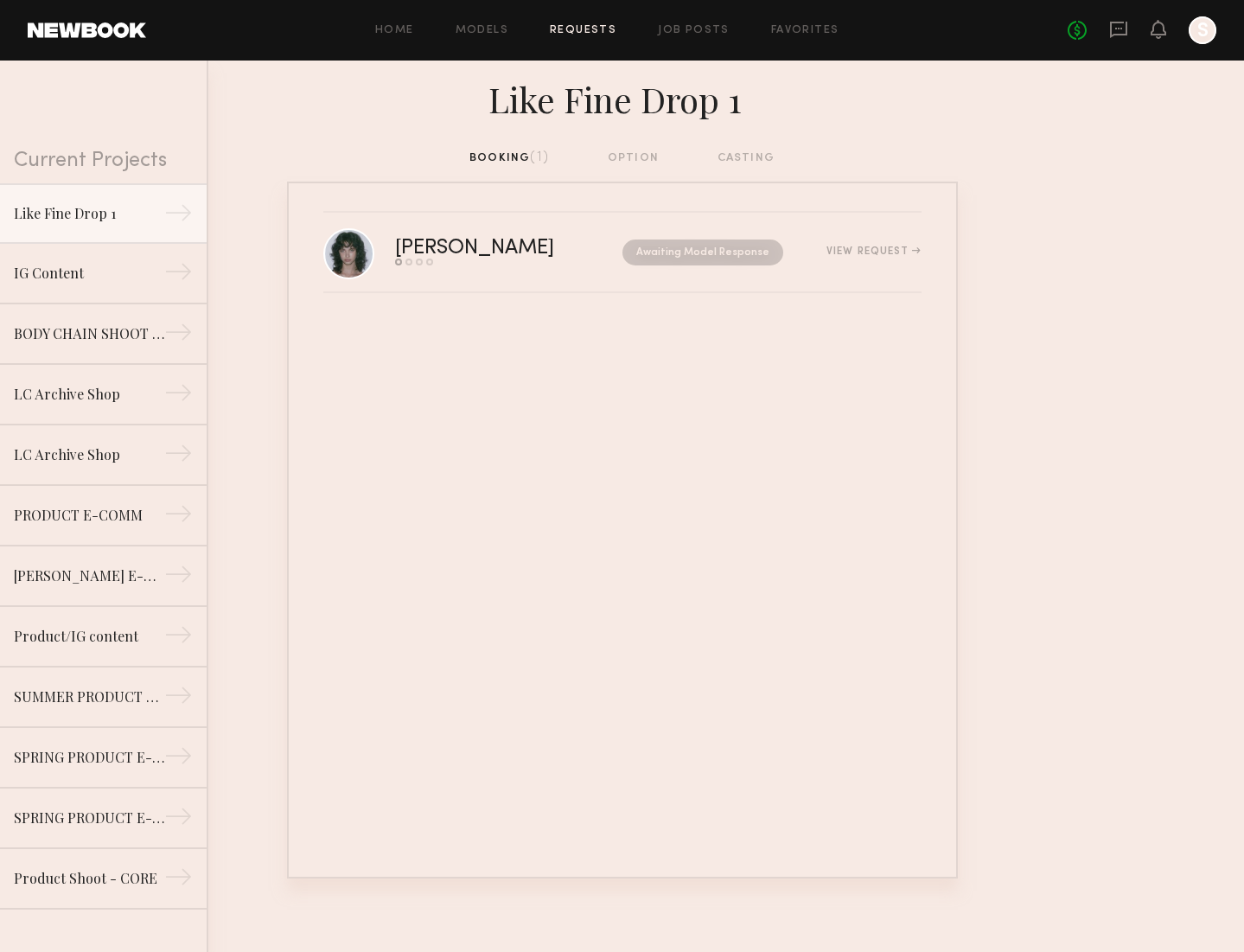
click at [85, 38] on link at bounding box center [86, 30] width 118 height 16
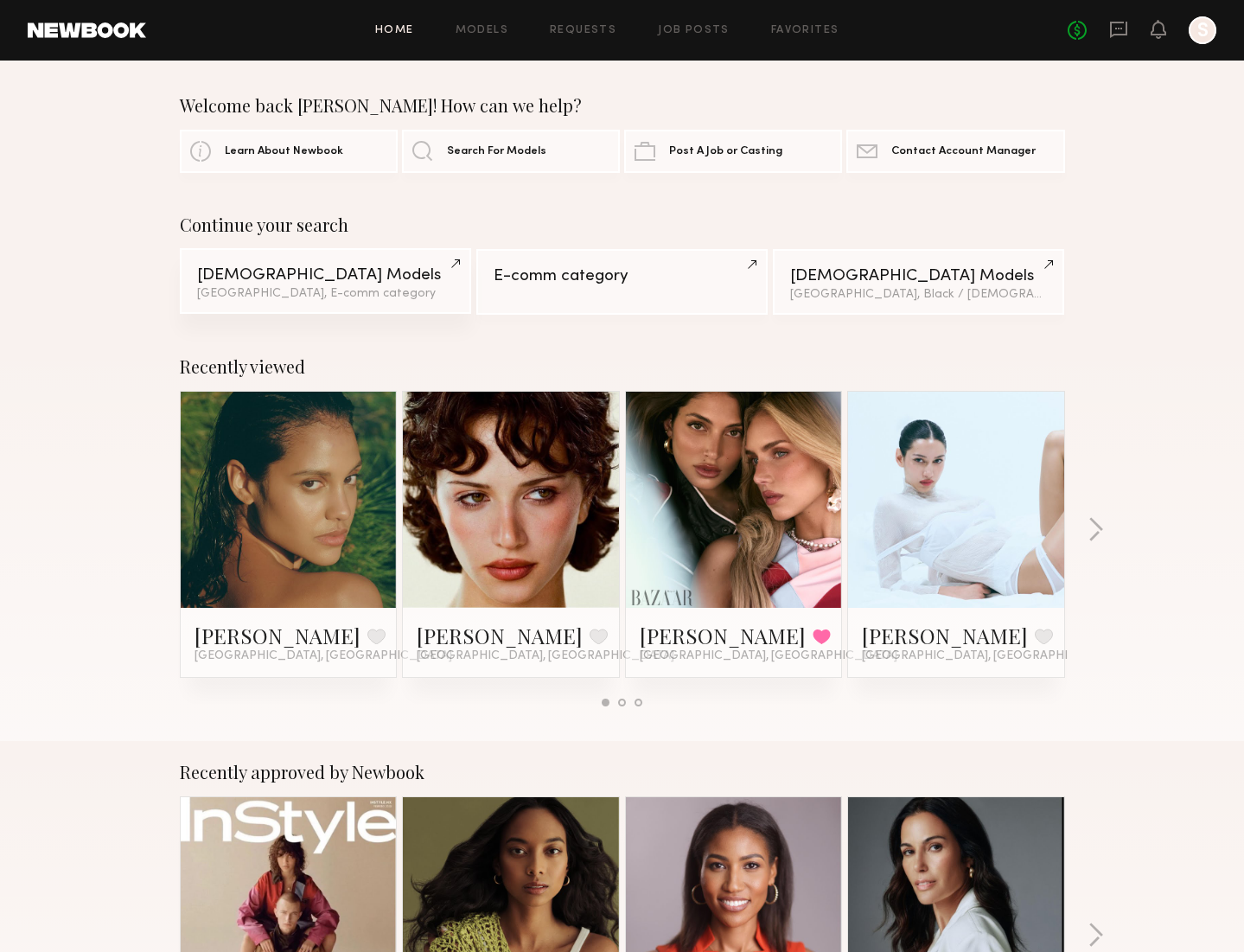
click at [311, 268] on div "Female Models" at bounding box center [325, 276] width 256 height 16
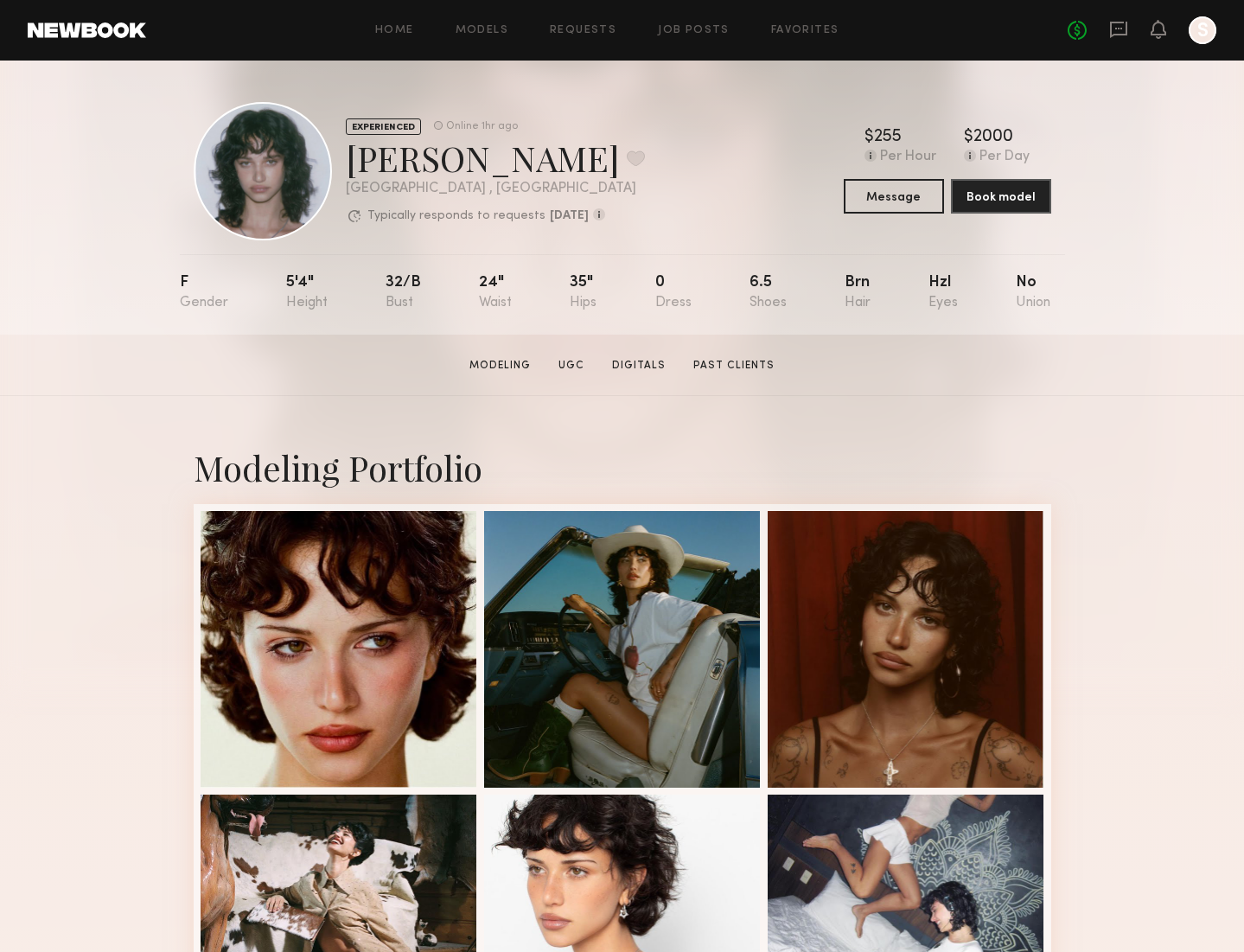
click at [1076, 387] on section "[PERSON_NAME] Modeling UGC Digitals Past Clients Message Book Model" at bounding box center [622, 364] width 1244 height 61
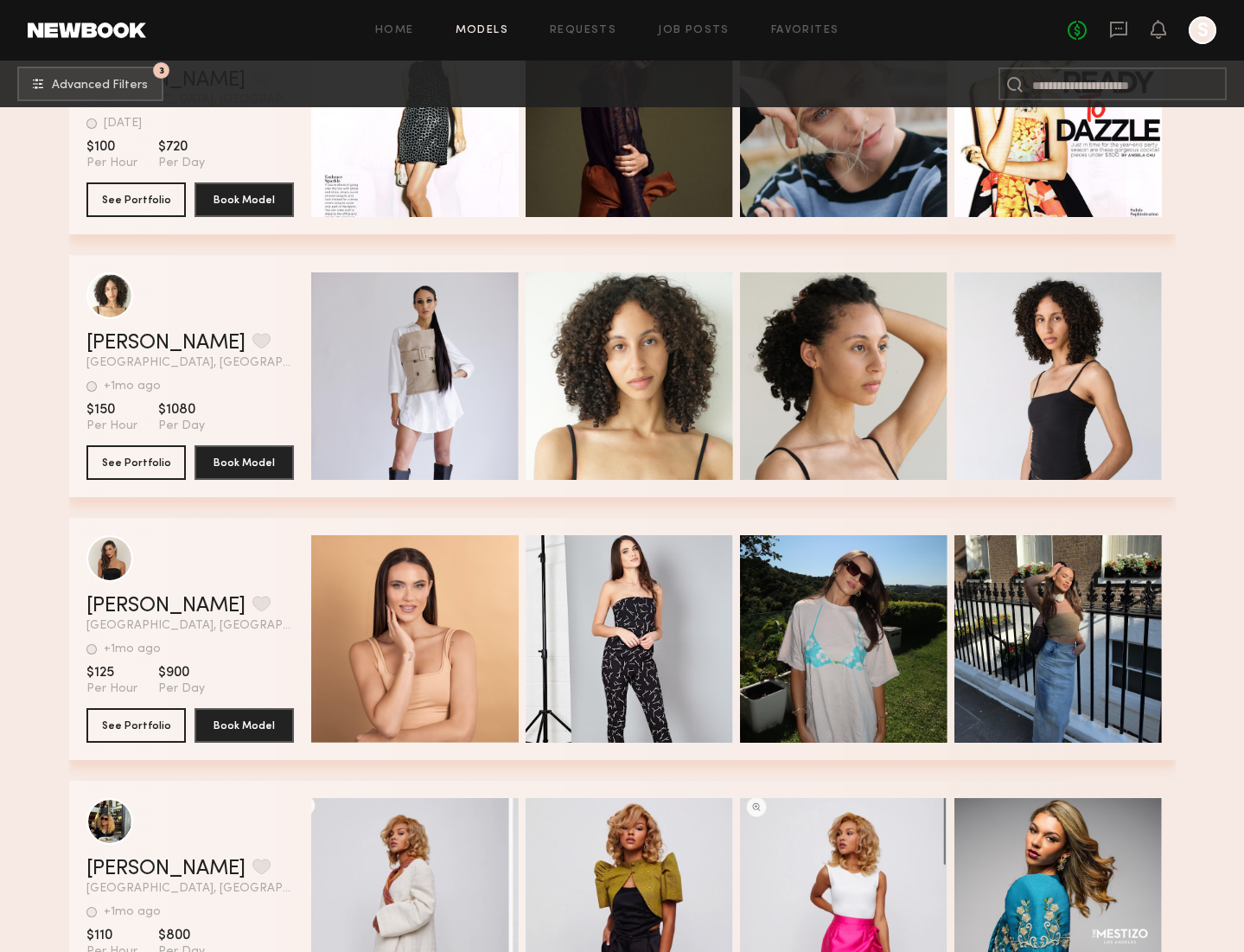
scroll to position [97729, 0]
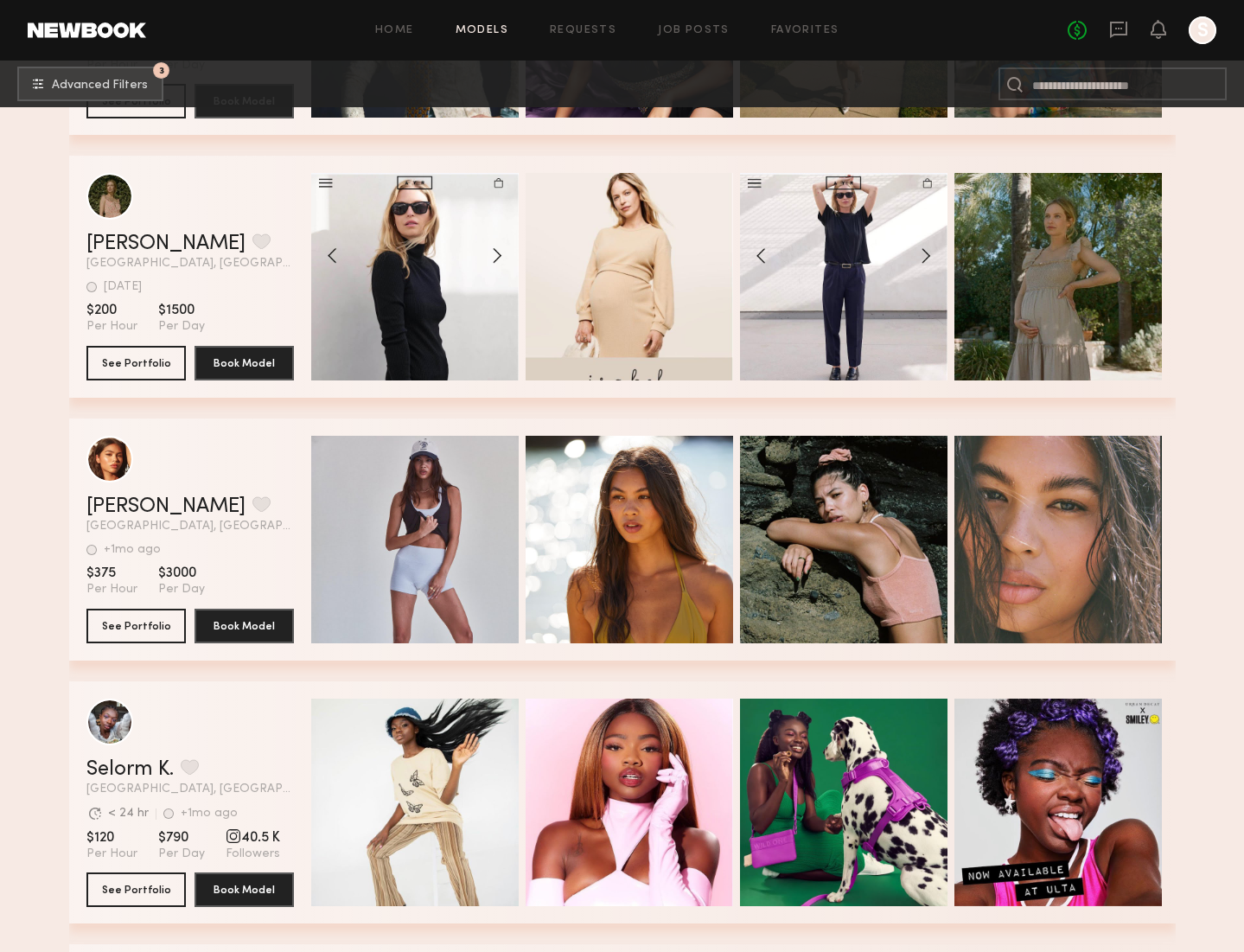
scroll to position [83537, 0]
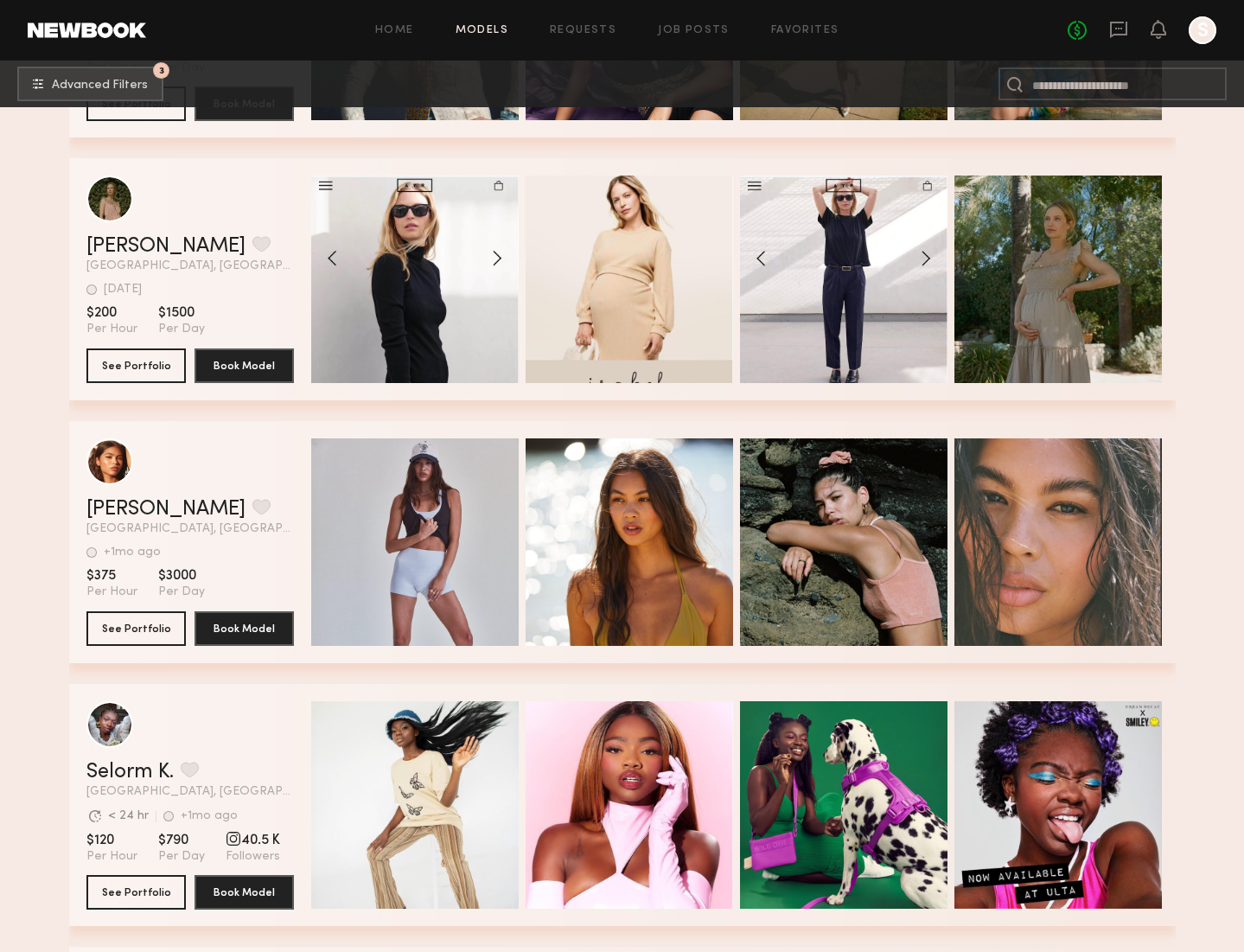
click at [395, 31] on link "Home" at bounding box center [395, 30] width 38 height 11
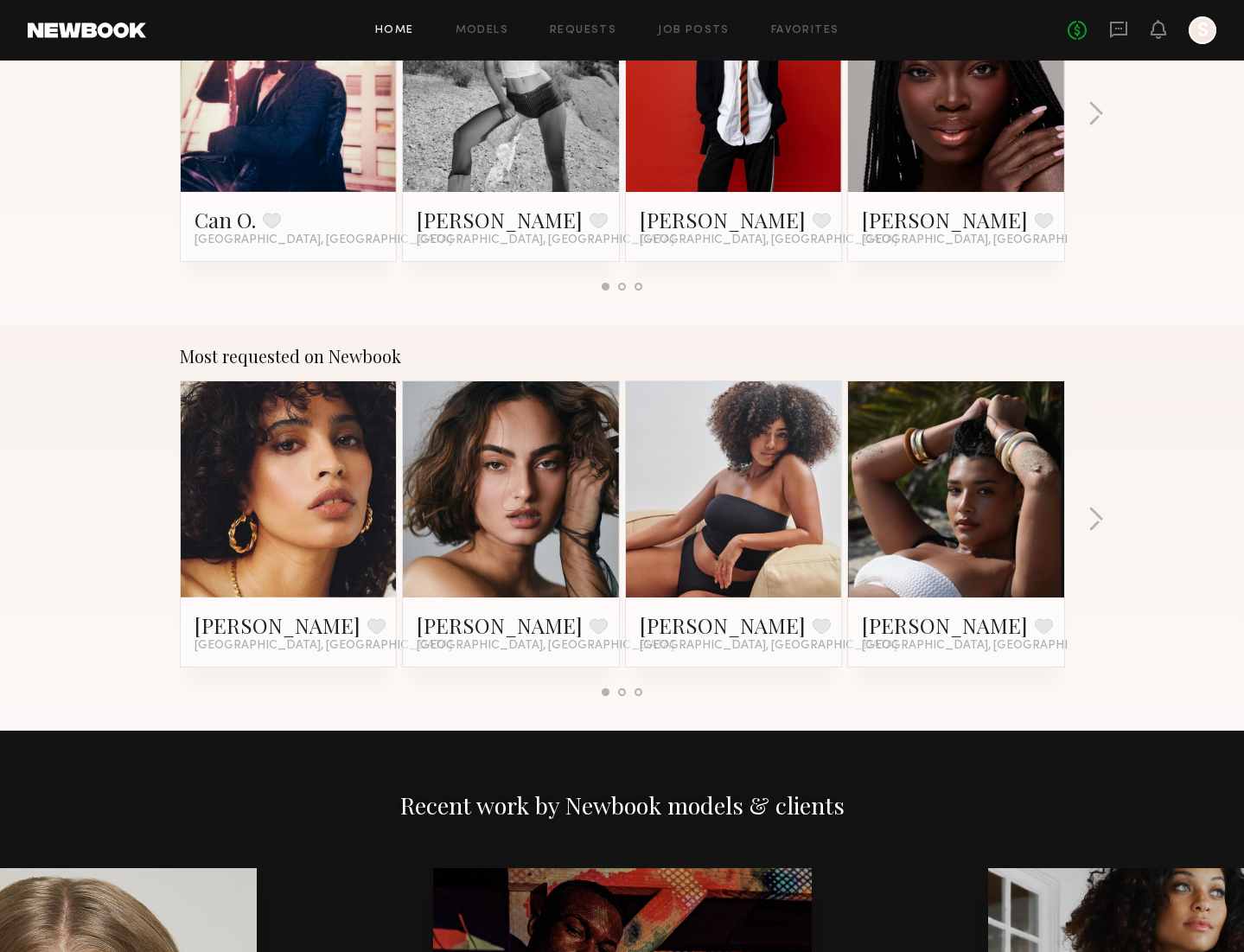
scroll to position [1228, 0]
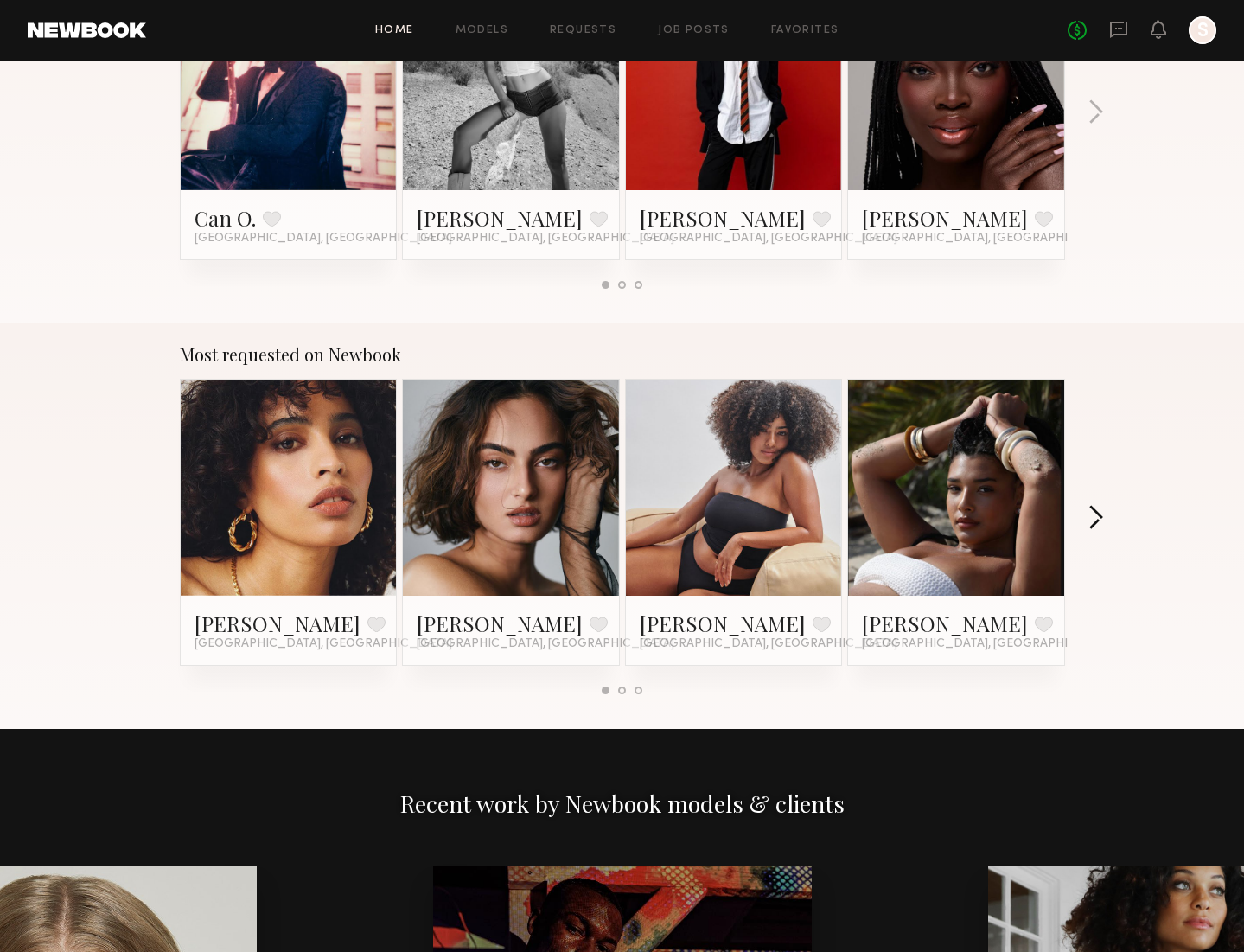
click at [1090, 517] on button "button" at bounding box center [1096, 518] width 16 height 28
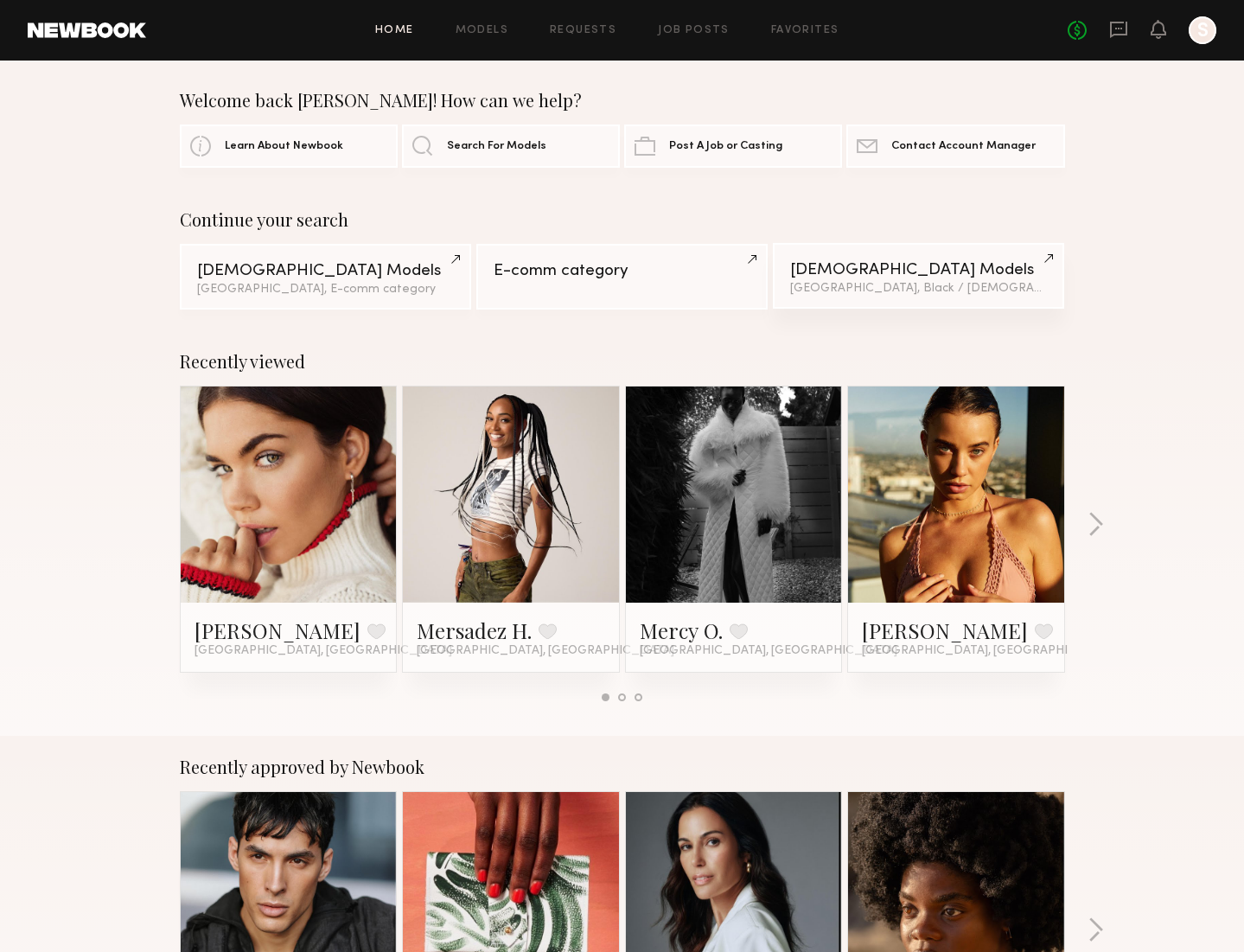
scroll to position [9, 0]
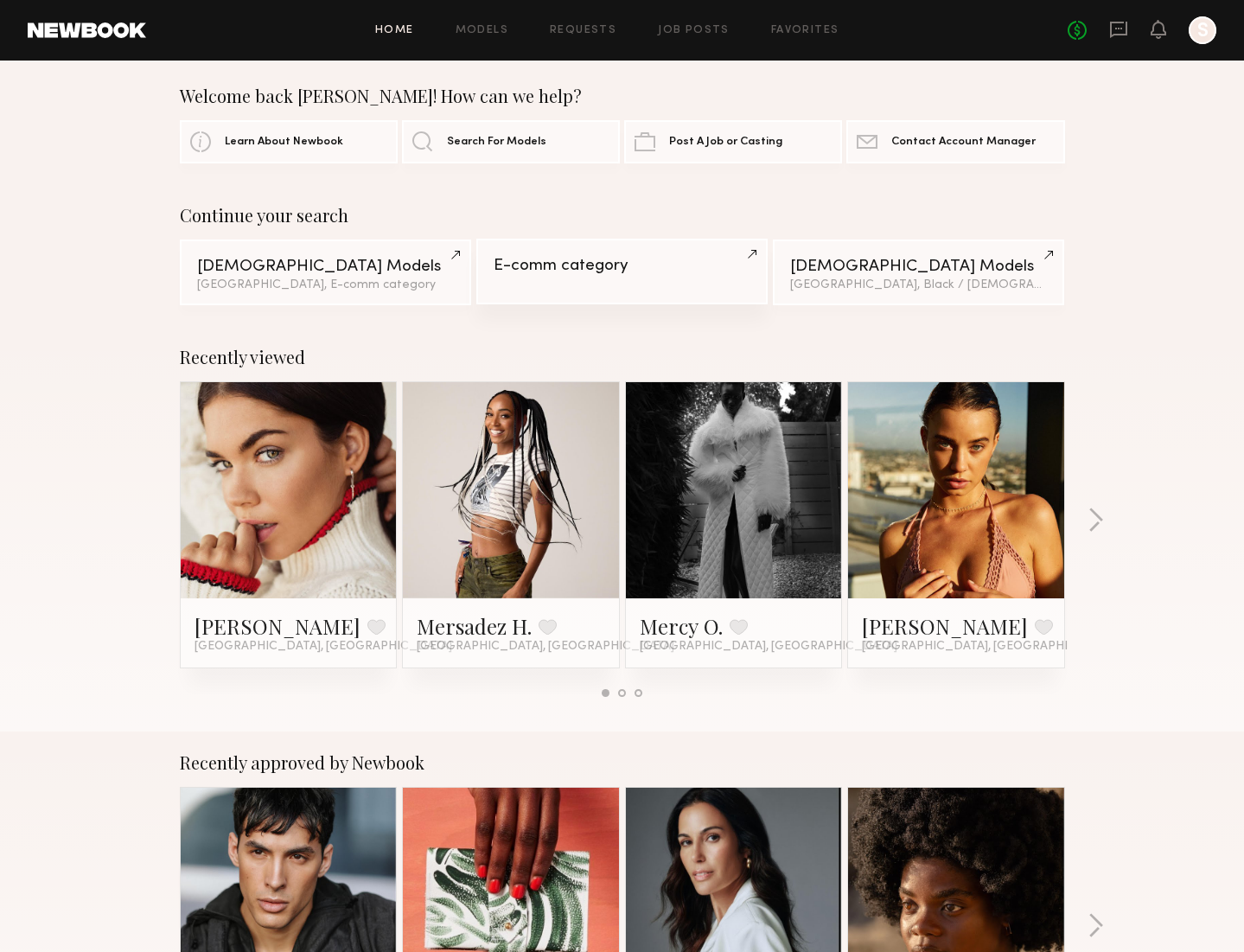
click at [613, 258] on div "E-comm category" at bounding box center [622, 265] width 256 height 16
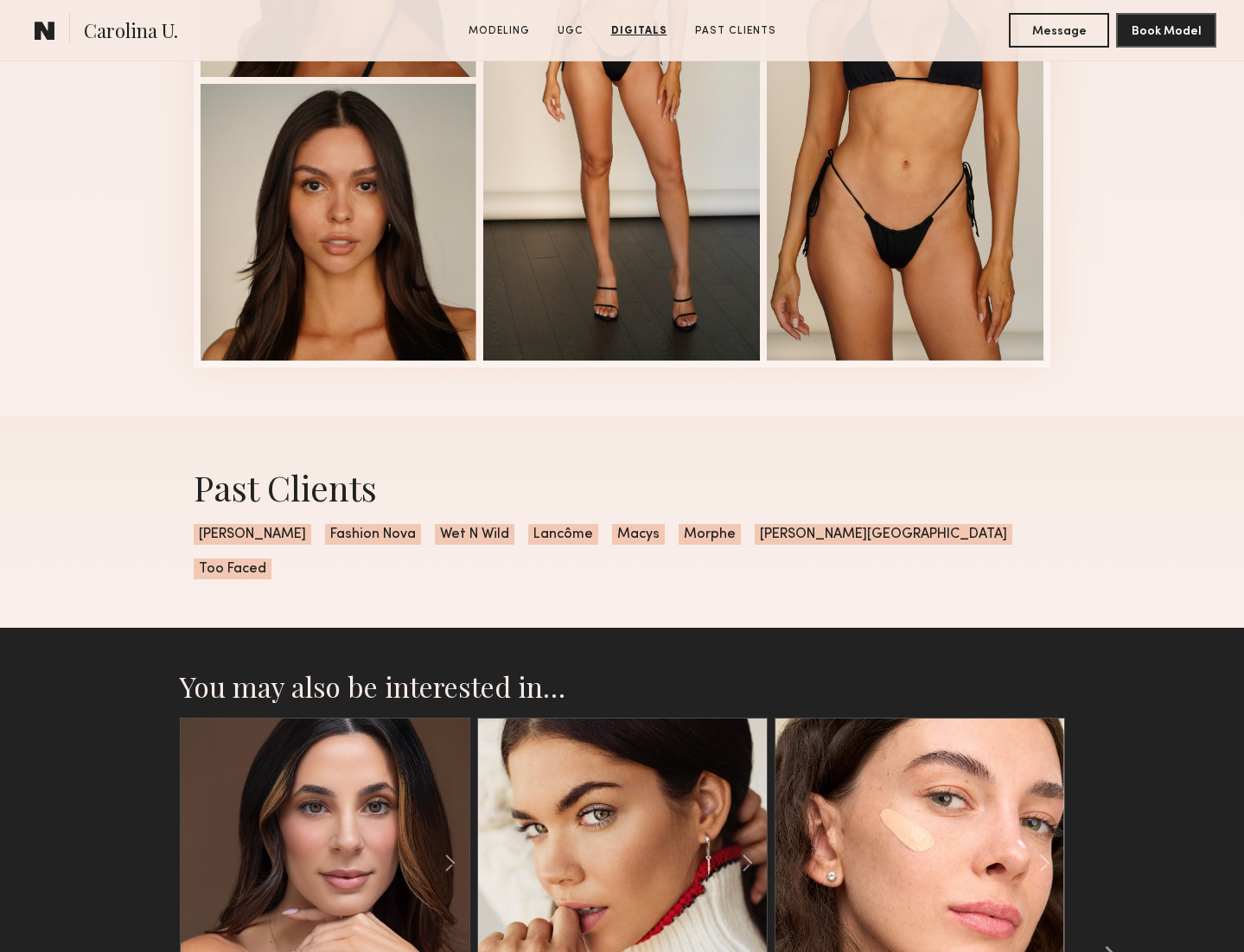
scroll to position [2261, 0]
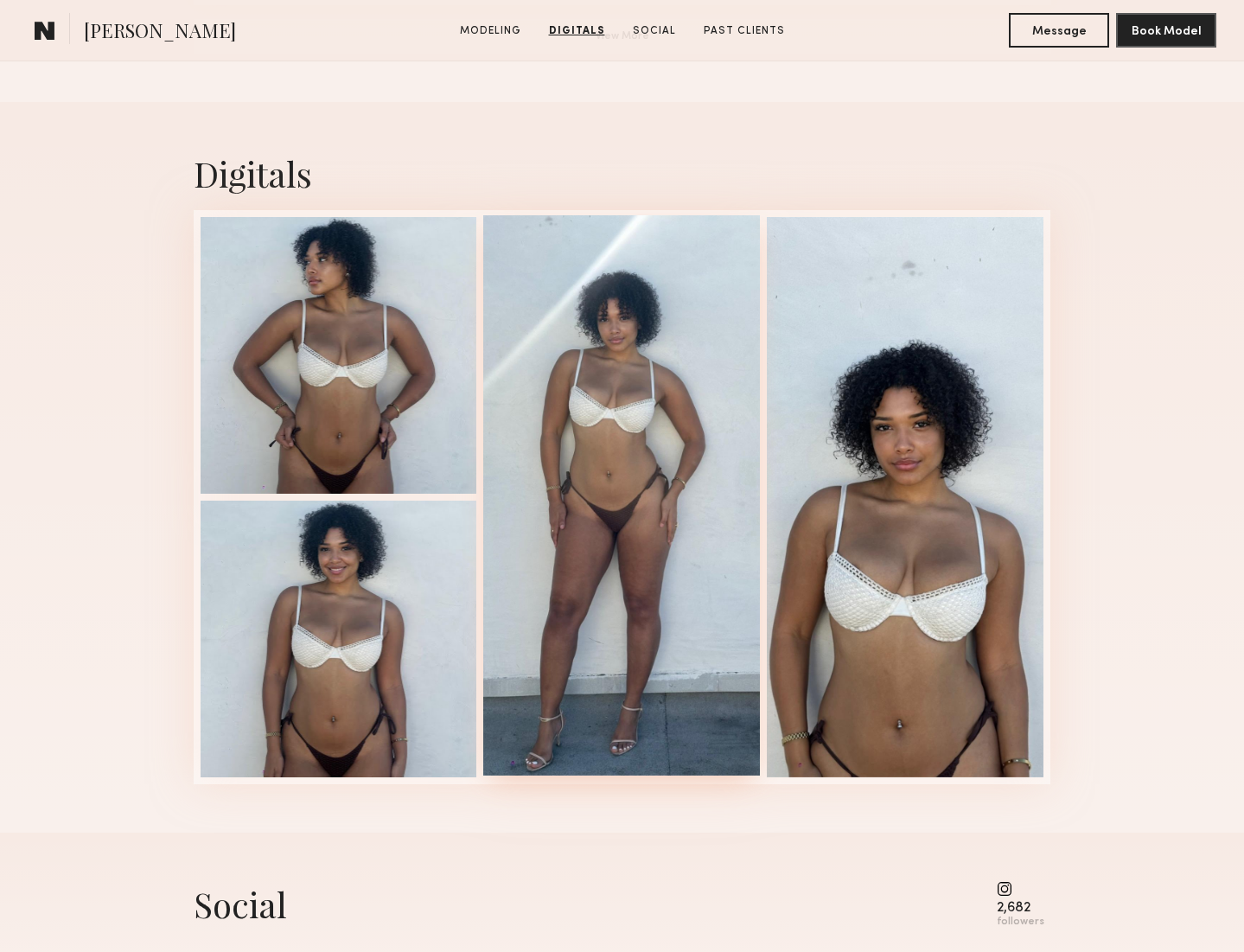
scroll to position [1628, 0]
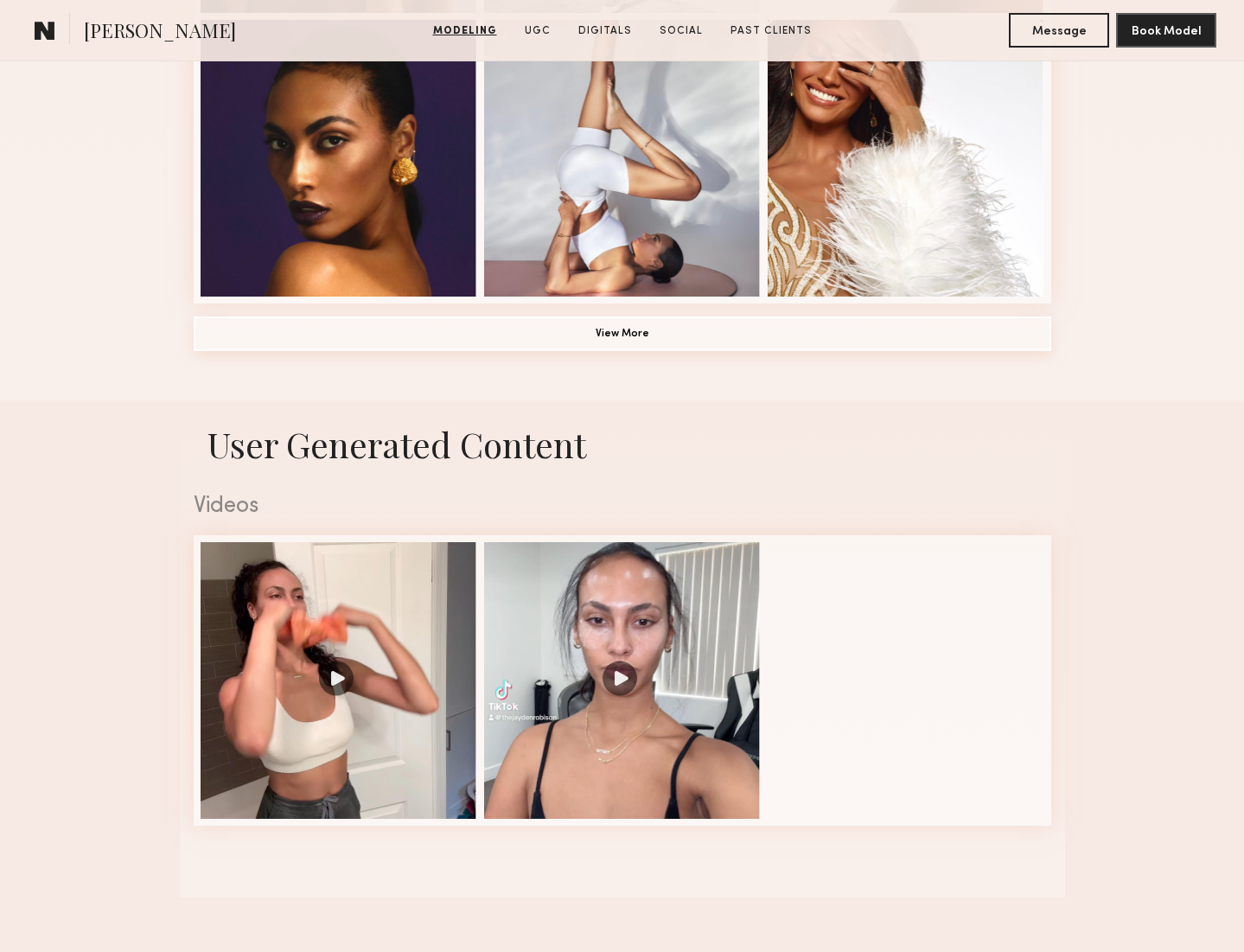
scroll to position [1334, 0]
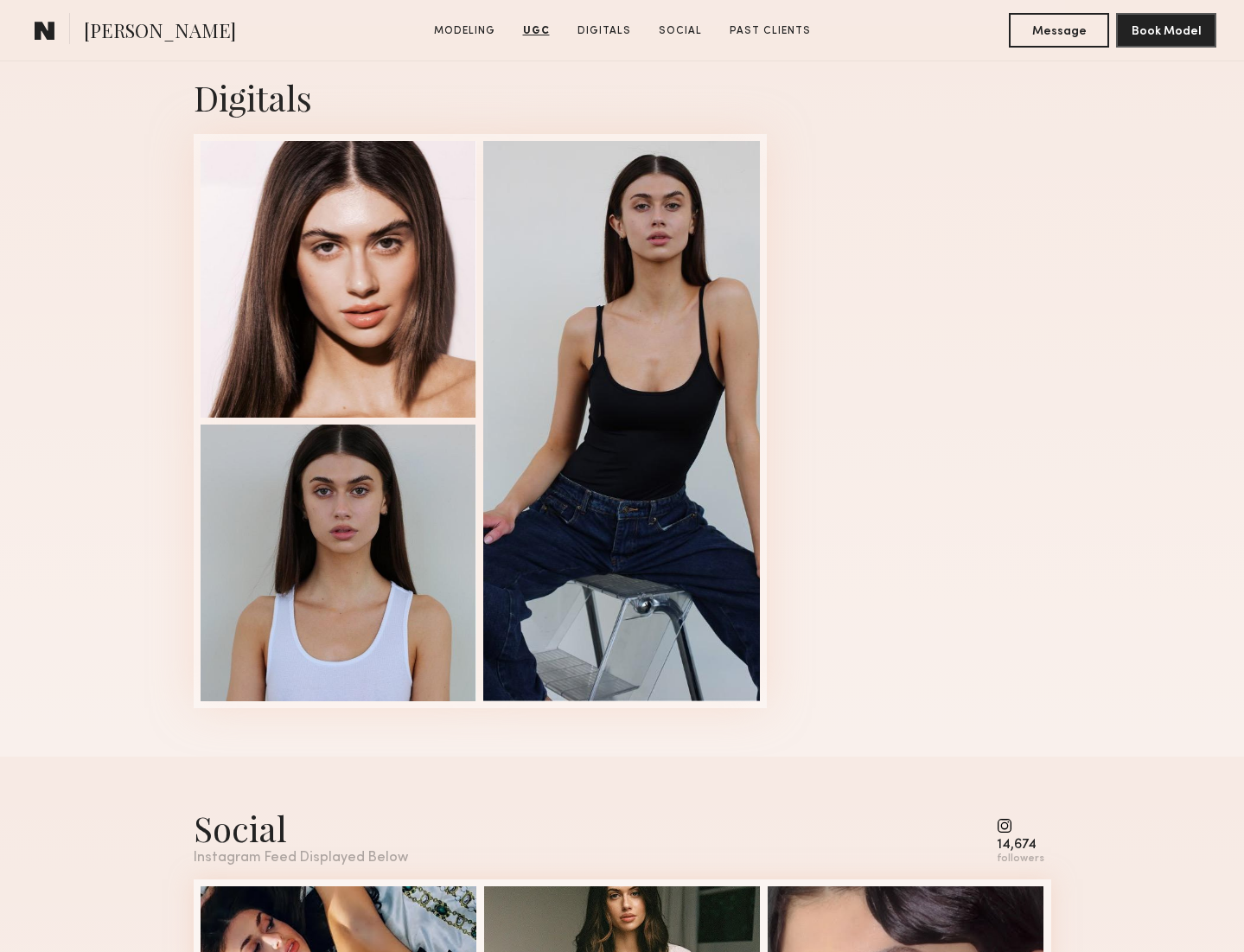
scroll to position [2208, 0]
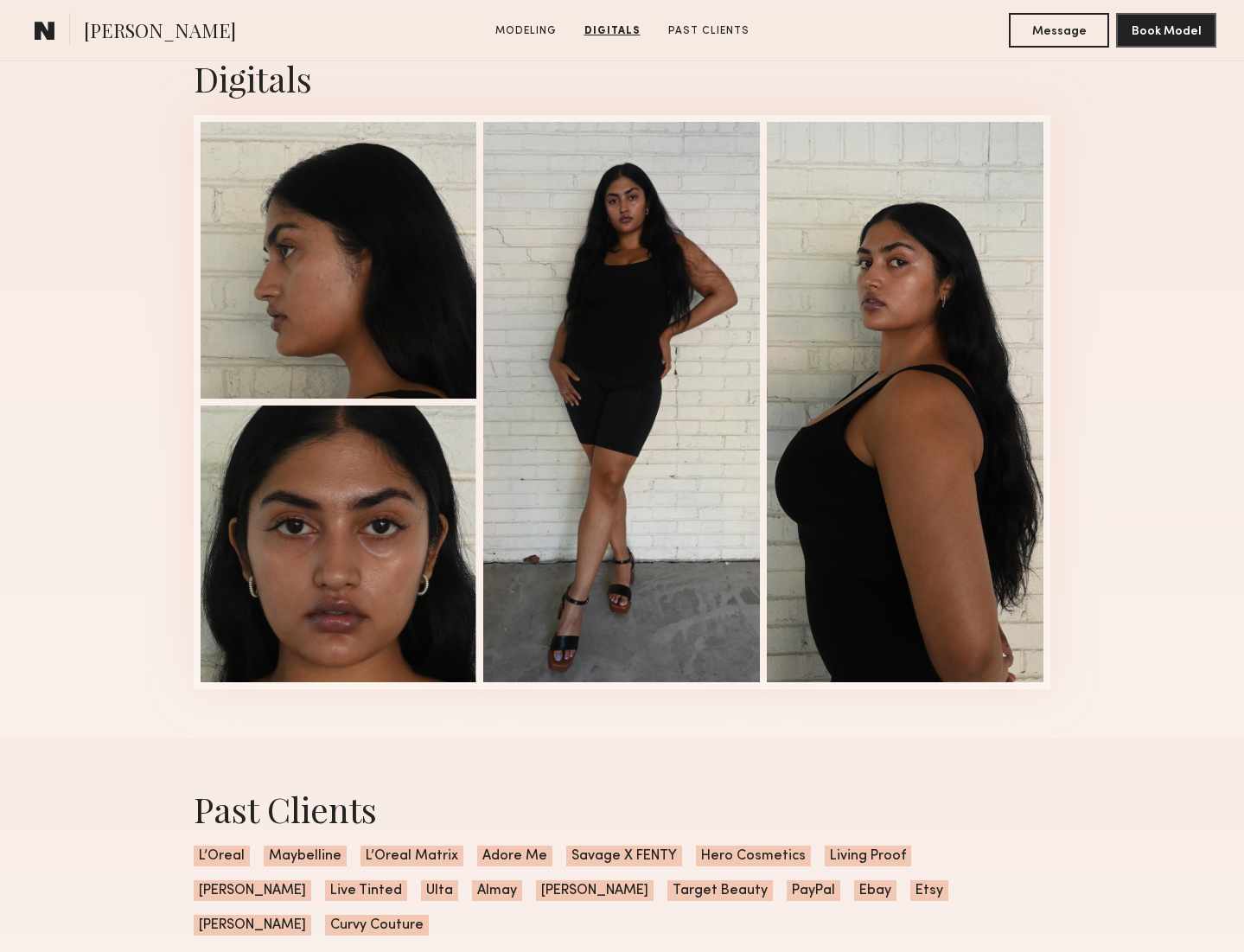
scroll to position [1117, 0]
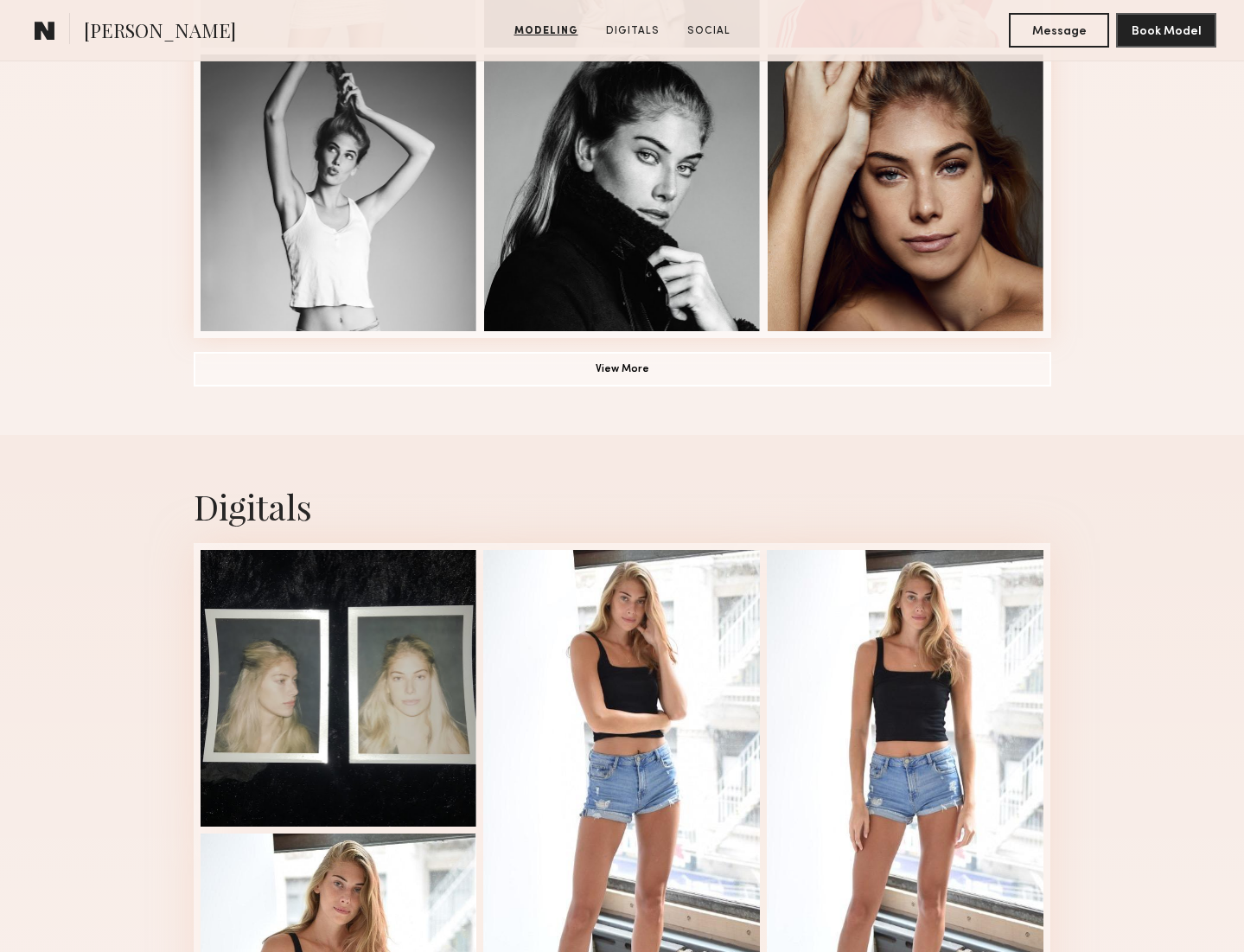
scroll to position [1562, 0]
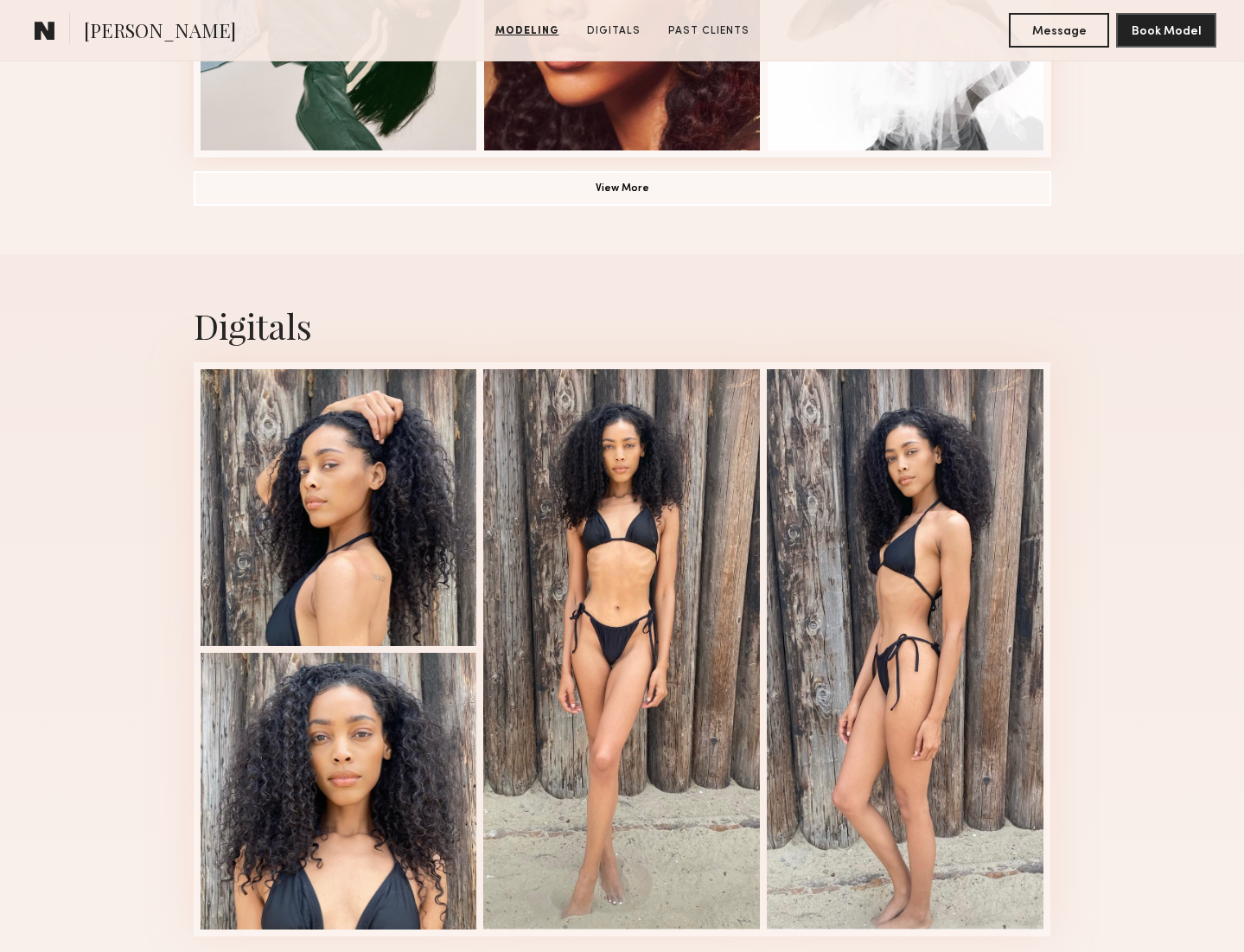
scroll to position [1552, 0]
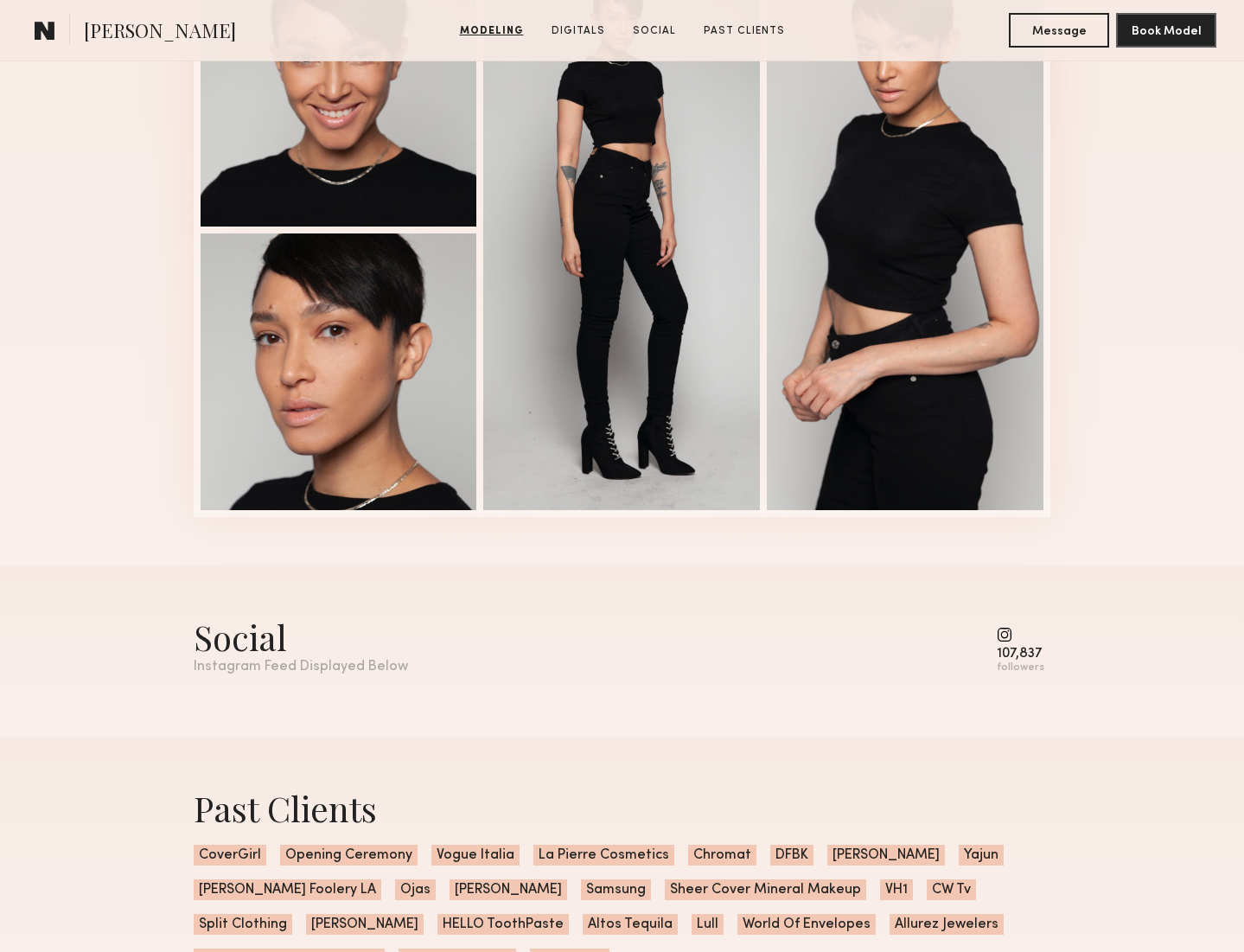
scroll to position [2036, 0]
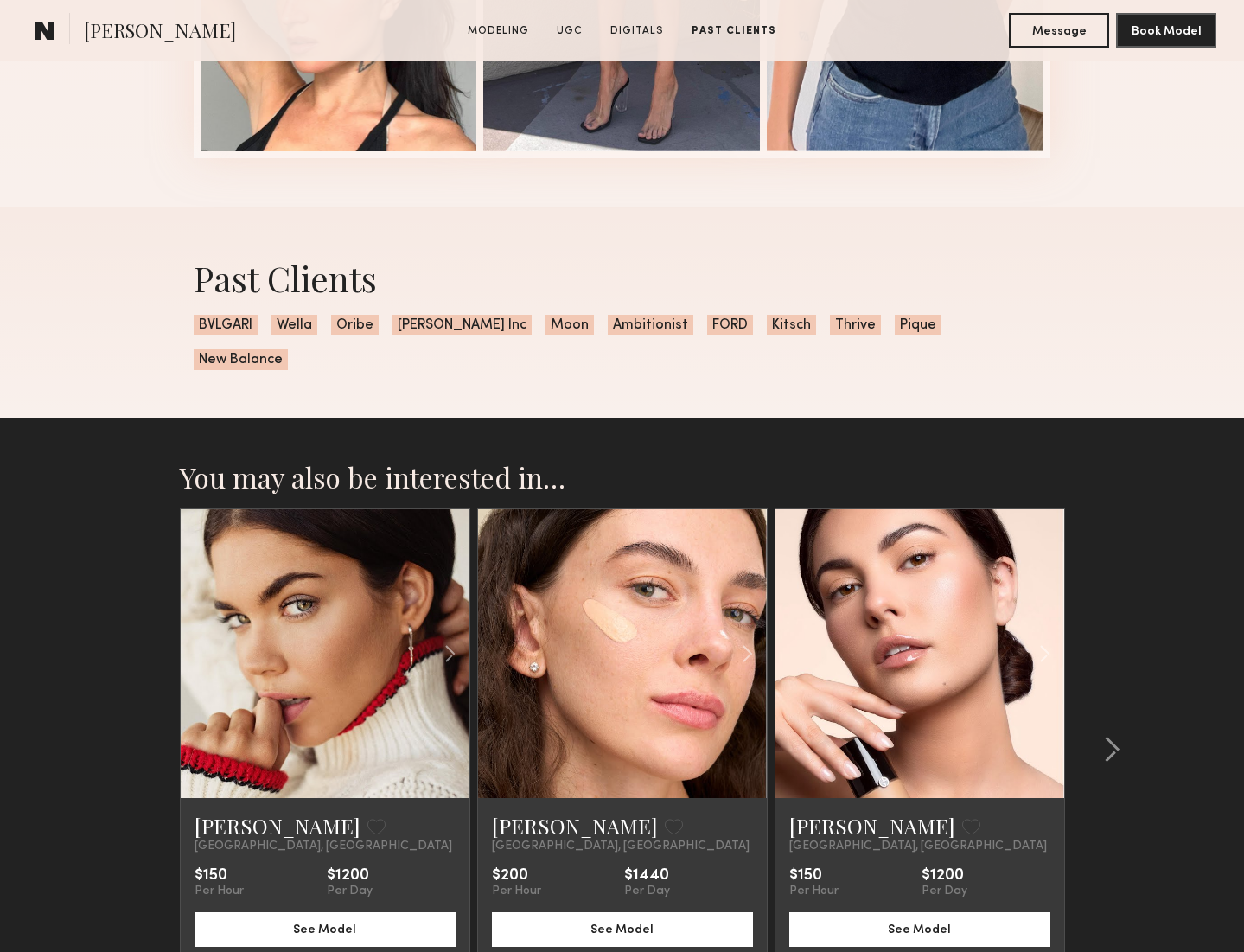
scroll to position [3814, 0]
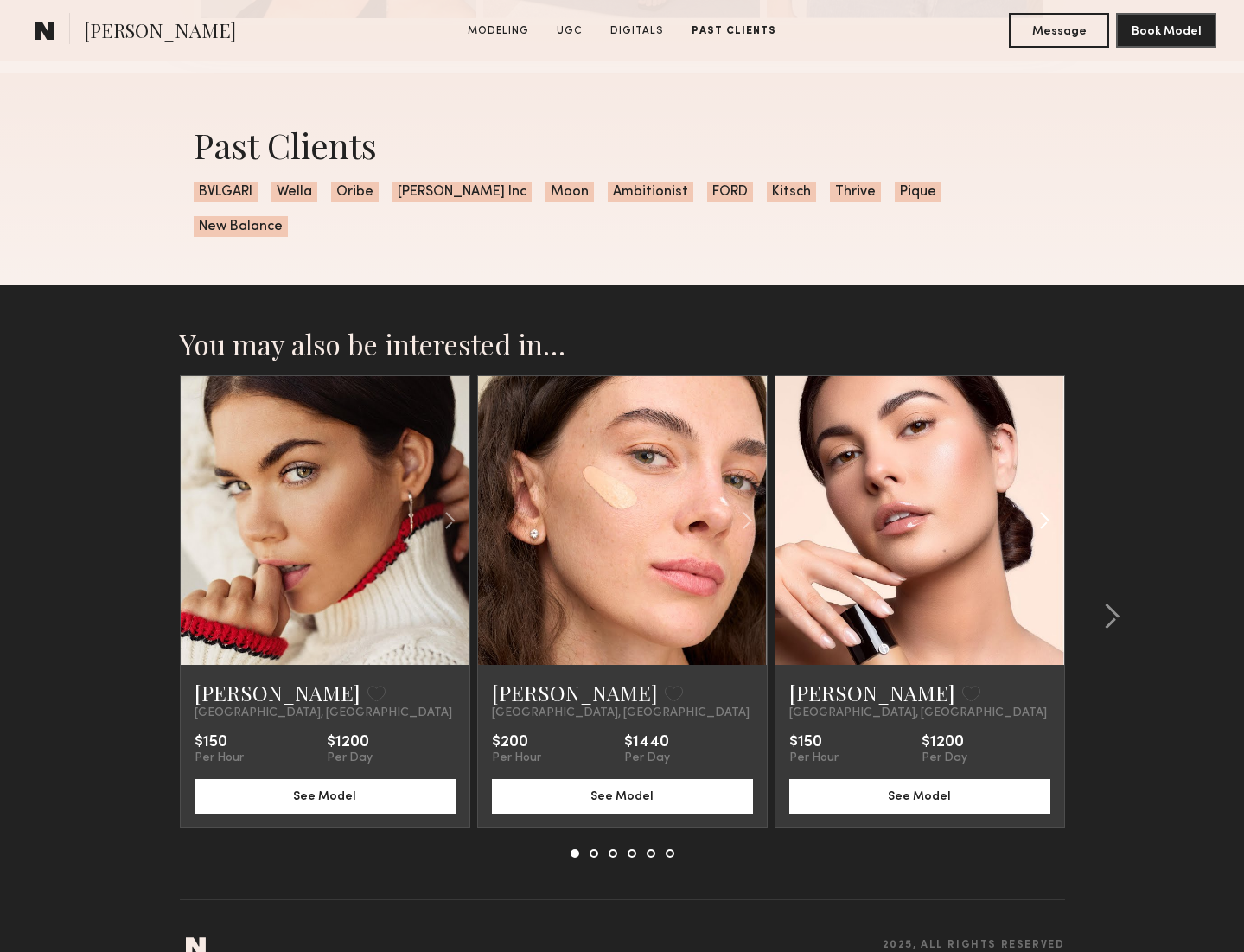
click at [1041, 503] on common-icon at bounding box center [1044, 520] width 25 height 33
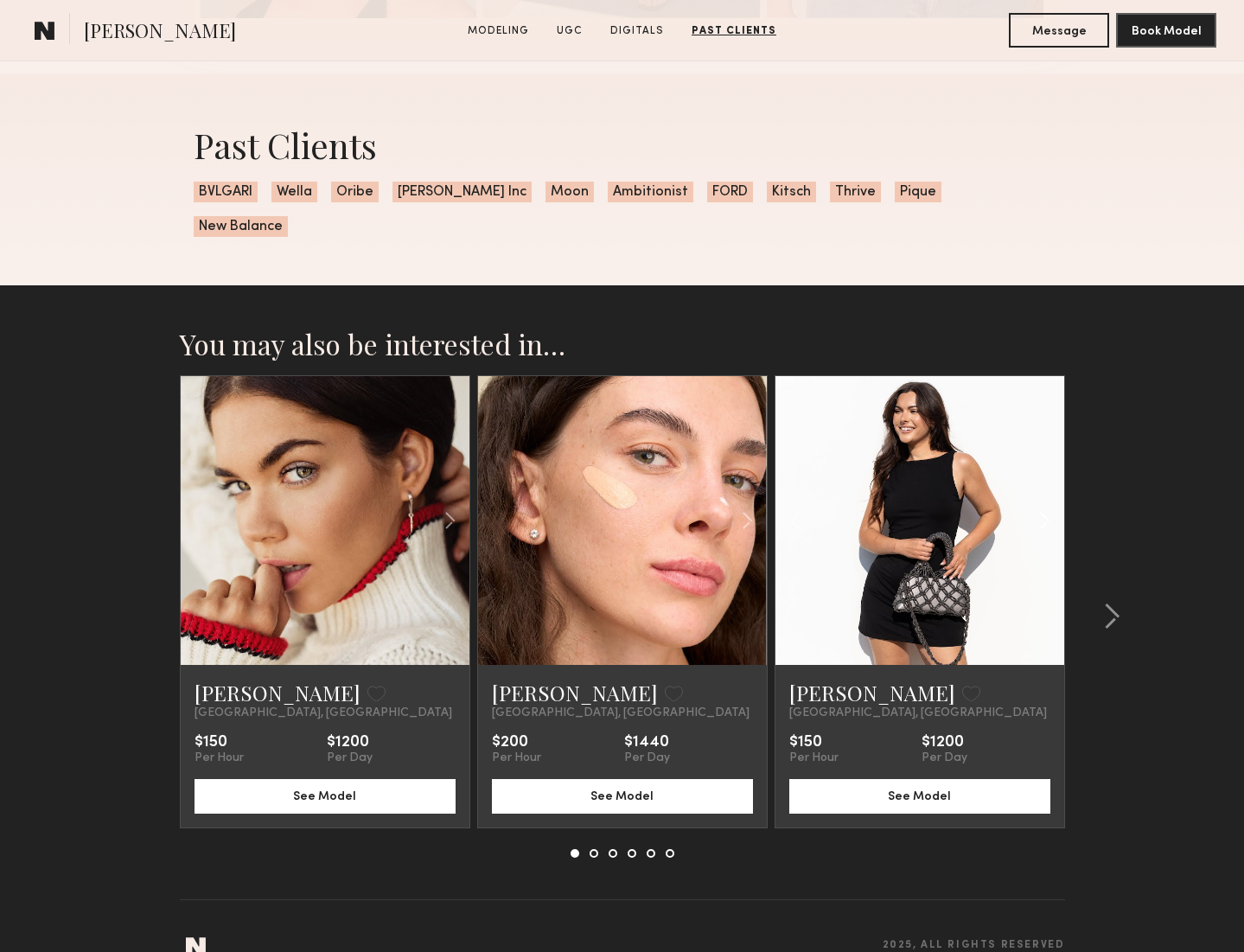
click at [1041, 503] on common-icon at bounding box center [1044, 520] width 25 height 33
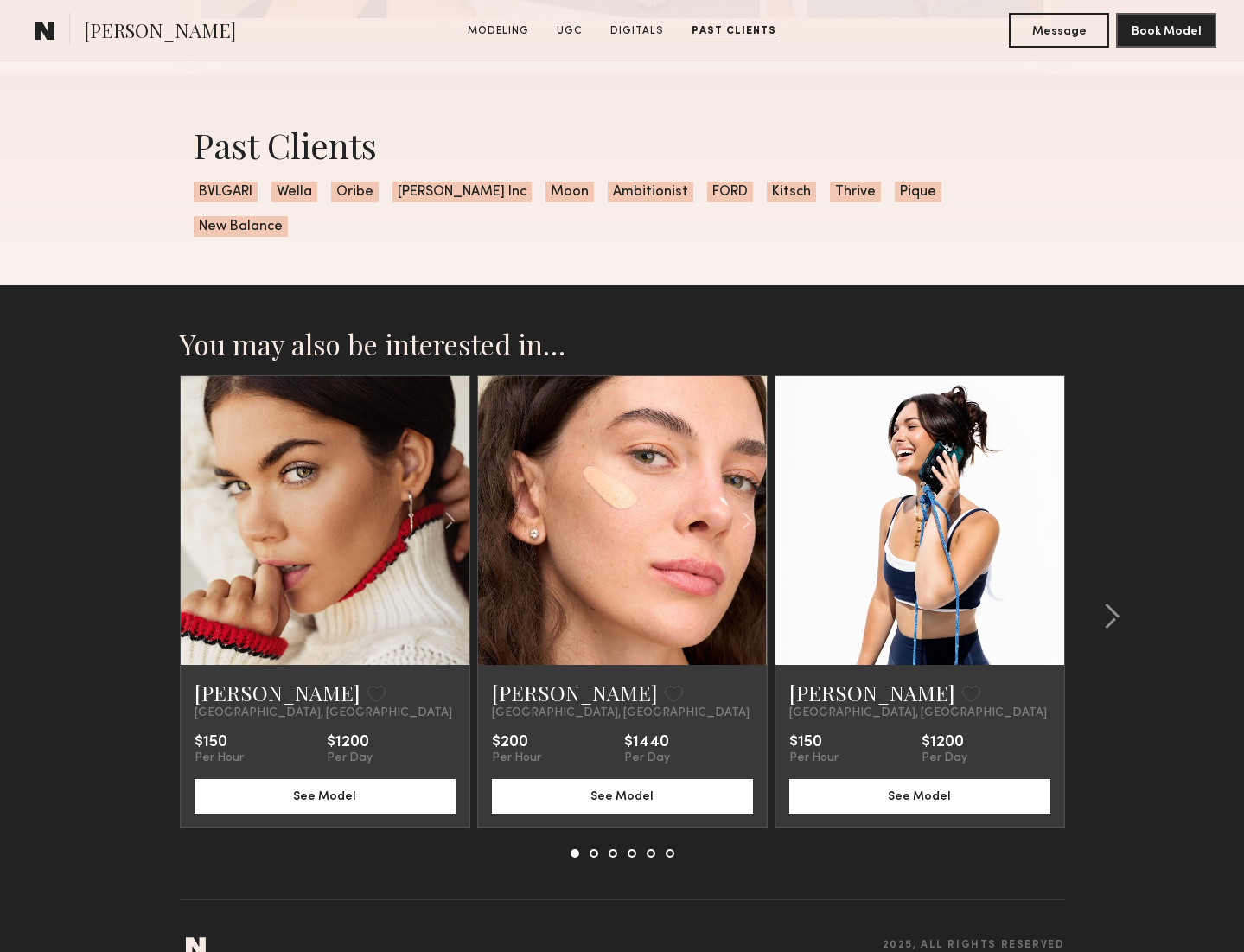
click at [1041, 503] on common-icon at bounding box center [1044, 520] width 25 height 33
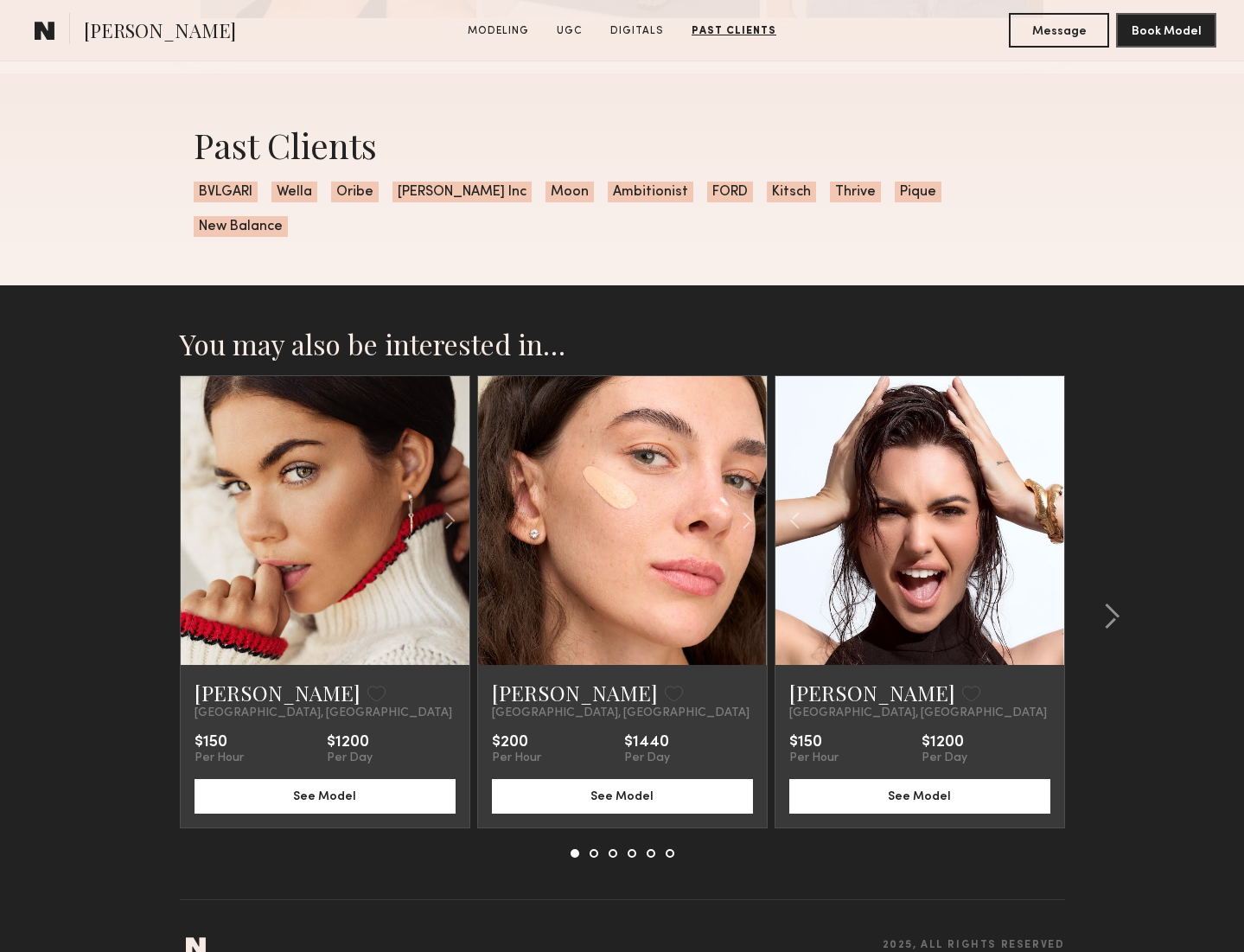
click at [1041, 487] on div at bounding box center [919, 520] width 288 height 288
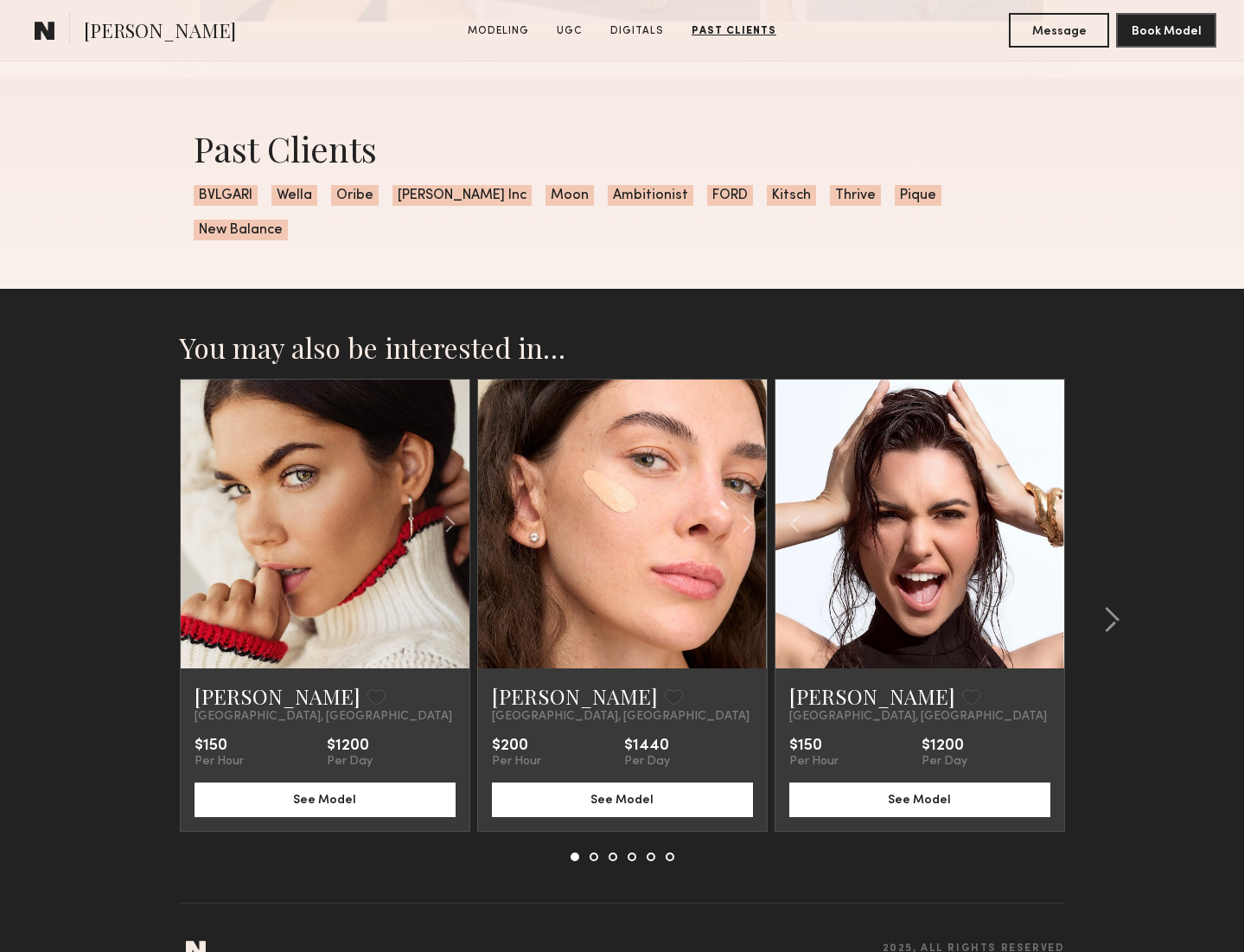
scroll to position [3813, 0]
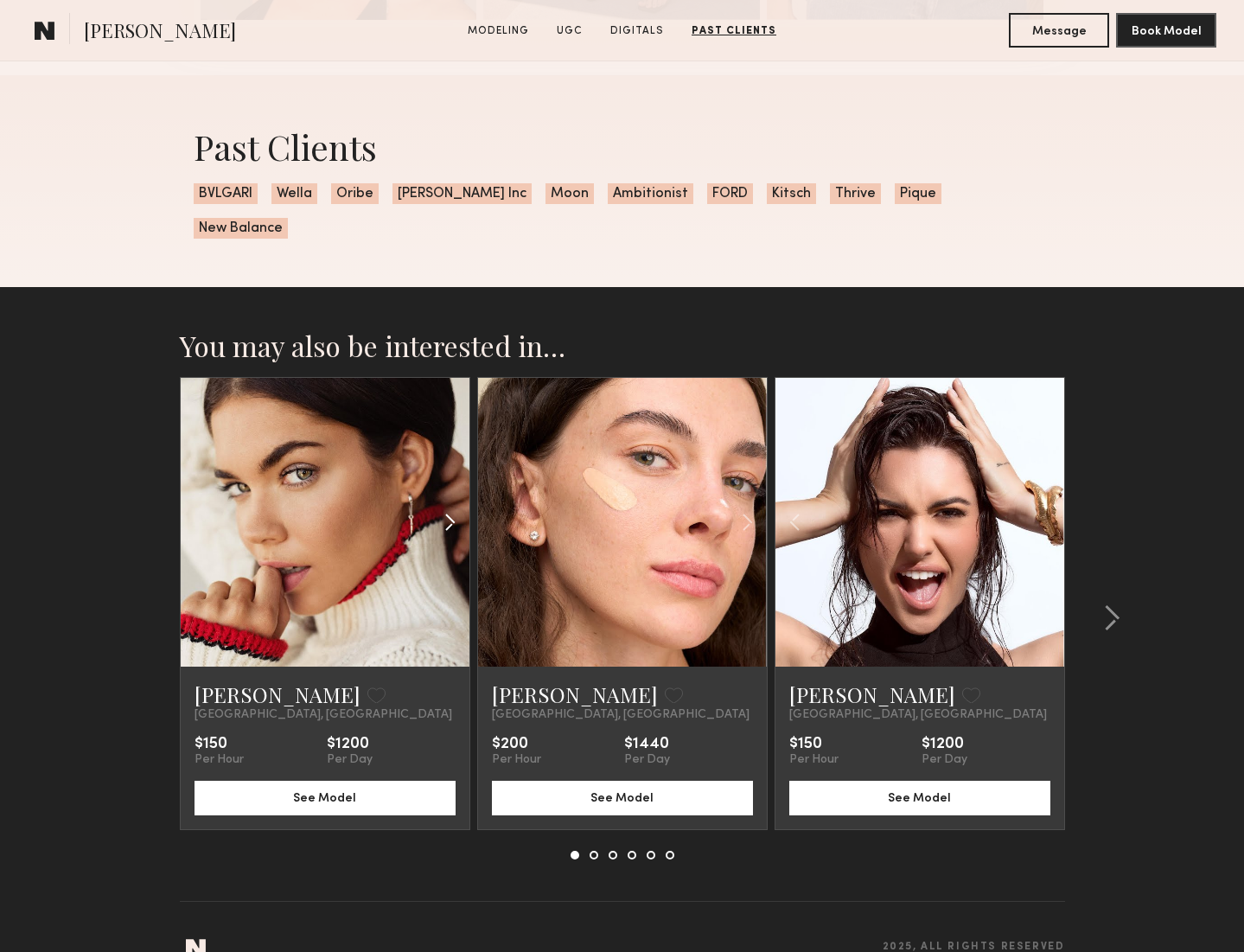
click at [466, 496] on div at bounding box center [421, 522] width 95 height 288
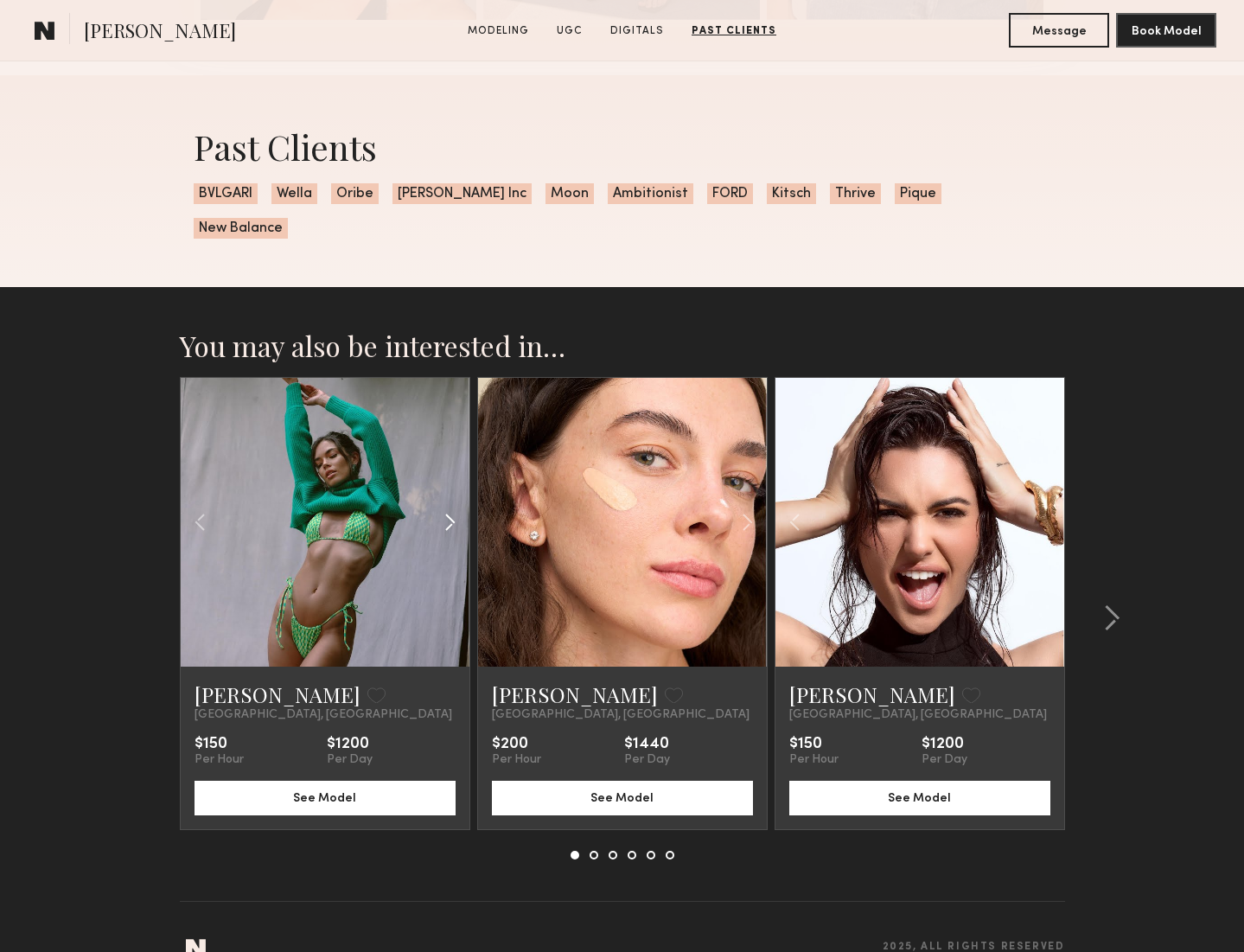
click at [454, 505] on common-icon at bounding box center [449, 522] width 25 height 33
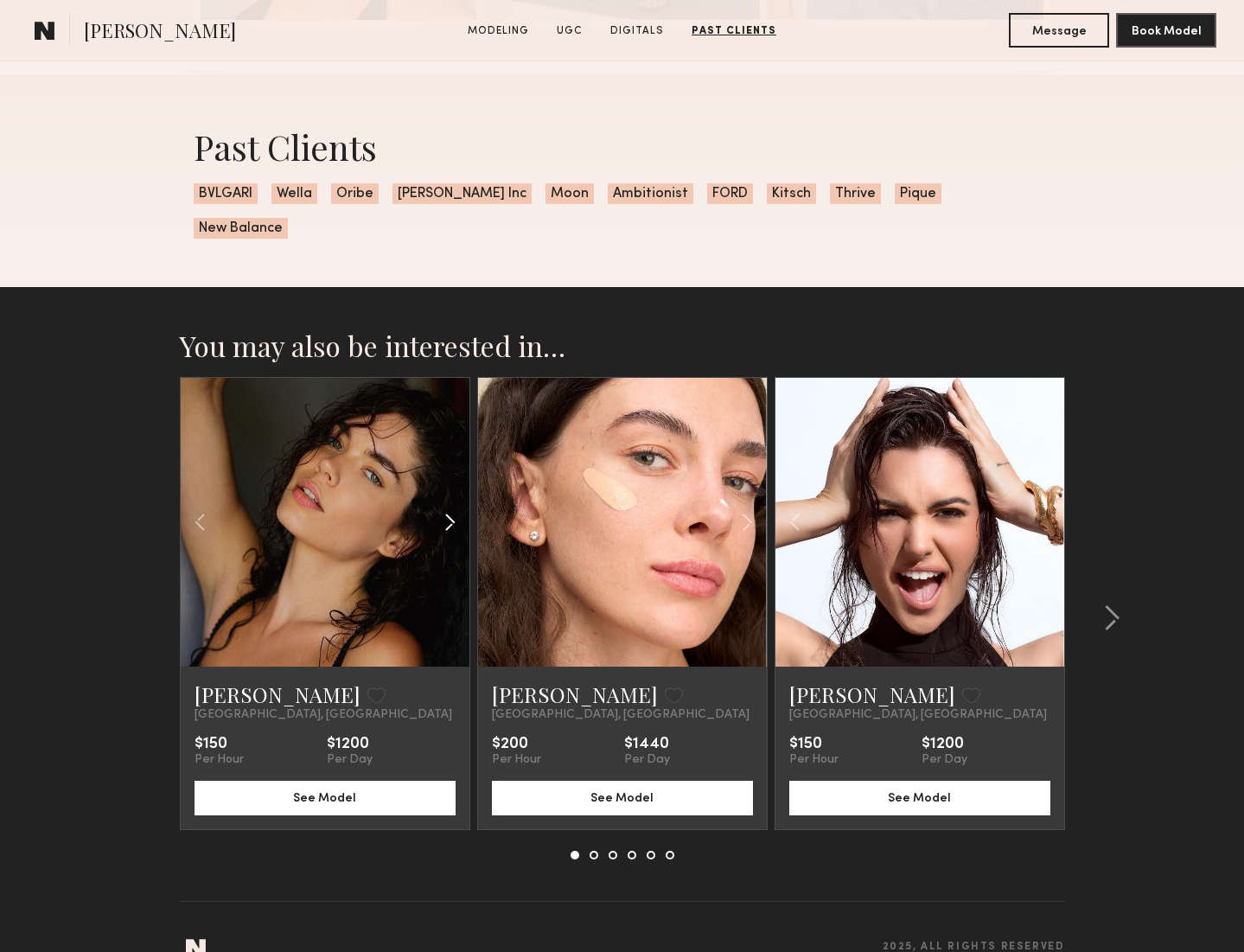
click at [454, 505] on common-icon at bounding box center [449, 522] width 25 height 33
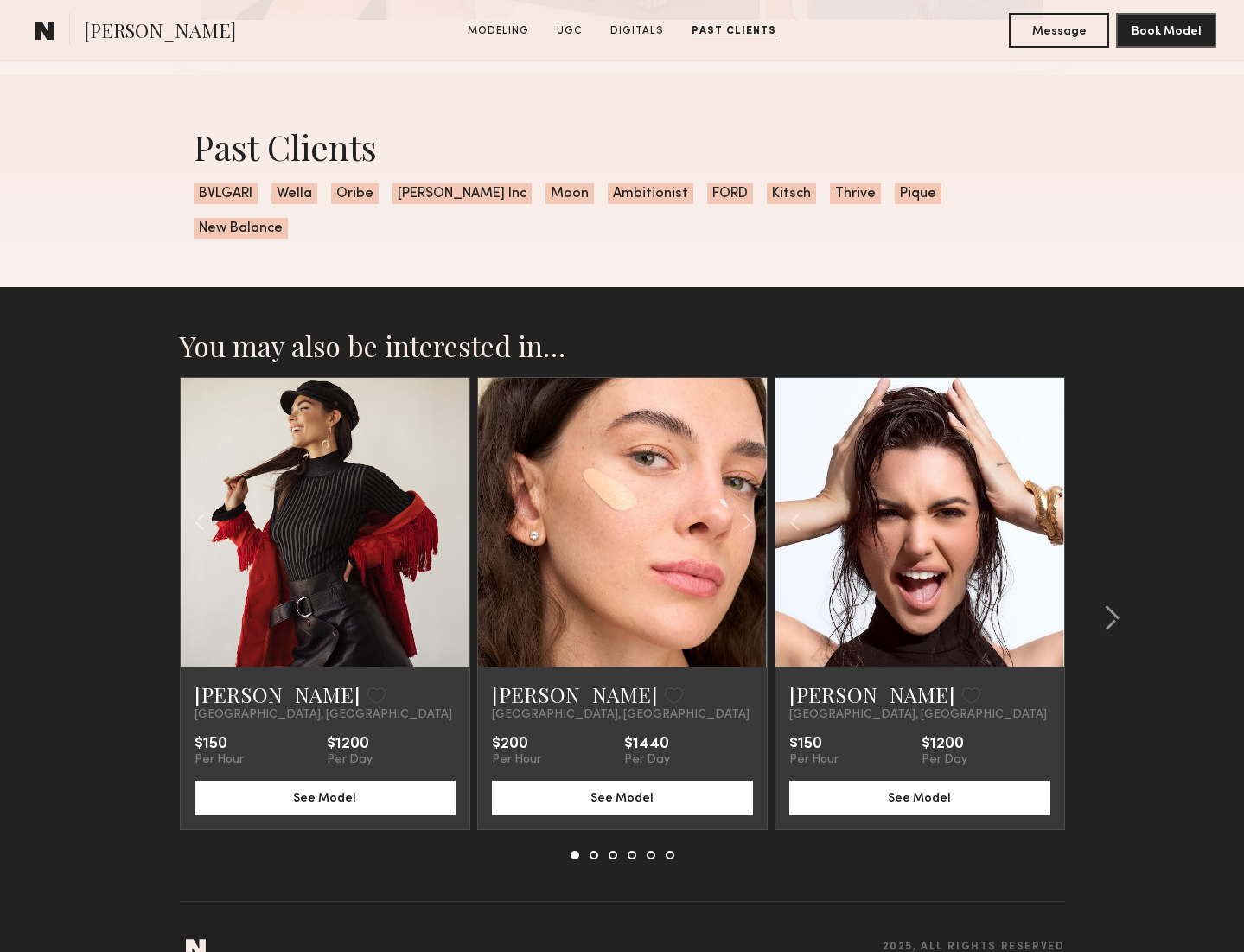
click at [454, 495] on div at bounding box center [324, 522] width 288 height 288
click at [249, 680] on link "Aarika W." at bounding box center [276, 694] width 166 height 27
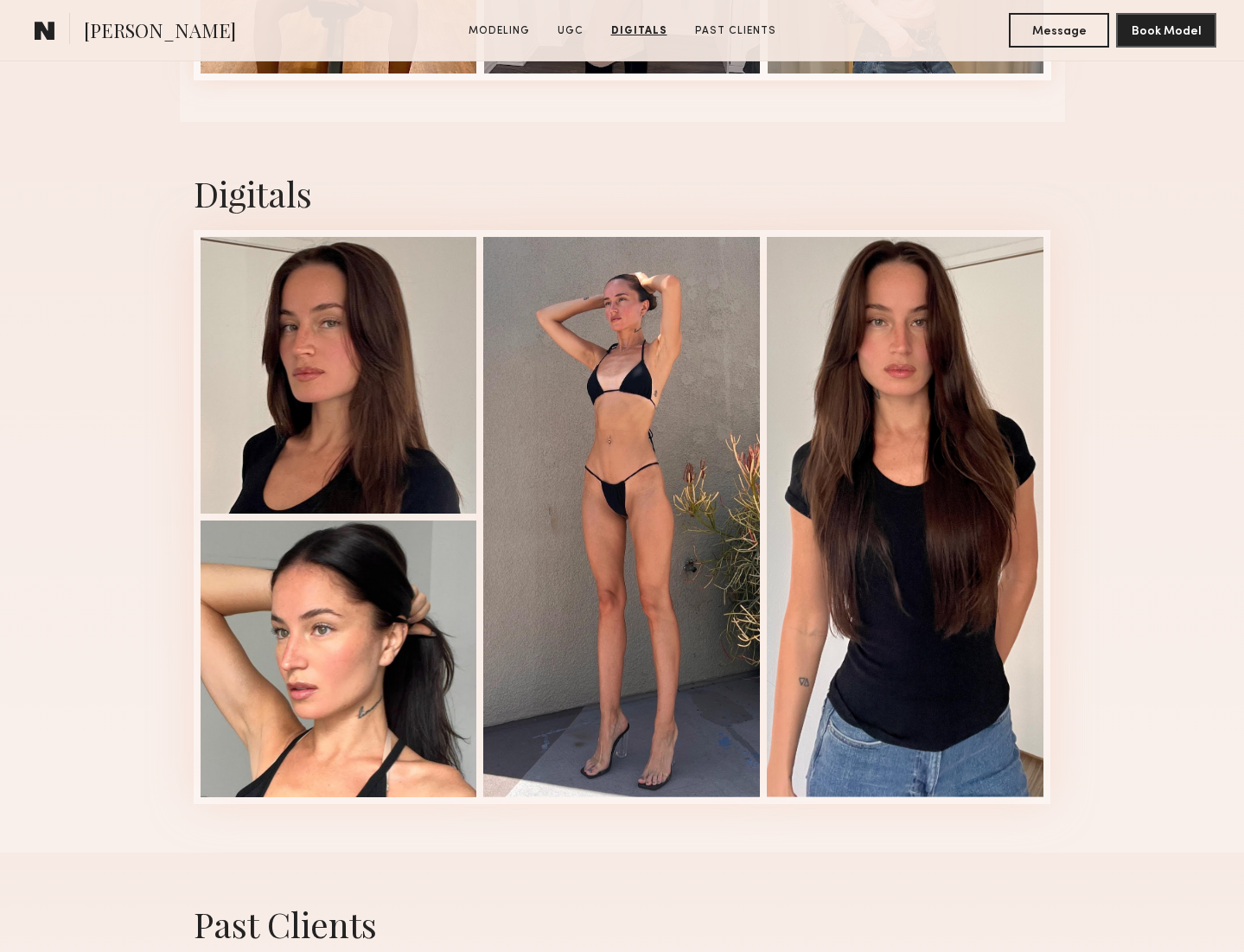
scroll to position [3029, 0]
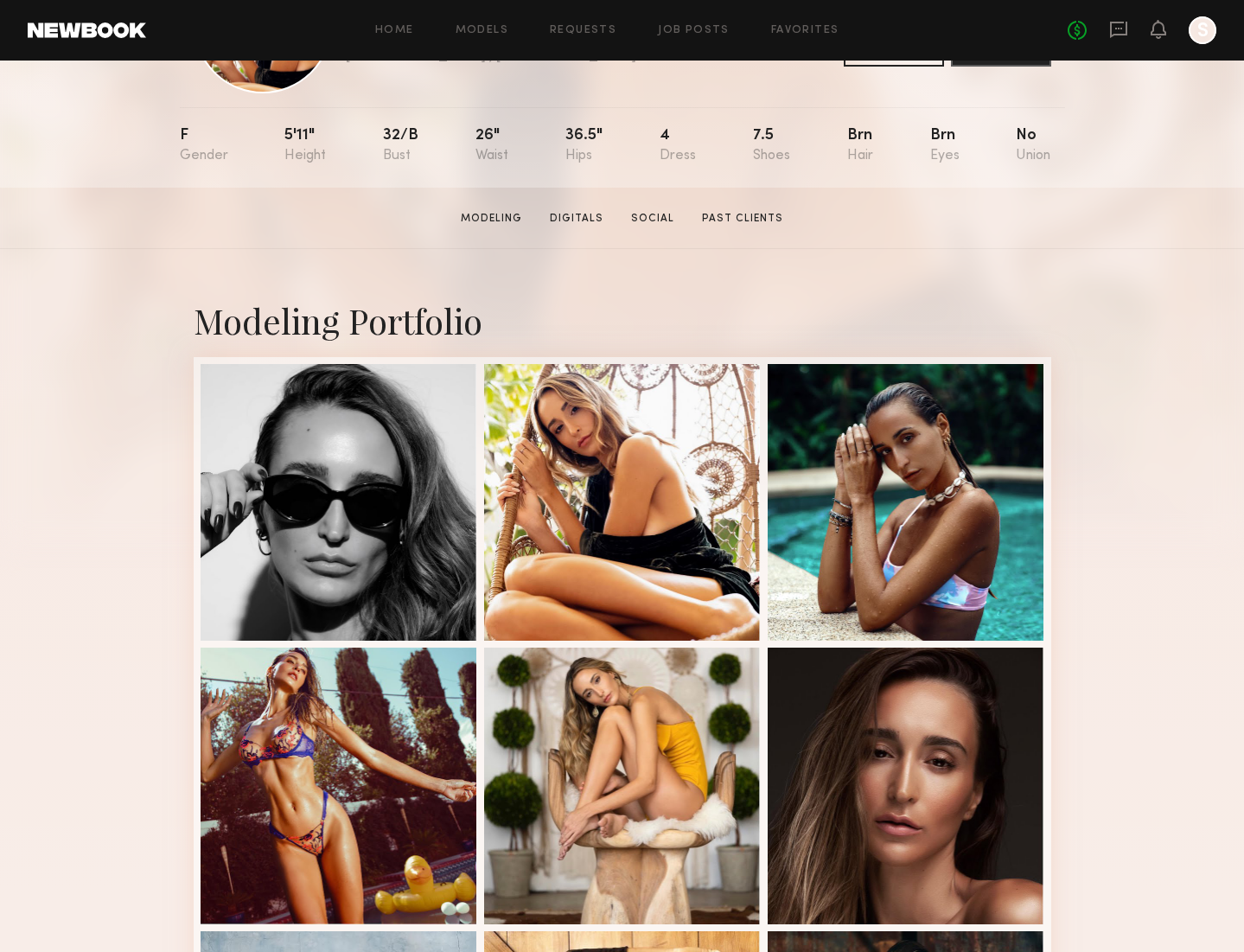
scroll to position [302, 0]
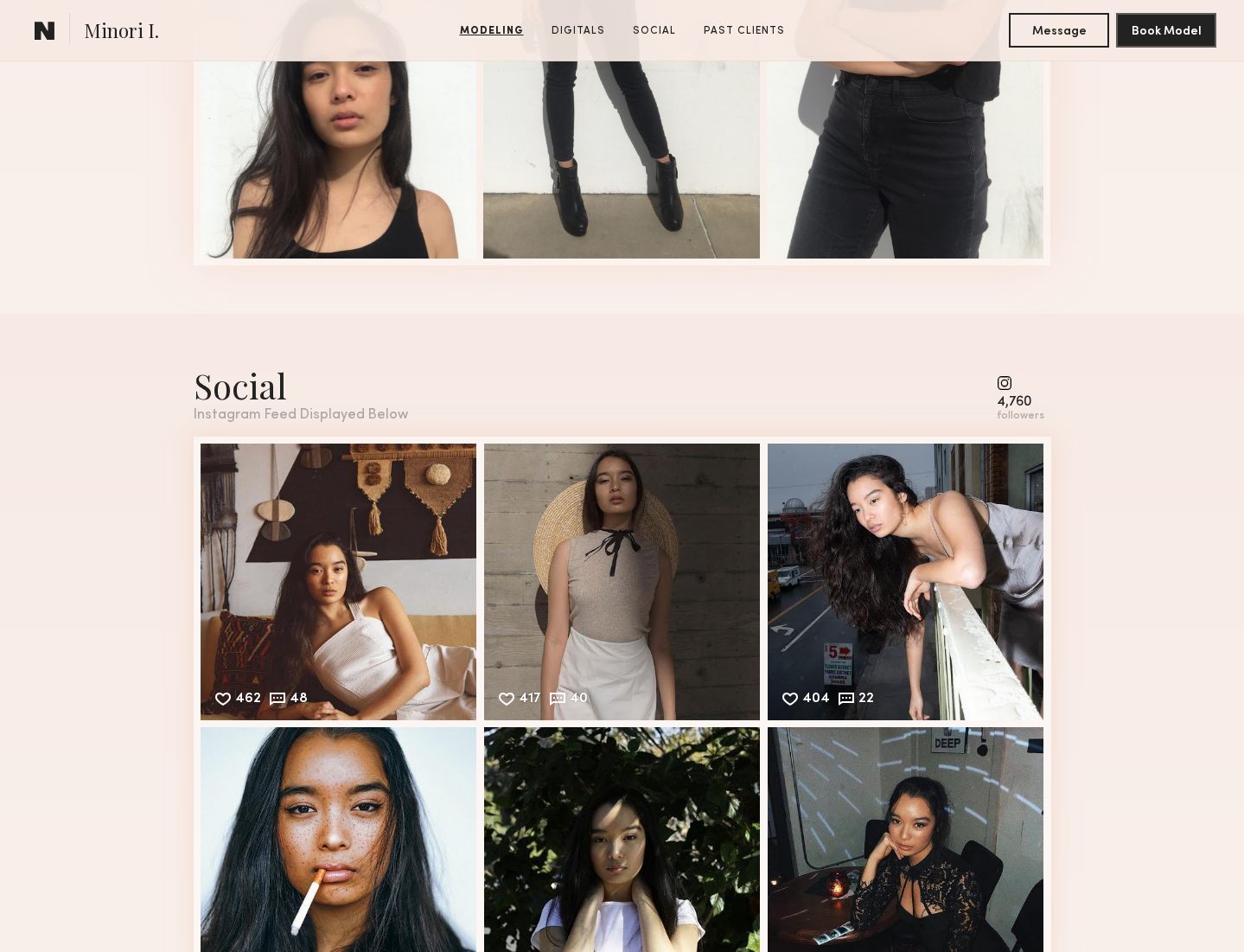
scroll to position [2288, 0]
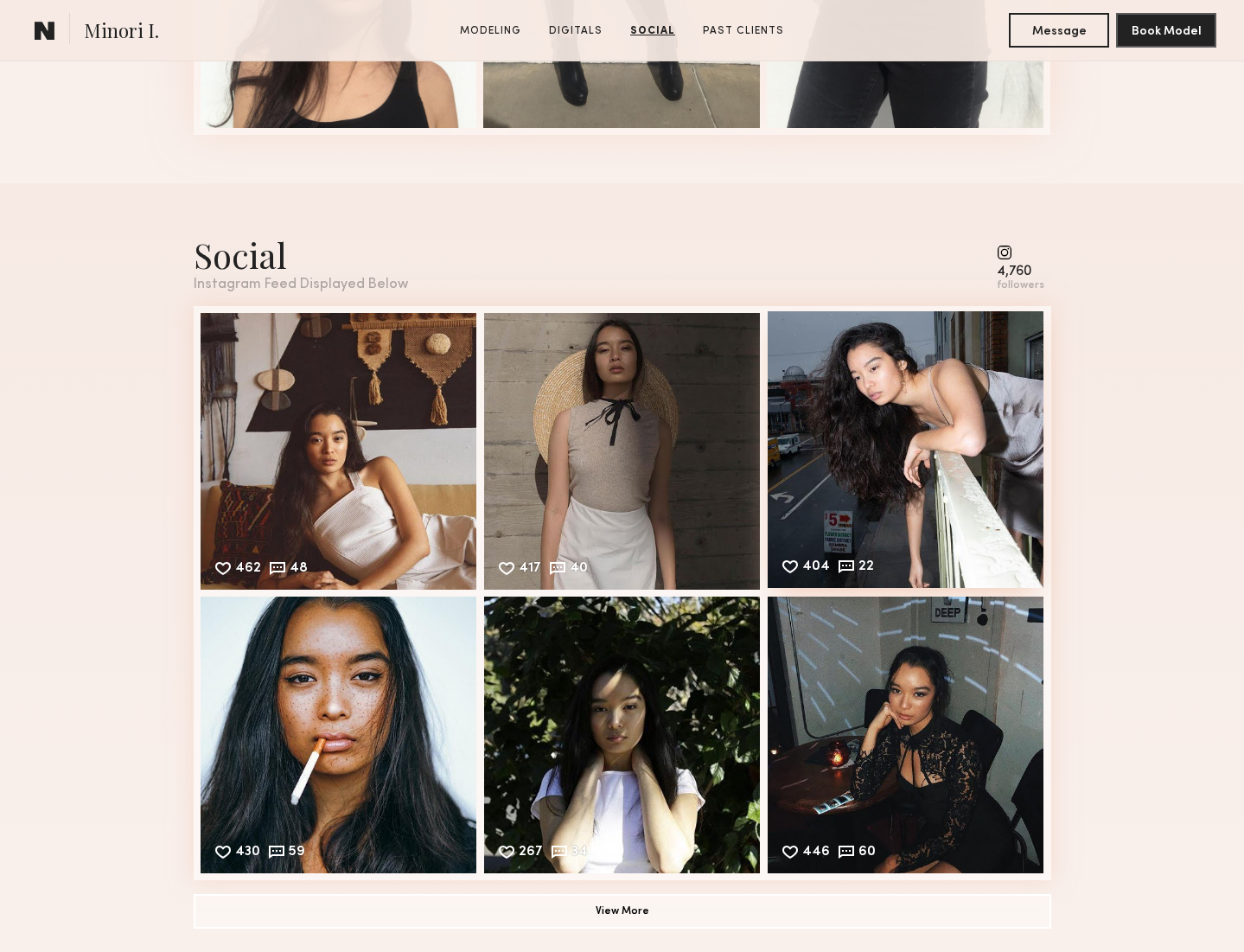
click at [945, 446] on div "404 22 Likes & comments displayed to show model’s engagement" at bounding box center [905, 449] width 276 height 276
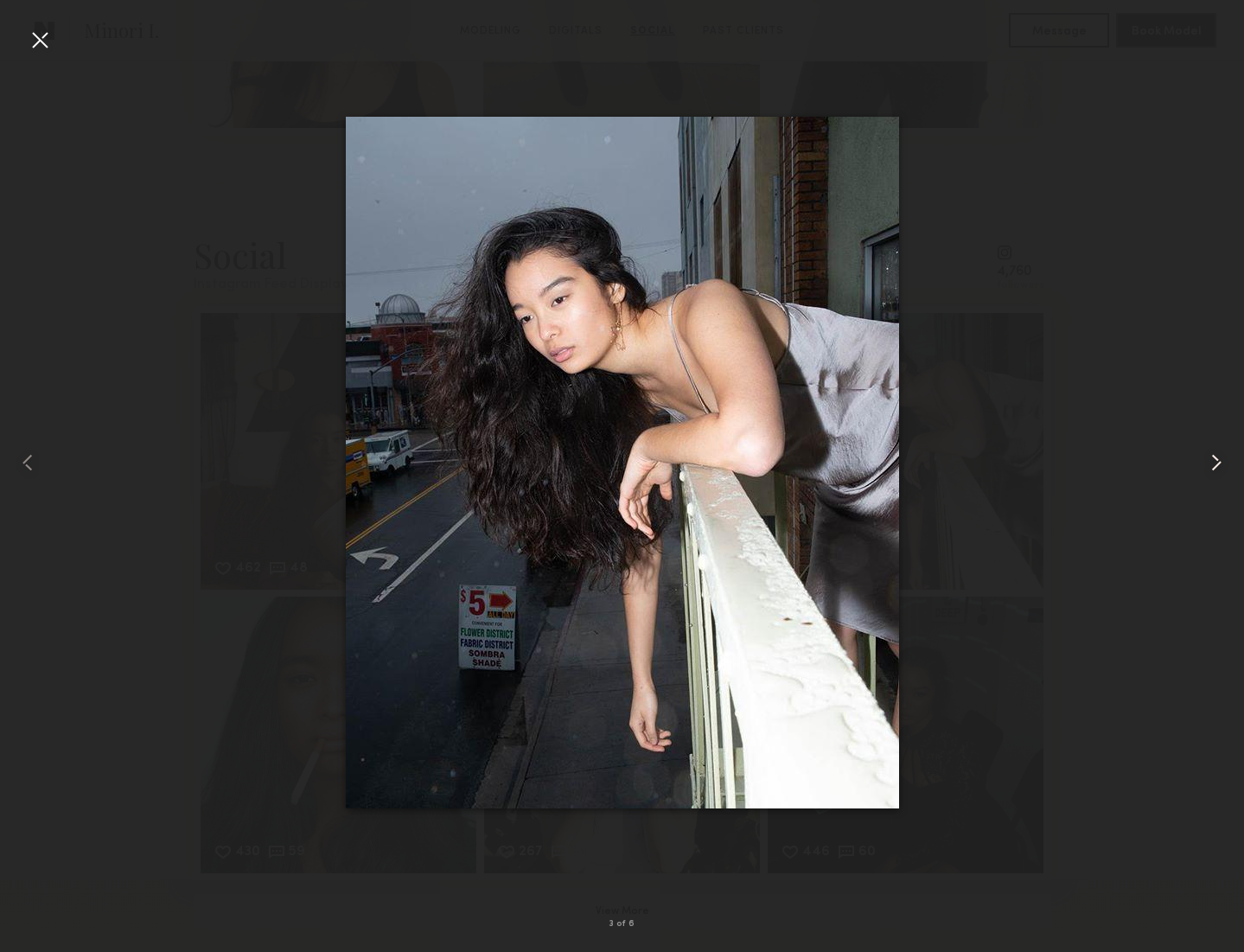
click at [1214, 457] on common-icon at bounding box center [1216, 462] width 27 height 27
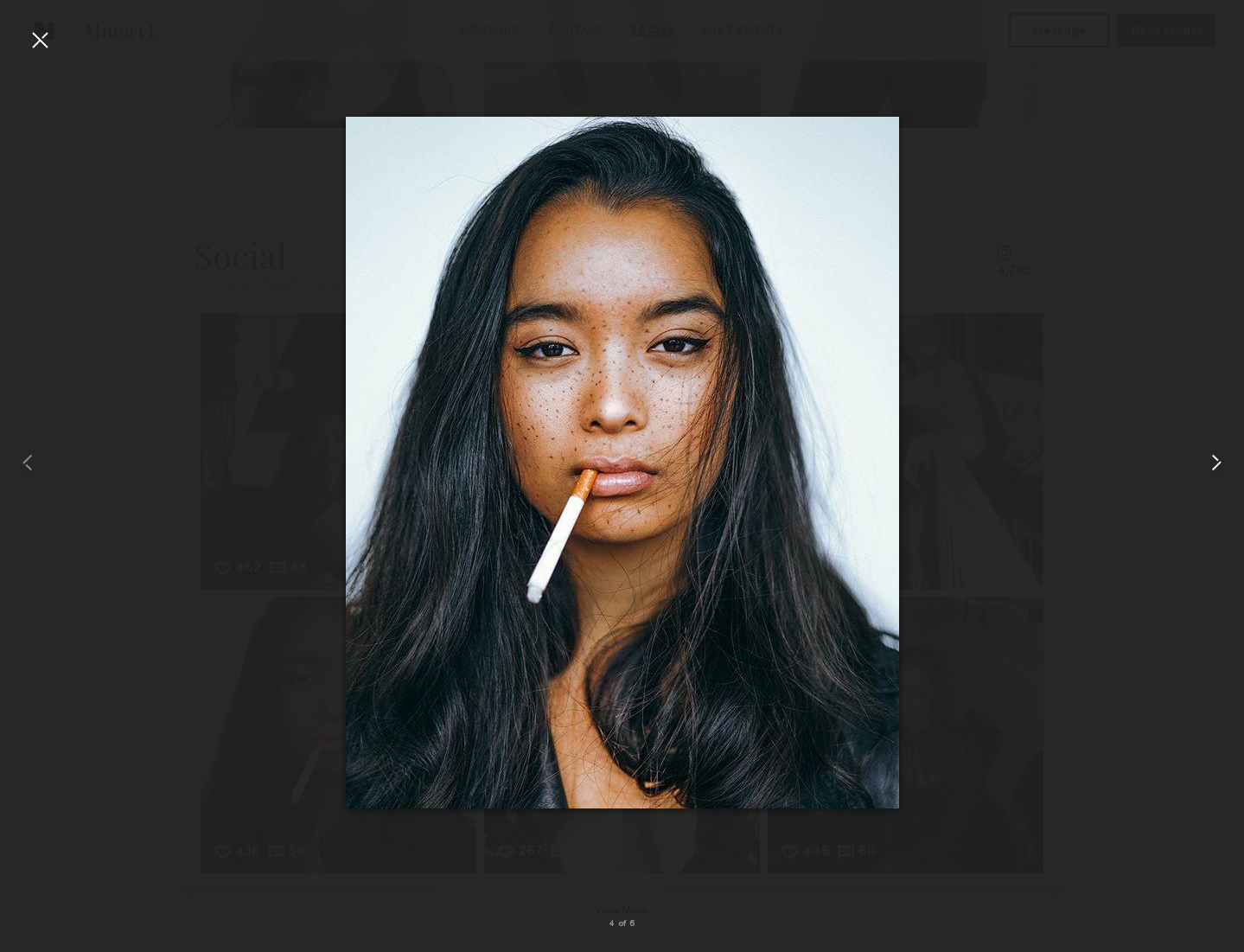
click at [1214, 457] on common-icon at bounding box center [1216, 462] width 27 height 27
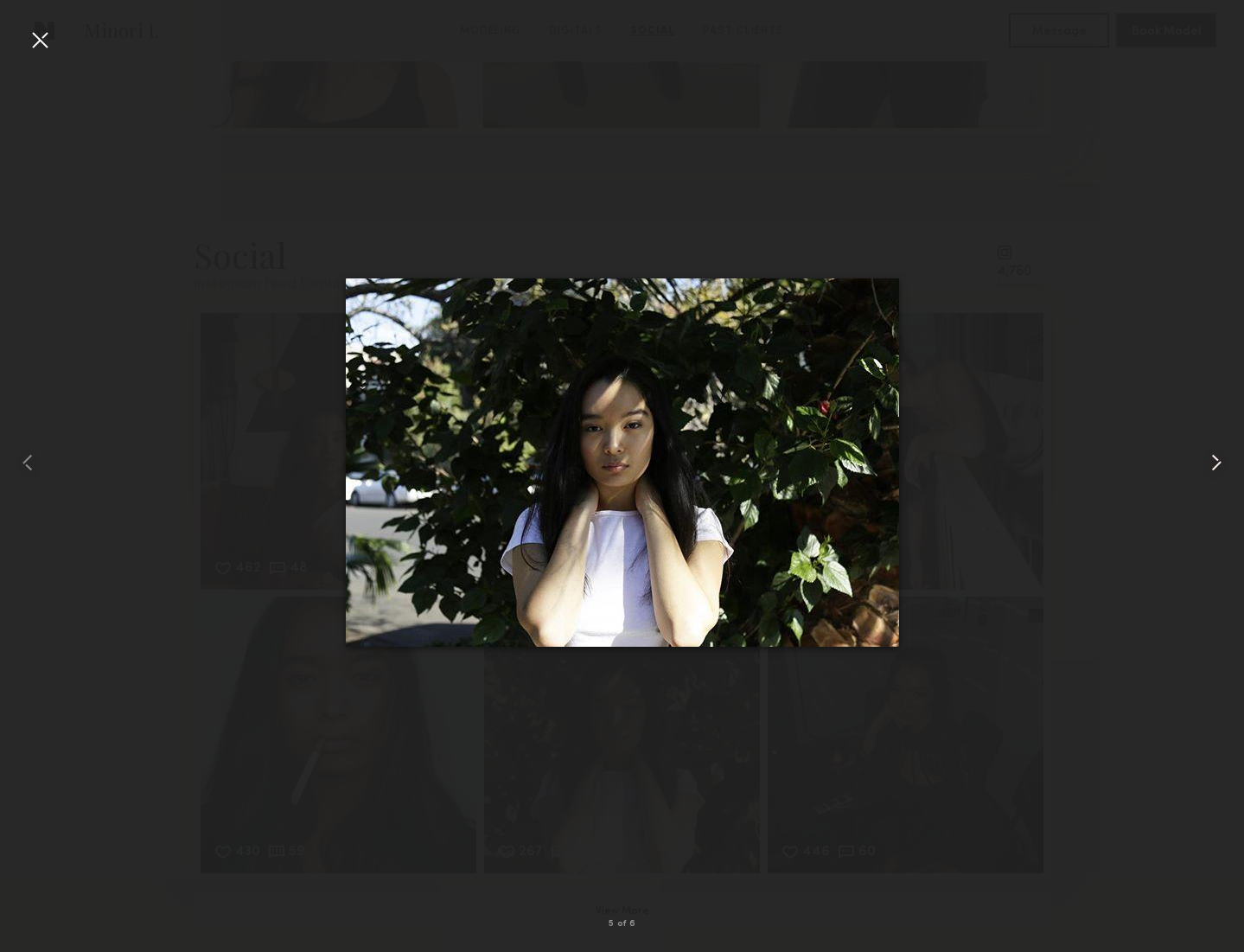
click at [1214, 457] on common-icon at bounding box center [1216, 462] width 27 height 27
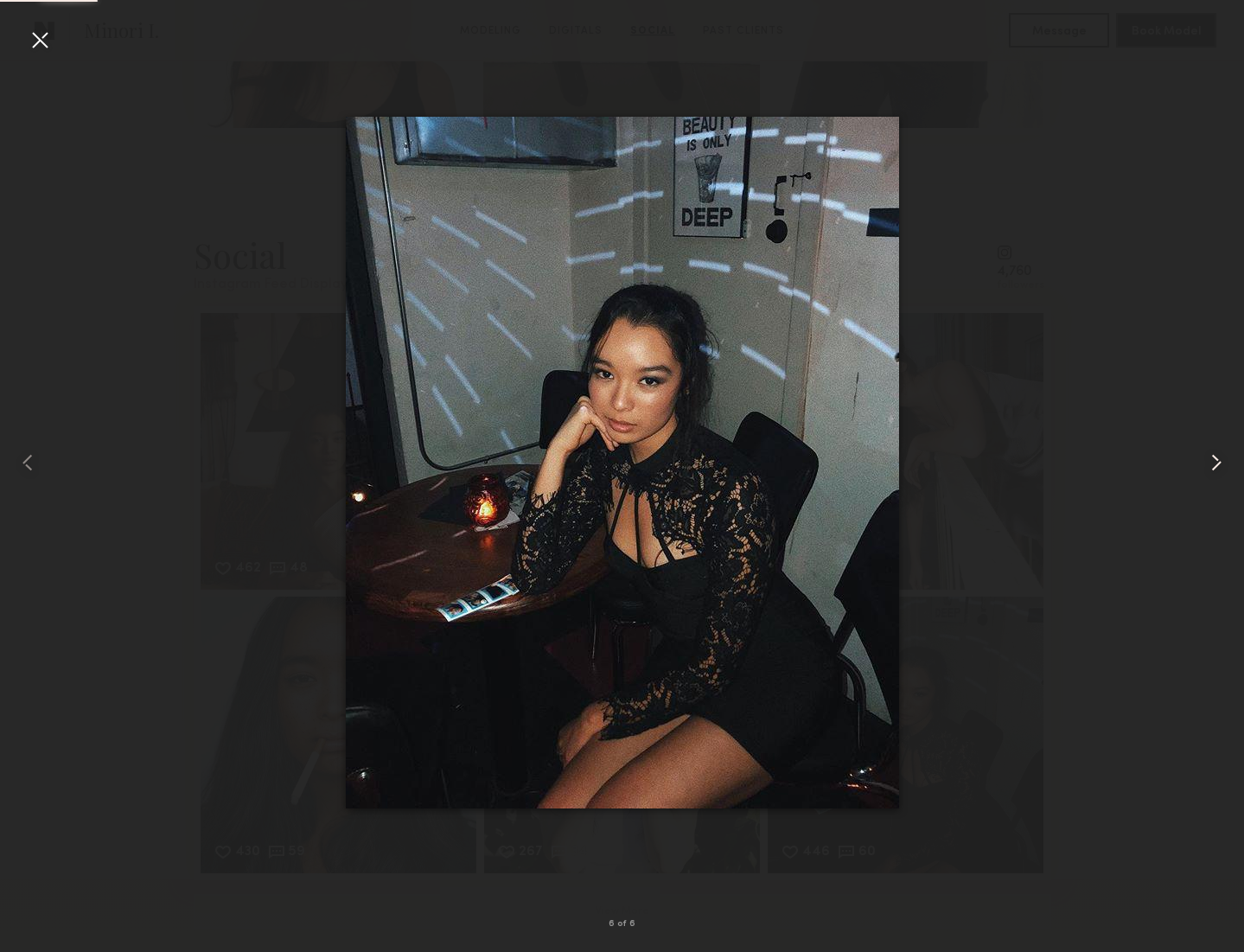
click at [1214, 457] on common-icon at bounding box center [1216, 462] width 27 height 27
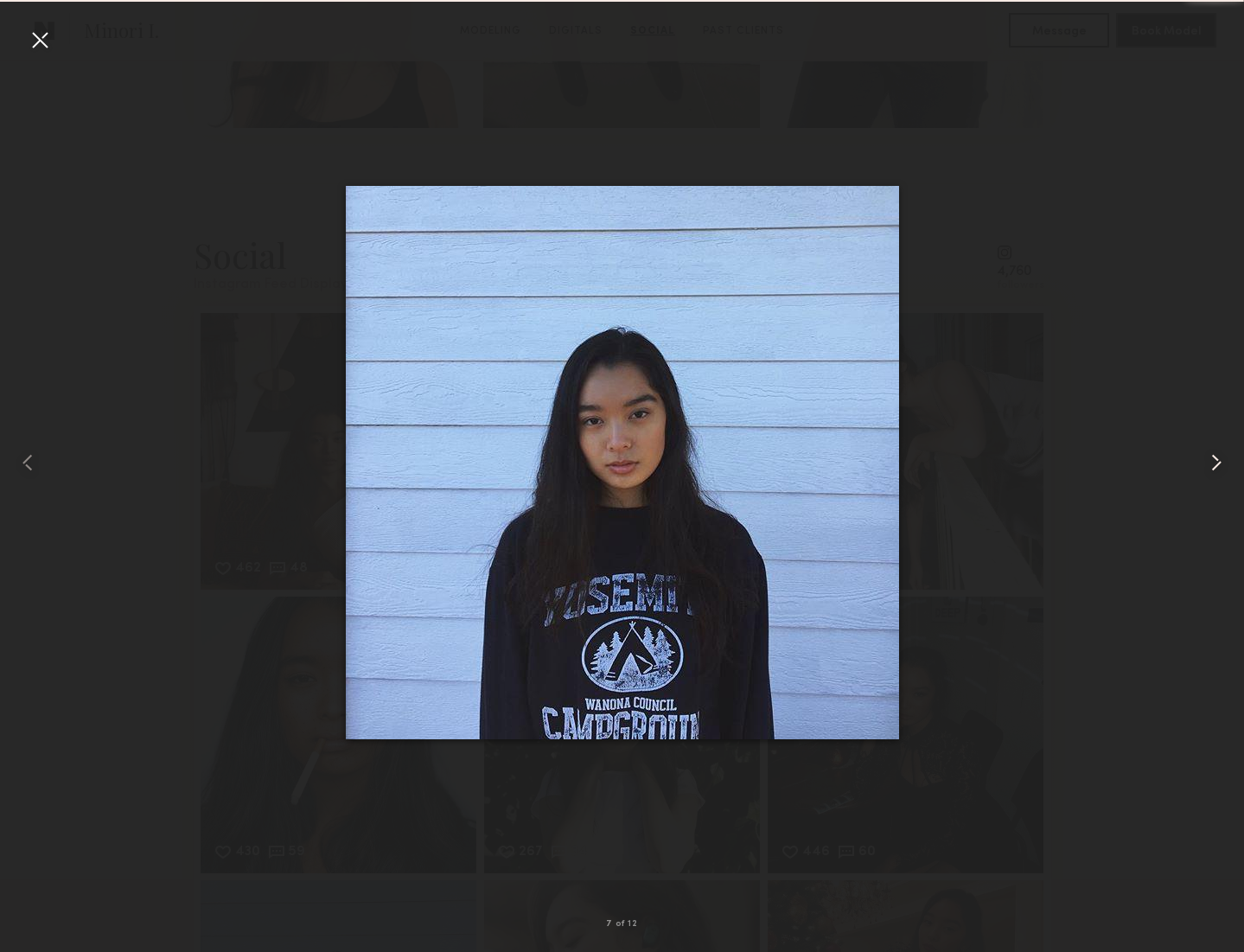
click at [1214, 457] on common-icon at bounding box center [1216, 462] width 27 height 27
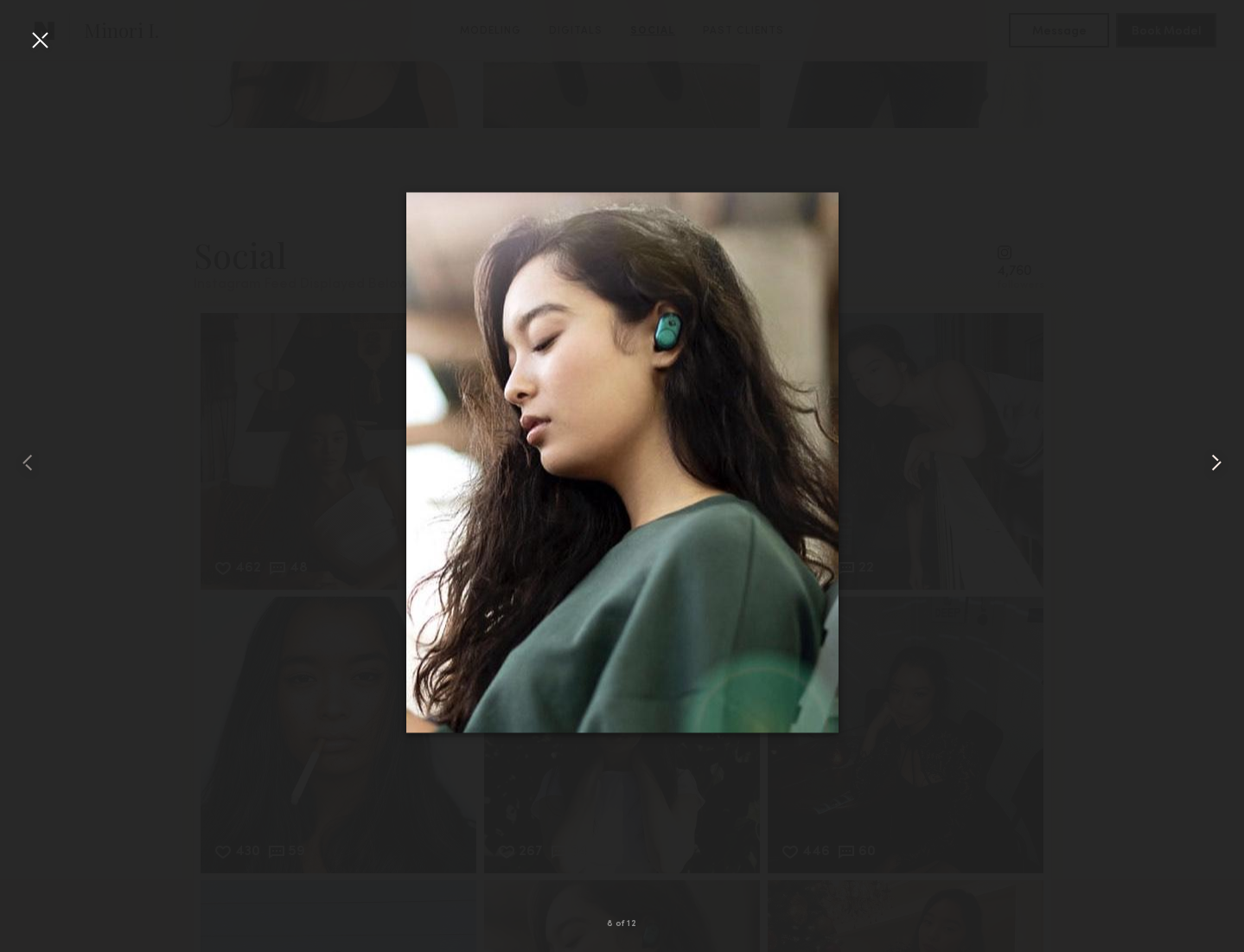
click at [1214, 457] on common-icon at bounding box center [1216, 462] width 27 height 27
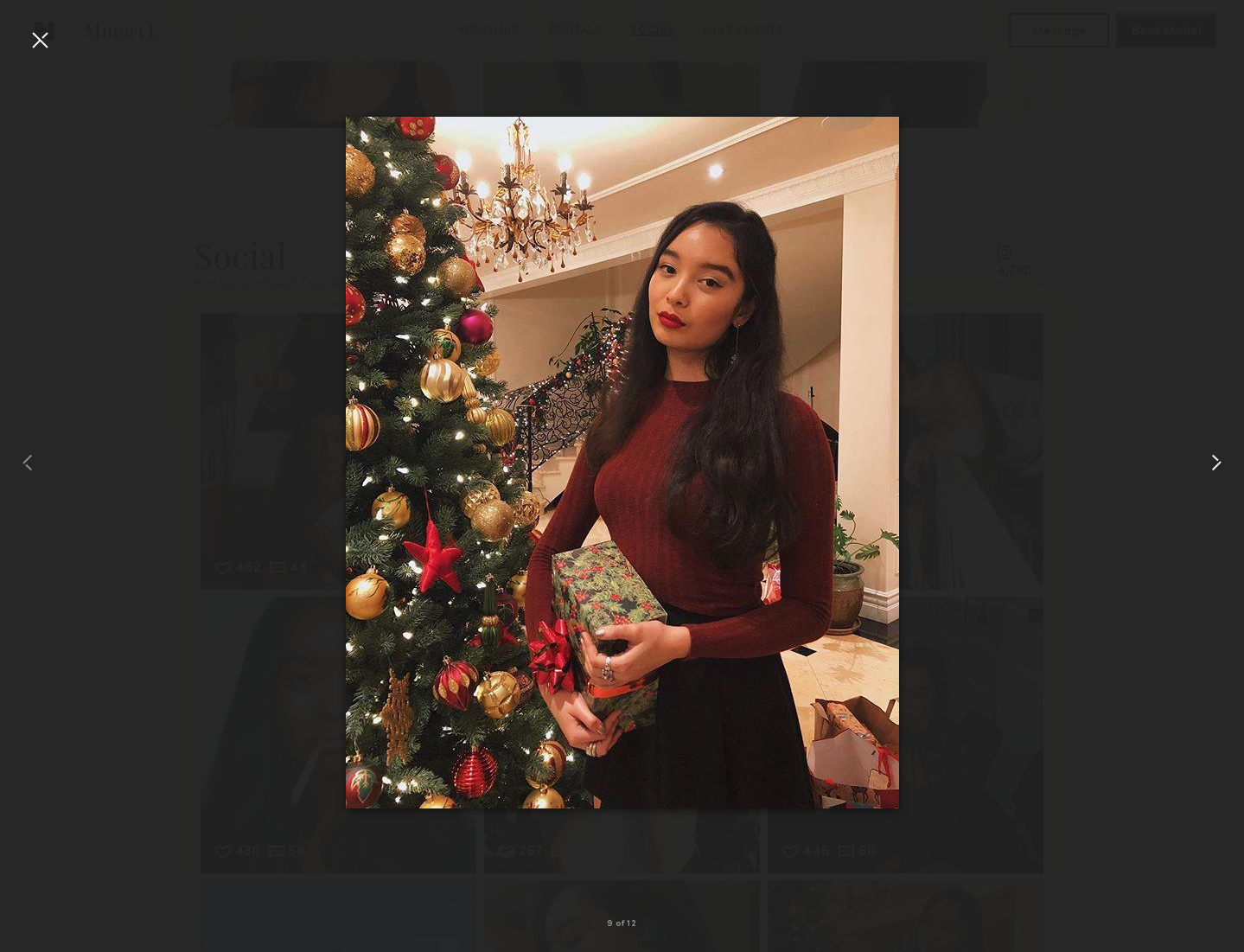
click at [1214, 457] on common-icon at bounding box center [1216, 462] width 27 height 27
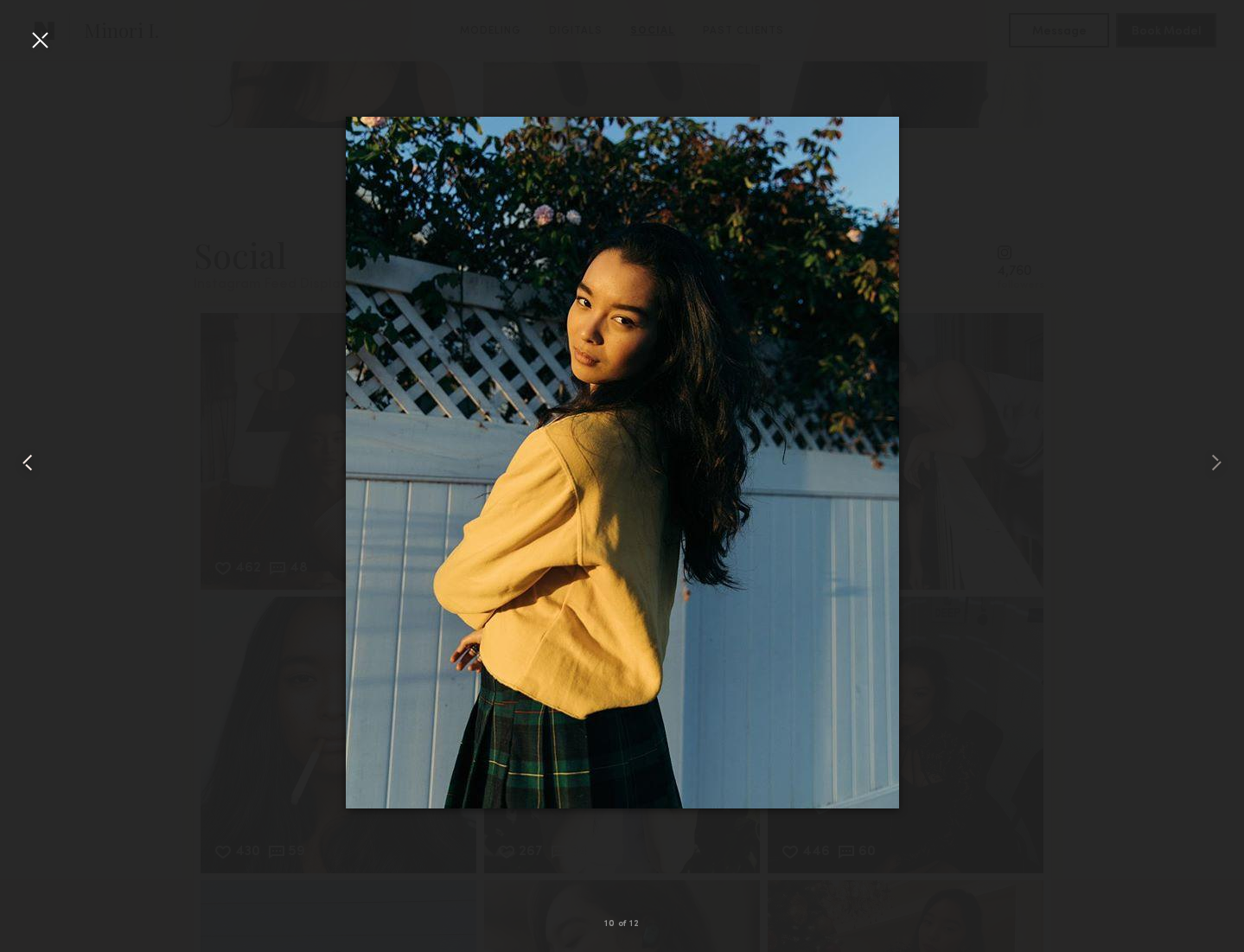
click at [37, 36] on div at bounding box center [39, 39] width 27 height 27
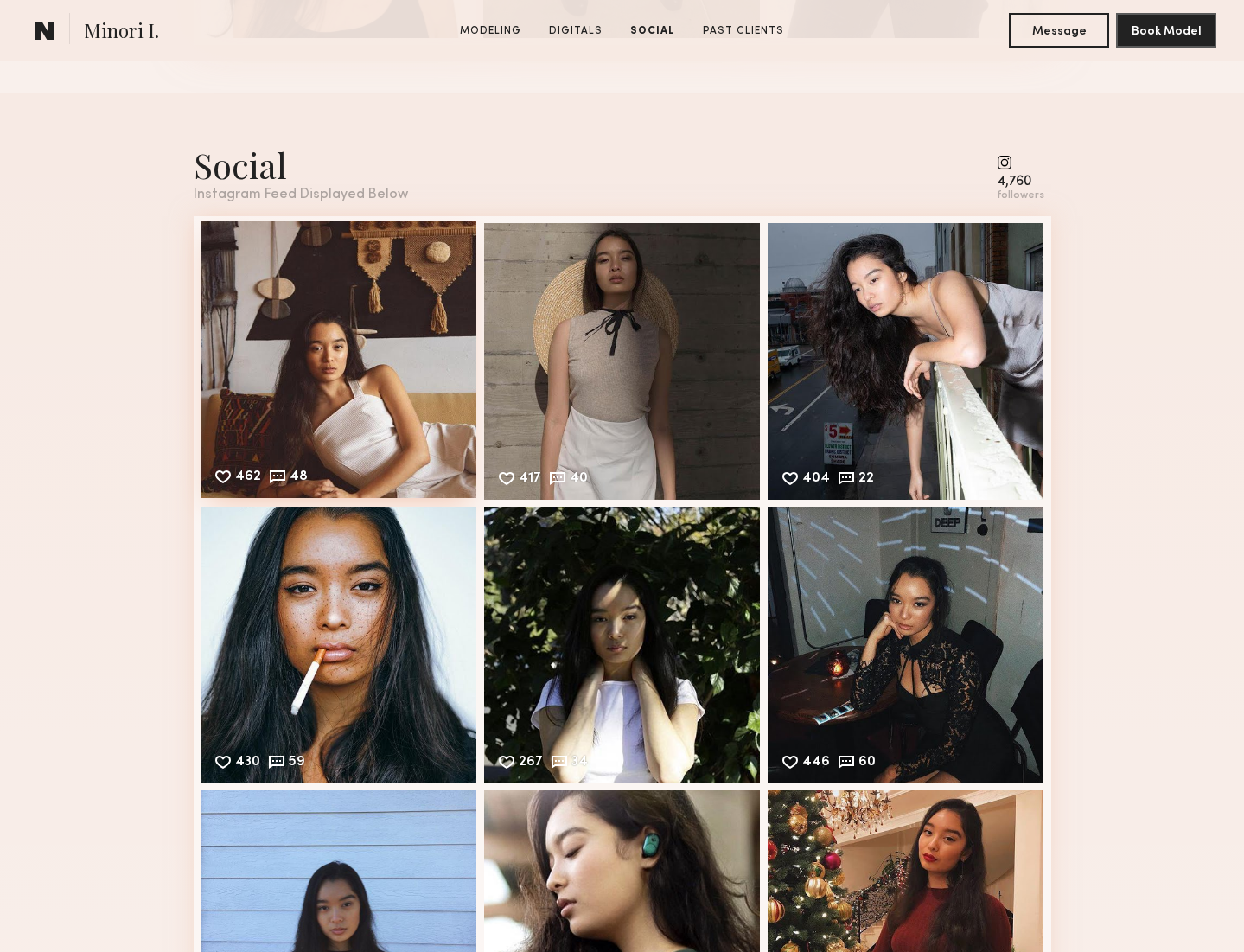
scroll to position [2377, 0]
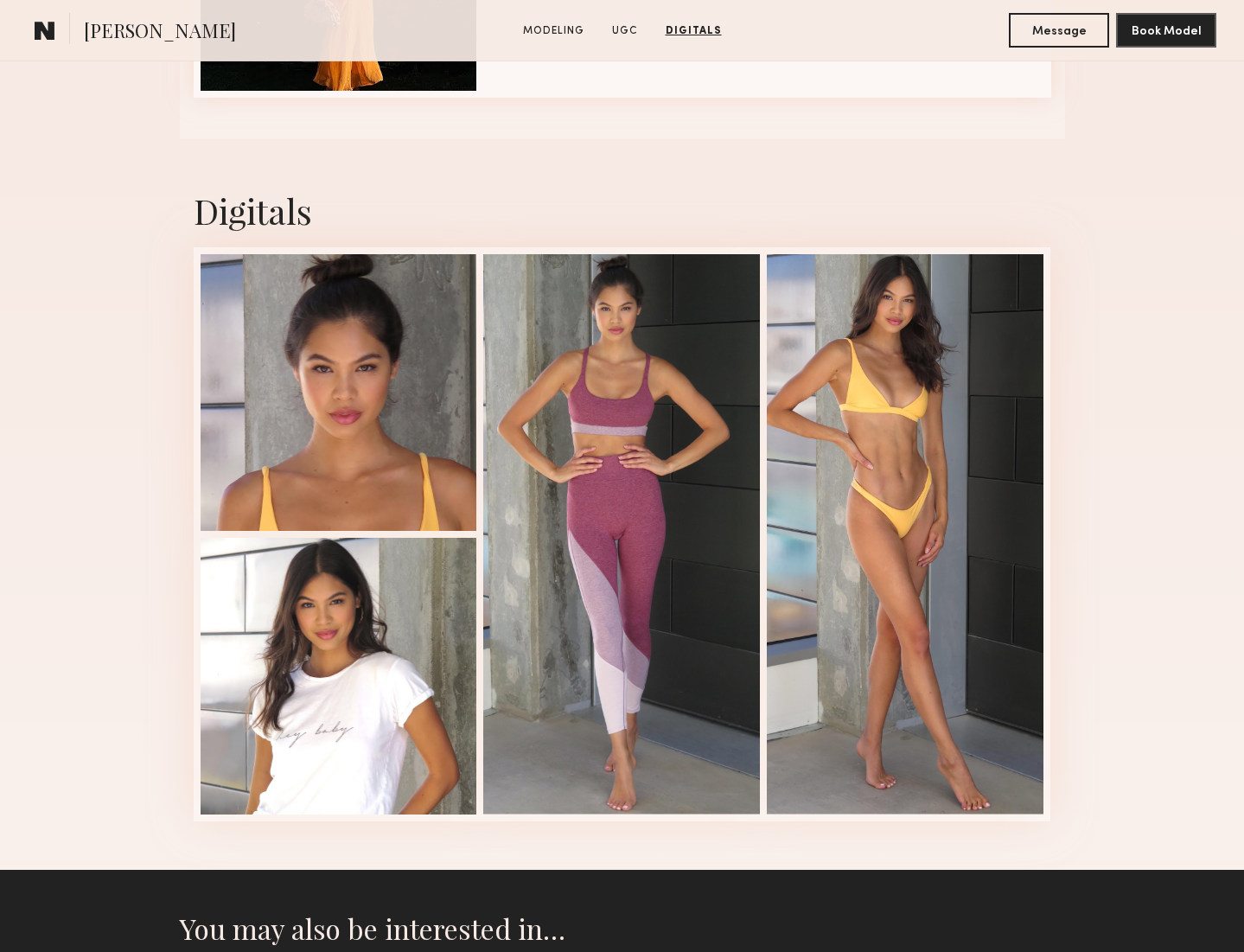
scroll to position [2726, 0]
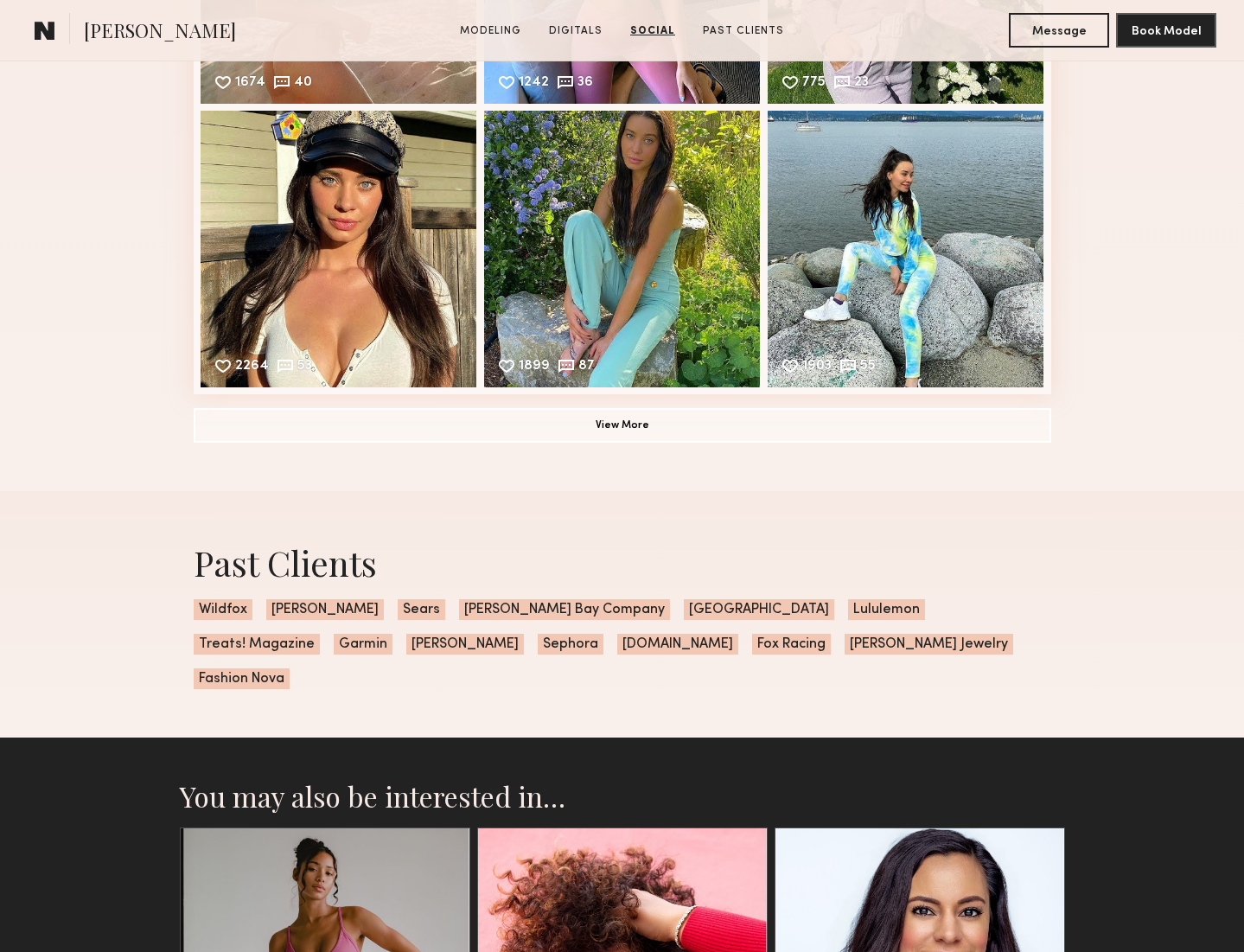
scroll to position [2770, 0]
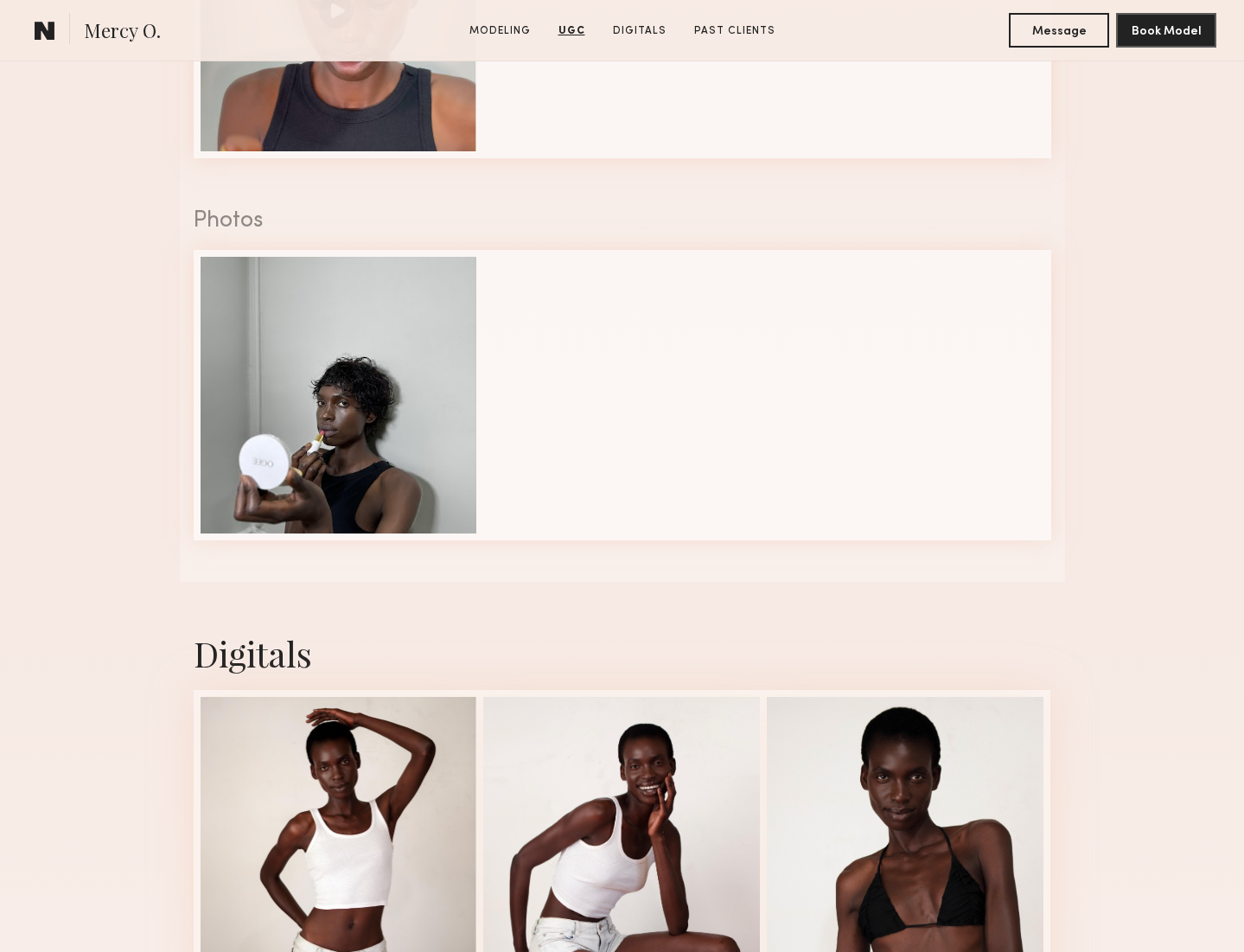
scroll to position [1997, 0]
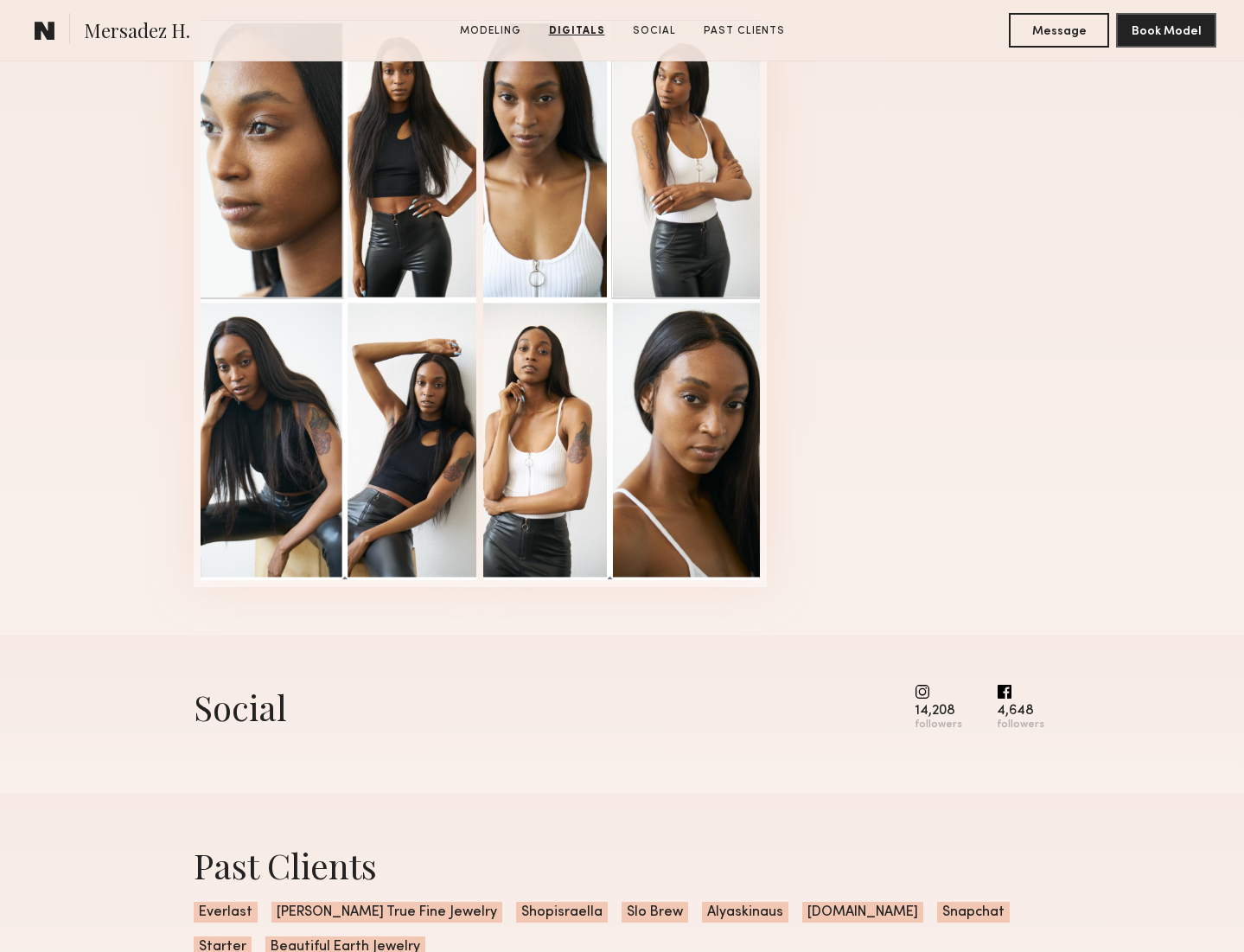
scroll to position [1496, 0]
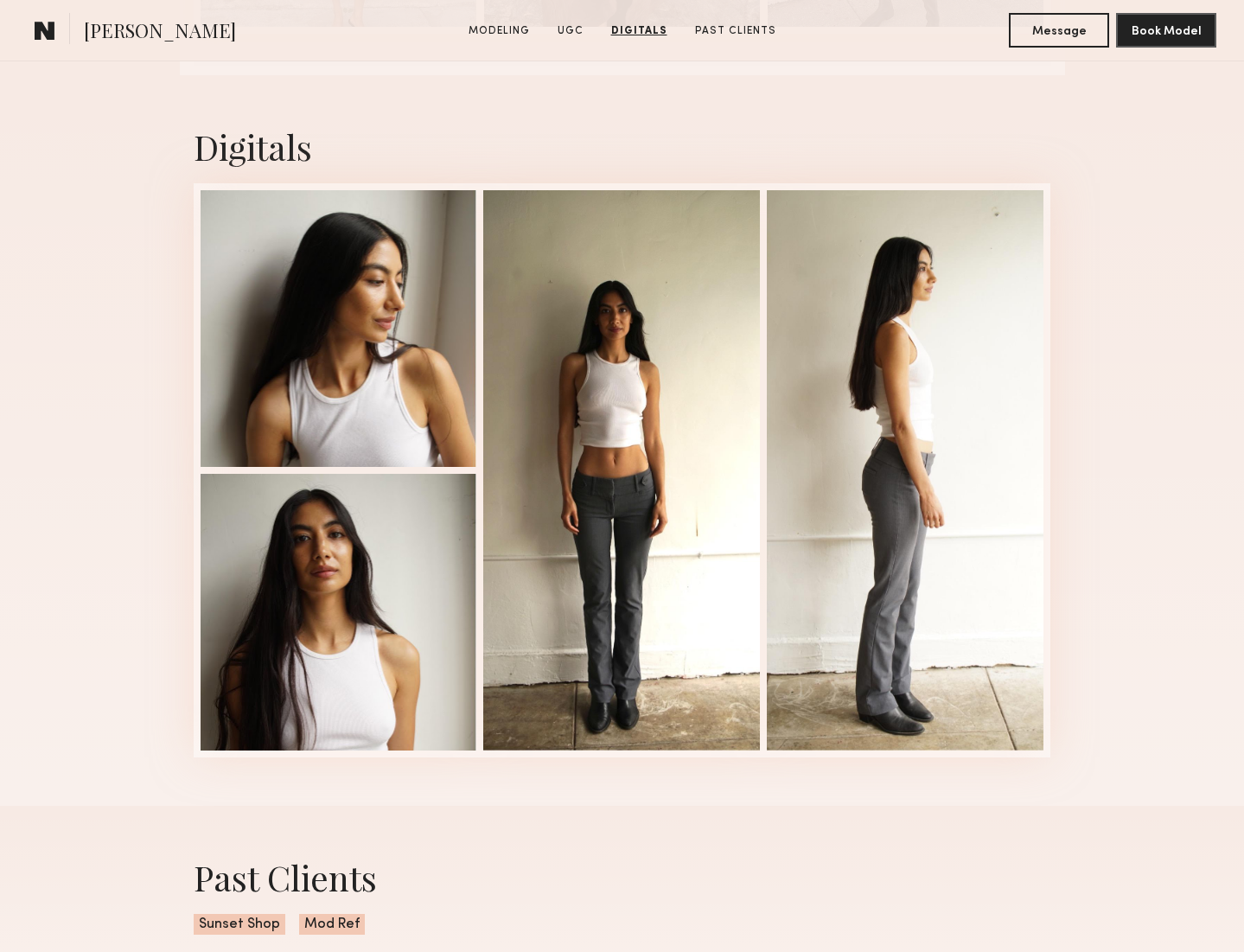
scroll to position [3080, 0]
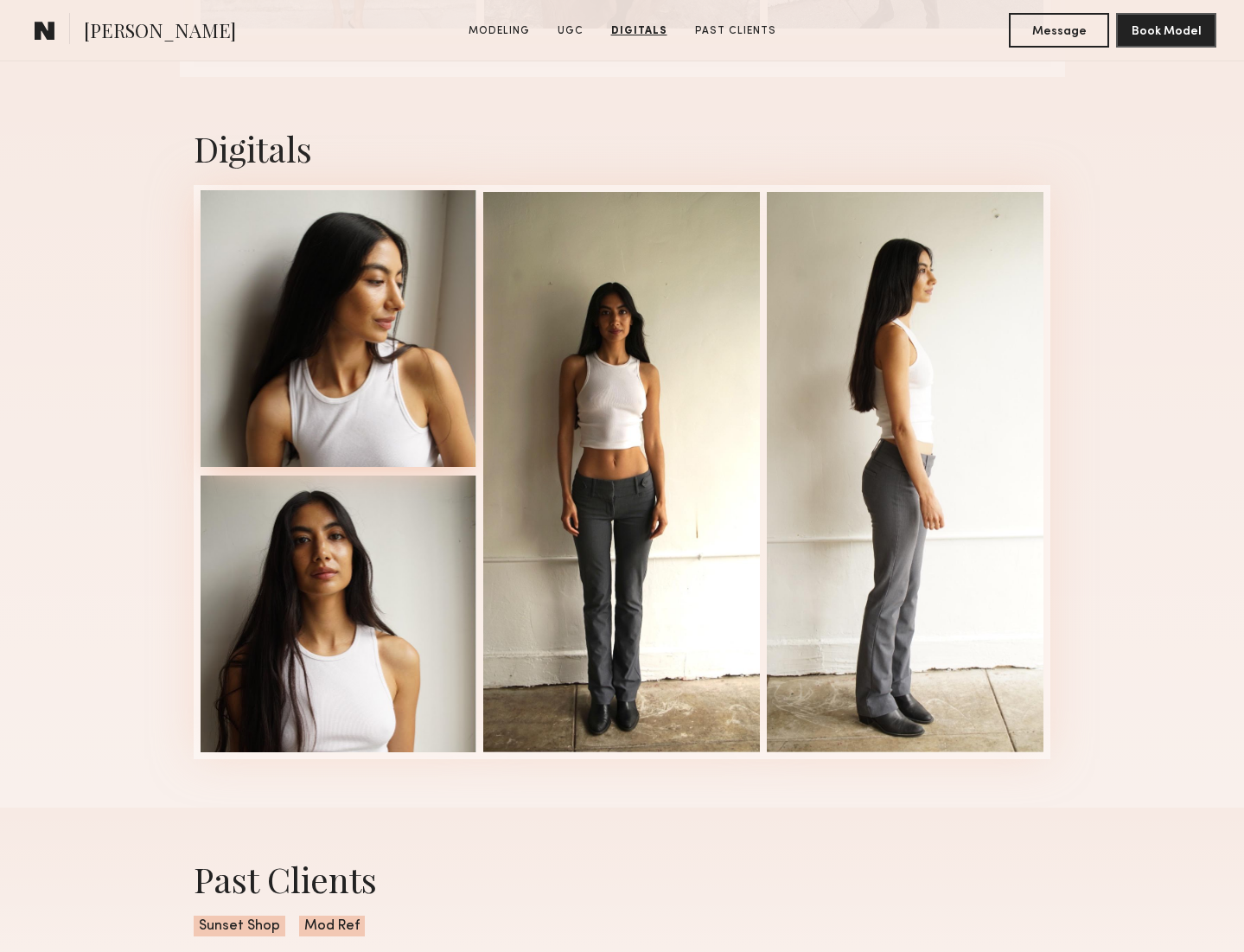
click at [427, 426] on div at bounding box center [339, 329] width 276 height 276
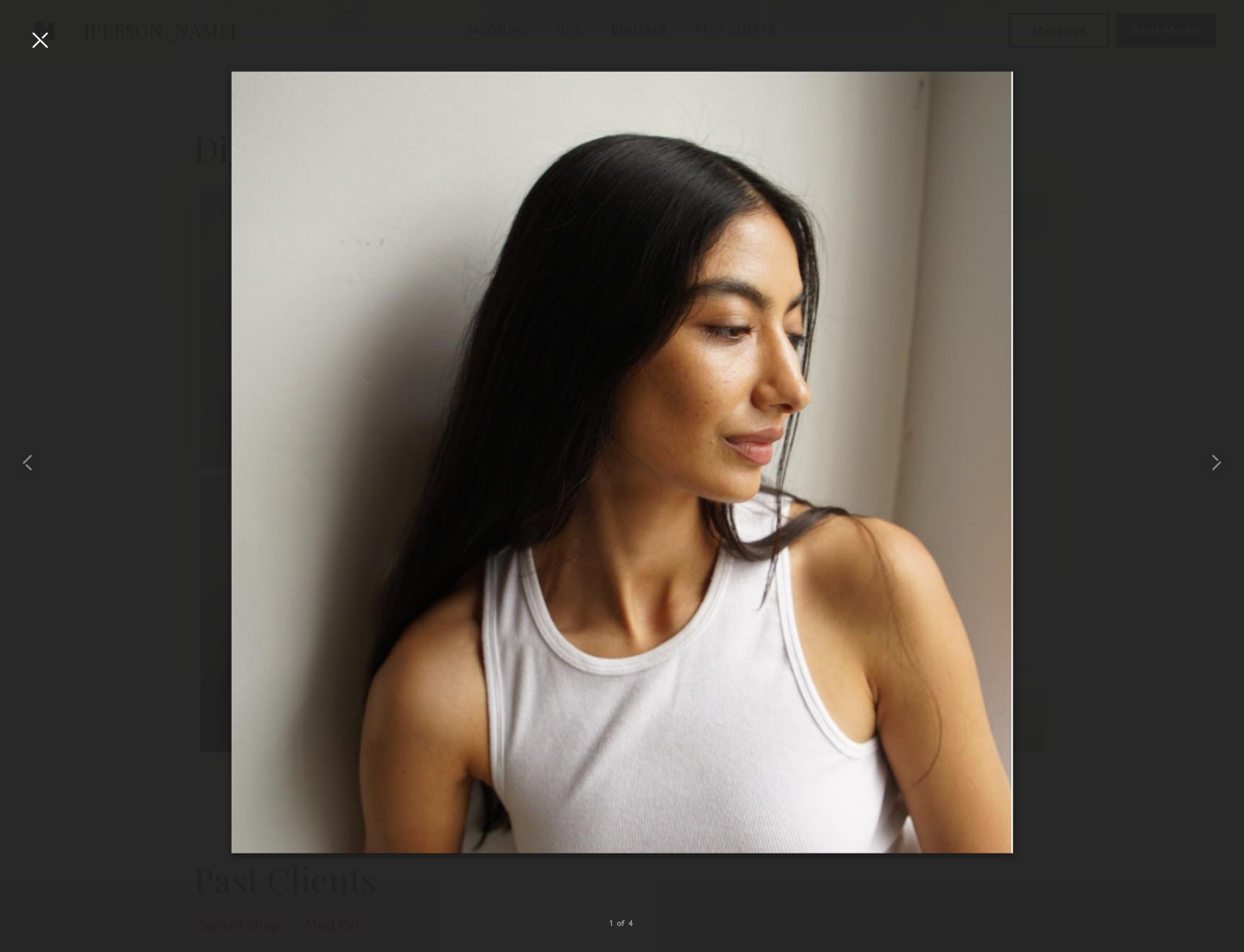
scroll to position [3076, 0]
click at [1206, 457] on common-icon at bounding box center [1216, 462] width 27 height 27
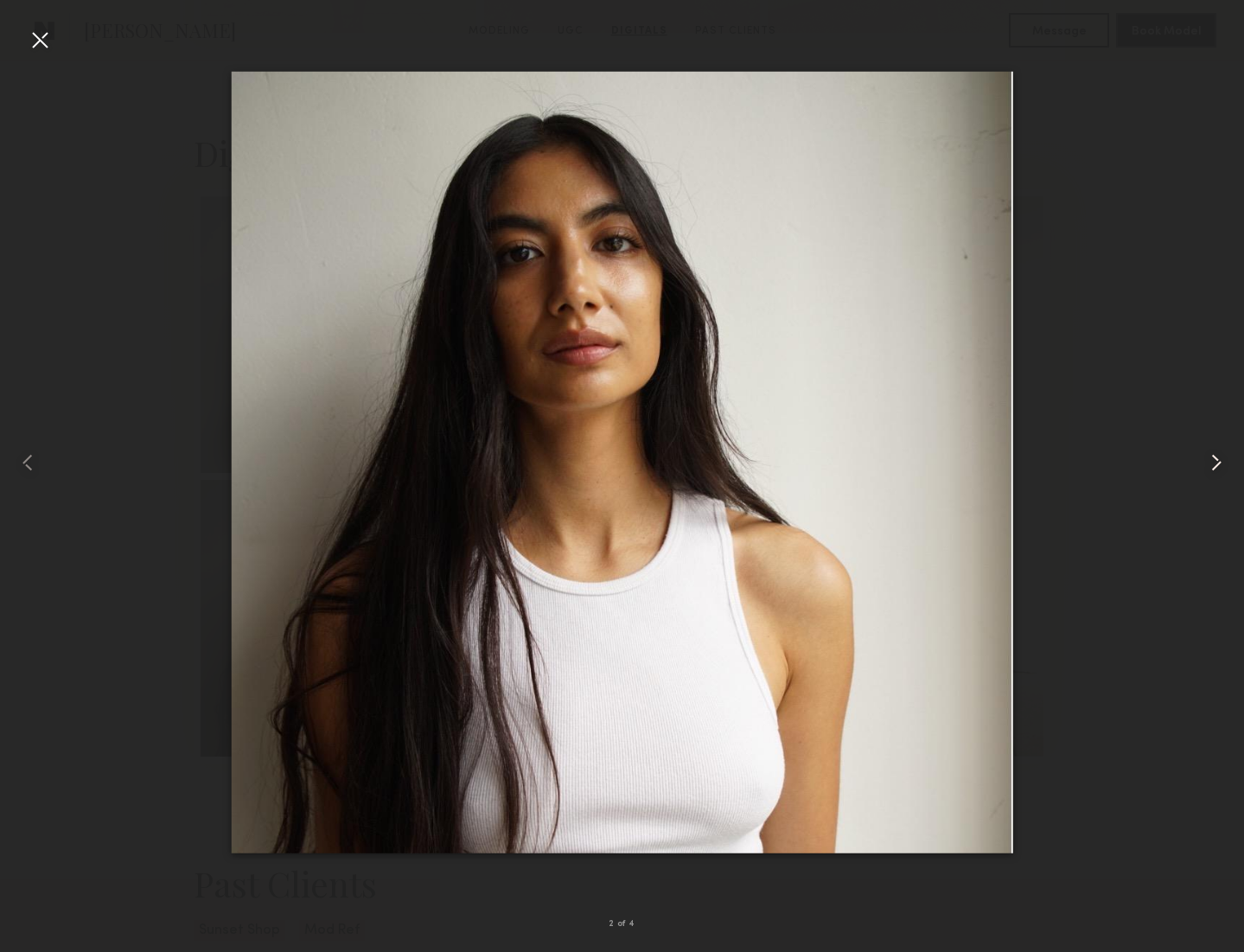
click at [1206, 457] on common-icon at bounding box center [1216, 462] width 27 height 27
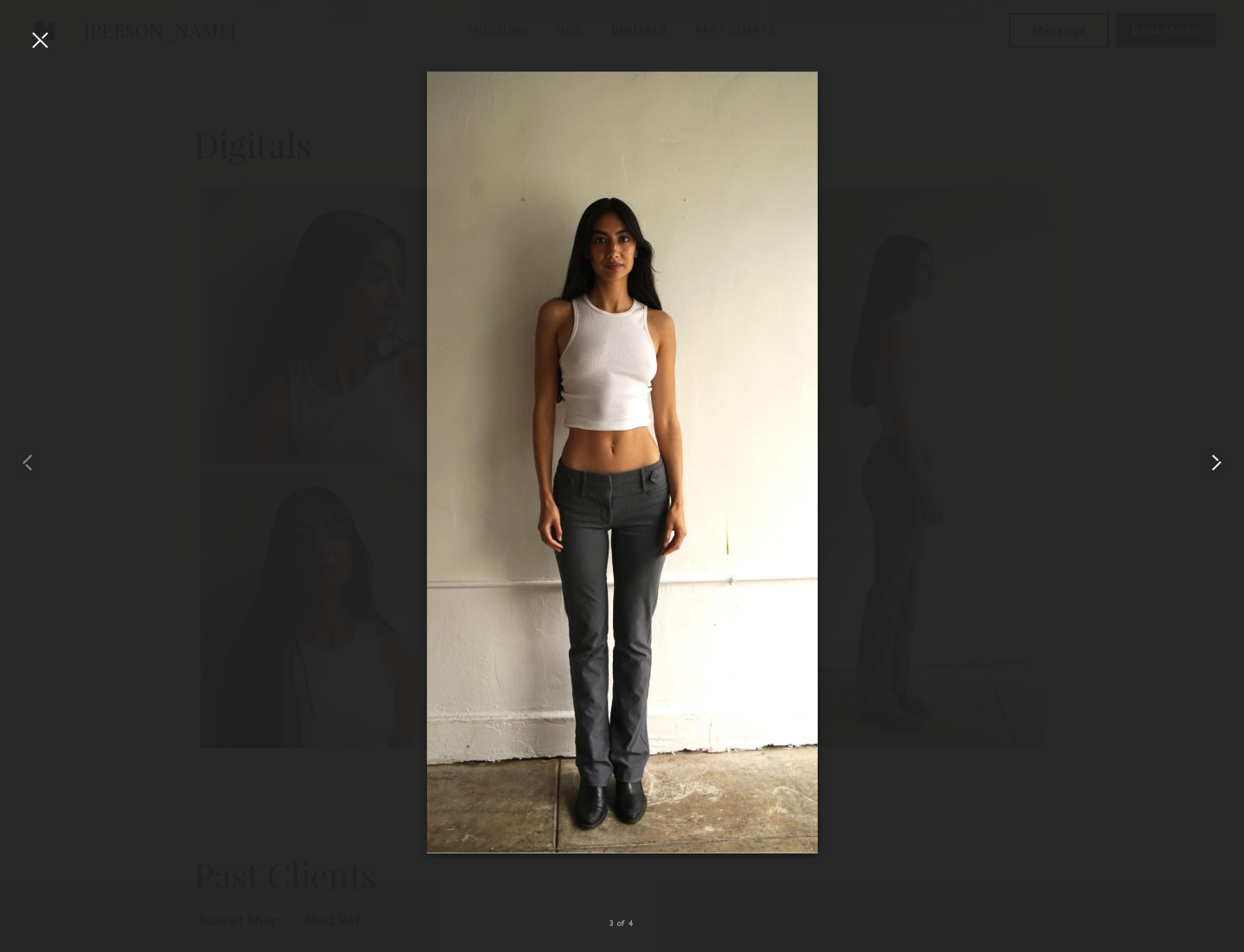
click at [1206, 457] on common-icon at bounding box center [1216, 462] width 27 height 27
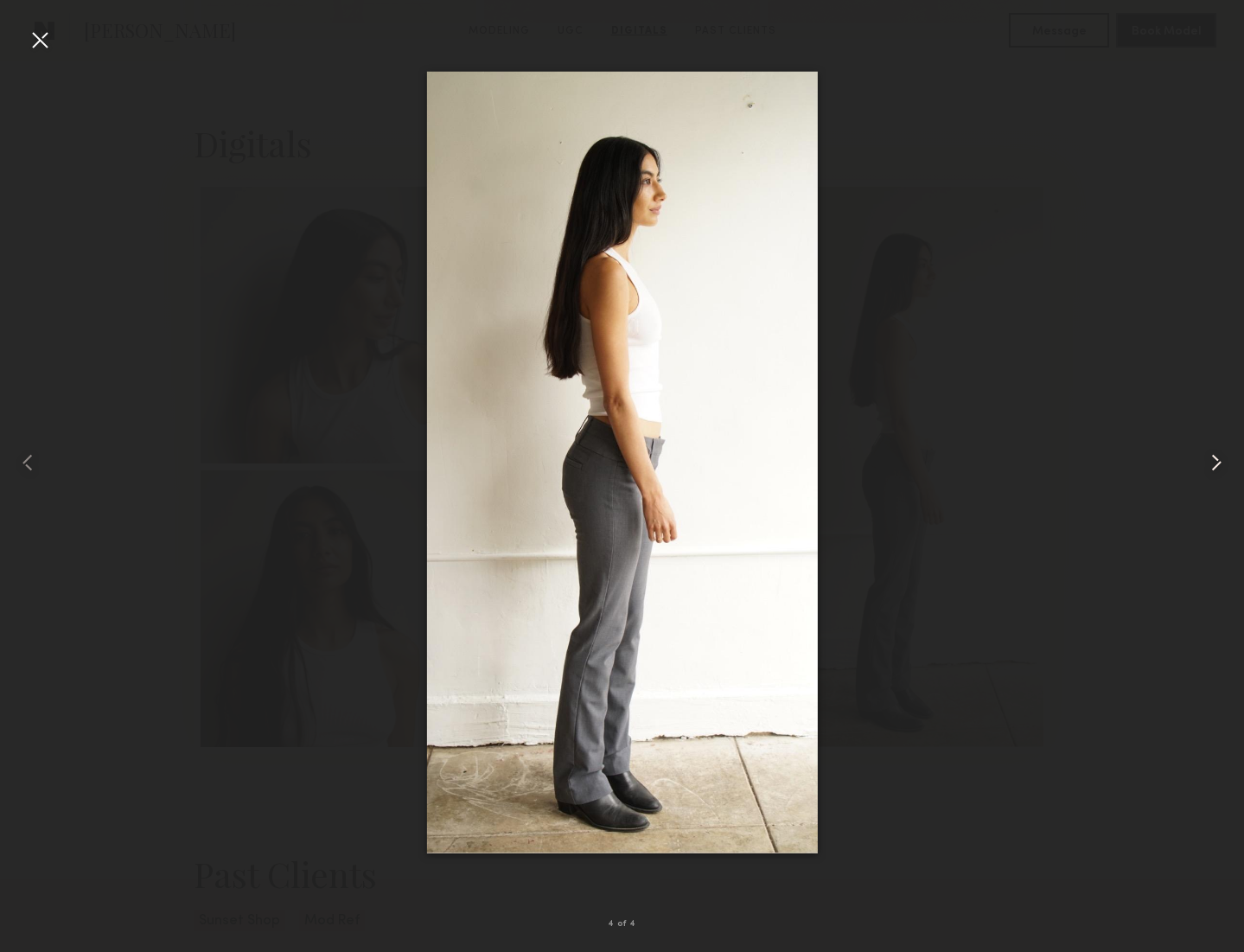
click at [1206, 457] on common-icon at bounding box center [1216, 462] width 27 height 27
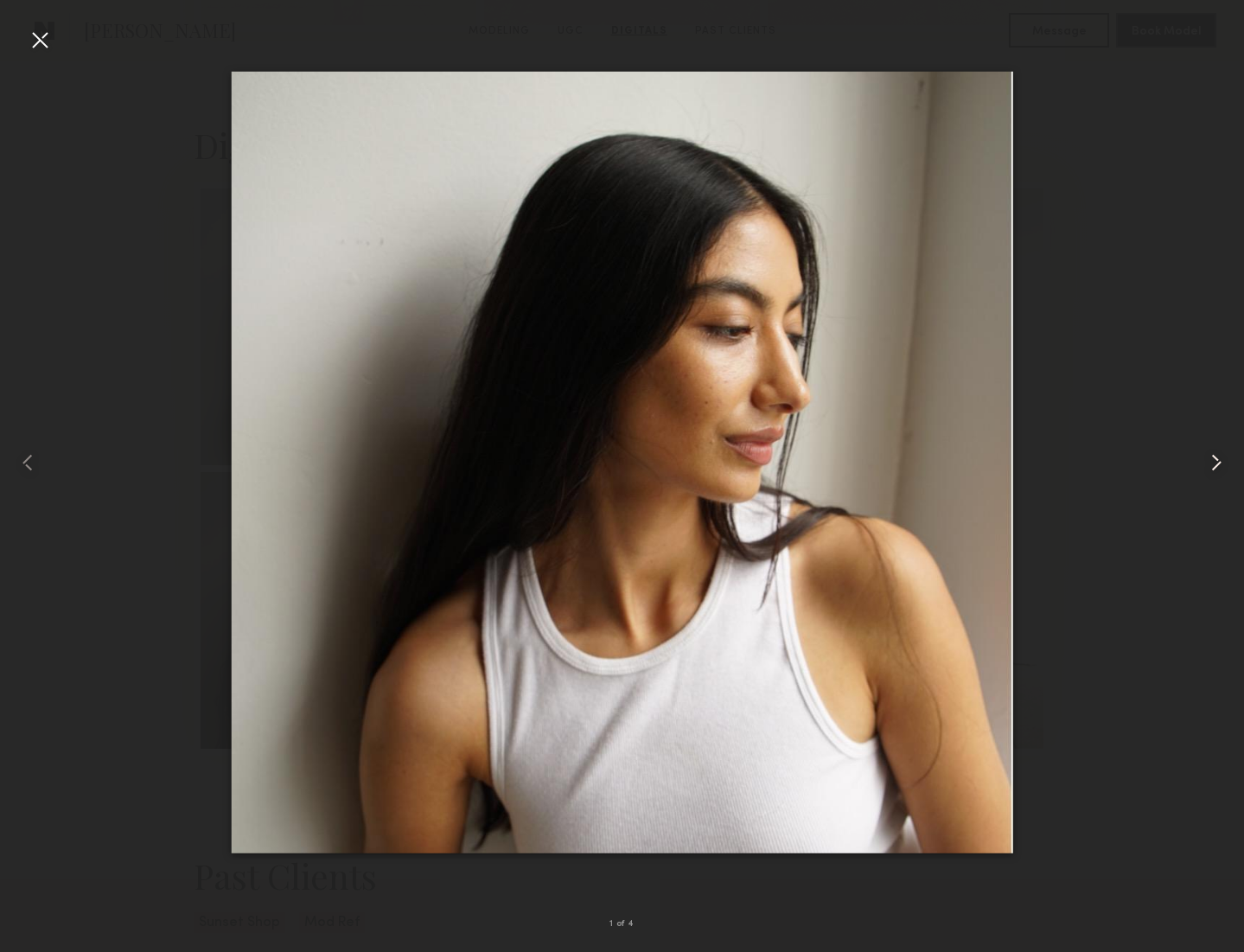
click at [1206, 457] on common-icon at bounding box center [1216, 462] width 27 height 27
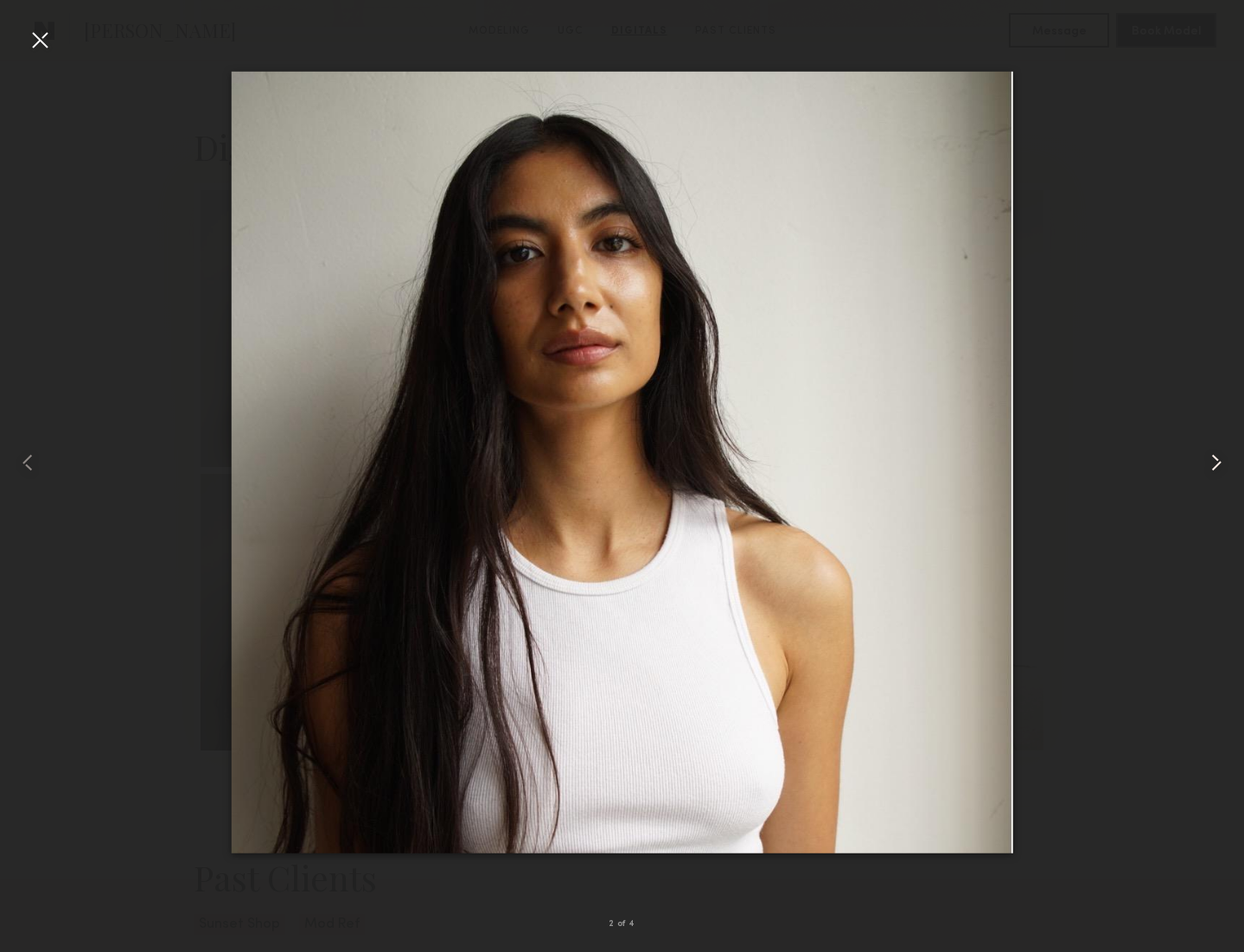
click at [1206, 457] on common-icon at bounding box center [1216, 462] width 27 height 27
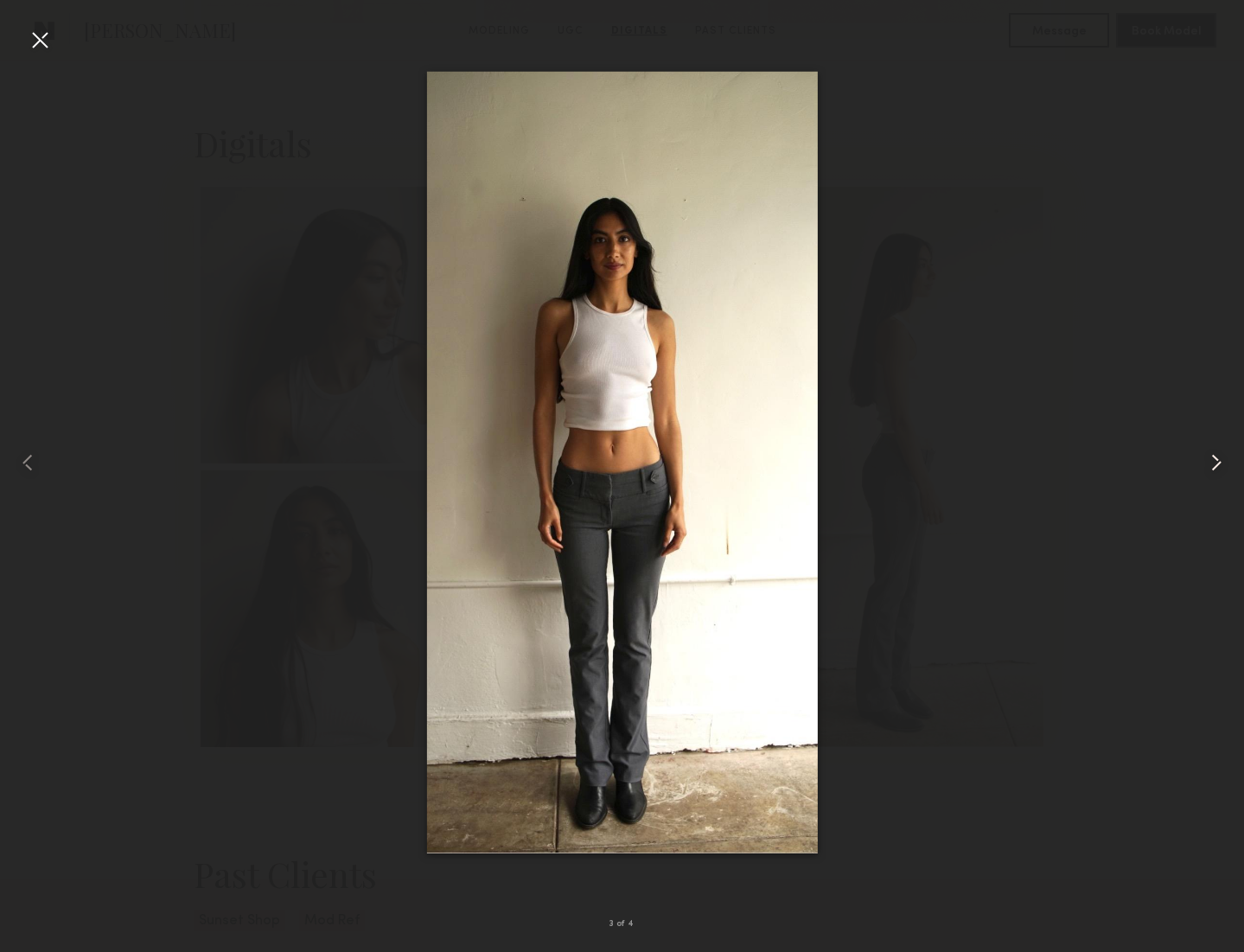
click at [1206, 457] on common-icon at bounding box center [1216, 462] width 27 height 27
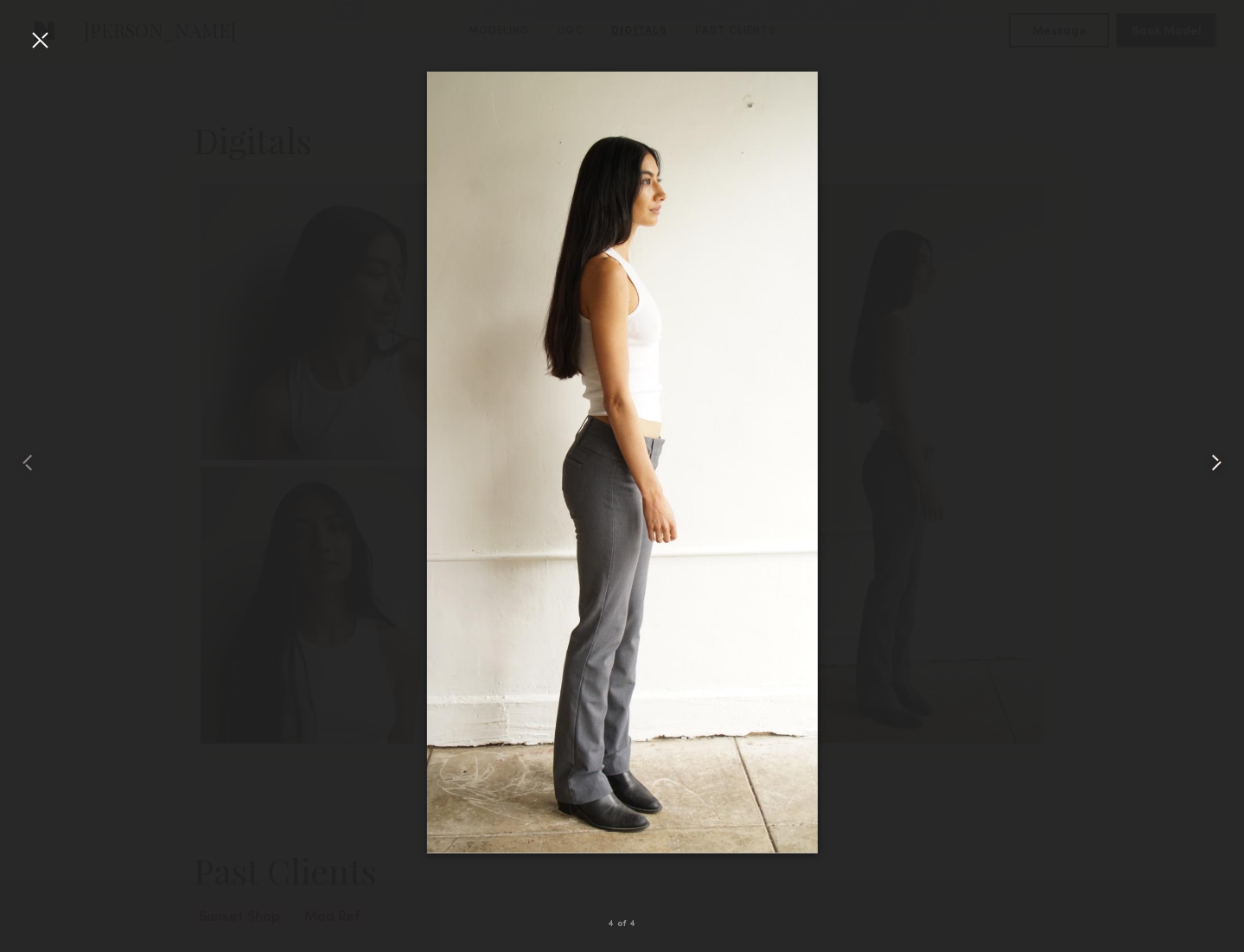
click at [1206, 457] on common-icon at bounding box center [1216, 462] width 27 height 27
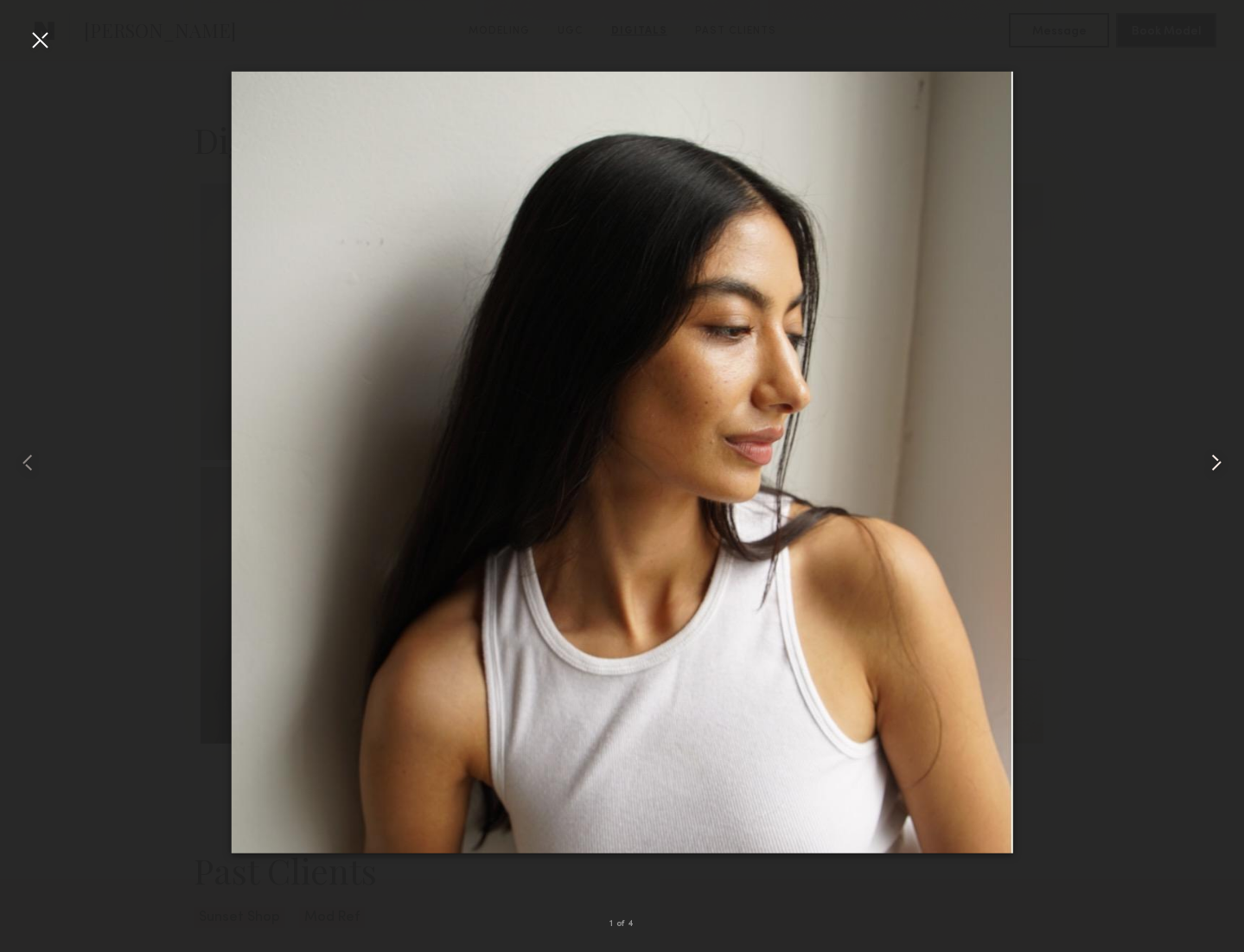
click at [1206, 457] on common-icon at bounding box center [1216, 462] width 27 height 27
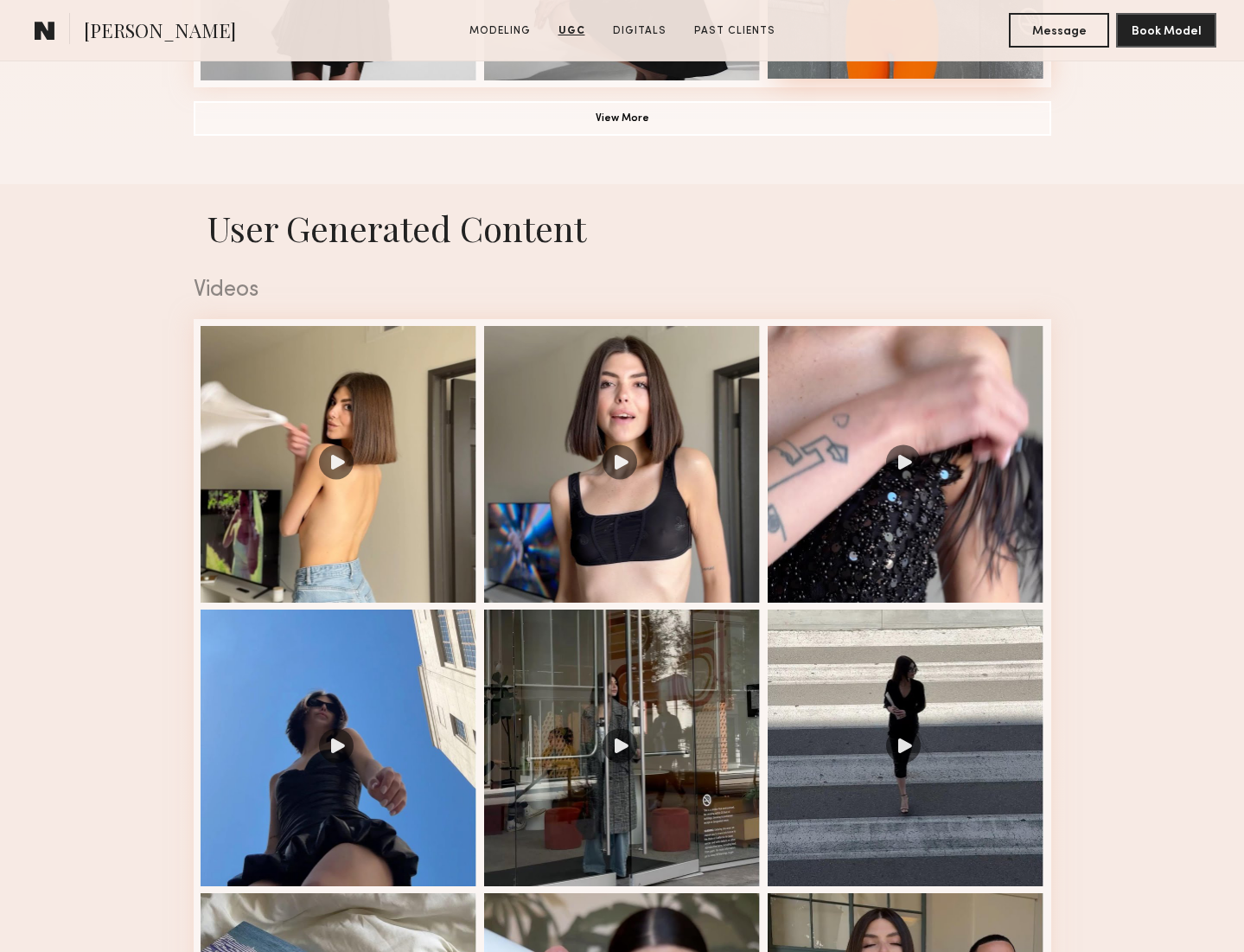
scroll to position [1556, 0]
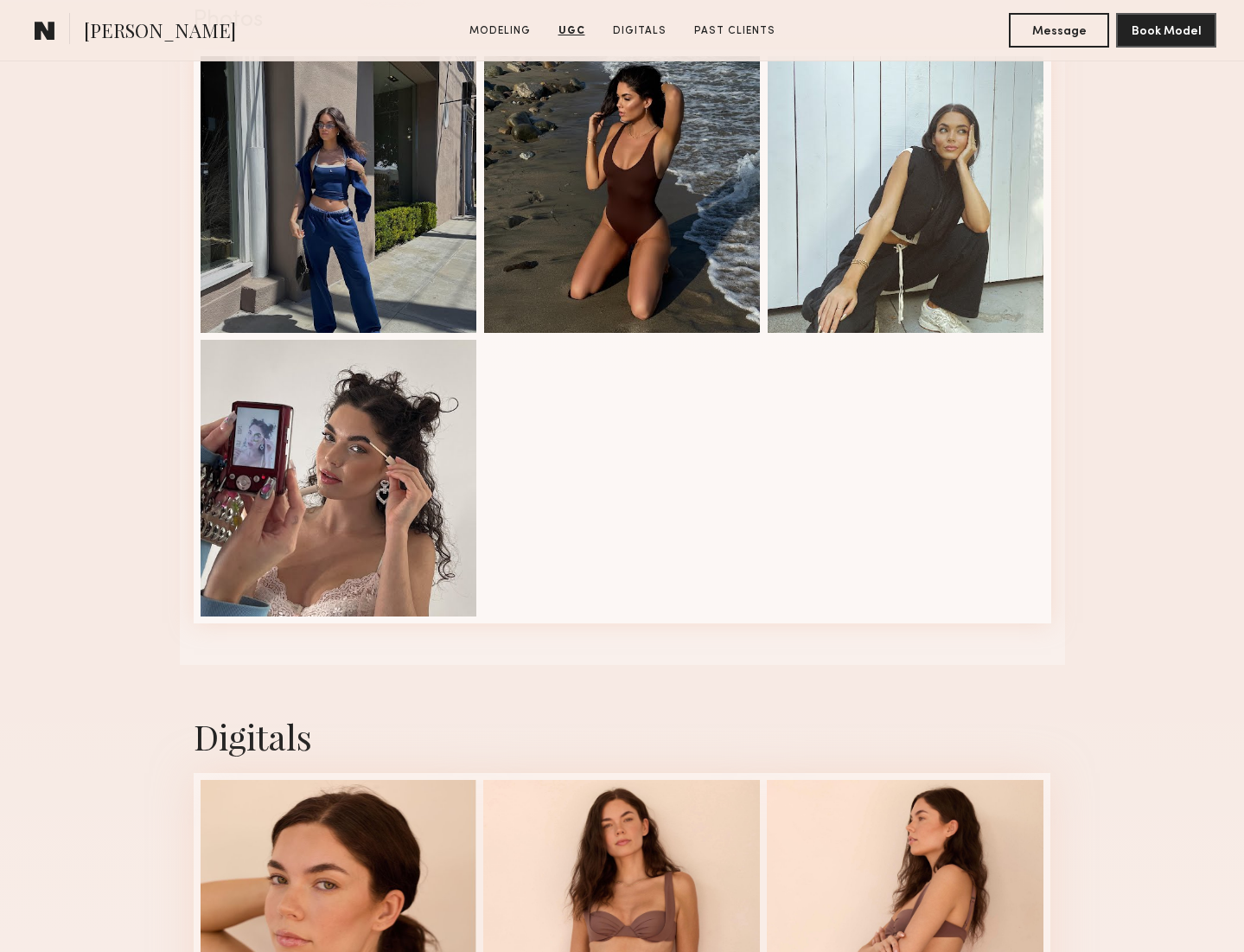
scroll to position [3647, 0]
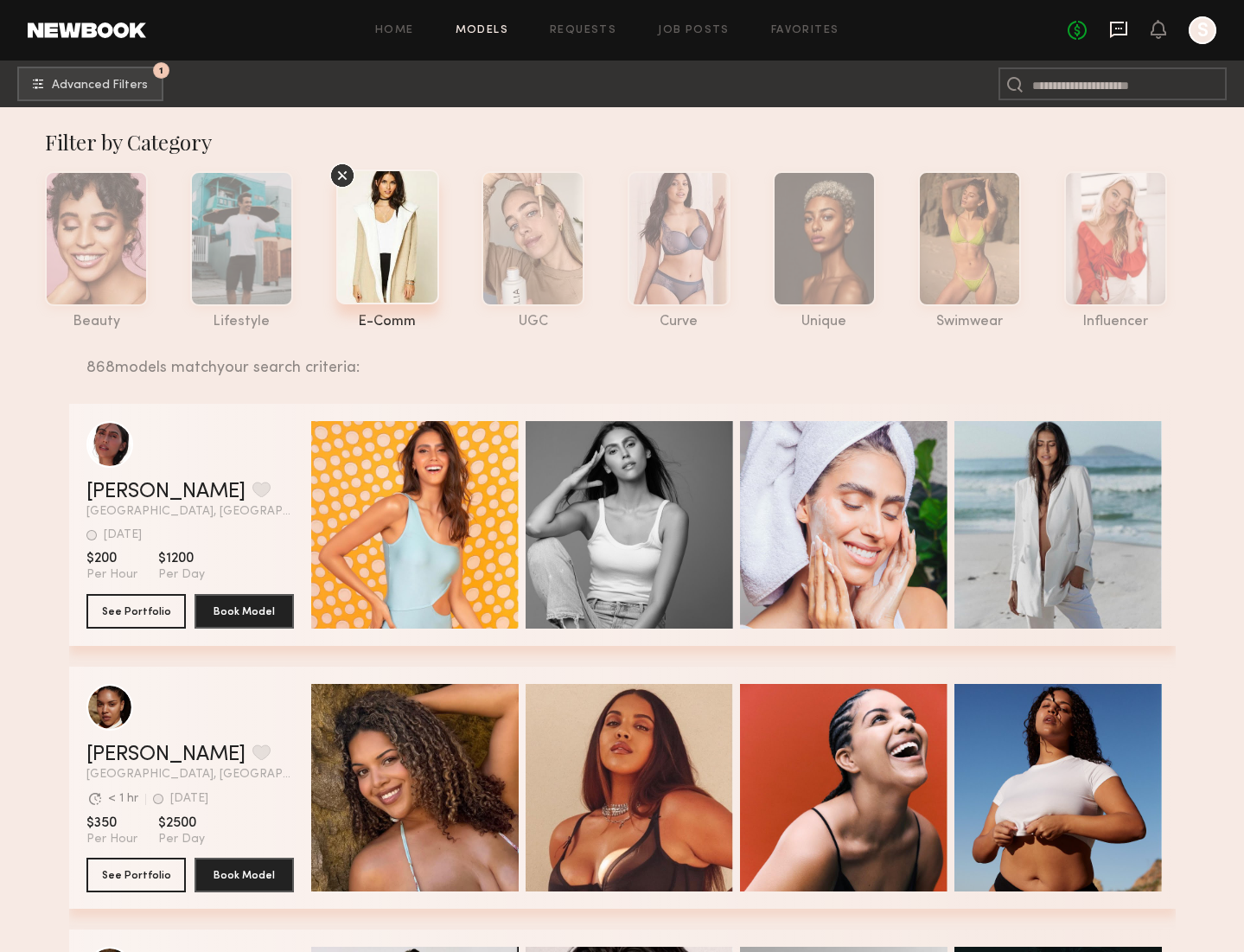
click at [1111, 34] on icon at bounding box center [1118, 30] width 17 height 16
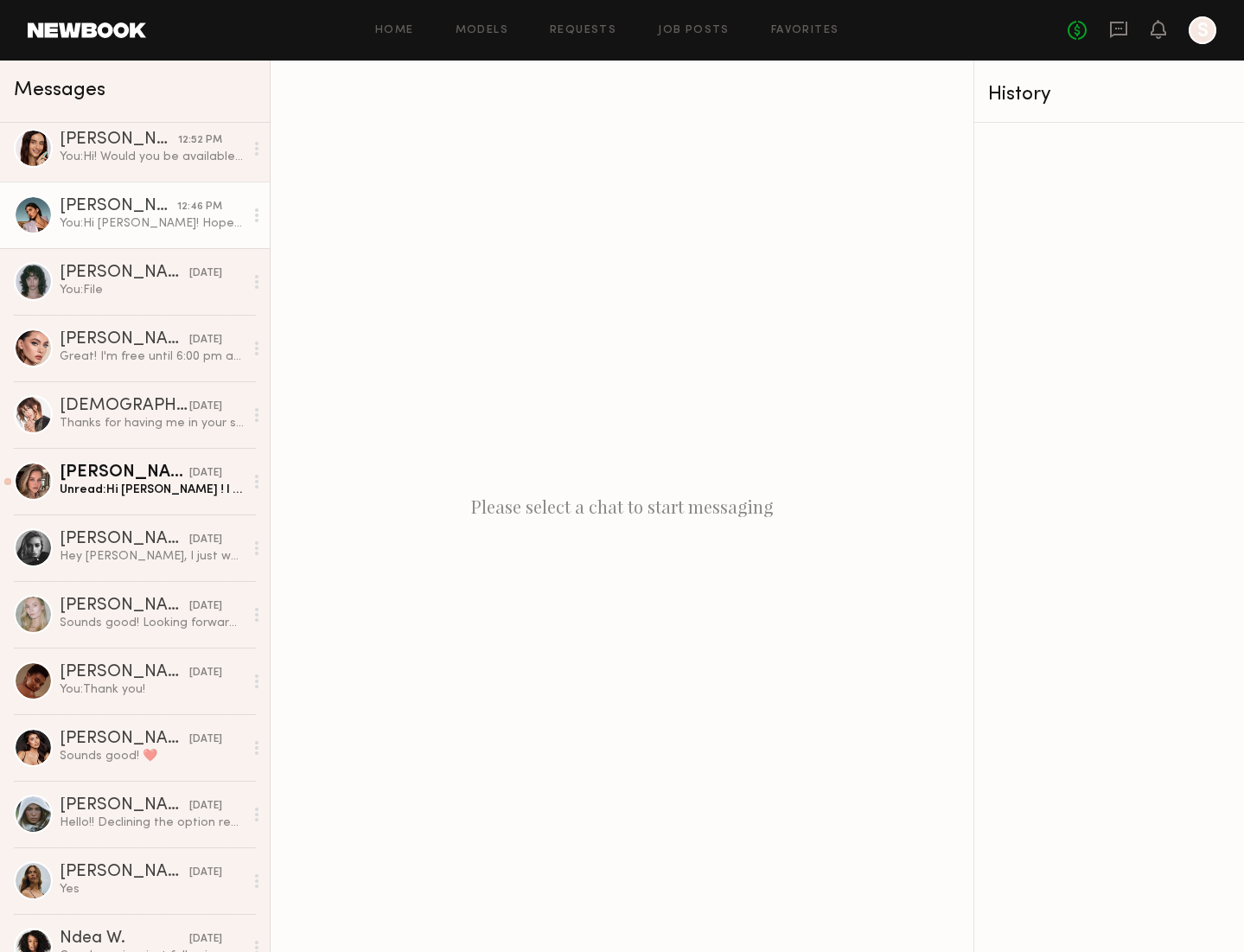
click at [85, 206] on div "[PERSON_NAME]" at bounding box center [118, 206] width 117 height 17
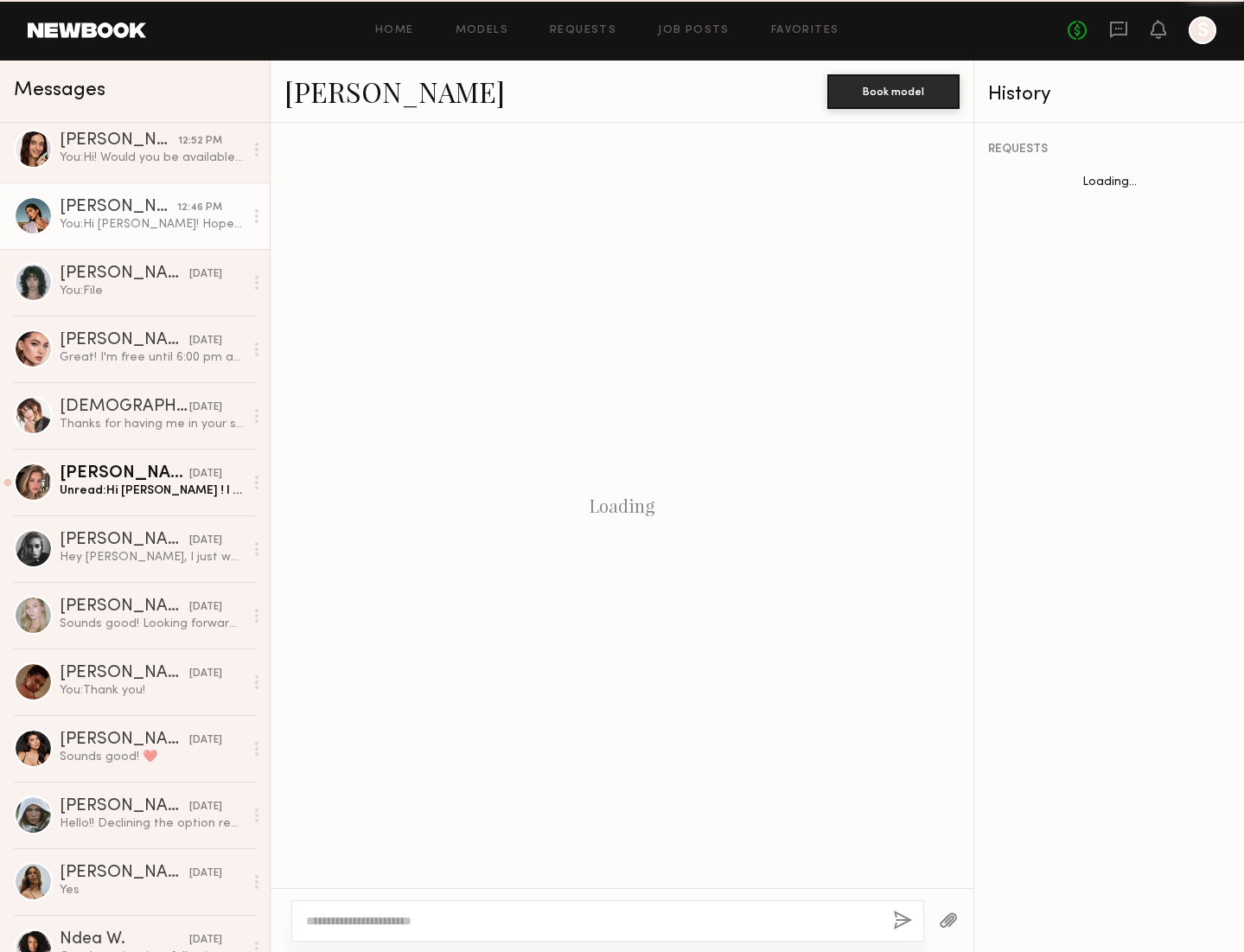
scroll to position [916, 0]
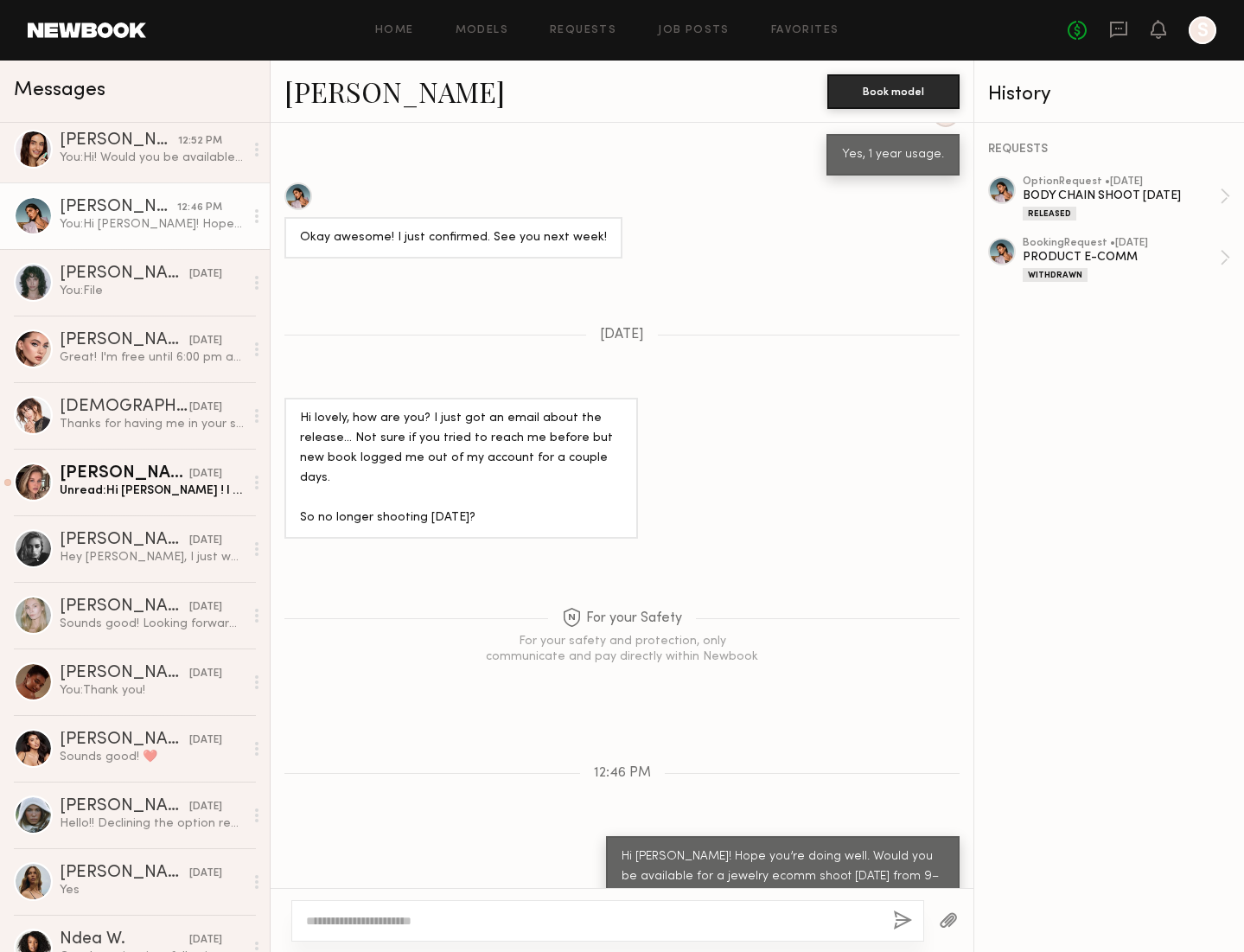
click at [332, 99] on link "[PERSON_NAME]" at bounding box center [395, 91] width 221 height 38
